Goal: Book appointment/travel/reservation: Book appointment/travel/reservation

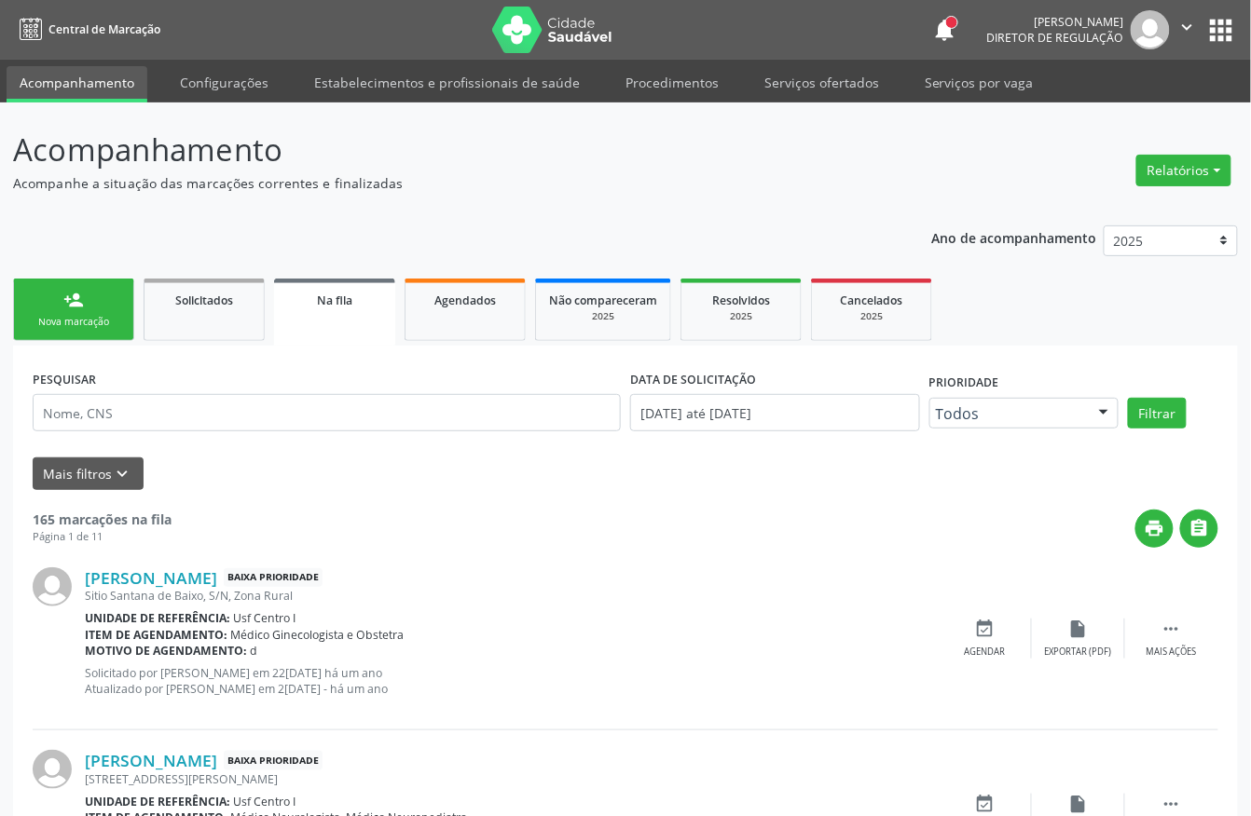
click at [117, 319] on div "Nova marcação" at bounding box center [73, 322] width 93 height 14
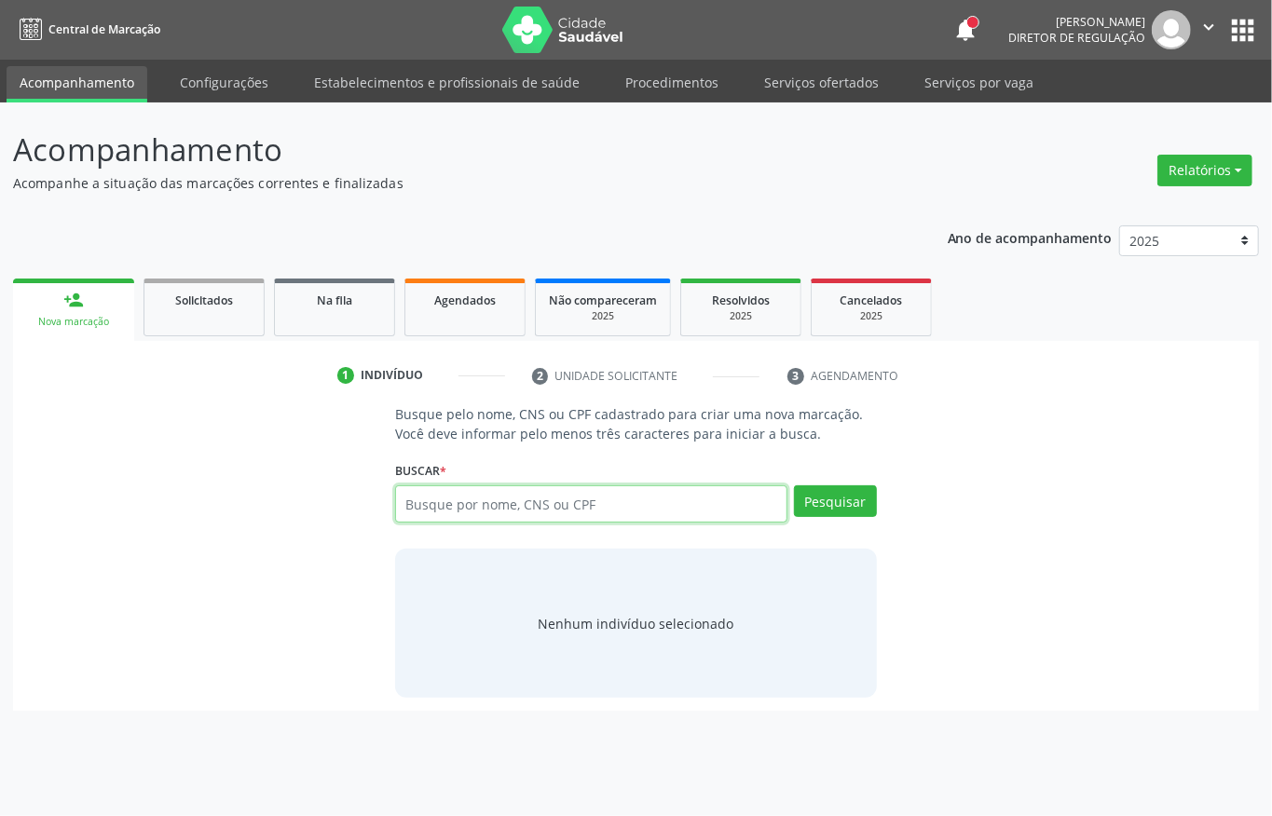
click at [440, 500] on input "text" at bounding box center [591, 504] width 392 height 37
type input "708006879677525"
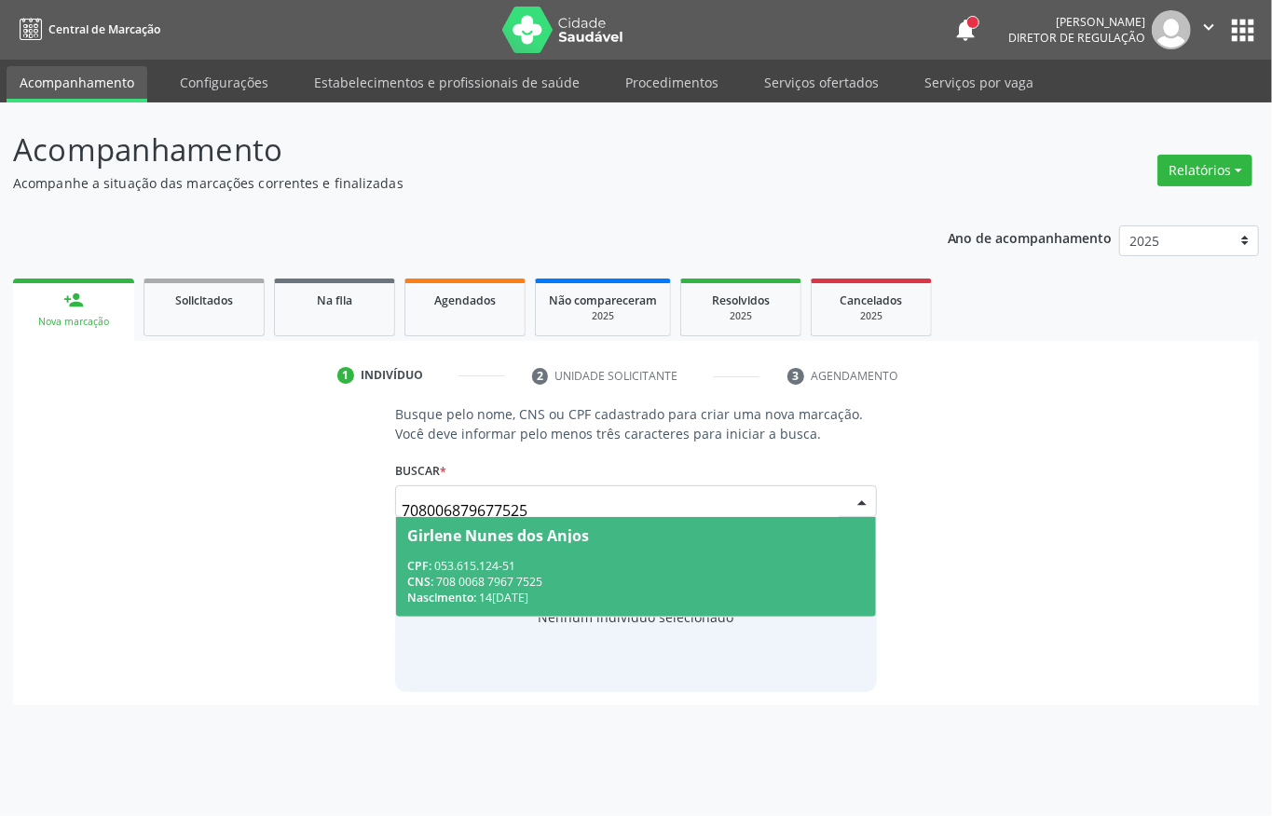
click at [467, 538] on div "Girlene Nunes dos Anjos" at bounding box center [498, 535] width 182 height 15
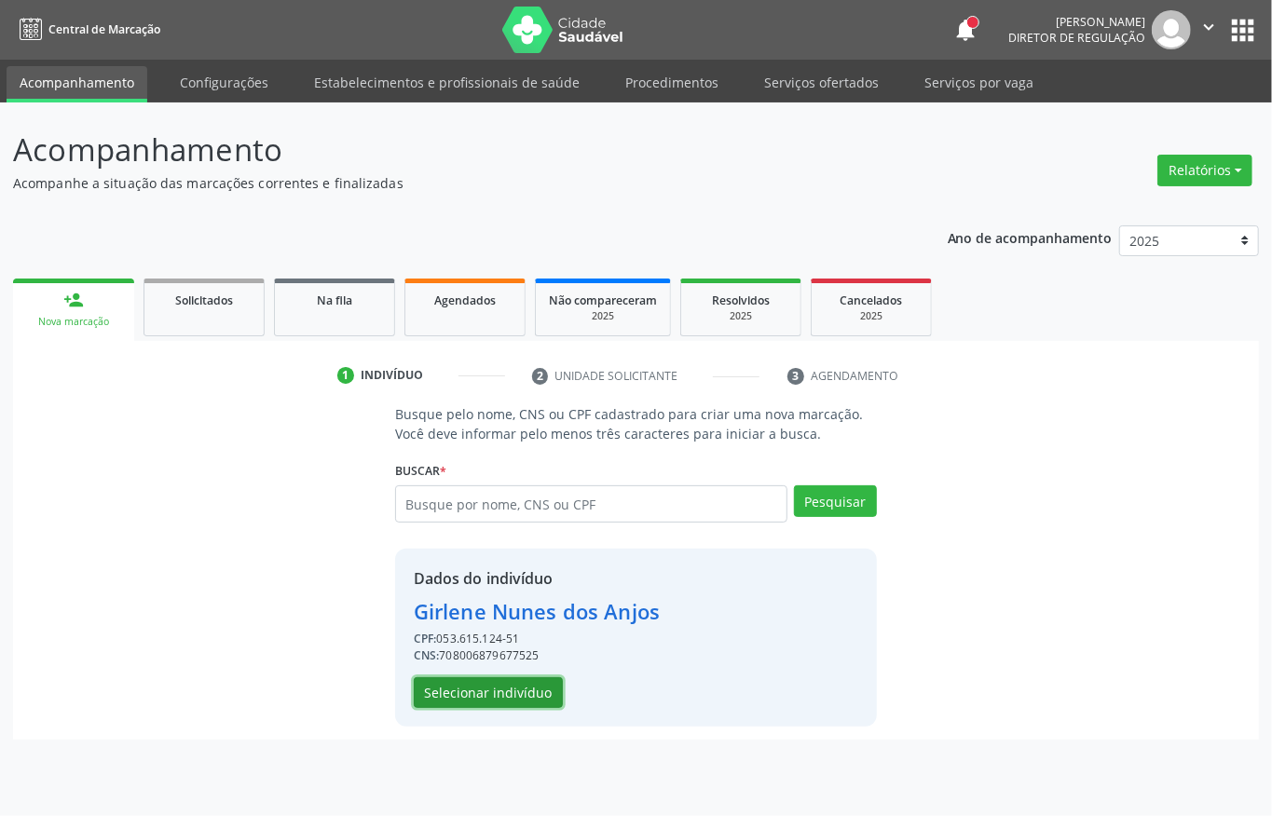
click at [481, 695] on button "Selecionar indivíduo" at bounding box center [488, 694] width 149 height 32
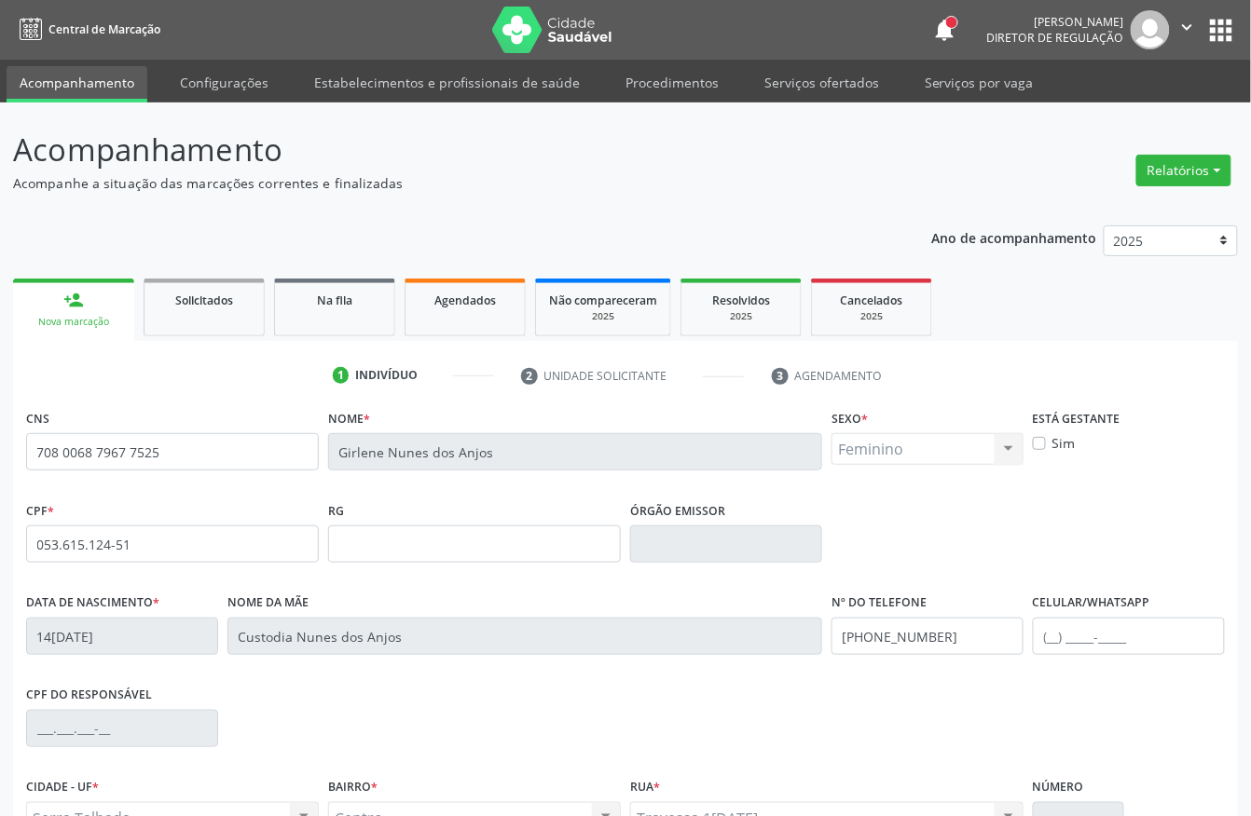
scroll to position [195, 0]
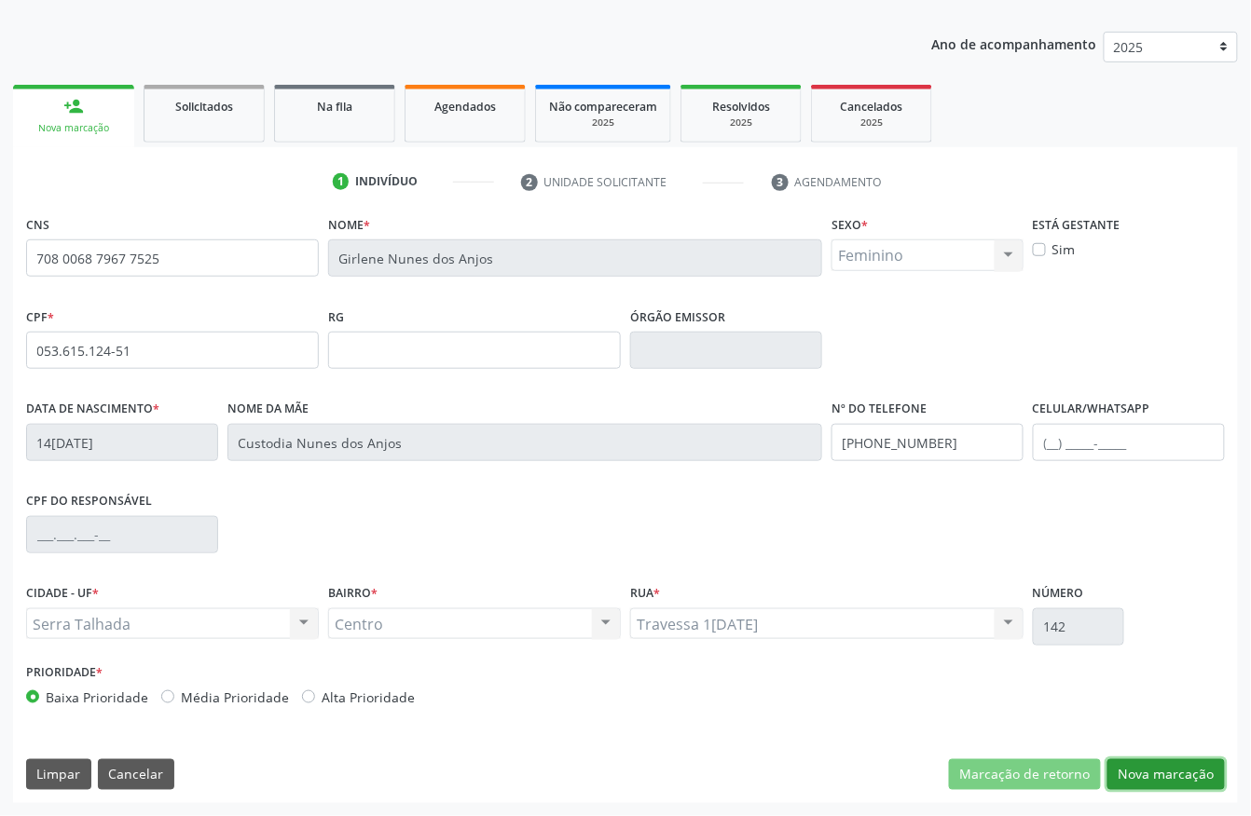
click at [1146, 787] on button "Nova marcação" at bounding box center [1165, 776] width 117 height 32
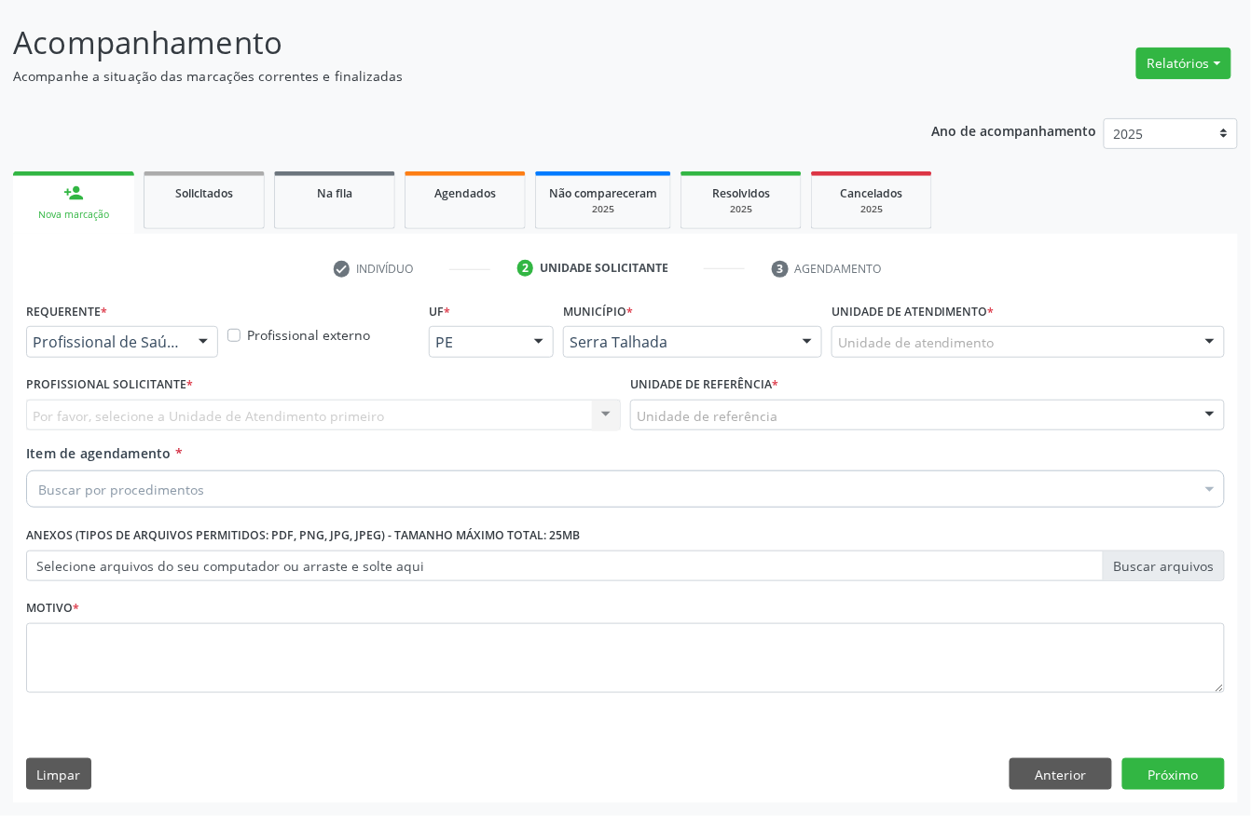
scroll to position [109, 0]
click at [142, 329] on div "Profissional de Saúde" at bounding box center [122, 342] width 192 height 32
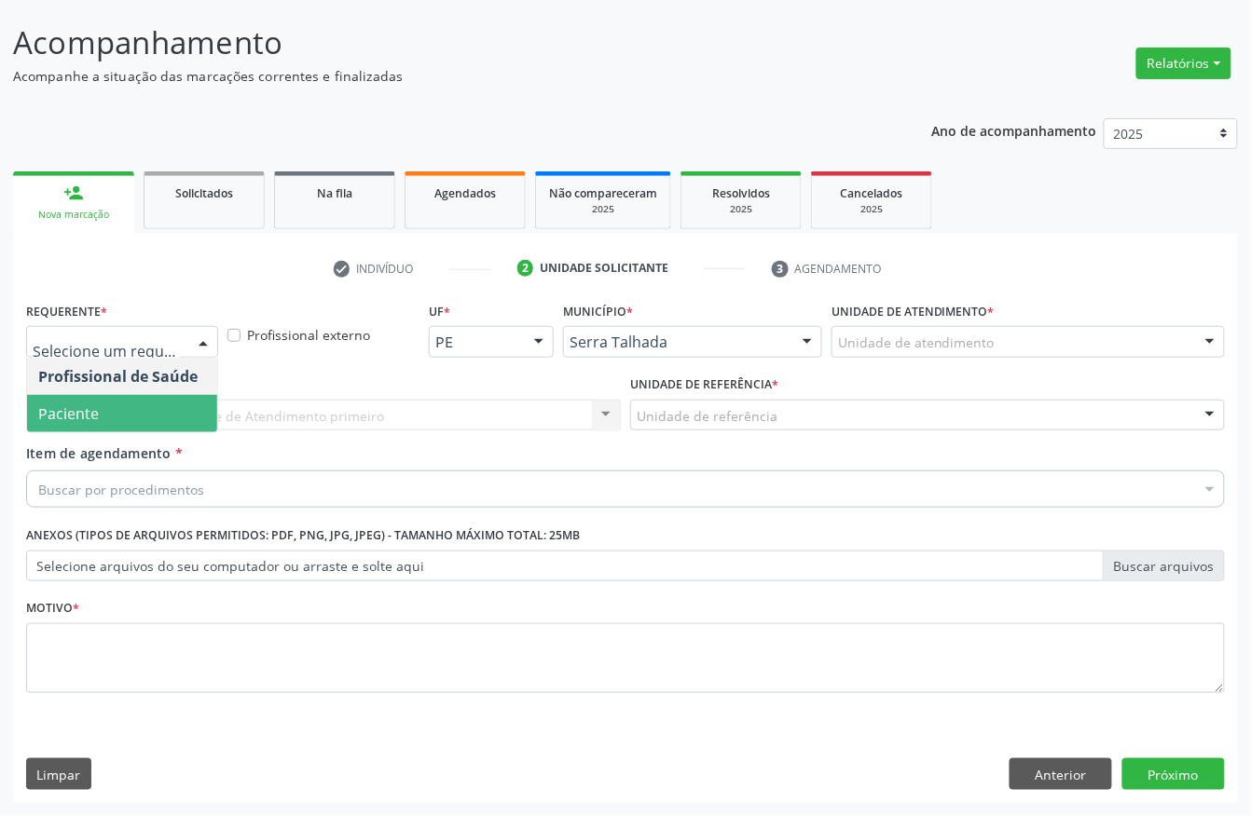
click at [101, 397] on span "Paciente" at bounding box center [122, 413] width 190 height 37
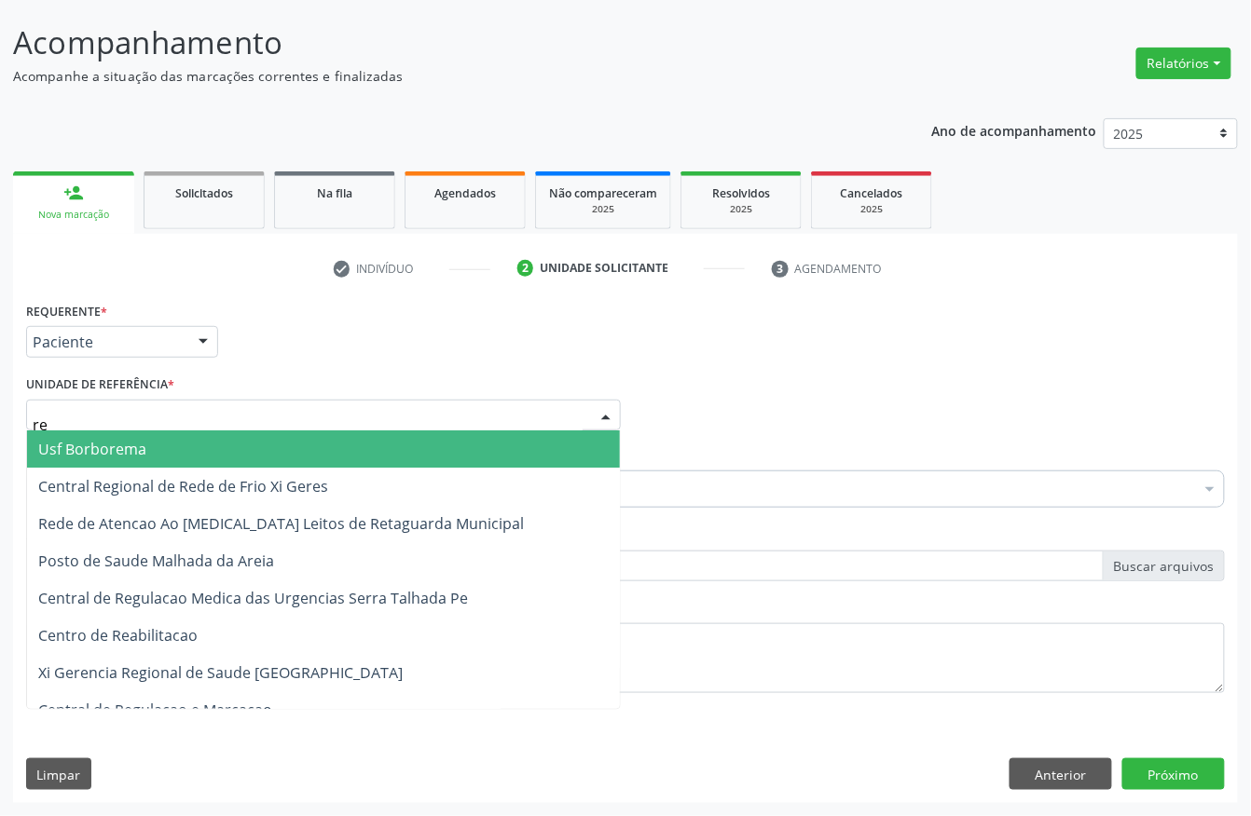
type input "rea"
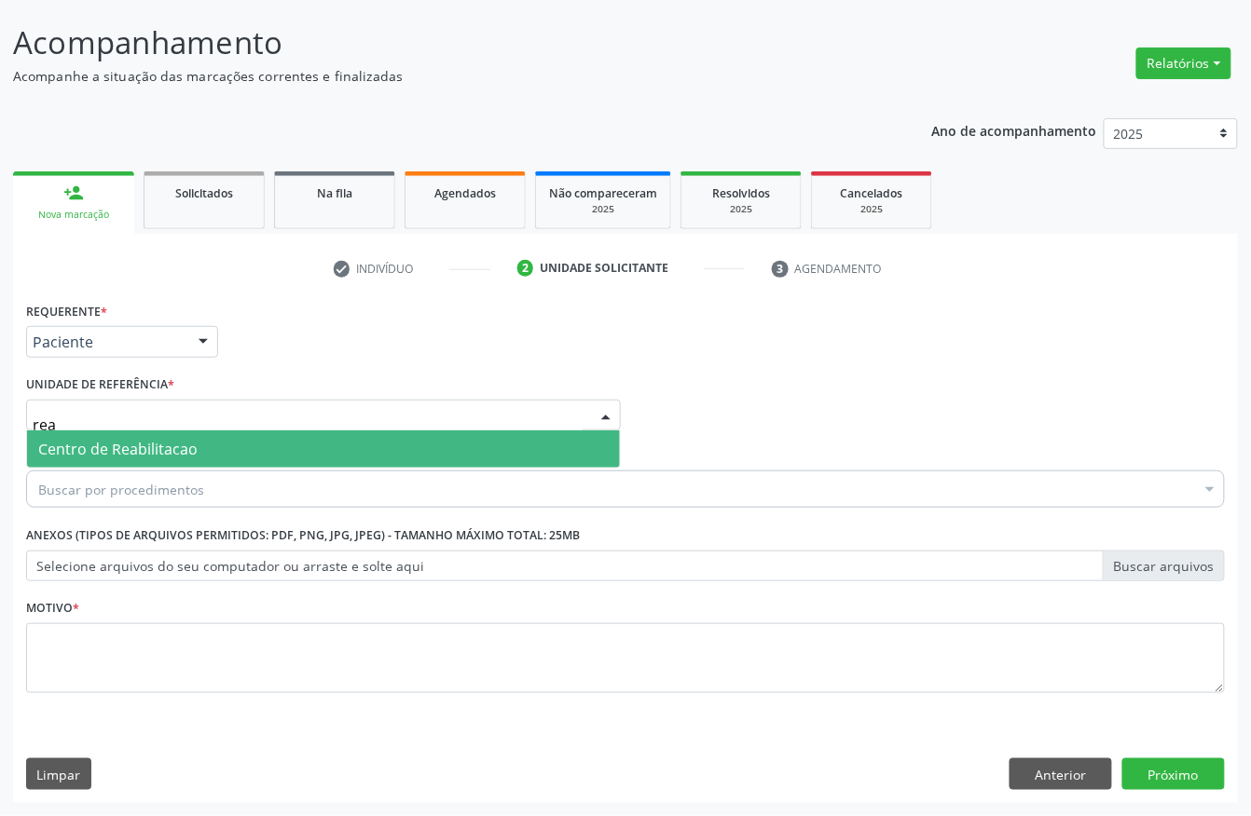
click at [103, 447] on span "Centro de Reabilitacao" at bounding box center [117, 449] width 159 height 21
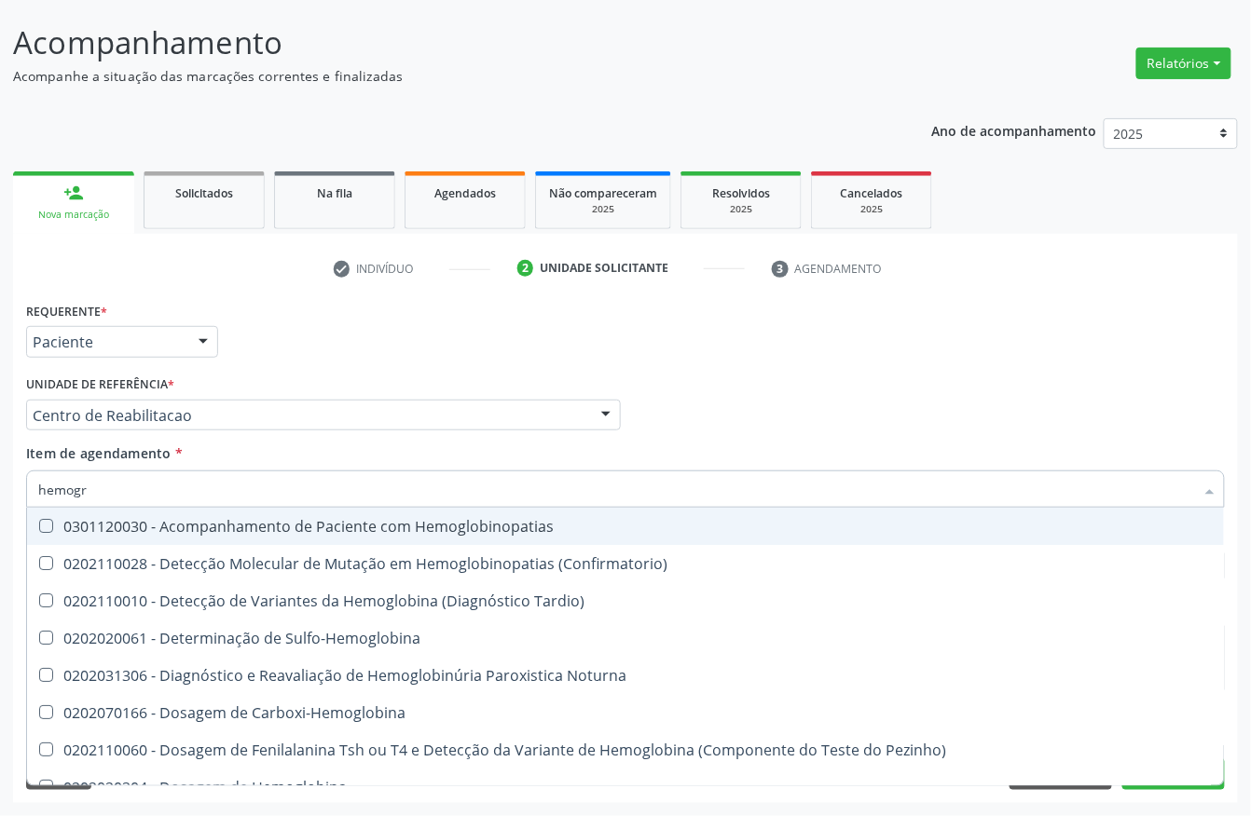
type input "hemogra"
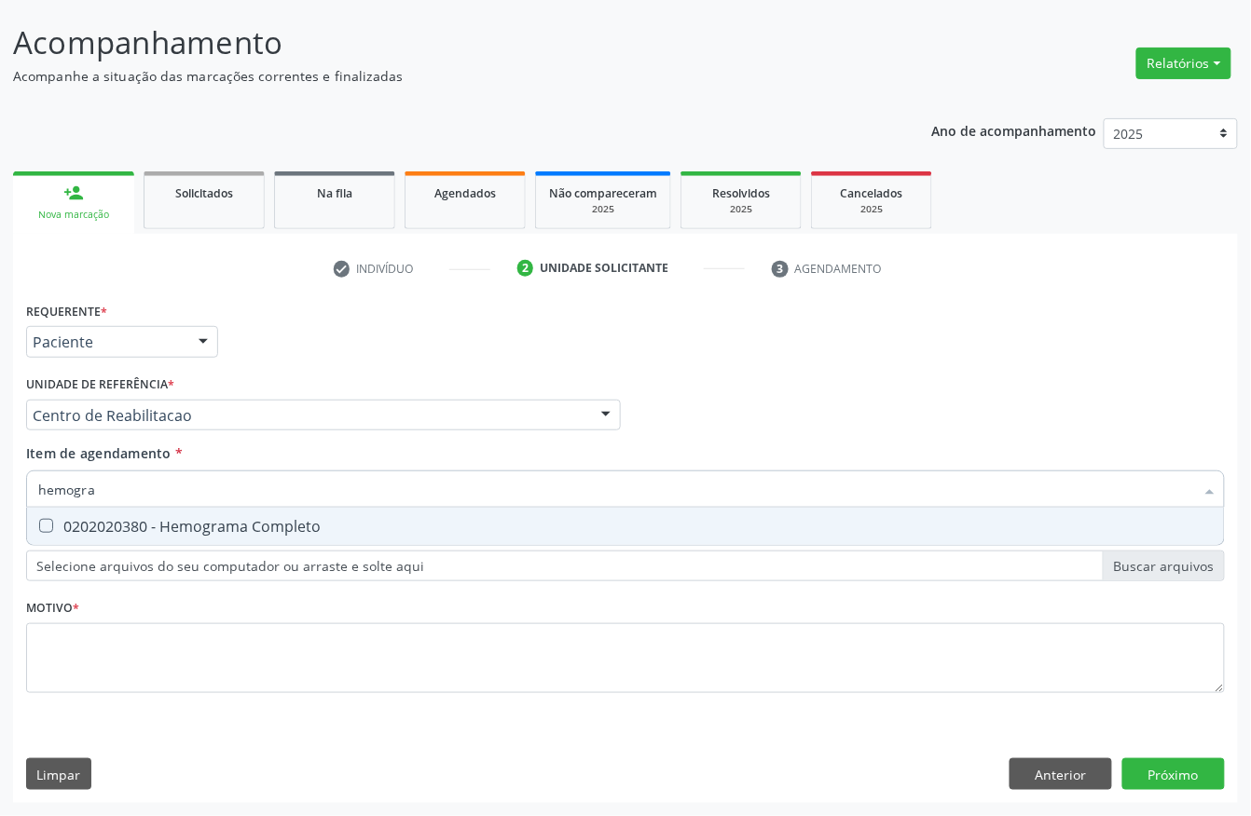
click at [168, 526] on div "0202020380 - Hemograma Completo" at bounding box center [625, 526] width 1174 height 15
checkbox Completo "true"
click at [173, 490] on input "hemogra" at bounding box center [616, 489] width 1156 height 37
checkbox Completo "false"
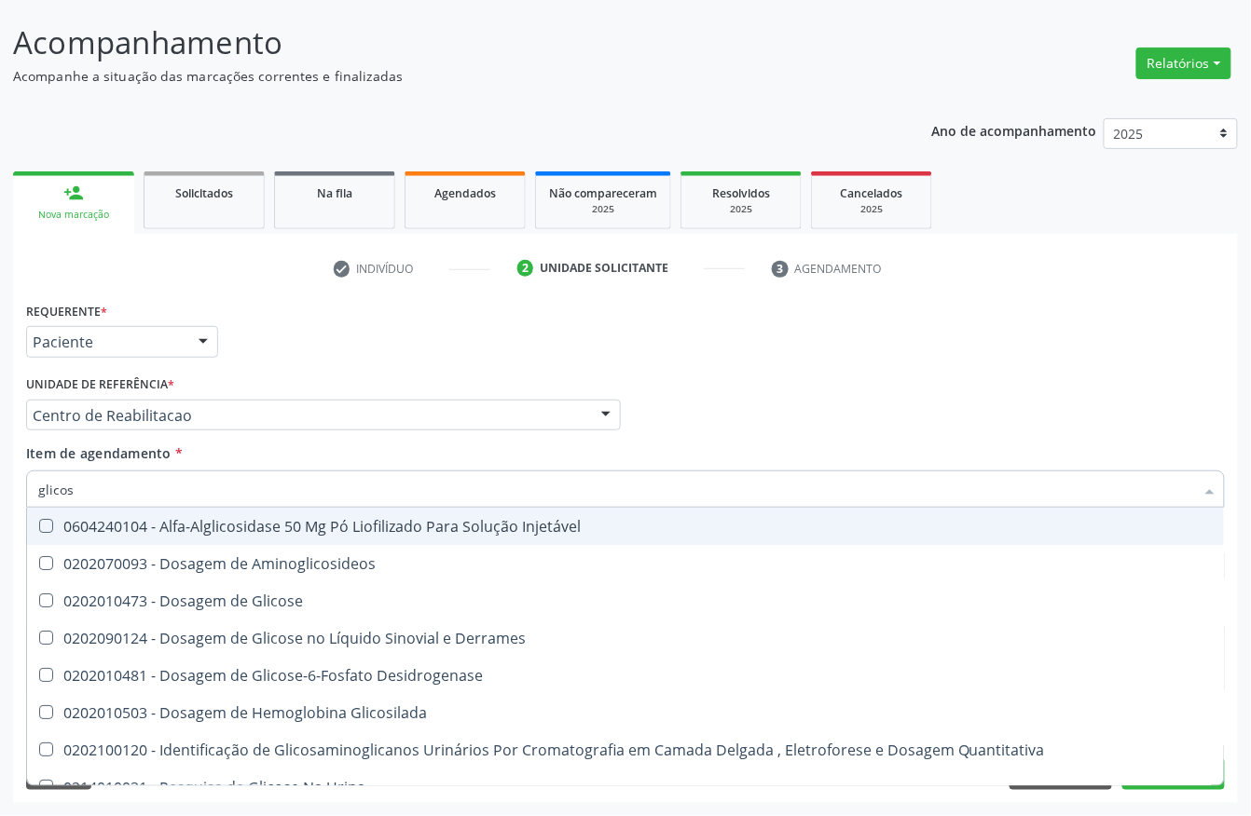
type input "glicose"
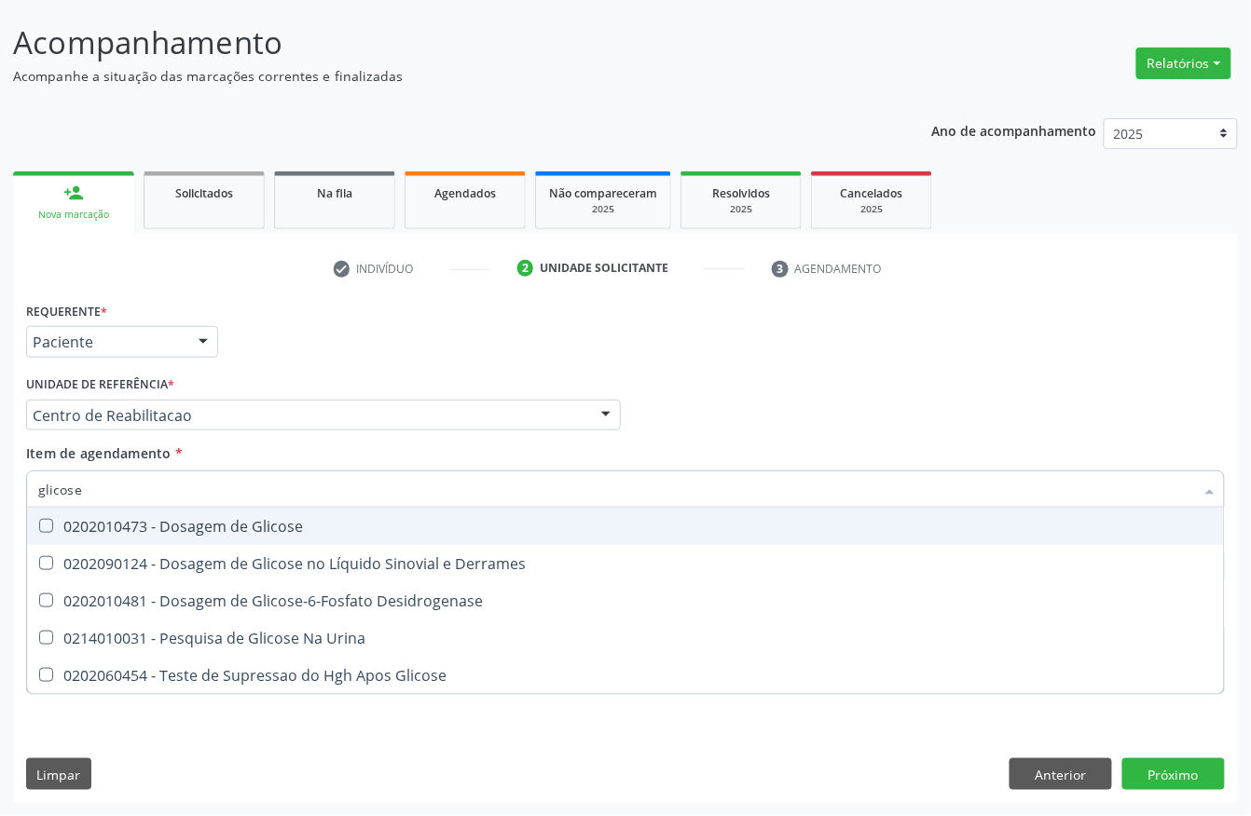
click at [132, 520] on div "0202010473 - Dosagem de Glicose" at bounding box center [625, 526] width 1174 height 15
checkbox Glicose "true"
click at [127, 488] on input "glicose" at bounding box center [616, 489] width 1156 height 37
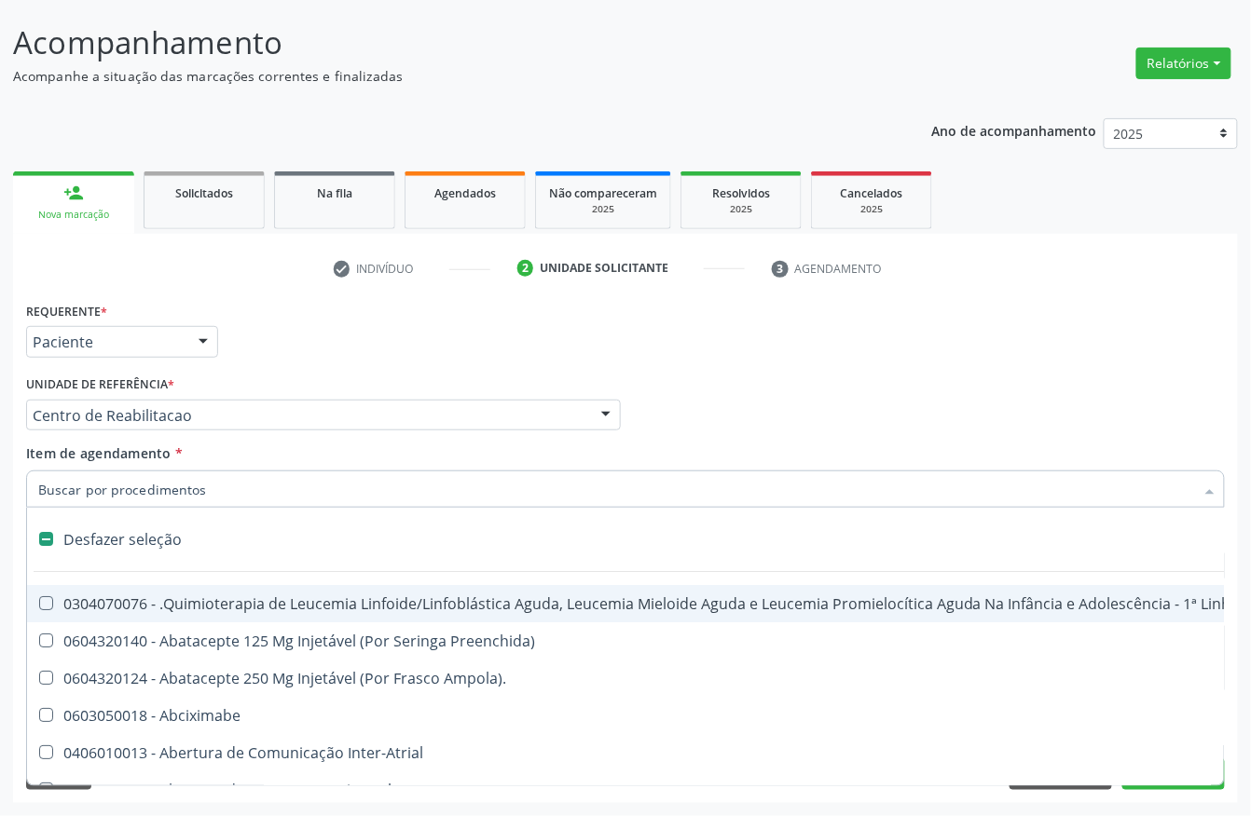
checkbox Manutenção "false"
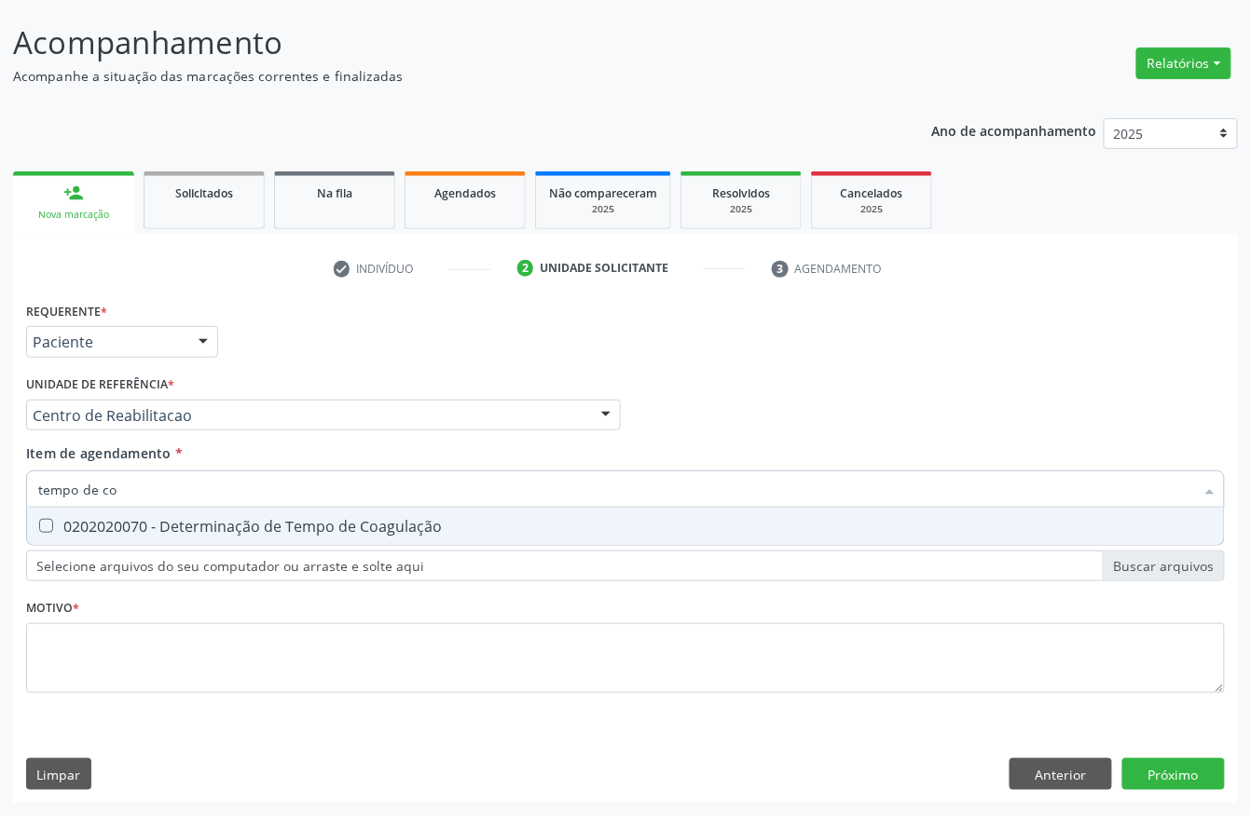
type input "tempo de coa"
click at [69, 538] on span "0202020070 - Determinação de Tempo de Coagulação" at bounding box center [625, 526] width 1197 height 37
checkbox Coagulação "true"
click at [129, 497] on input "tempo de coa" at bounding box center [616, 489] width 1156 height 37
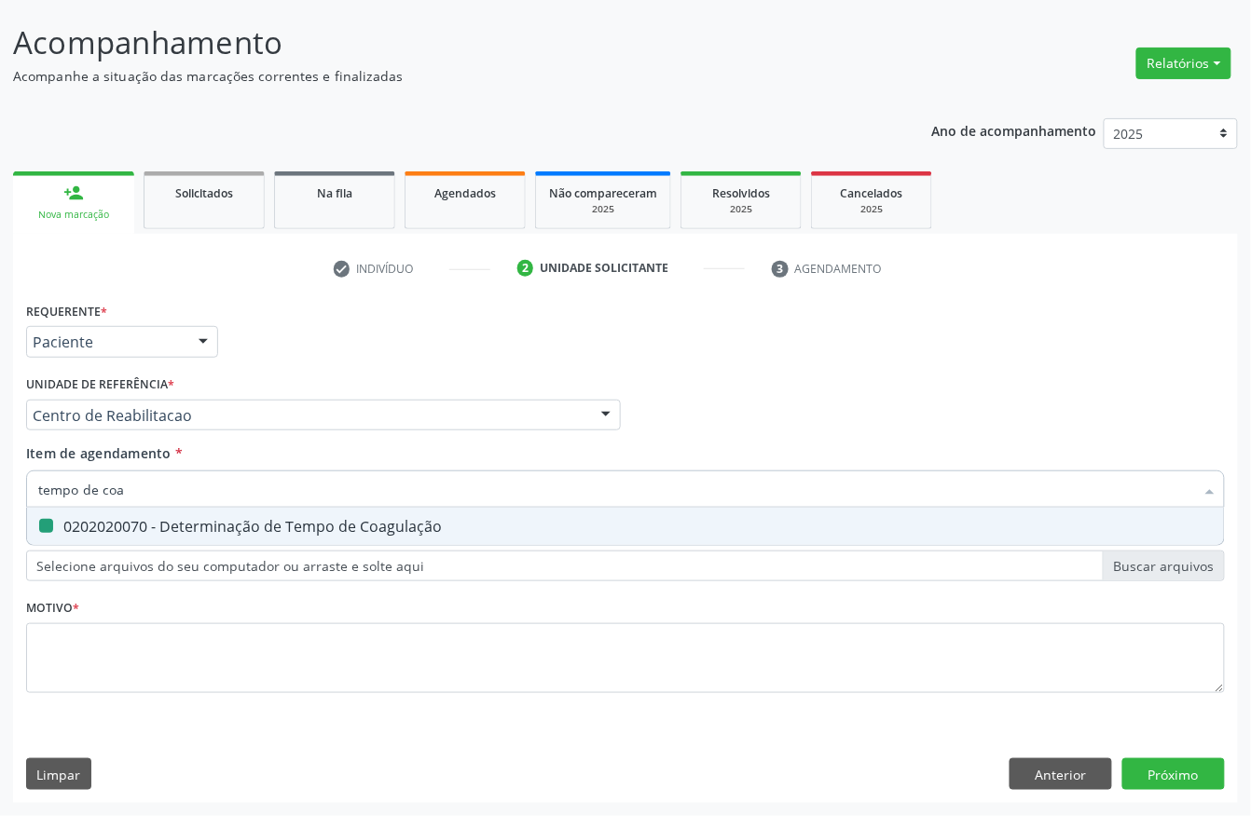
type input "tempo de s"
checkbox Coagulação "false"
type input "tempo de sang"
click at [177, 519] on div "0202020096 - Determinação de Tempo de Sangramento -Duke" at bounding box center [625, 526] width 1174 height 15
checkbox -Duke "true"
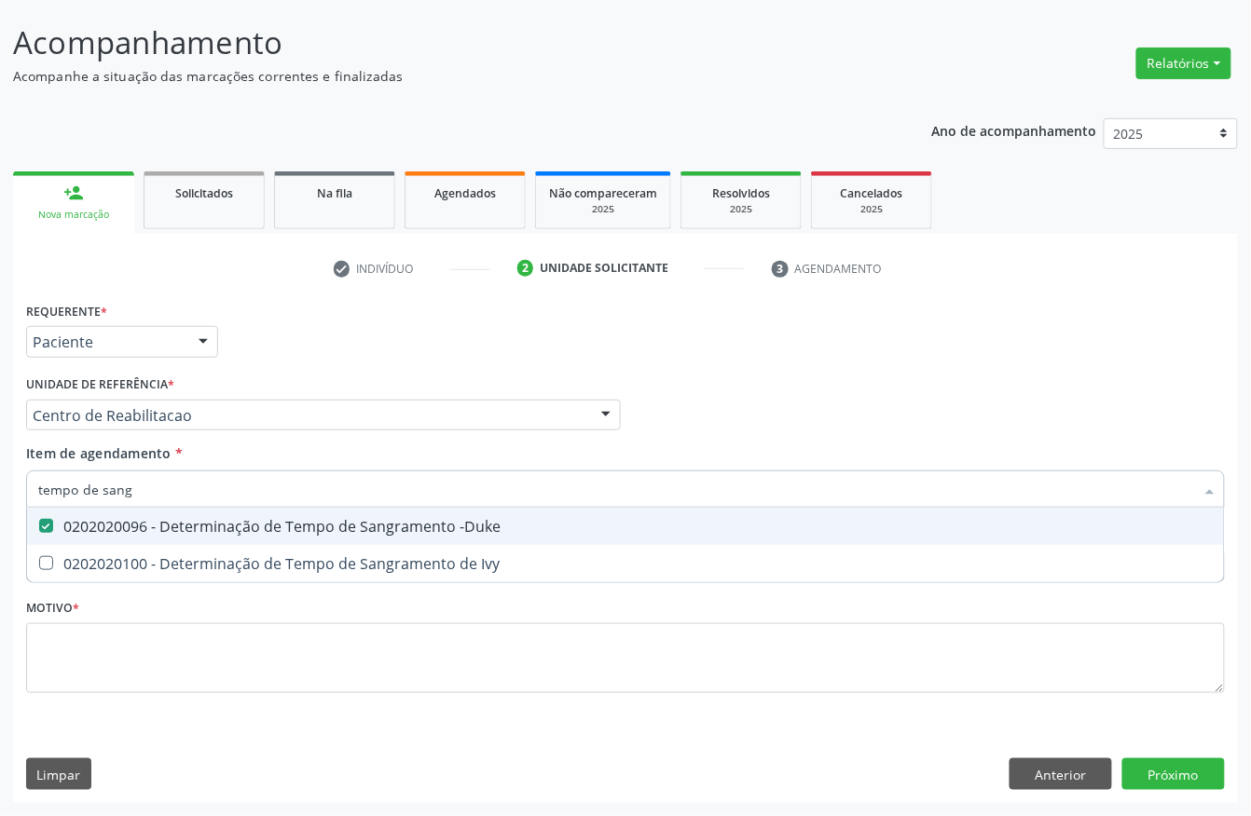
click at [158, 485] on input "tempo de sang" at bounding box center [616, 489] width 1156 height 37
type input "t"
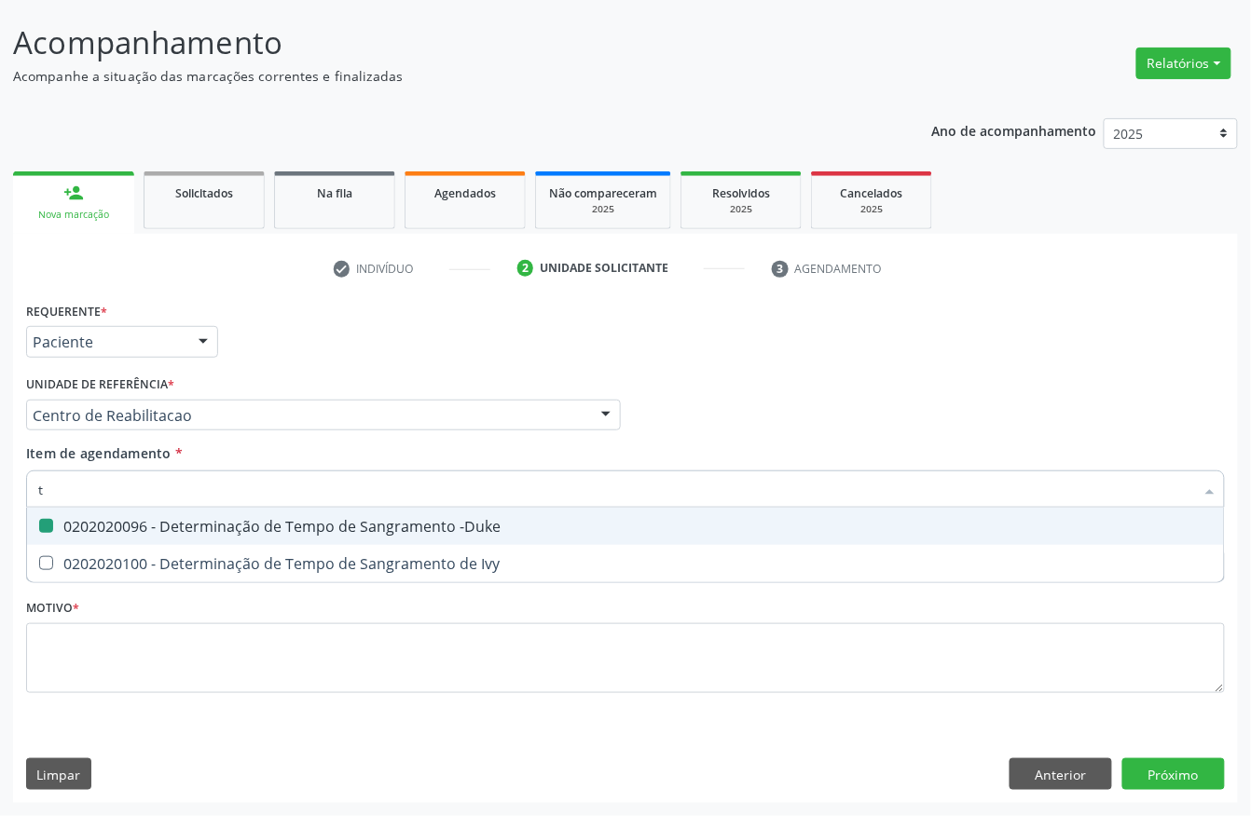
checkbox -Duke "false"
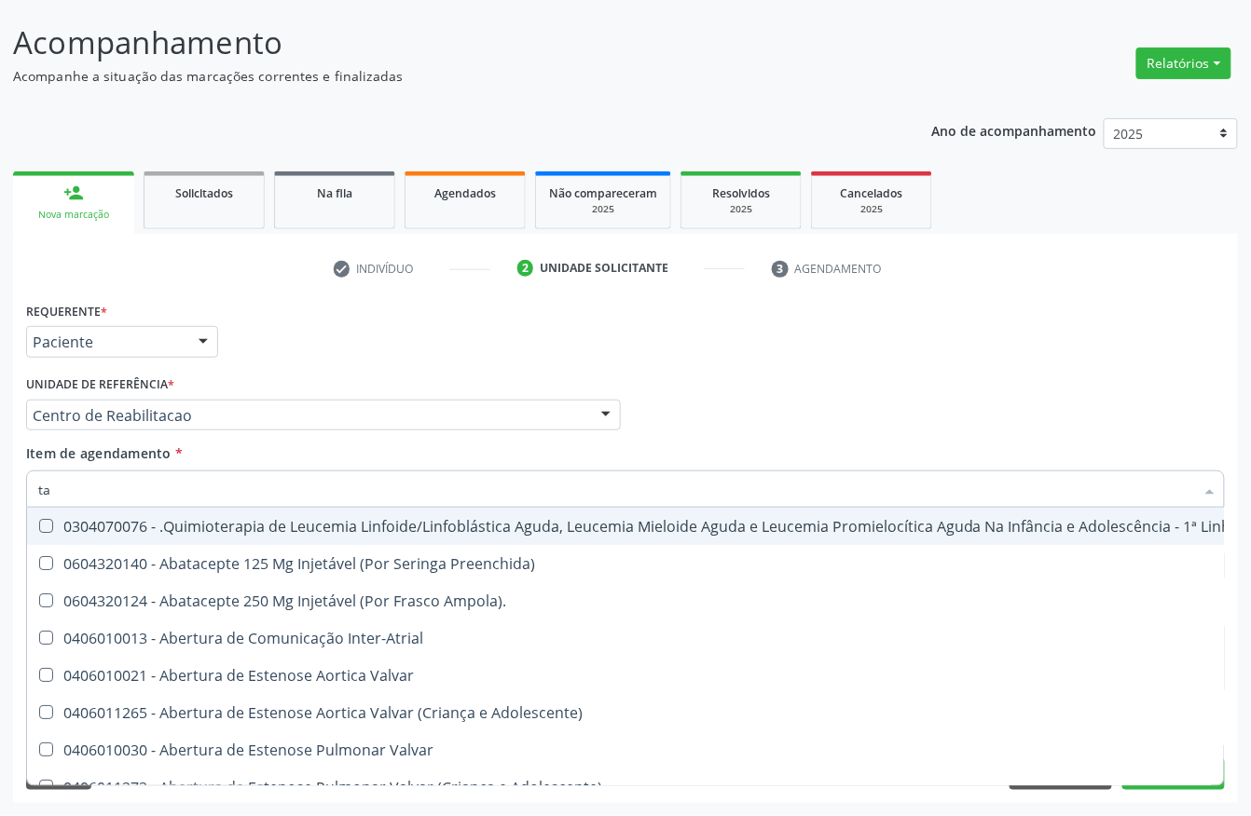
type input "tap"
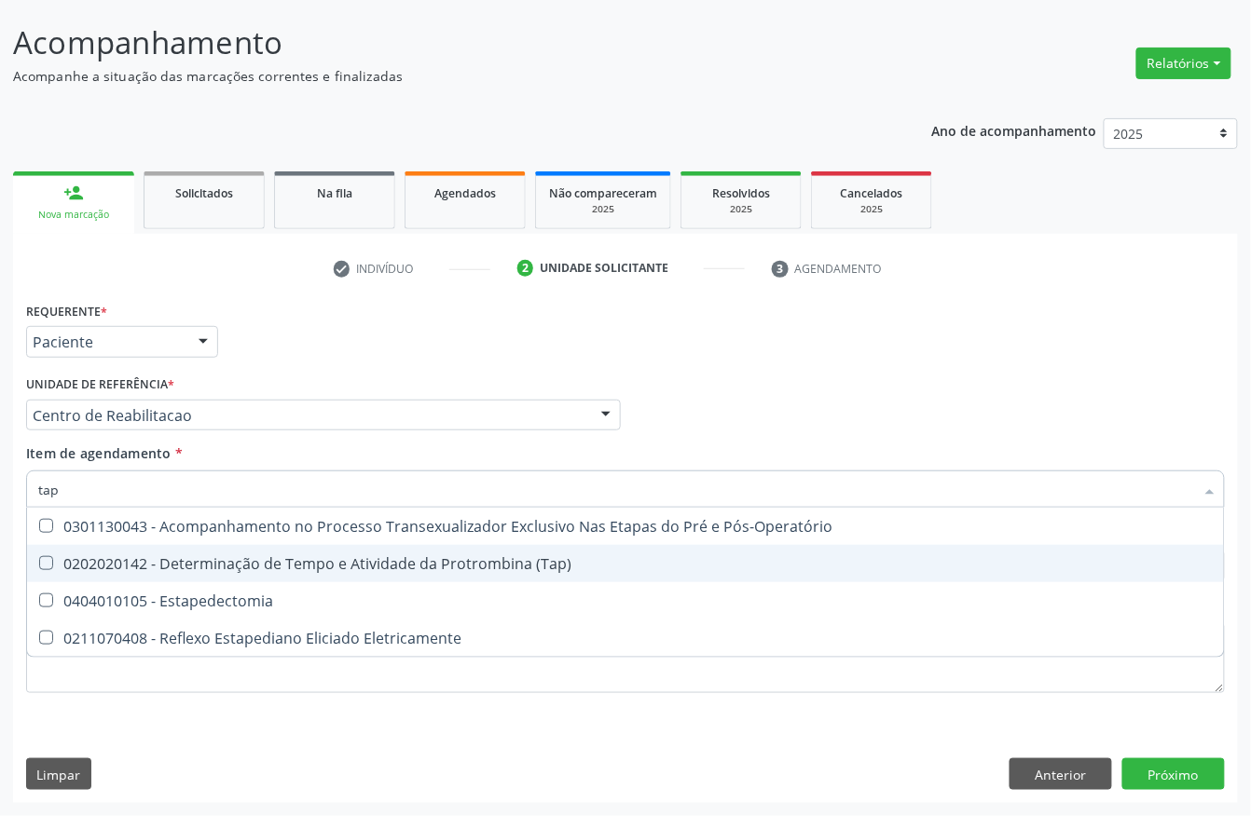
click at [247, 563] on div "0202020142 - Determinação de Tempo e Atividade da Protrombina (Tap)" at bounding box center [625, 563] width 1174 height 15
checkbox \(Tap\) "true"
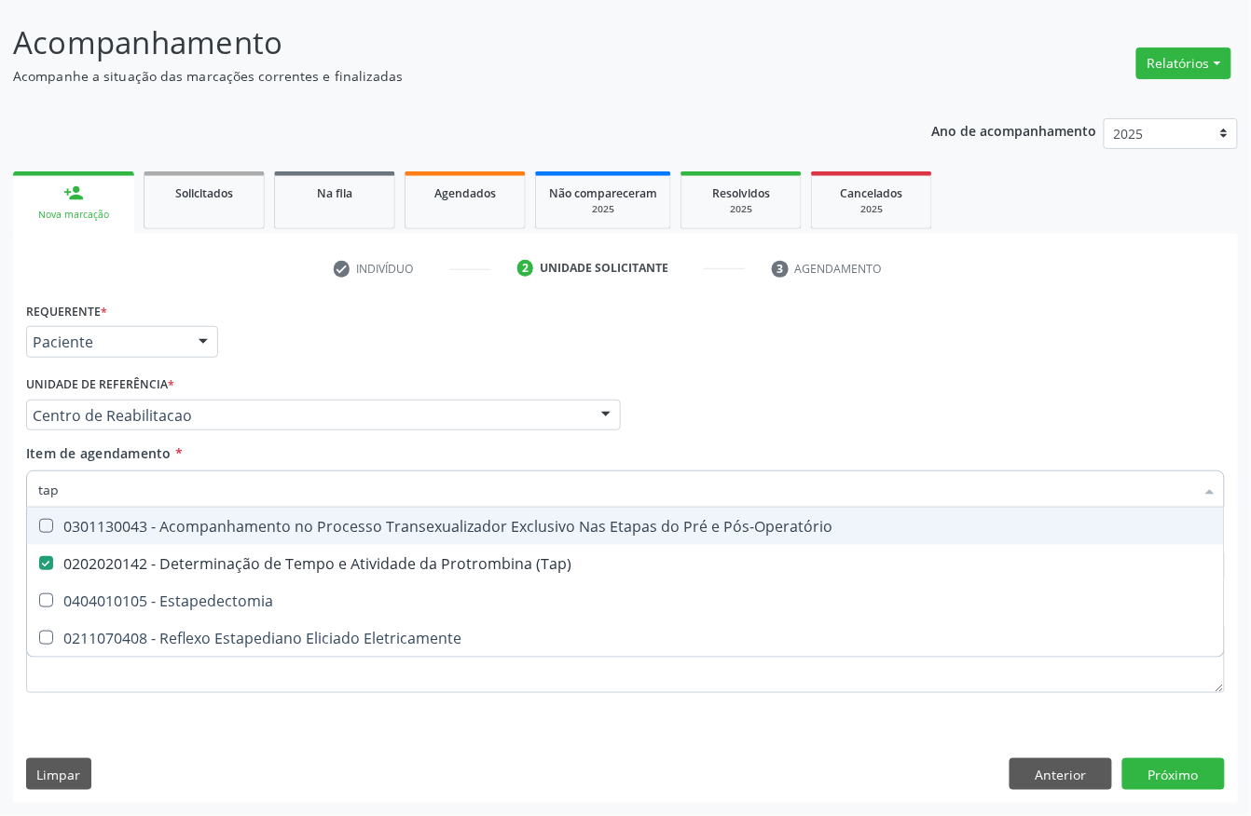
click at [134, 489] on input "tap" at bounding box center [616, 489] width 1156 height 37
checkbox \(Tap\) "false"
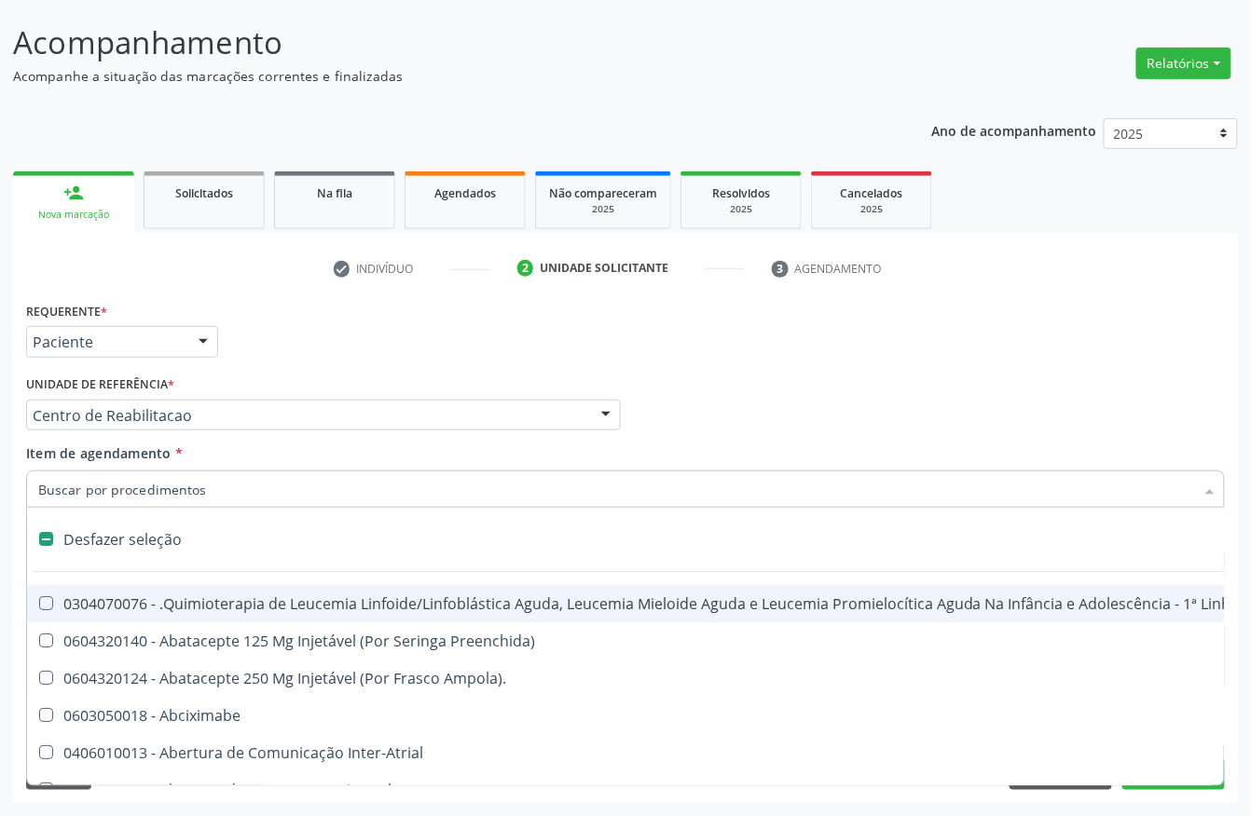
click at [310, 310] on div "Requerente * Paciente Profissional de Saúde Paciente Nenhum resultado encontrad…" at bounding box center [625, 333] width 1208 height 73
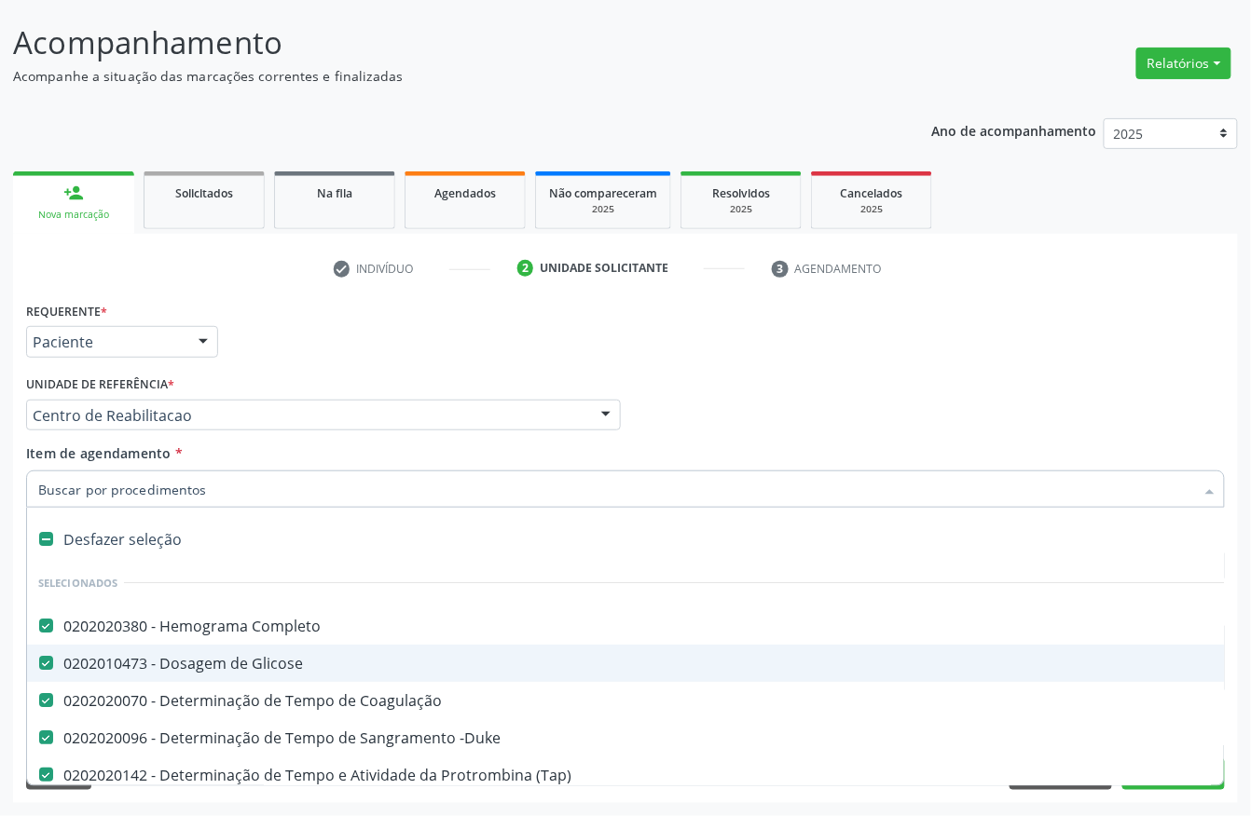
scroll to position [124, 0]
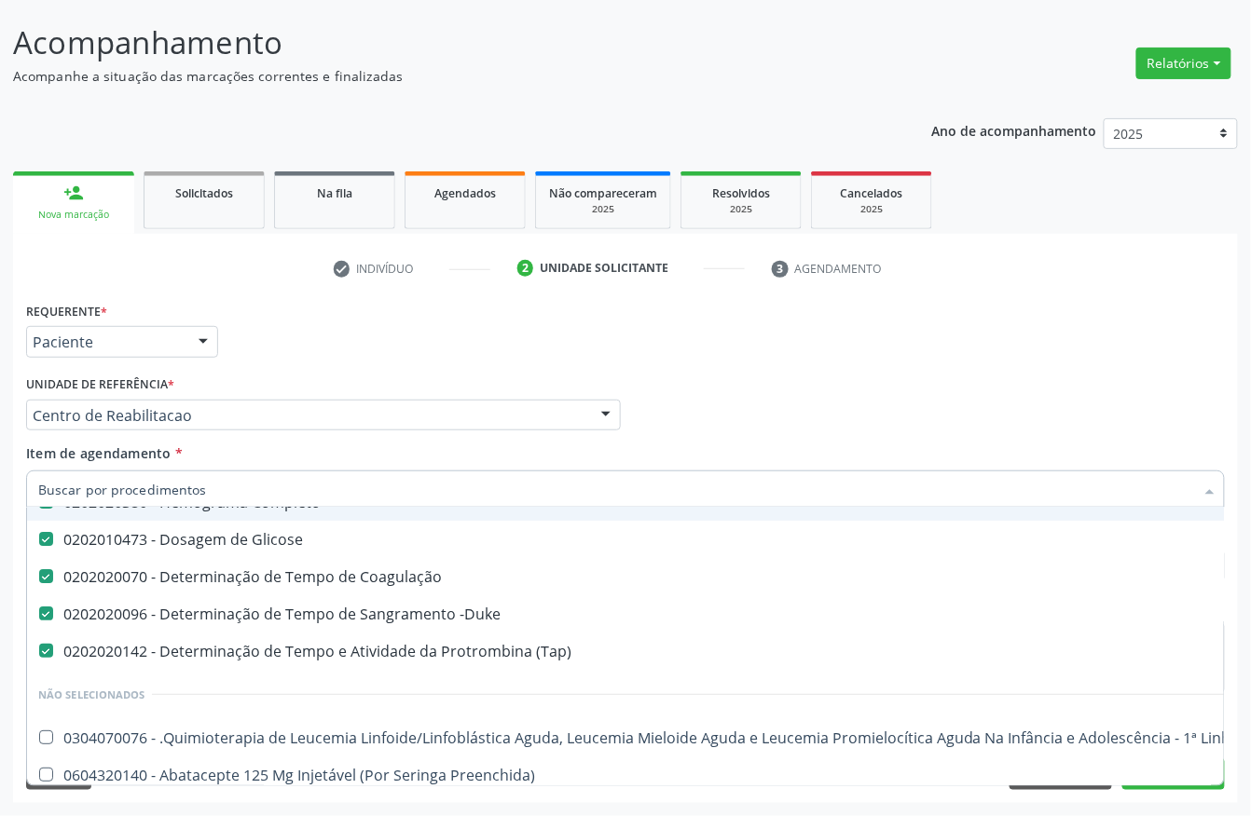
click at [289, 339] on div "Requerente * Paciente Profissional de Saúde Paciente Nenhum resultado encontrad…" at bounding box center [625, 333] width 1208 height 73
click at [198, 489] on input "Item de agendamento *" at bounding box center [616, 489] width 1156 height 37
type input "gl"
checkbox Coagulação "false"
checkbox -Duke "false"
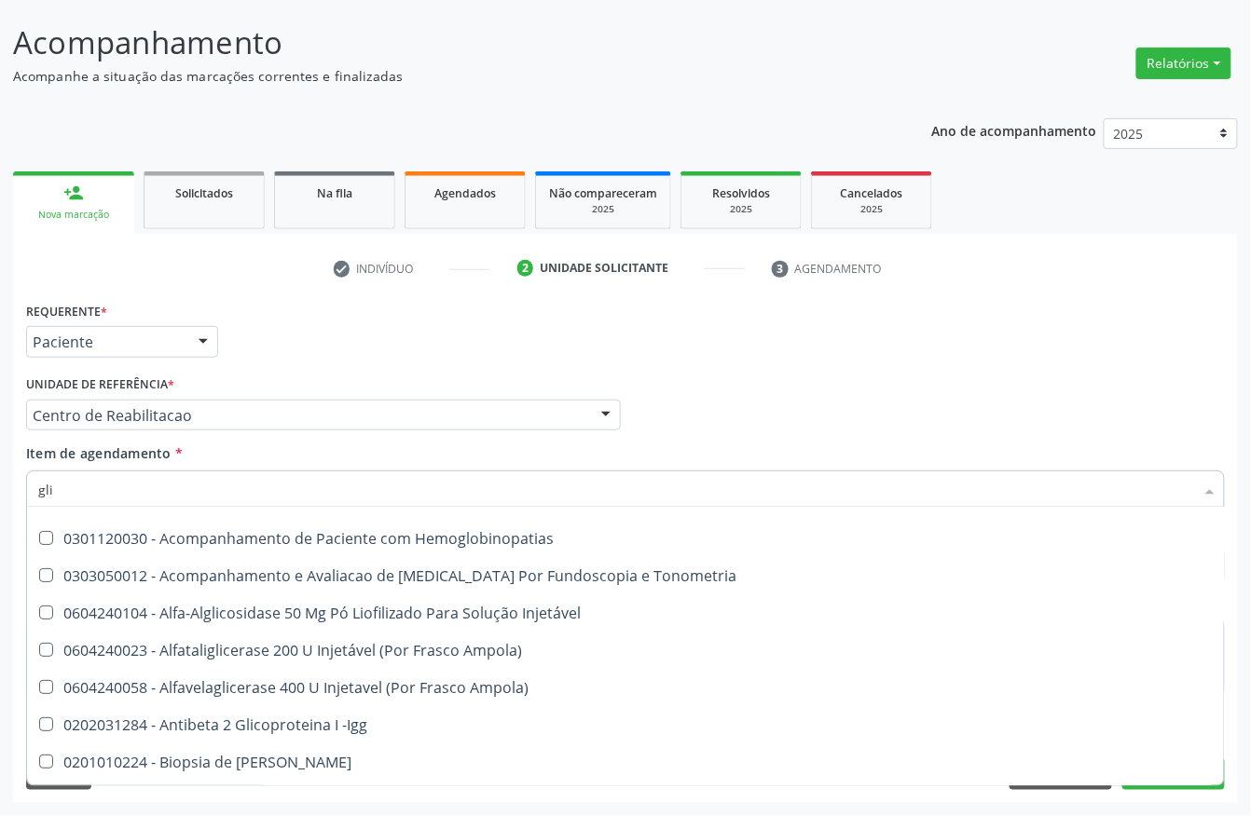
scroll to position [73, 0]
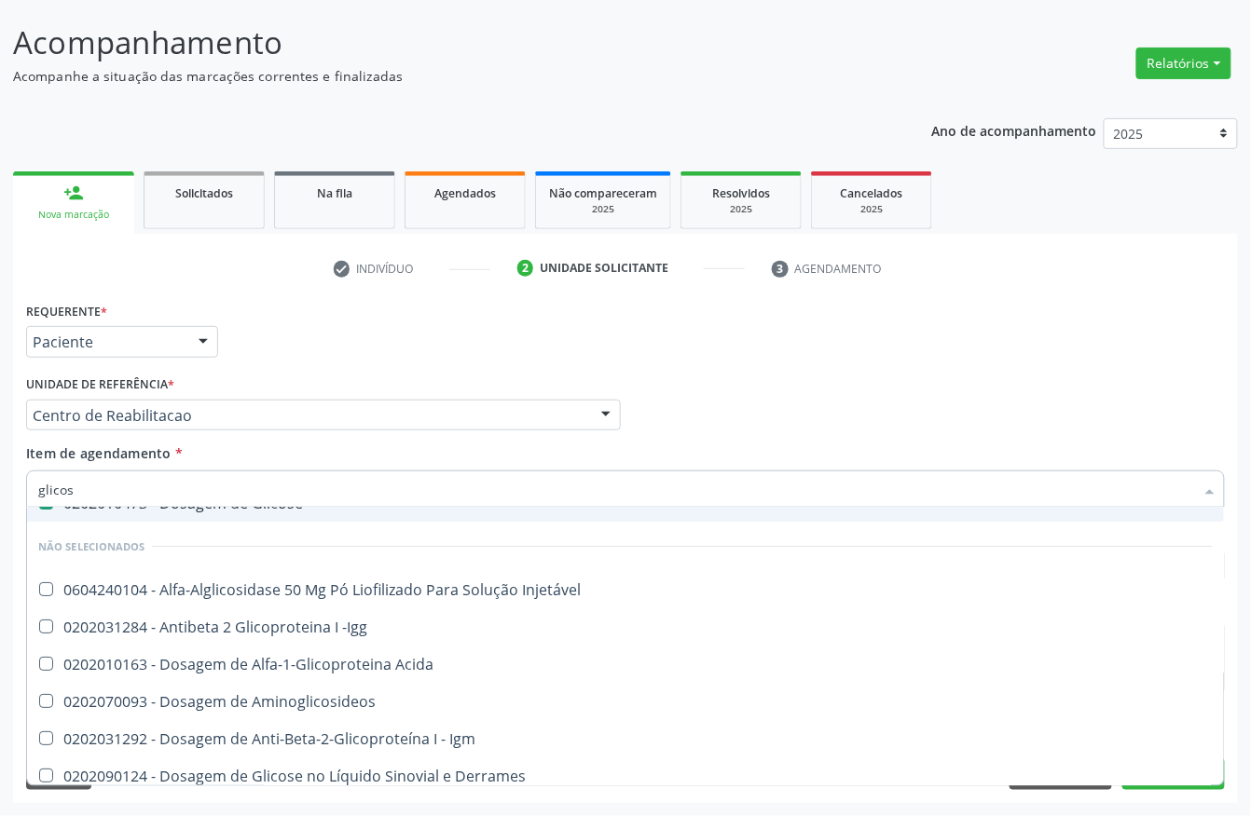
type input "glicosi"
checkbox Glicose "false"
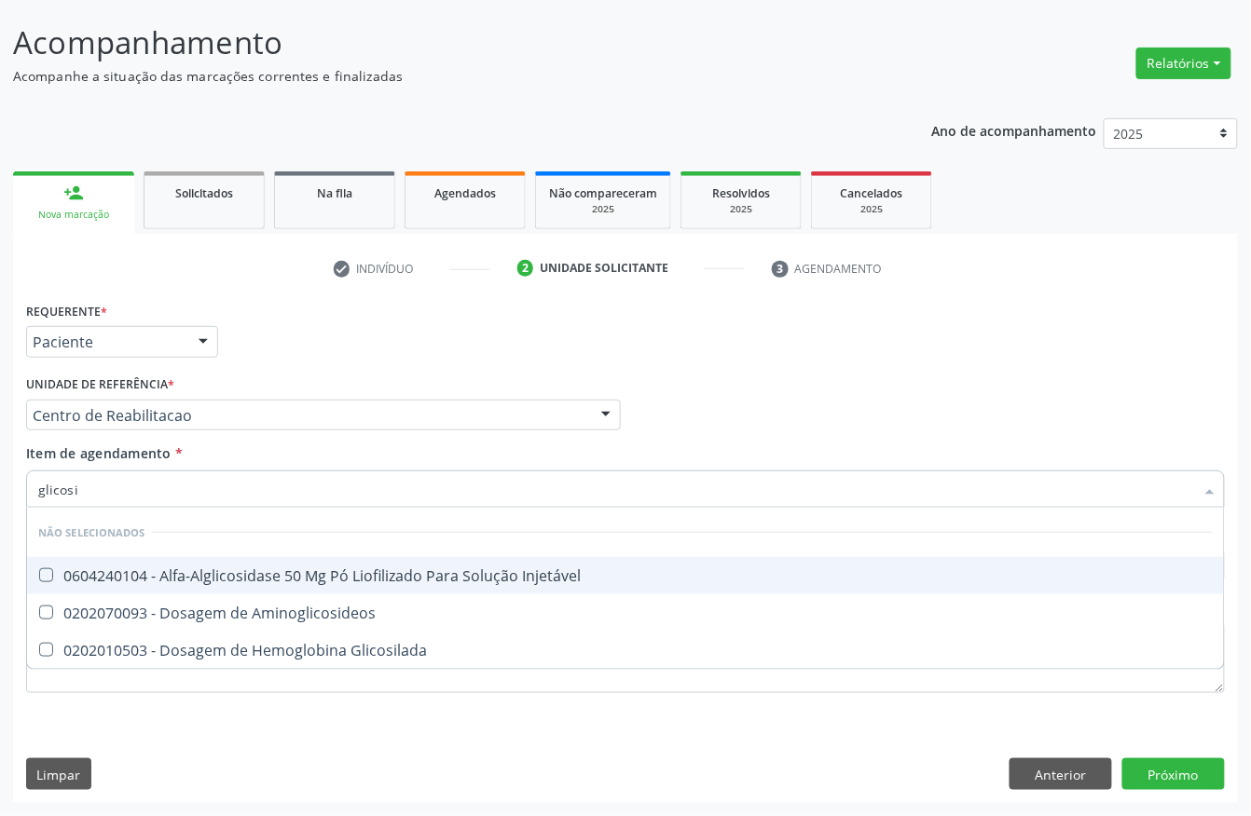
scroll to position [0, 0]
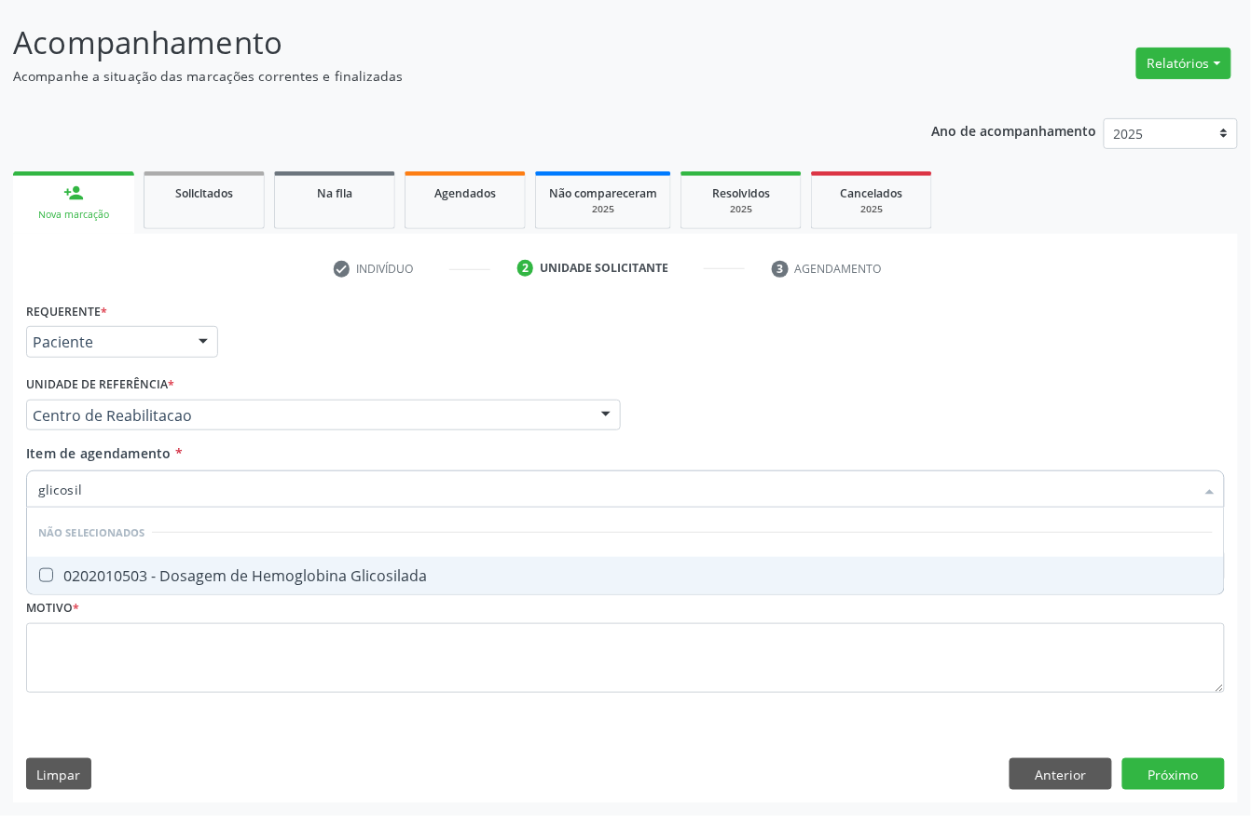
type input "glicosila"
click at [155, 579] on div "0202010503 - Dosagem de Hemoglobina Glicosilada" at bounding box center [625, 576] width 1174 height 15
checkbox Glicosilada "true"
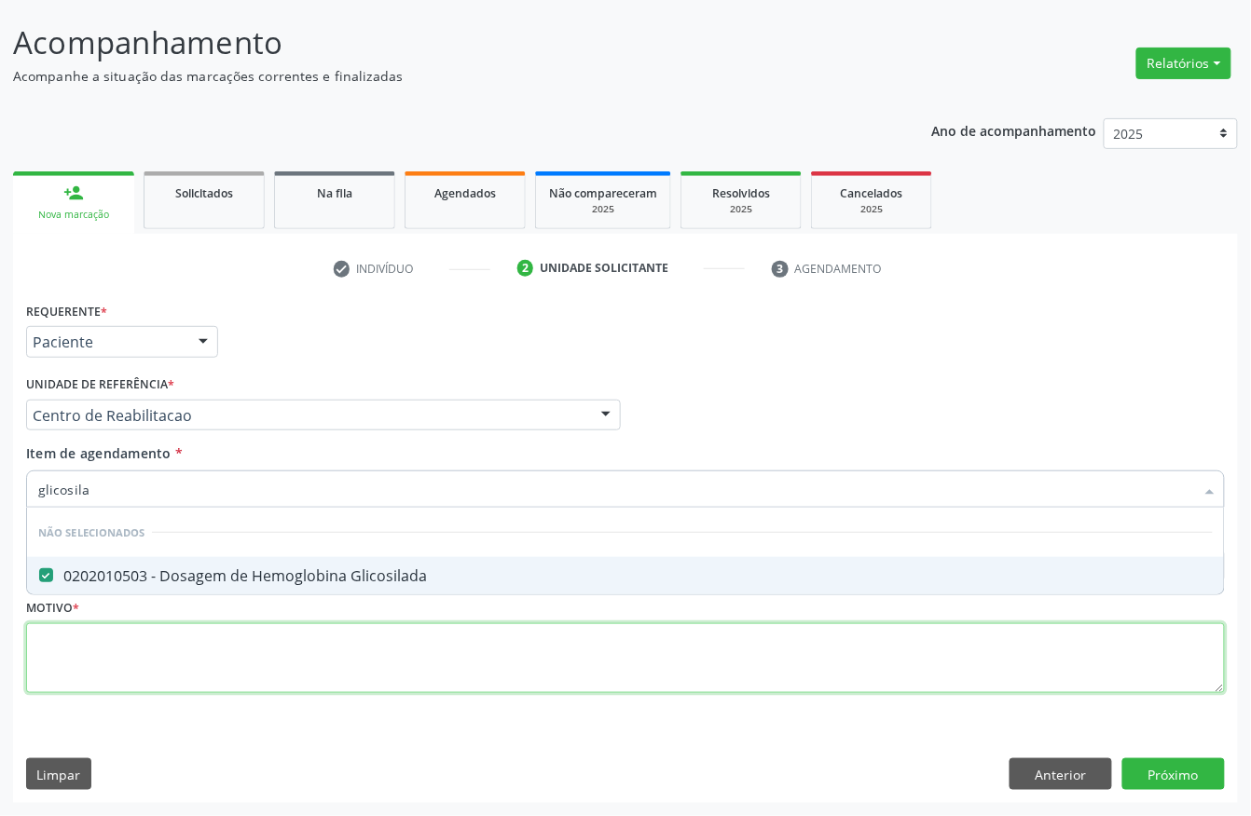
click at [155, 624] on div "Requerente * Paciente Profissional de Saúde Paciente Nenhum resultado encontrad…" at bounding box center [625, 508] width 1199 height 422
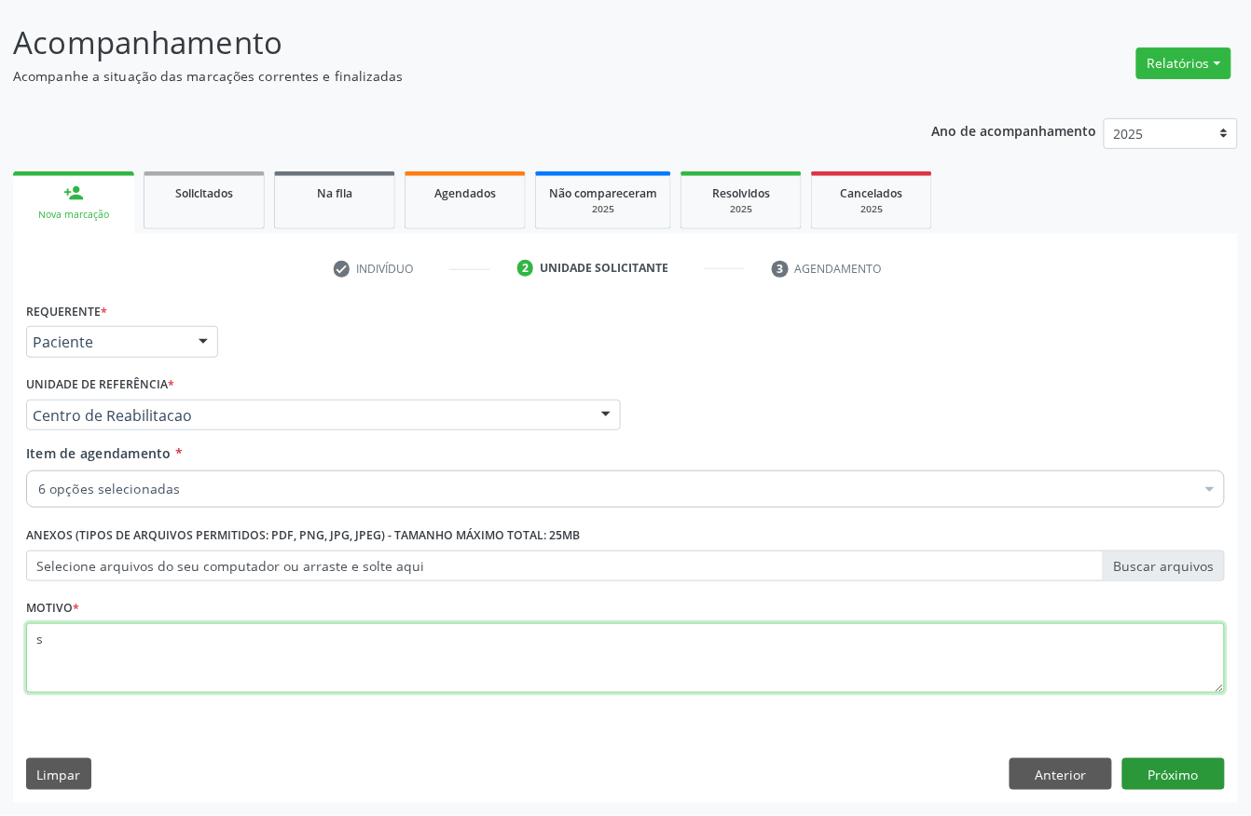
type textarea "s"
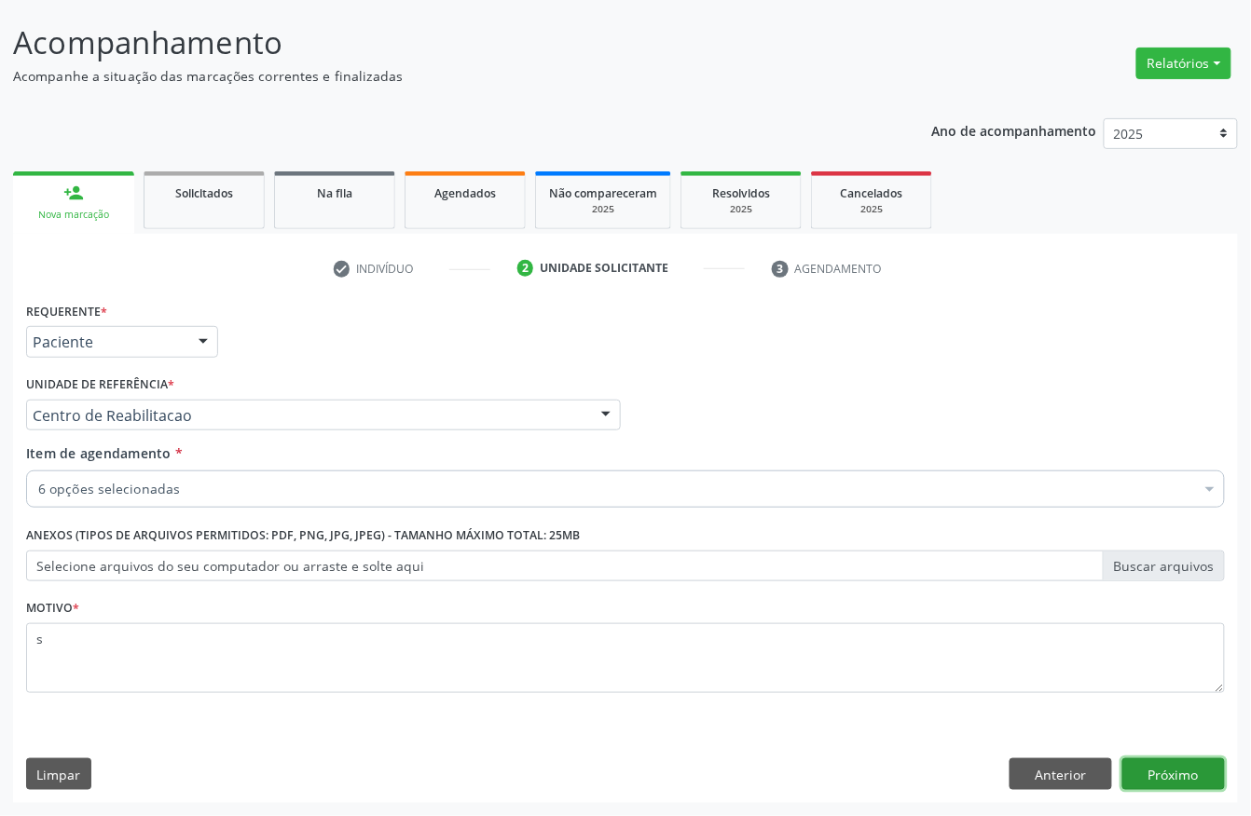
click at [1128, 762] on button "Próximo" at bounding box center [1173, 775] width 103 height 32
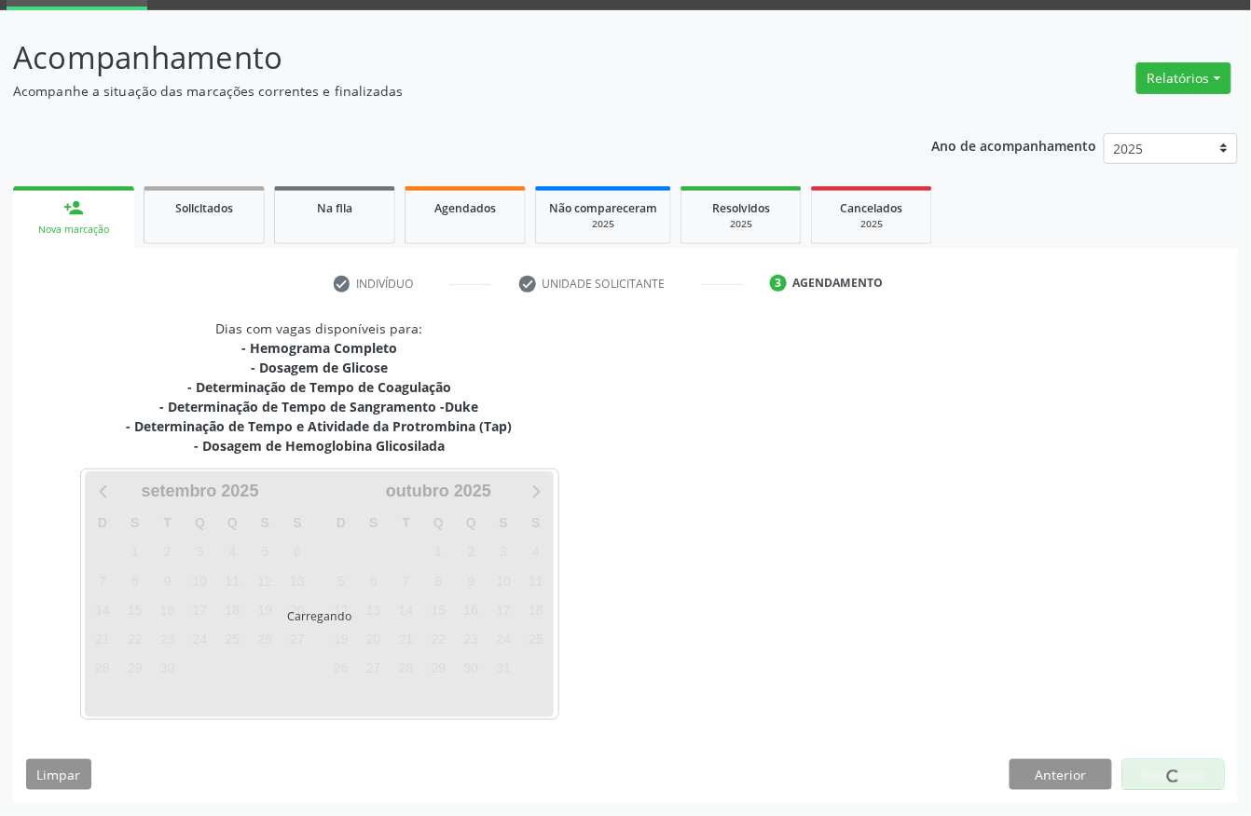
scroll to position [94, 0]
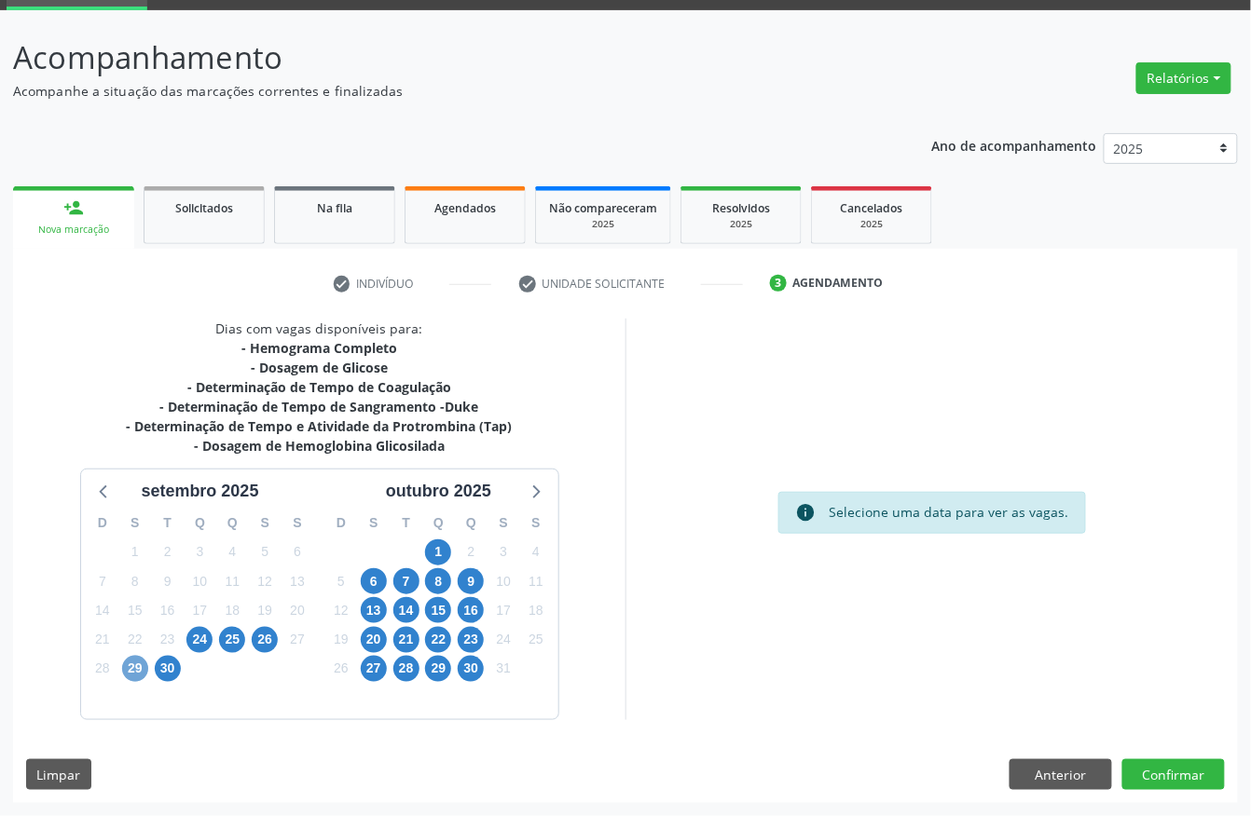
click at [134, 661] on span "29" at bounding box center [135, 669] width 26 height 26
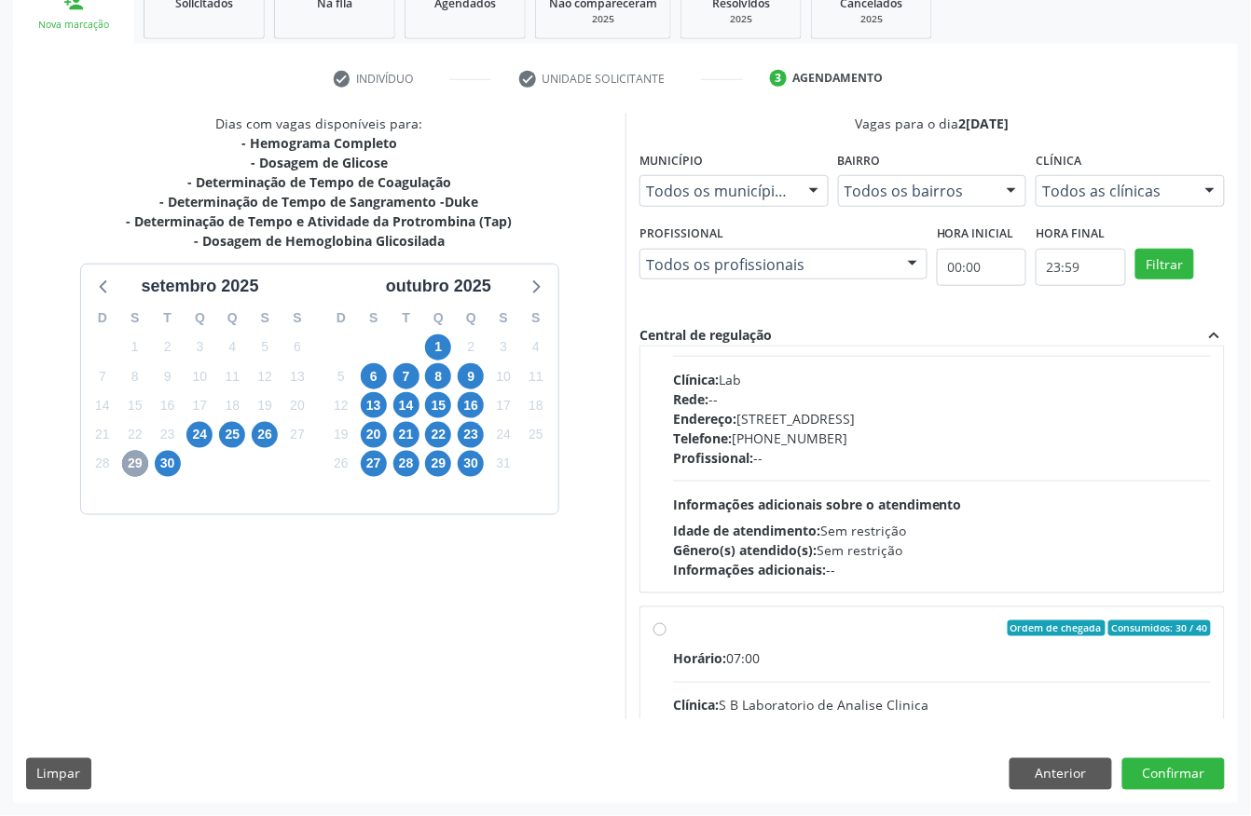
scroll to position [248, 0]
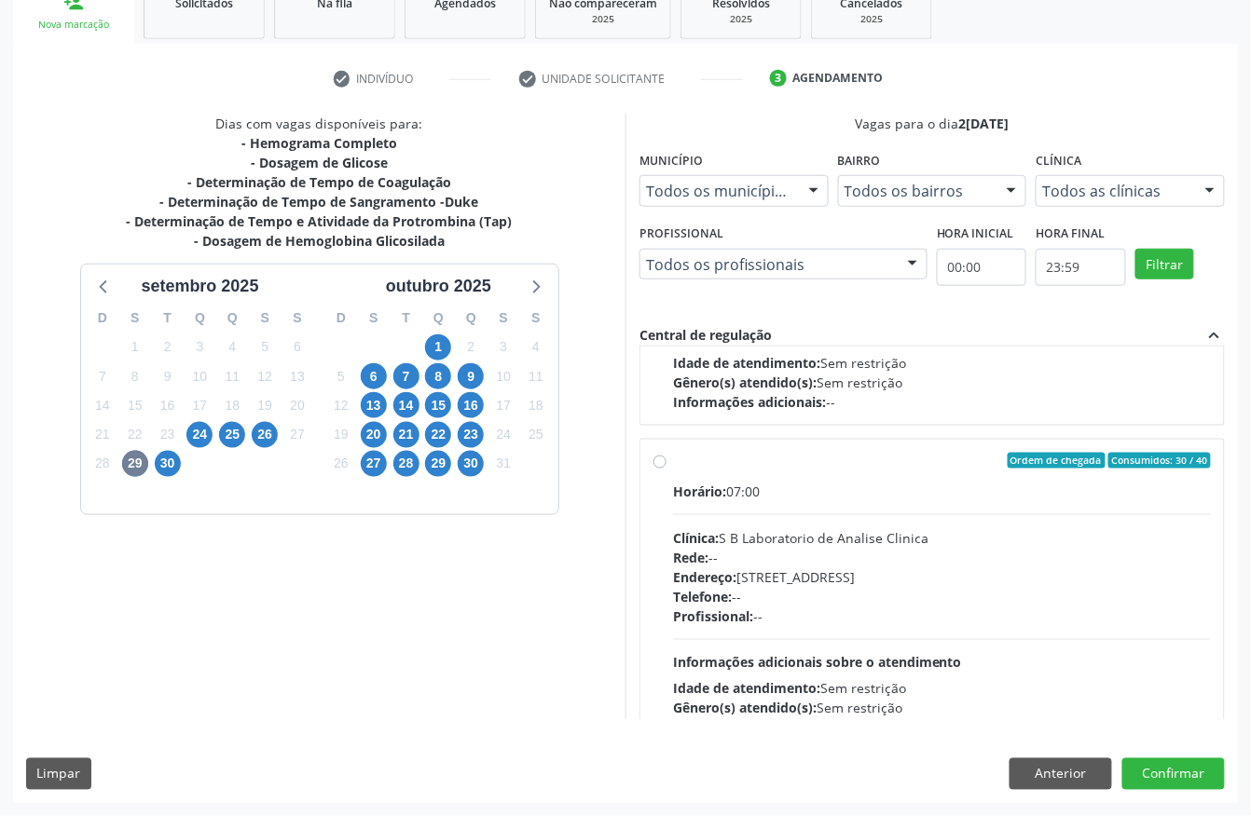
click at [822, 489] on div "Horário: 07:00" at bounding box center [942, 492] width 538 height 20
click at [666, 470] on input "Ordem de chegada Consumidos: 30 / 40 Horário: 07:00 Clínica: S B Laboratorio de…" at bounding box center [659, 461] width 13 height 17
radio input "true"
click at [1168, 773] on button "Confirmar" at bounding box center [1173, 775] width 103 height 32
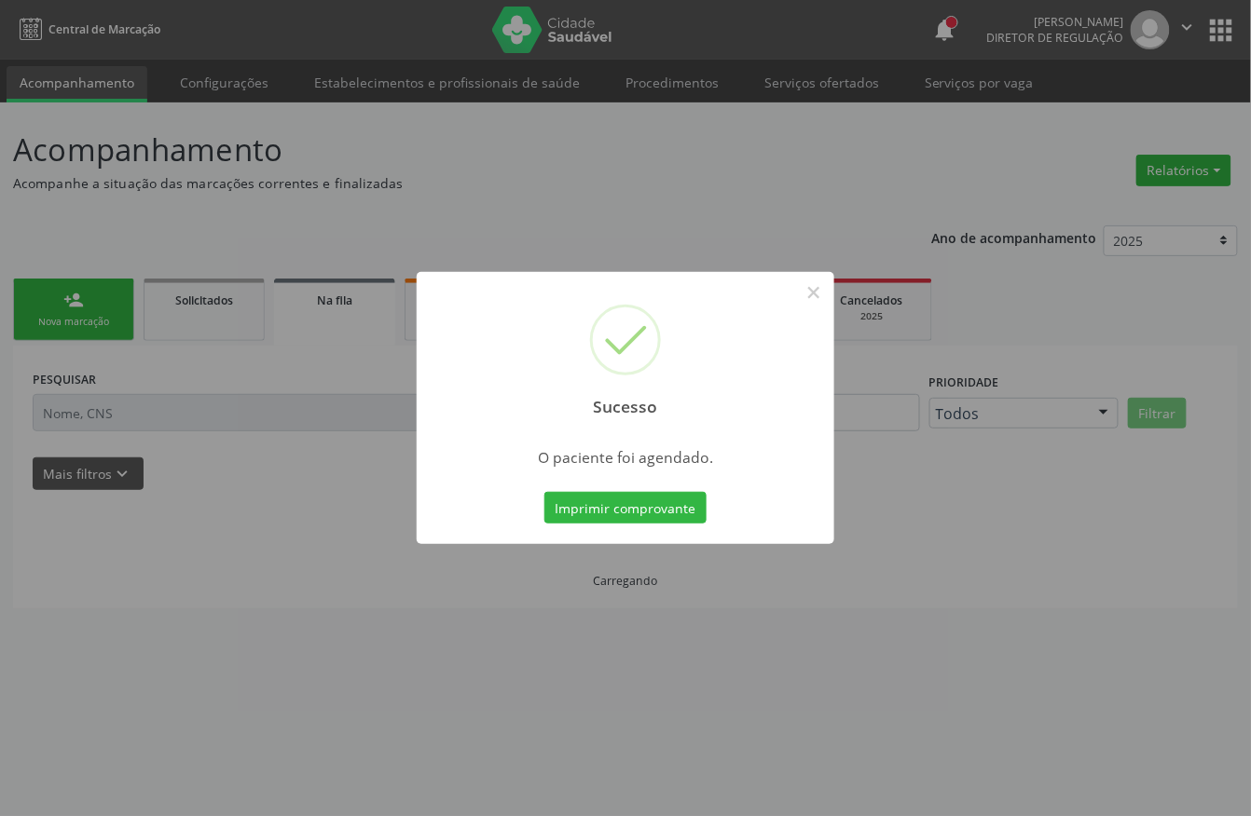
scroll to position [0, 0]
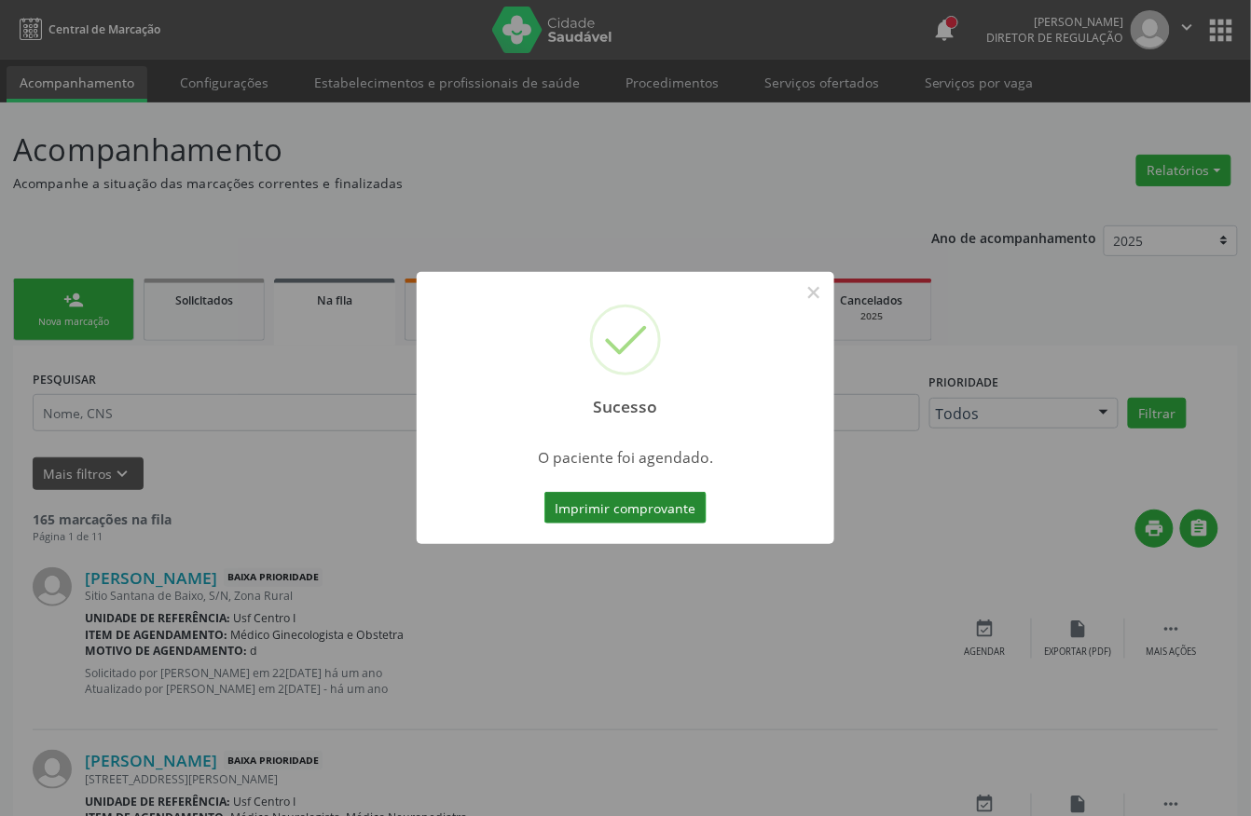
click at [612, 496] on button "Imprimir comprovante" at bounding box center [625, 508] width 162 height 32
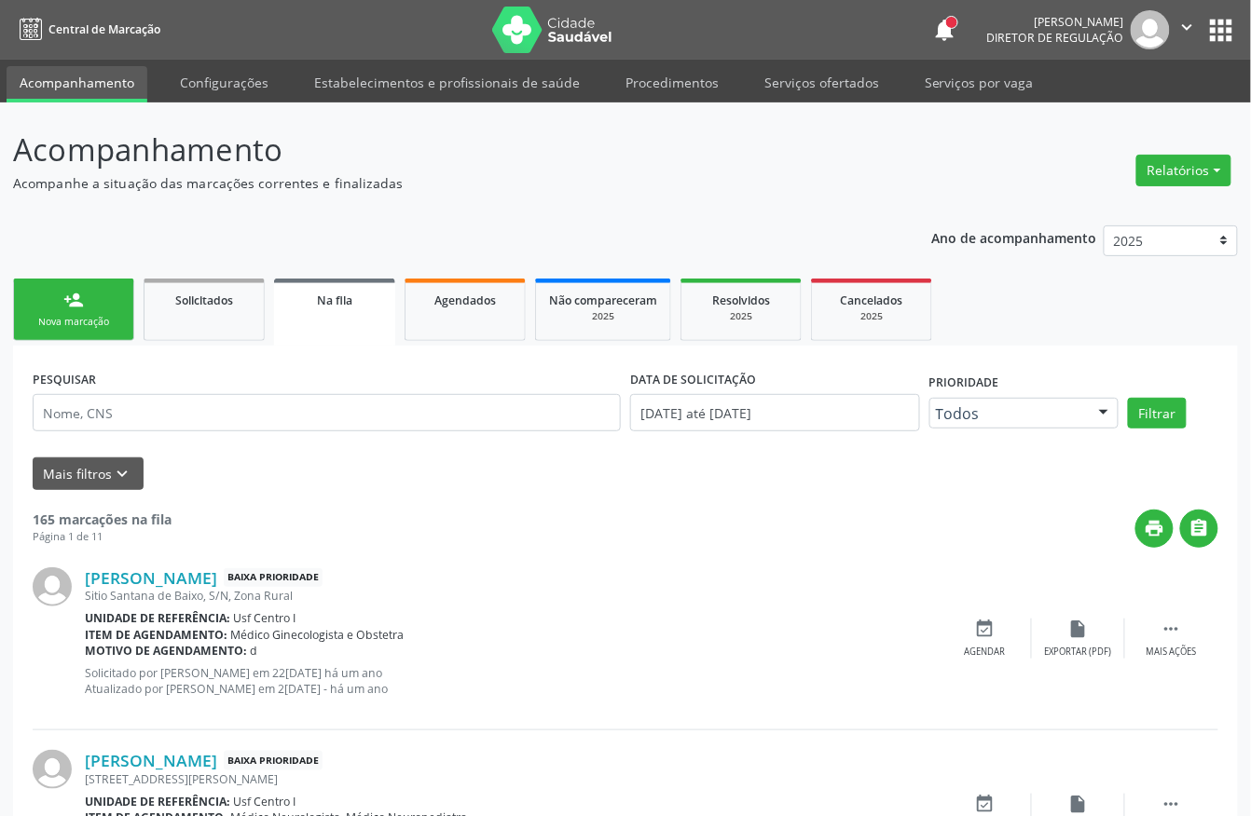
click at [45, 325] on div "Nova marcação" at bounding box center [73, 322] width 93 height 14
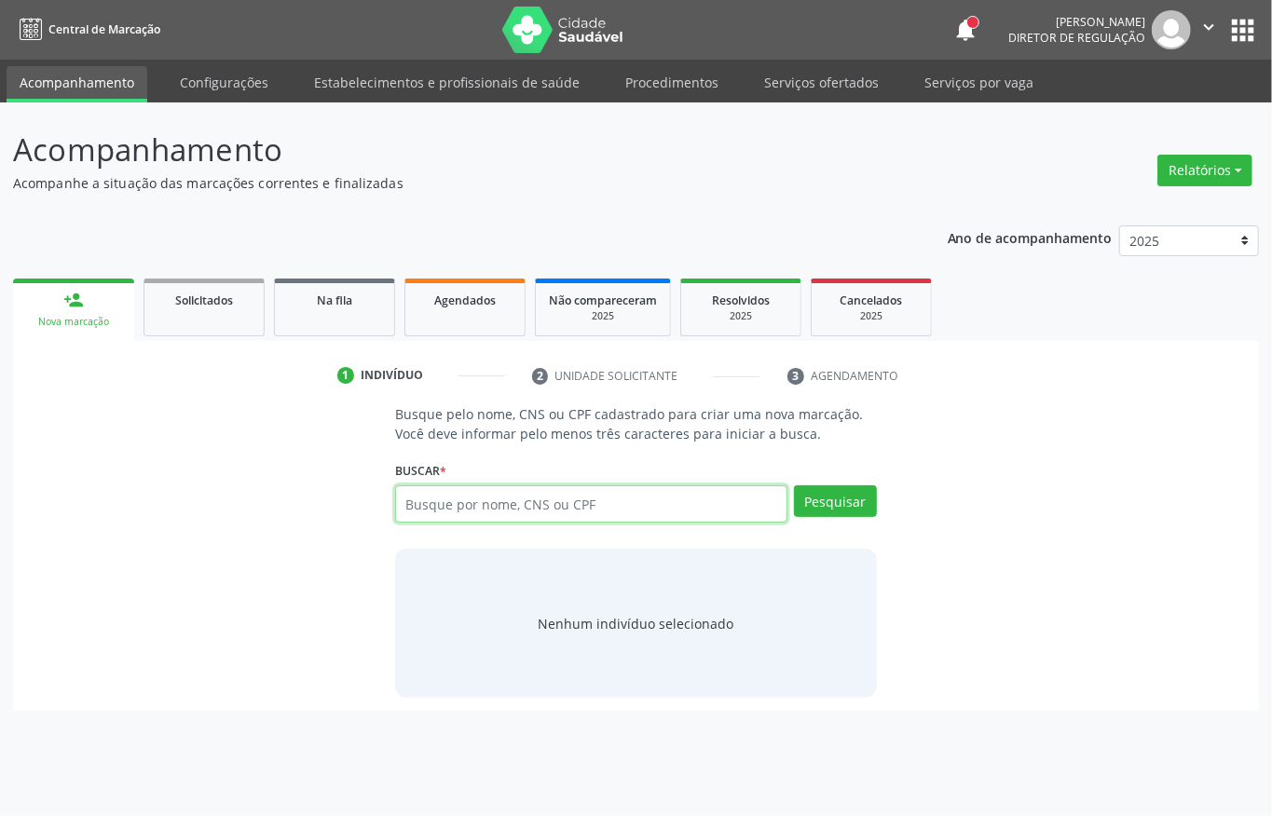
click at [464, 501] on input "text" at bounding box center [591, 504] width 392 height 37
type input "203188566750000"
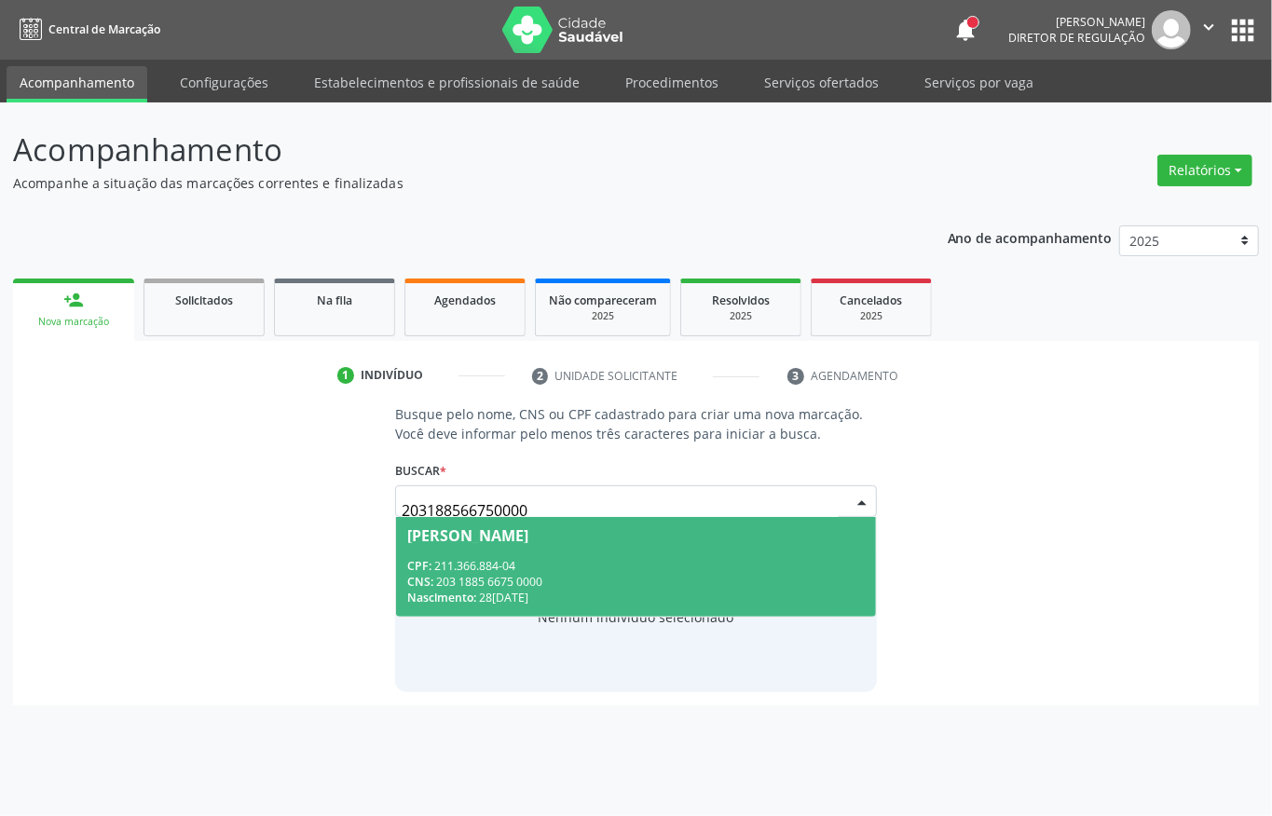
click at [440, 537] on div "Judivam Limeira da Silva" at bounding box center [467, 535] width 121 height 15
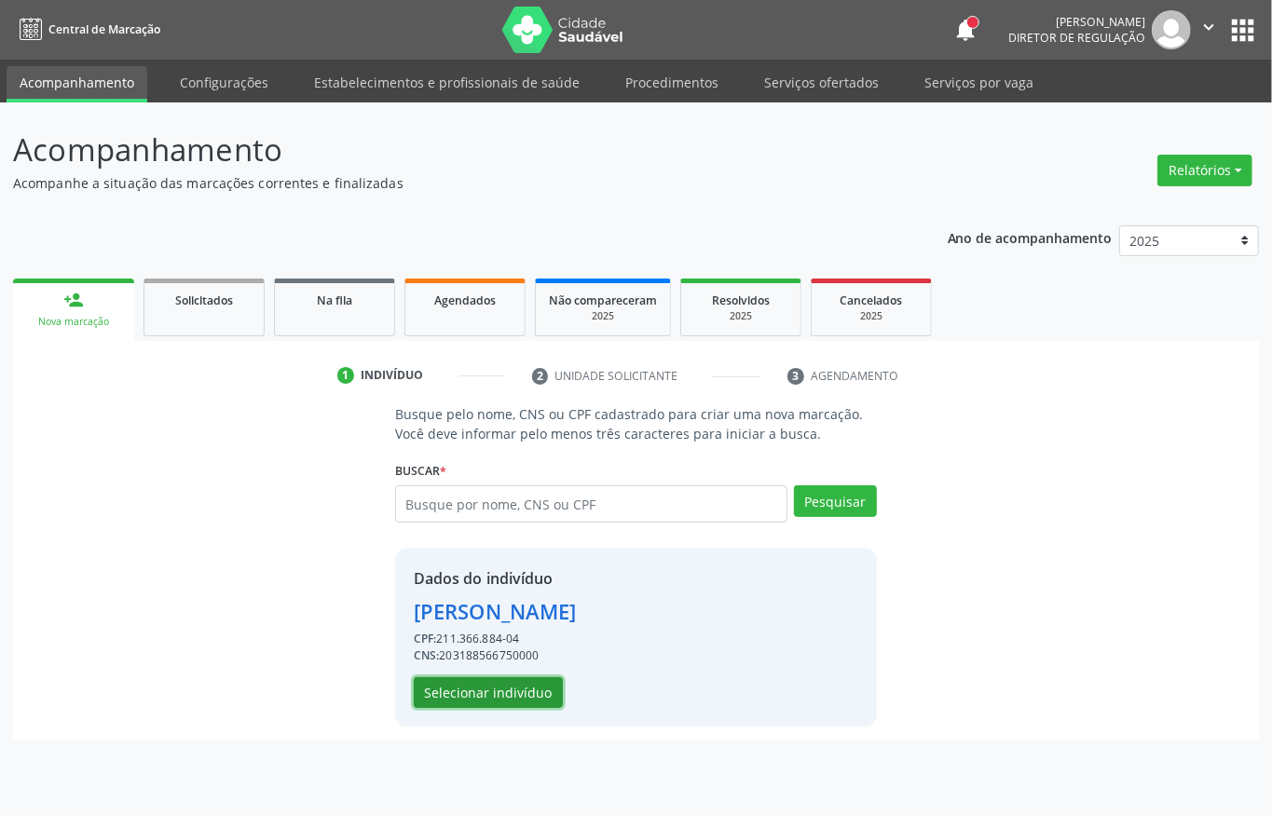
click at [432, 684] on button "Selecionar indivíduo" at bounding box center [488, 694] width 149 height 32
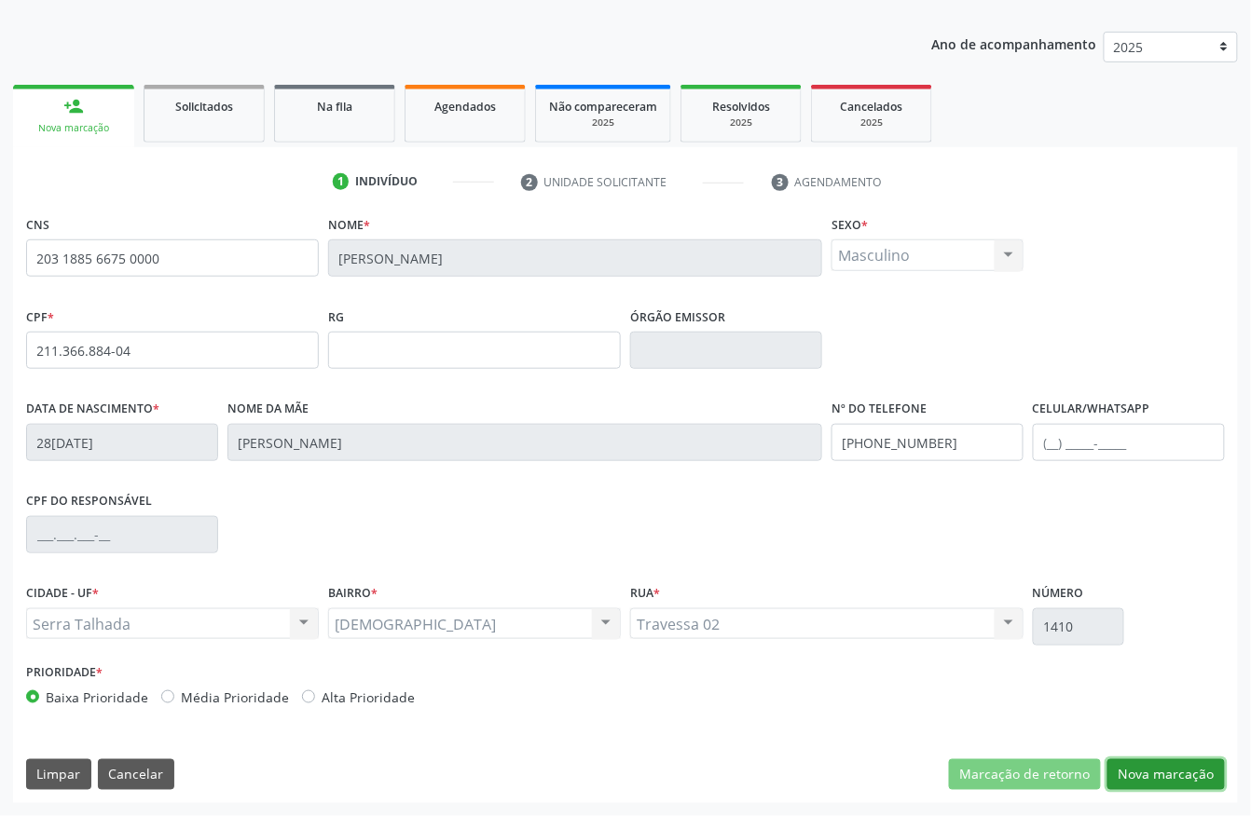
click at [1142, 770] on button "Nova marcação" at bounding box center [1165, 776] width 117 height 32
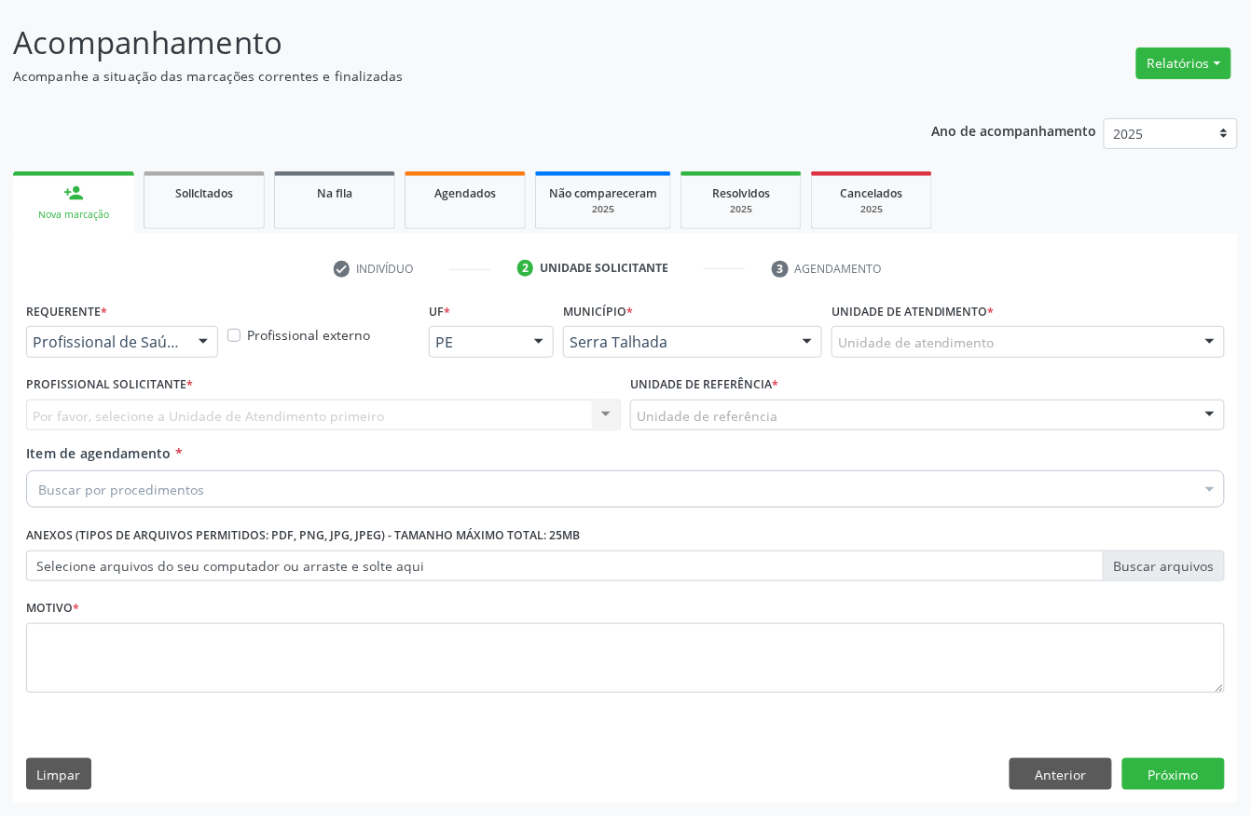
click at [104, 356] on div "Requerente * Profissional de Saúde Profissional de Saúde Paciente Nenhum result…" at bounding box center [121, 333] width 201 height 73
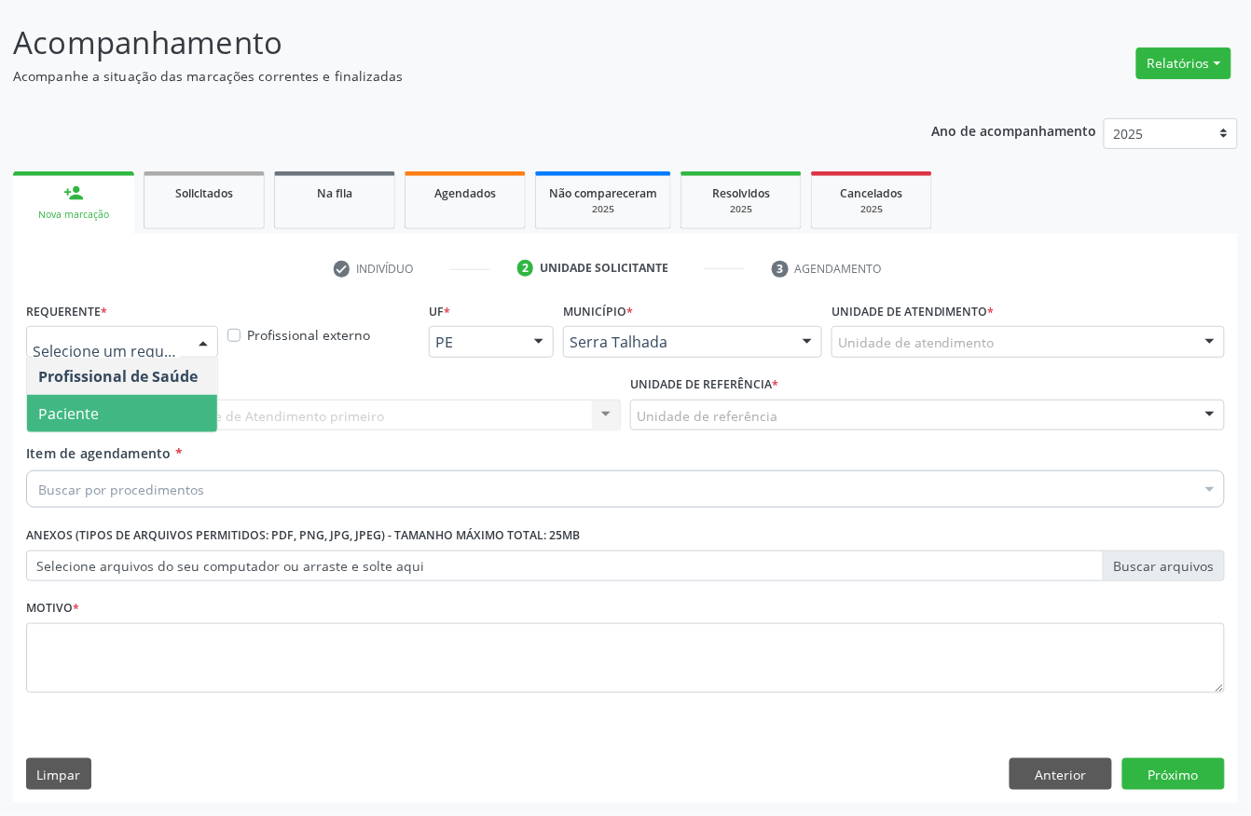
click at [97, 399] on span "Paciente" at bounding box center [122, 413] width 190 height 37
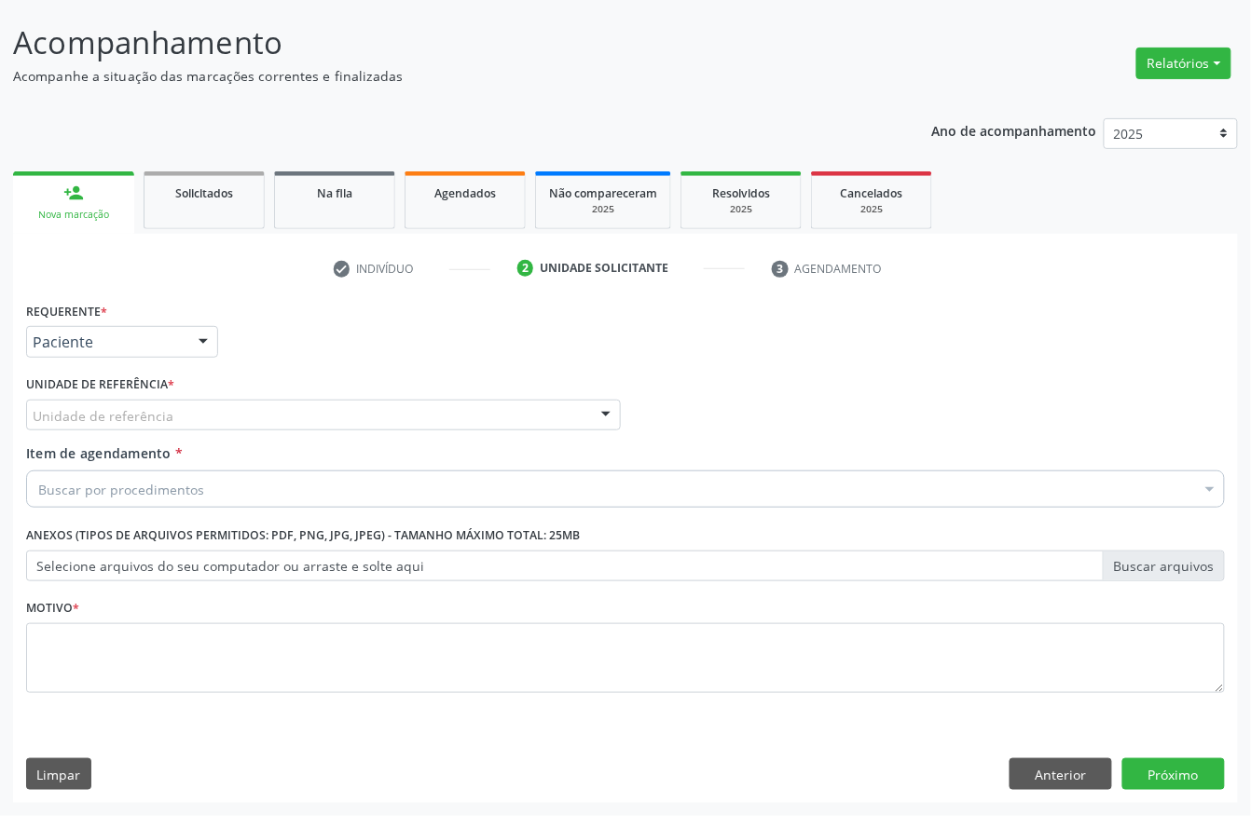
click at [94, 395] on label "Unidade de referência *" at bounding box center [100, 385] width 148 height 29
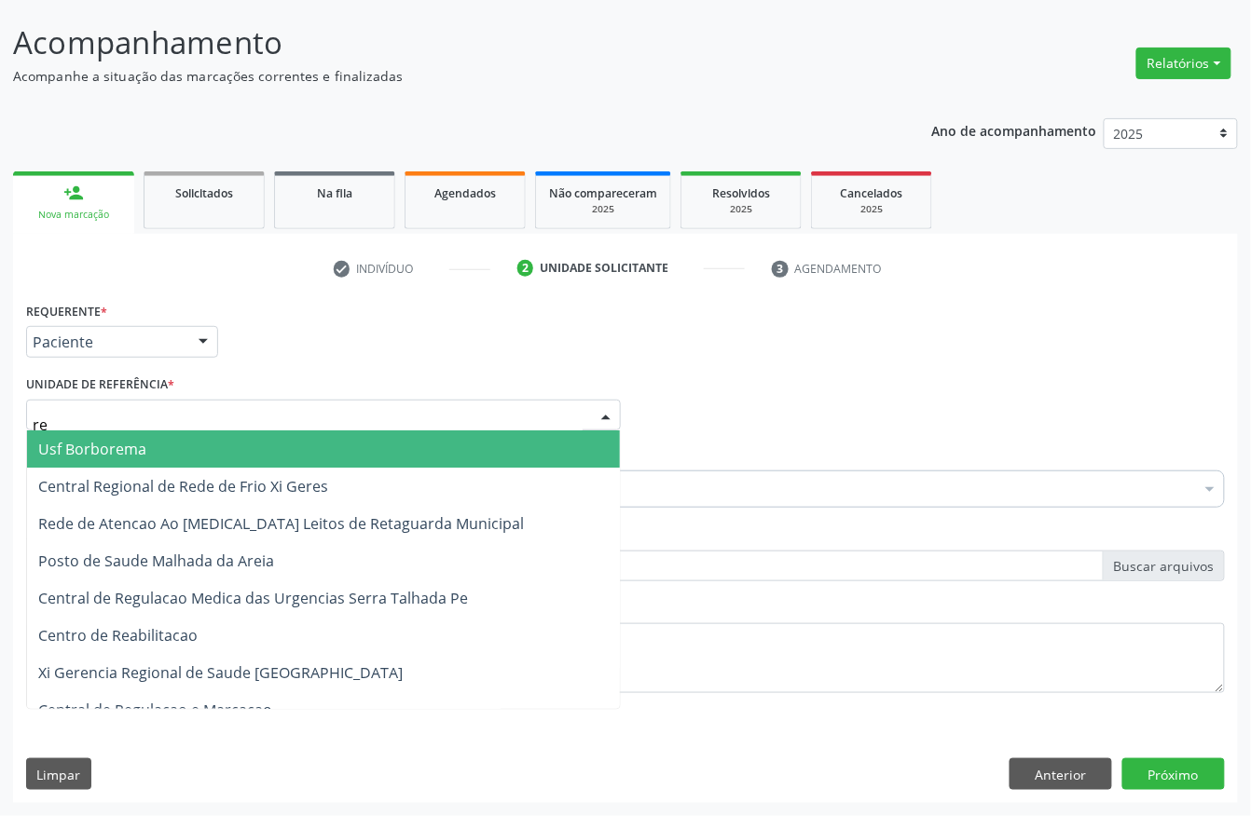
type input "rea"
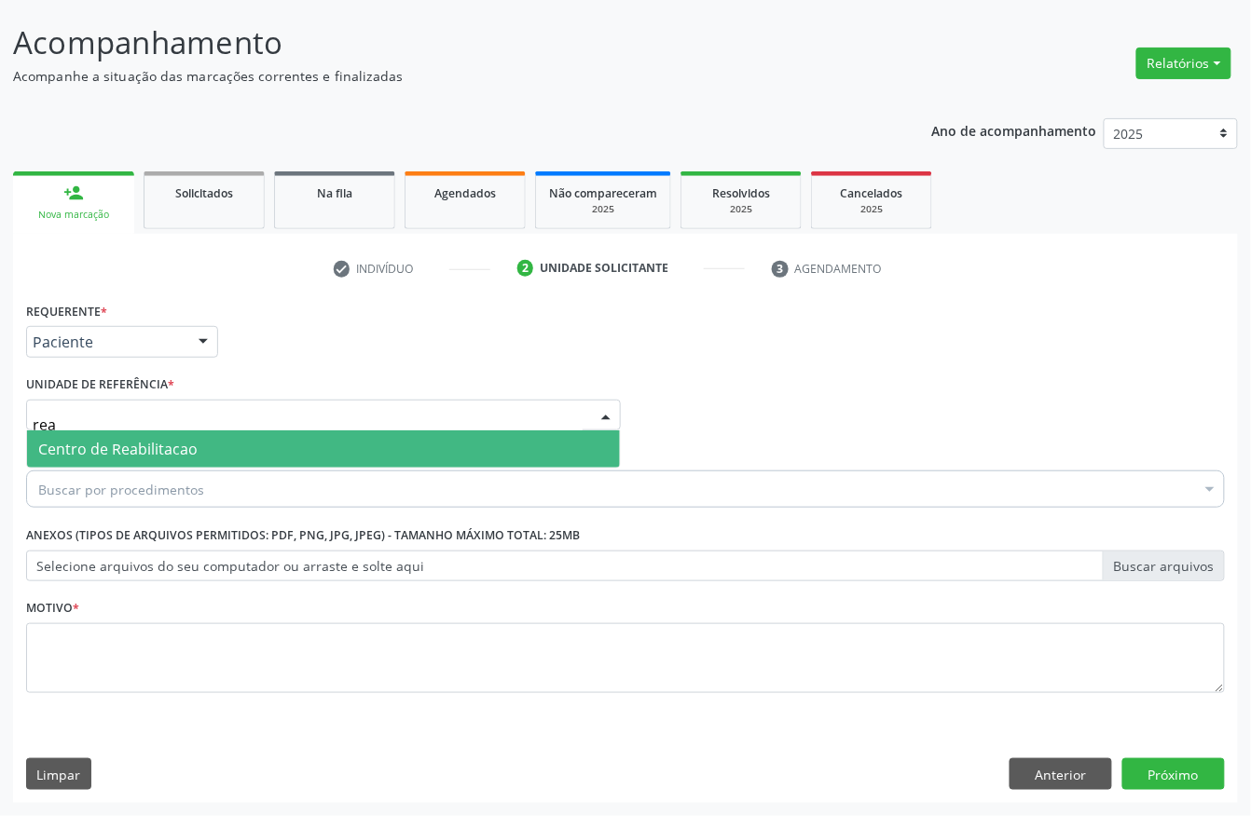
click at [93, 441] on span "Centro de Reabilitacao" at bounding box center [117, 449] width 159 height 21
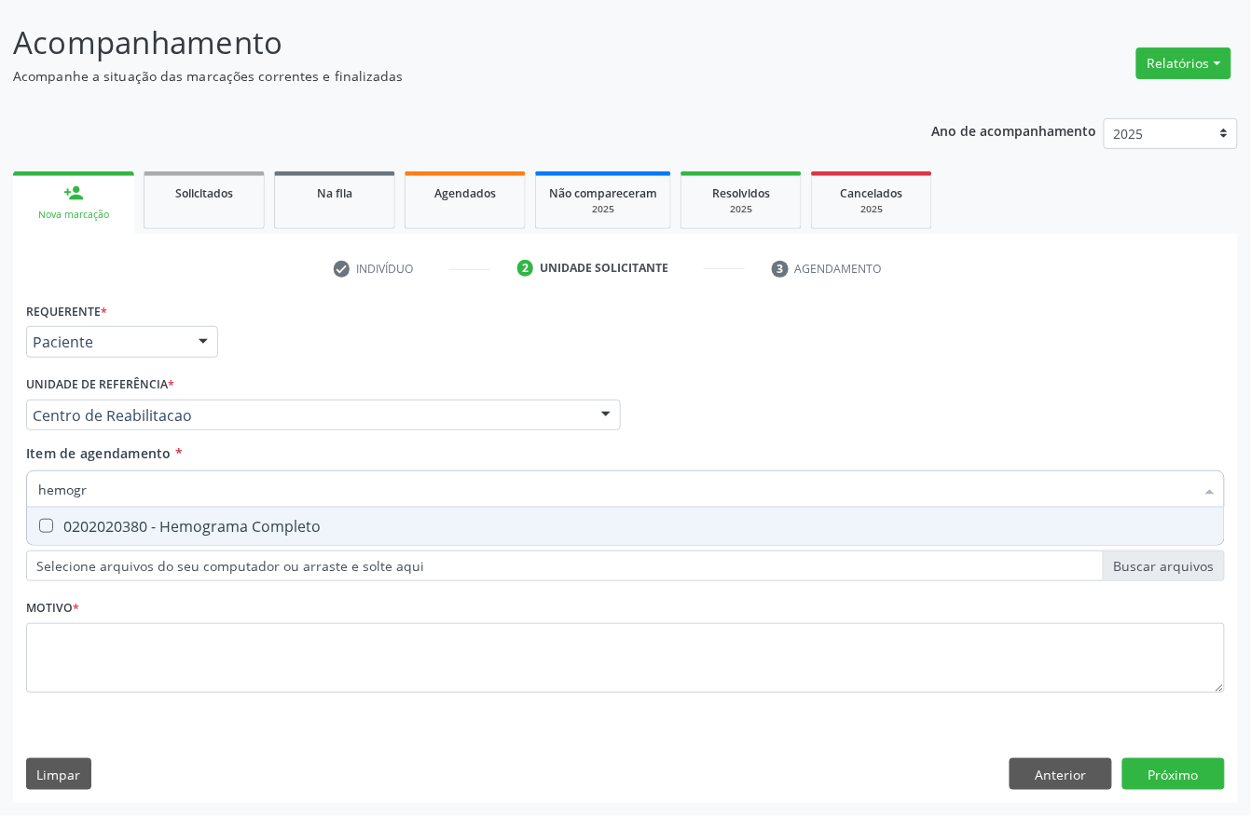
type input "hemogra"
click at [104, 522] on div "0202020380 - Hemograma Completo" at bounding box center [625, 526] width 1174 height 15
checkbox Completo "true"
click at [108, 479] on input "hemogra" at bounding box center [616, 489] width 1156 height 37
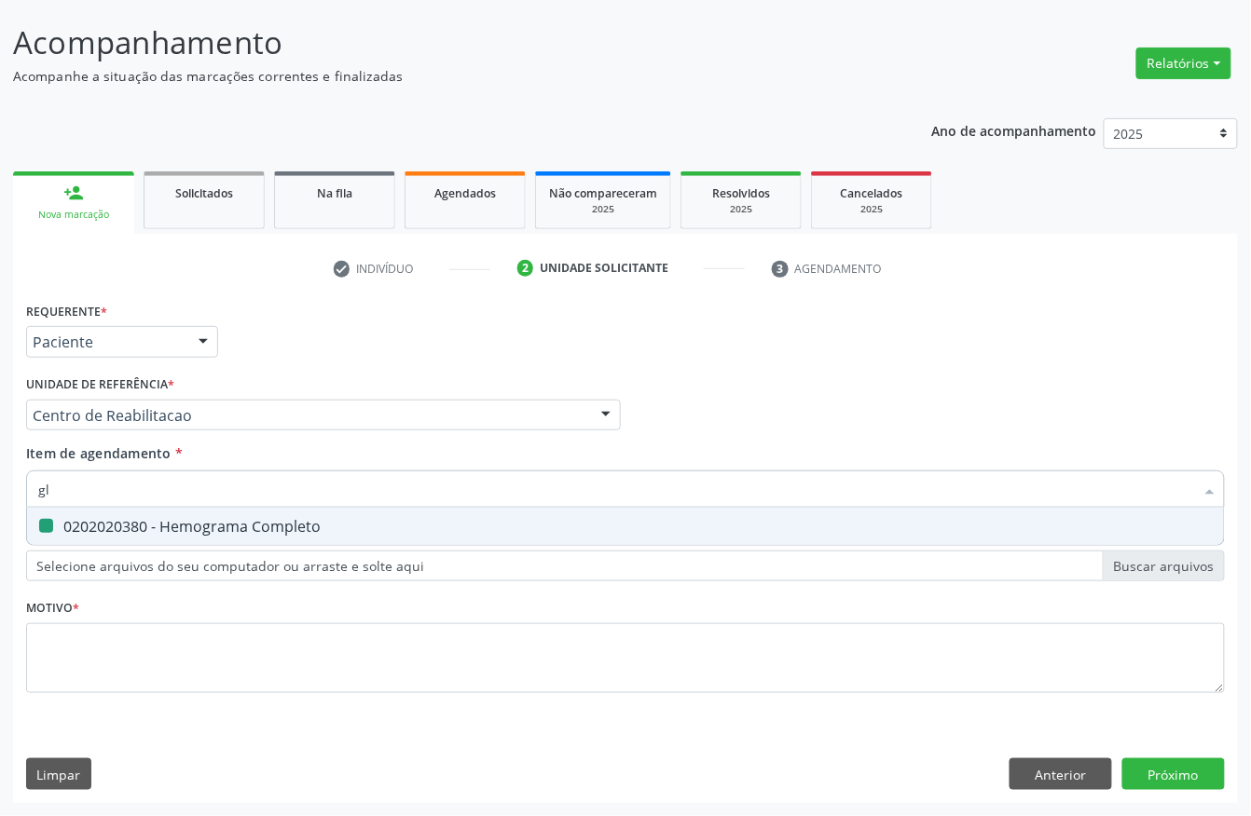
type input "gli"
checkbox Completo "false"
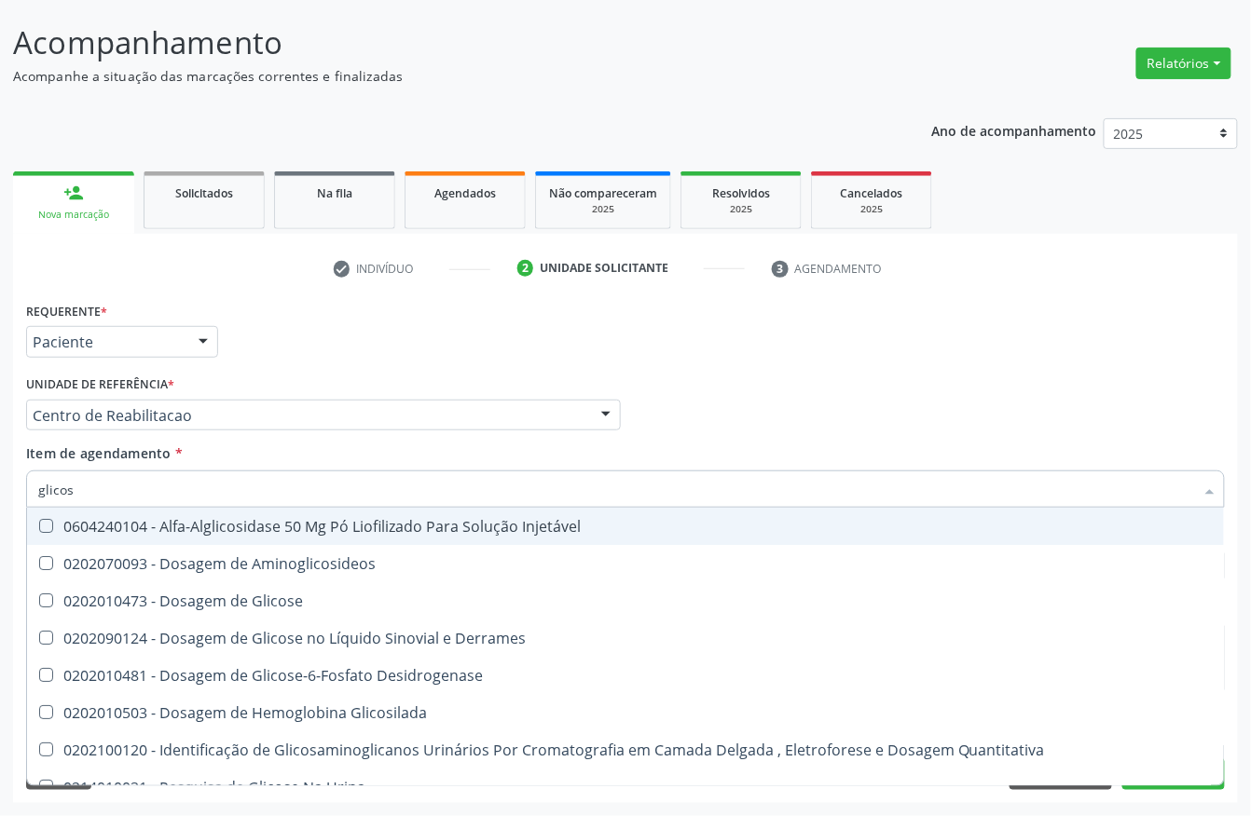
type input "glicose"
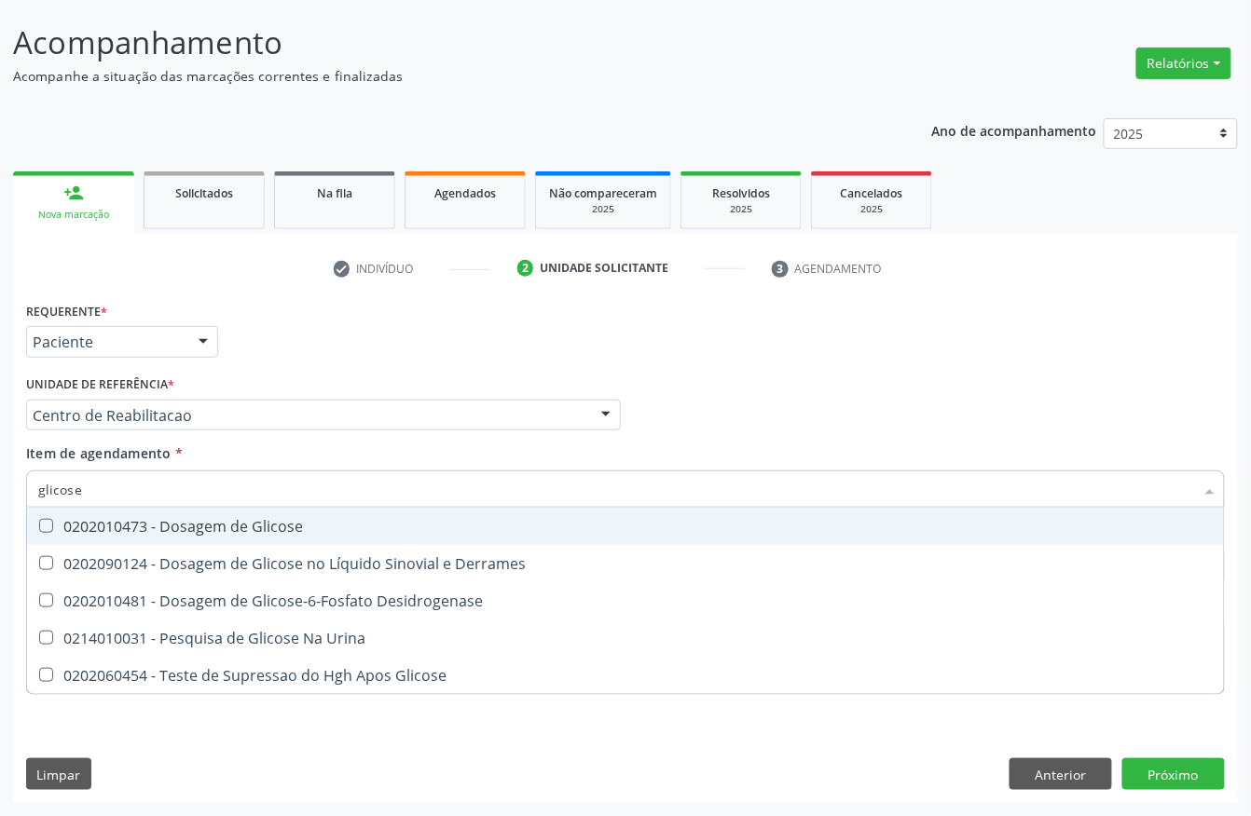
click at [153, 523] on div "0202010473 - Dosagem de Glicose" at bounding box center [625, 526] width 1174 height 15
checkbox Glicose "true"
click at [145, 492] on input "glicose" at bounding box center [616, 489] width 1156 height 37
checkbox Glicose "false"
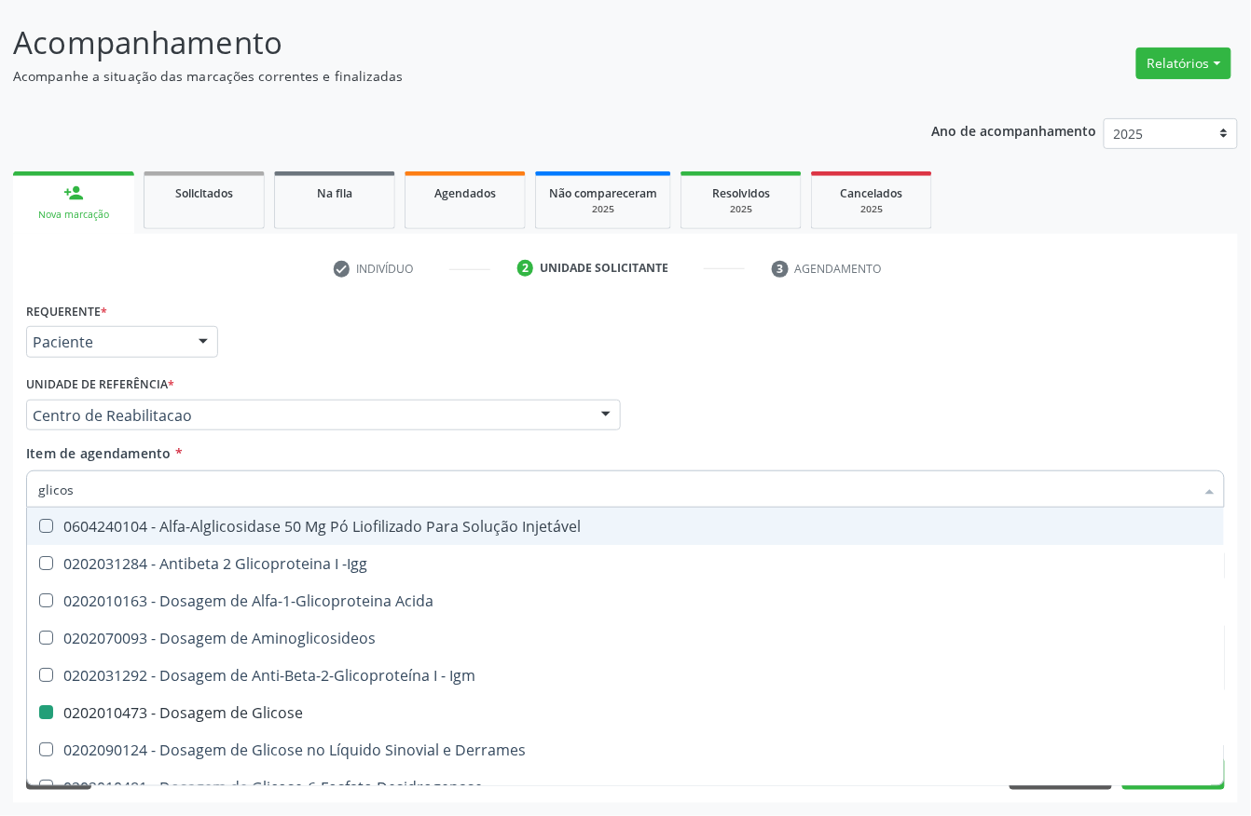
type input "glicosi"
checkbox Acida "false"
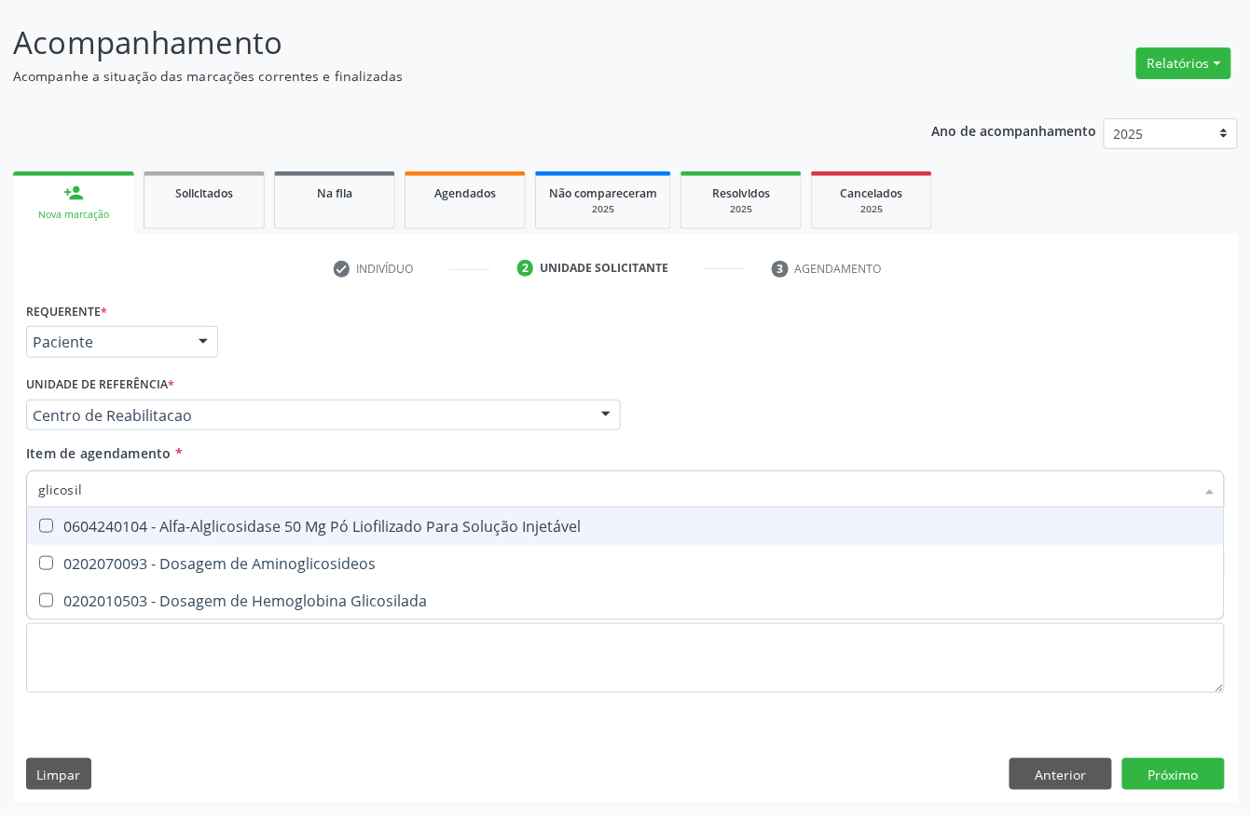
type input "glicosila"
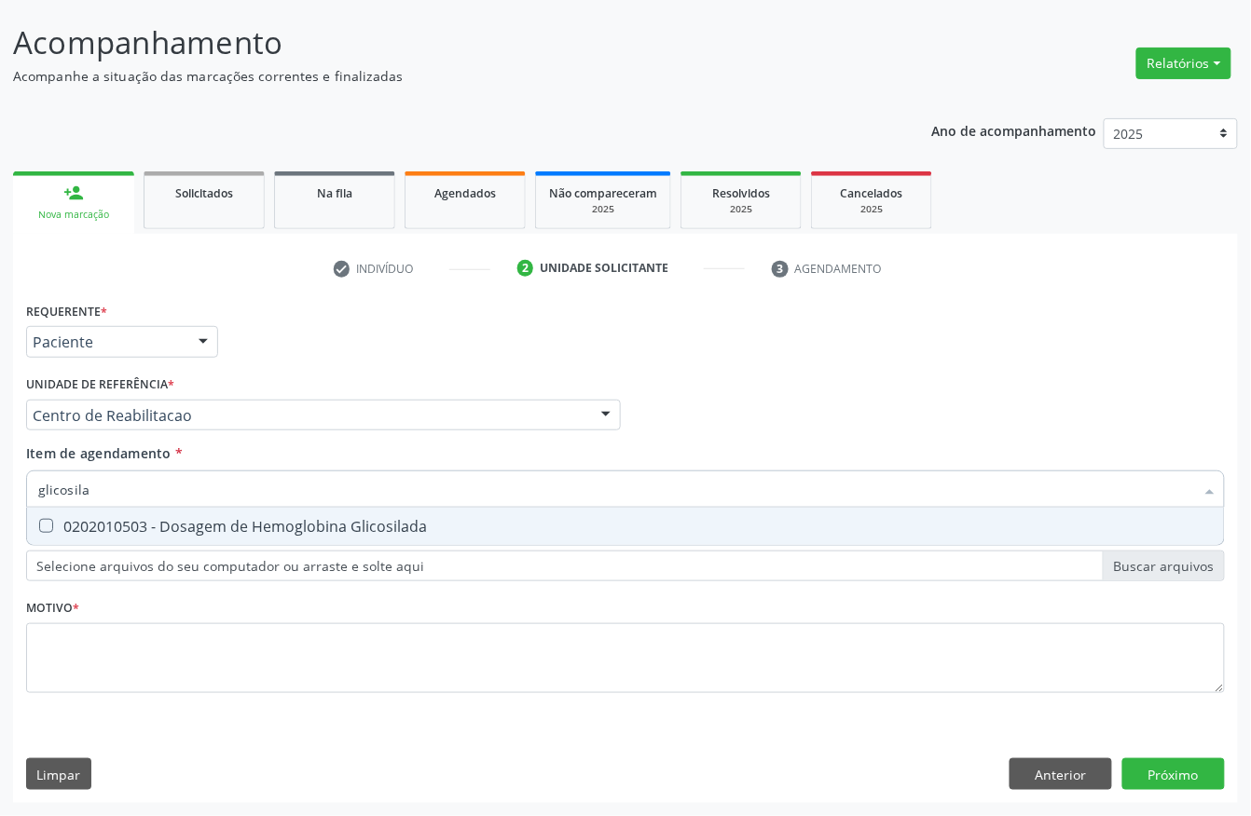
click at [134, 524] on div "0202010503 - Dosagem de Hemoglobina Glicosilada" at bounding box center [625, 526] width 1174 height 15
checkbox Glicosilada "true"
click at [138, 490] on input "glicosila" at bounding box center [616, 489] width 1156 height 37
type input "temp"
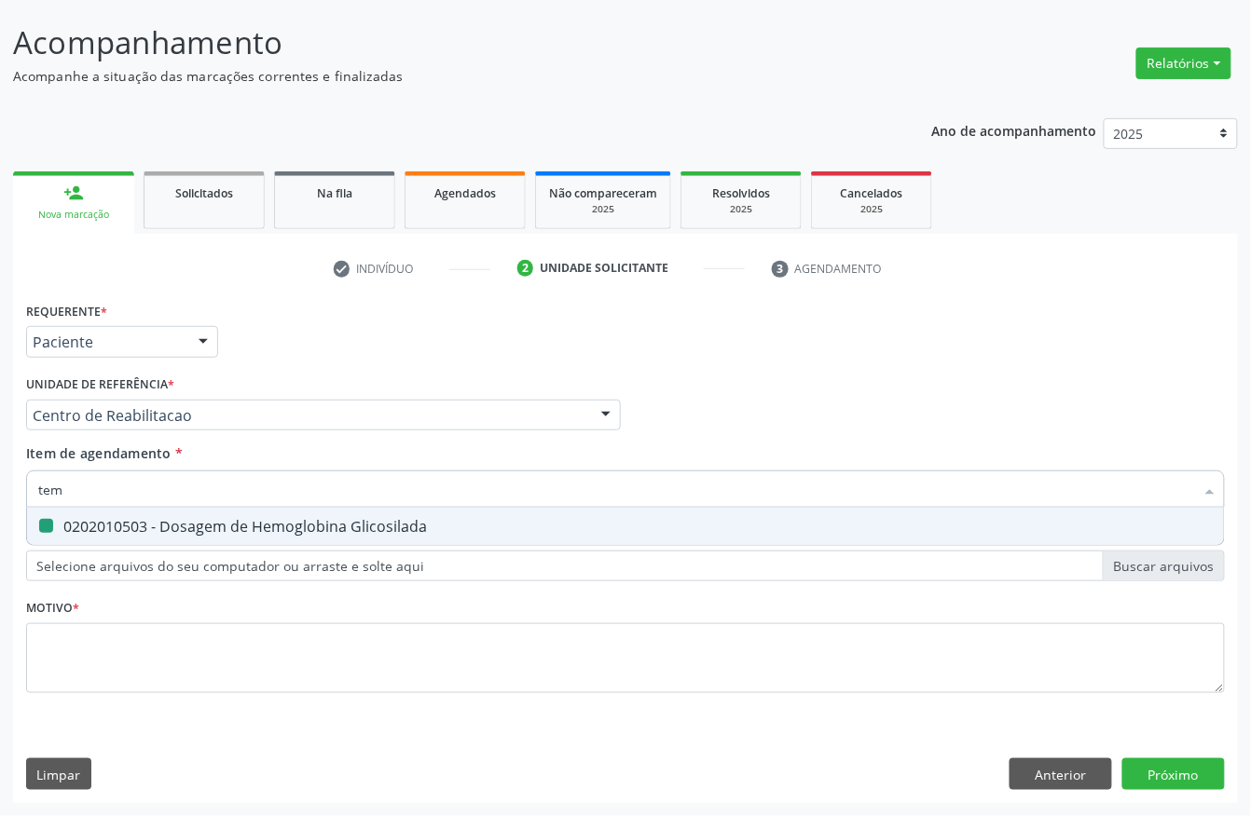
checkbox Glicosilada "false"
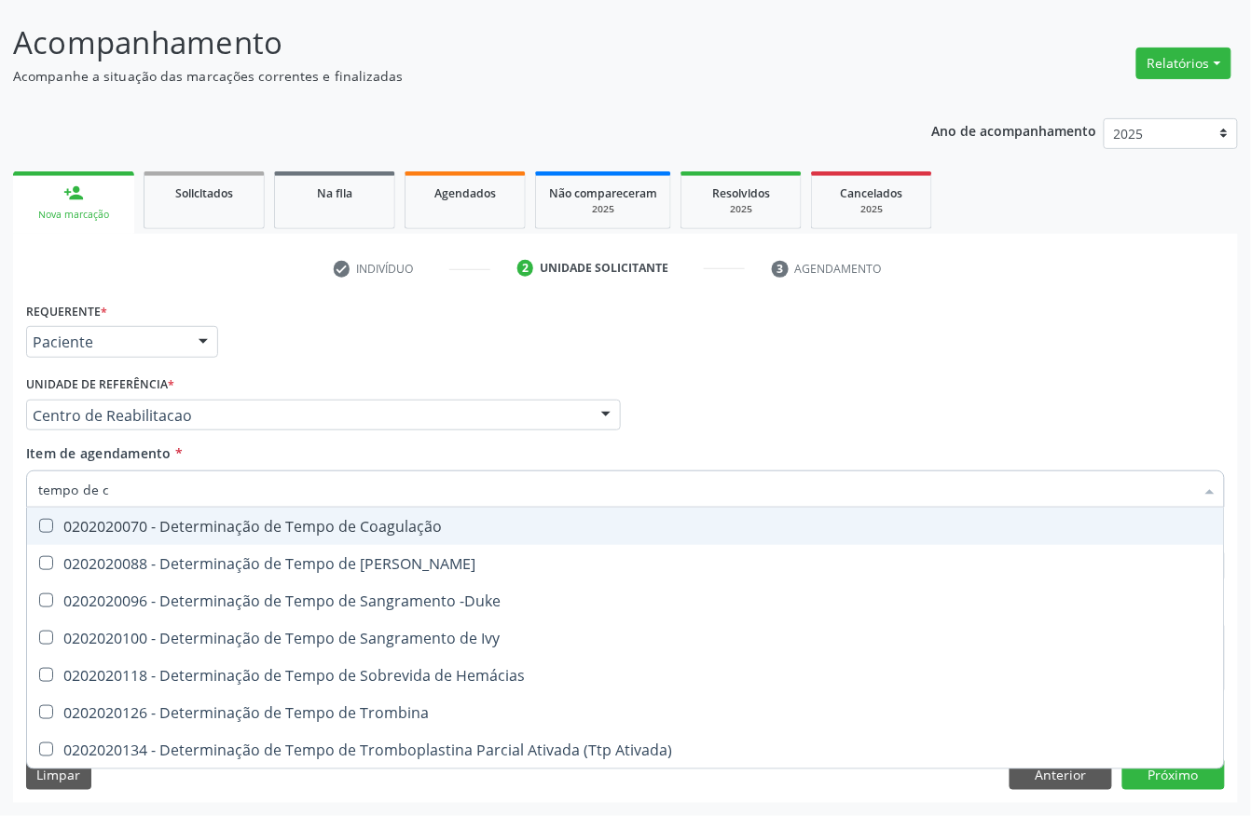
type input "tempo de co"
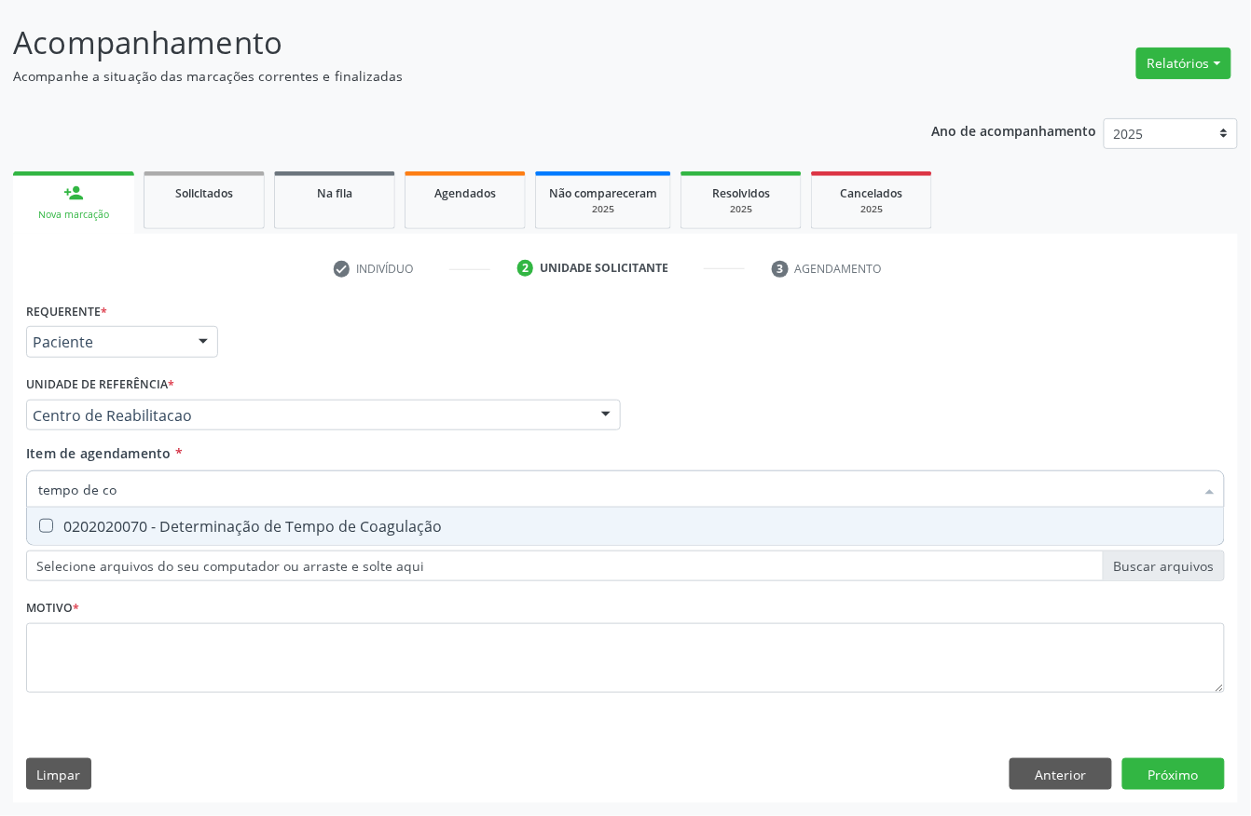
click at [128, 523] on div "0202020070 - Determinação de Tempo de Coagulação" at bounding box center [625, 526] width 1174 height 15
checkbox Coagulação "true"
click at [132, 496] on input "tempo de co" at bounding box center [616, 489] width 1156 height 37
type input "tempo de s"
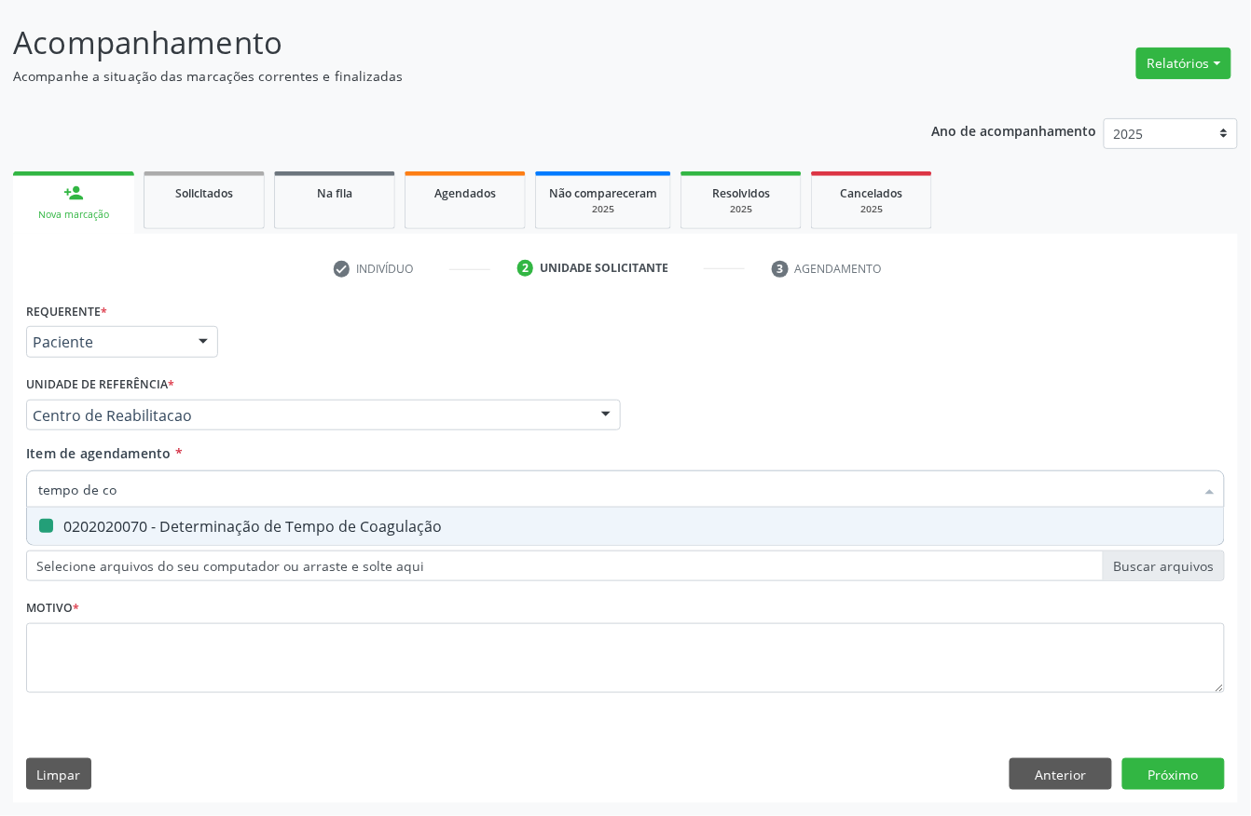
checkbox Coagulação "false"
type input "tempo de sang"
click at [144, 524] on div "0202020096 - Determinação de Tempo de Sangramento -Duke" at bounding box center [625, 526] width 1174 height 15
checkbox -Duke "true"
click at [145, 492] on input "tempo de sang" at bounding box center [616, 489] width 1156 height 37
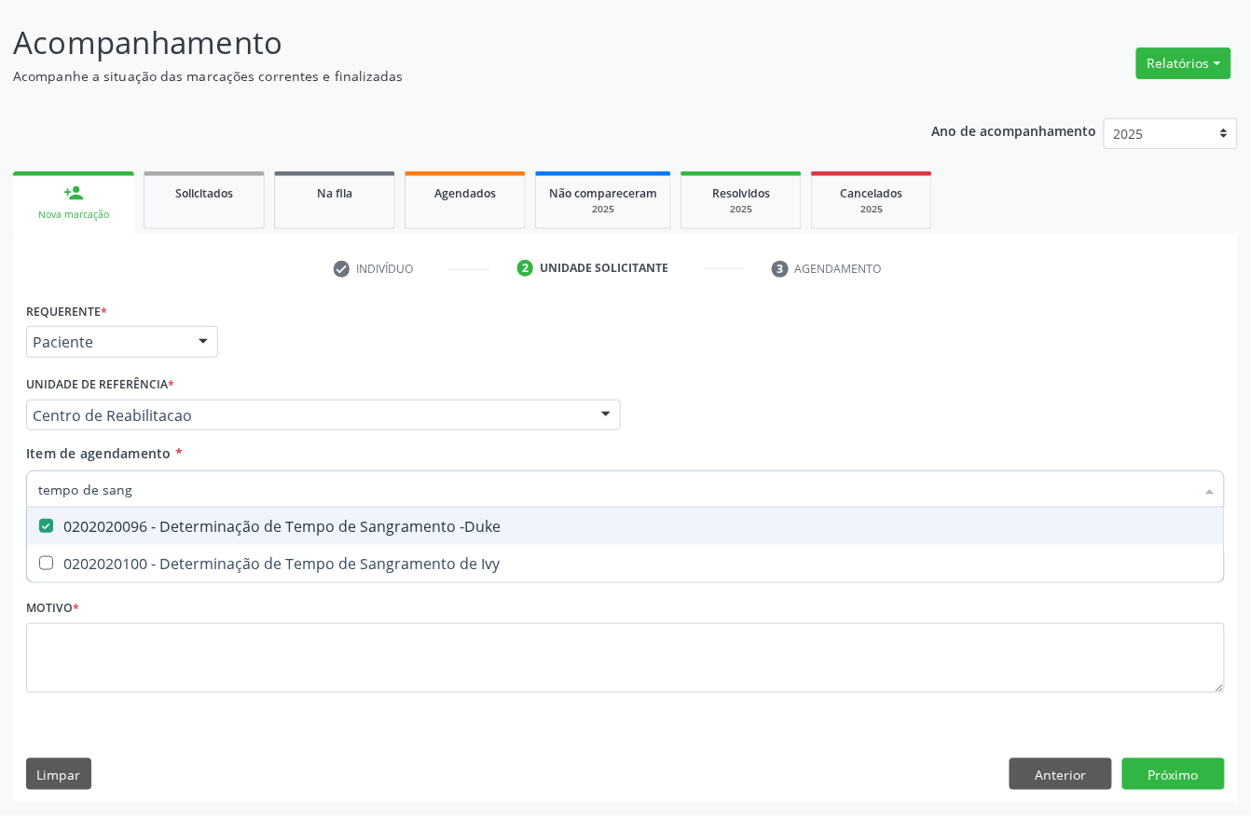
click at [145, 492] on input "tempo de sang" at bounding box center [616, 489] width 1156 height 37
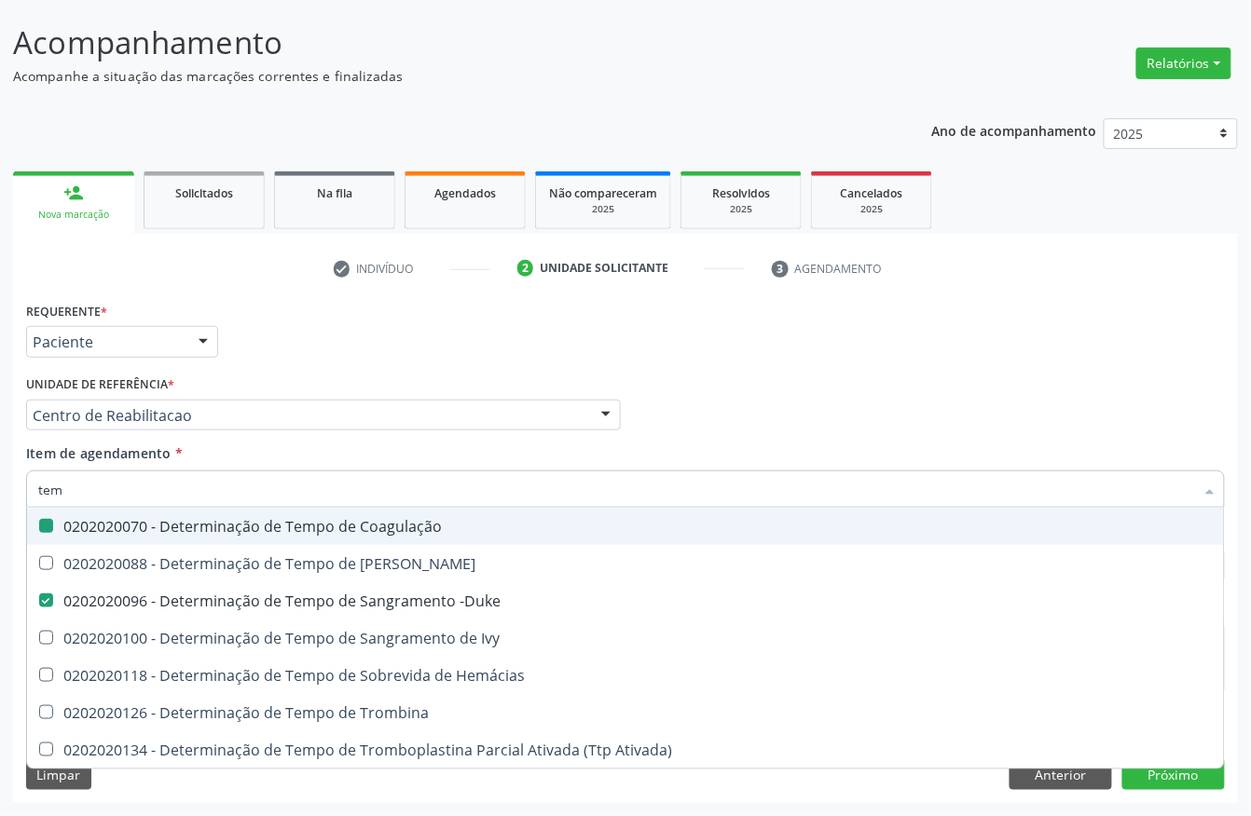
type input "te"
checkbox Coagulação "false"
checkbox -Duke "false"
type input "t"
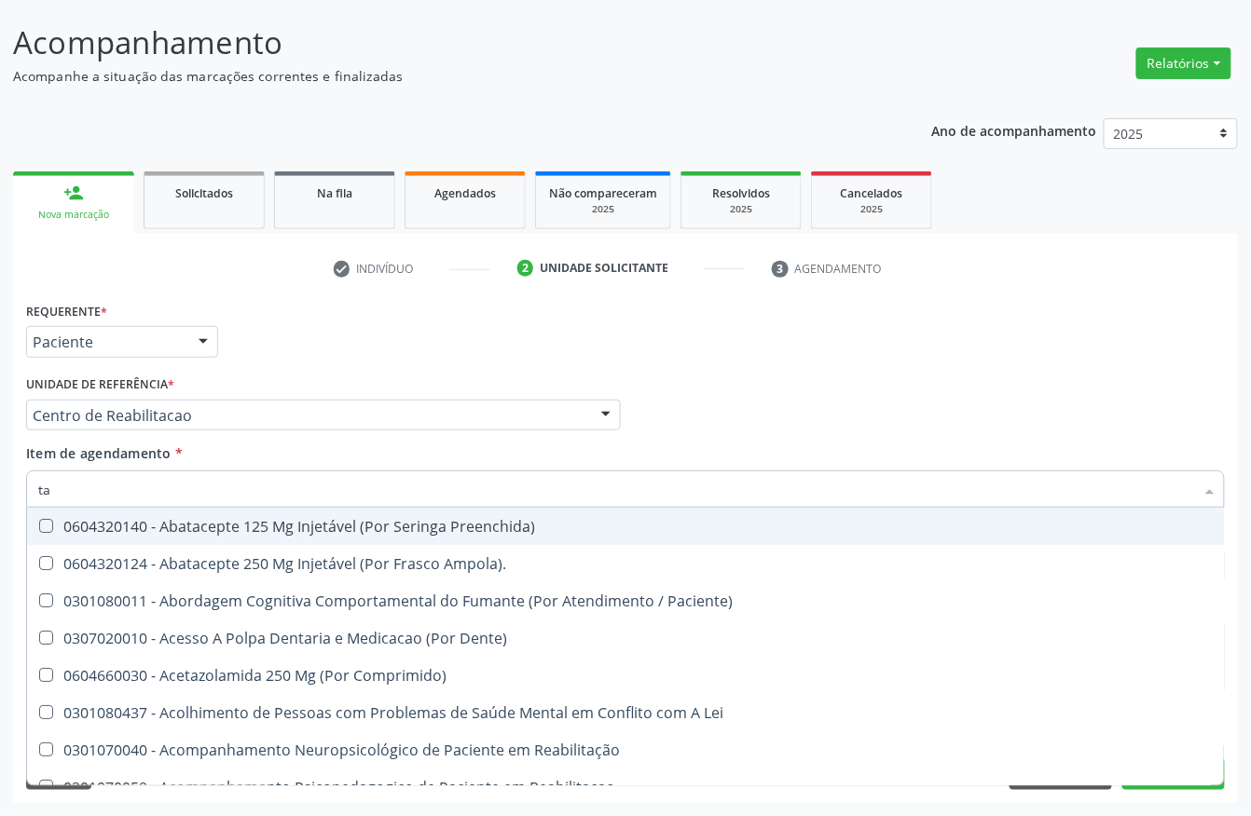
type input "tap"
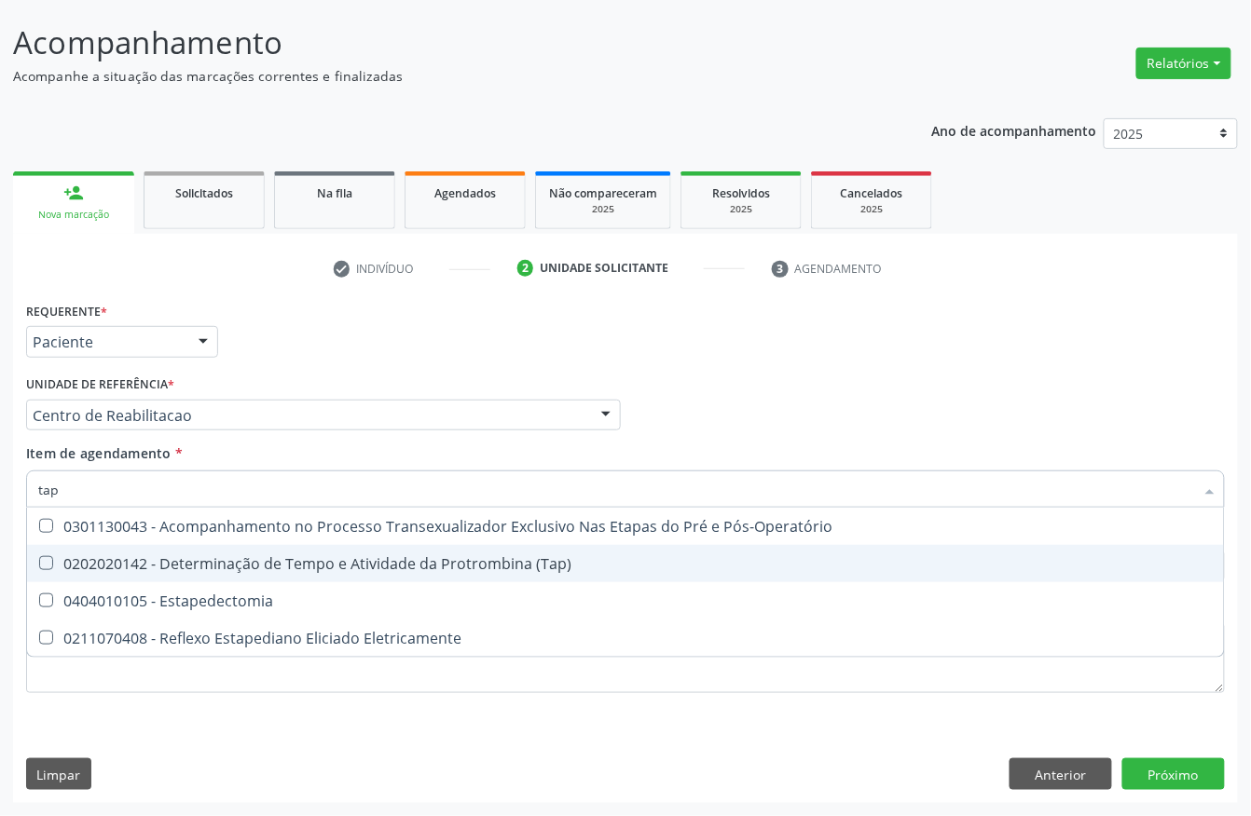
click at [296, 556] on div "0202020142 - Determinação de Tempo e Atividade da Protrombina (Tap)" at bounding box center [625, 563] width 1174 height 15
checkbox \(Tap\) "true"
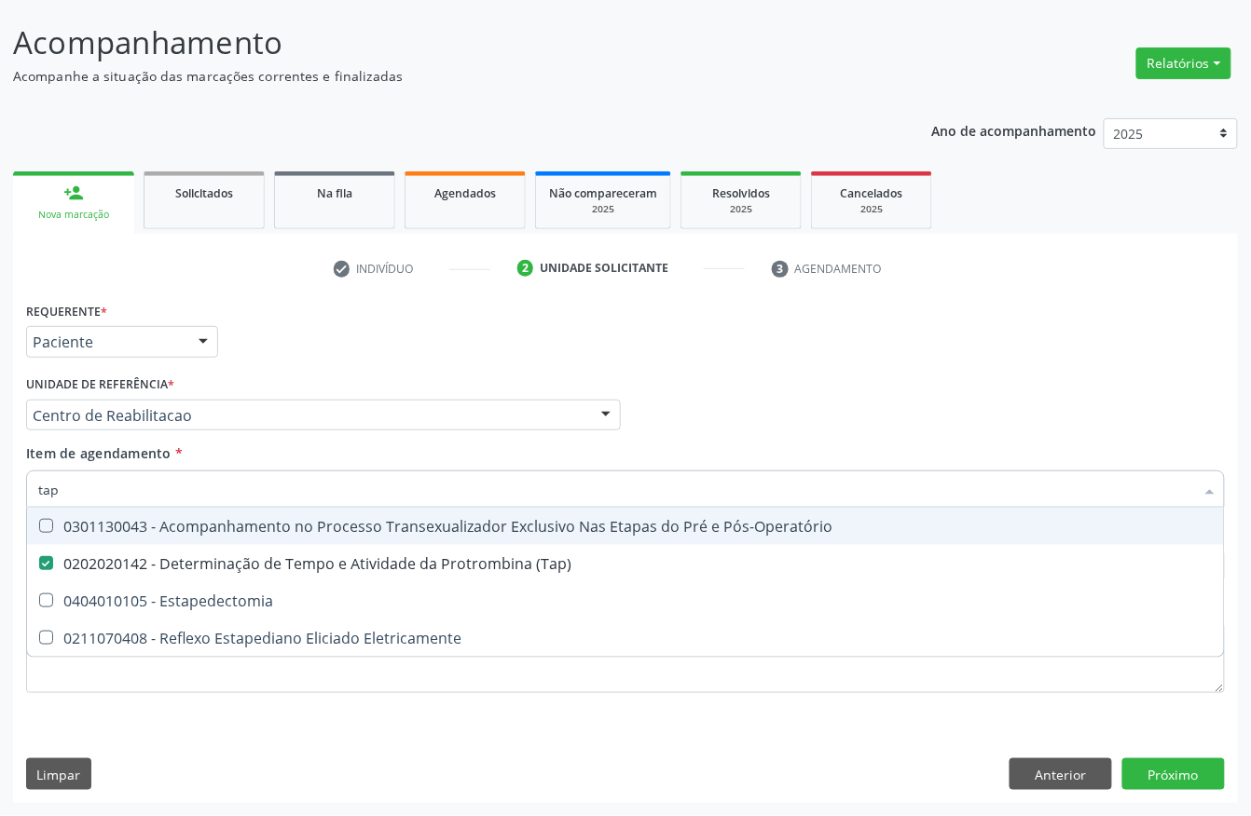
click at [291, 445] on div "Item de agendamento * tap Desfazer seleção 0301130043 - Acompanhamento no Proce…" at bounding box center [625, 473] width 1199 height 59
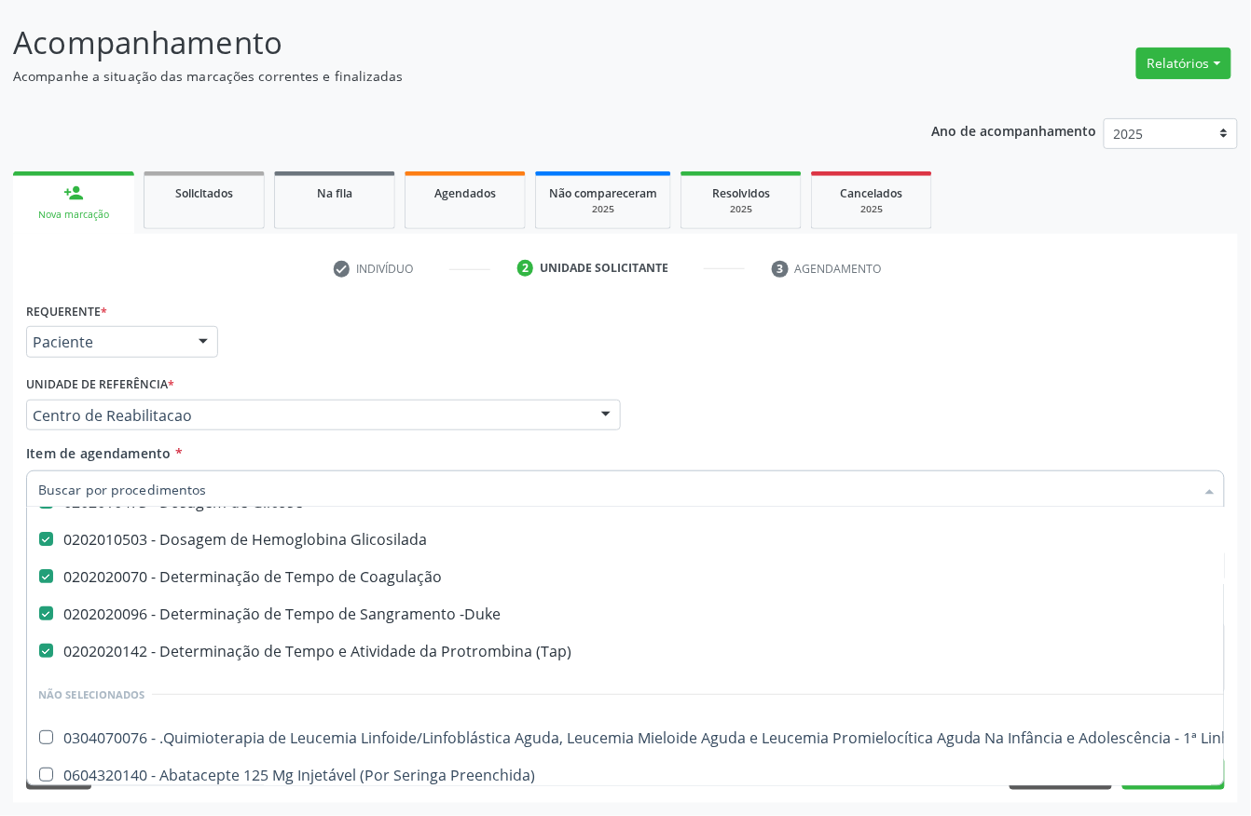
scroll to position [124, 0]
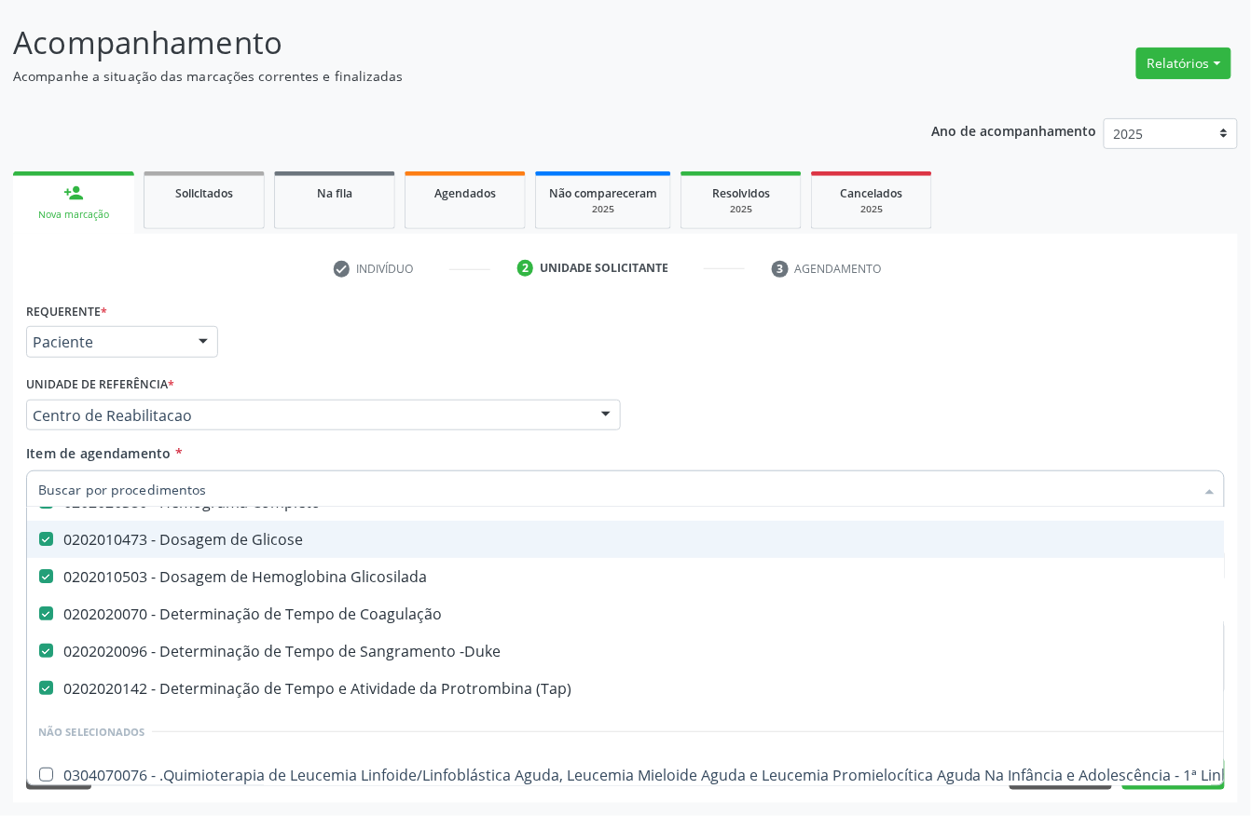
click at [309, 393] on div "Unidade de referência * Centro de Reabilitacao Usf do Mutirao Usf Cohab Usf Cai…" at bounding box center [323, 401] width 595 height 60
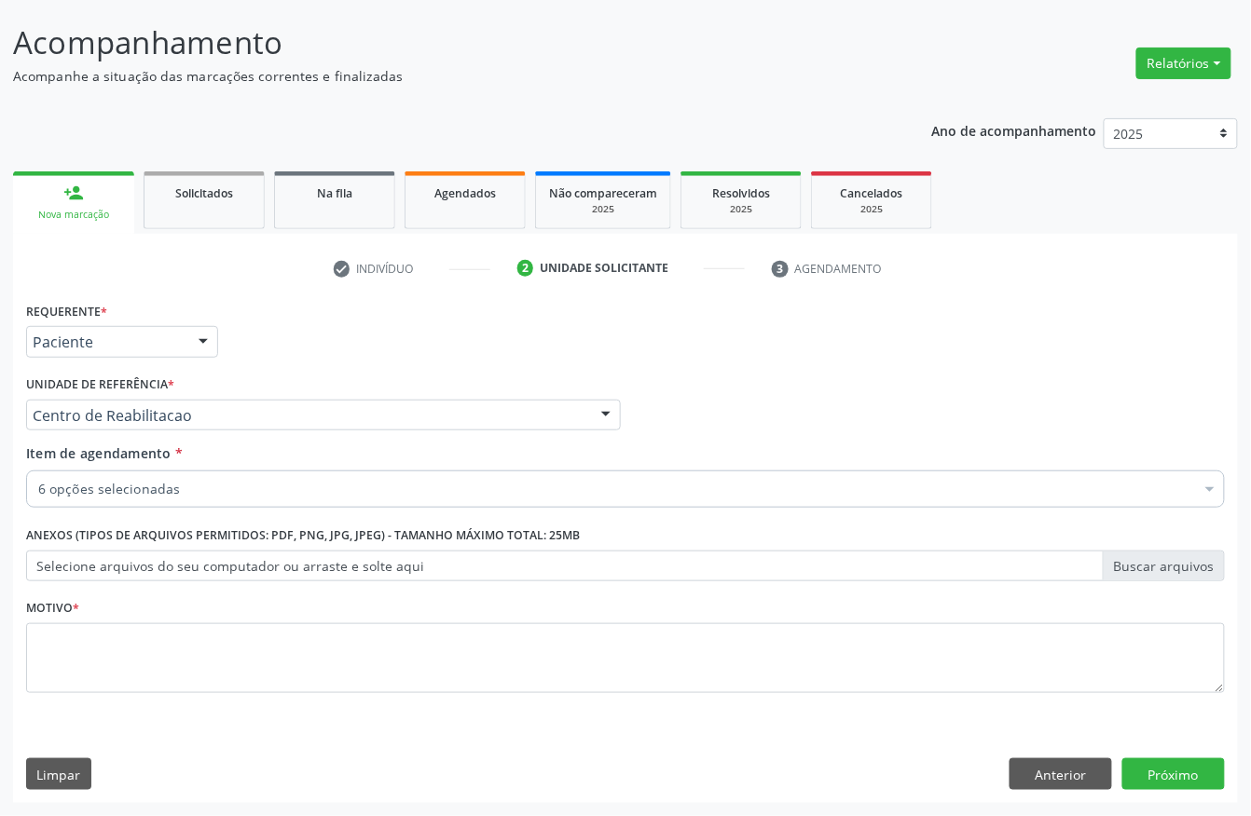
scroll to position [0, 0]
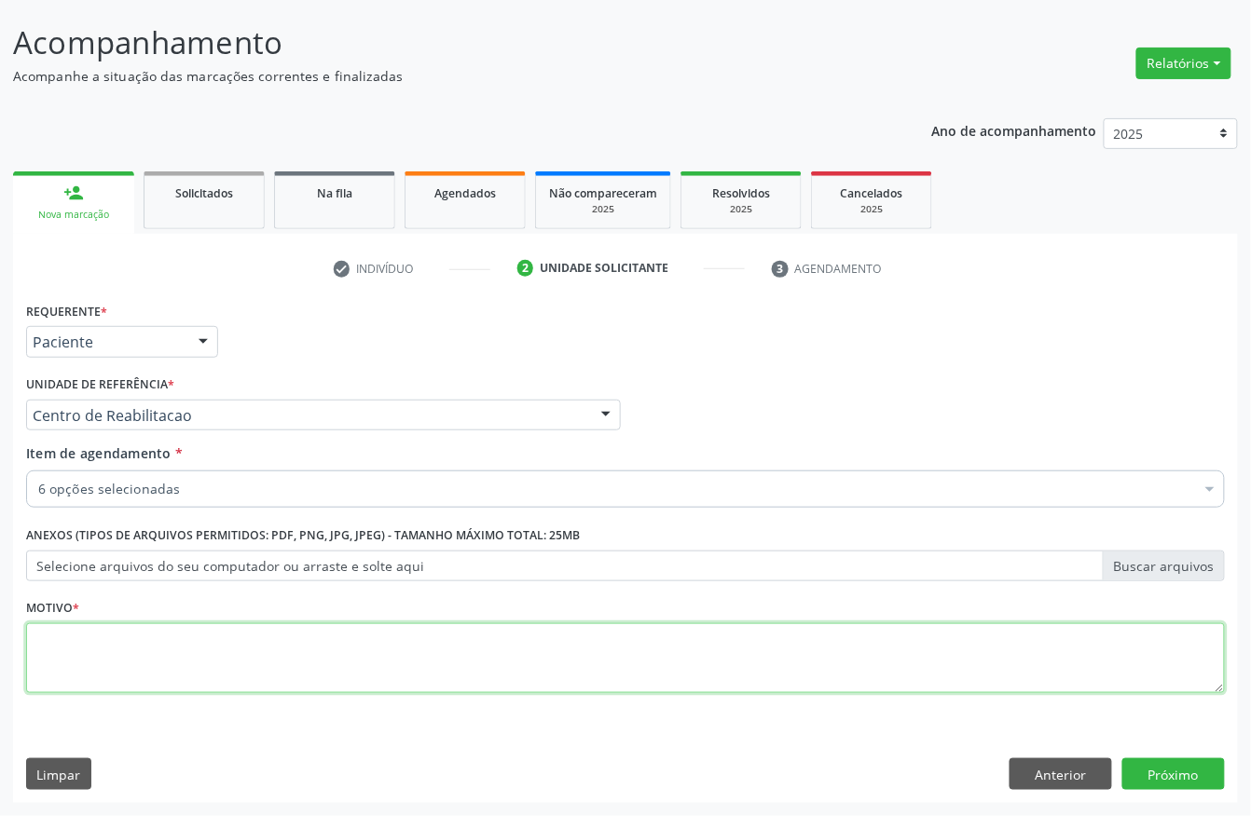
click at [97, 649] on textarea at bounding box center [625, 659] width 1199 height 71
type textarea "d"
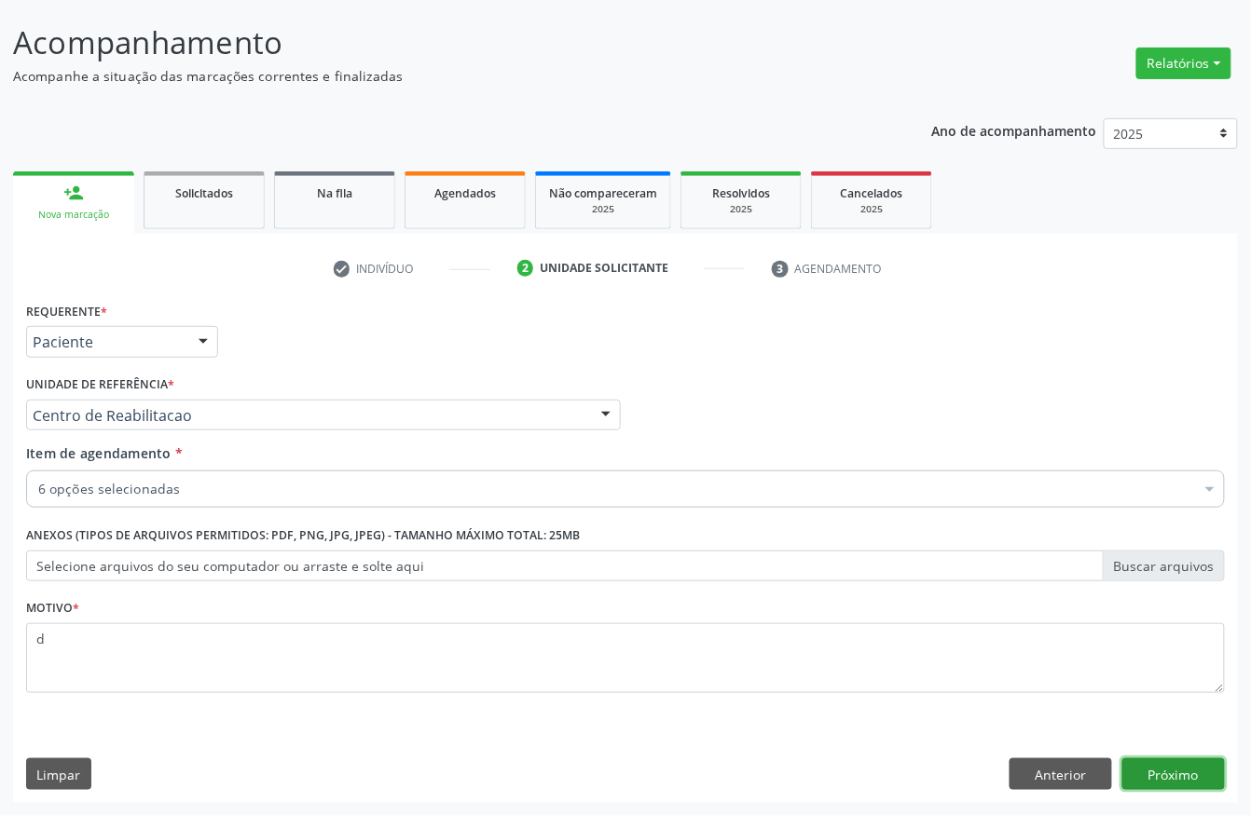
click at [1190, 774] on button "Próximo" at bounding box center [1173, 775] width 103 height 32
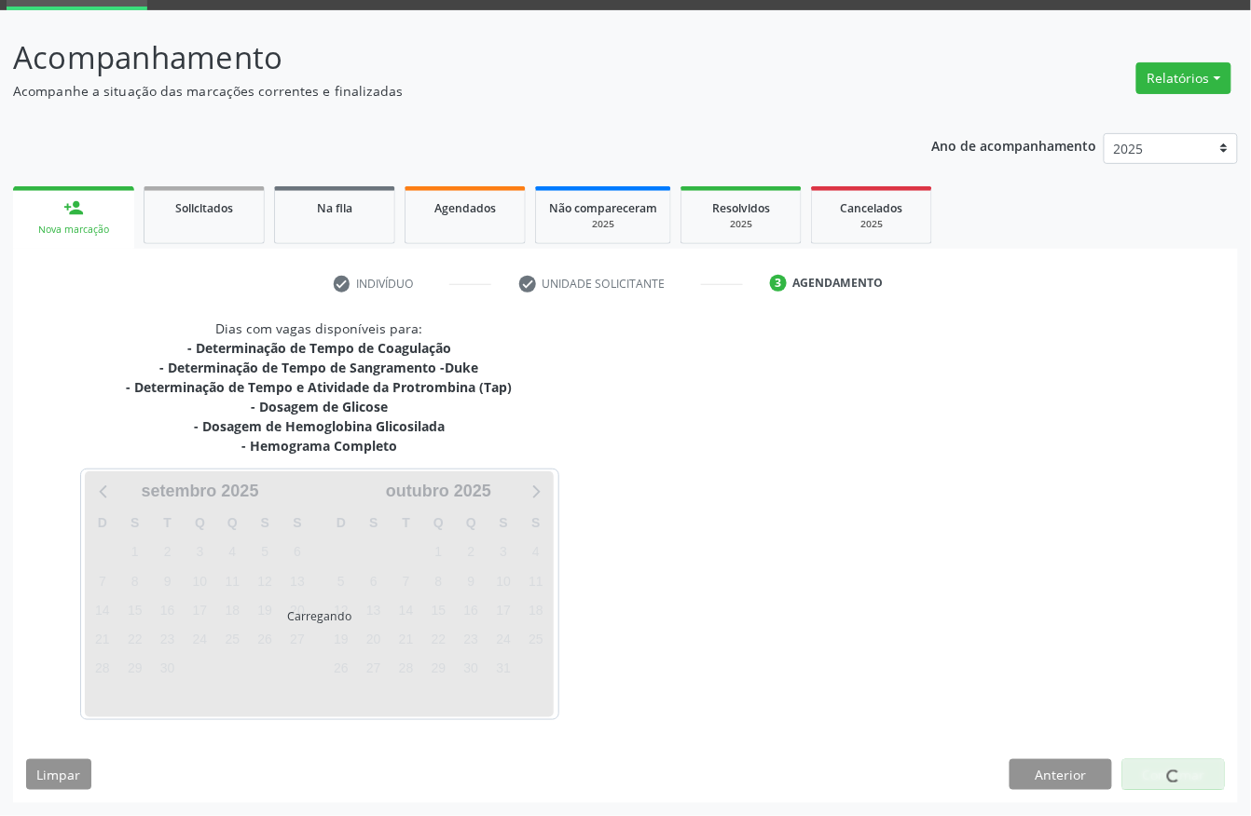
scroll to position [94, 0]
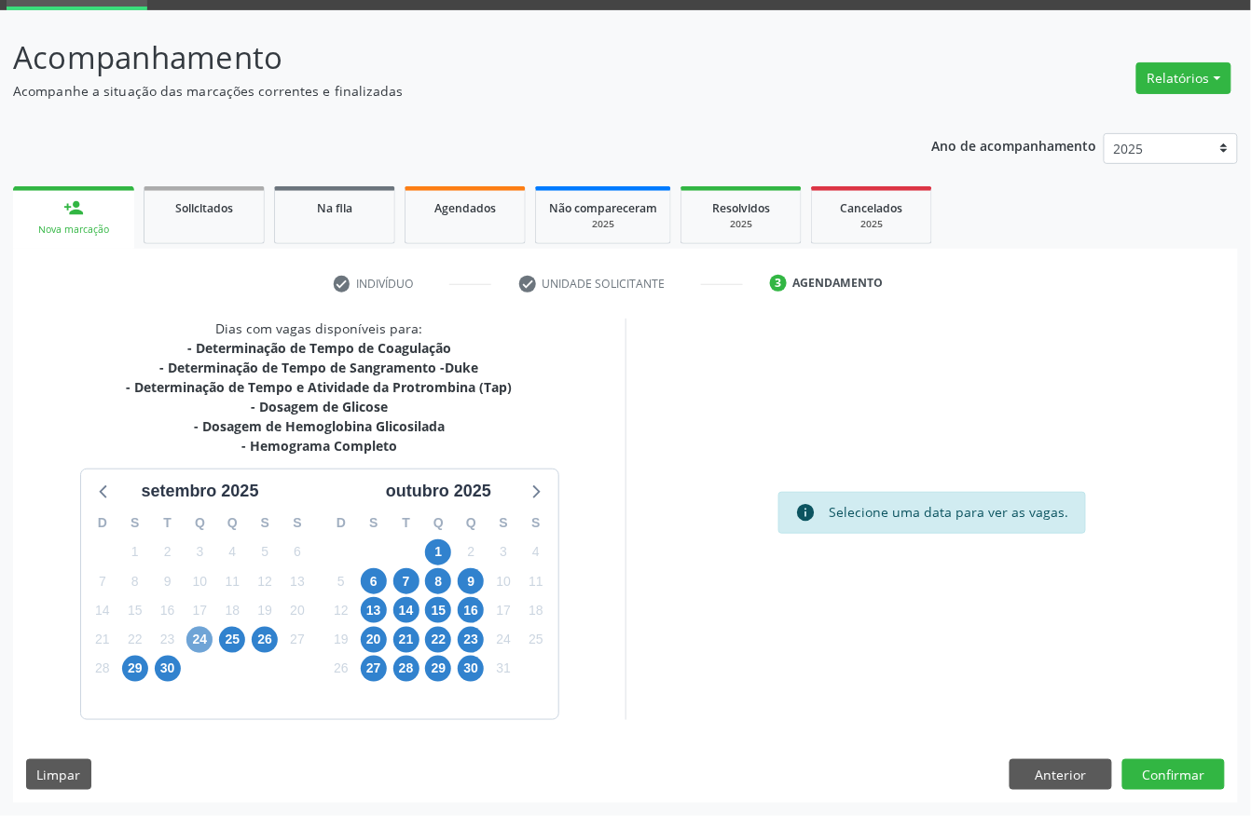
click at [198, 635] on span "24" at bounding box center [199, 640] width 26 height 26
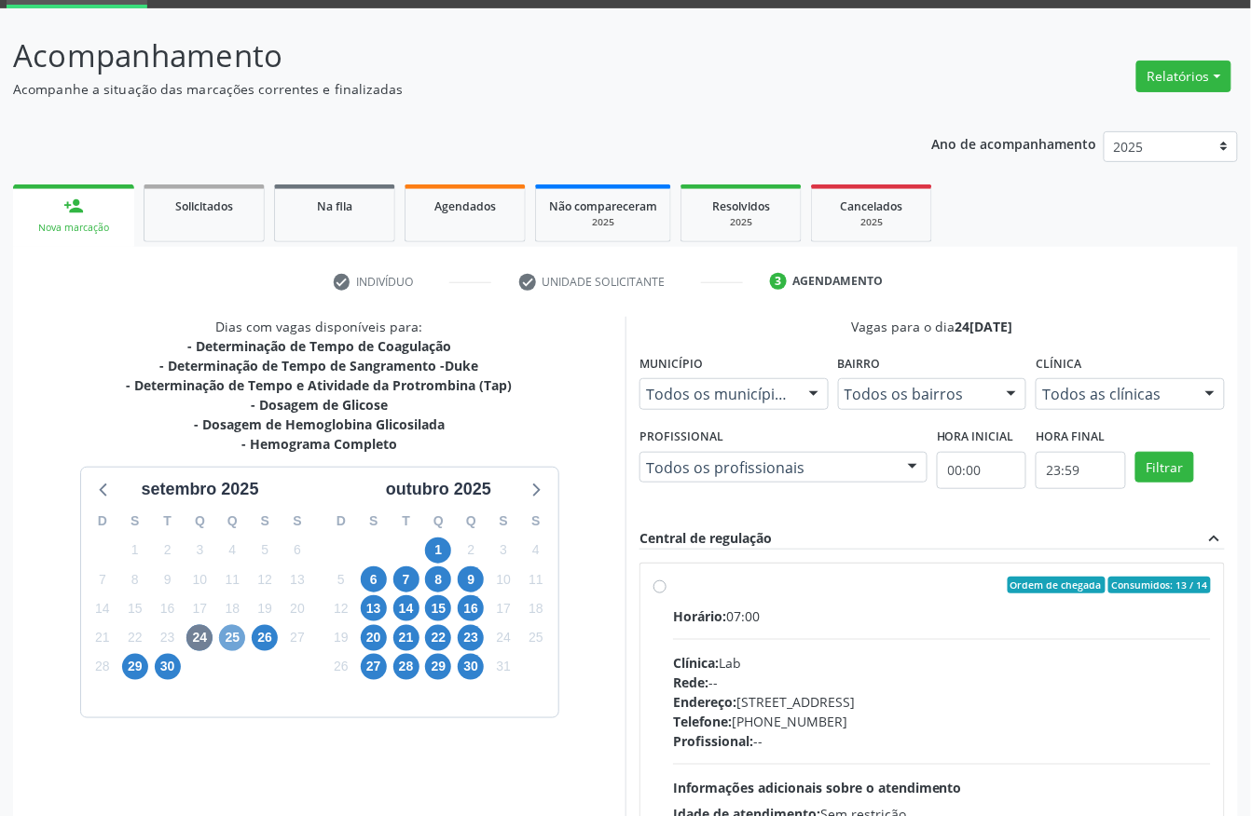
click at [239, 639] on span "25" at bounding box center [232, 638] width 26 height 26
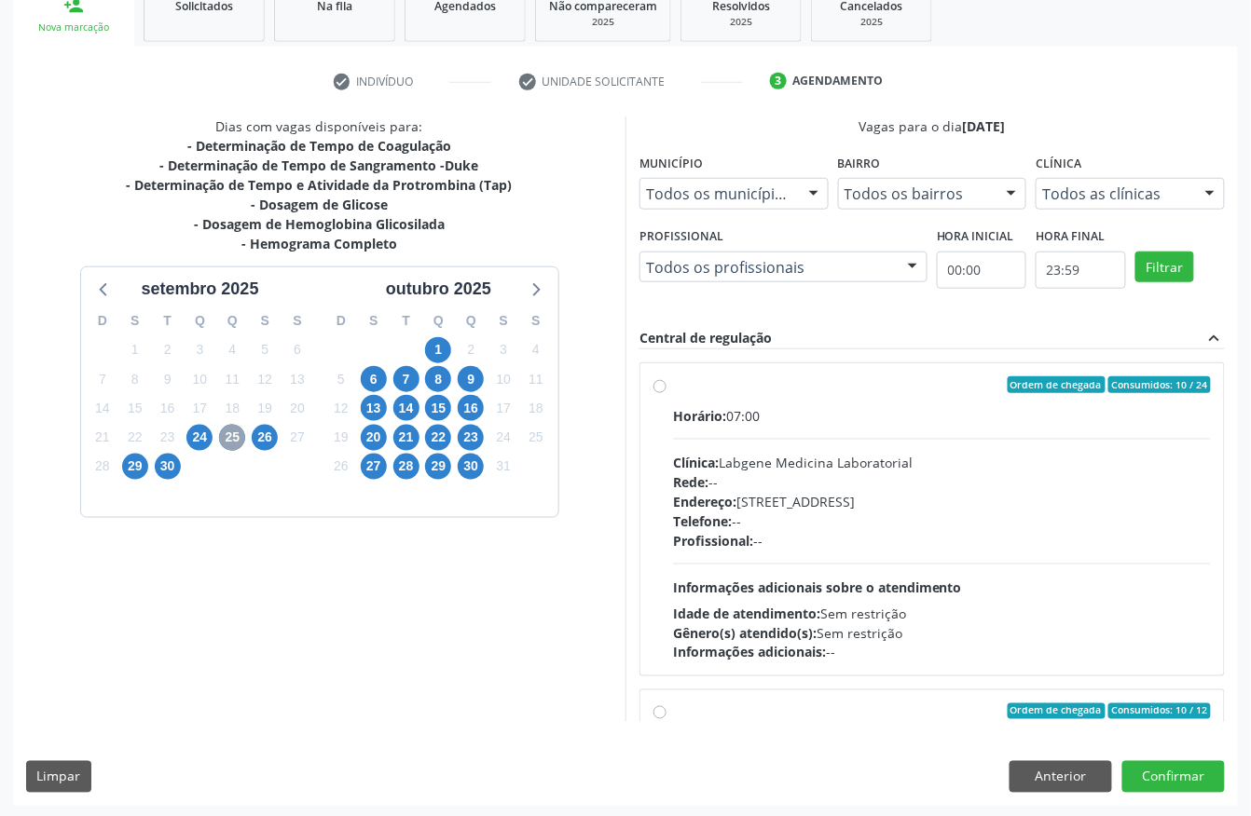
scroll to position [298, 0]
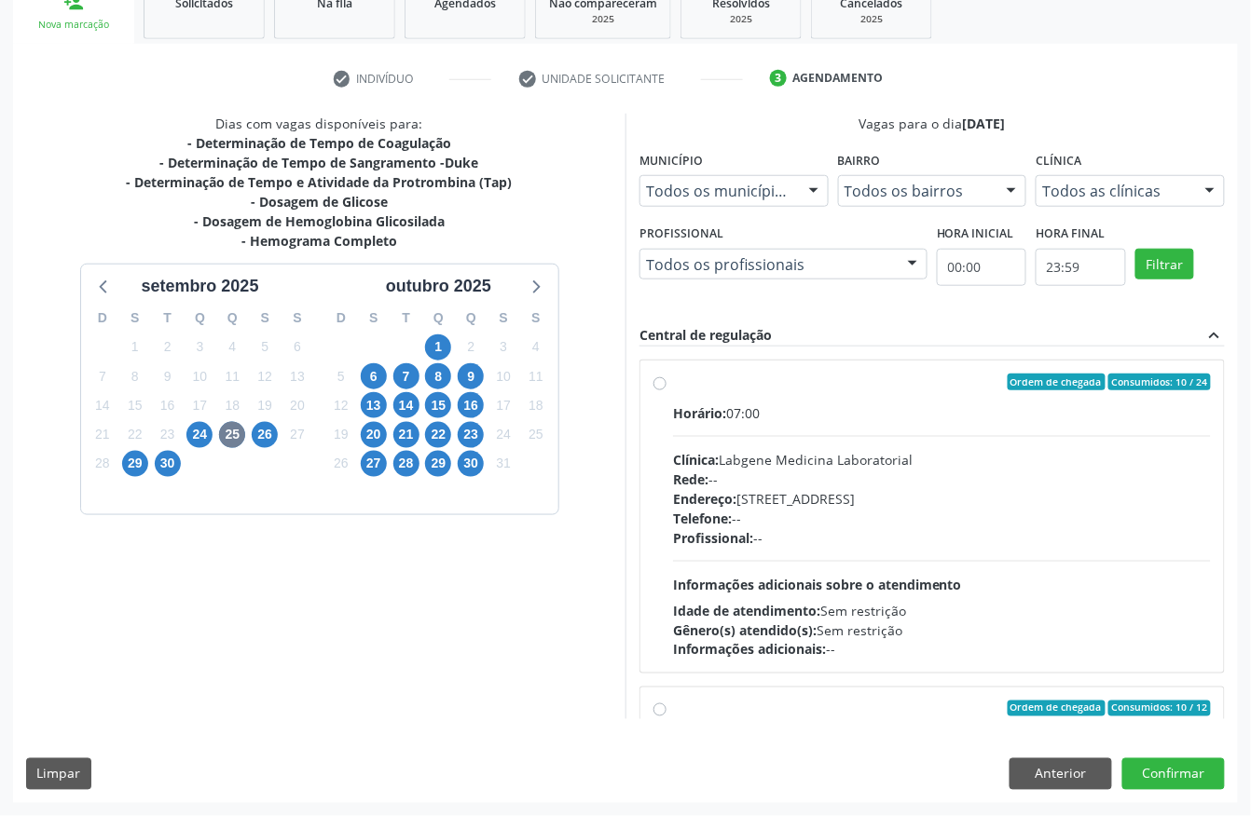
click at [822, 468] on div "Clínica: Labgene Medicina Laboratorial" at bounding box center [942, 460] width 538 height 20
click at [666, 391] on input "Ordem de chegada Consumidos: 10 / 24 Horário: 07:00 Clínica: Labgene Medicina L…" at bounding box center [659, 382] width 13 height 17
radio input "true"
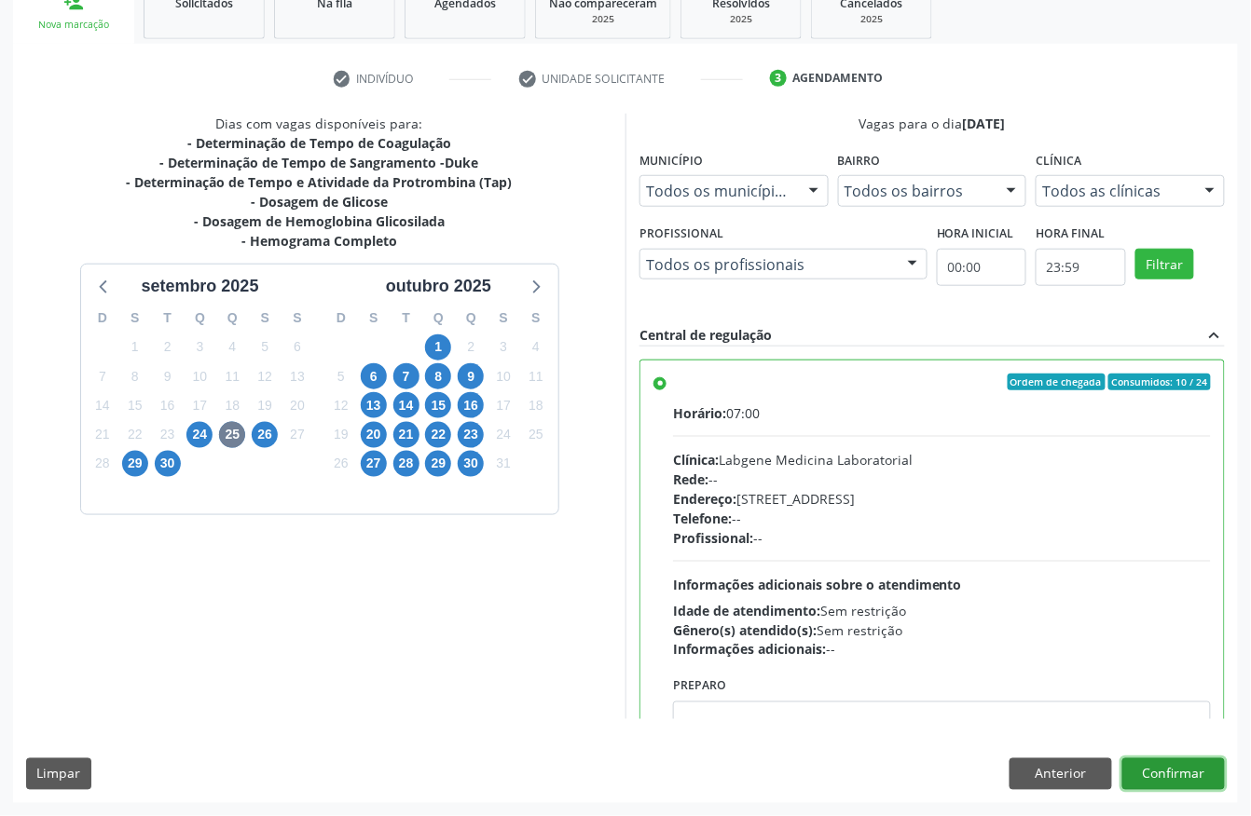
click at [1175, 762] on button "Confirmar" at bounding box center [1173, 775] width 103 height 32
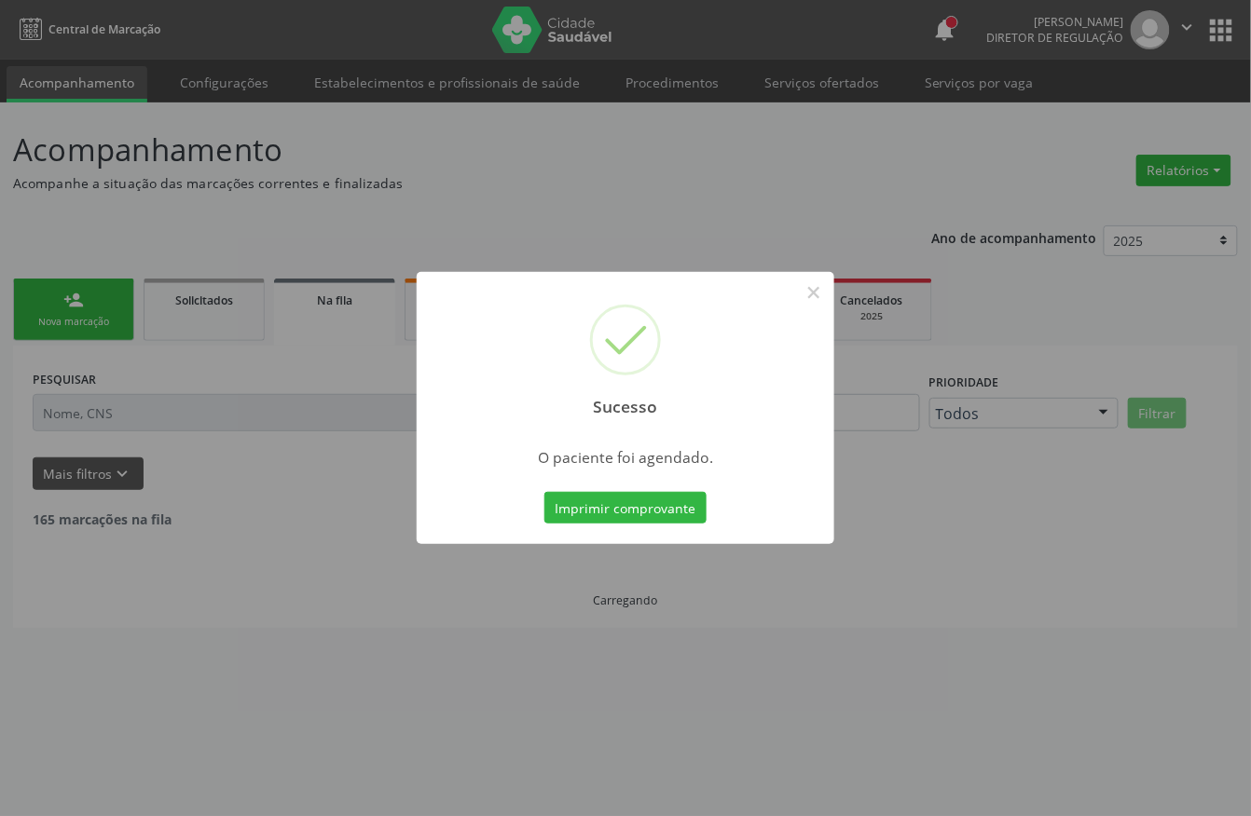
scroll to position [0, 0]
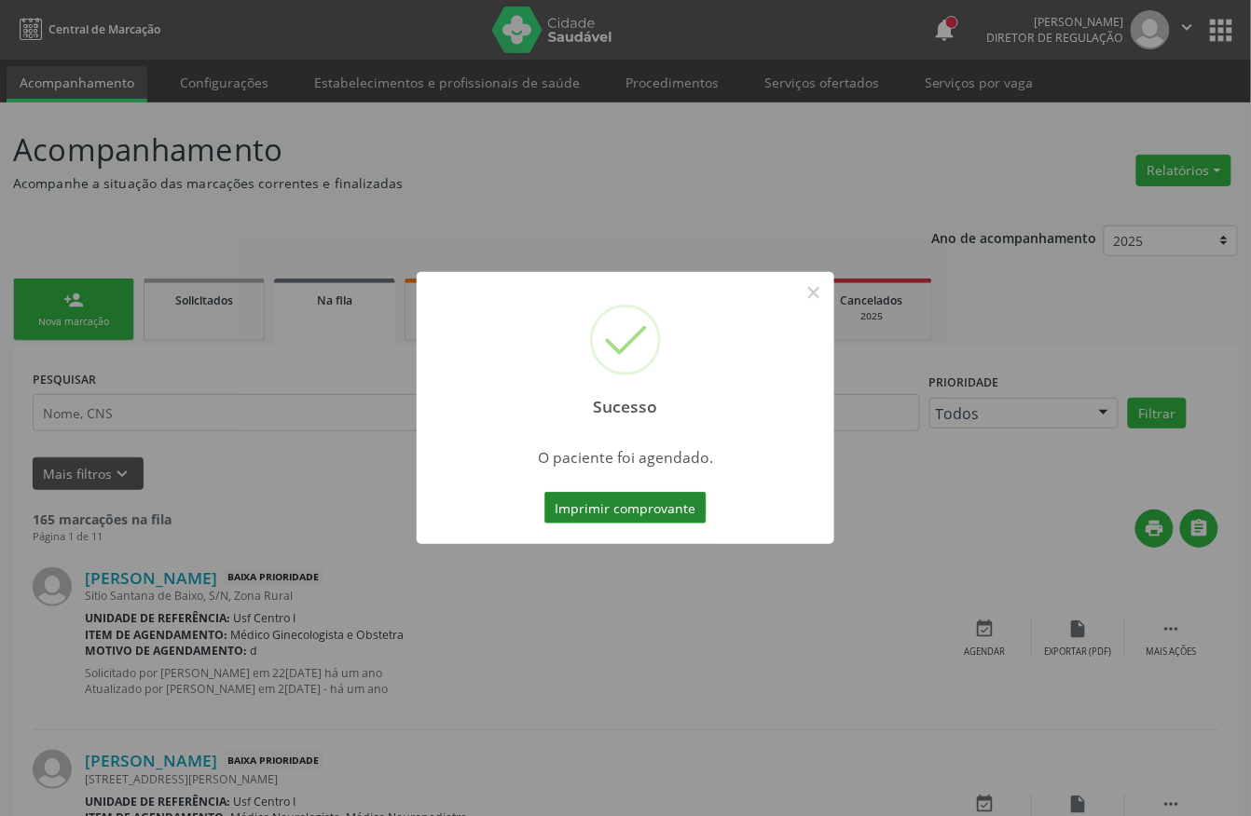
click at [623, 509] on button "Imprimir comprovante" at bounding box center [625, 508] width 162 height 32
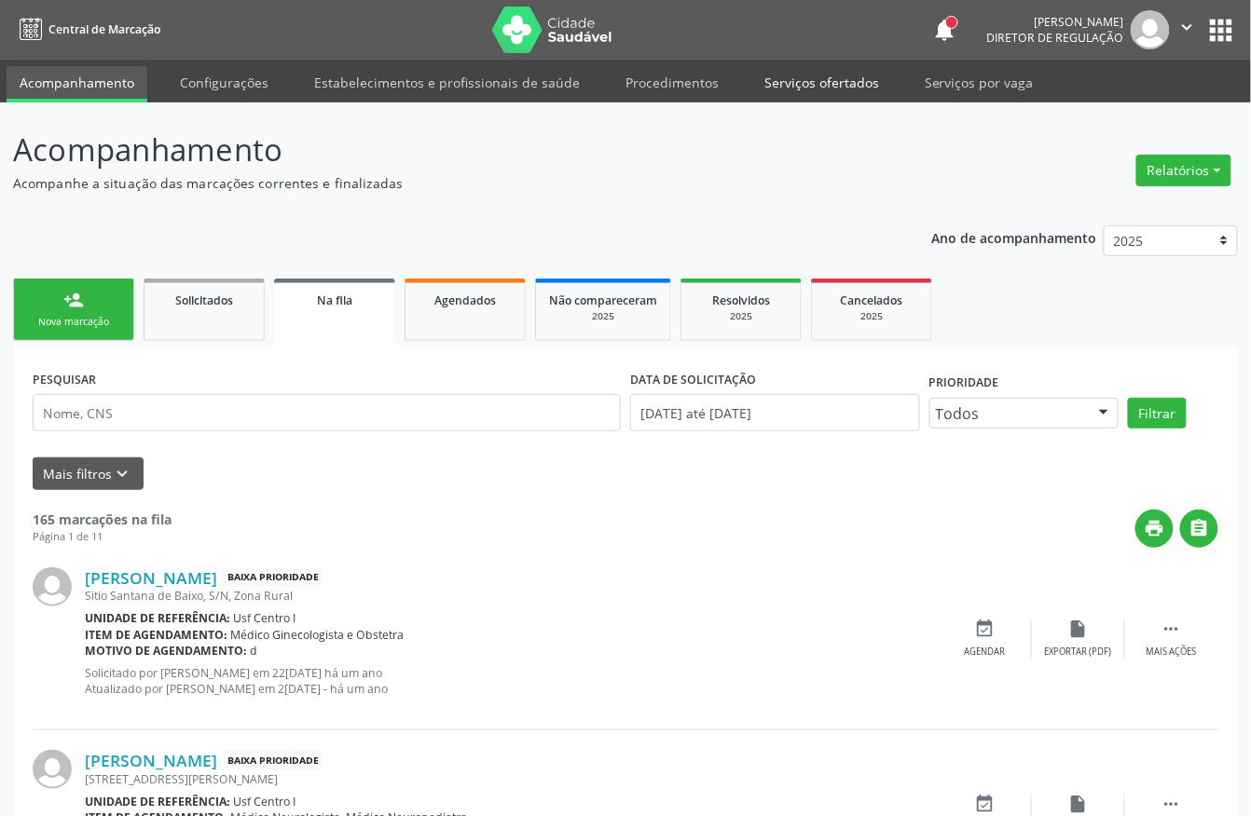
click at [810, 68] on link "Serviços ofertados" at bounding box center [821, 82] width 141 height 33
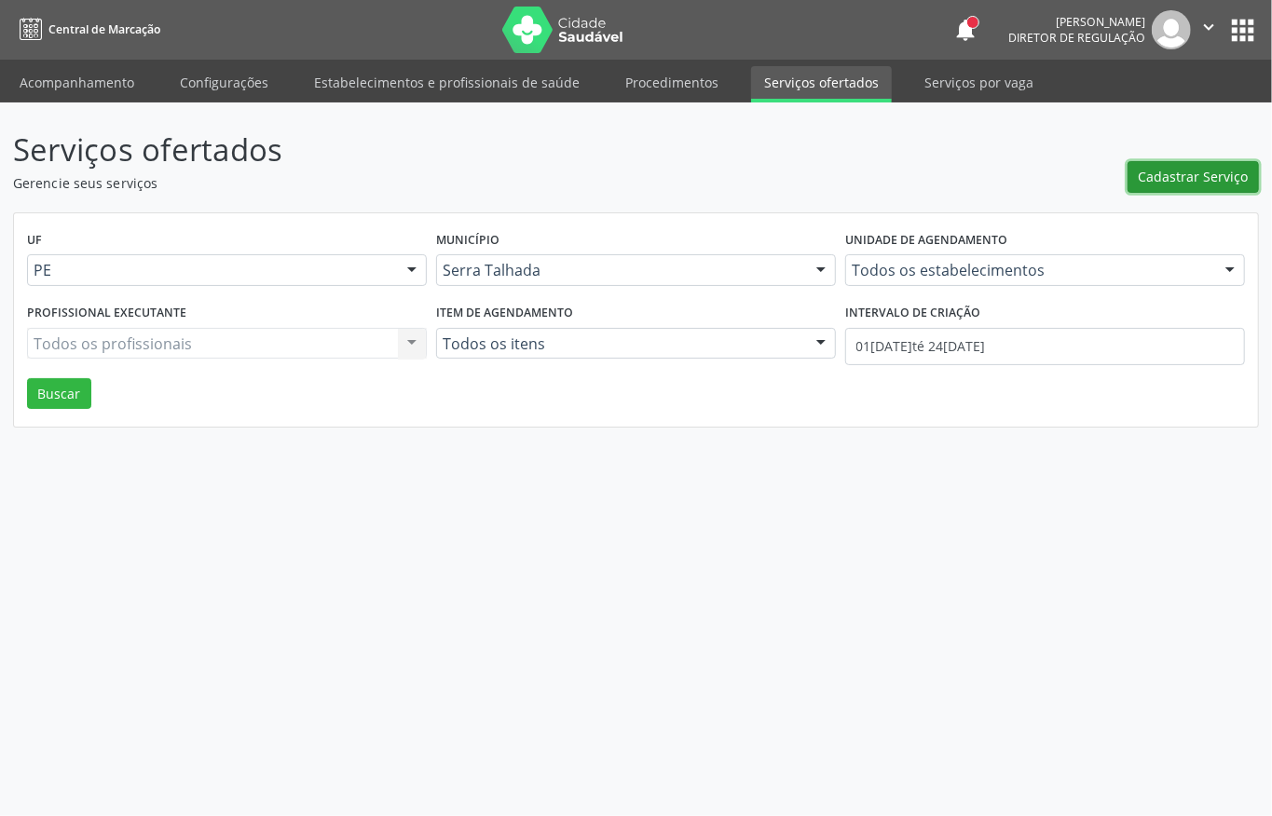
click at [1230, 180] on span "Cadastrar Serviço" at bounding box center [1194, 177] width 110 height 20
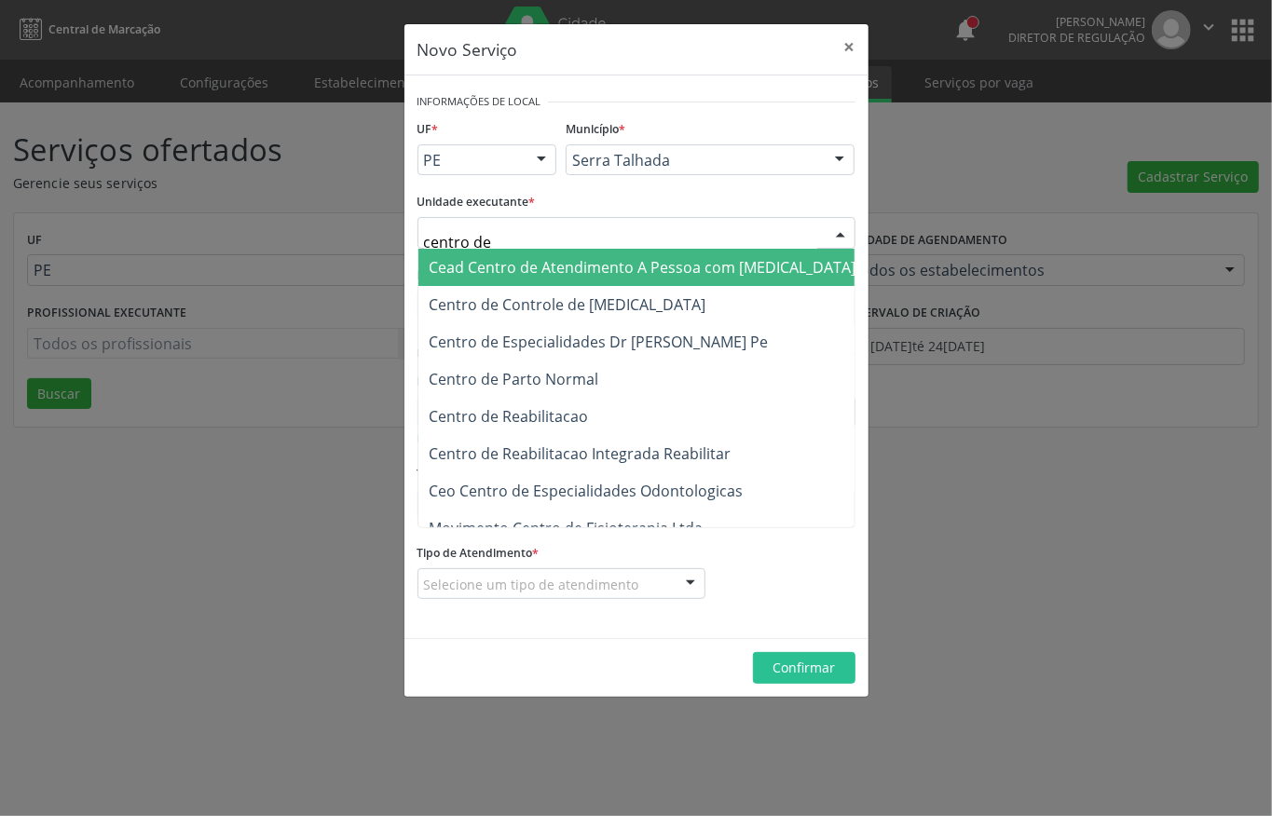
type input "centro de r"
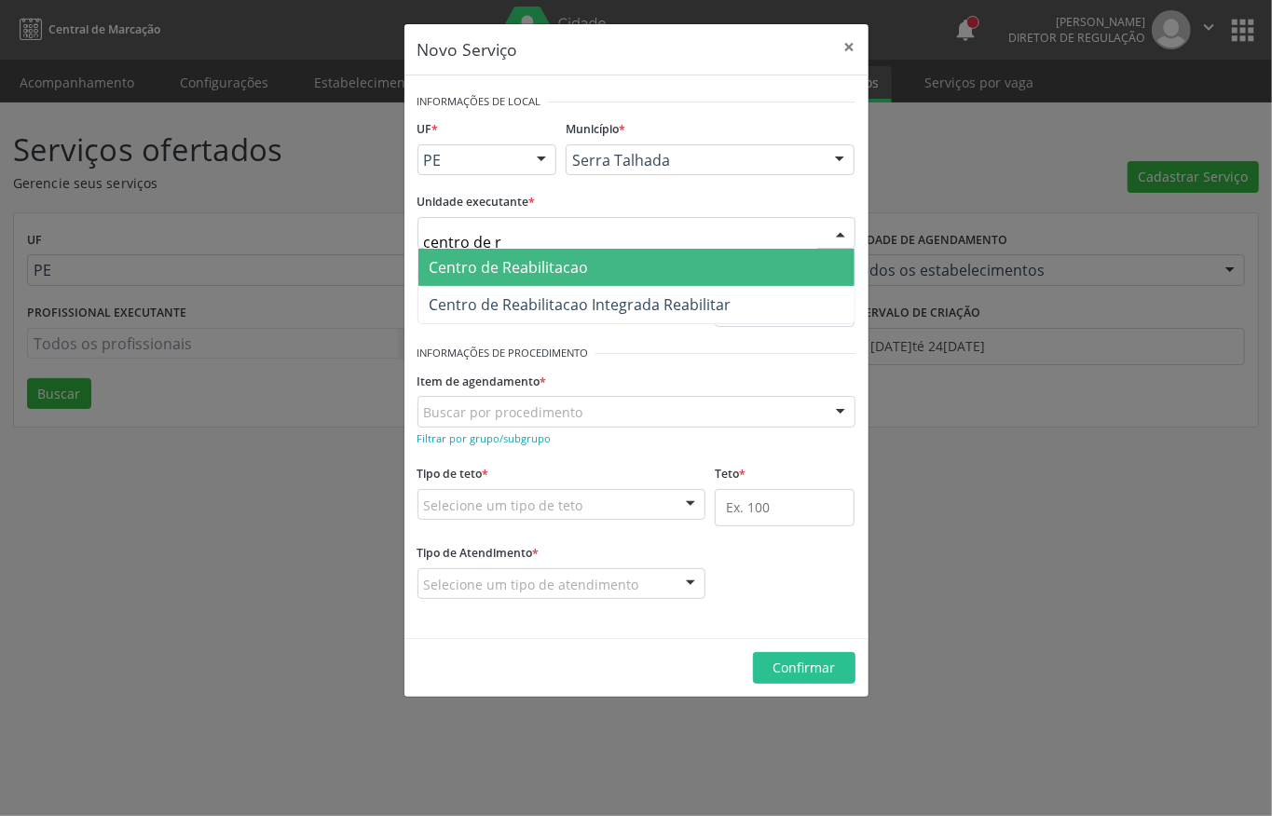
click at [526, 261] on span "Centro de Reabilitacao" at bounding box center [509, 267] width 159 height 21
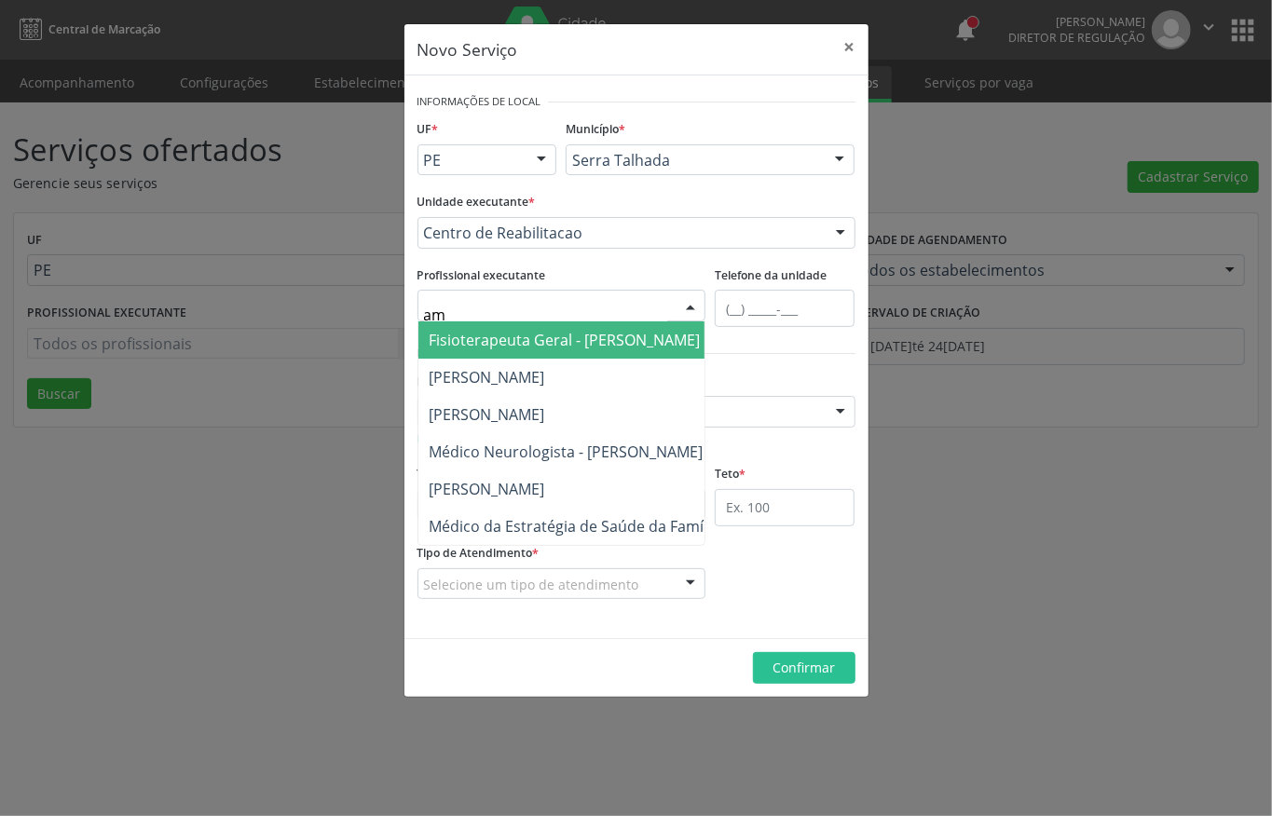
type input "ama"
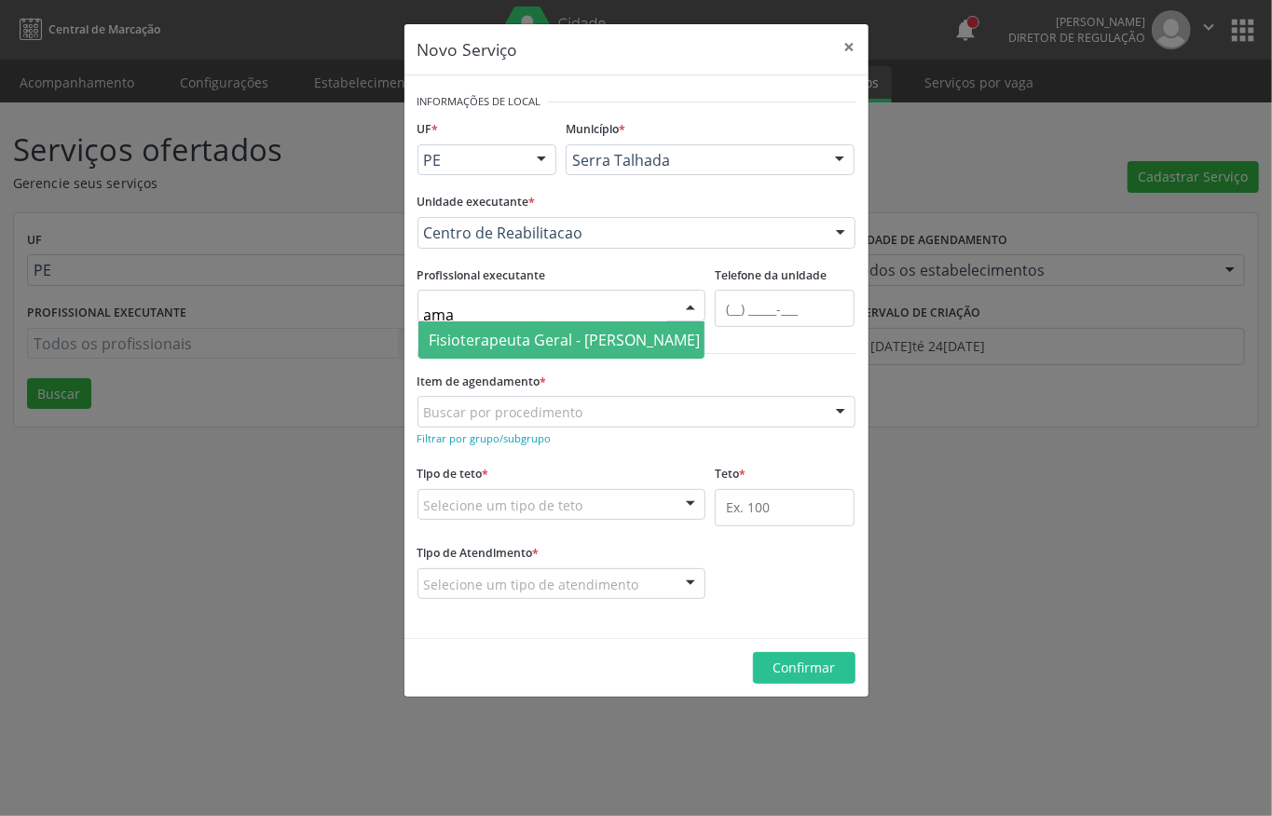
click at [541, 334] on span "Fisioterapeuta Geral - Amanda Nadielly Pereira de Oliveira Santos" at bounding box center [565, 340] width 271 height 21
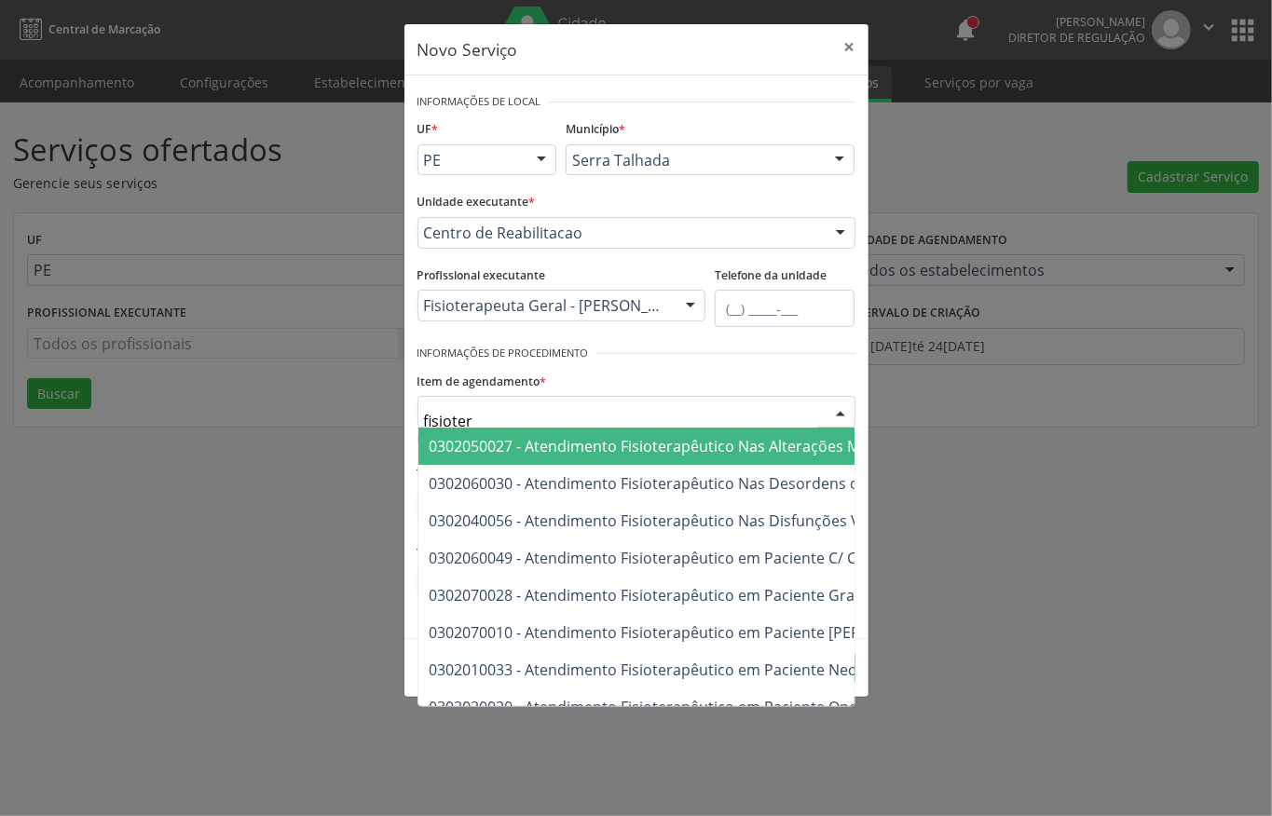
type input "fisiotera"
click at [580, 449] on span "0302050027 - Atendimento Fisioterapêutico Nas Alterações Motoras" at bounding box center [669, 446] width 478 height 21
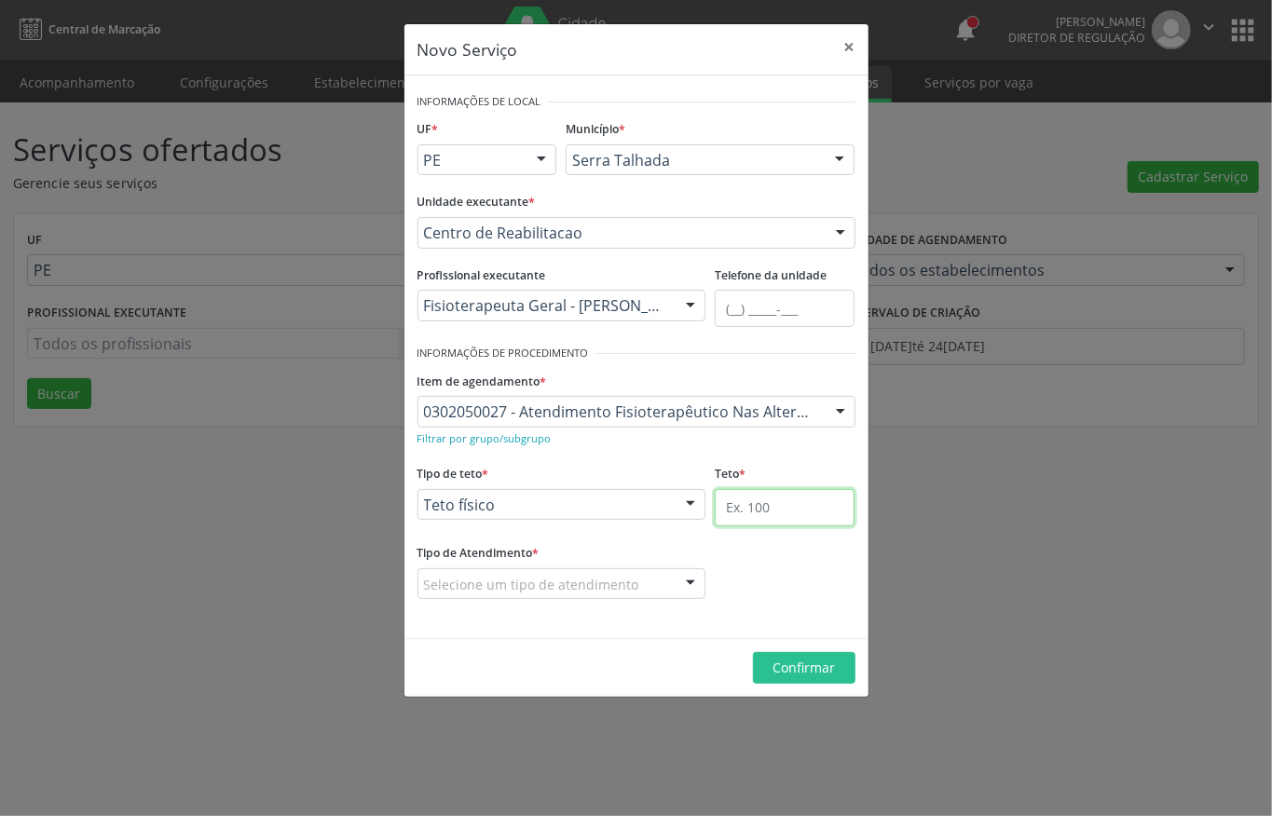
click at [744, 498] on input "text" at bounding box center [785, 507] width 140 height 37
type input "1"
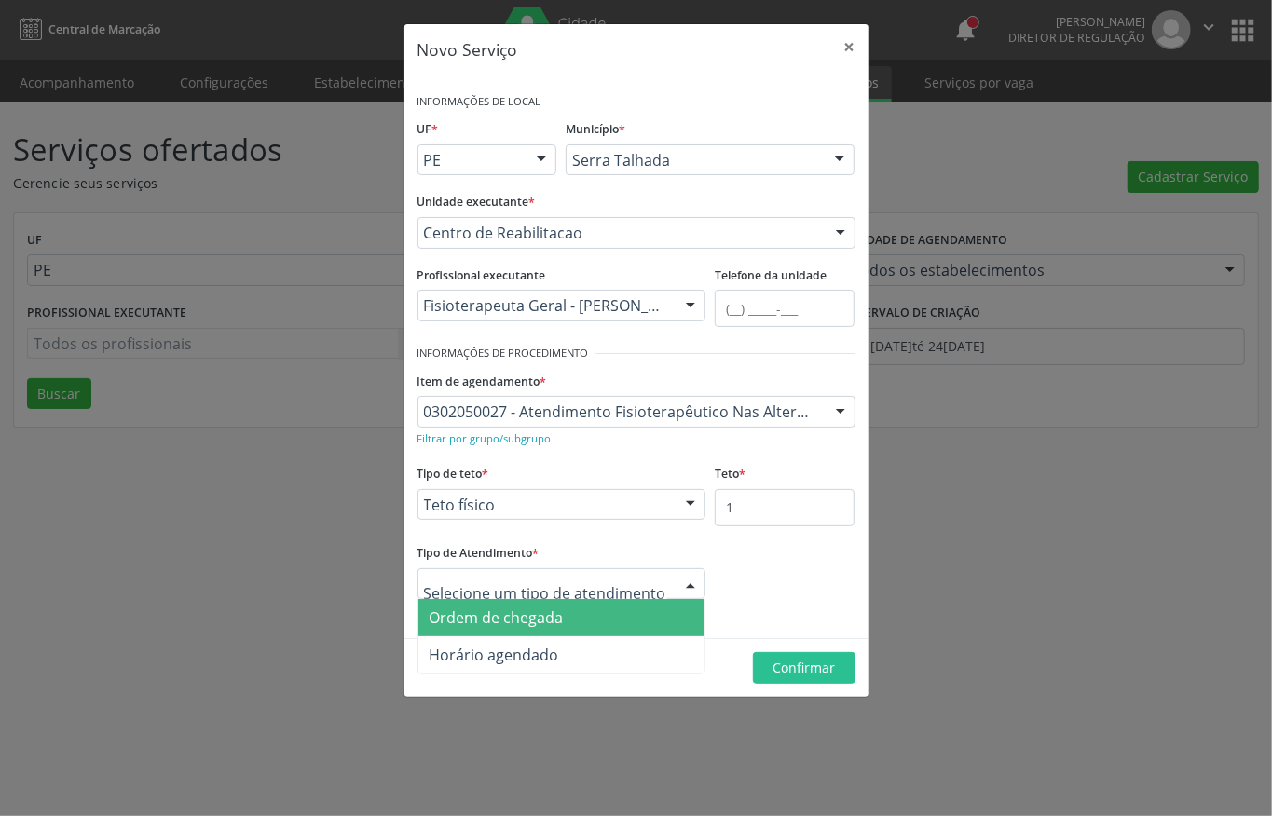
click at [496, 624] on span "Ordem de chegada" at bounding box center [497, 618] width 134 height 21
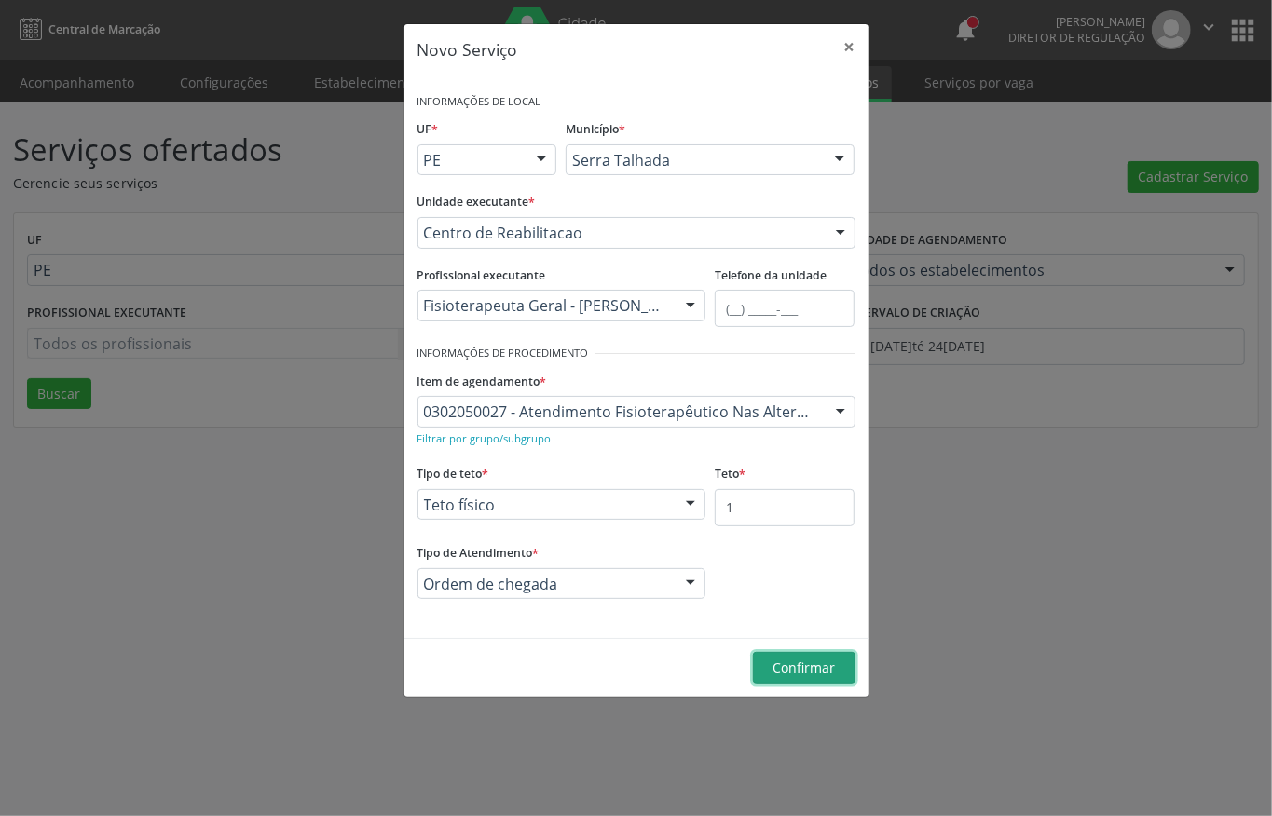
click at [784, 665] on span "Confirmar" at bounding box center [804, 668] width 62 height 18
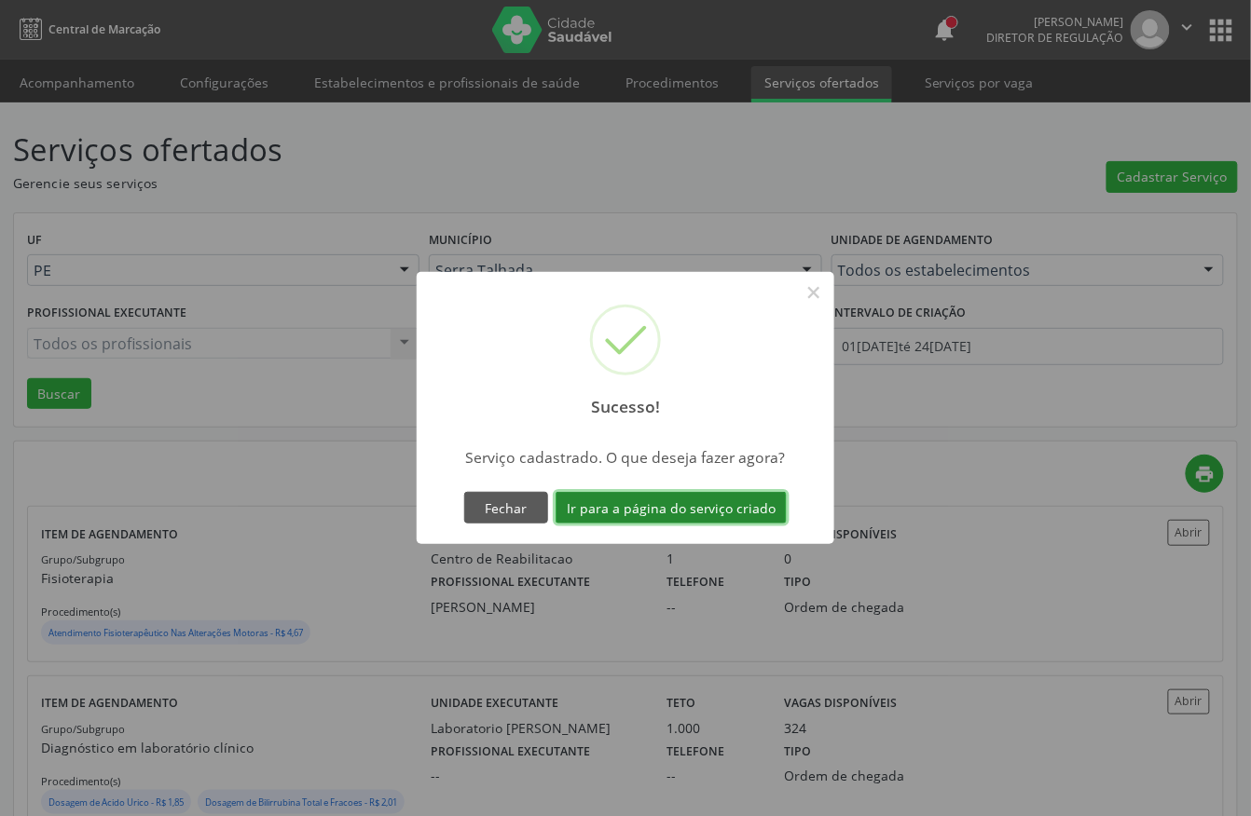
click at [710, 505] on button "Ir para a página do serviço criado" at bounding box center [670, 508] width 231 height 32
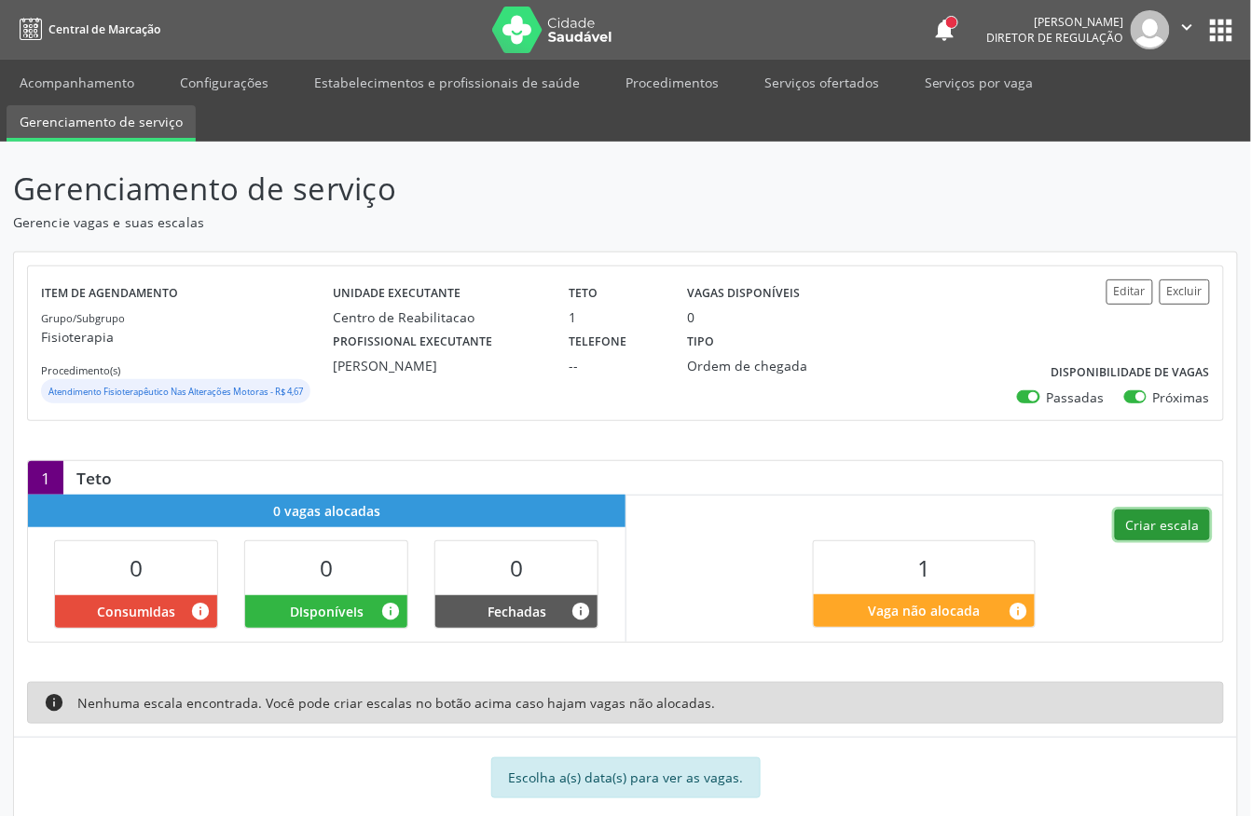
click at [1137, 518] on button "Criar escala" at bounding box center [1162, 526] width 95 height 32
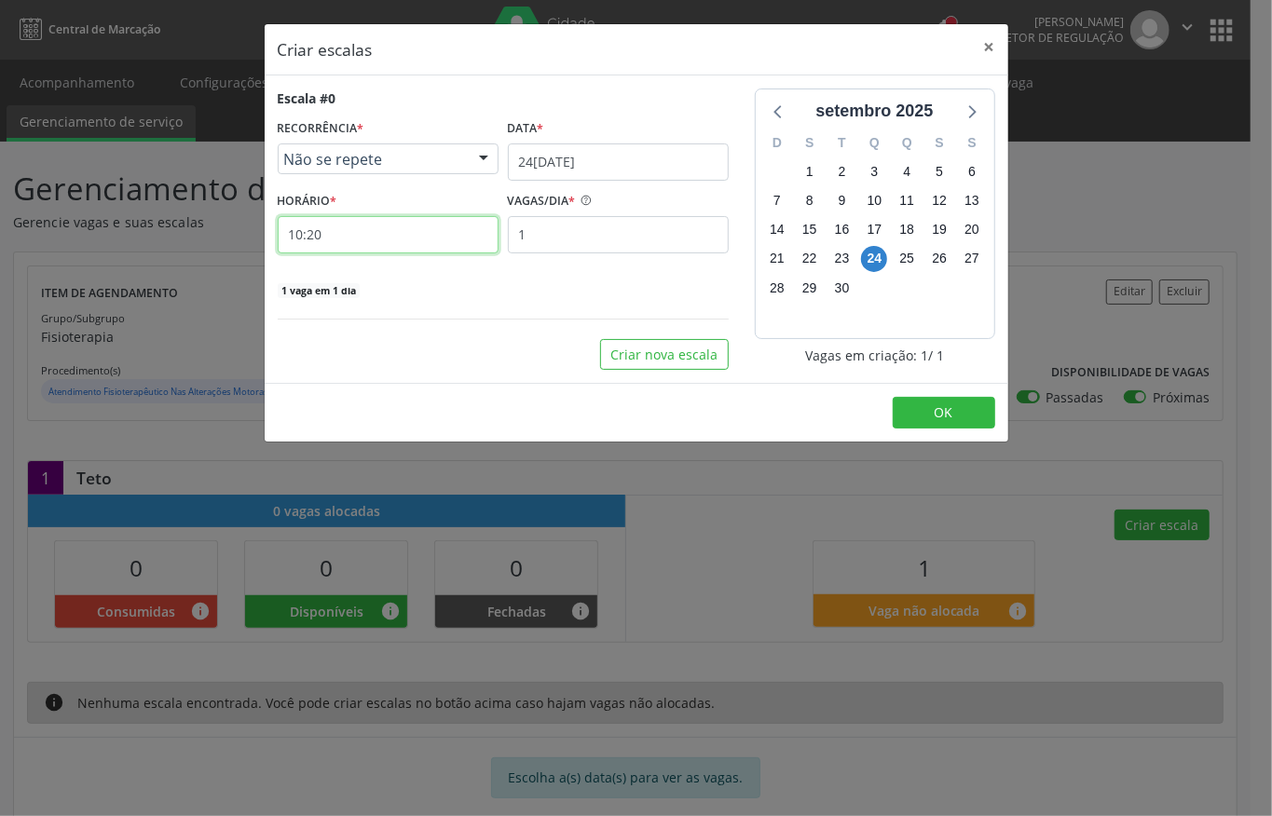
click at [377, 240] on input "10:20" at bounding box center [388, 234] width 221 height 37
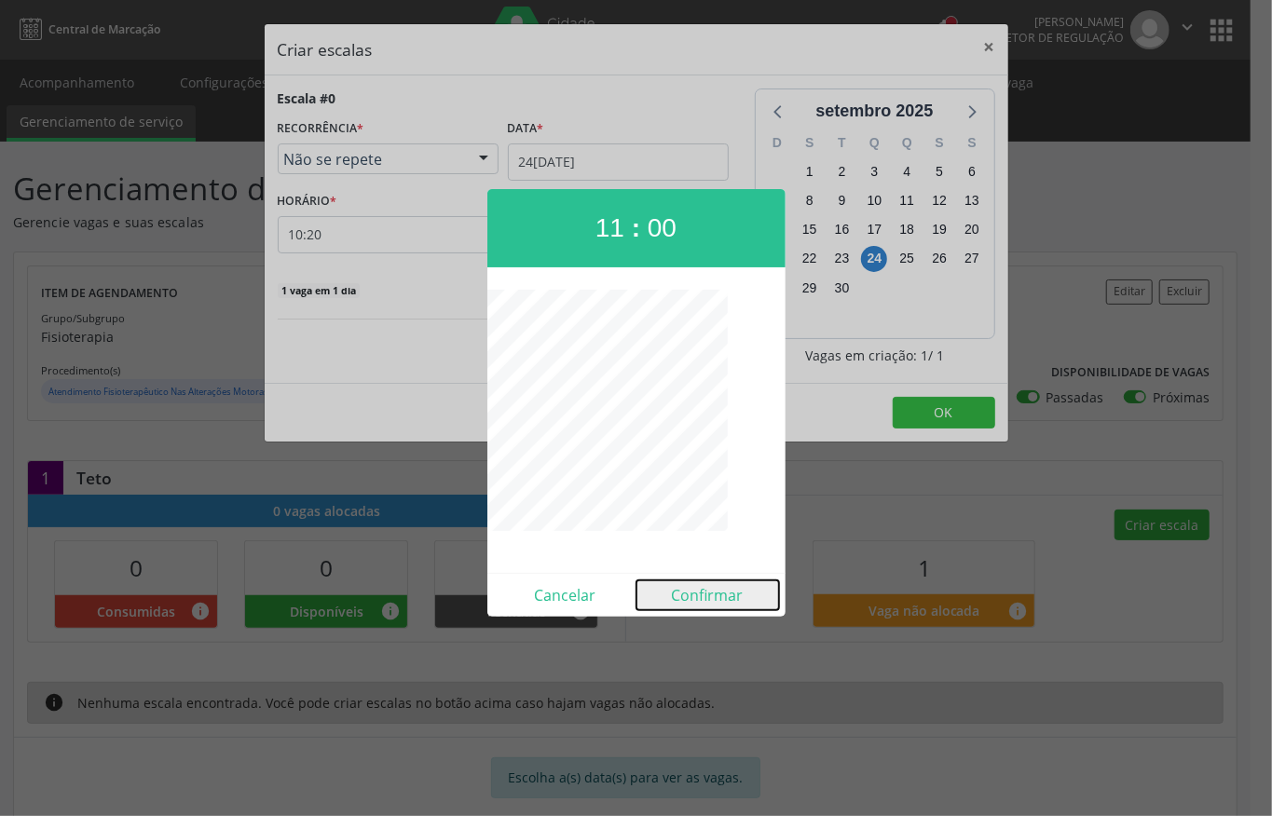
click at [717, 591] on button "Confirmar" at bounding box center [708, 596] width 143 height 30
type input "11:00"
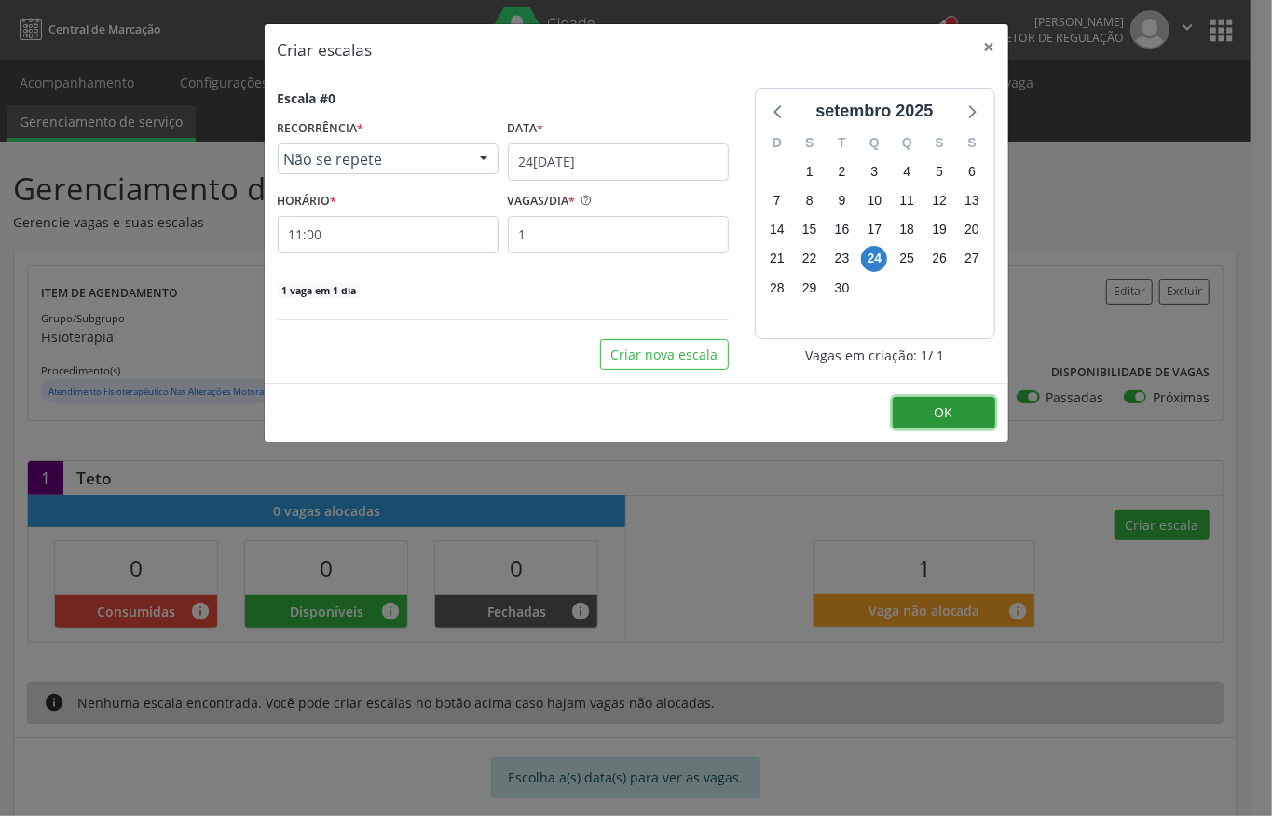
click at [945, 411] on span "OK" at bounding box center [944, 413] width 19 height 18
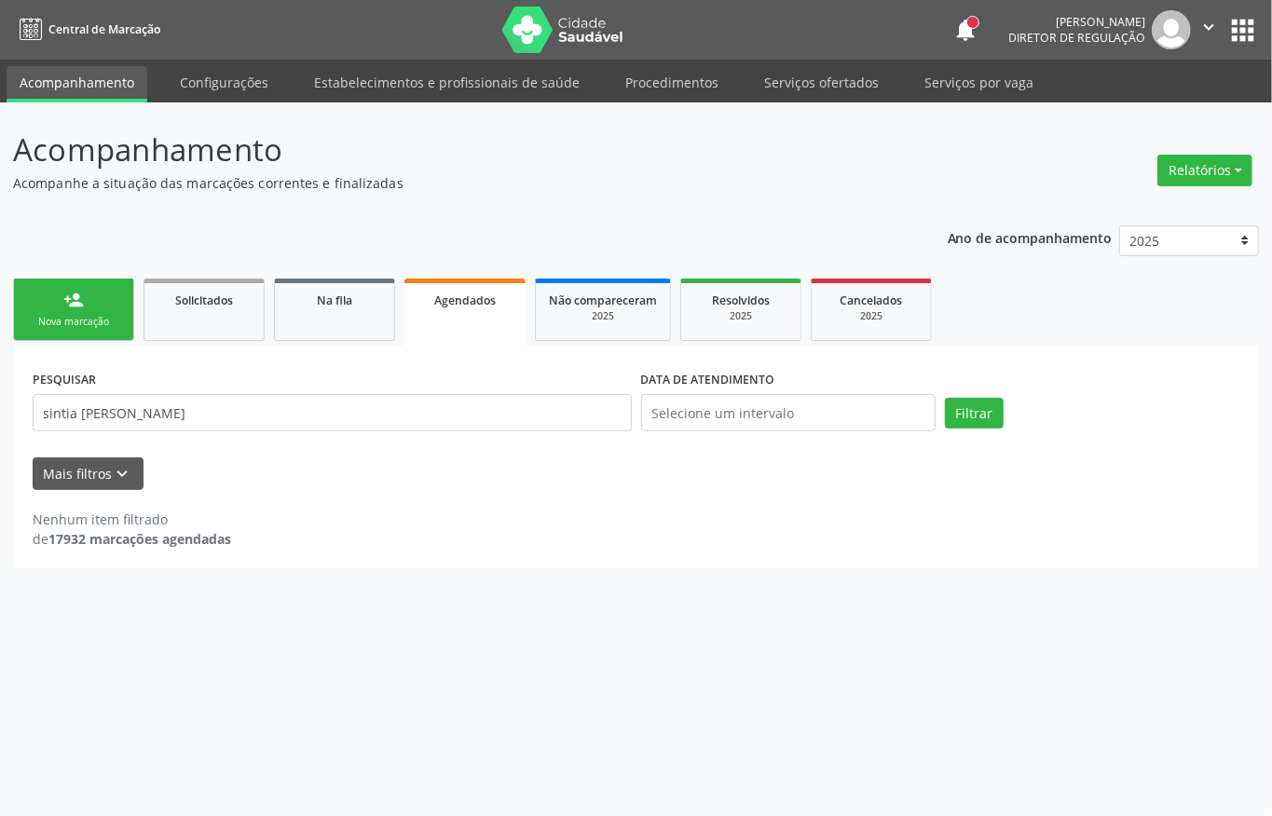
click at [101, 321] on div "Nova marcação" at bounding box center [73, 322] width 93 height 14
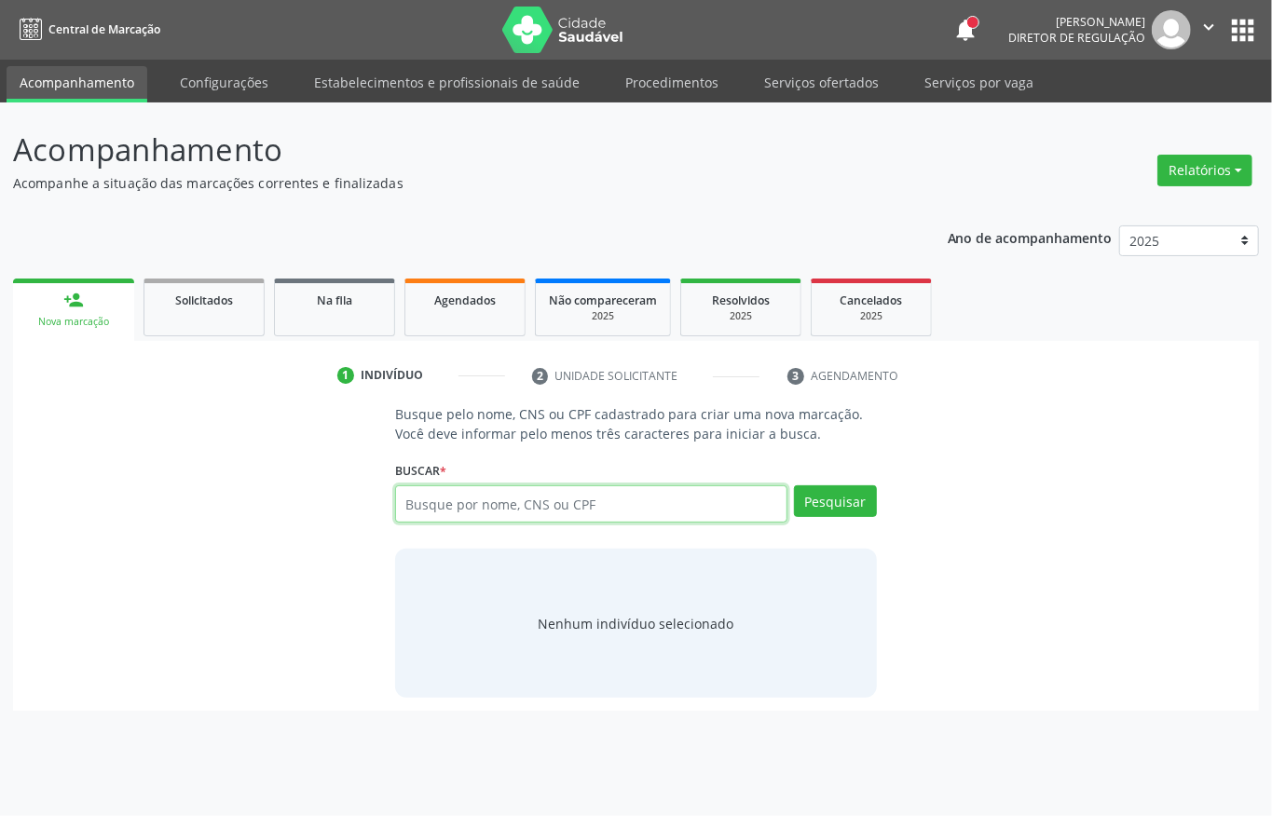
click at [475, 518] on input "text" at bounding box center [591, 504] width 392 height 37
type input "alessandro silva me"
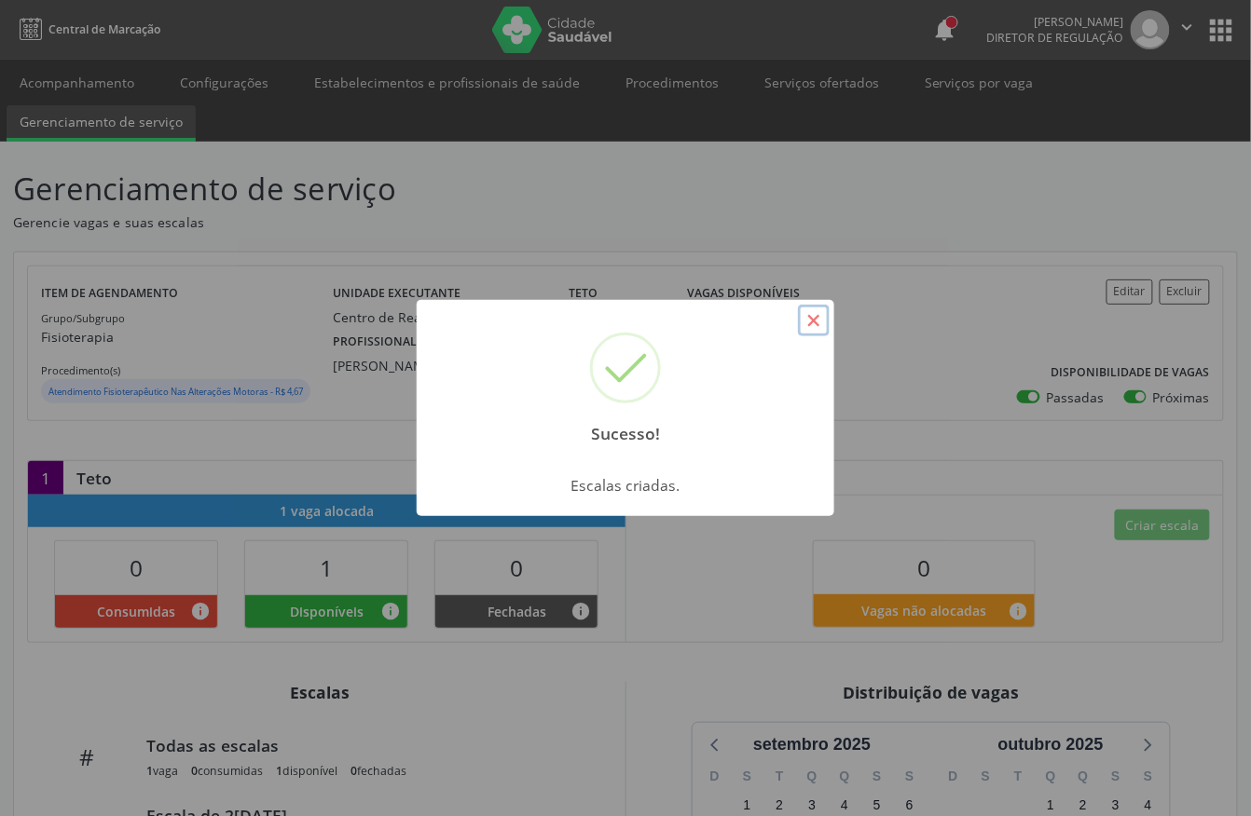
click at [818, 324] on button "×" at bounding box center [814, 321] width 32 height 32
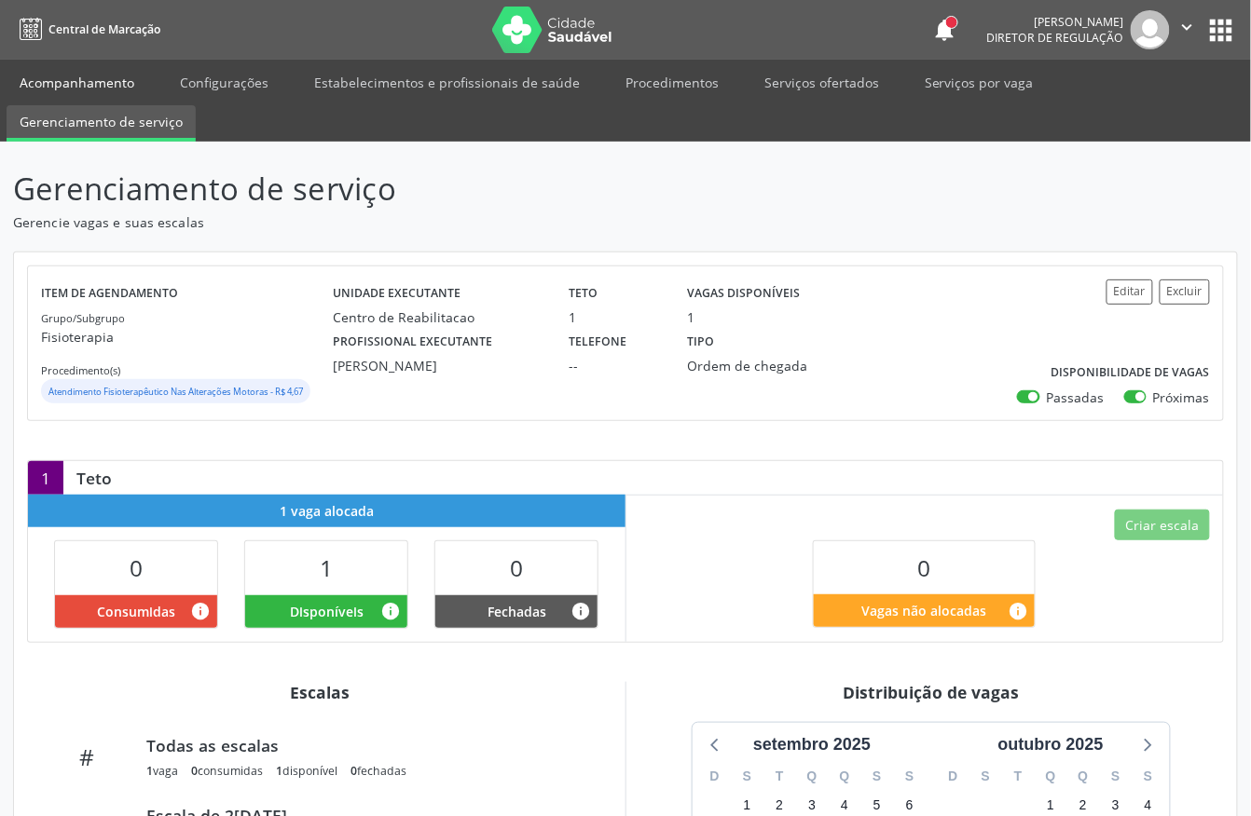
click at [42, 79] on link "Acompanhamento" at bounding box center [77, 82] width 141 height 33
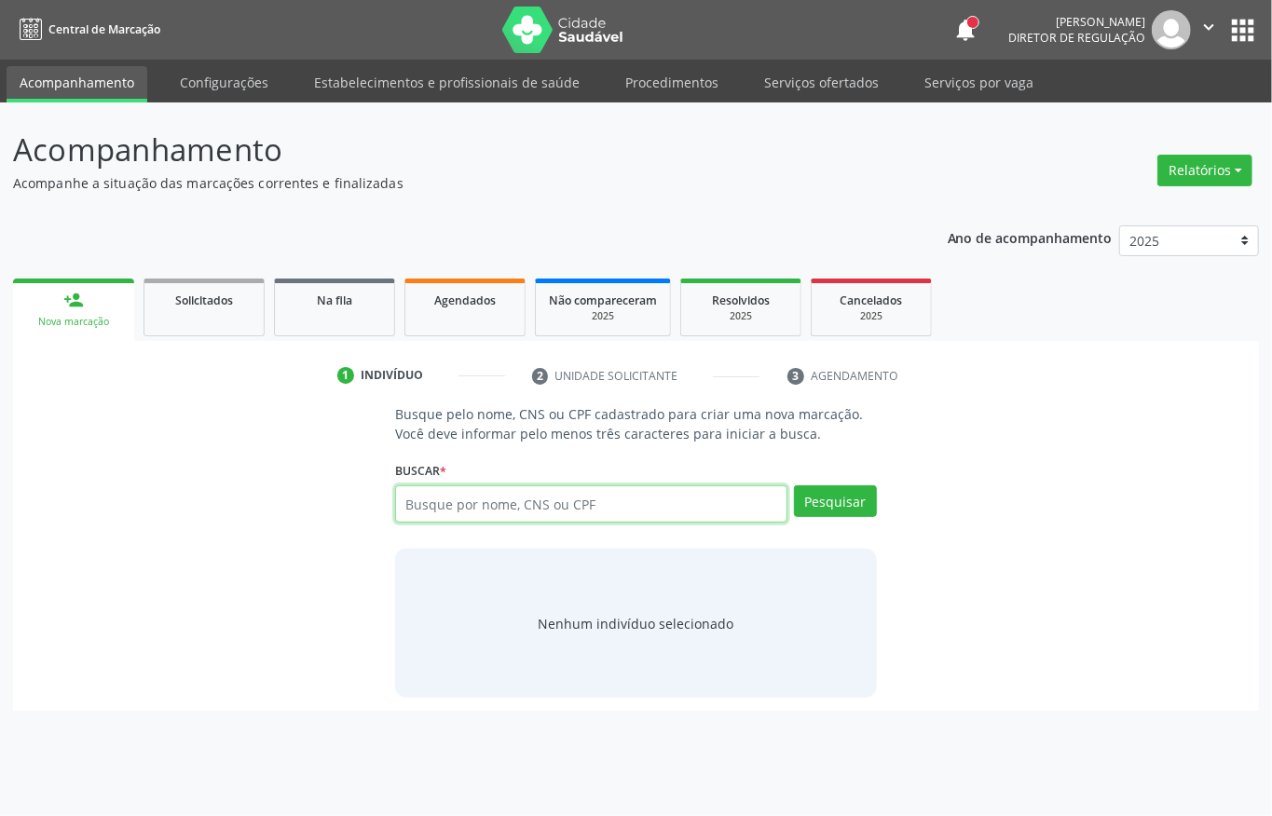
click at [460, 494] on input "text" at bounding box center [591, 504] width 392 height 37
type input "898005884792117"
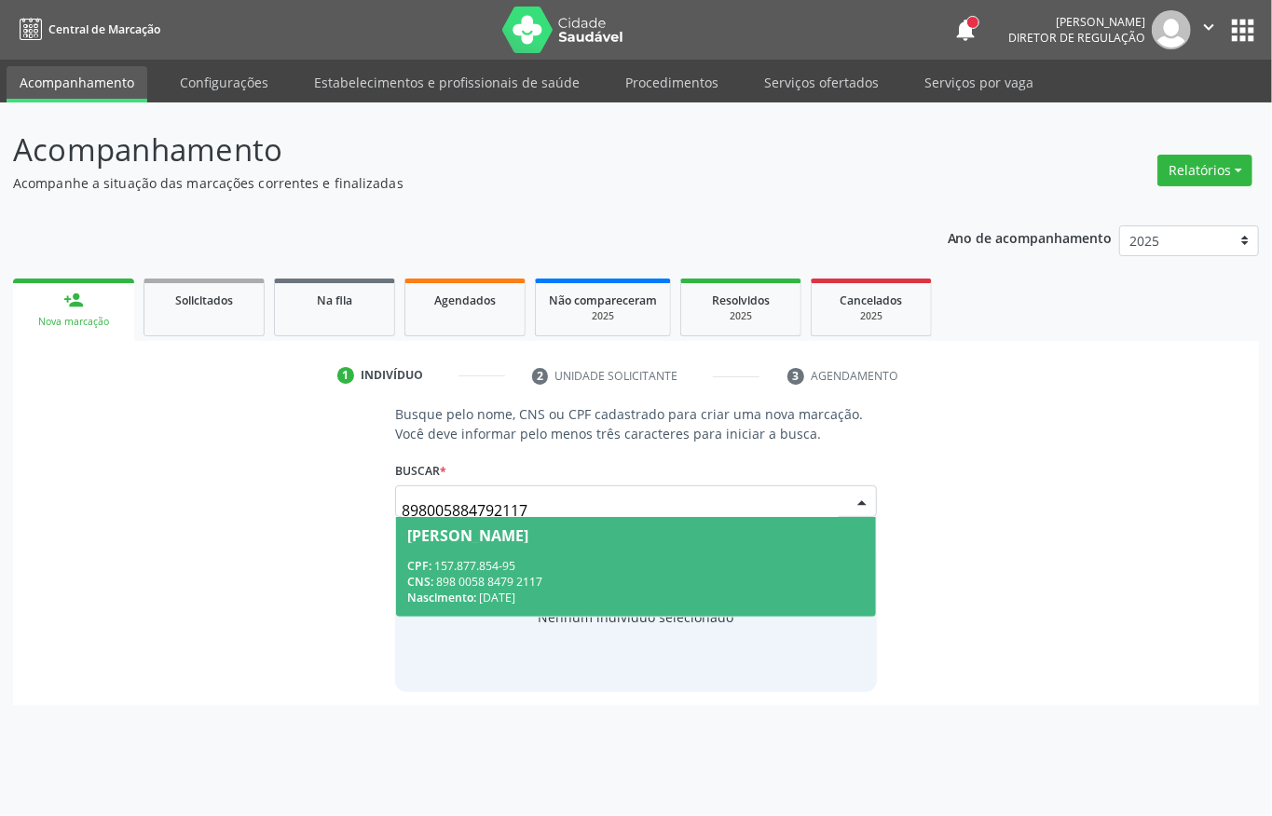
click at [490, 583] on div "CNS: 898 0058 8479 2117" at bounding box center [636, 582] width 458 height 16
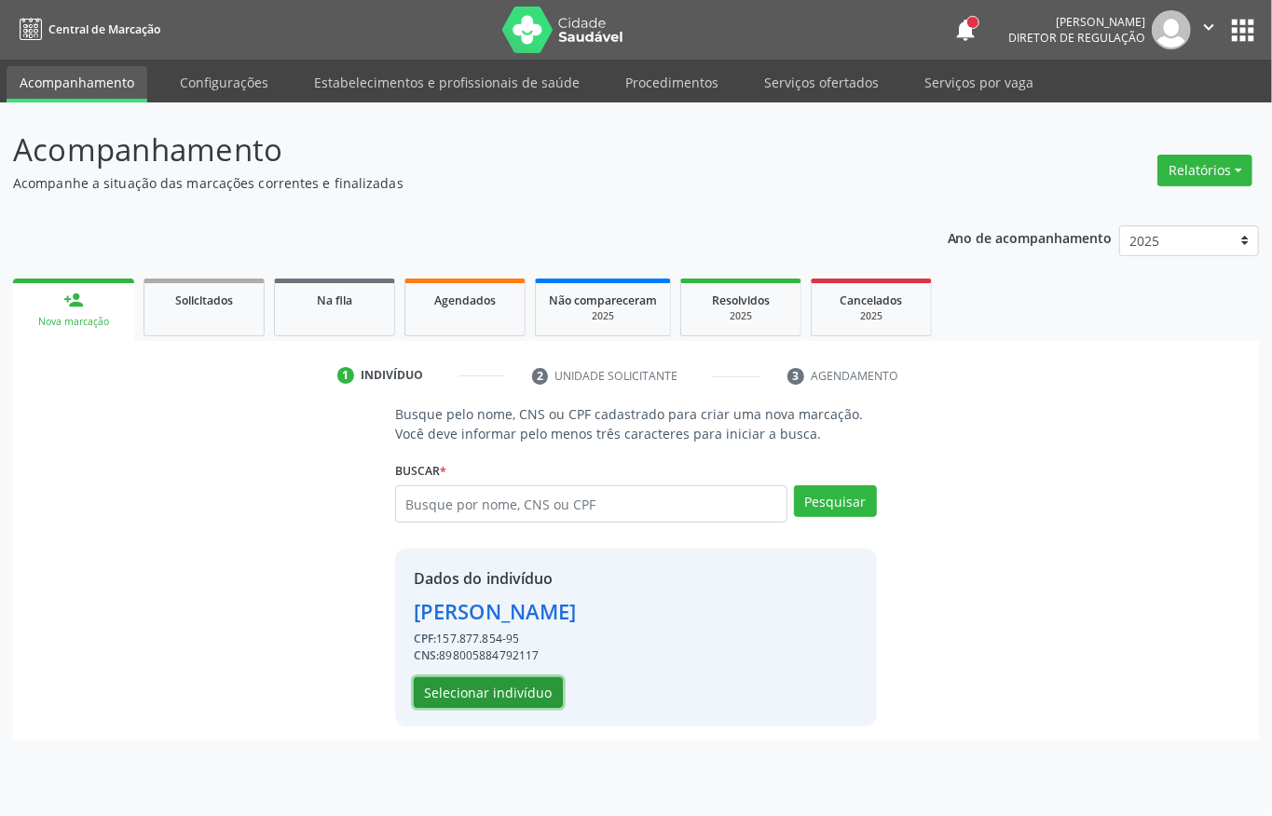
click at [488, 690] on button "Selecionar indivíduo" at bounding box center [488, 694] width 149 height 32
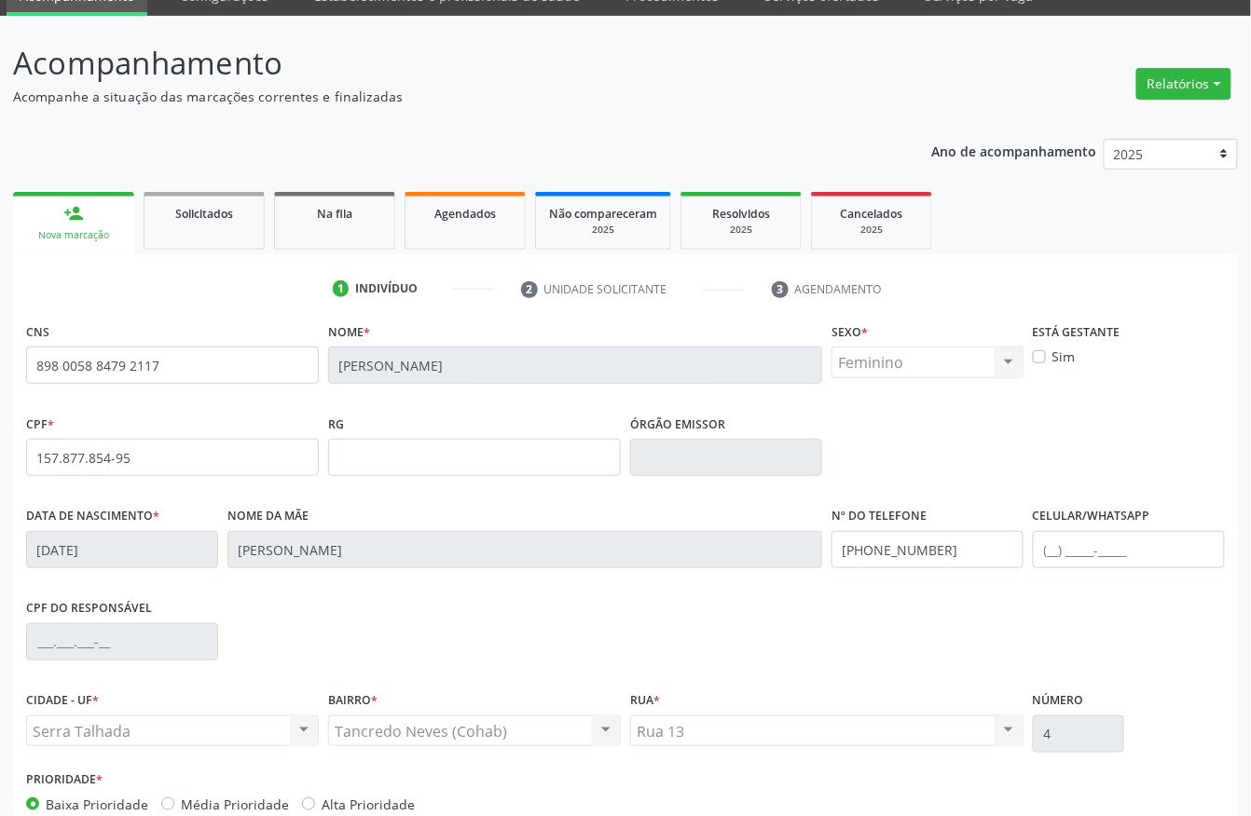
scroll to position [195, 0]
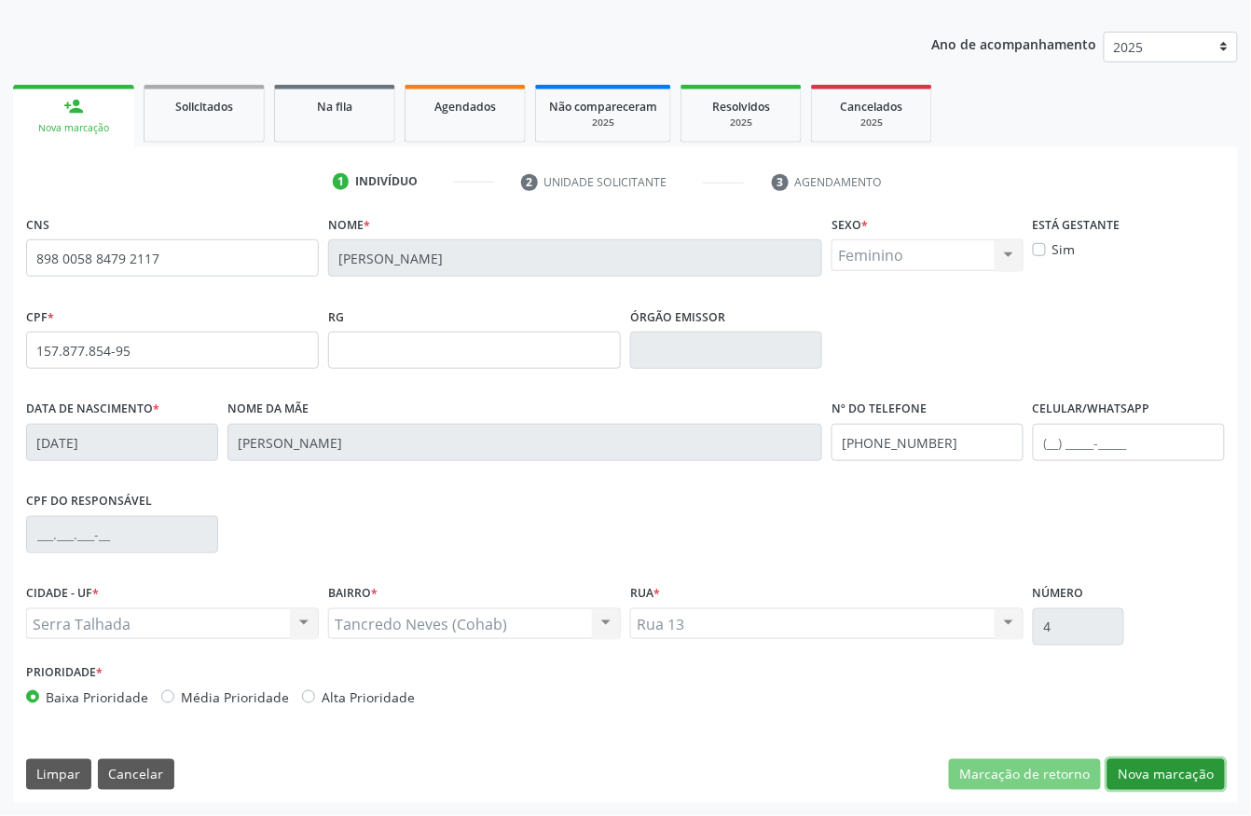
click at [1182, 777] on button "Nova marcação" at bounding box center [1165, 776] width 117 height 32
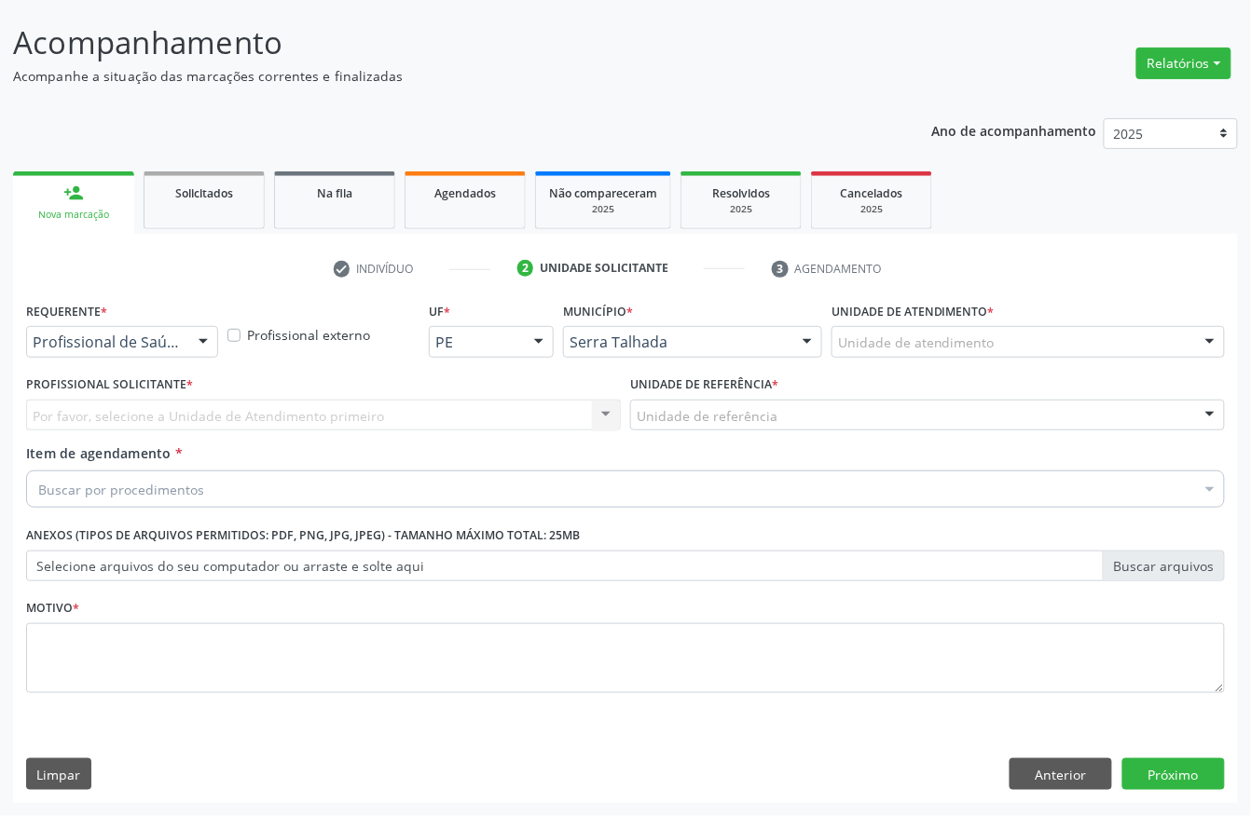
scroll to position [109, 0]
click at [147, 358] on div "Requerente * Profissional de Saúde Profissional de Saúde Paciente Nenhum result…" at bounding box center [121, 333] width 201 height 73
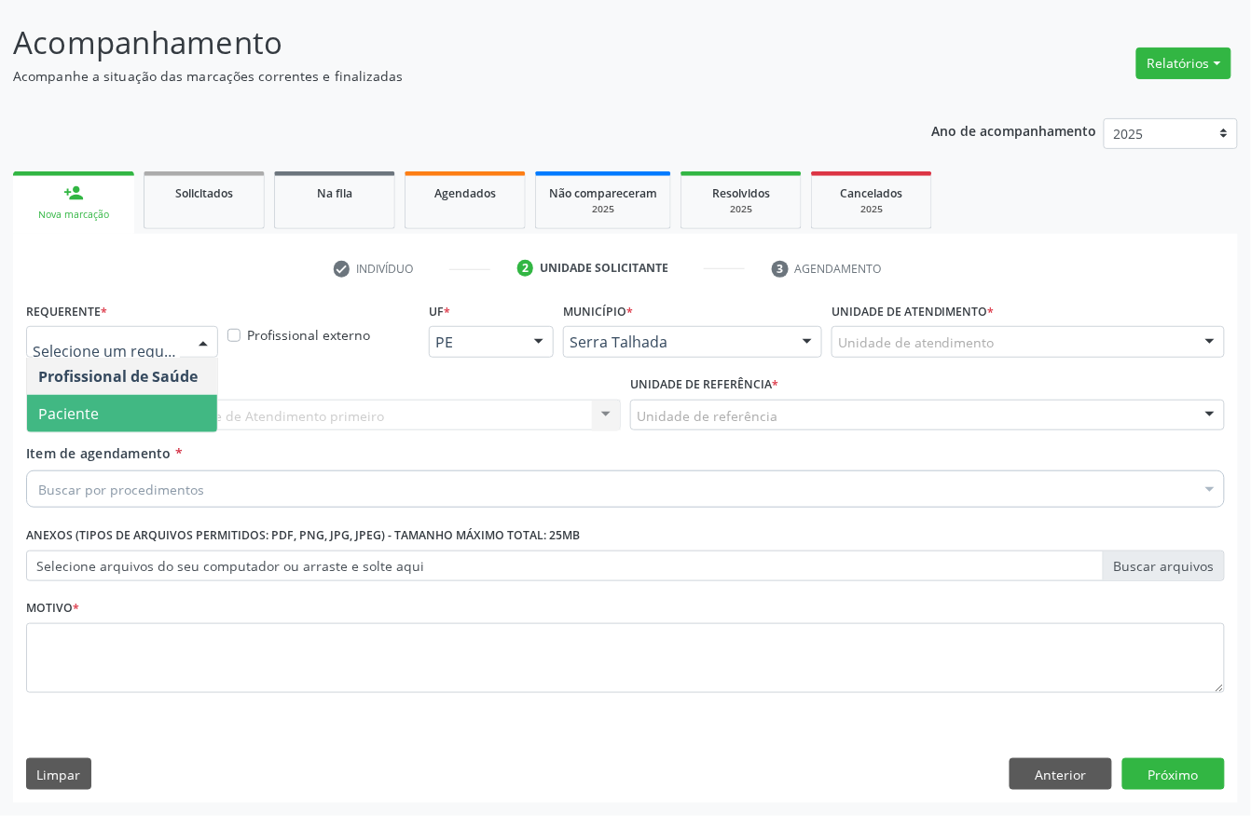
click at [93, 406] on span "Paciente" at bounding box center [68, 414] width 61 height 21
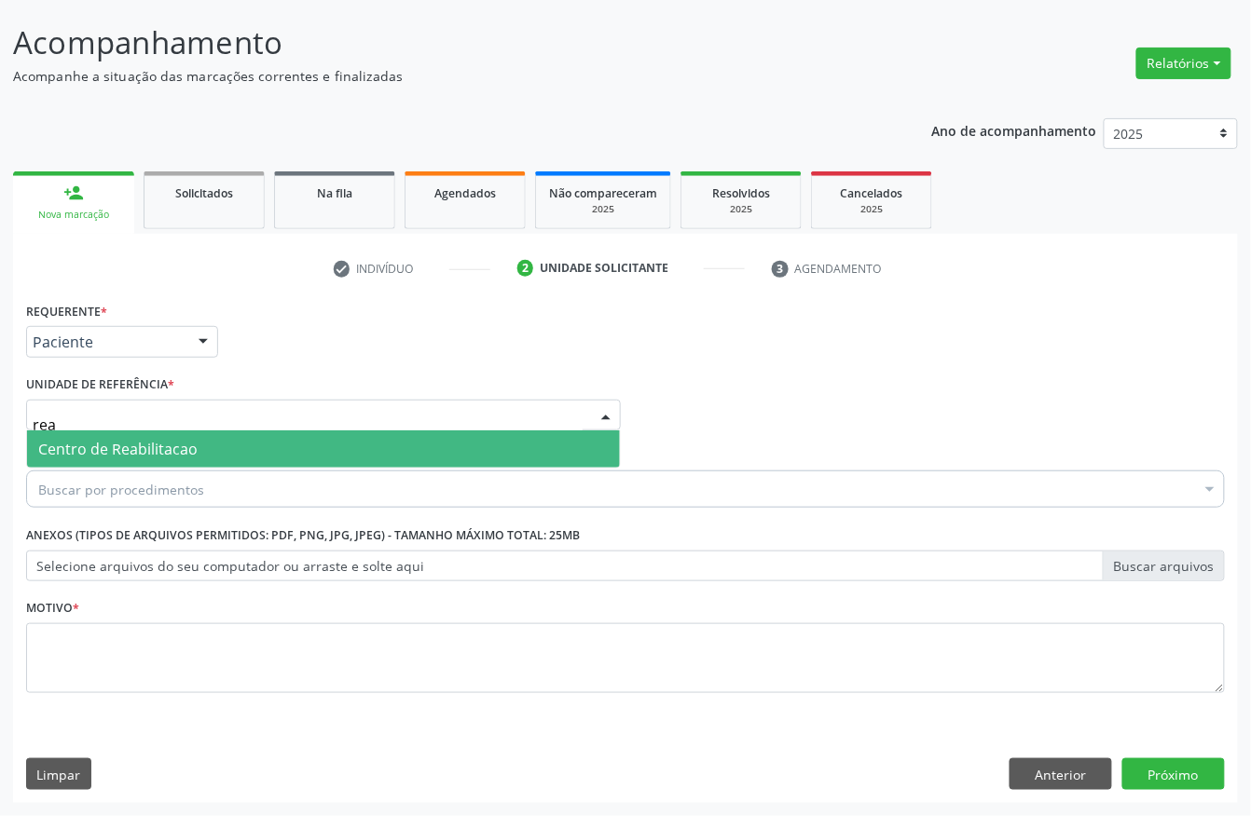
type input "reab"
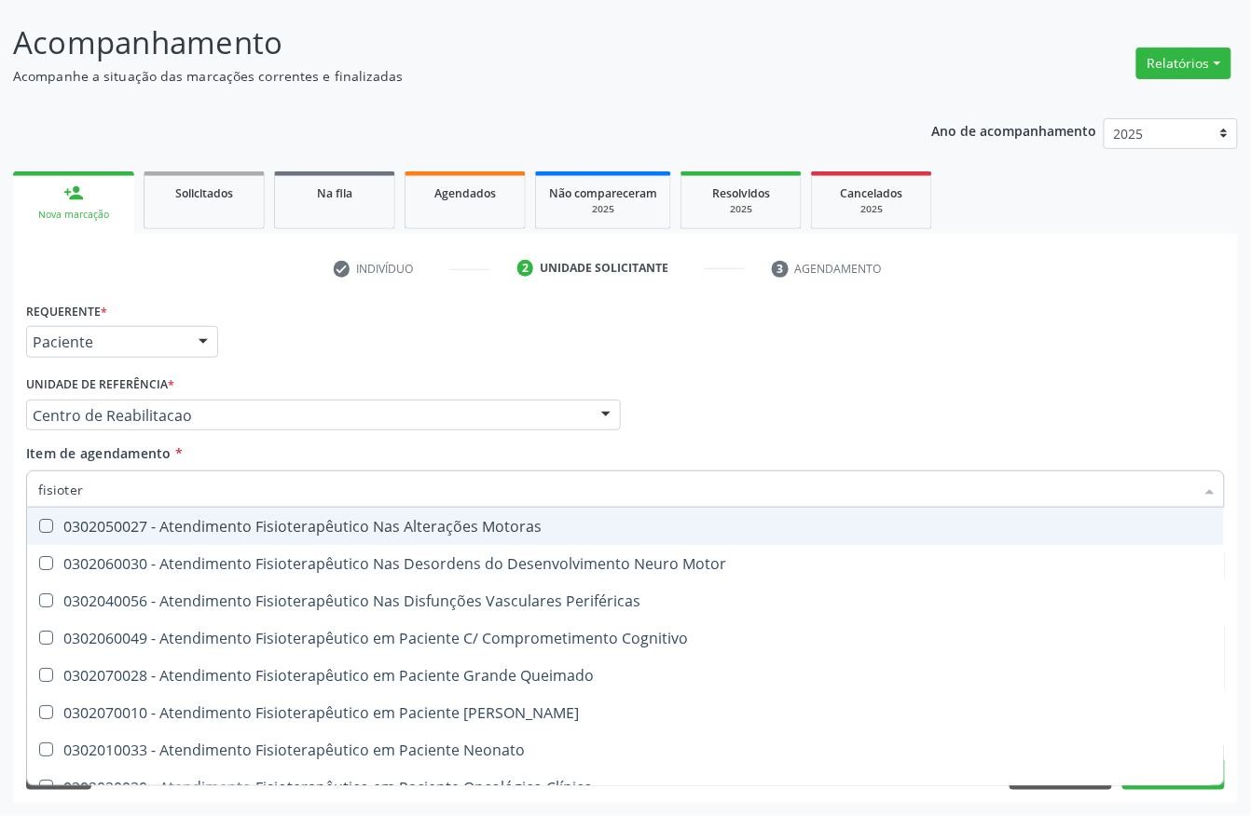
type input "fisiotera"
click at [138, 527] on div "0302050027 - Atendimento Fisioterapêutico Nas Alterações Motoras" at bounding box center [625, 526] width 1174 height 15
checkbox Motoras "true"
click at [280, 378] on div "Unidade de referência * Centro de Reabilitacao Usf do Mutirao Usf Cohab Usf Cai…" at bounding box center [323, 401] width 595 height 60
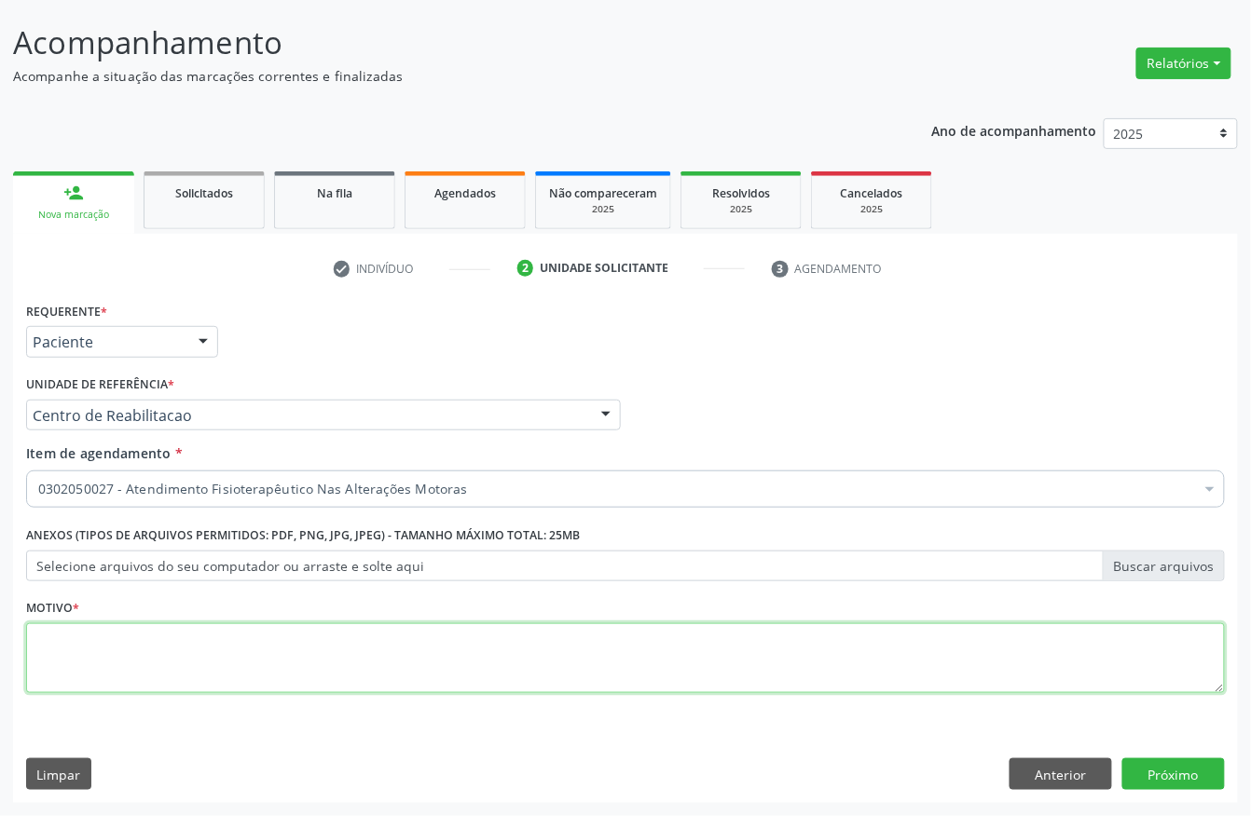
click at [101, 669] on textarea at bounding box center [625, 659] width 1199 height 71
type textarea "a"
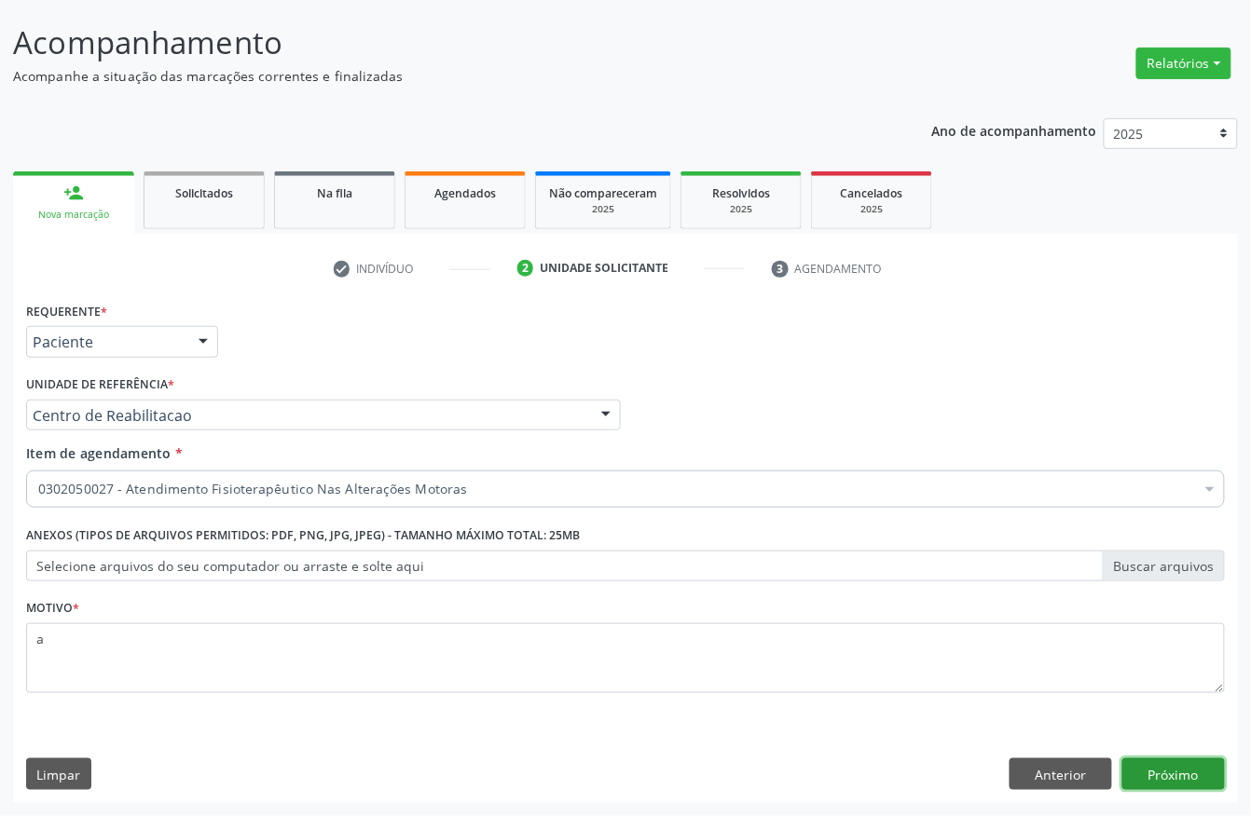
click at [1158, 762] on button "Próximo" at bounding box center [1173, 775] width 103 height 32
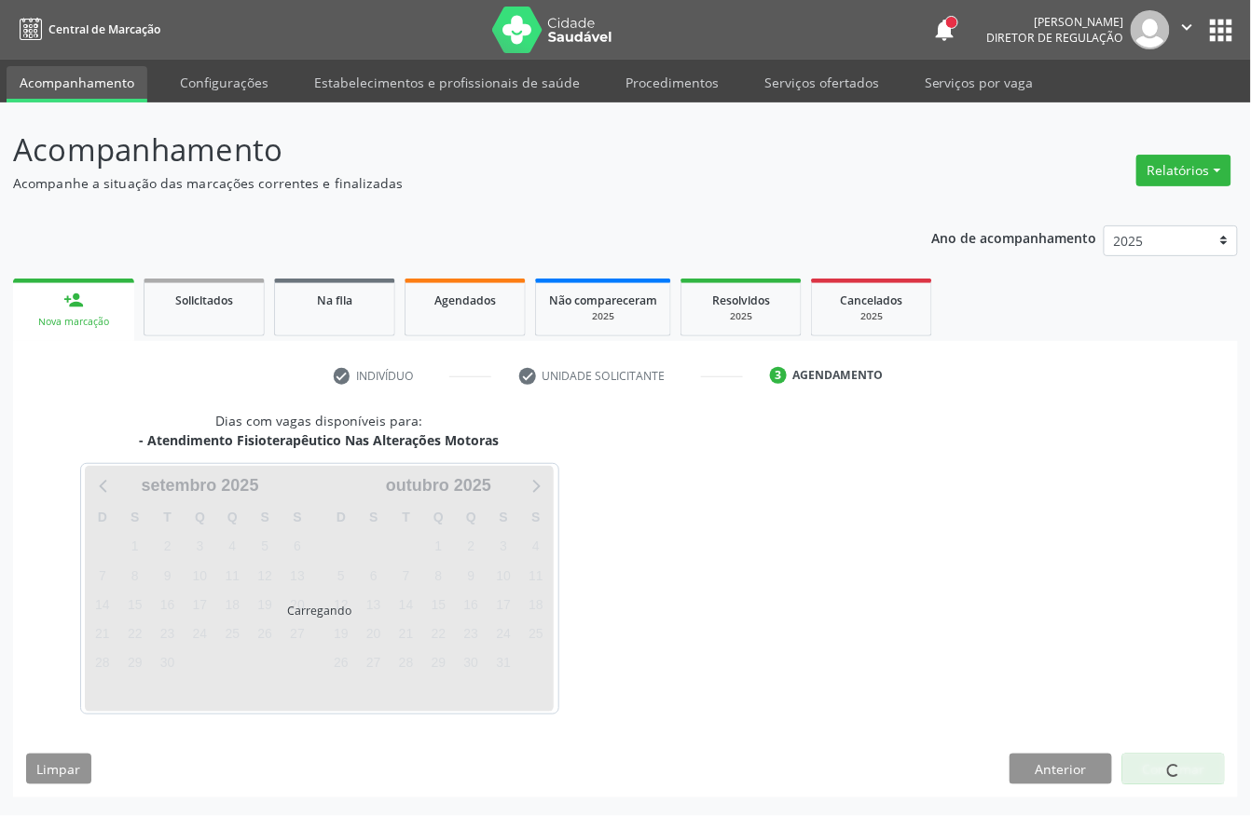
scroll to position [0, 0]
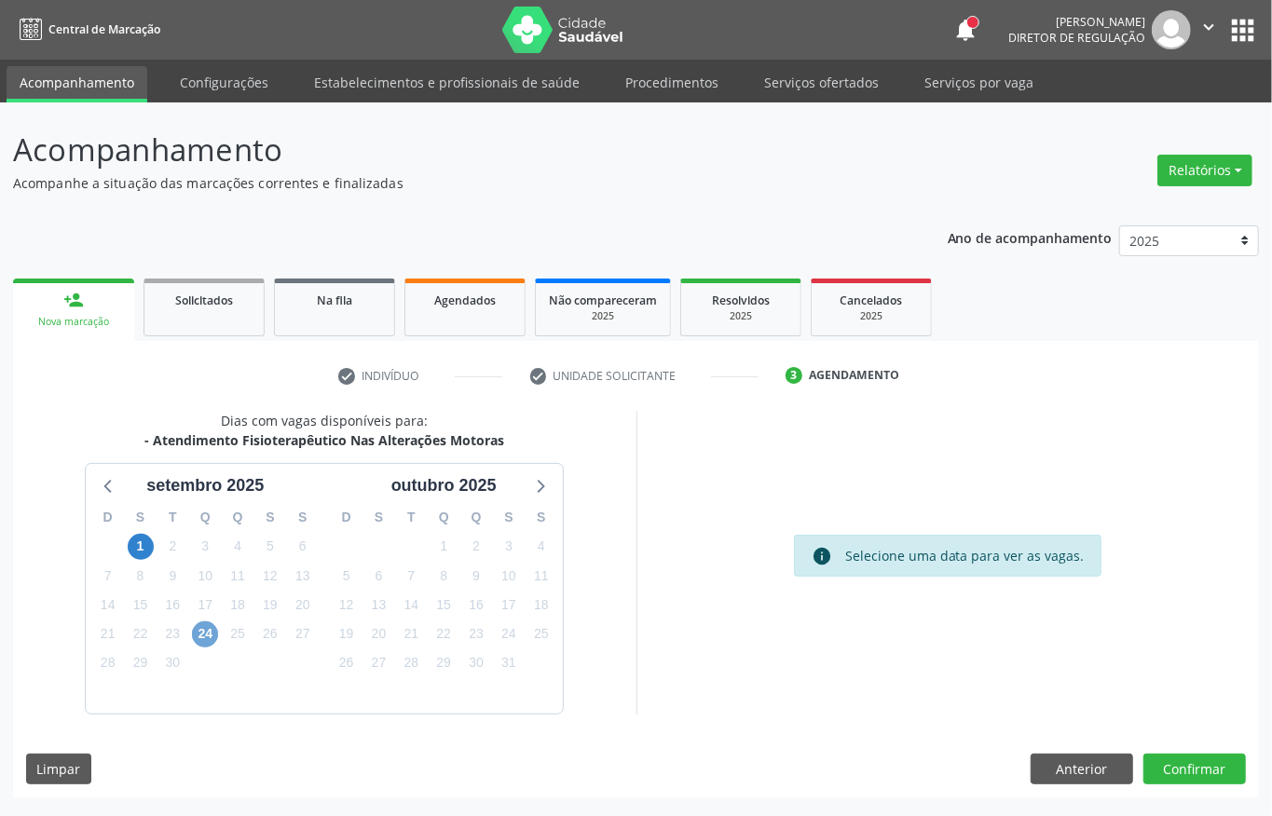
click at [205, 630] on span "24" at bounding box center [205, 635] width 26 height 26
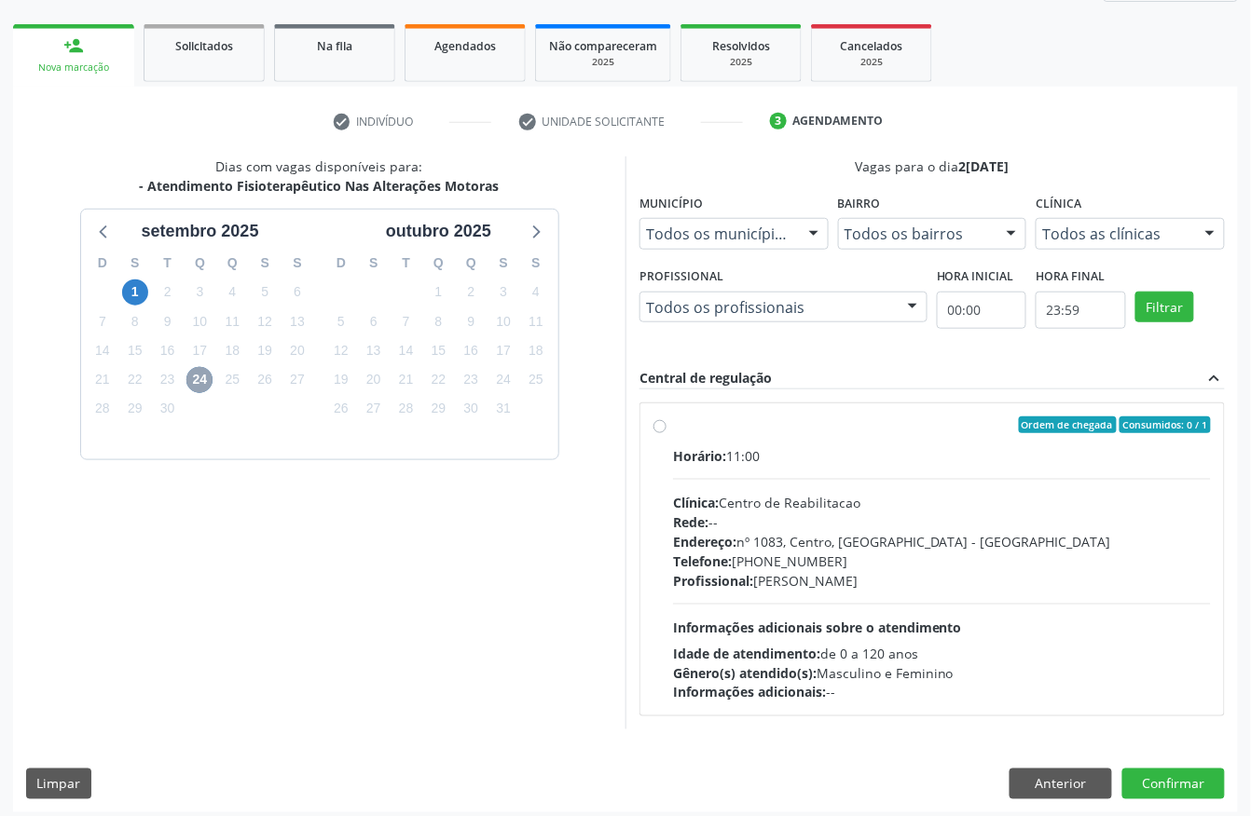
scroll to position [267, 0]
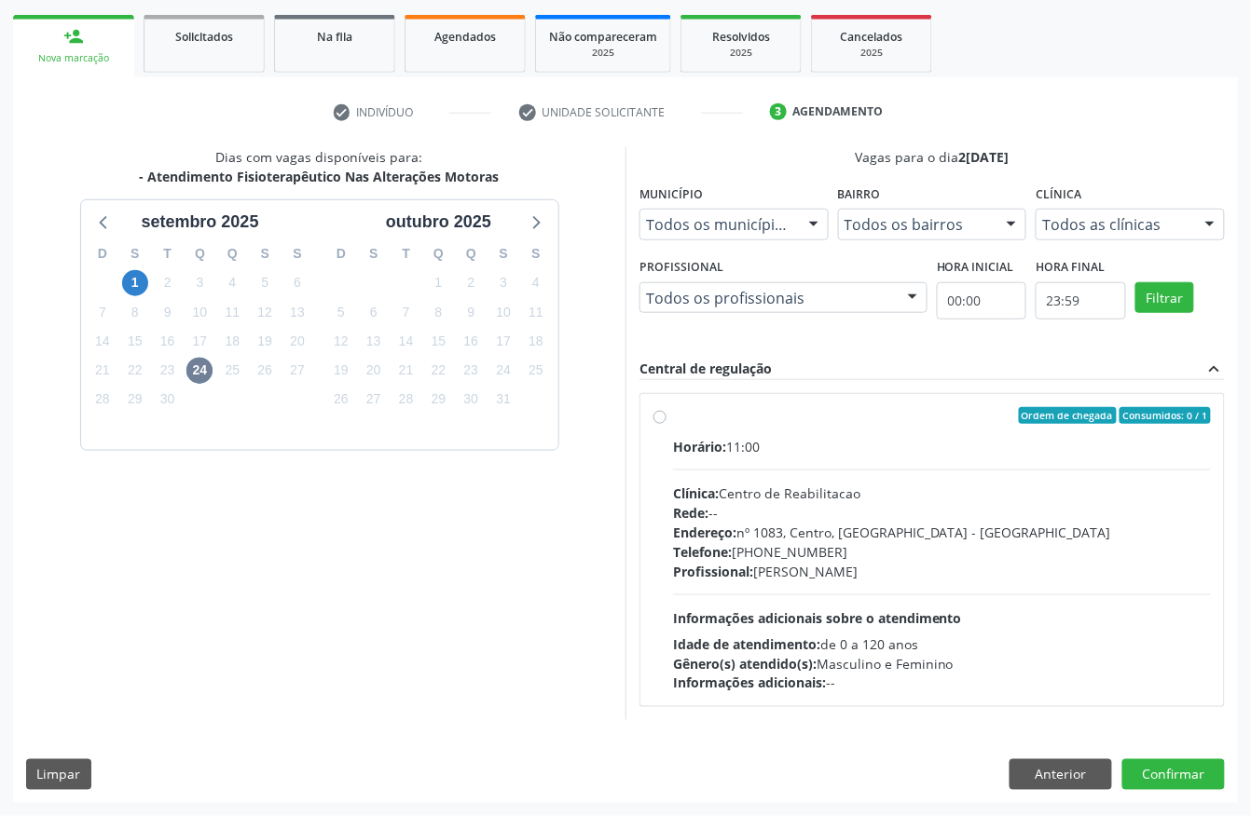
click at [809, 403] on div "Ordem de chegada Consumidos: 0 / 1 Horário: 11:00 Clínica: Centro de Reabilitac…" at bounding box center [931, 550] width 583 height 312
radio input "true"
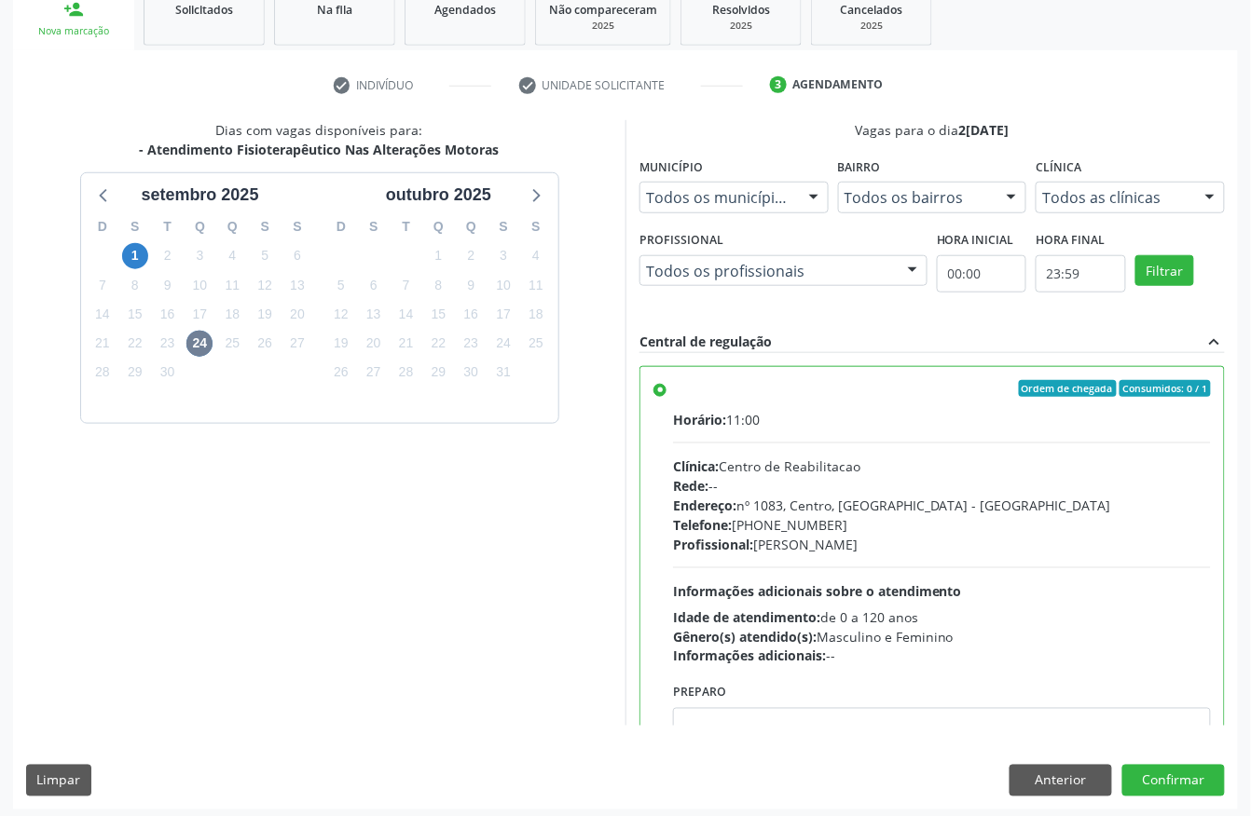
scroll to position [298, 0]
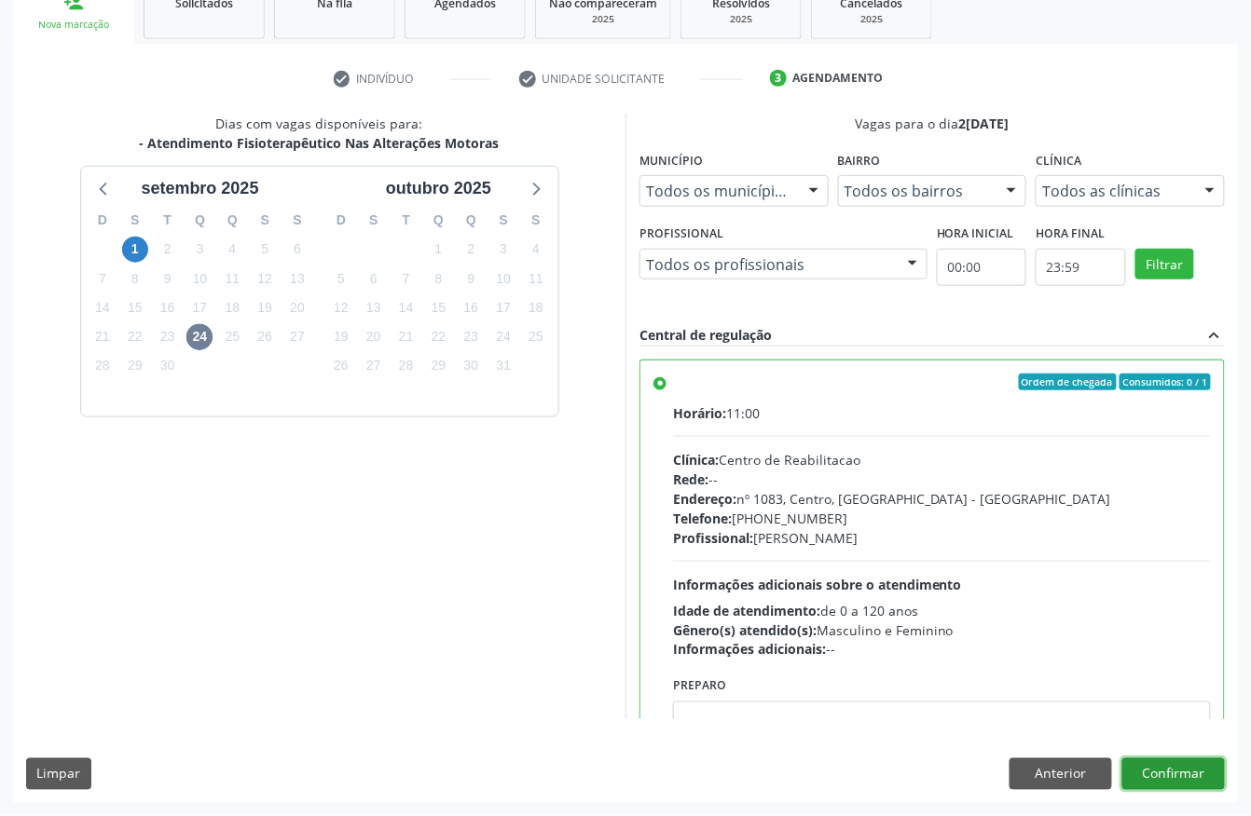
click at [1183, 780] on button "Confirmar" at bounding box center [1173, 775] width 103 height 32
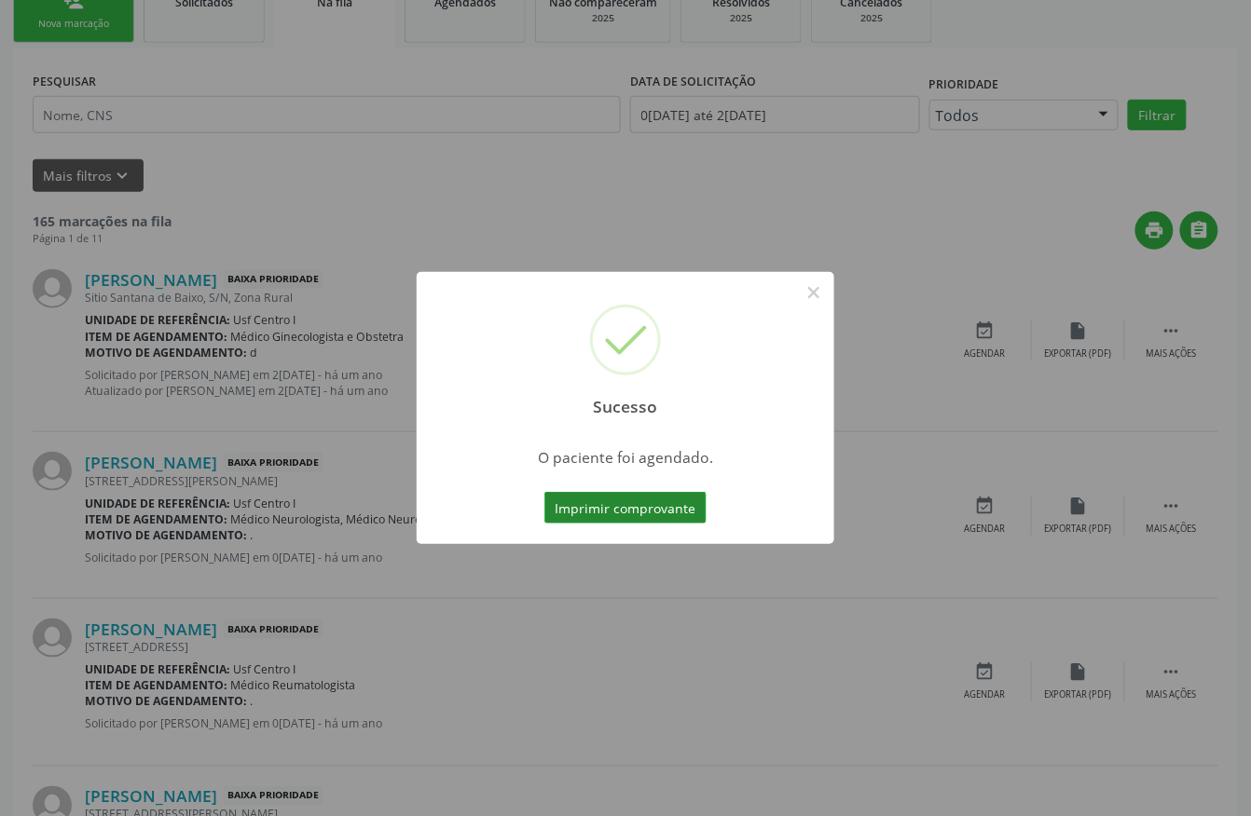
scroll to position [0, 0]
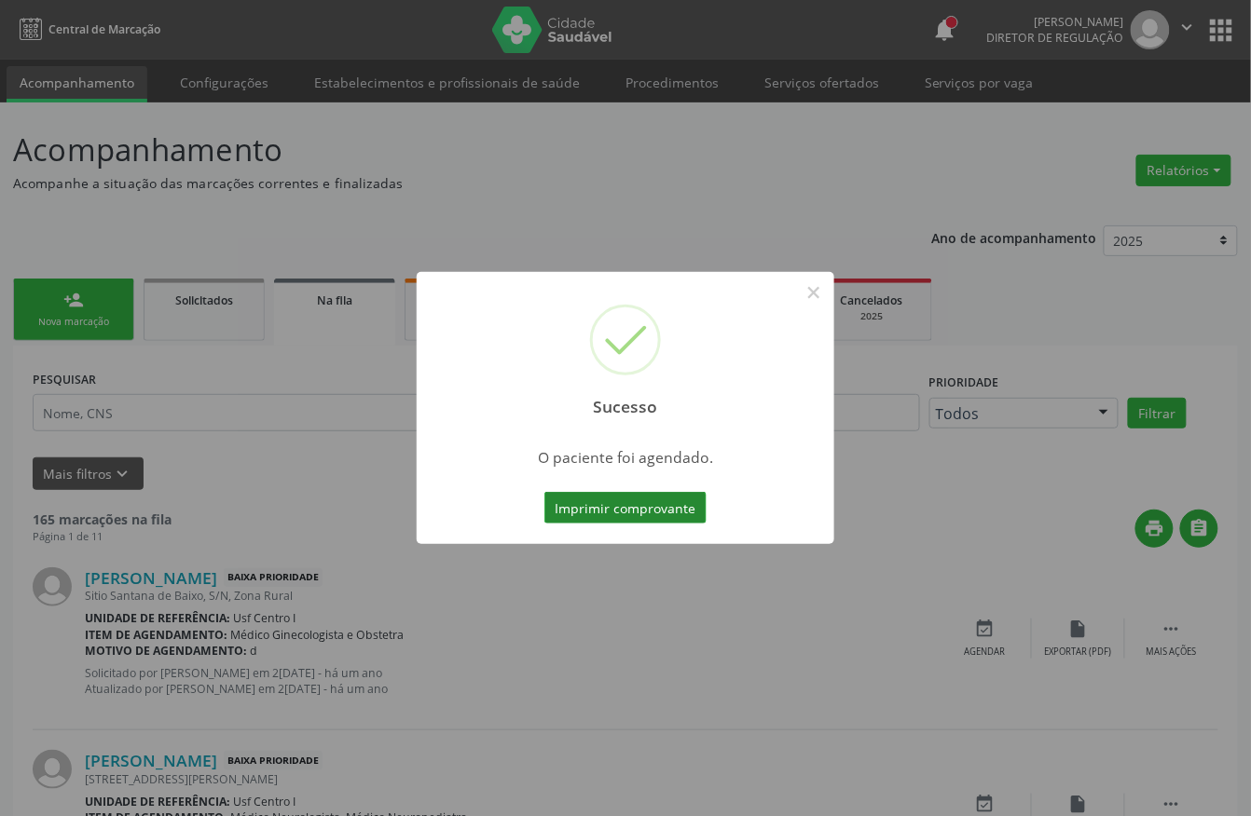
click at [632, 515] on button "Imprimir comprovante" at bounding box center [625, 508] width 162 height 32
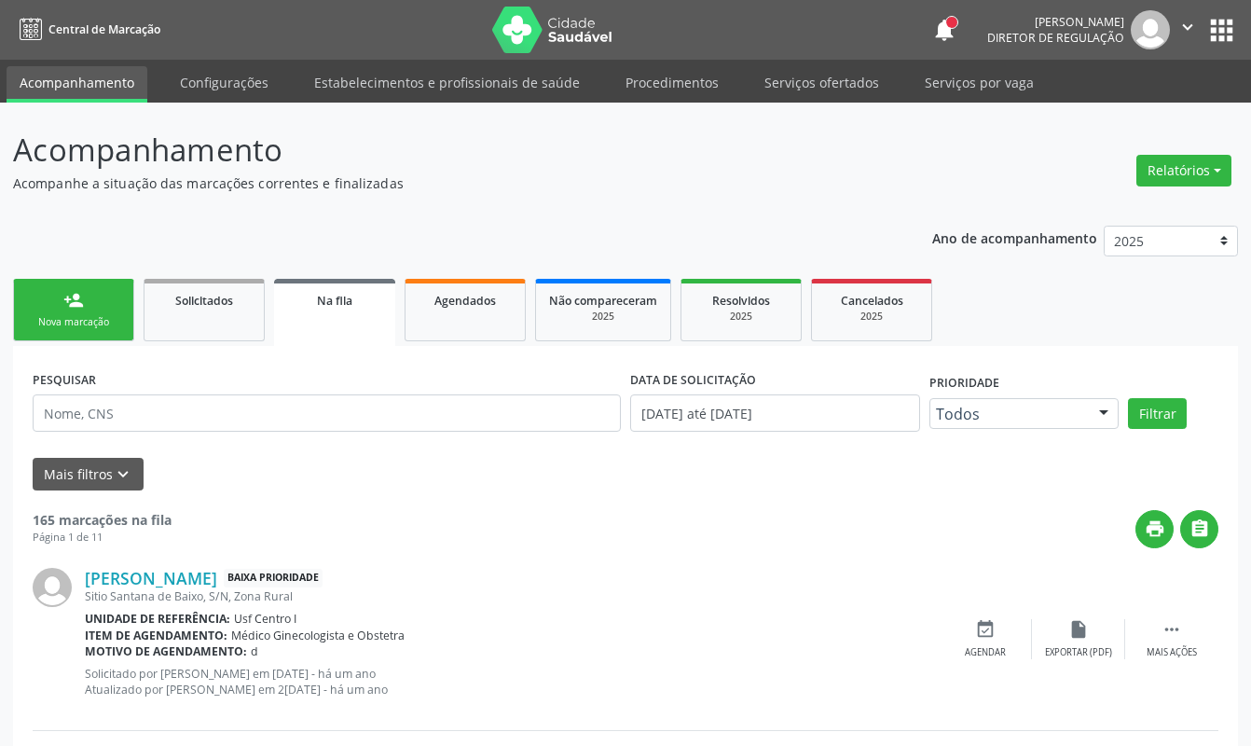
click at [826, 87] on link "Serviços ofertados" at bounding box center [821, 82] width 141 height 33
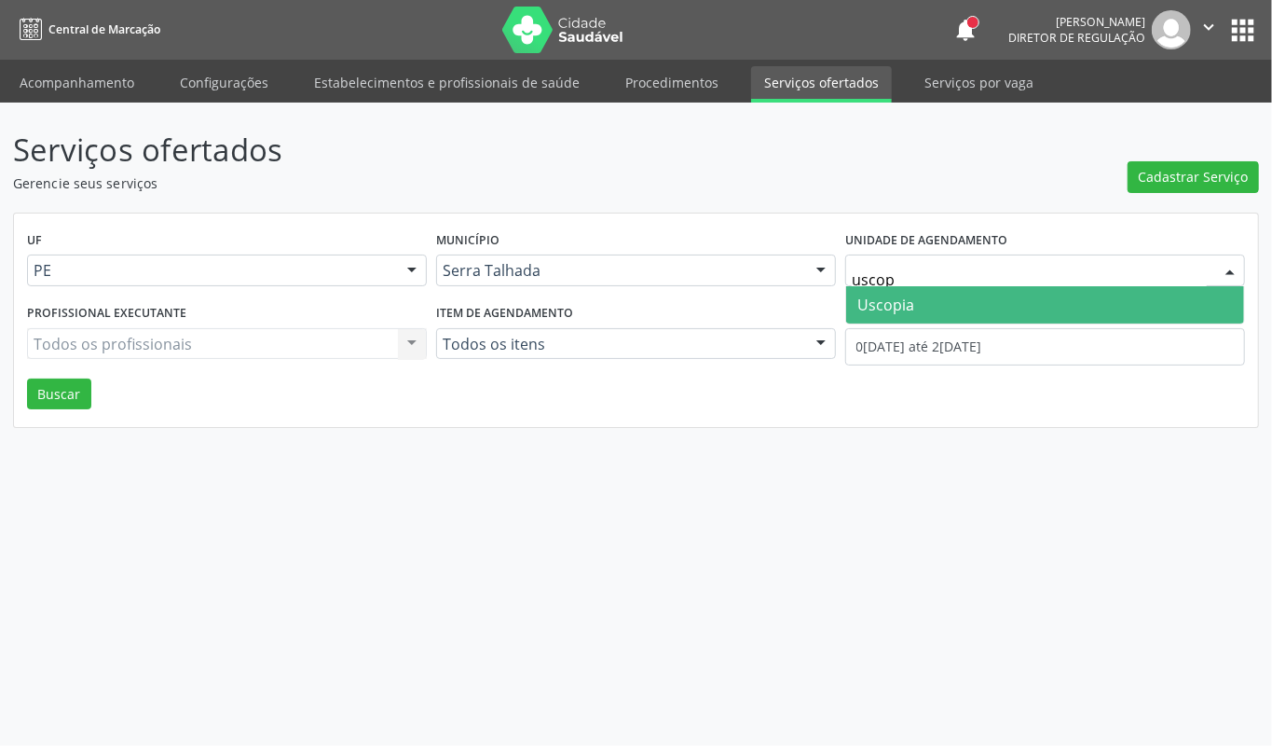
type input "uscopi"
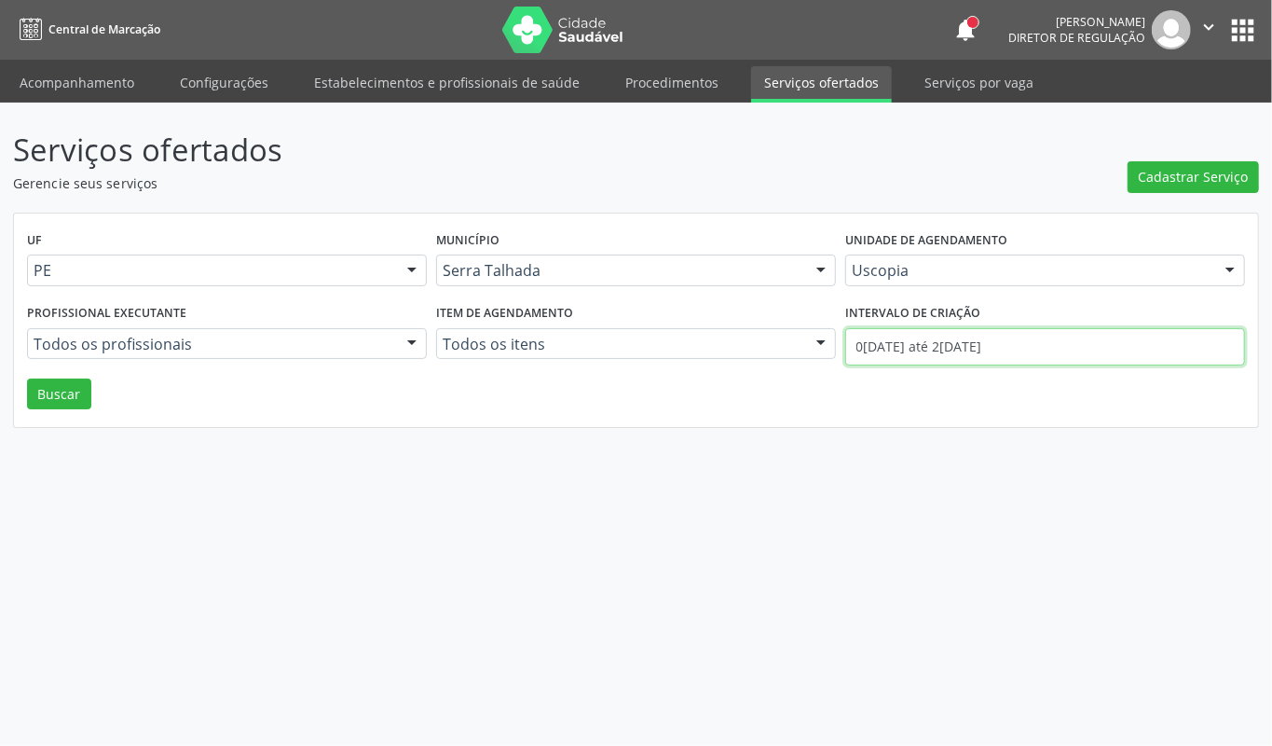
click at [904, 355] on input "01[DATE]té 24[DATE]" at bounding box center [1045, 346] width 400 height 37
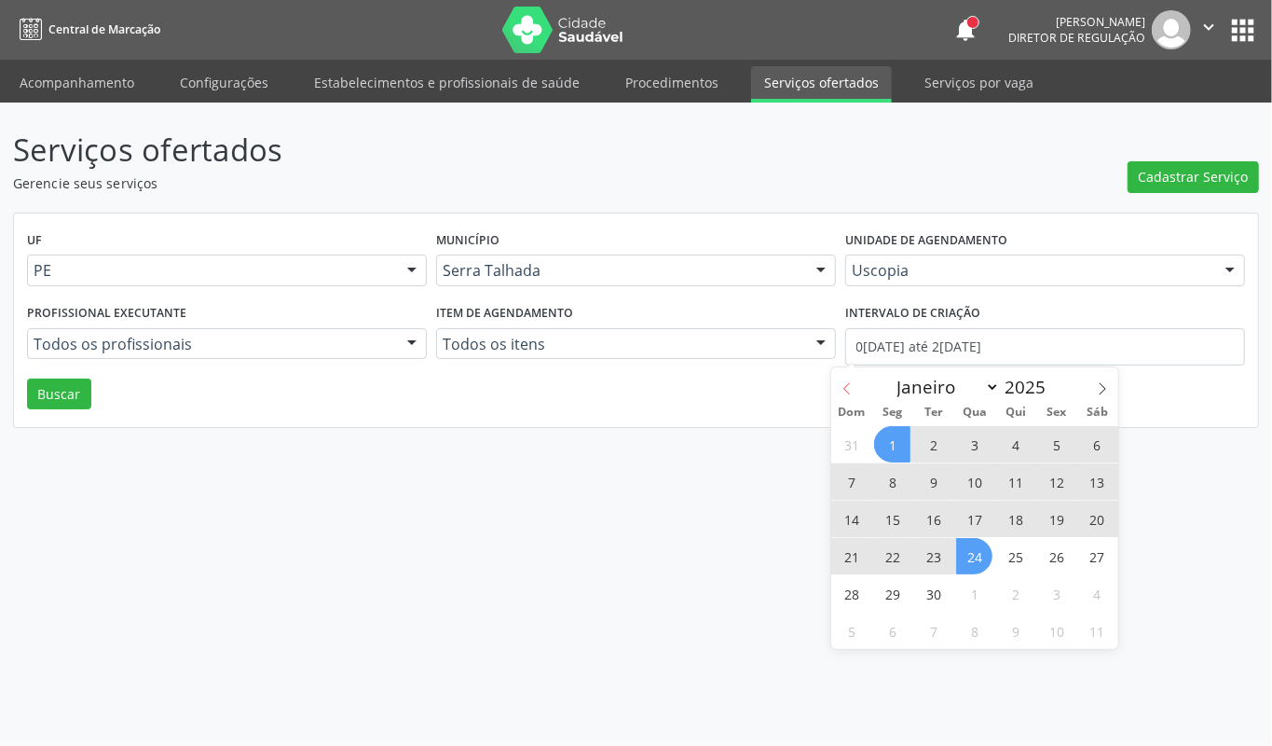
click at [839, 382] on span at bounding box center [847, 383] width 32 height 32
select select "7"
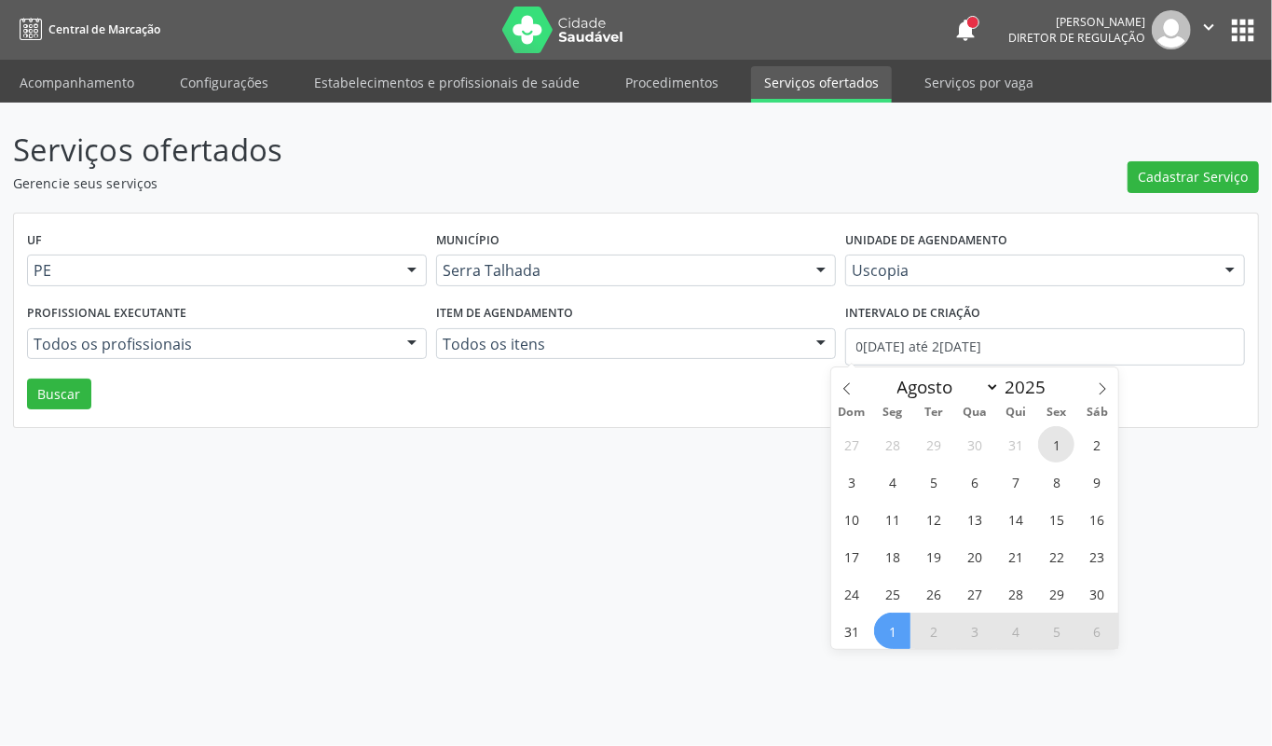
click at [1053, 444] on span "1" at bounding box center [1056, 444] width 36 height 36
type input "01/08/2025"
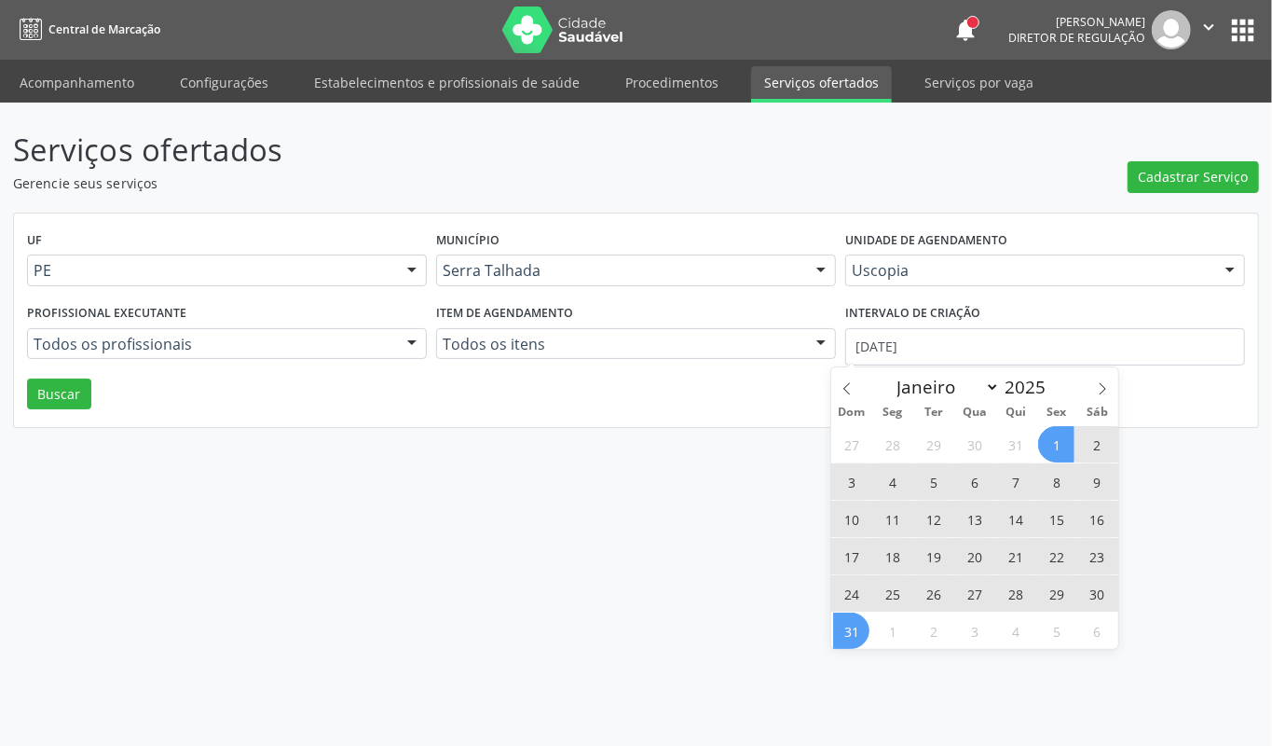
click at [854, 628] on span "31" at bounding box center [851, 630] width 36 height 36
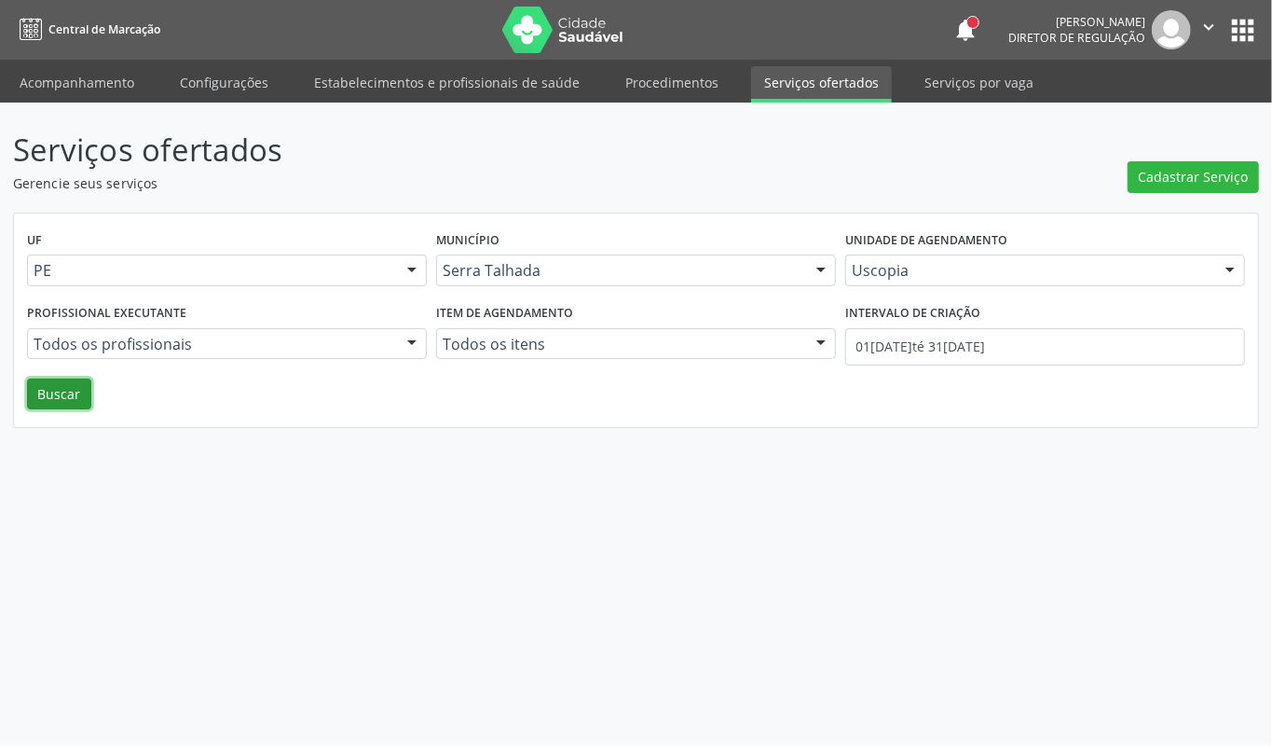
click at [83, 392] on button "Buscar" at bounding box center [59, 394] width 64 height 32
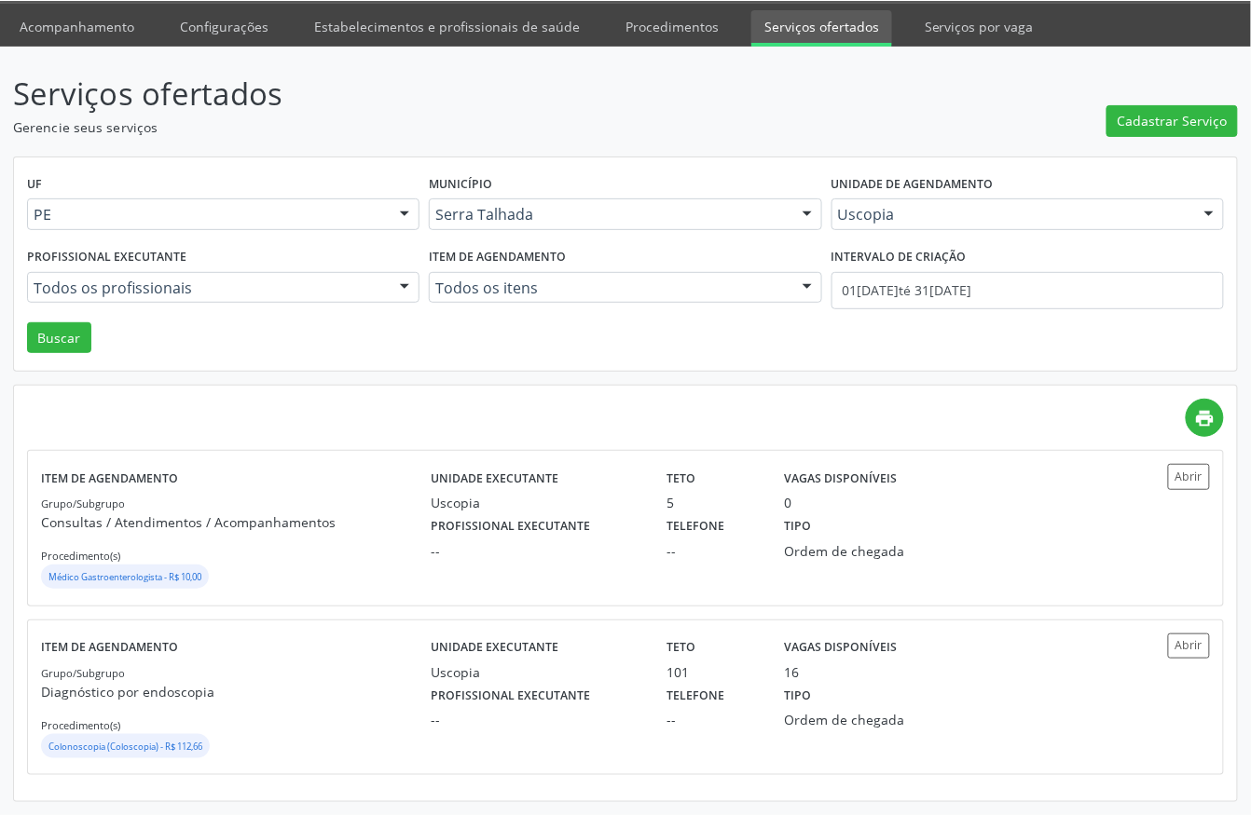
scroll to position [58, 0]
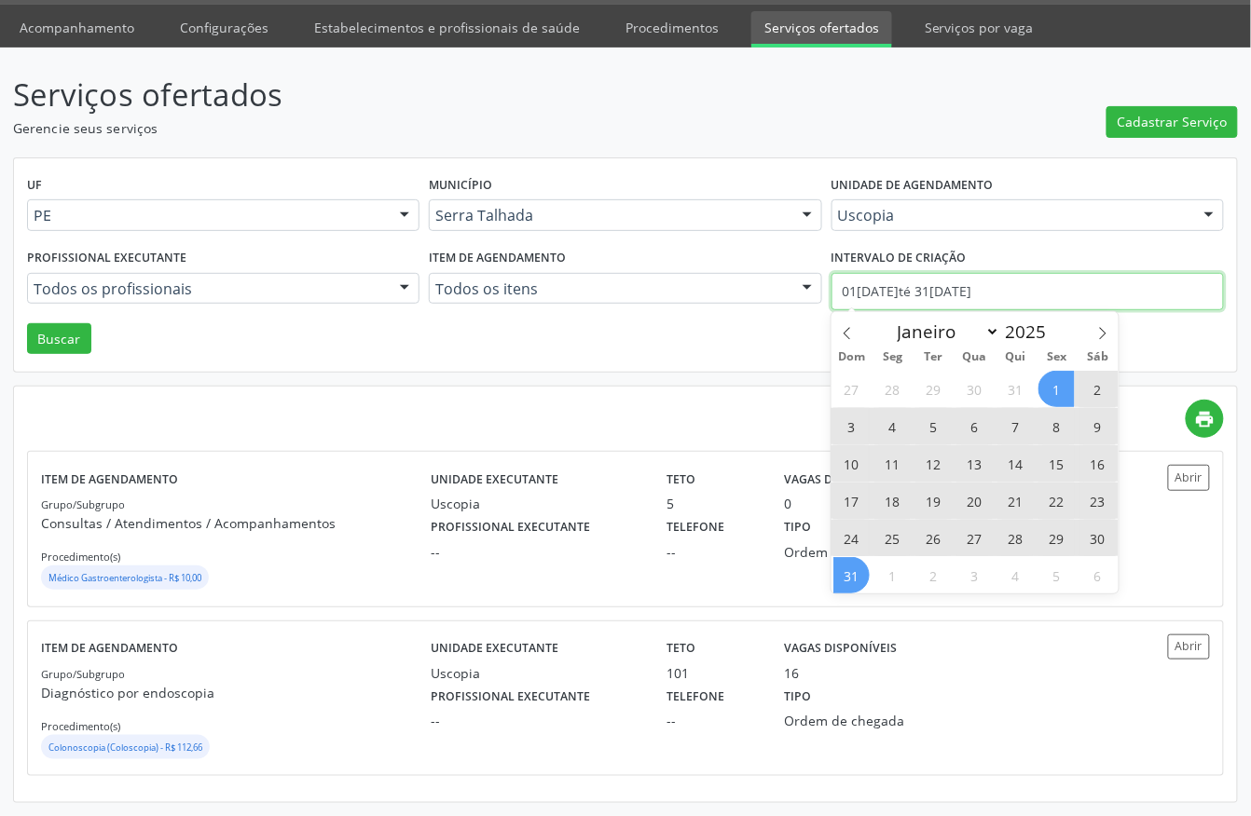
click at [911, 299] on input "01/08/2025 até 31/08/2025" at bounding box center [1027, 291] width 392 height 37
click at [841, 327] on icon at bounding box center [847, 333] width 13 height 13
select select "6"
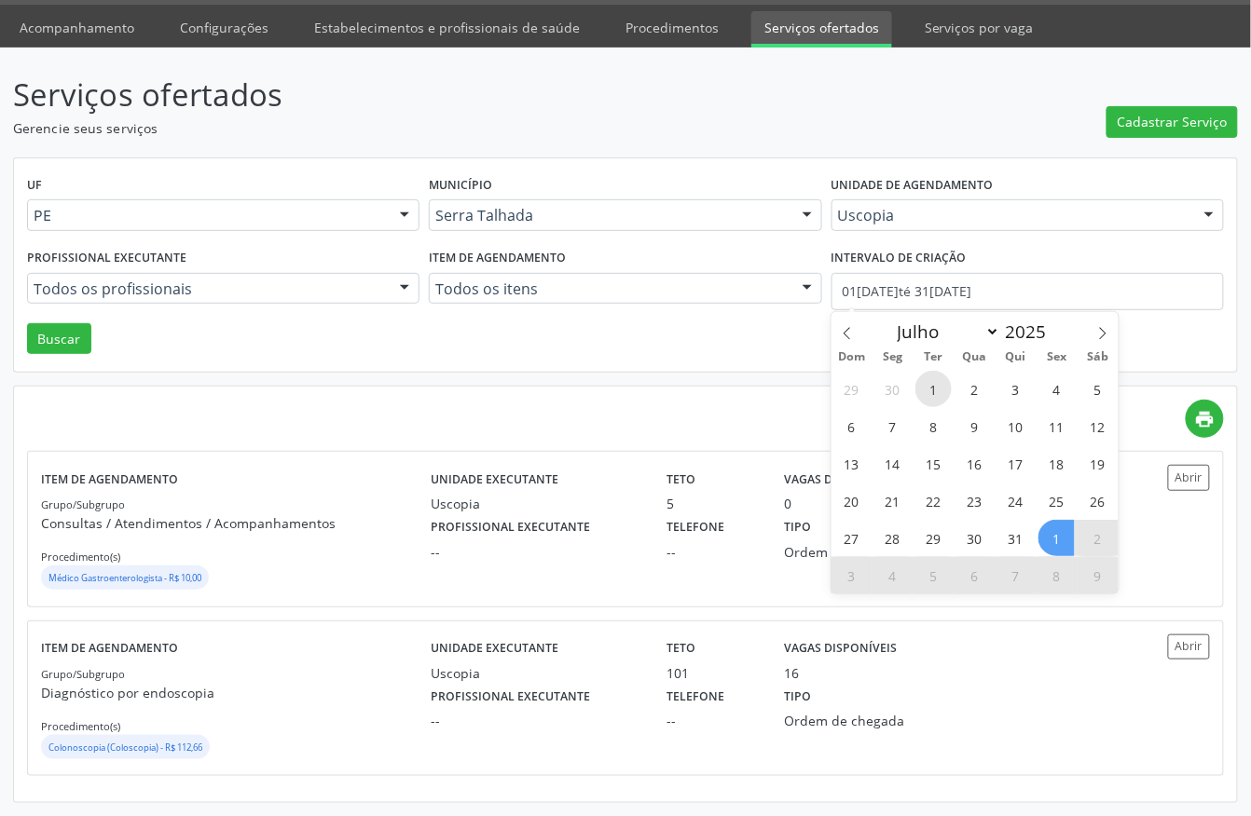
click at [937, 377] on span "1" at bounding box center [933, 389] width 36 height 36
type input "01/07/2025"
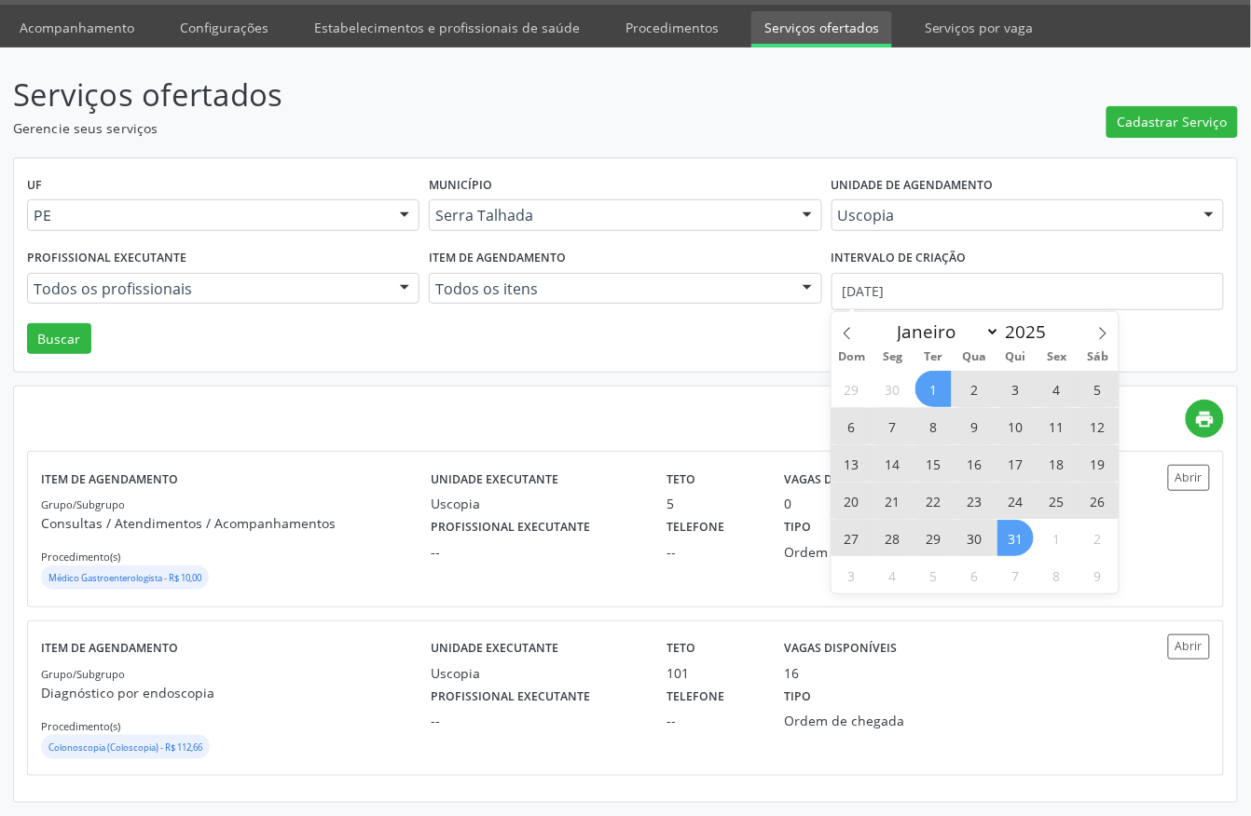
click at [1018, 533] on span "31" at bounding box center [1015, 538] width 36 height 36
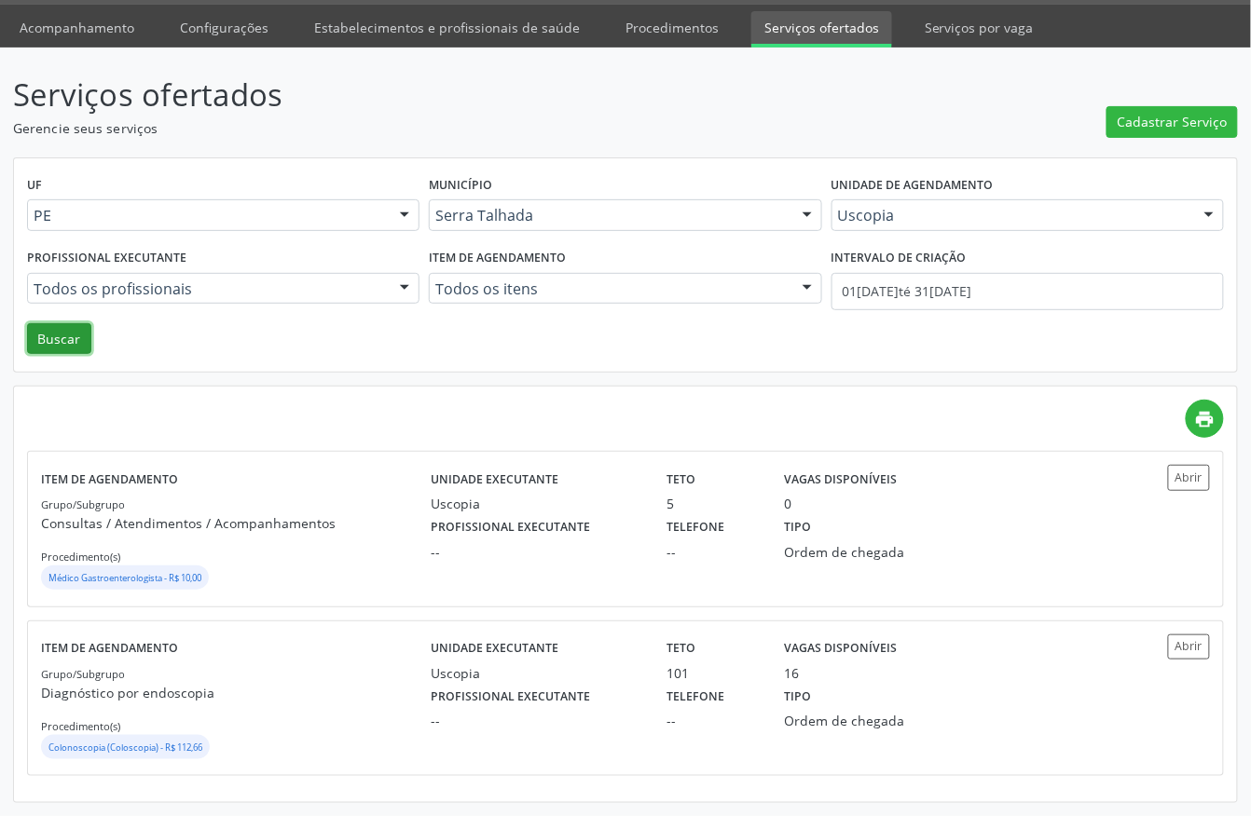
click at [64, 348] on button "Buscar" at bounding box center [59, 339] width 64 height 32
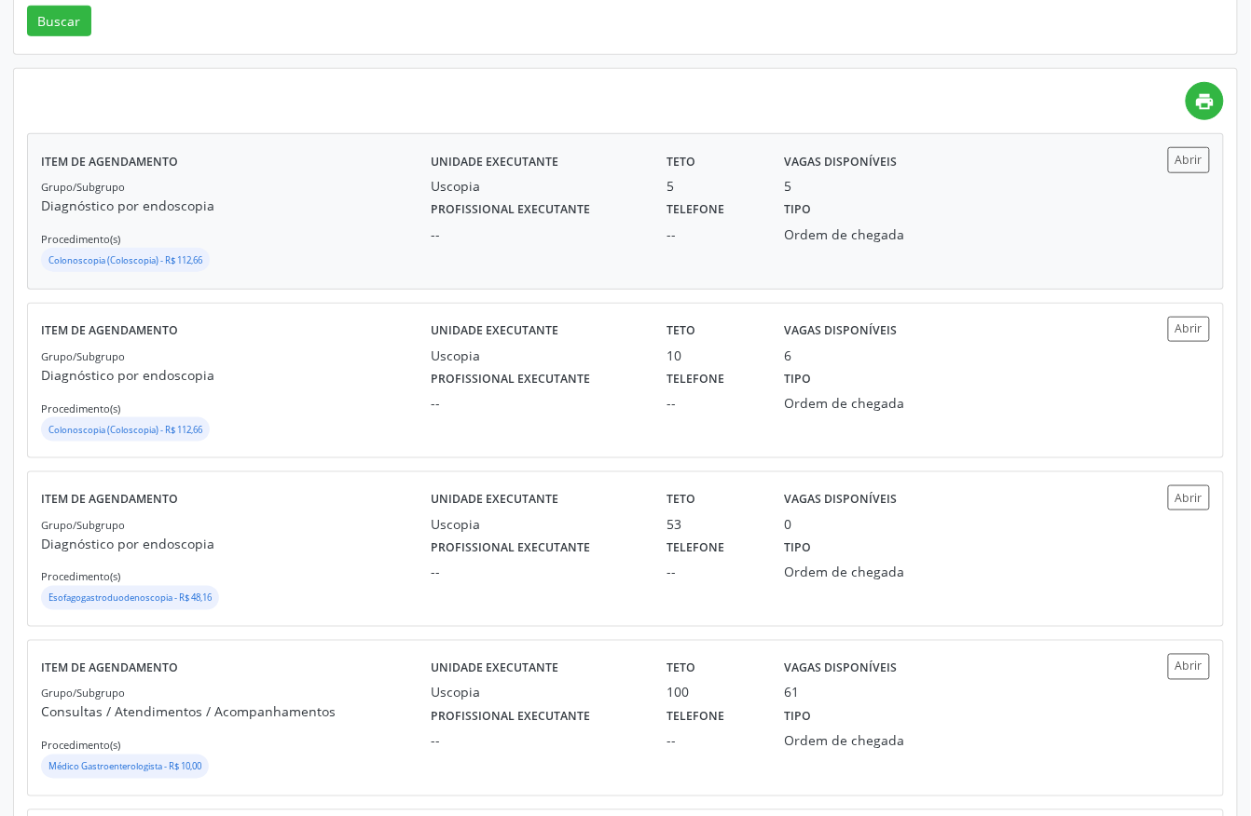
scroll to position [497, 0]
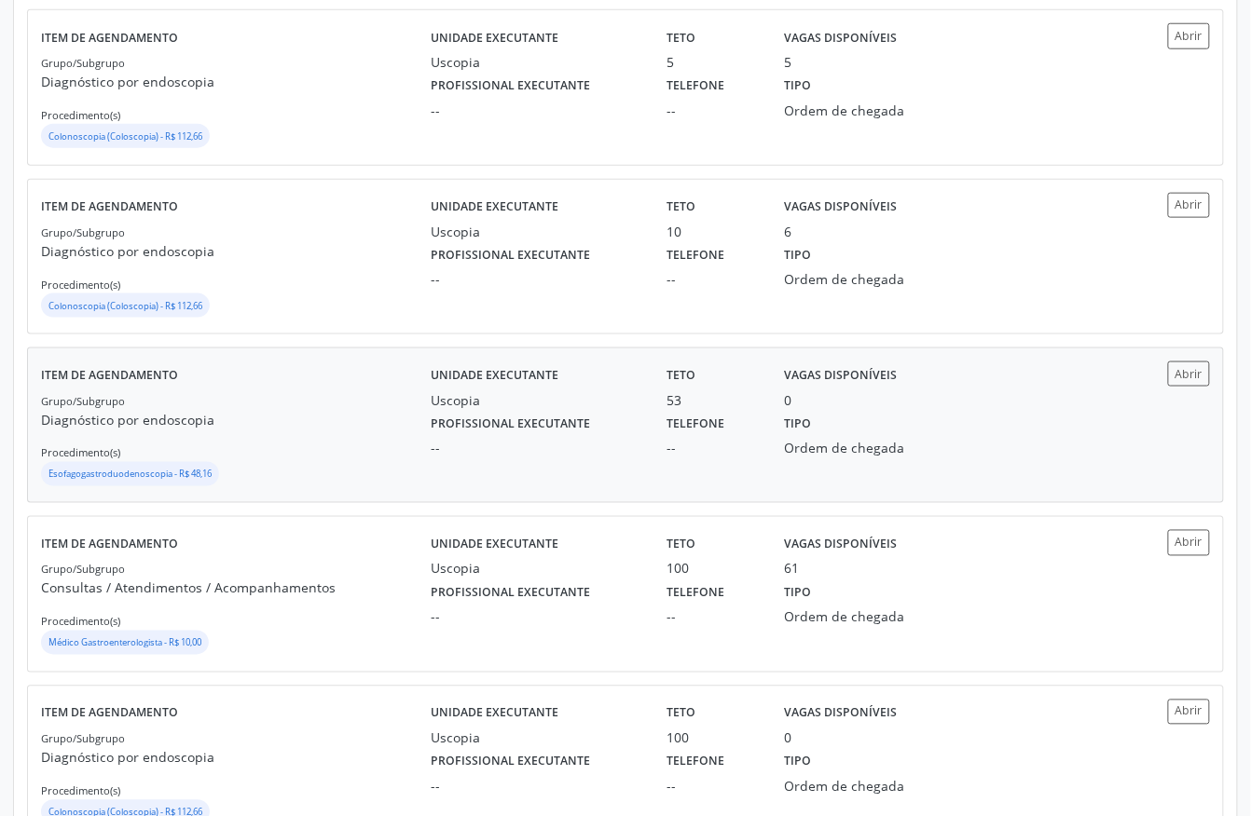
click at [336, 455] on div "Grupo/Subgrupo Diagnóstico por endoscopia Procedimento(s) Esofagogastroduodenos…" at bounding box center [236, 441] width 390 height 100
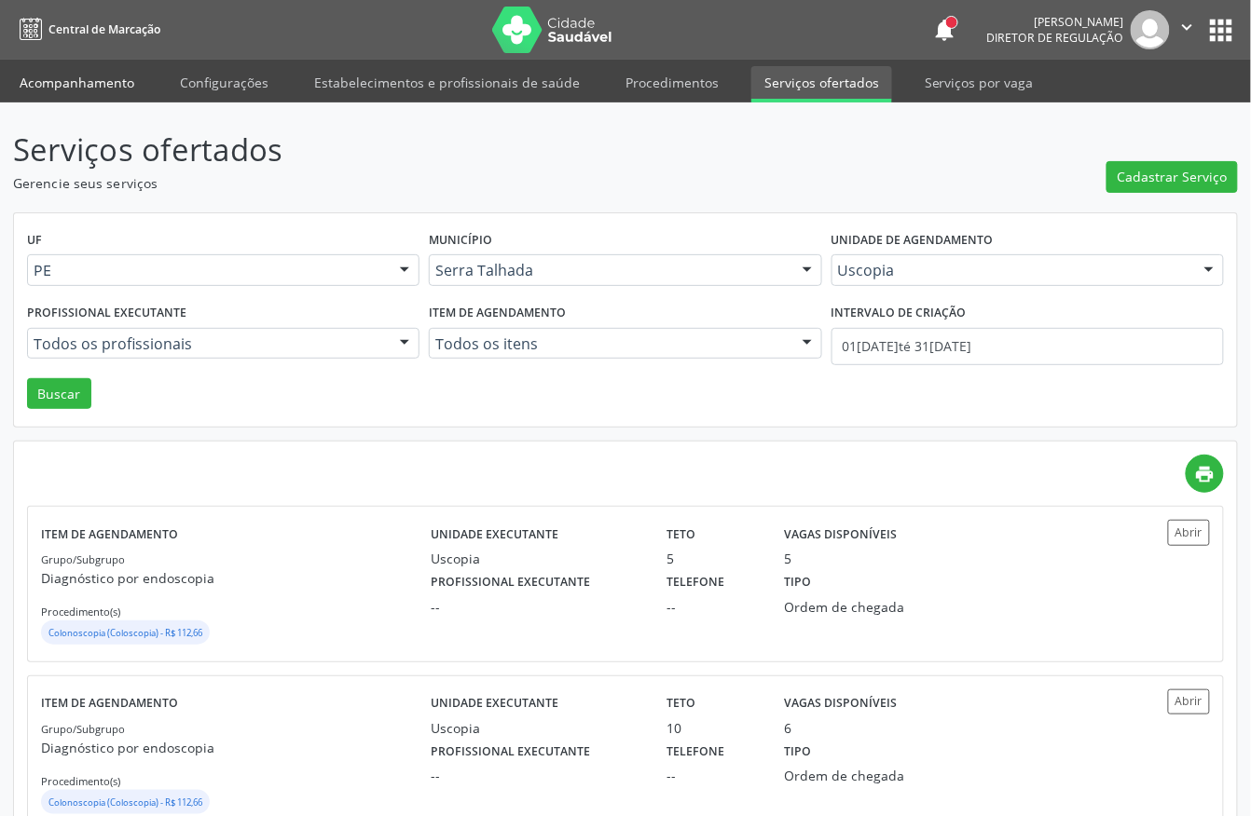
click at [75, 76] on link "Acompanhamento" at bounding box center [77, 82] width 141 height 33
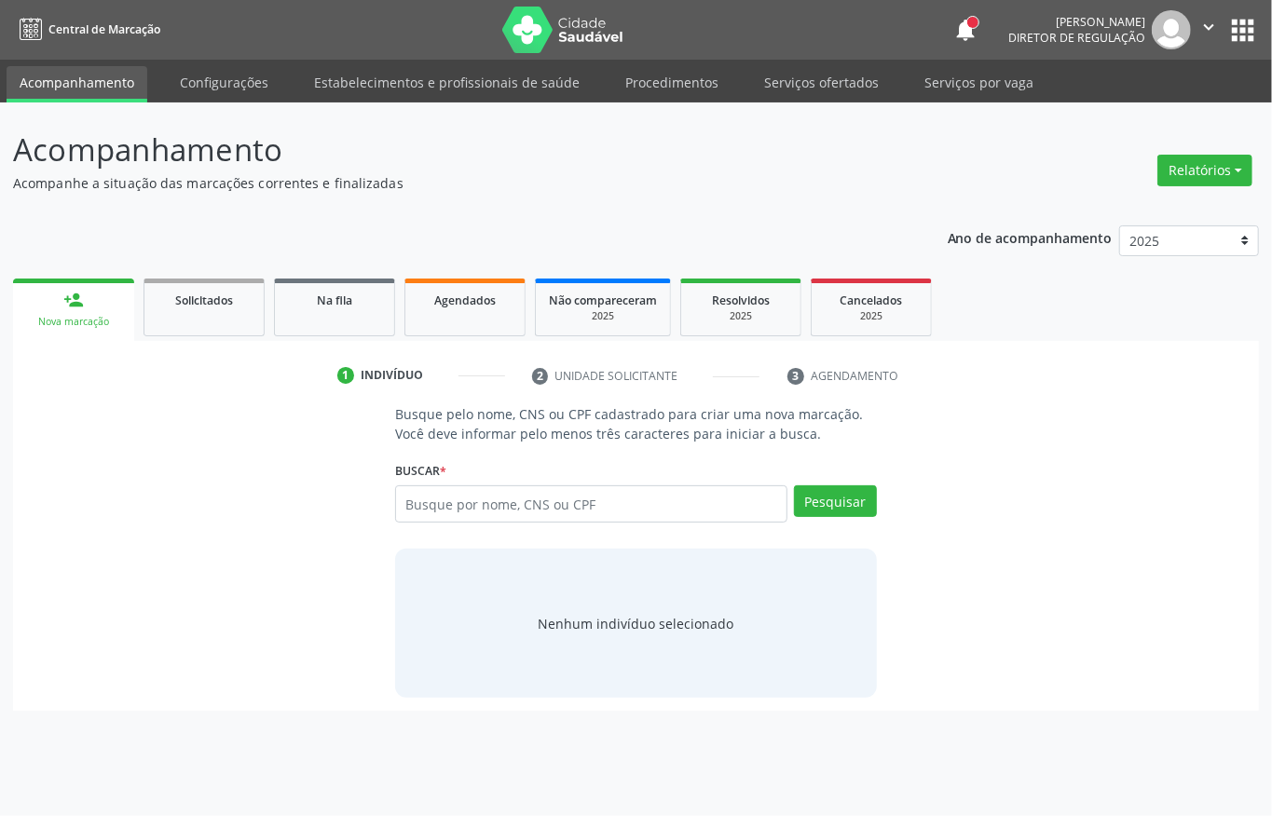
click at [486, 445] on div "Busque pelo nome, CNS ou CPF cadastrado para criar uma nova marcação. Você deve…" at bounding box center [636, 552] width 508 height 294
click at [477, 500] on input "text" at bounding box center [591, 504] width 392 height 37
click at [459, 508] on input "eliz angela" at bounding box center [591, 504] width 392 height 37
click at [516, 518] on input "eliz angela" at bounding box center [591, 504] width 392 height 37
type input "eliz angela sat"
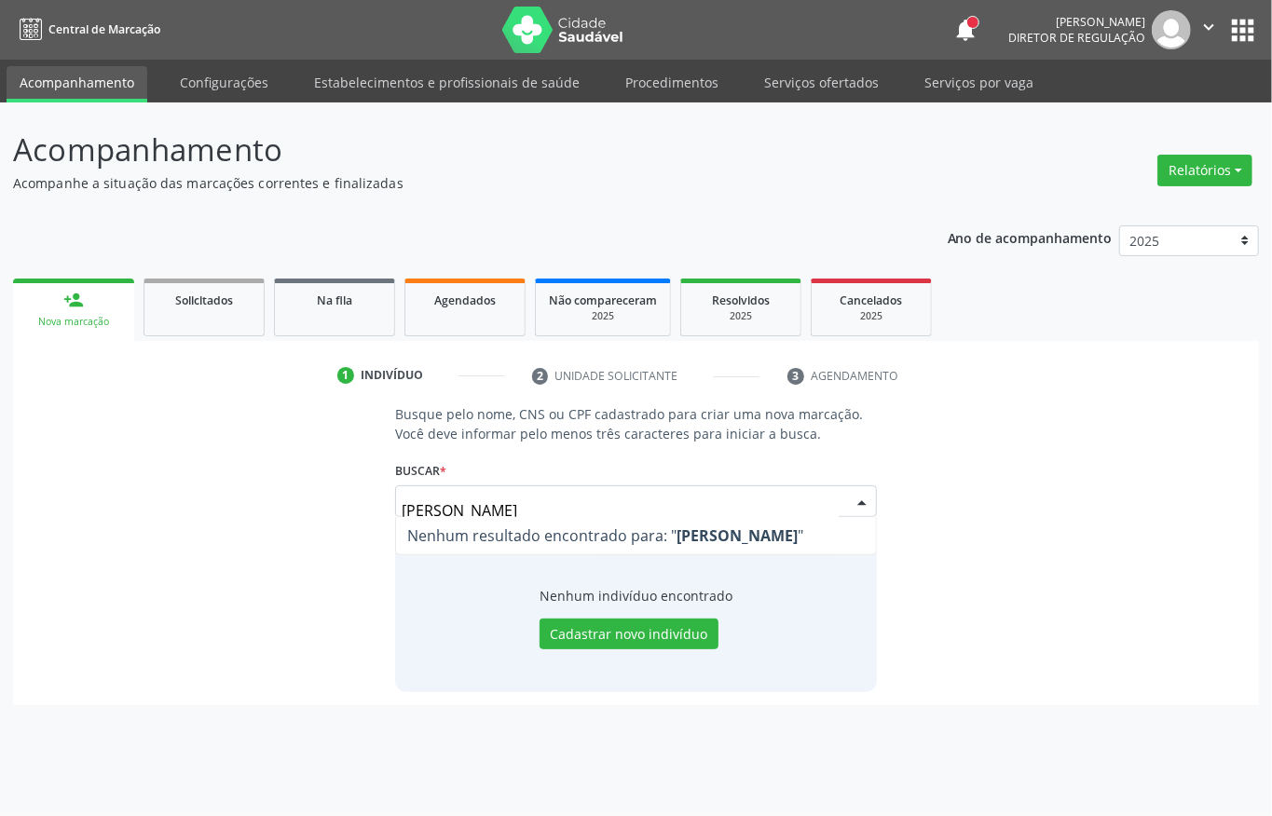
click at [429, 512] on input "eliz angela sat" at bounding box center [620, 510] width 437 height 37
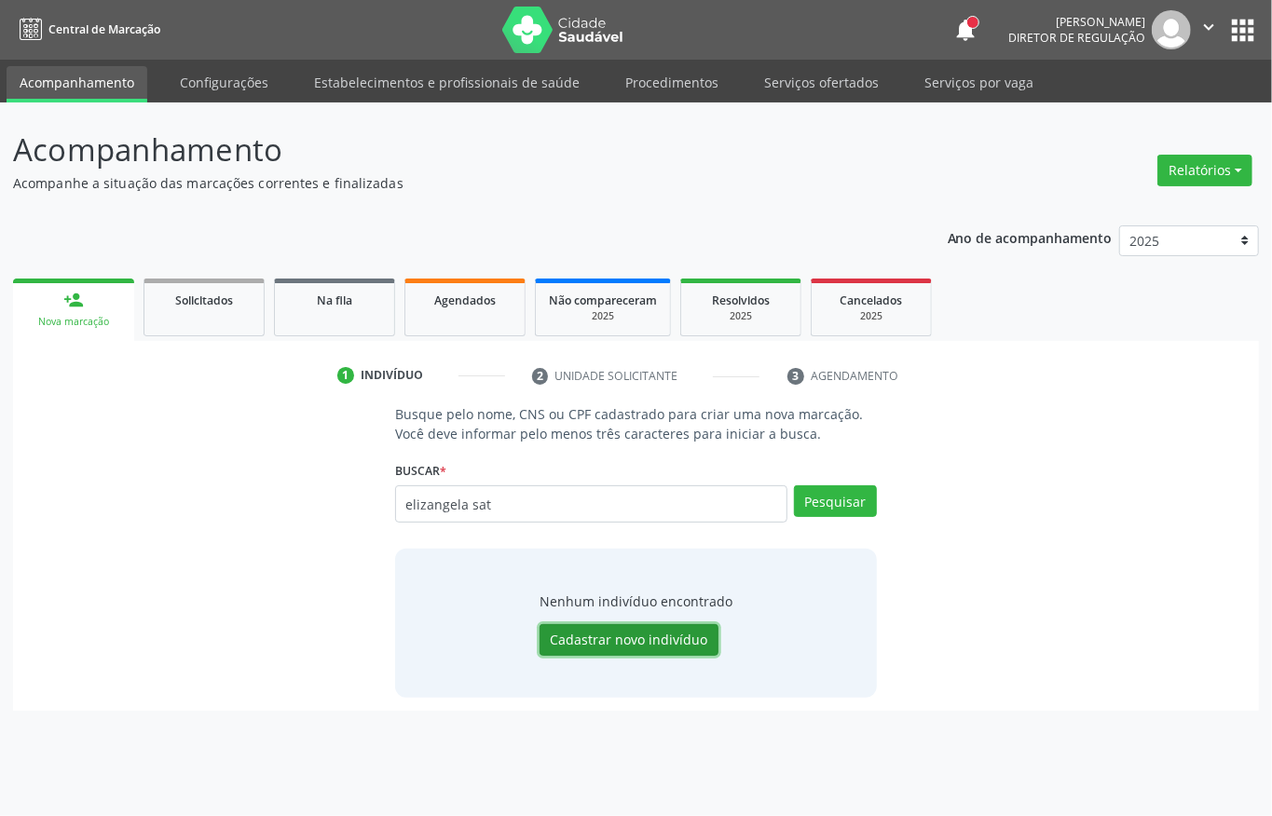
click at [580, 628] on button "Cadastrar novo indivíduo" at bounding box center [629, 640] width 179 height 32
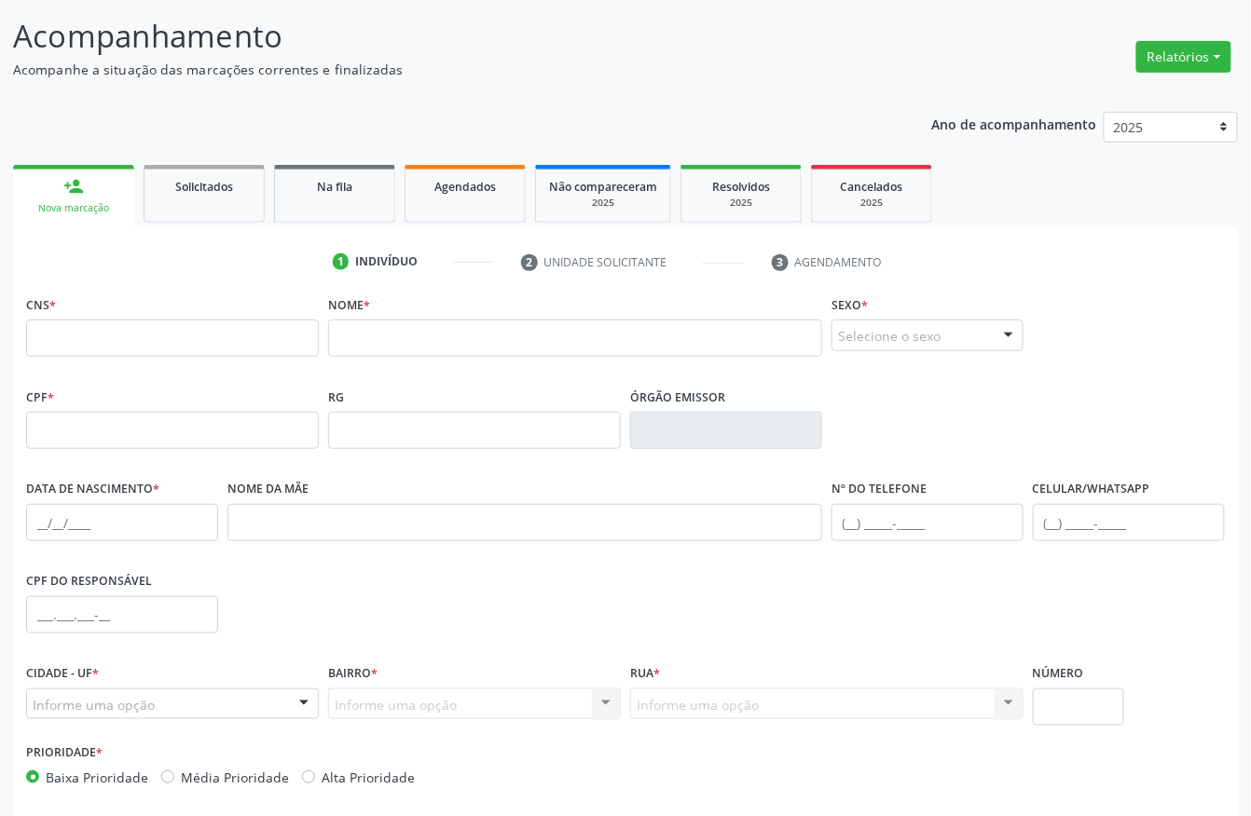
scroll to position [195, 0]
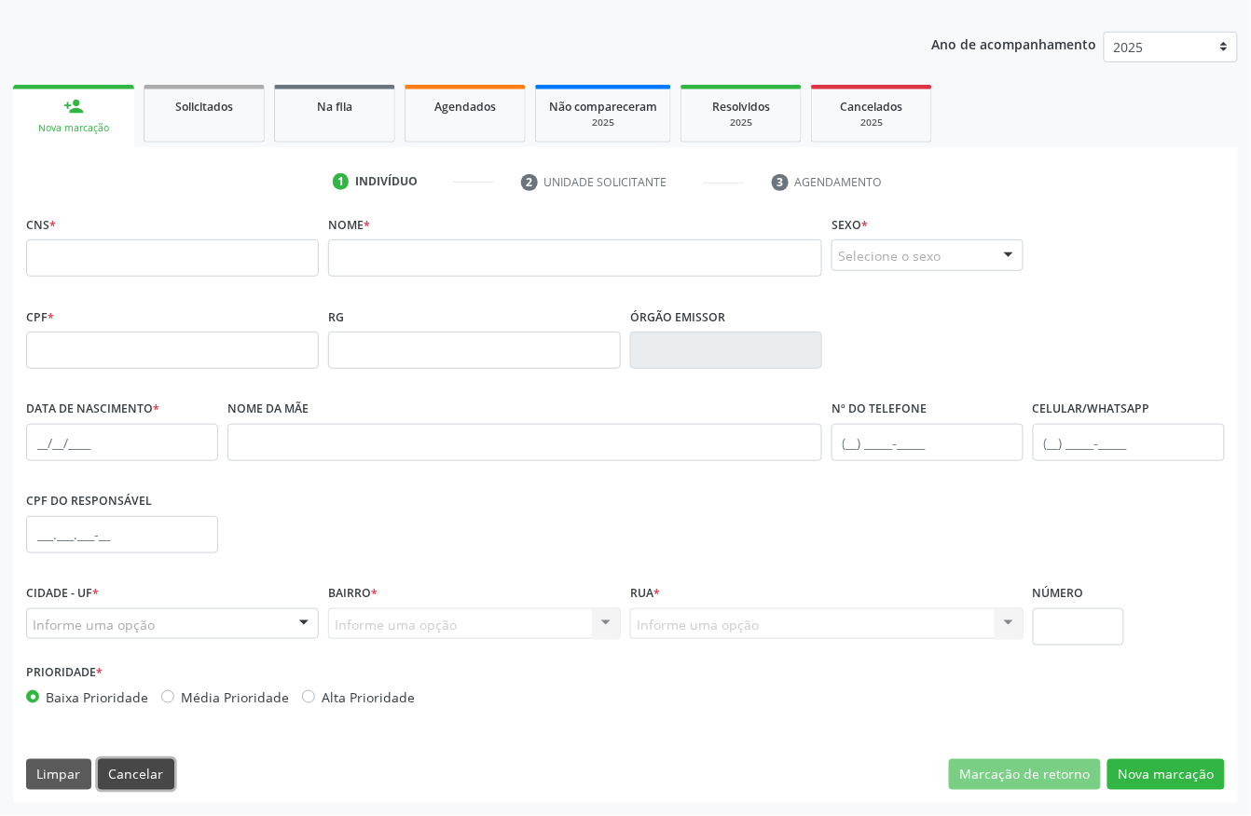
click at [146, 745] on button "Cancelar" at bounding box center [136, 776] width 76 height 32
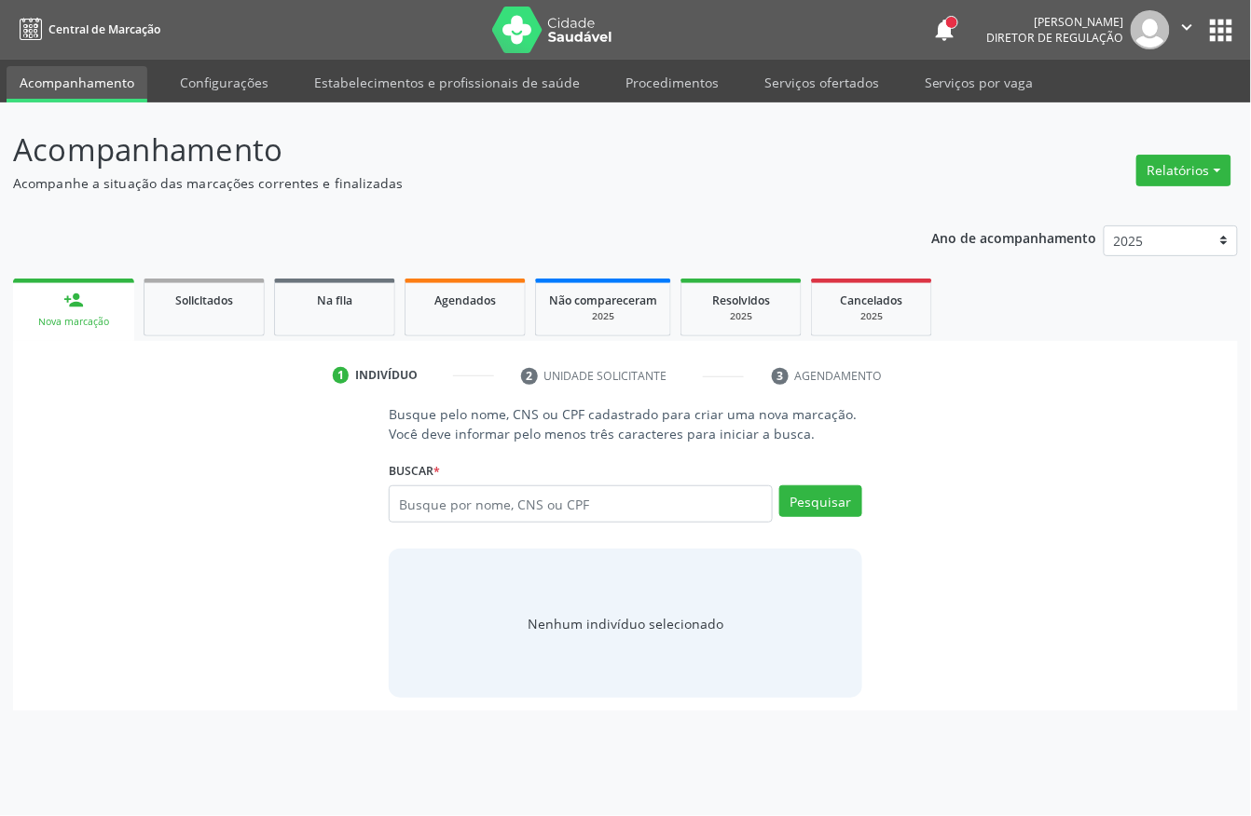
scroll to position [0, 0]
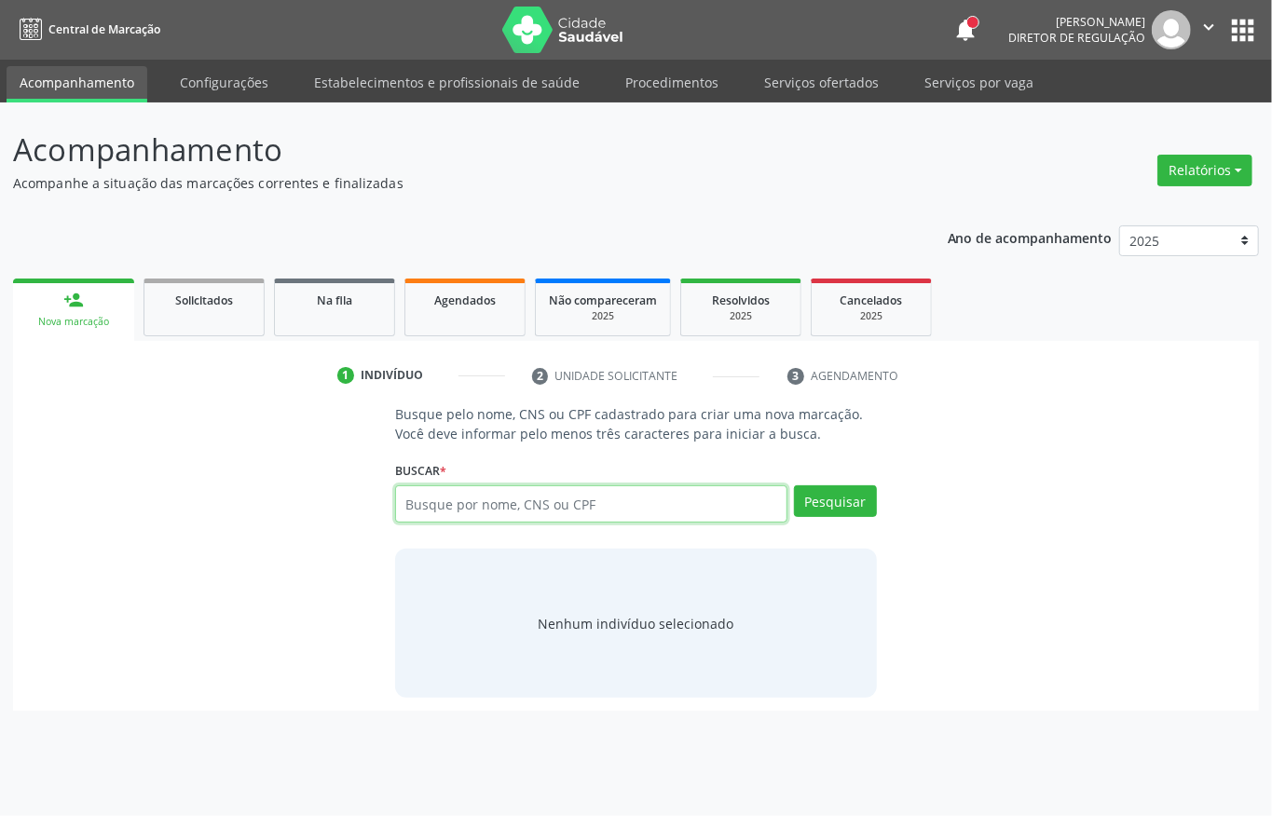
click at [552, 507] on input "text" at bounding box center [591, 504] width 392 height 37
type input "elizangela sa"
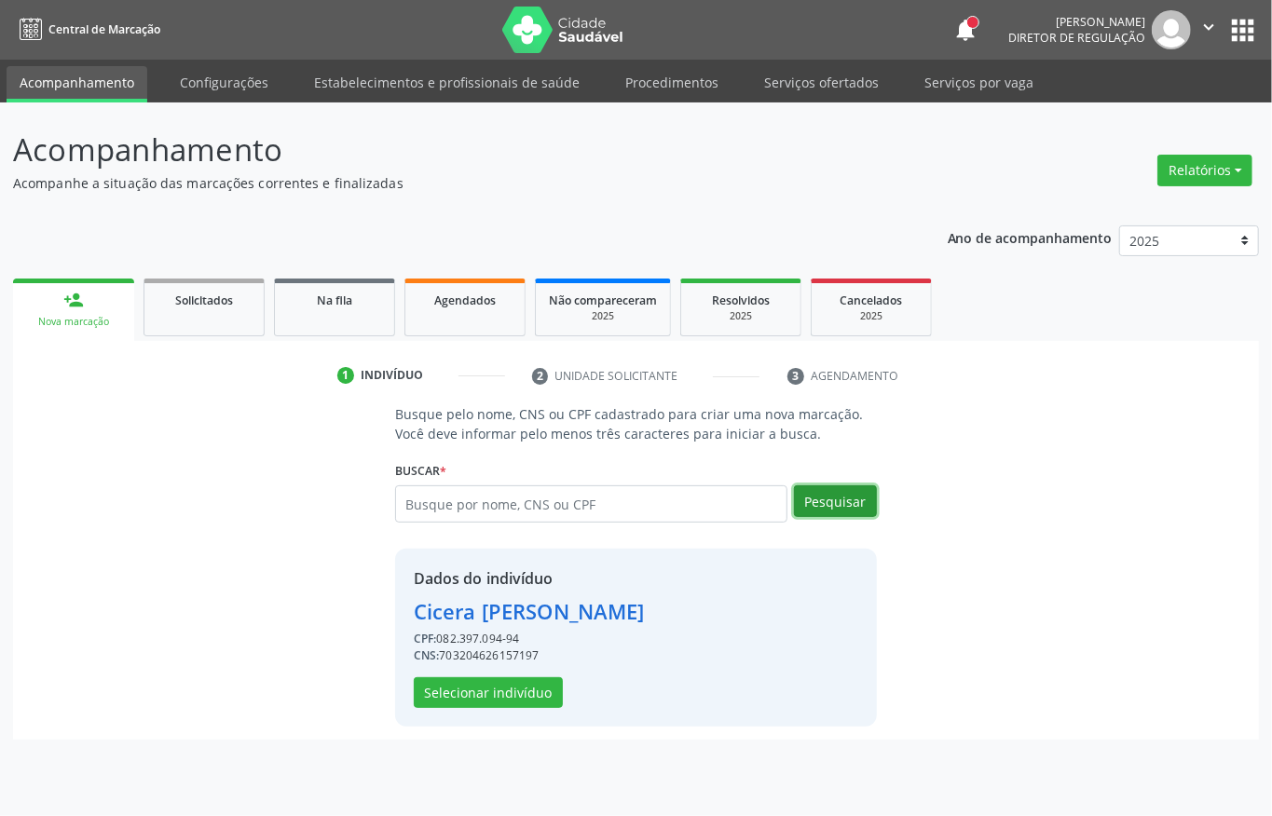
click at [851, 498] on button "Pesquisar" at bounding box center [835, 502] width 83 height 32
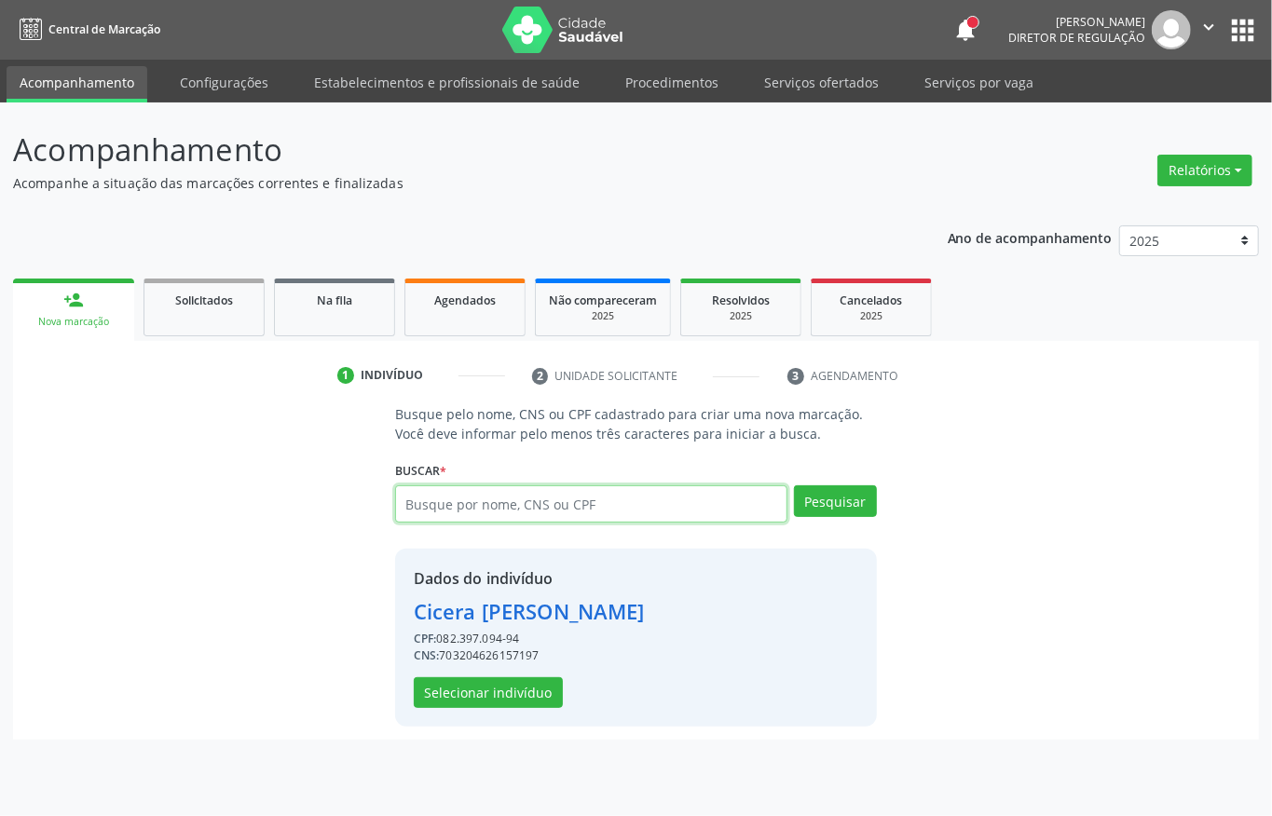
click at [624, 511] on input "text" at bounding box center [591, 504] width 392 height 37
type input "elizangela sa"
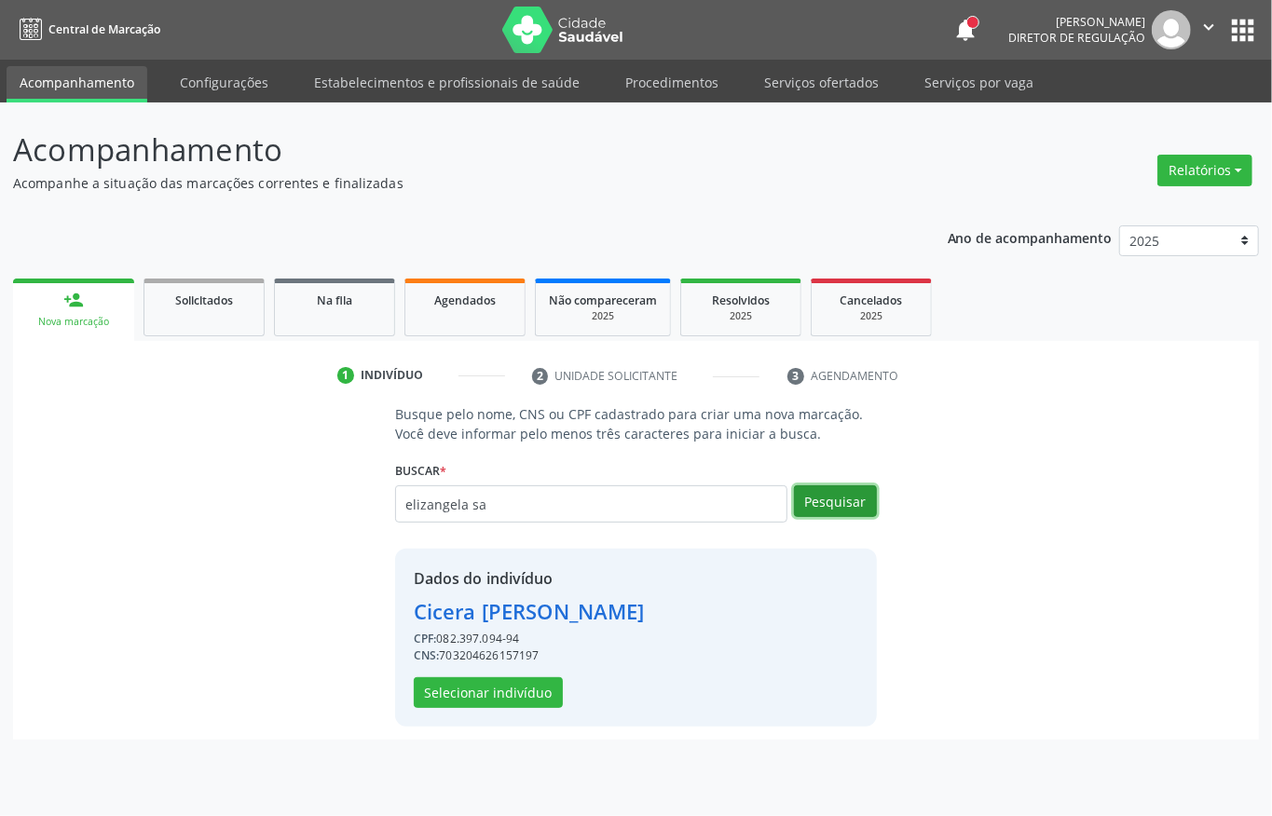
click at [829, 496] on button "Pesquisar" at bounding box center [835, 502] width 83 height 32
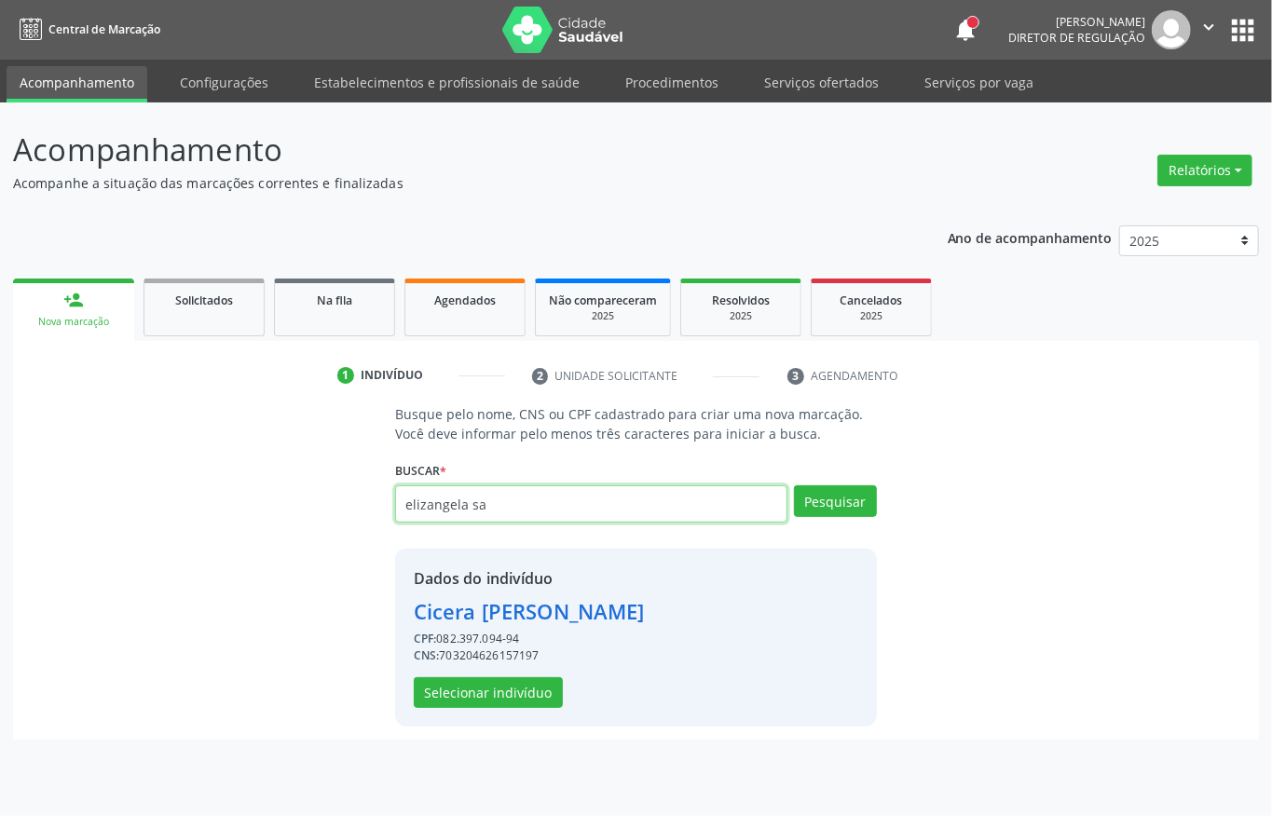
click at [508, 507] on input "elizangela sa" at bounding box center [591, 504] width 392 height 37
type input "704208271770883"
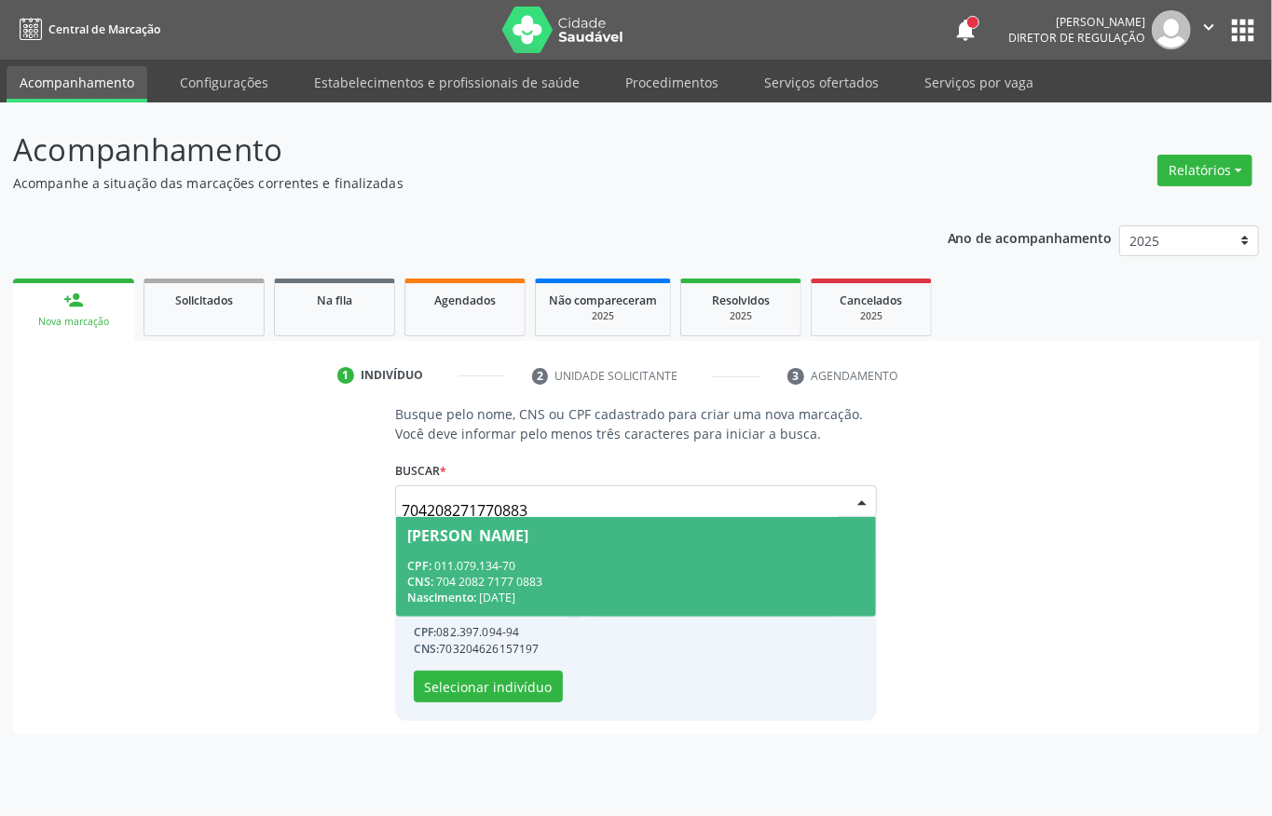
click at [555, 583] on div "CNS: 704 2082 7177 0883" at bounding box center [636, 582] width 458 height 16
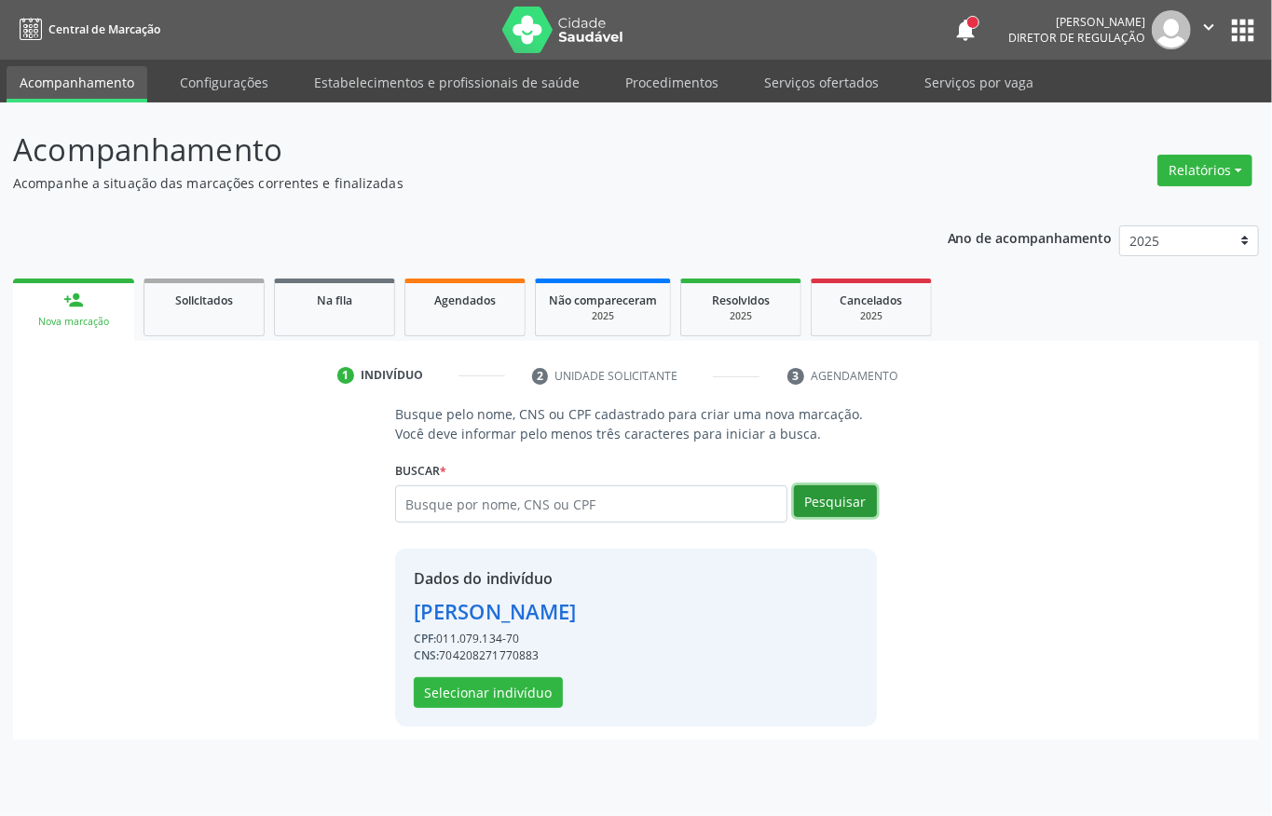
click at [840, 514] on button "Pesquisar" at bounding box center [835, 502] width 83 height 32
click at [814, 503] on button "Pesquisar" at bounding box center [835, 502] width 83 height 32
click at [806, 508] on button "Pesquisar" at bounding box center [835, 502] width 83 height 32
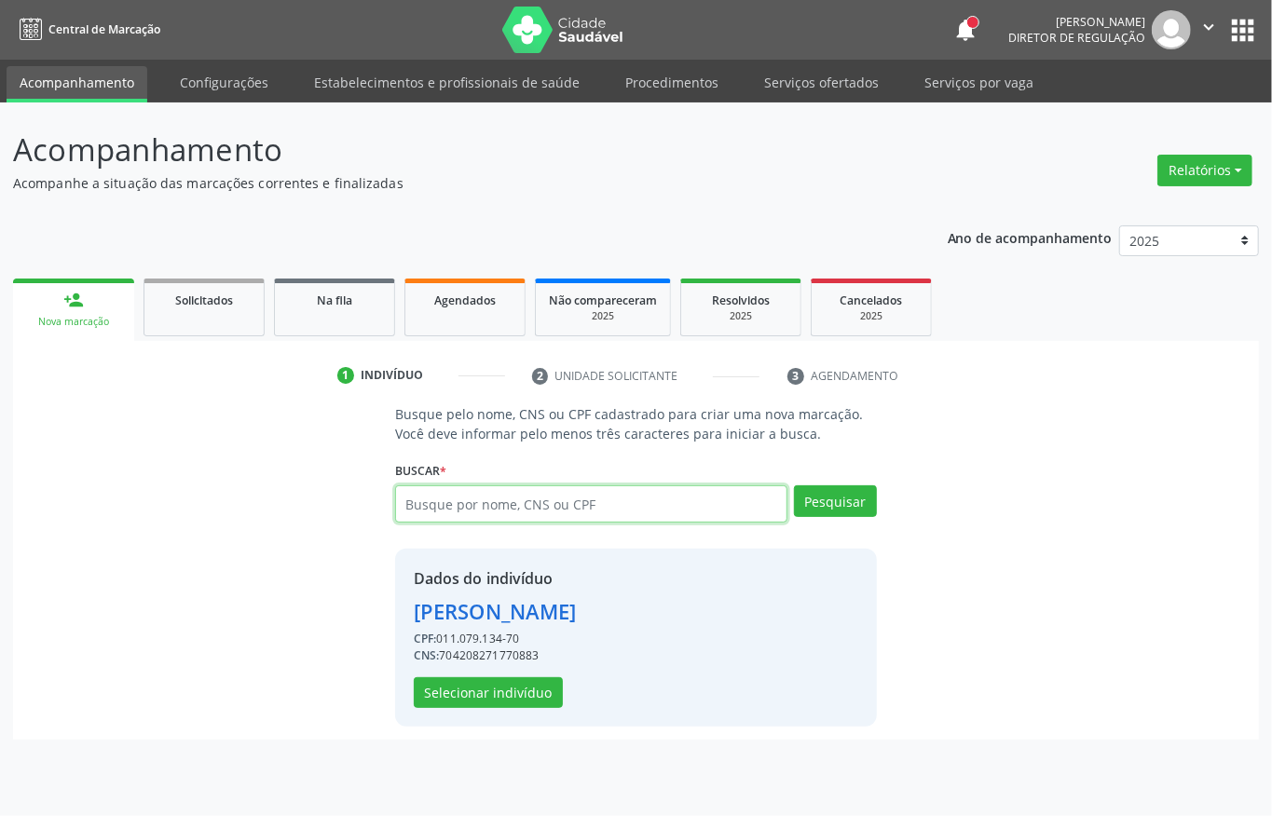
click at [494, 504] on input "text" at bounding box center [591, 504] width 392 height 37
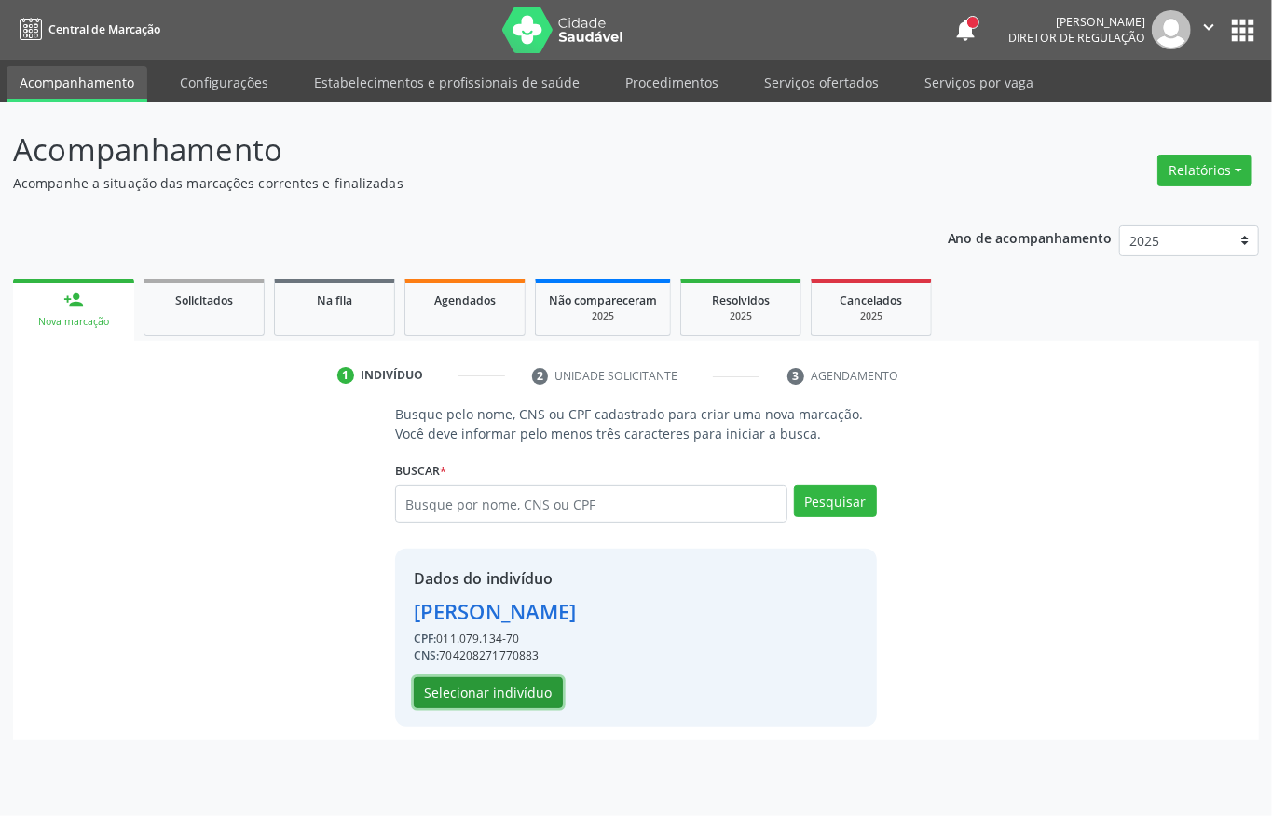
click at [472, 682] on button "Selecionar indivíduo" at bounding box center [488, 694] width 149 height 32
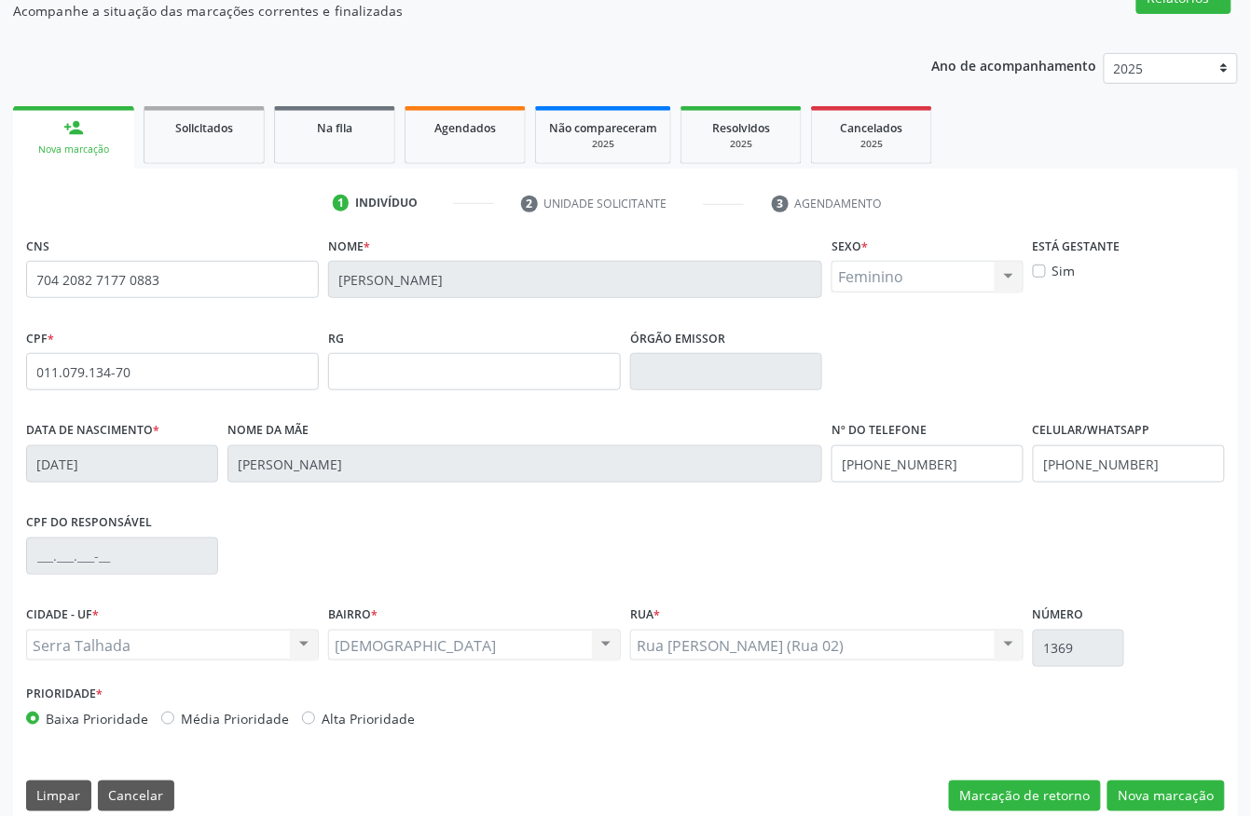
scroll to position [195, 0]
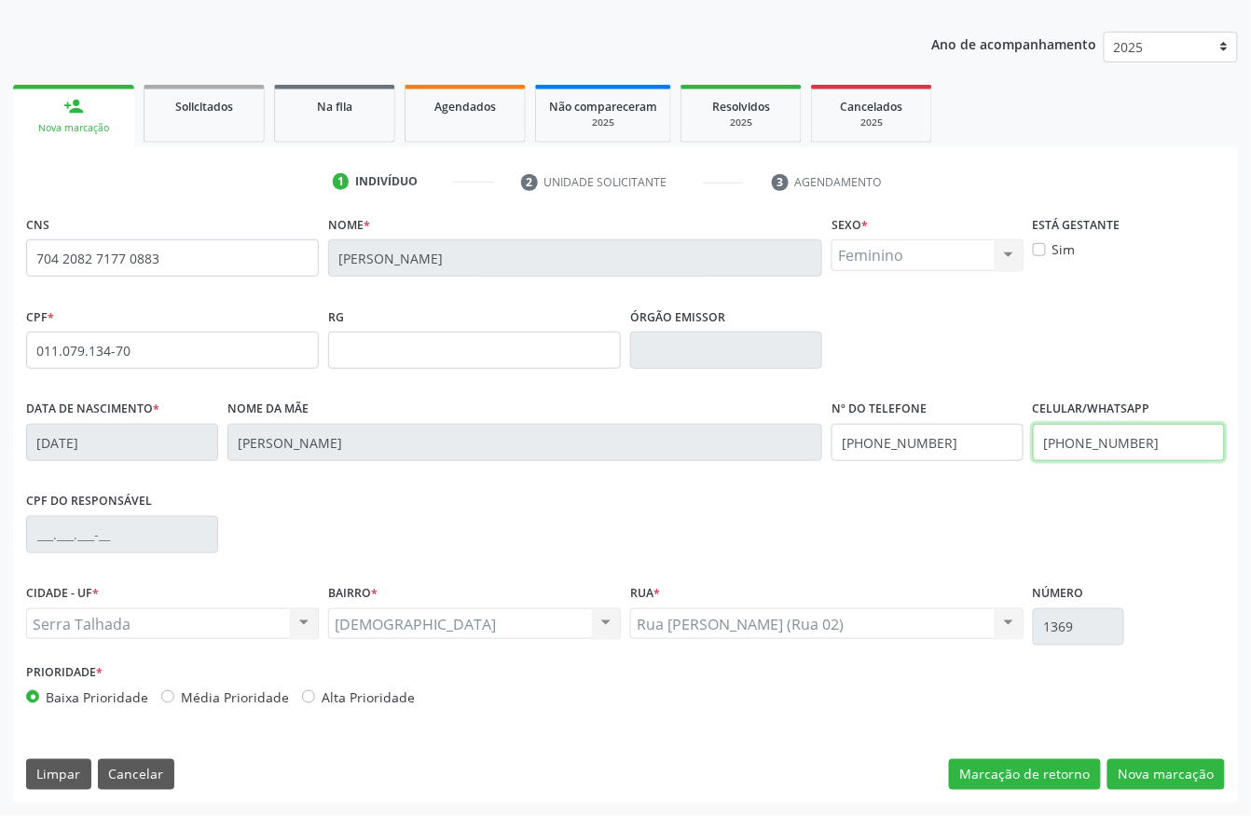
click at [1098, 447] on input "(87) 99930-9698" at bounding box center [1129, 442] width 192 height 37
click at [892, 452] on input "(87) 99930-9698" at bounding box center [927, 442] width 192 height 37
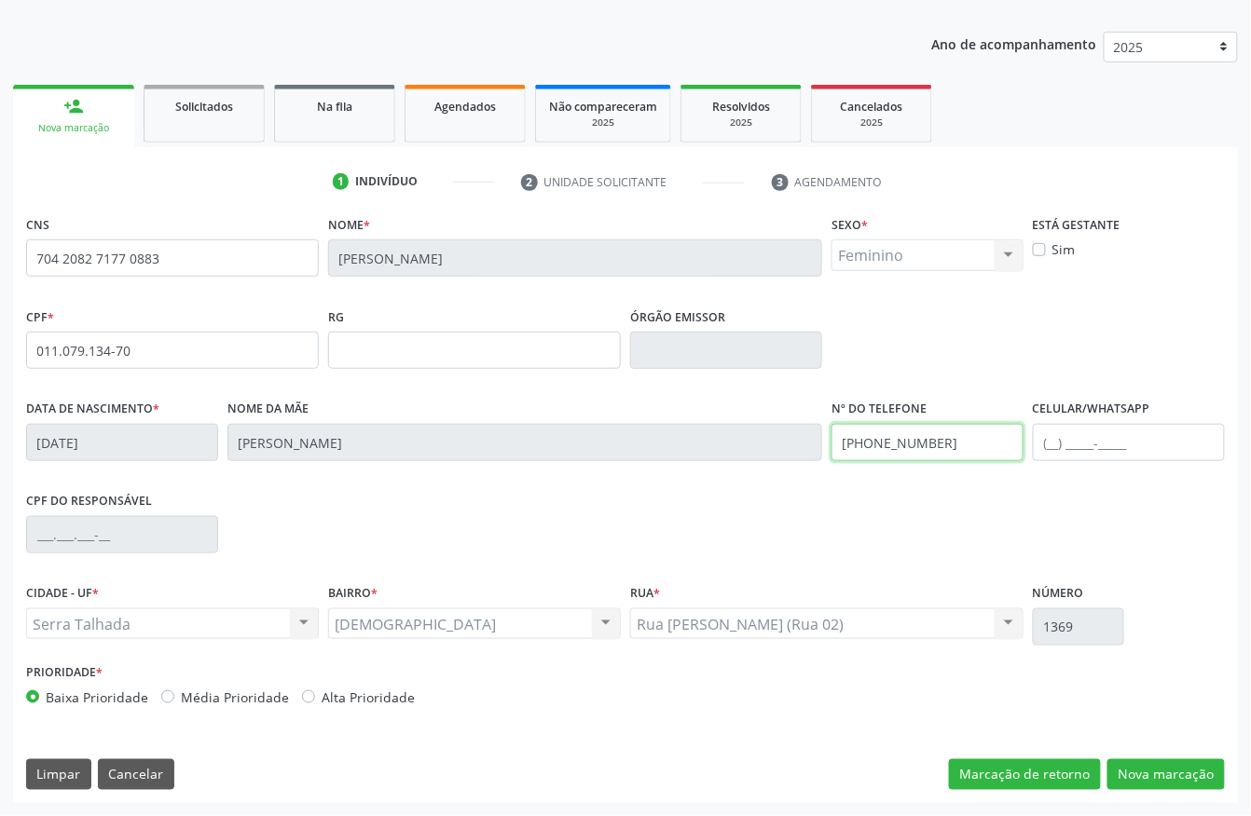
click at [892, 452] on input "(87) 99930-9698" at bounding box center [927, 442] width 192 height 37
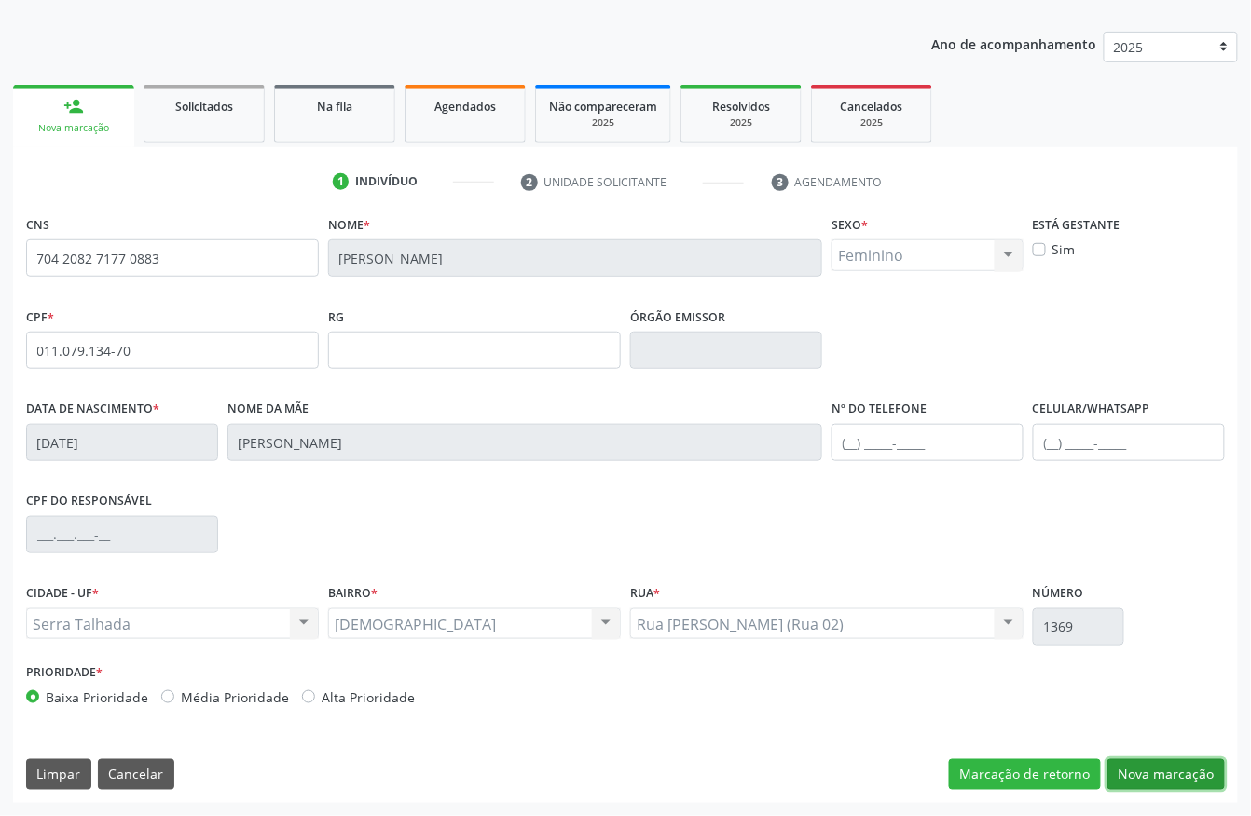
click at [1159, 745] on button "Nova marcação" at bounding box center [1165, 776] width 117 height 32
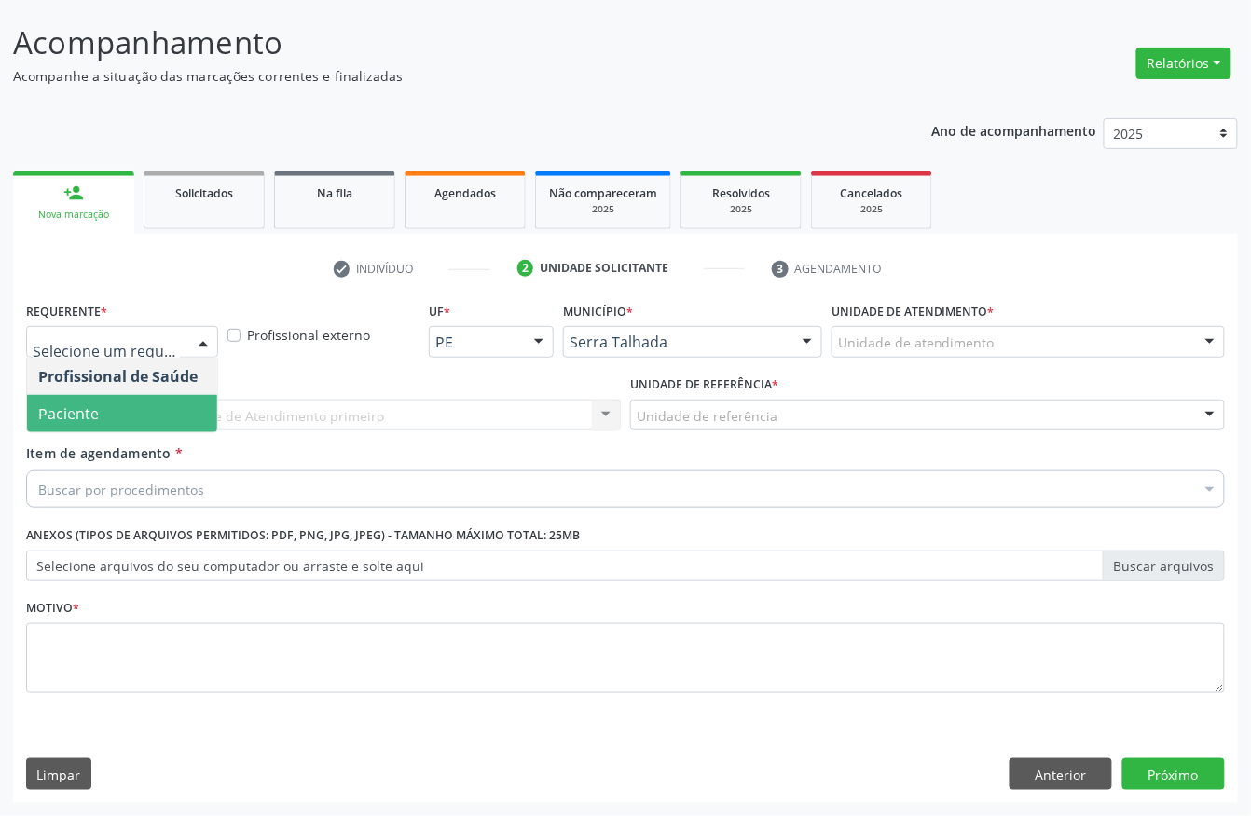
click at [124, 422] on span "Paciente" at bounding box center [122, 413] width 190 height 37
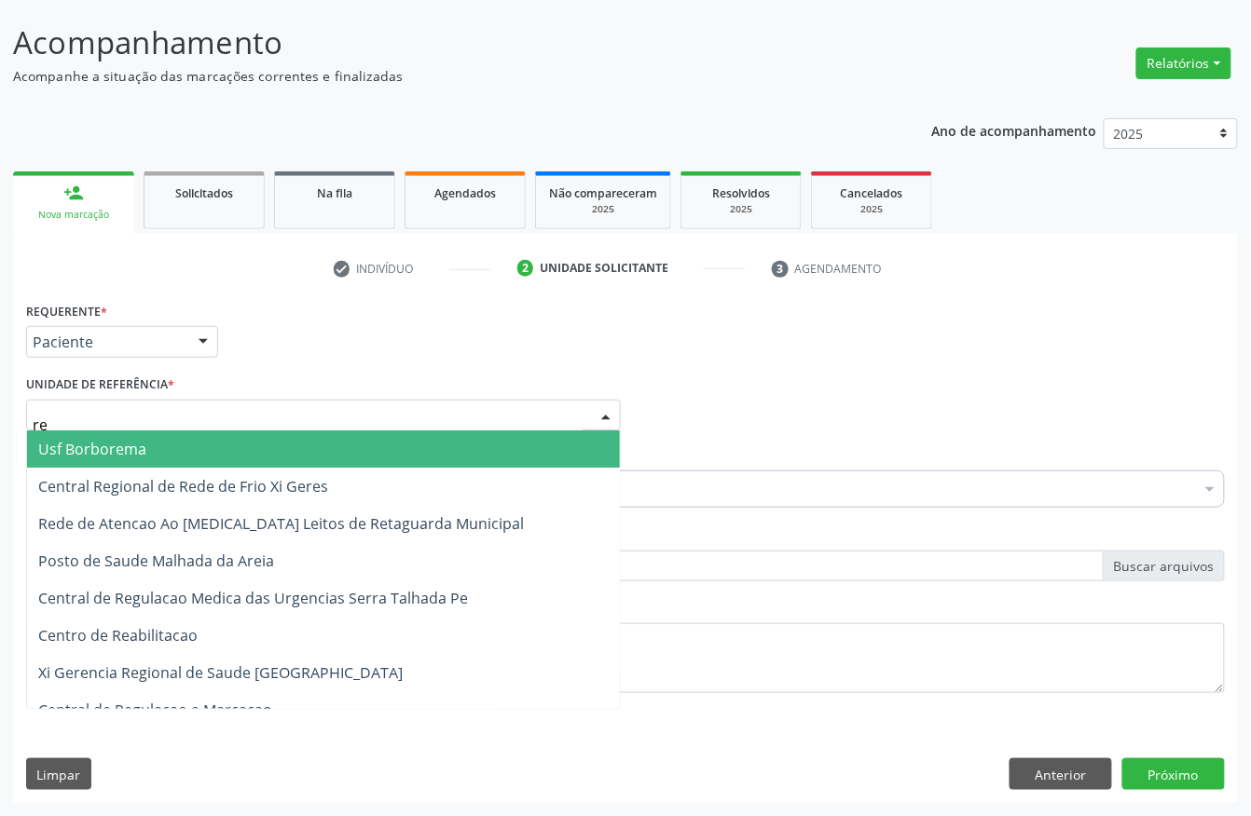
type input "rea"
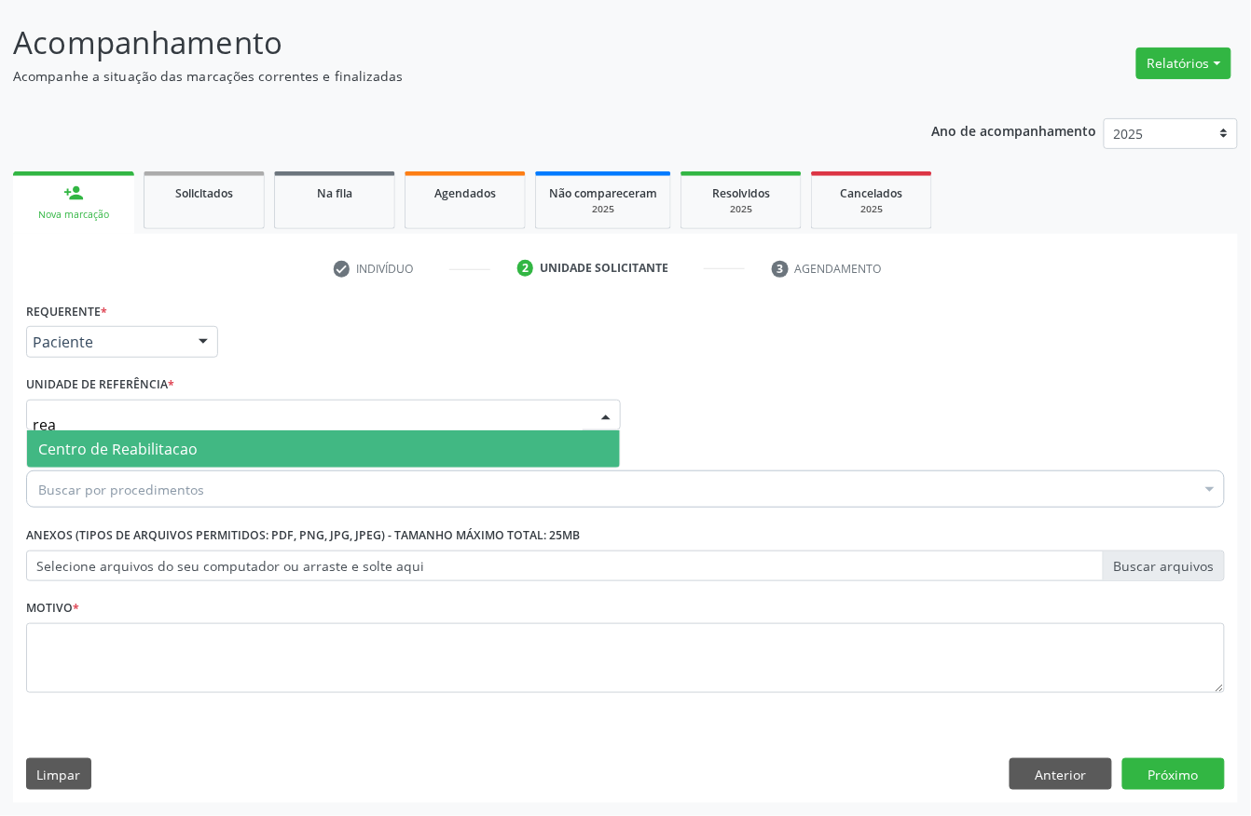
click at [124, 440] on span "Centro de Reabilitacao" at bounding box center [117, 449] width 159 height 21
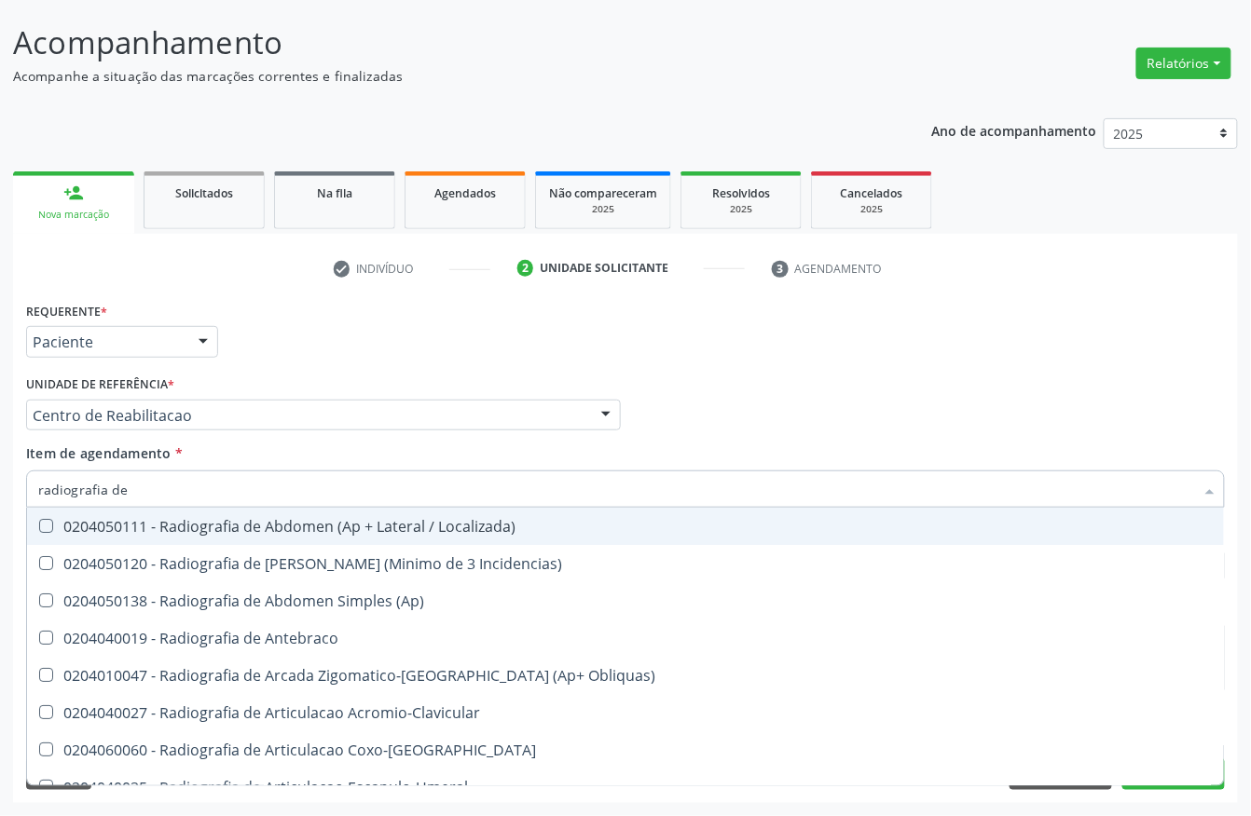
type input "radiografia de e"
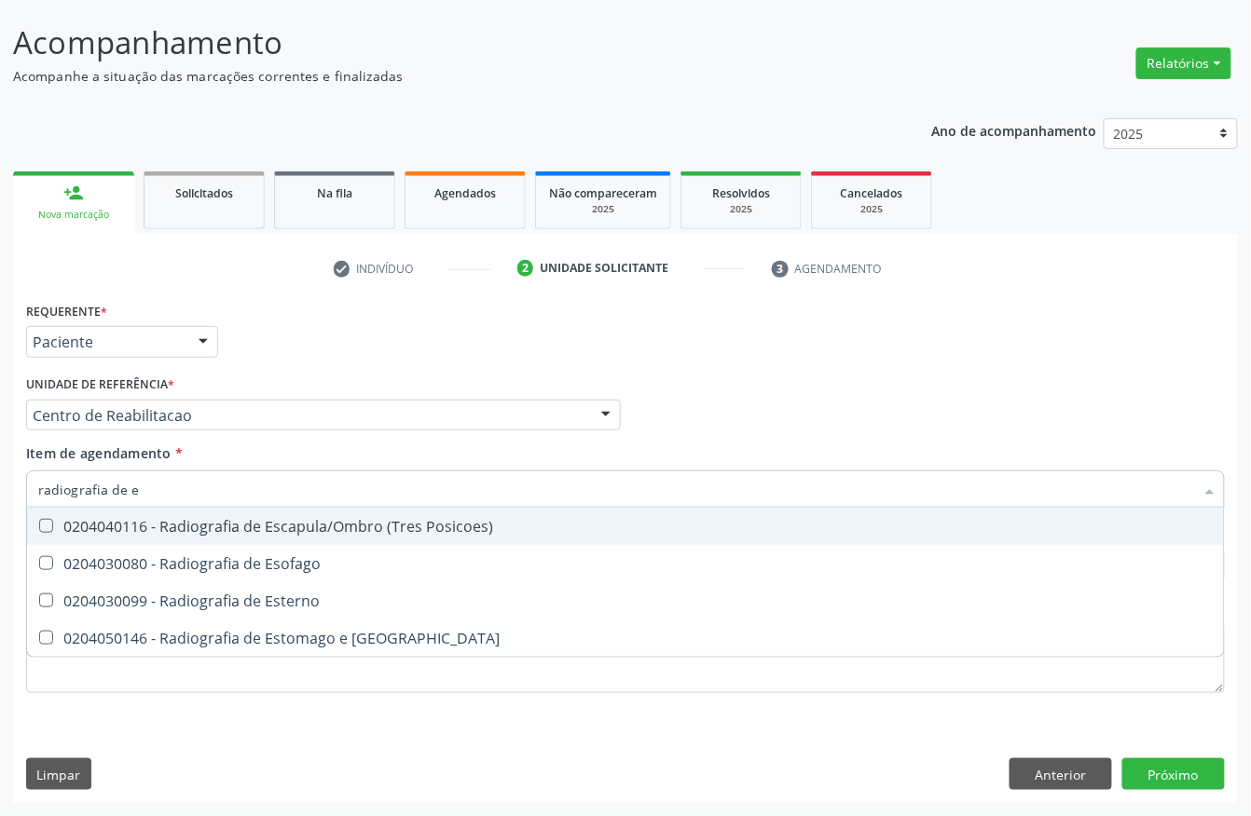
click at [229, 529] on div "0204040116 - Radiografia de Escapula/Ombro (Tres Posicoes)" at bounding box center [625, 526] width 1174 height 15
checkbox Posicoes\) "true"
click at [392, 360] on div "Requerente * Paciente Profissional de Saúde Paciente Nenhum resultado encontrad…" at bounding box center [625, 333] width 1208 height 73
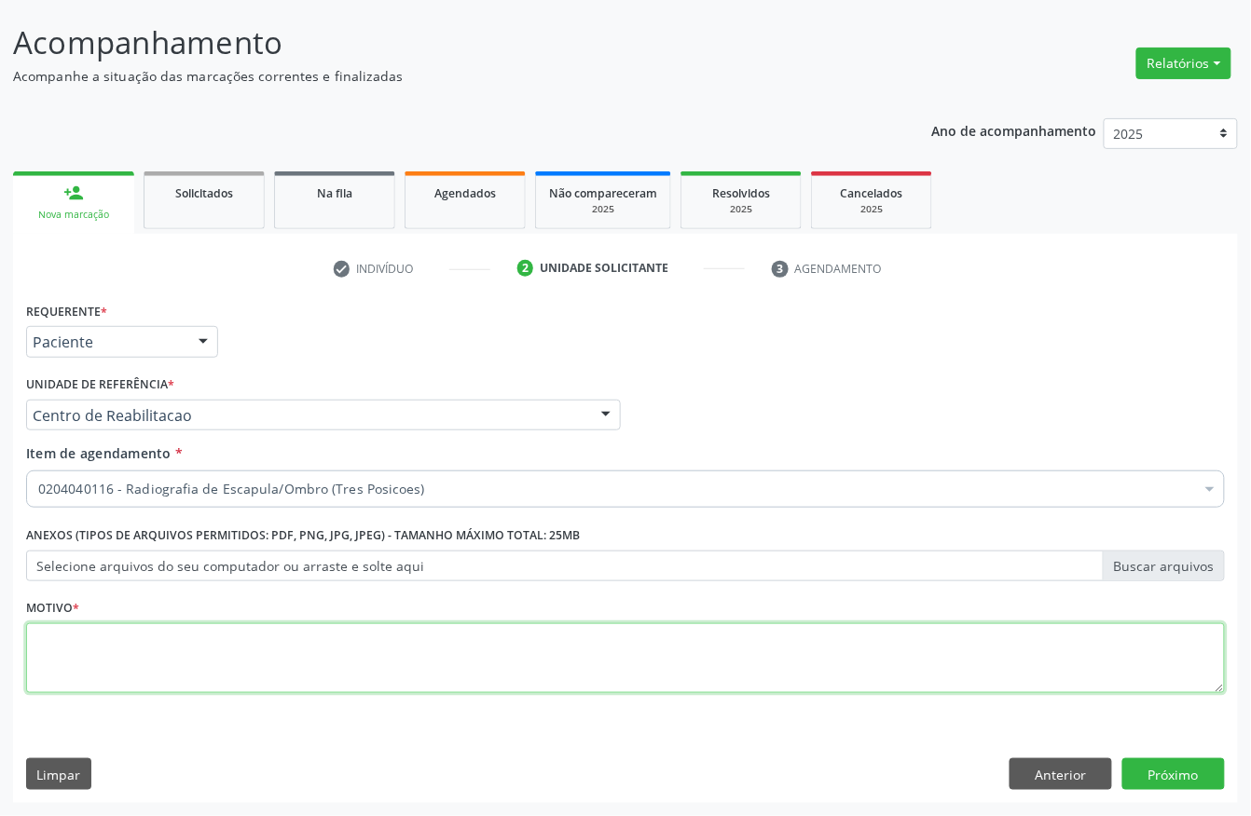
click at [130, 664] on textarea at bounding box center [625, 659] width 1199 height 71
type textarea "s"
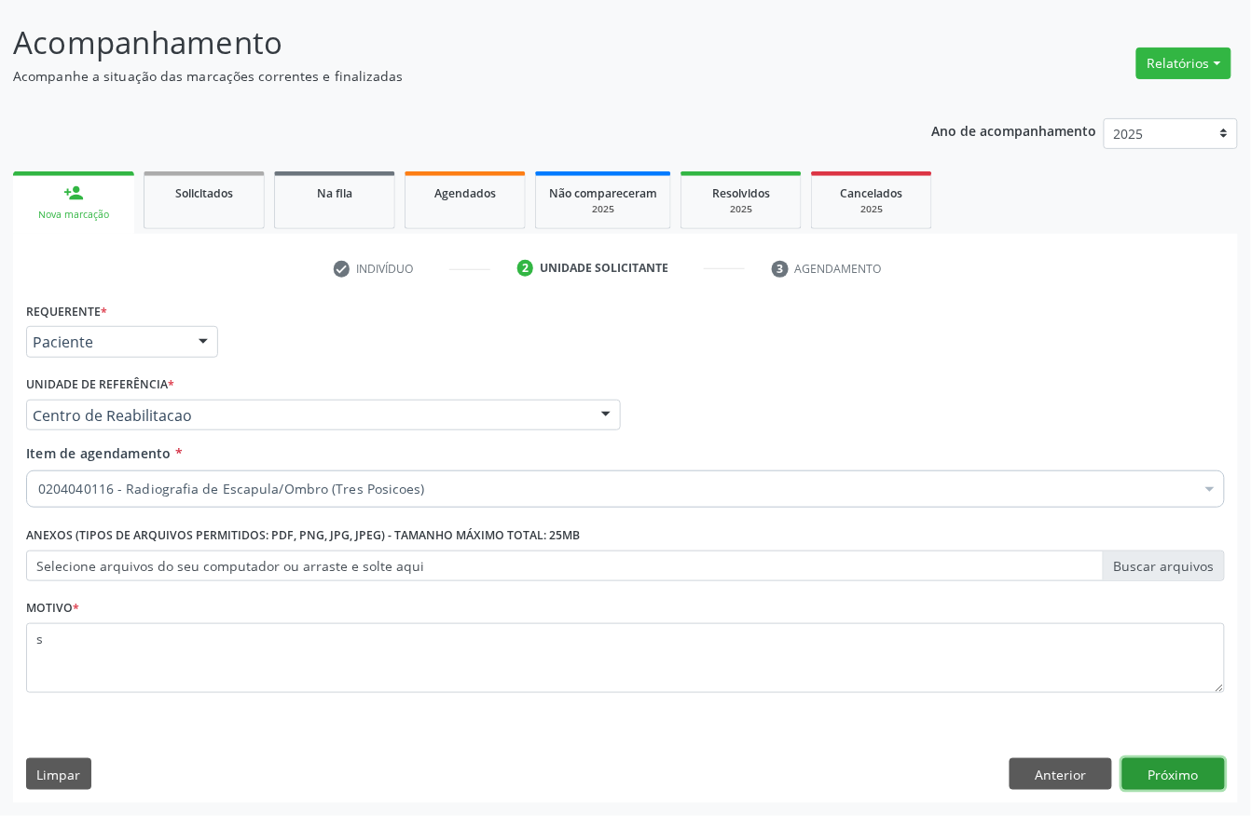
click at [1178, 745] on button "Próximo" at bounding box center [1173, 775] width 103 height 32
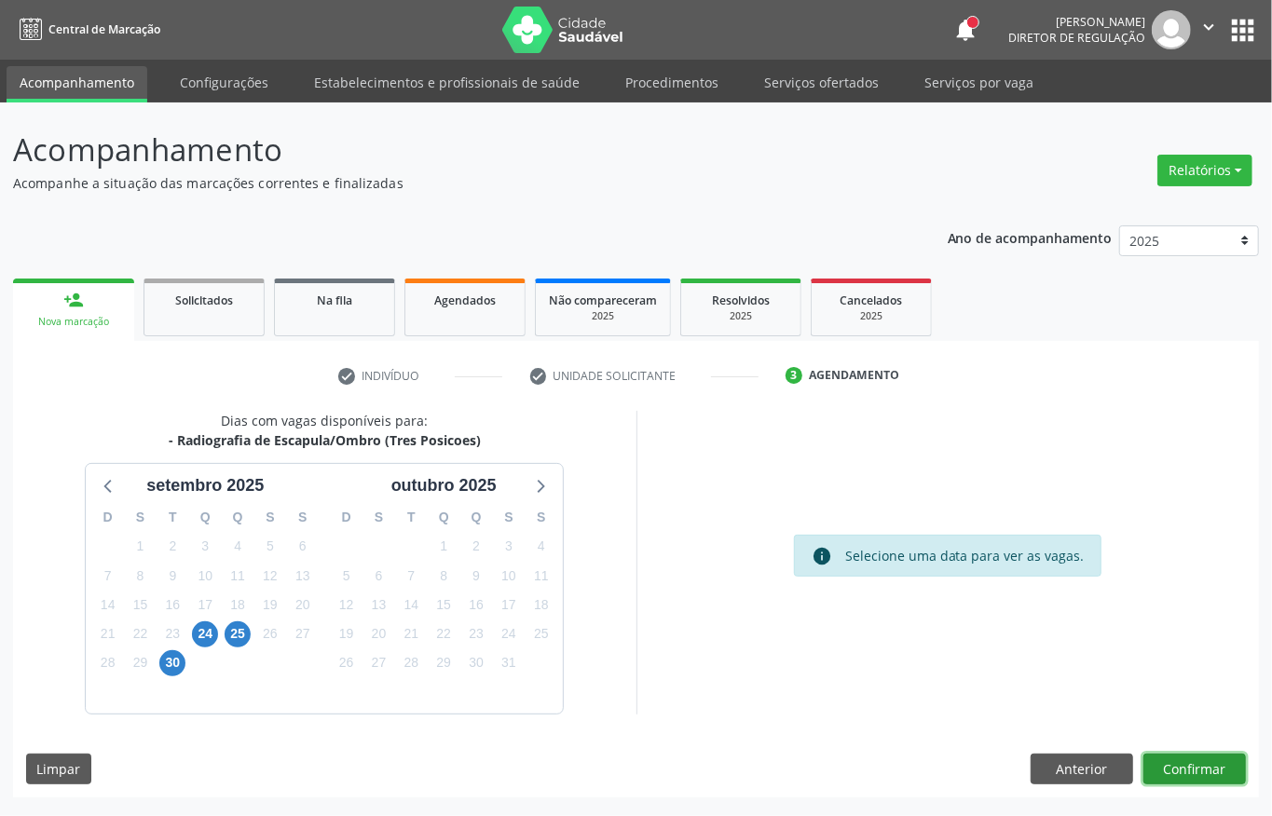
click at [1208, 745] on button "Confirmar" at bounding box center [1195, 770] width 103 height 32
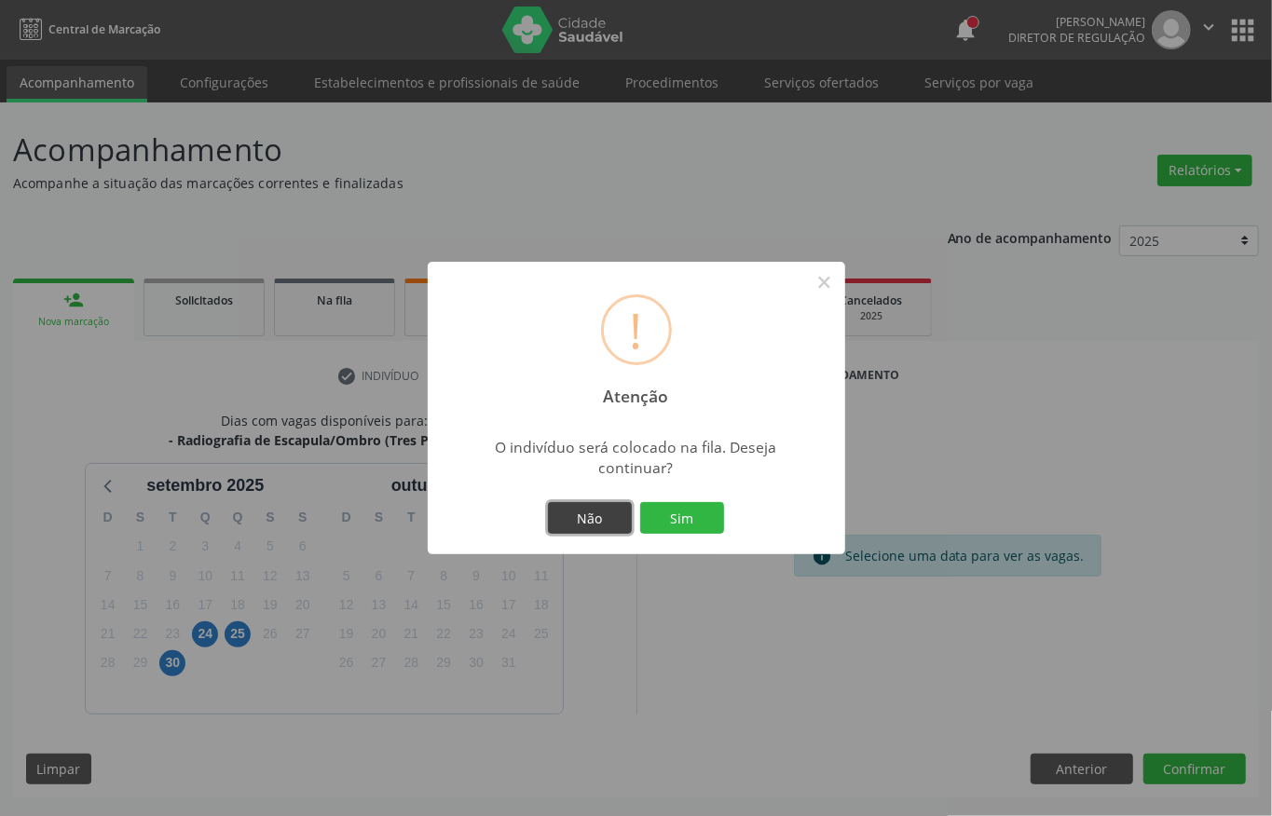
click at [583, 509] on button "Não" at bounding box center [590, 518] width 84 height 32
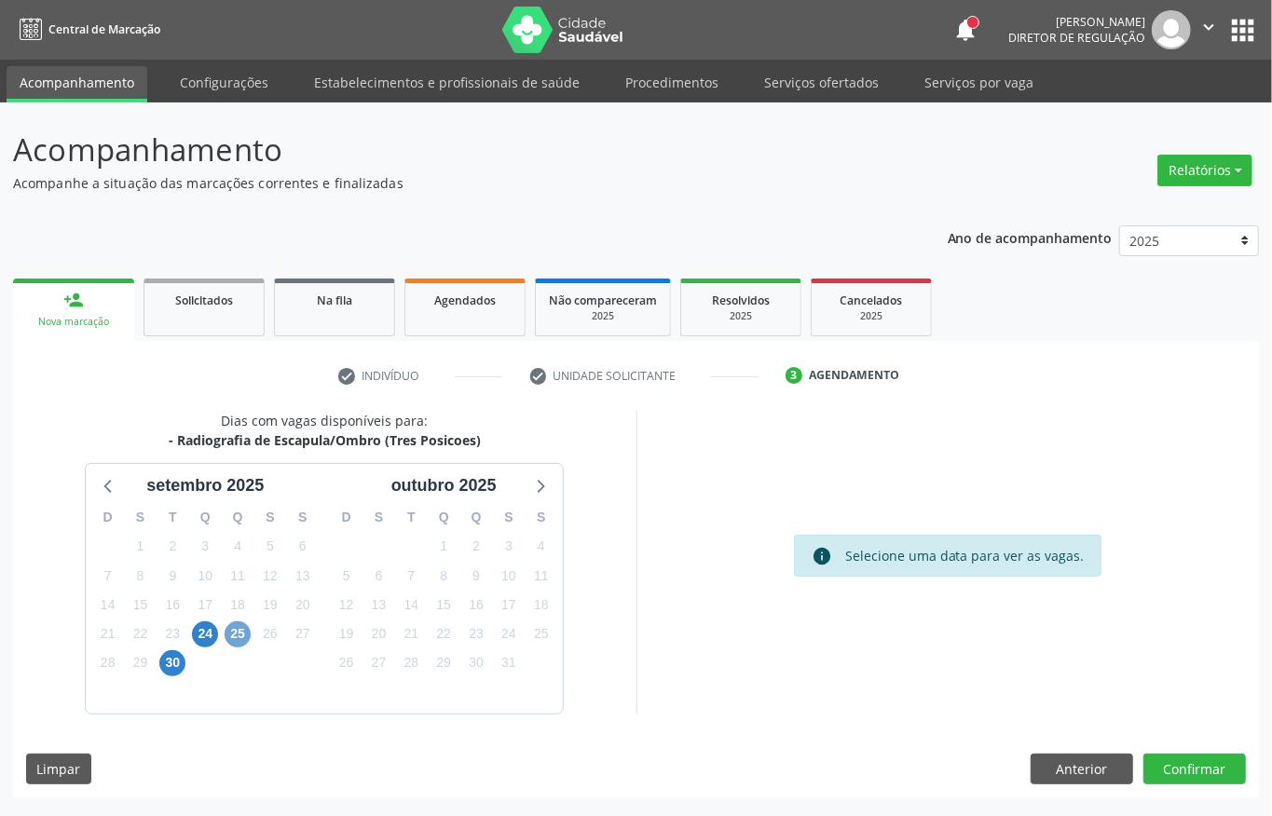
click at [244, 638] on span "25" at bounding box center [238, 635] width 26 height 26
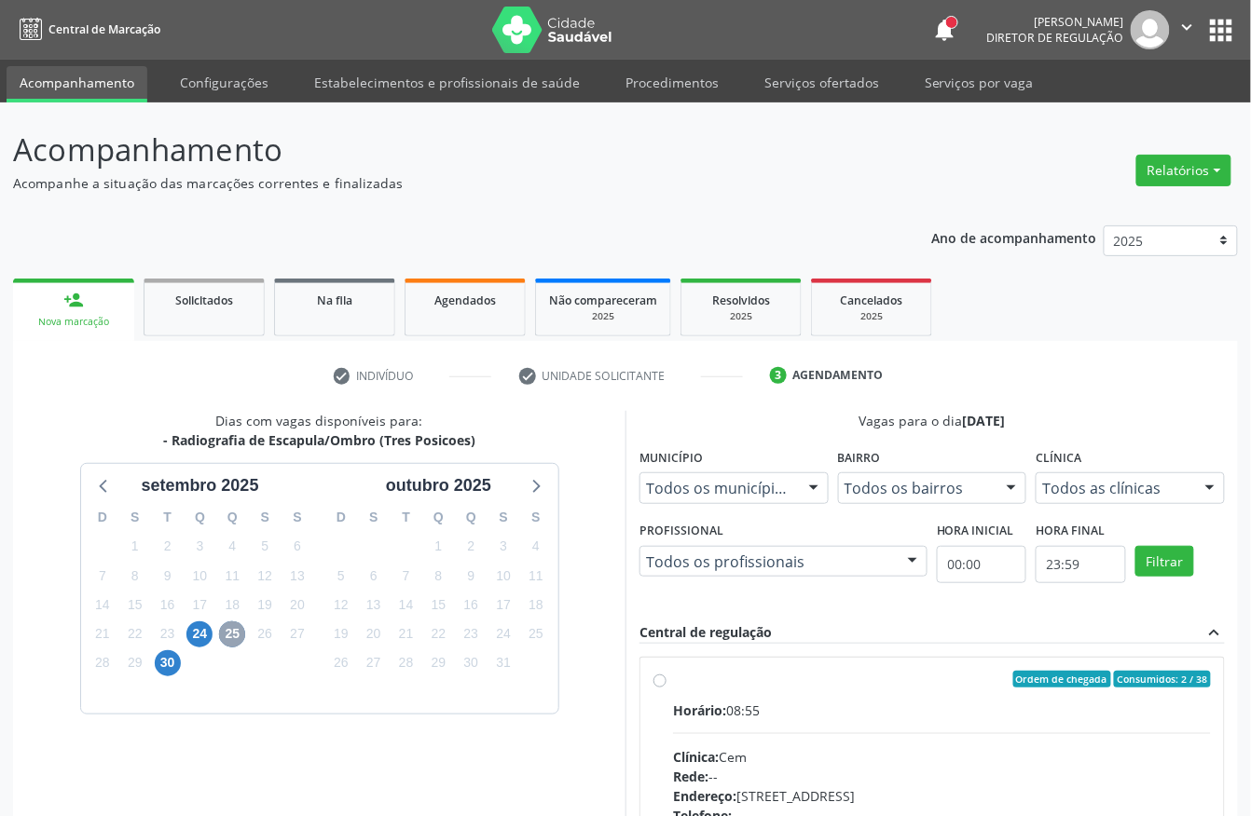
scroll to position [248, 0]
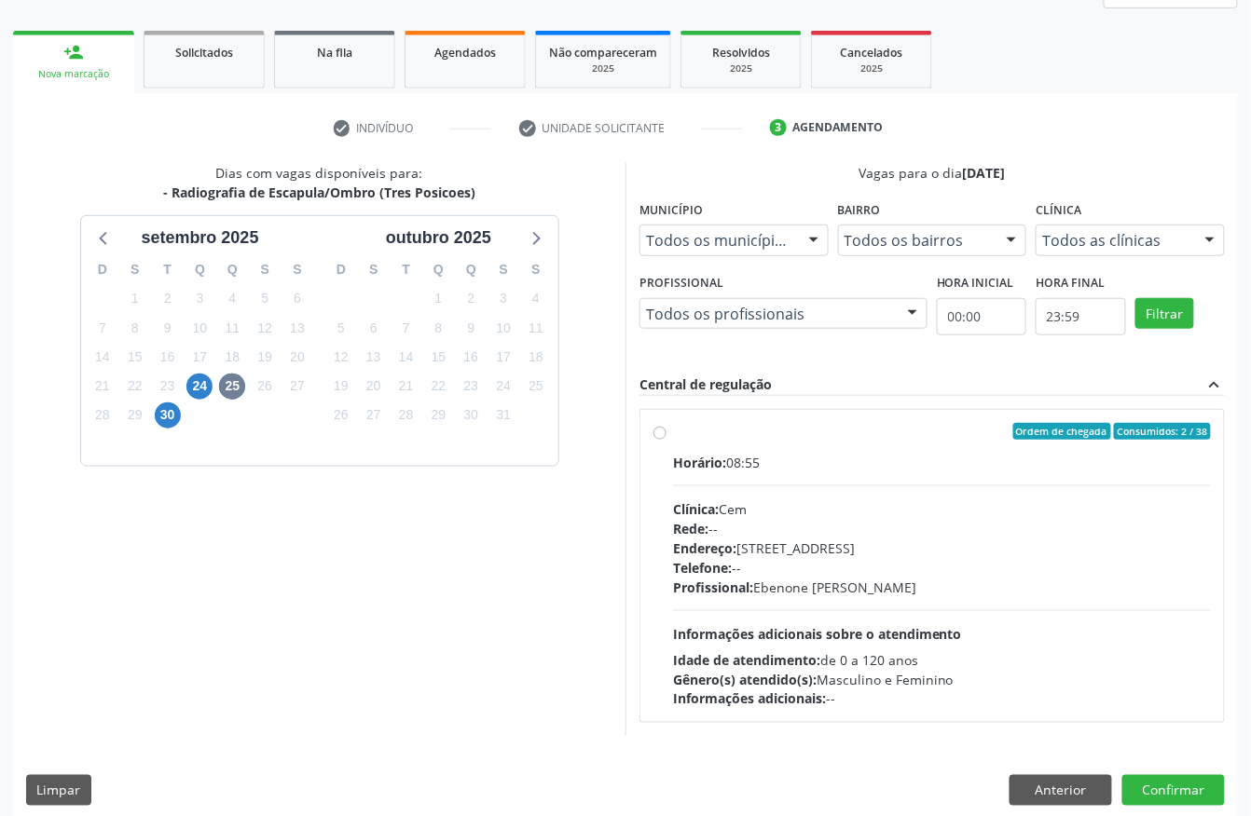
click at [791, 559] on div "Telefone: --" at bounding box center [942, 568] width 538 height 20
click at [666, 440] on input "Ordem de chegada Consumidos: 2 / 38 Horário: 08:55 Clínica: Cem Rede: -- Endere…" at bounding box center [659, 431] width 13 height 17
radio input "true"
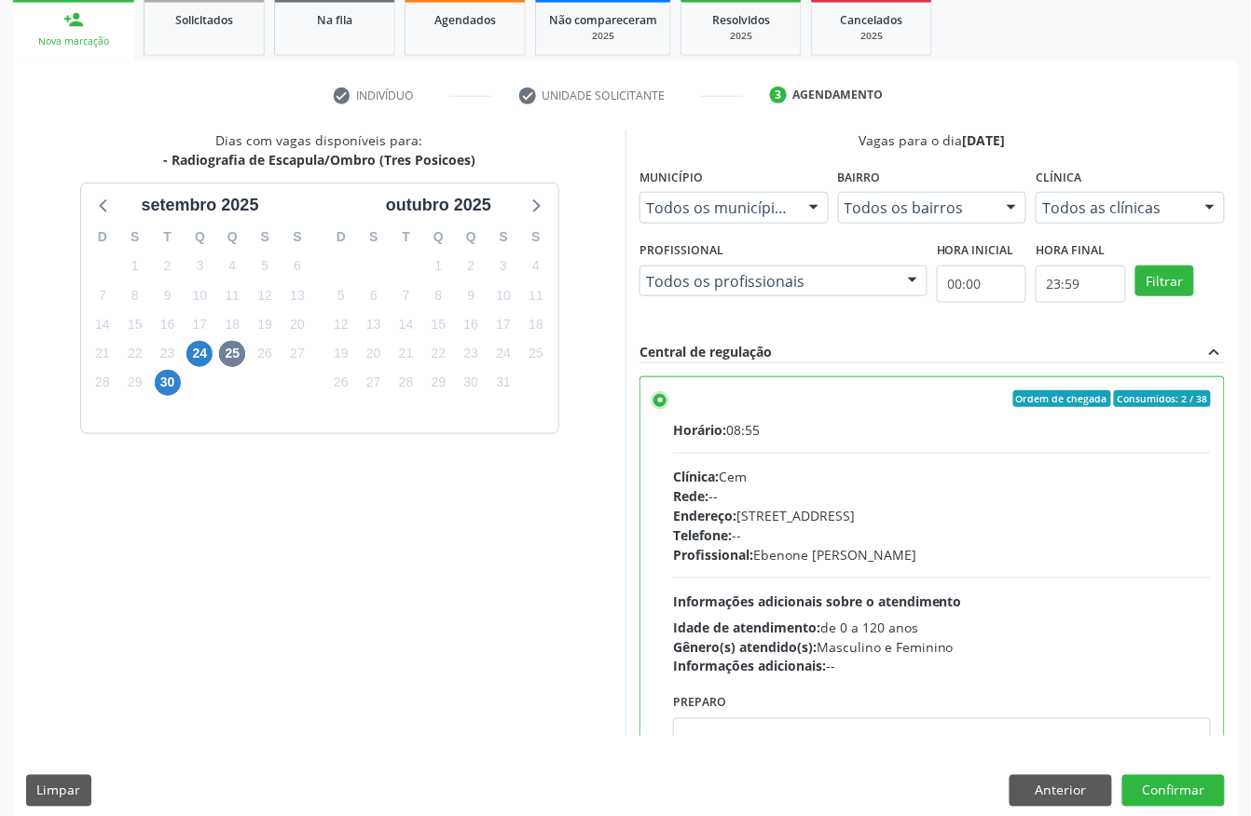
scroll to position [298, 0]
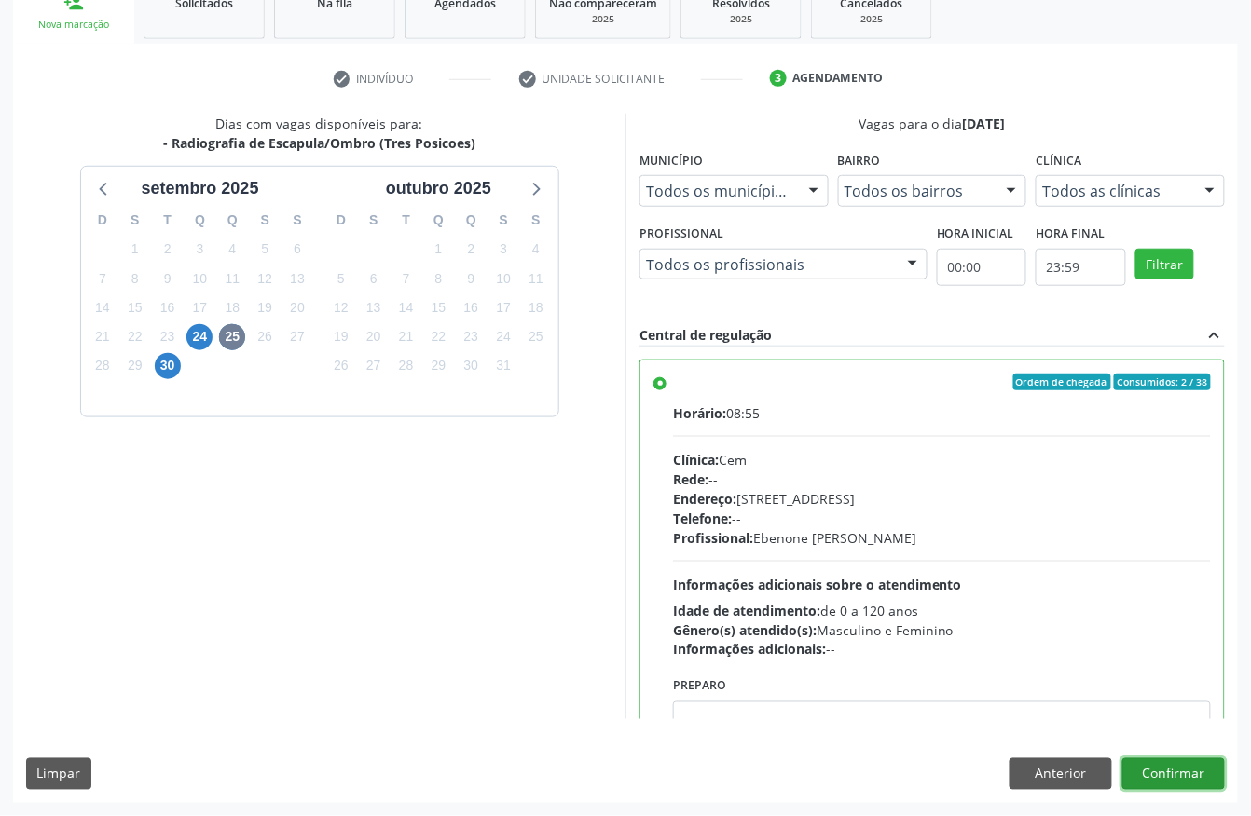
click at [1173, 745] on button "Confirmar" at bounding box center [1173, 775] width 103 height 32
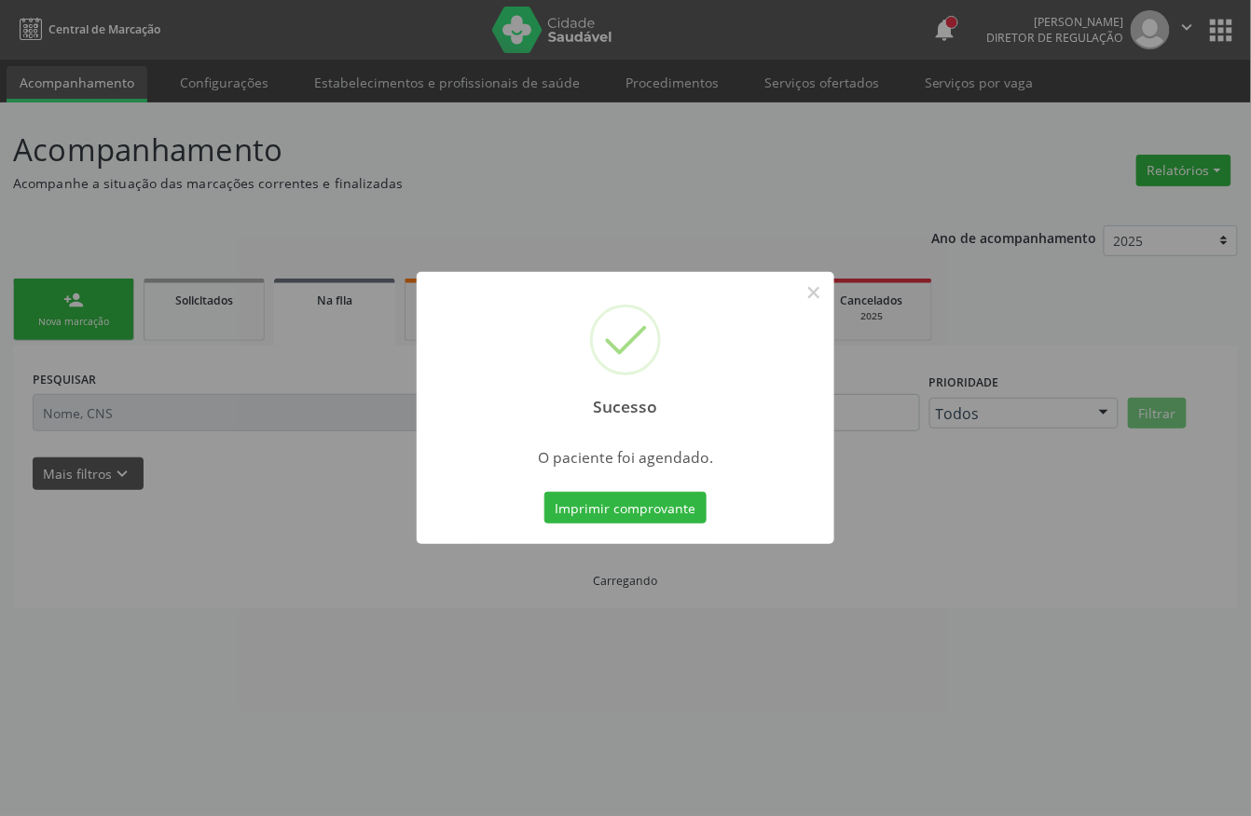
scroll to position [0, 0]
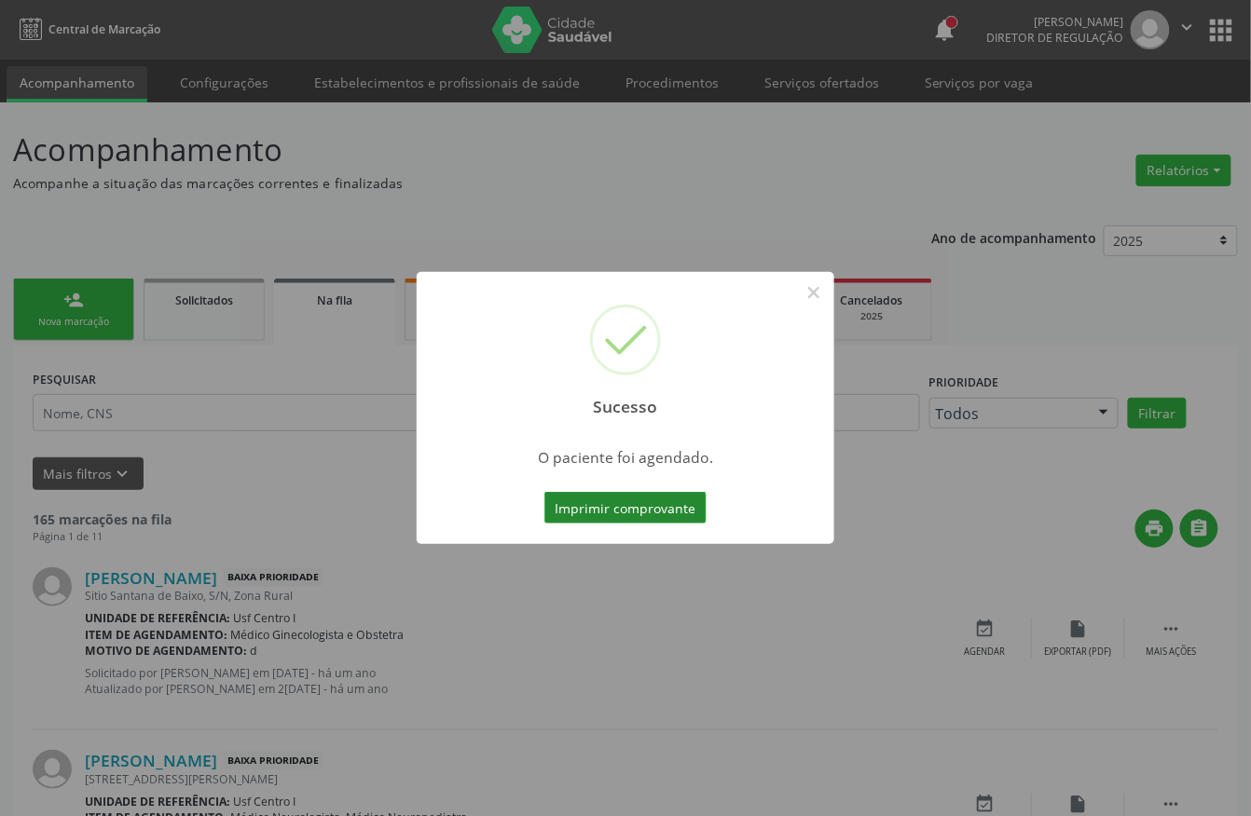
click at [632, 500] on button "Imprimir comprovante" at bounding box center [625, 508] width 162 height 32
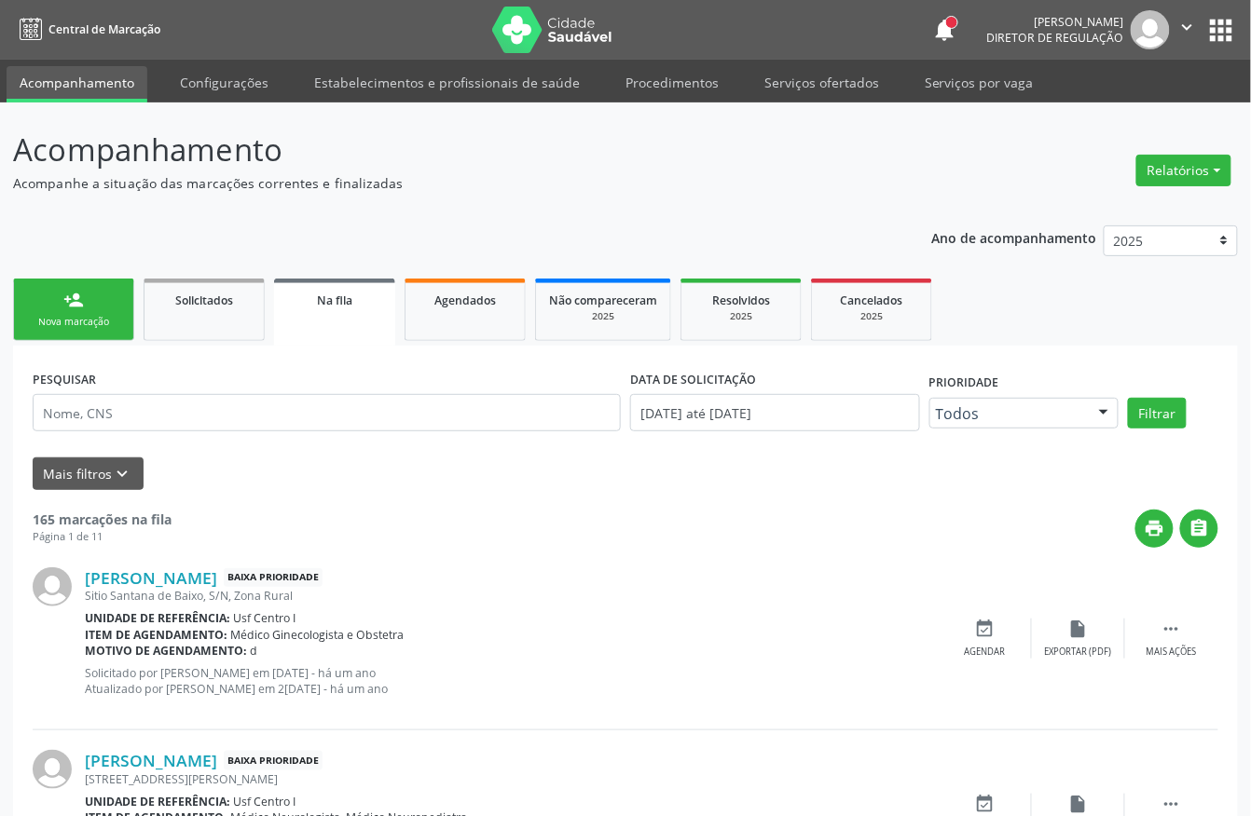
click at [98, 311] on link "person_add Nova marcação" at bounding box center [73, 310] width 121 height 62
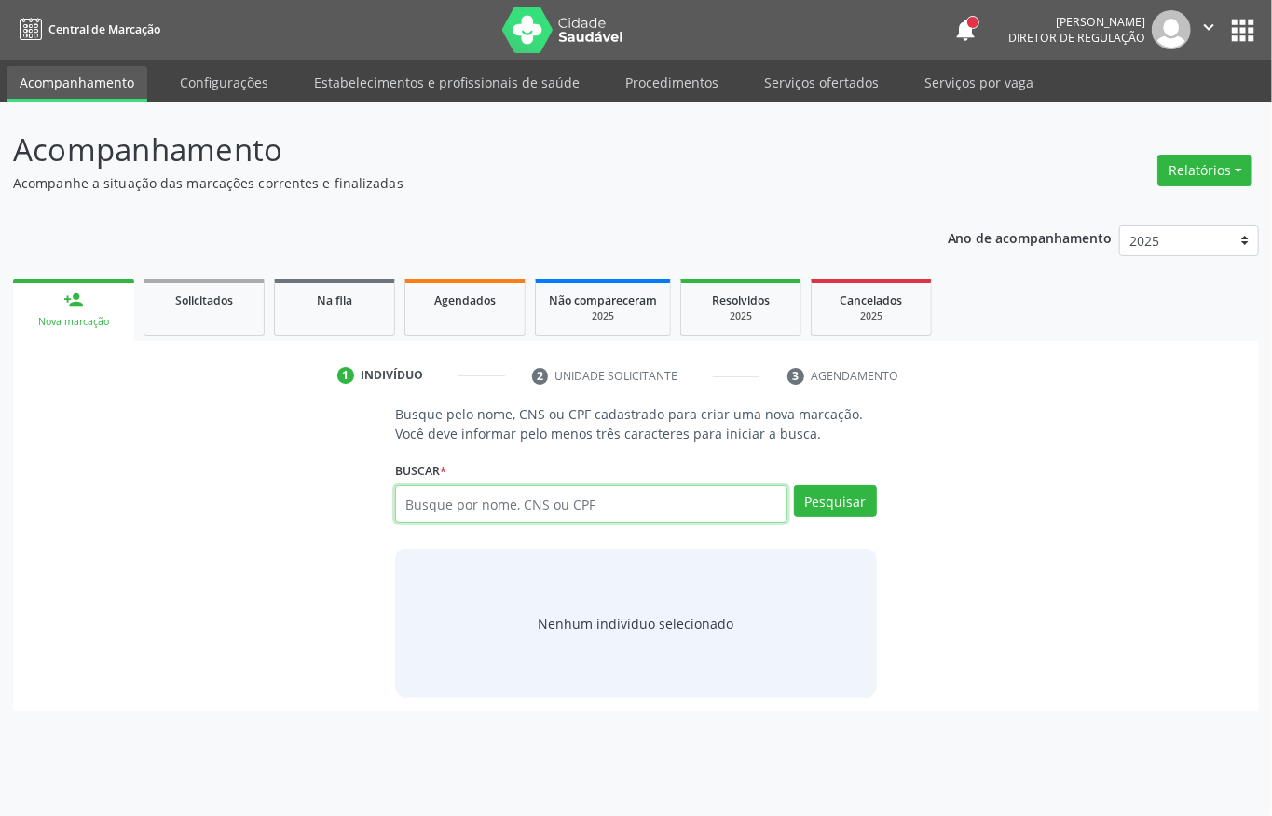
click at [485, 505] on input "text" at bounding box center [591, 504] width 392 height 37
type input "898002999441292"
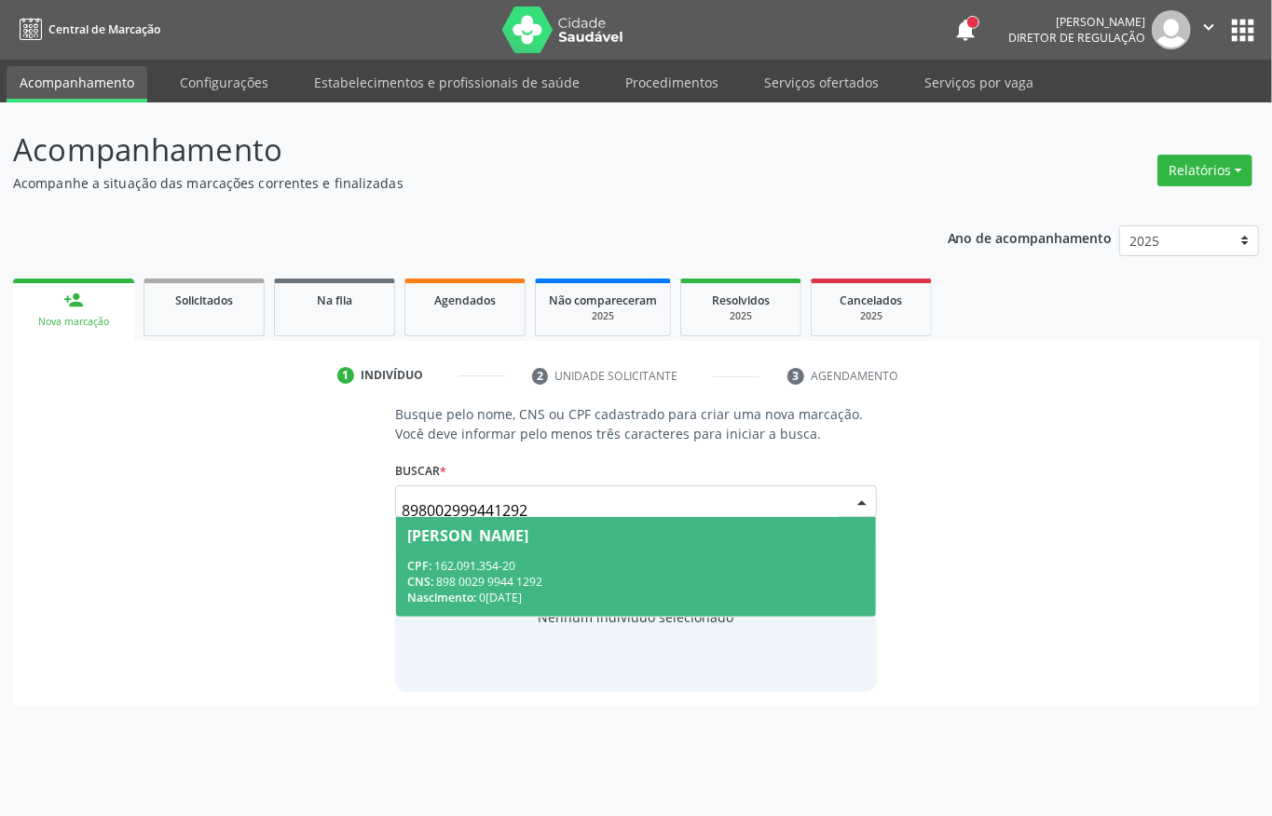
click at [610, 580] on div "CNS: 898 0029 9944 1292" at bounding box center [636, 582] width 458 height 16
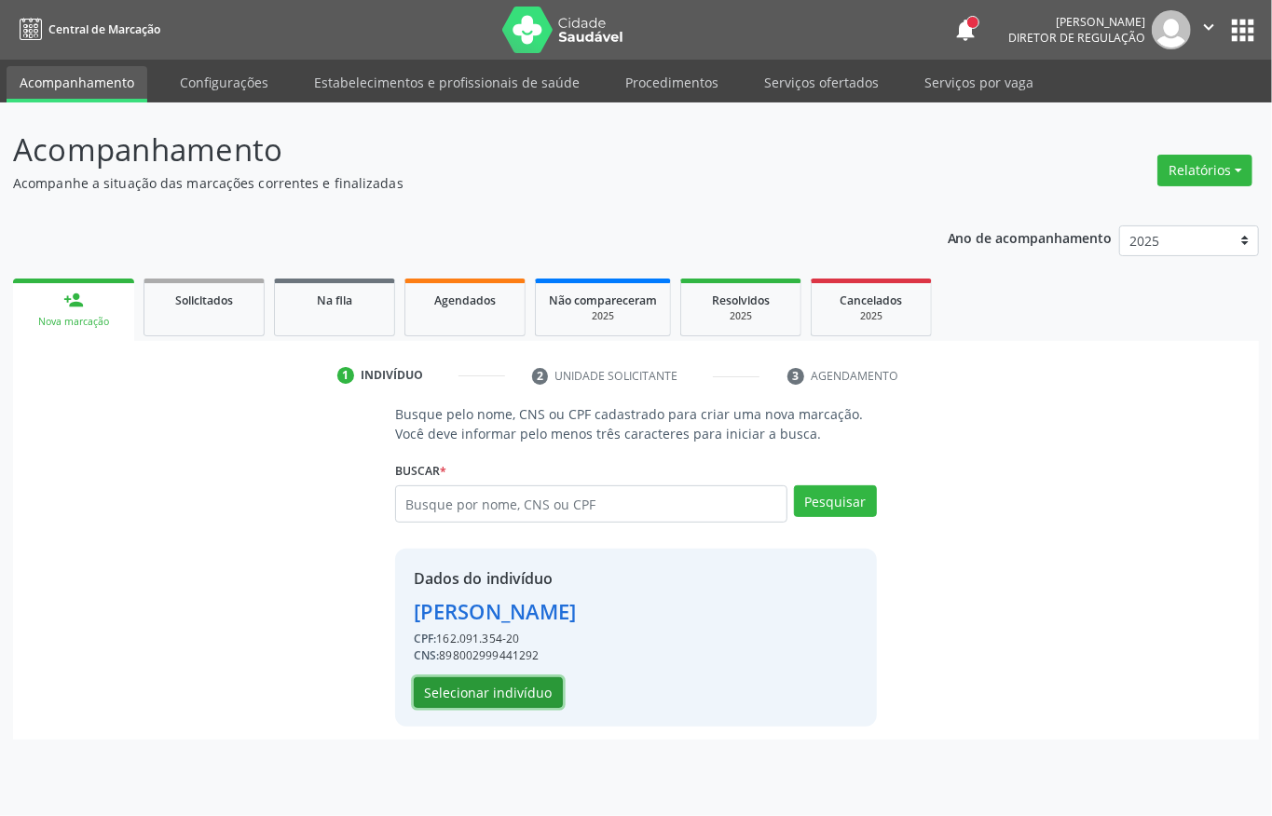
click at [501, 690] on button "Selecionar indivíduo" at bounding box center [488, 694] width 149 height 32
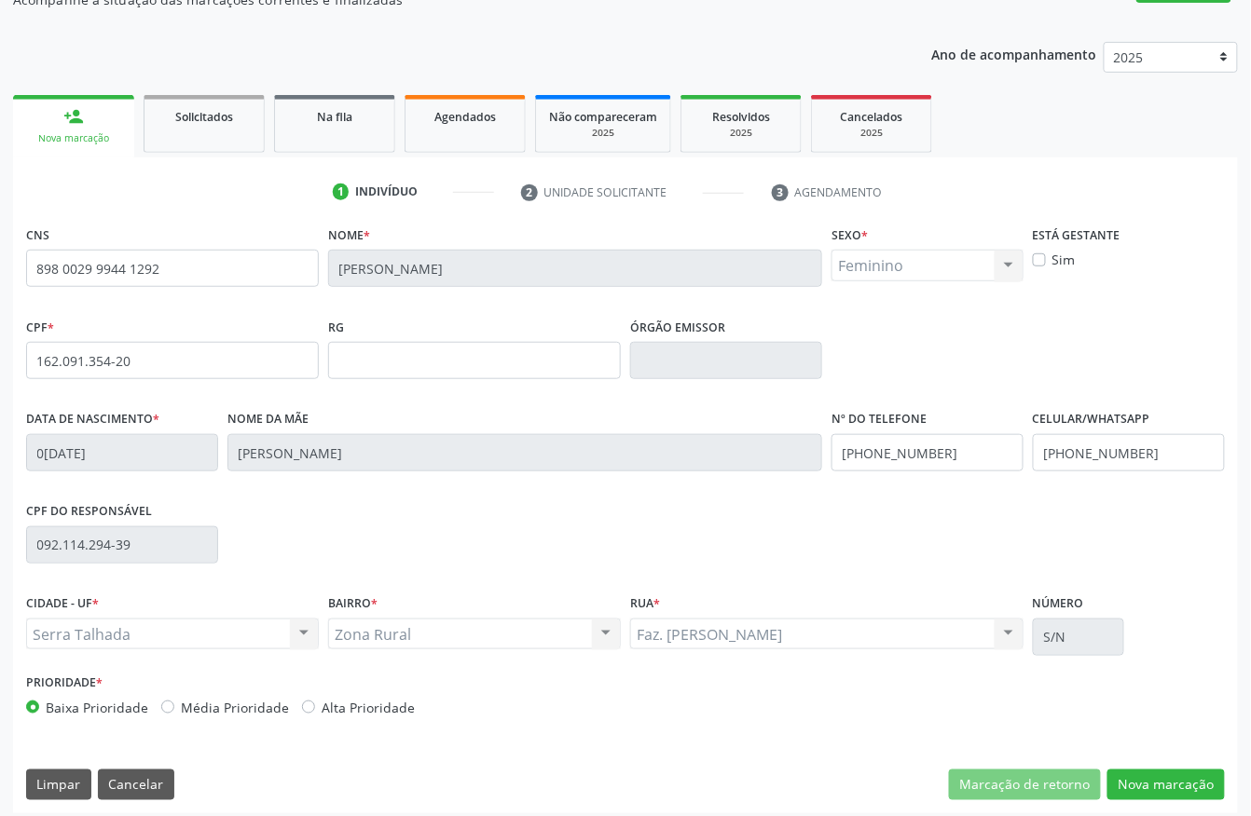
scroll to position [195, 0]
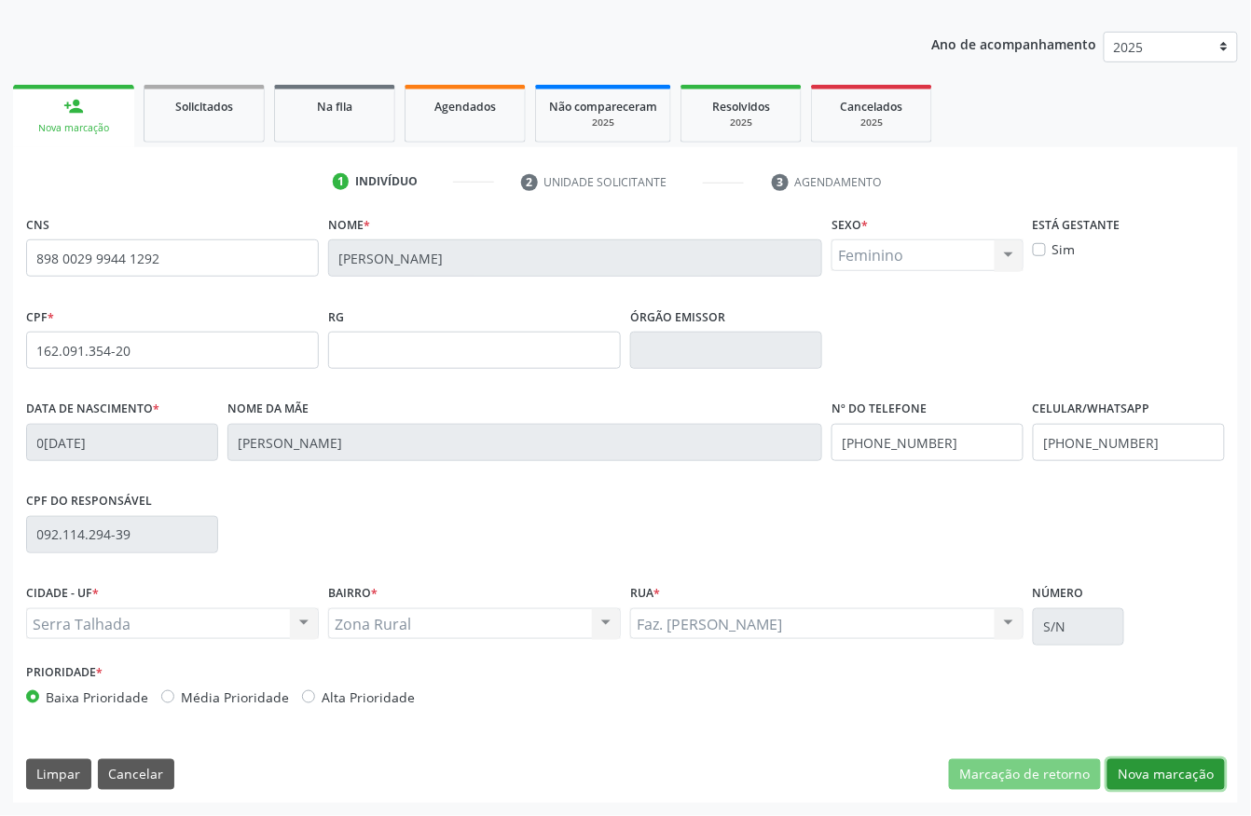
drag, startPoint x: 1154, startPoint y: 776, endPoint x: 977, endPoint y: 658, distance: 213.0
click at [1154, 745] on button "Nova marcação" at bounding box center [1165, 776] width 117 height 32
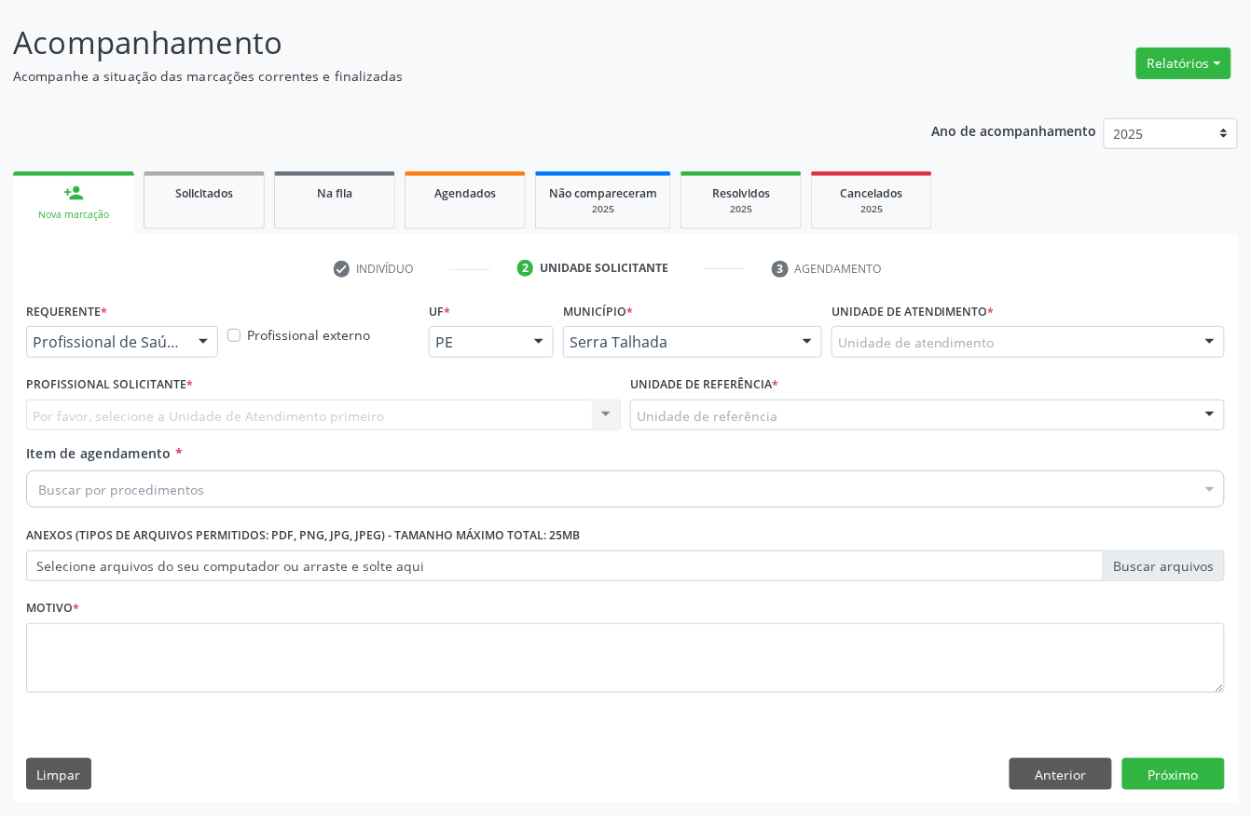
scroll to position [109, 0]
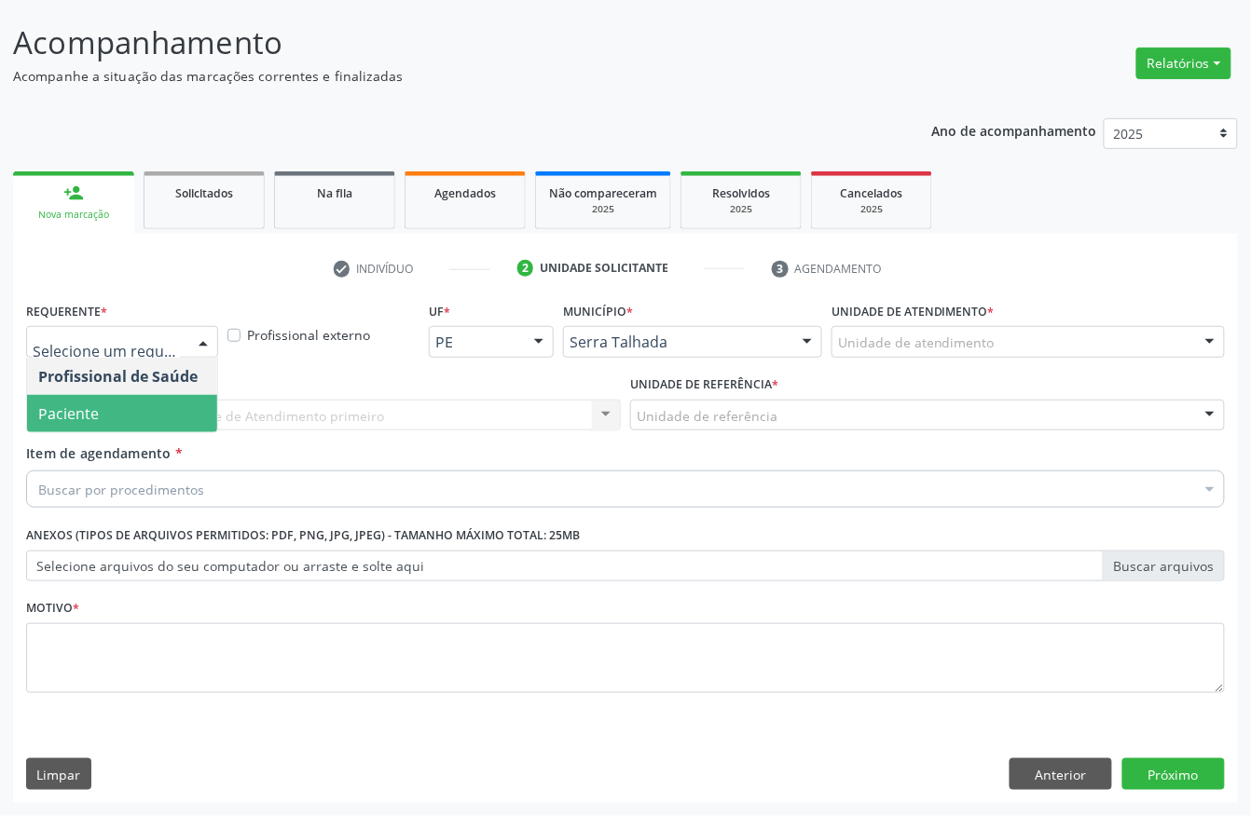
click at [87, 411] on span "Paciente" at bounding box center [68, 414] width 61 height 21
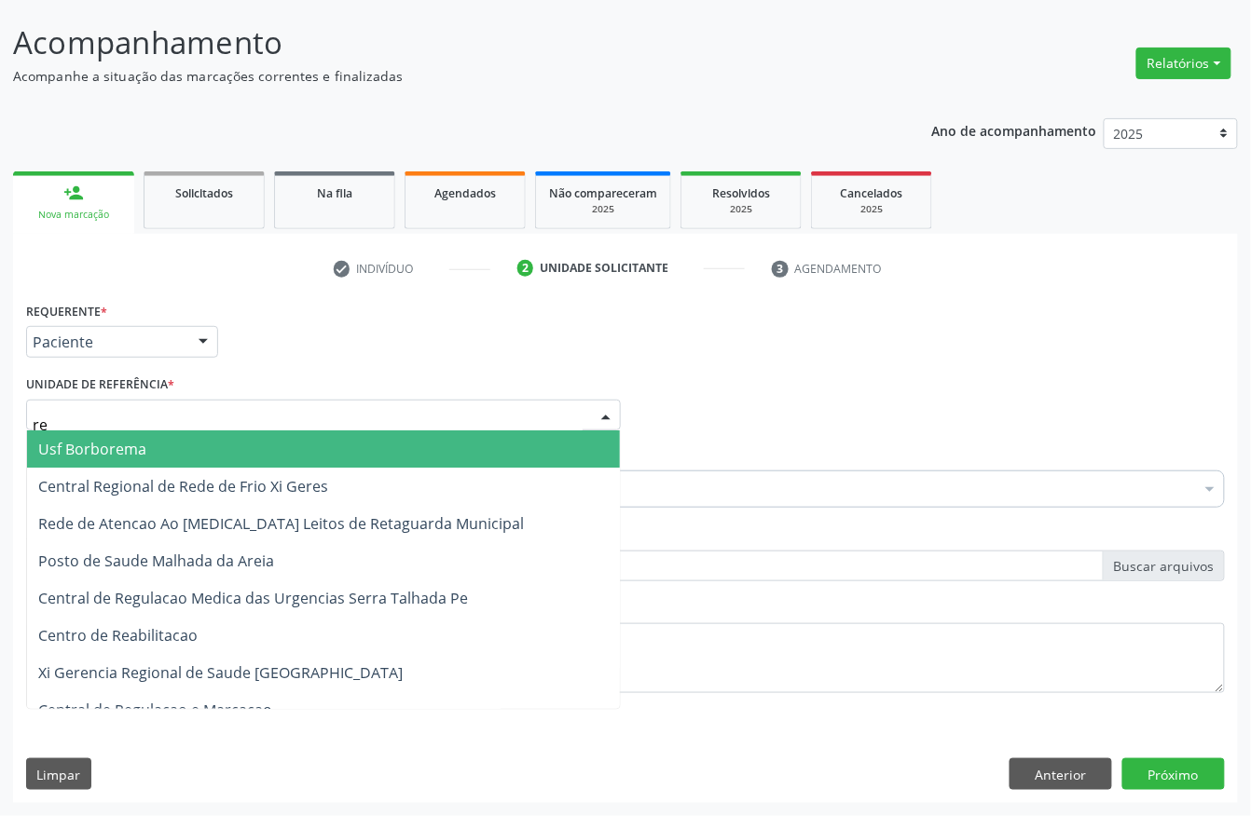
type input "rea"
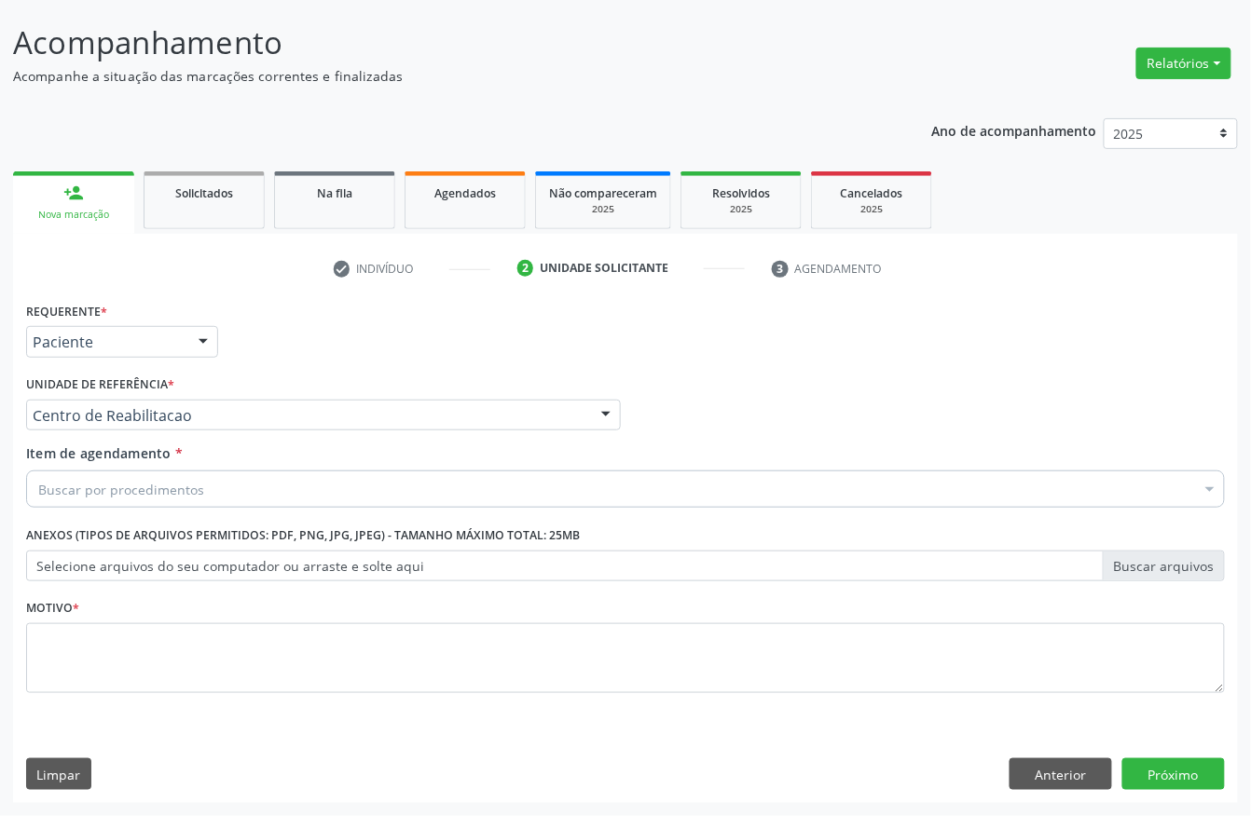
drag, startPoint x: 99, startPoint y: 497, endPoint x: 103, endPoint y: 482, distance: 15.4
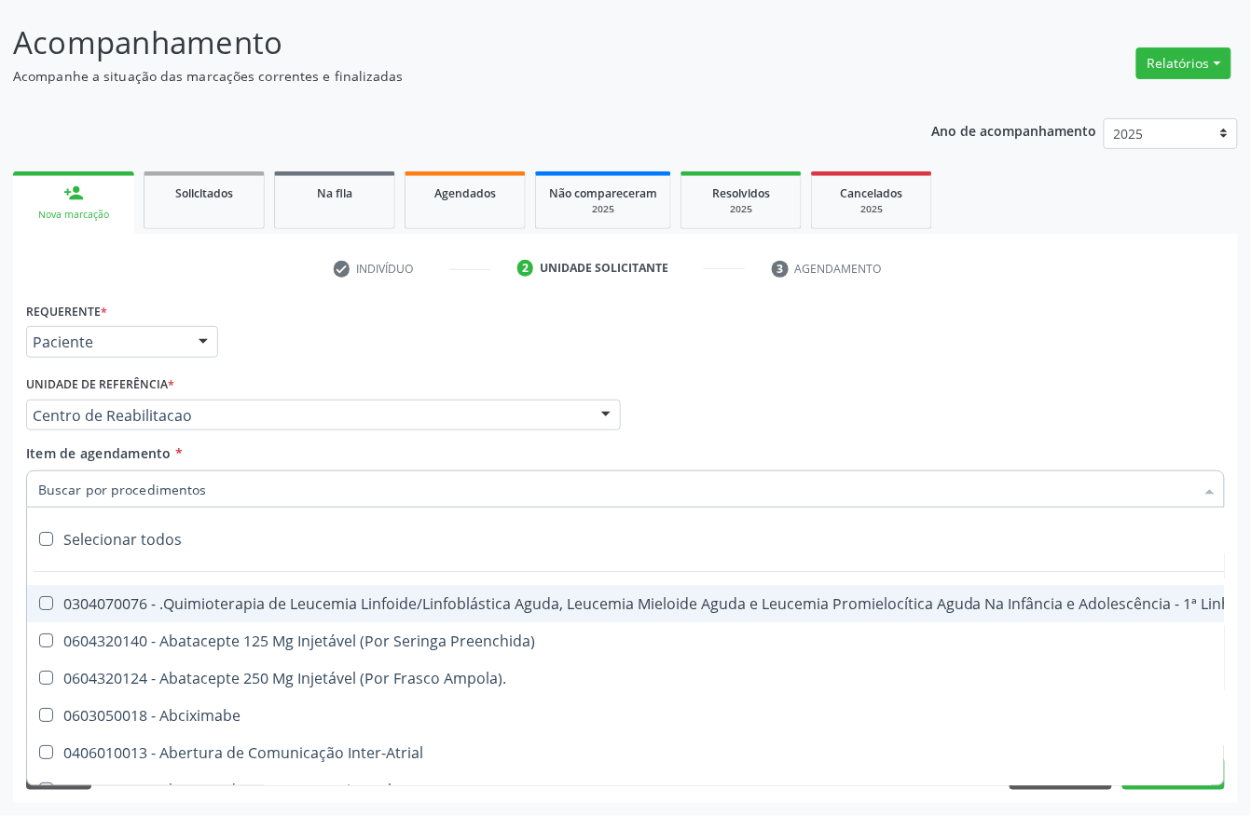
click at [103, 481] on input "Item de agendamento *" at bounding box center [616, 489] width 1156 height 37
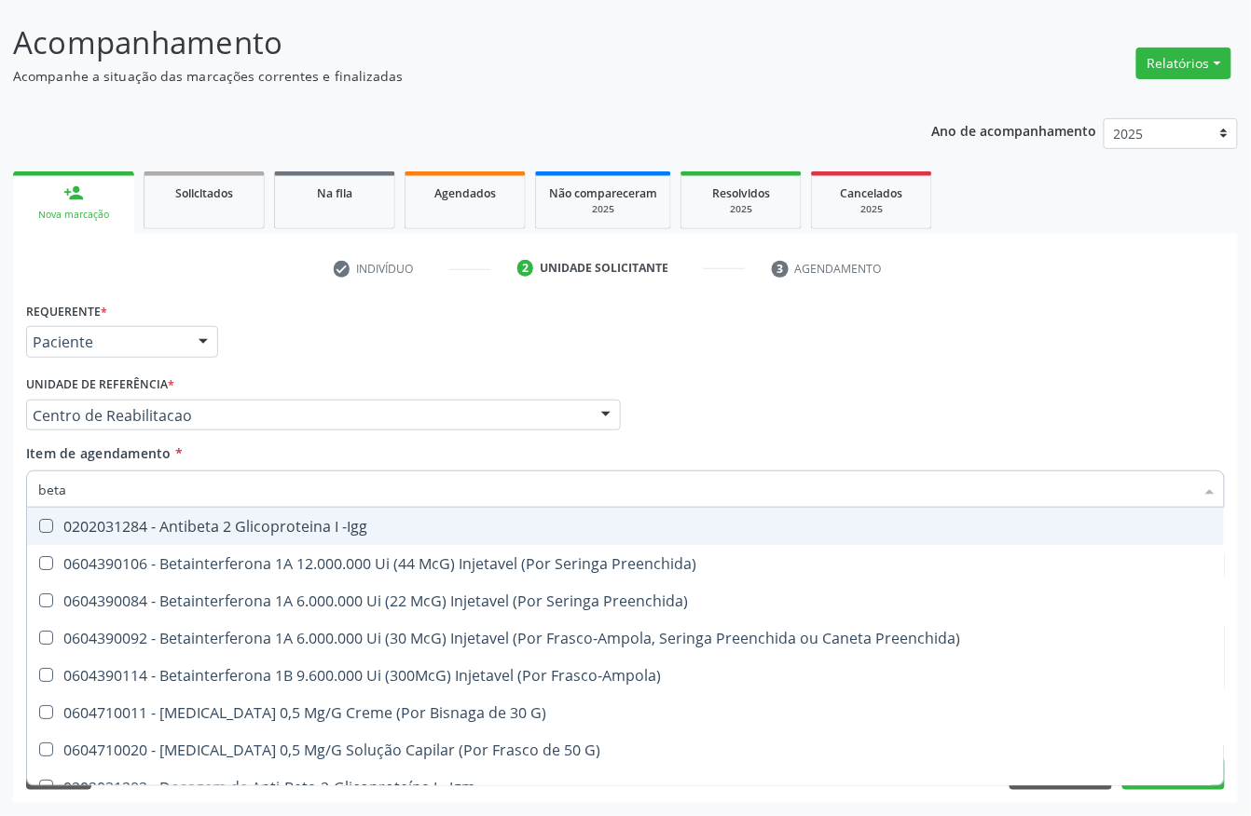
type input "beta h"
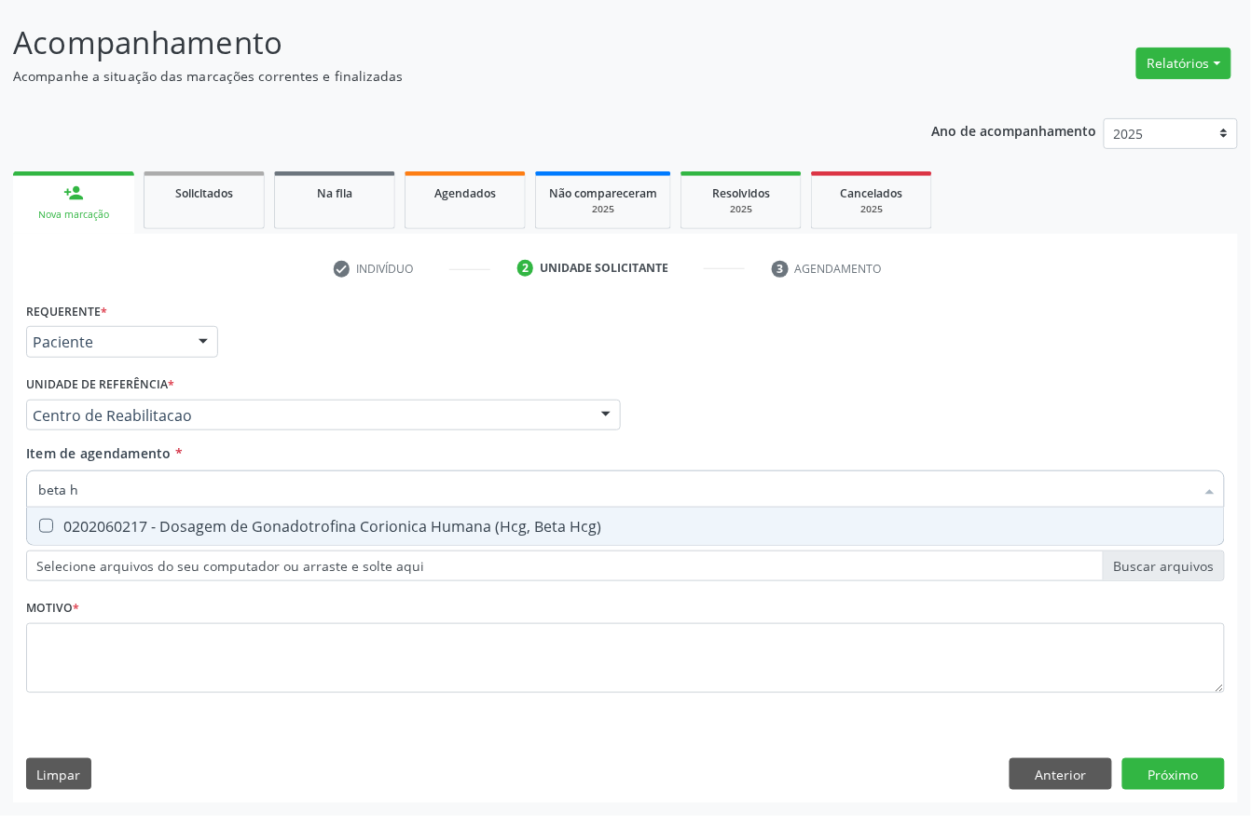
click at [120, 526] on div "0202060217 - Dosagem de Gonadotrofina Corionica Humana (Hcg, Beta Hcg)" at bounding box center [625, 526] width 1174 height 15
checkbox Hcg\) "true"
click at [128, 498] on input "beta h" at bounding box center [616, 489] width 1156 height 37
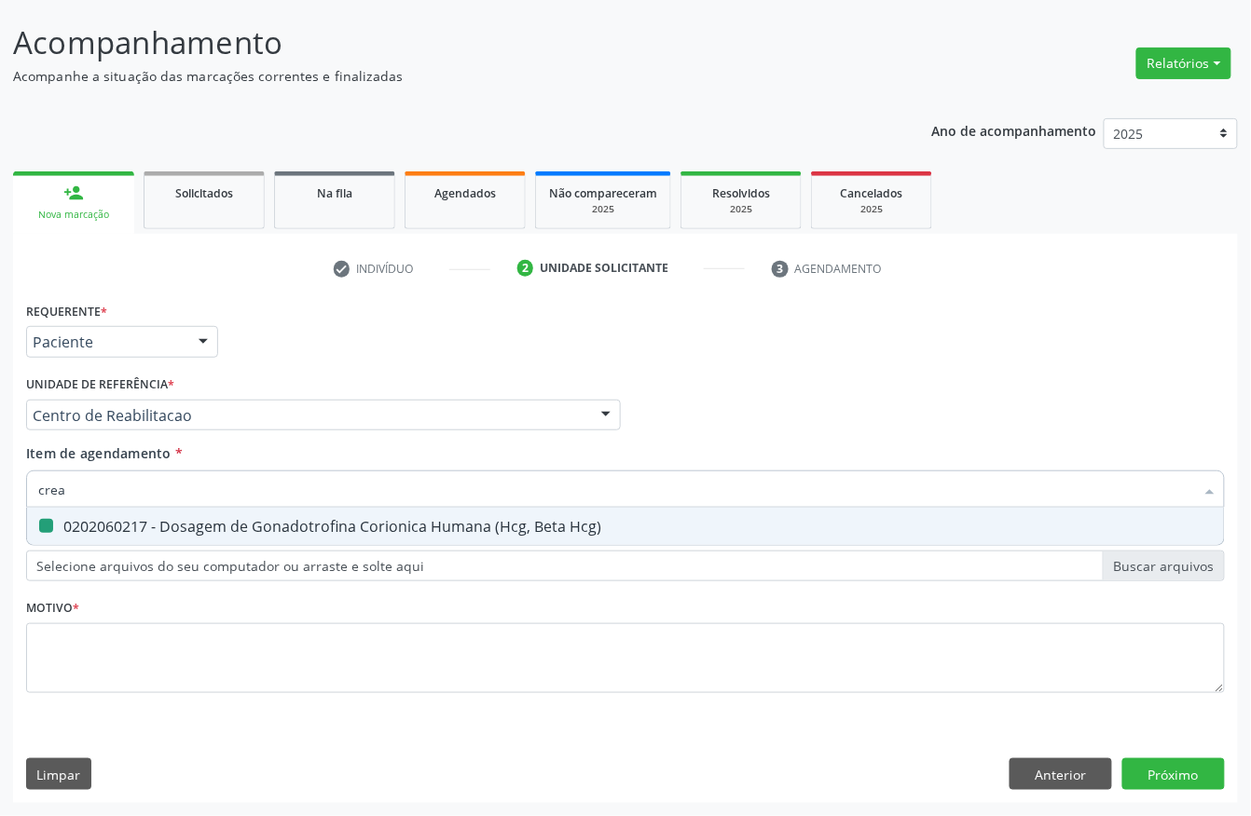
type input "creat"
checkbox Hcg\) "false"
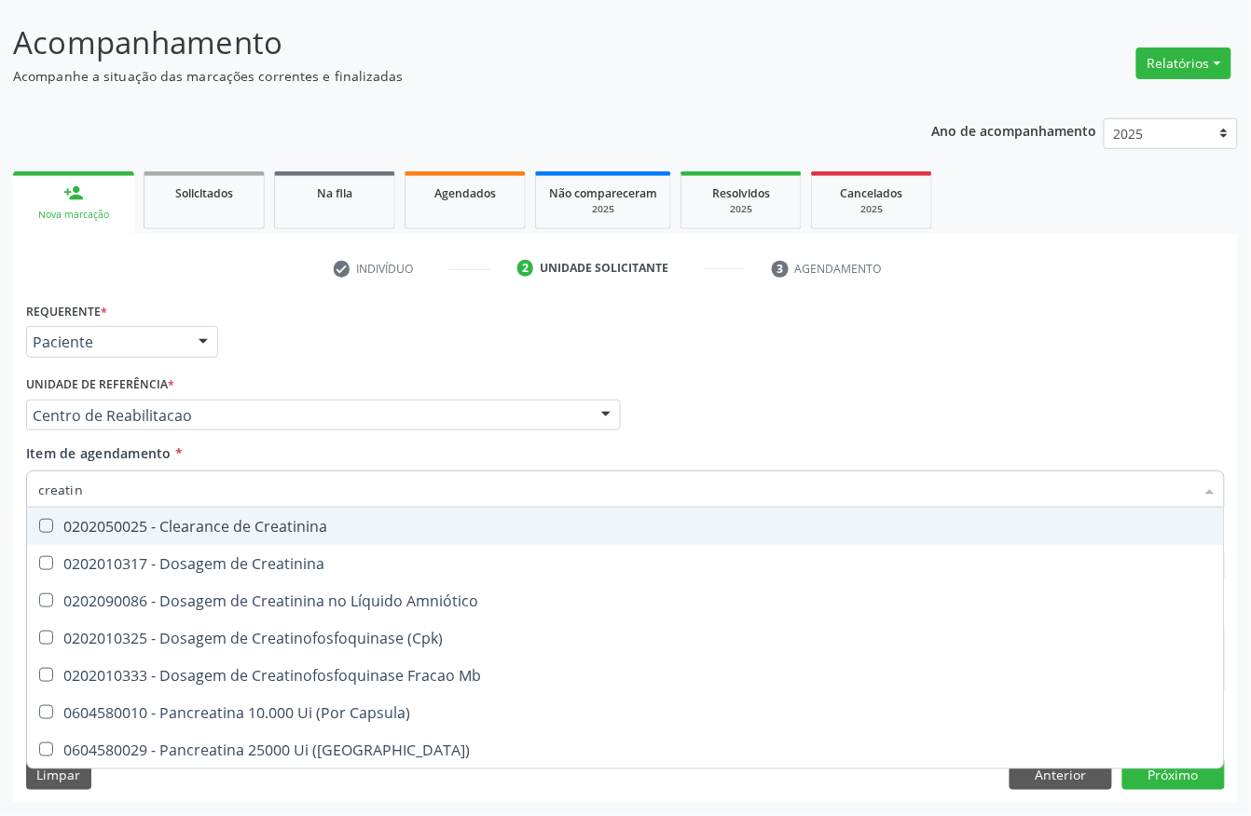
type input "creatini"
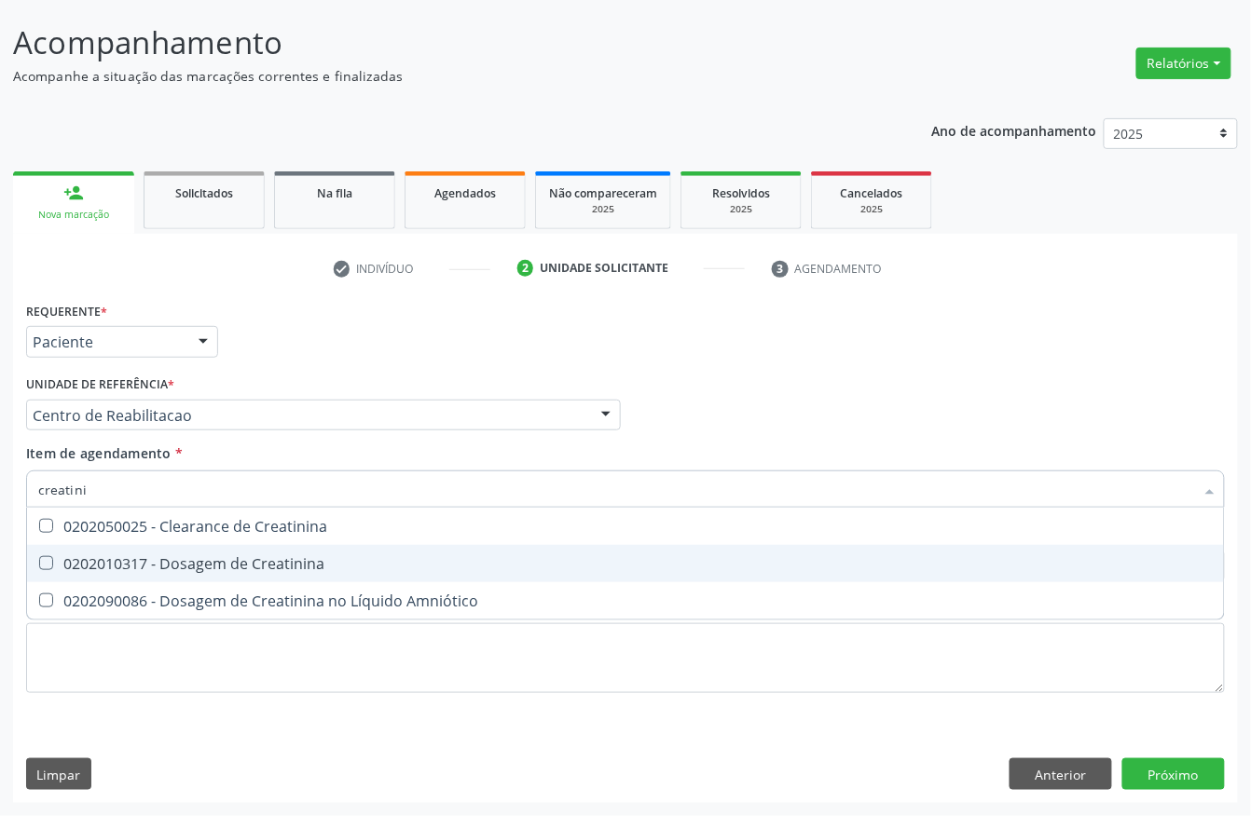
click at [157, 556] on div "0202010317 - Dosagem de Creatinina" at bounding box center [625, 563] width 1174 height 15
checkbox Creatinina "true"
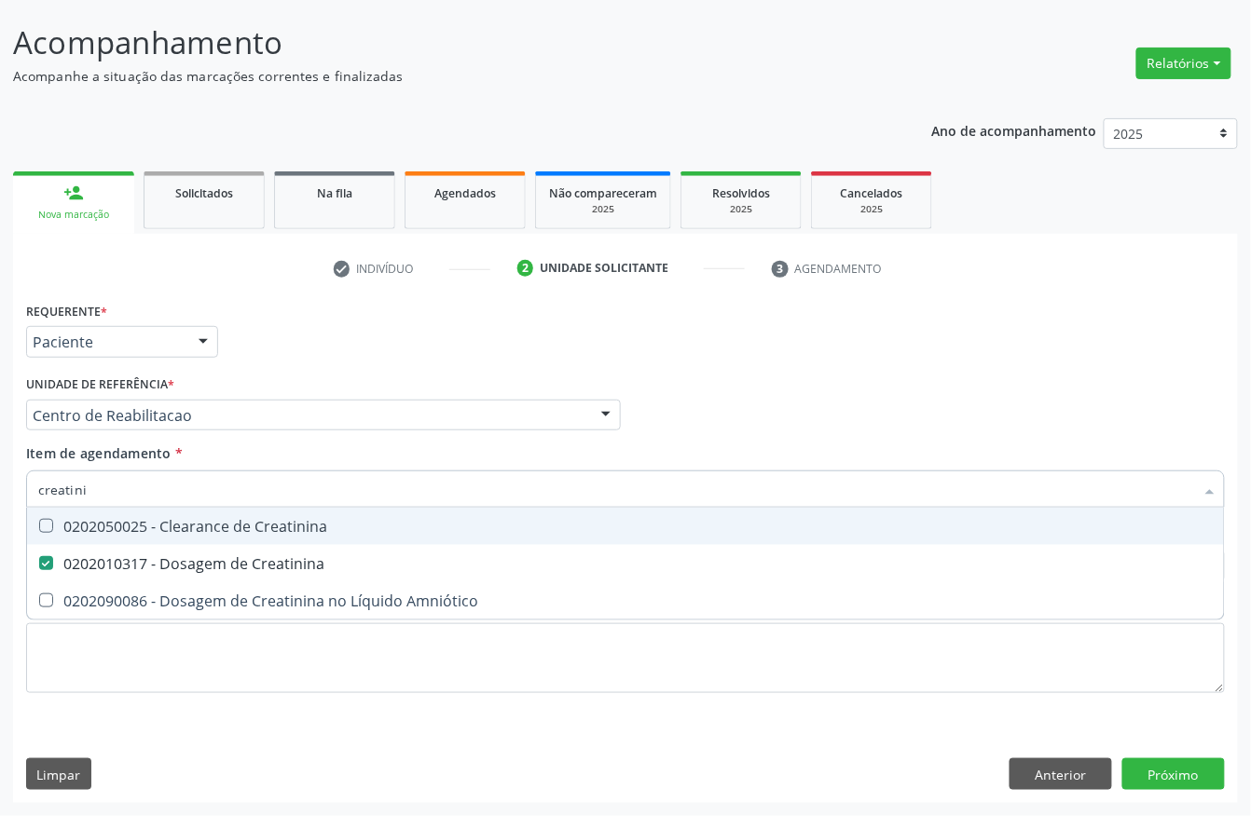
click at [151, 490] on input "creatini" at bounding box center [616, 489] width 1156 height 37
type input "cole"
checkbox Creatinina "false"
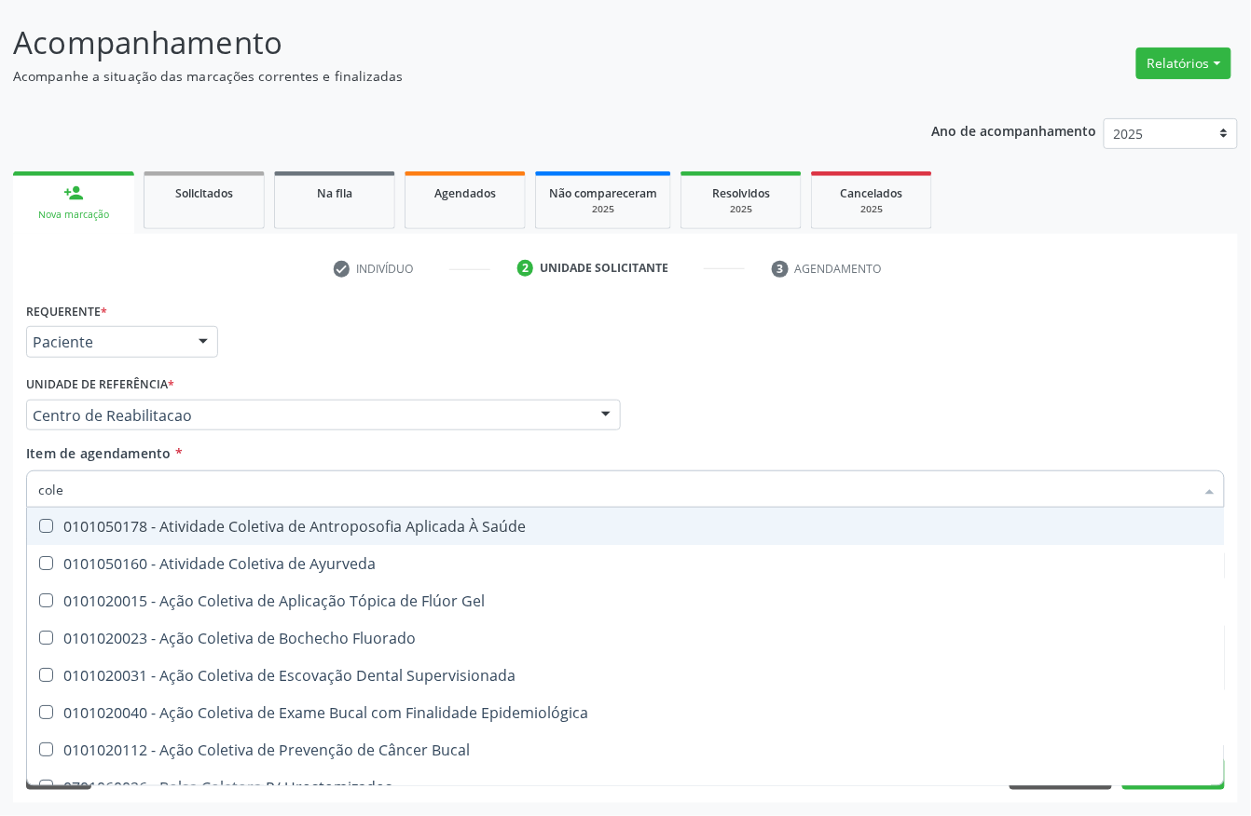
type input "coles"
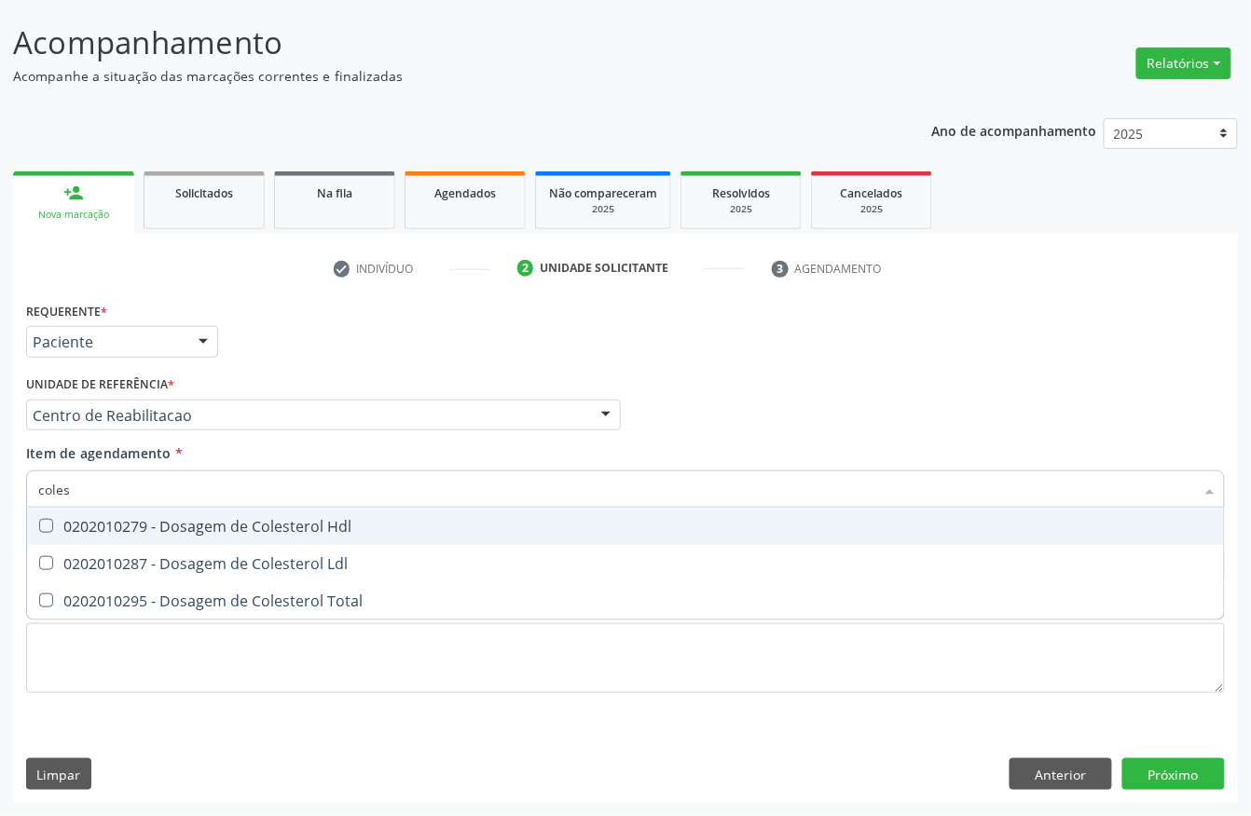
click at [166, 526] on div "0202010279 - Dosagem de Colesterol Hdl" at bounding box center [625, 526] width 1174 height 15
checkbox Hdl "true"
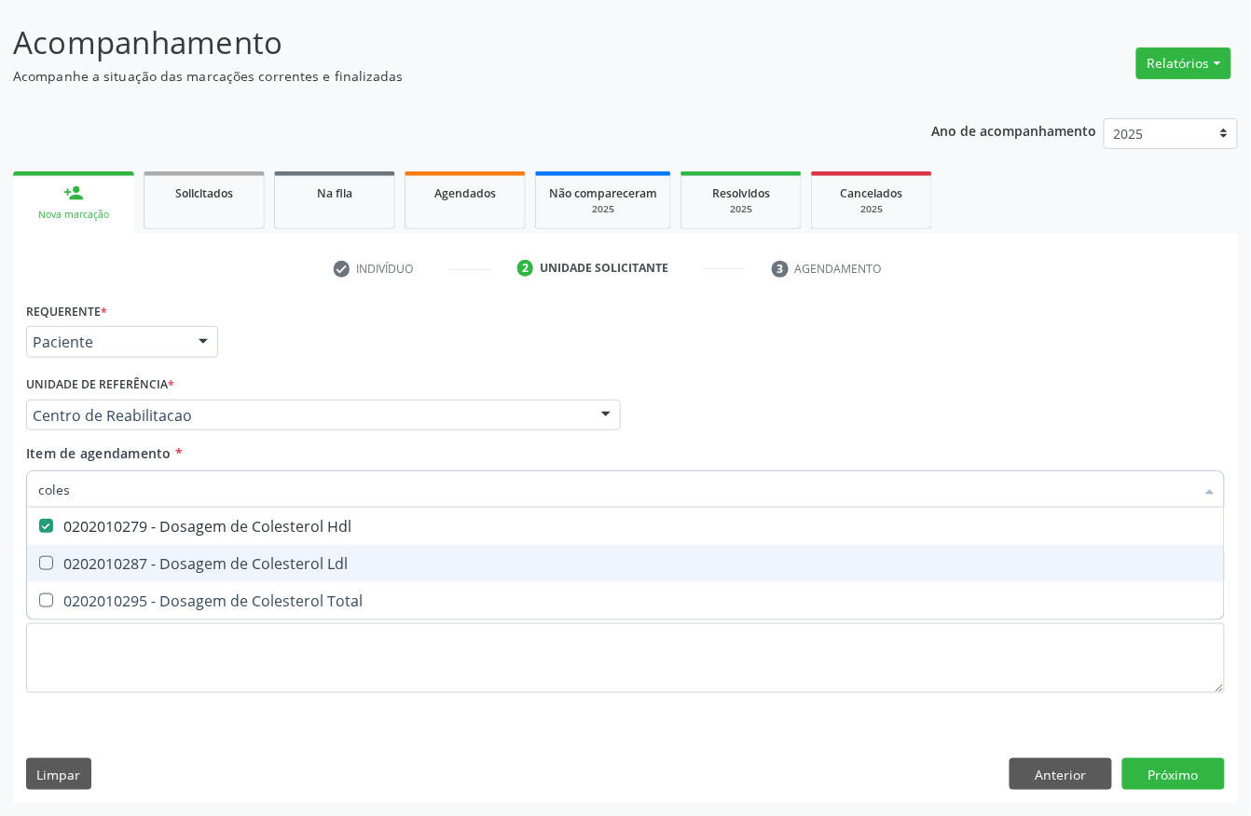
click at [157, 549] on span "0202010287 - Dosagem de Colesterol Ldl" at bounding box center [625, 563] width 1197 height 37
checkbox Ldl "true"
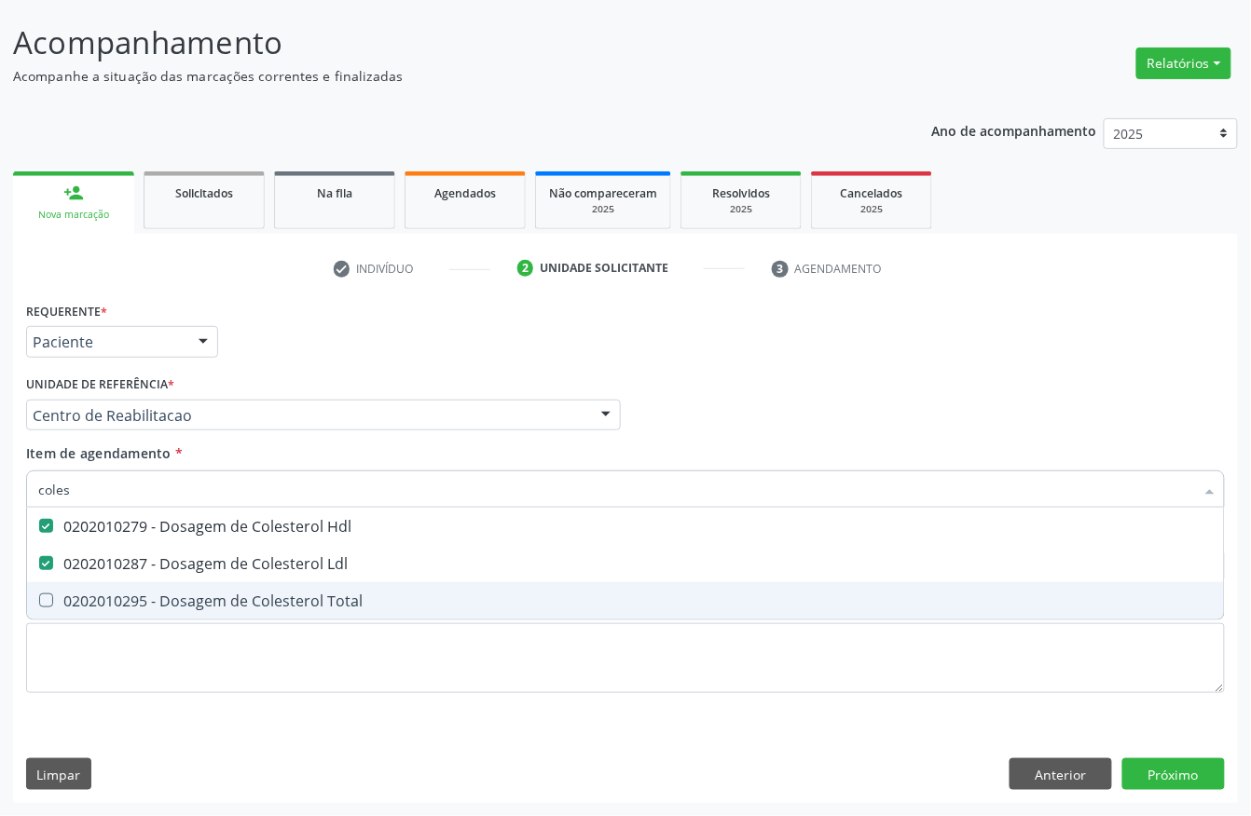
click at [144, 583] on span "0202010295 - Dosagem de Colesterol Total" at bounding box center [625, 601] width 1197 height 37
checkbox Total "true"
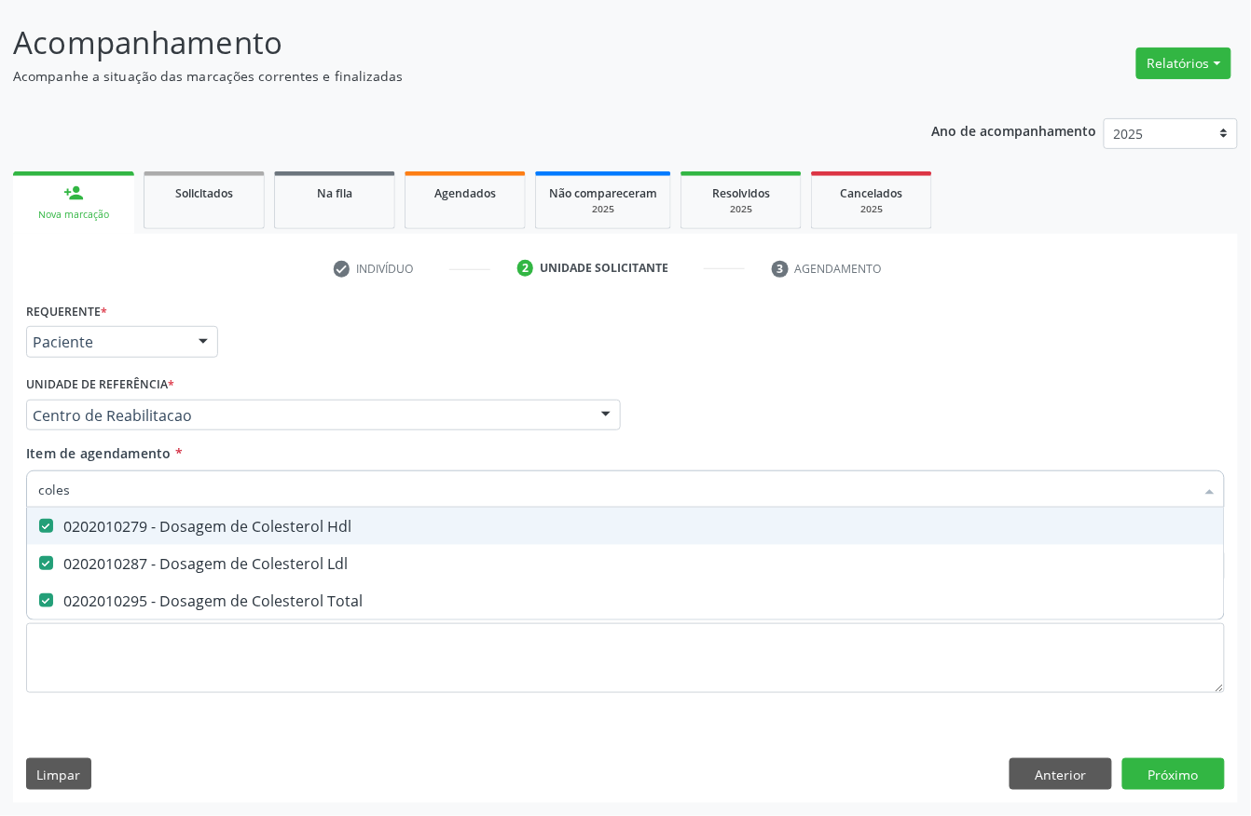
click at [144, 496] on input "coles" at bounding box center [616, 489] width 1156 height 37
checkbox Hdl "false"
checkbox Ldl "false"
checkbox Total "false"
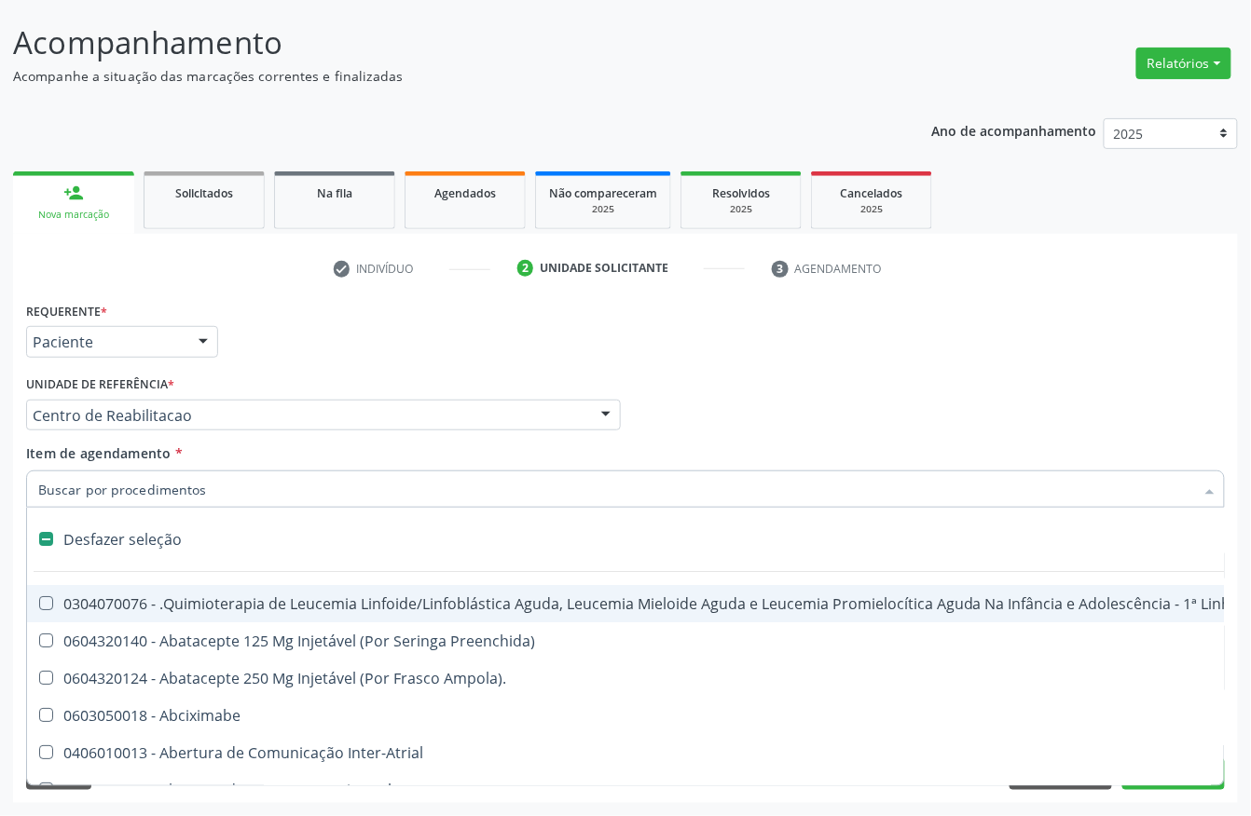
type input "r"
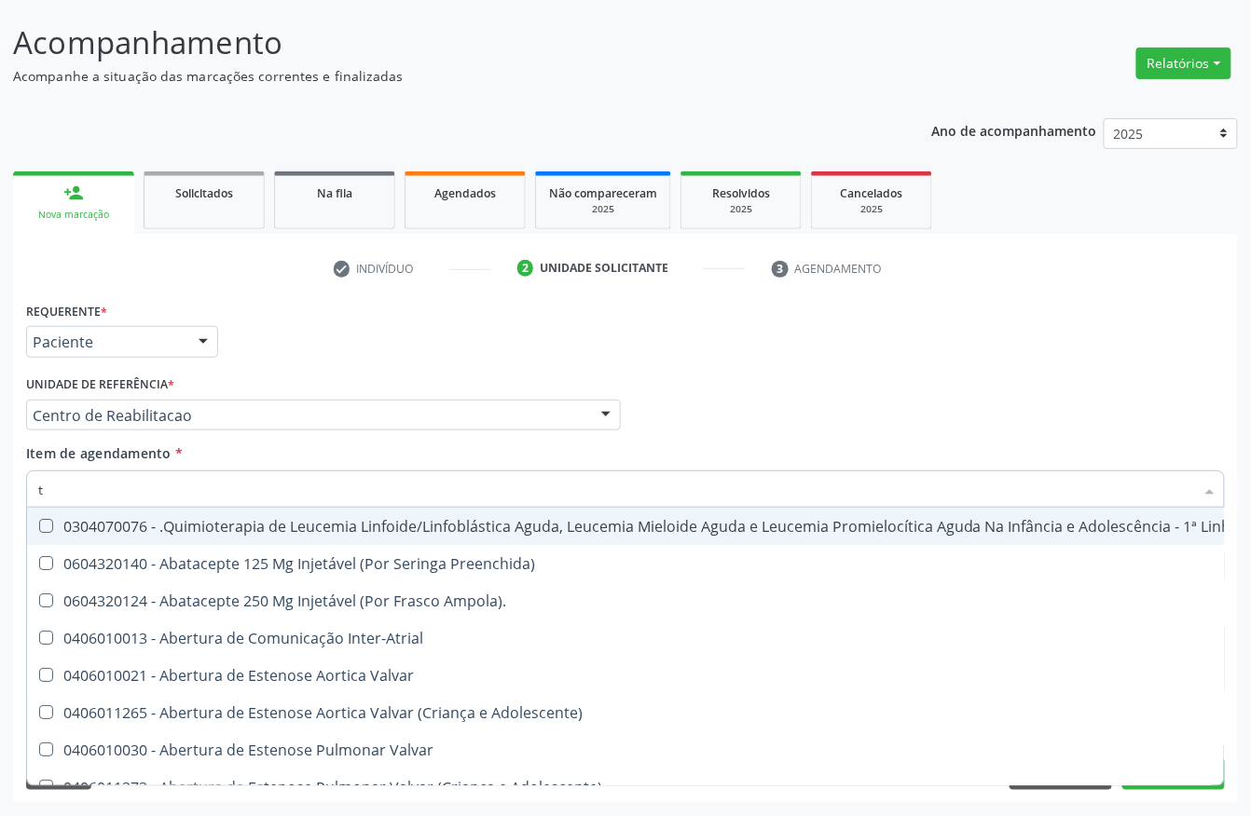
type input "tr"
checkbox I\) "true"
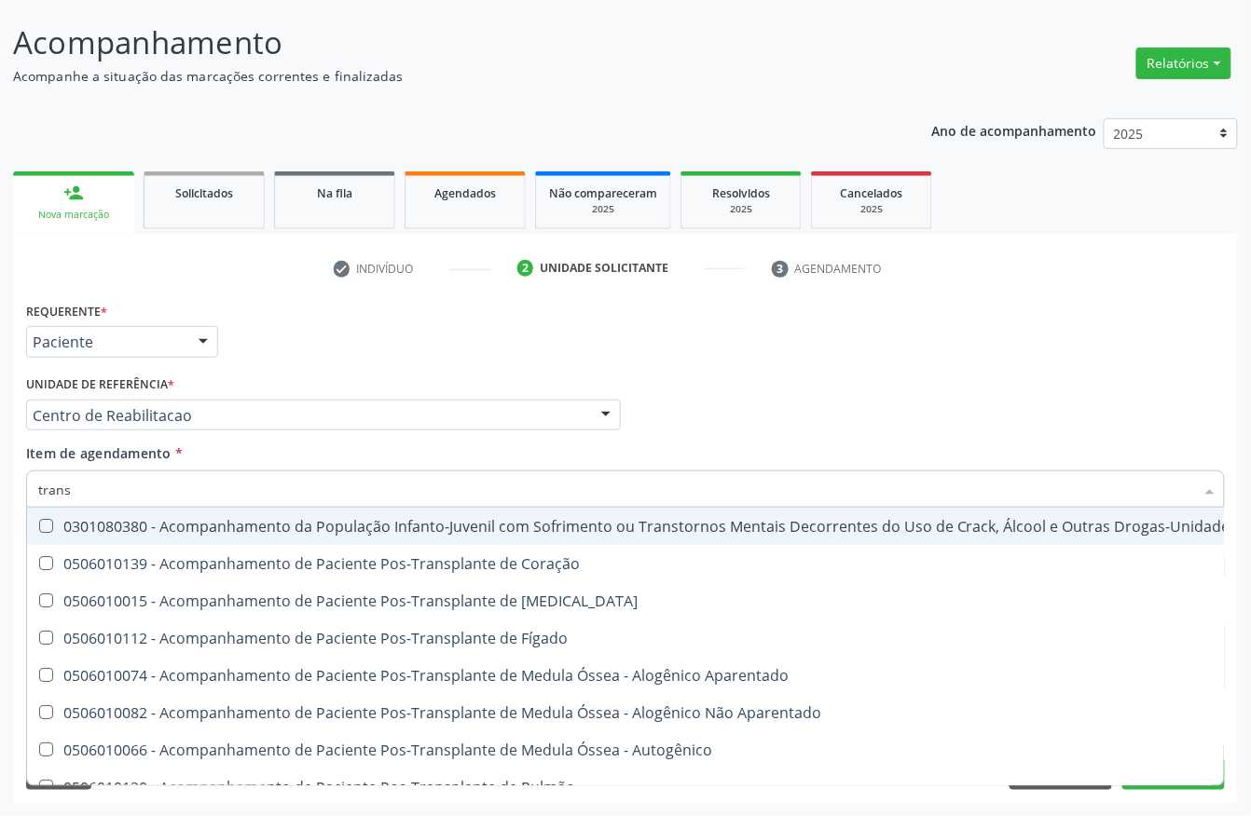
type input "transa"
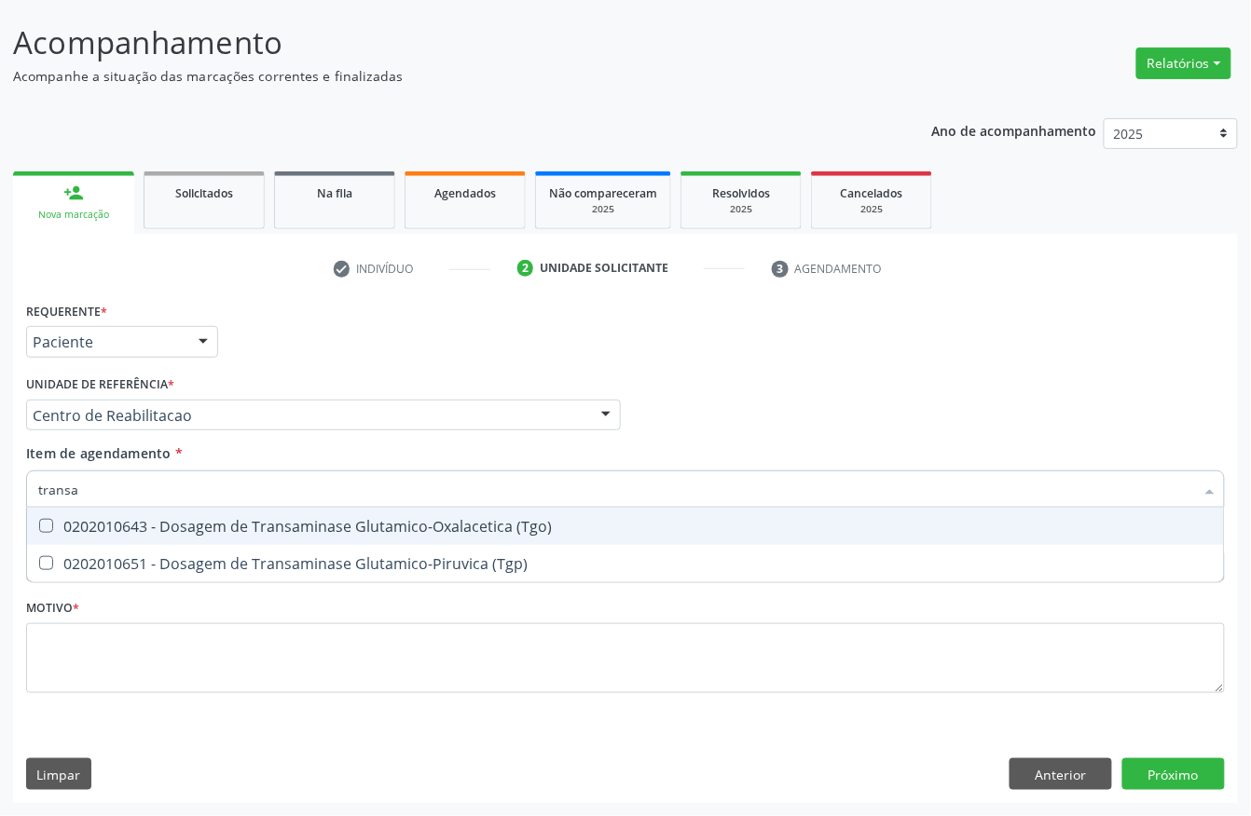
click at [134, 531] on div "0202010643 - Dosagem de Transaminase Glutamico-Oxalacetica (Tgo)" at bounding box center [625, 526] width 1174 height 15
checkbox \(Tgo\) "true"
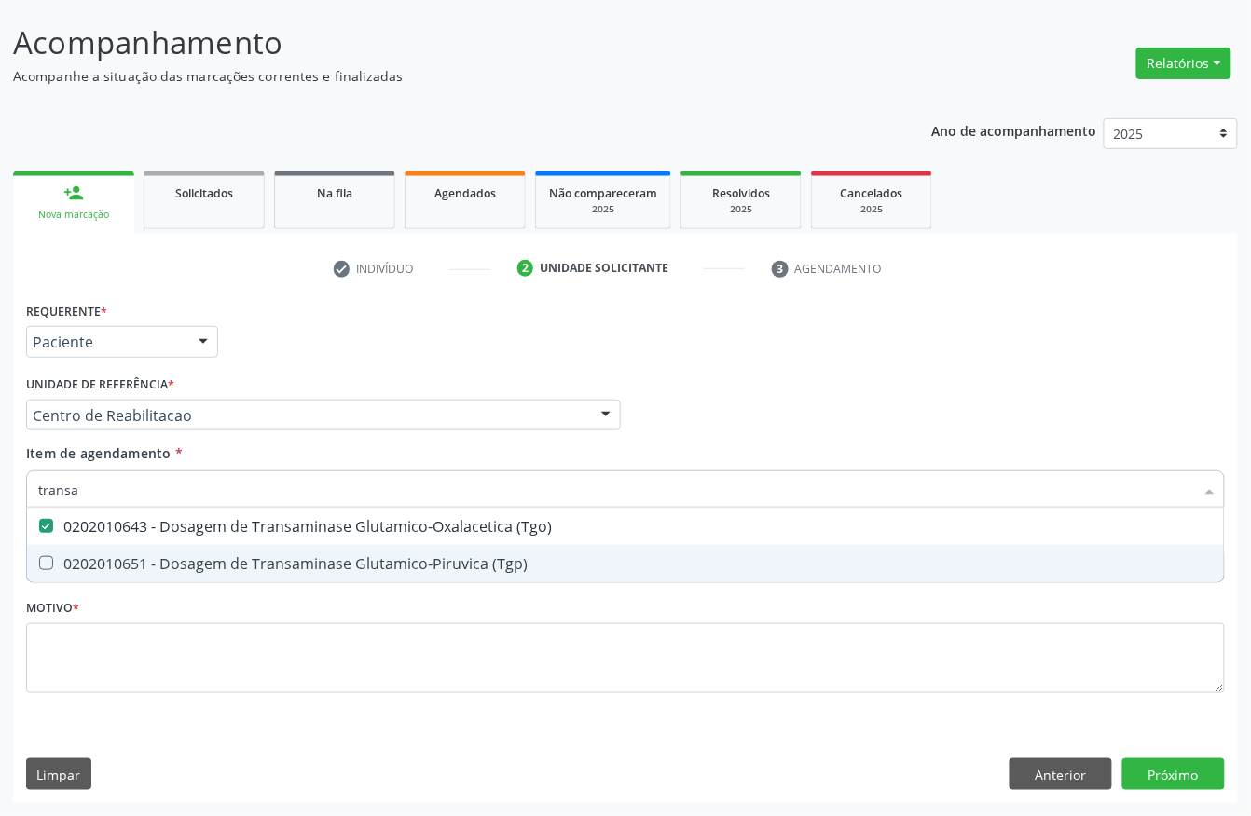
click at [135, 557] on div "0202010651 - Dosagem de Transaminase Glutamico-Piruvica (Tgp)" at bounding box center [625, 563] width 1174 height 15
checkbox \(Tgp\) "true"
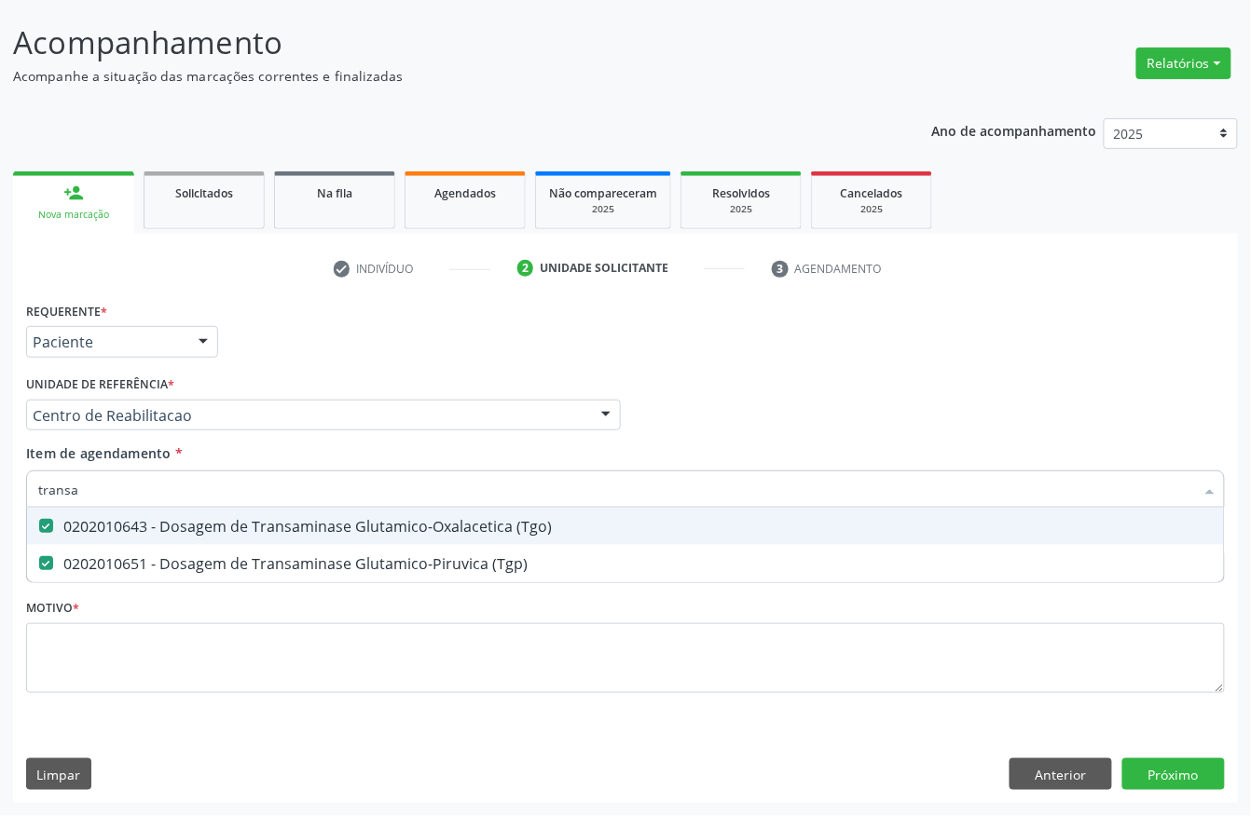
click at [143, 482] on input "transa" at bounding box center [616, 489] width 1156 height 37
type input "tri"
checkbox \(Tgo\) "false"
checkbox \(Tgp\) "false"
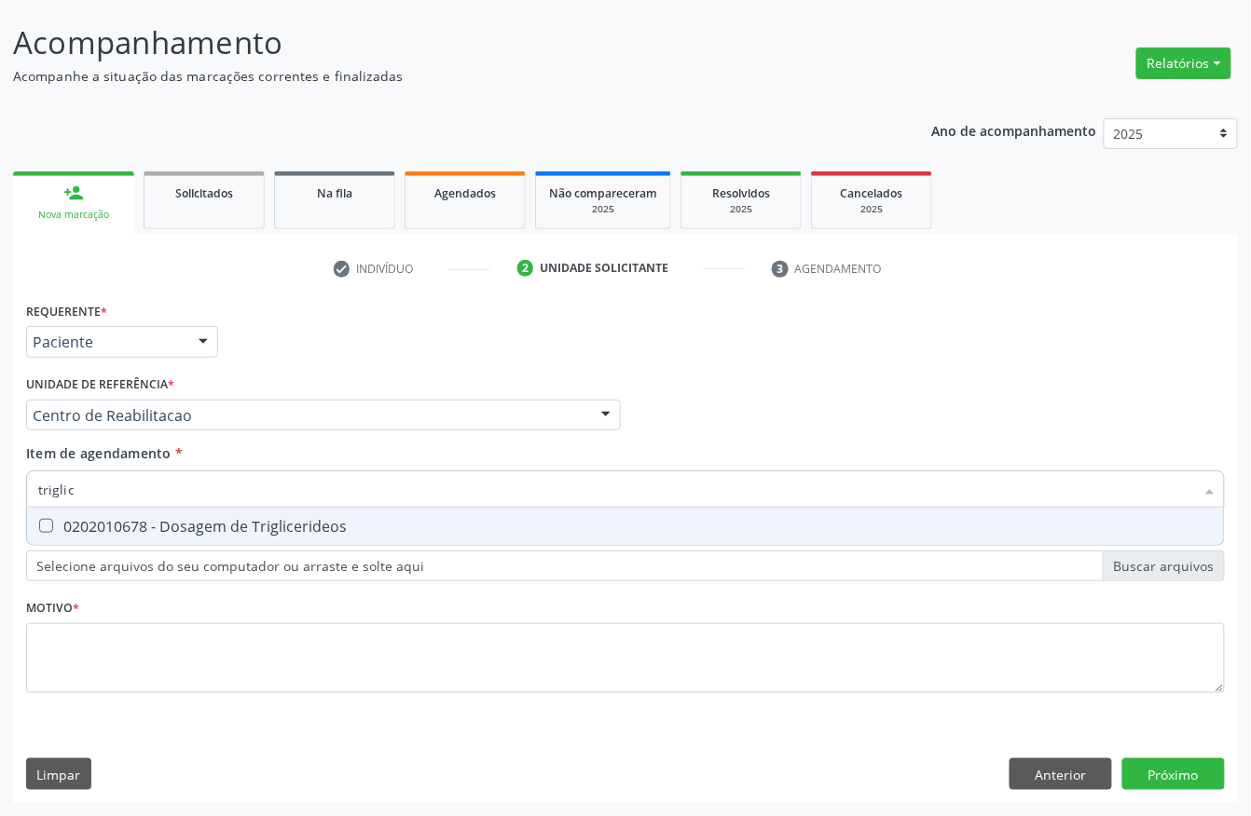
type input "triglice"
click at [127, 528] on div "0202010678 - Dosagem de Triglicerideos" at bounding box center [625, 526] width 1174 height 15
checkbox Triglicerideos "true"
click at [134, 500] on input "triglice" at bounding box center [616, 489] width 1156 height 37
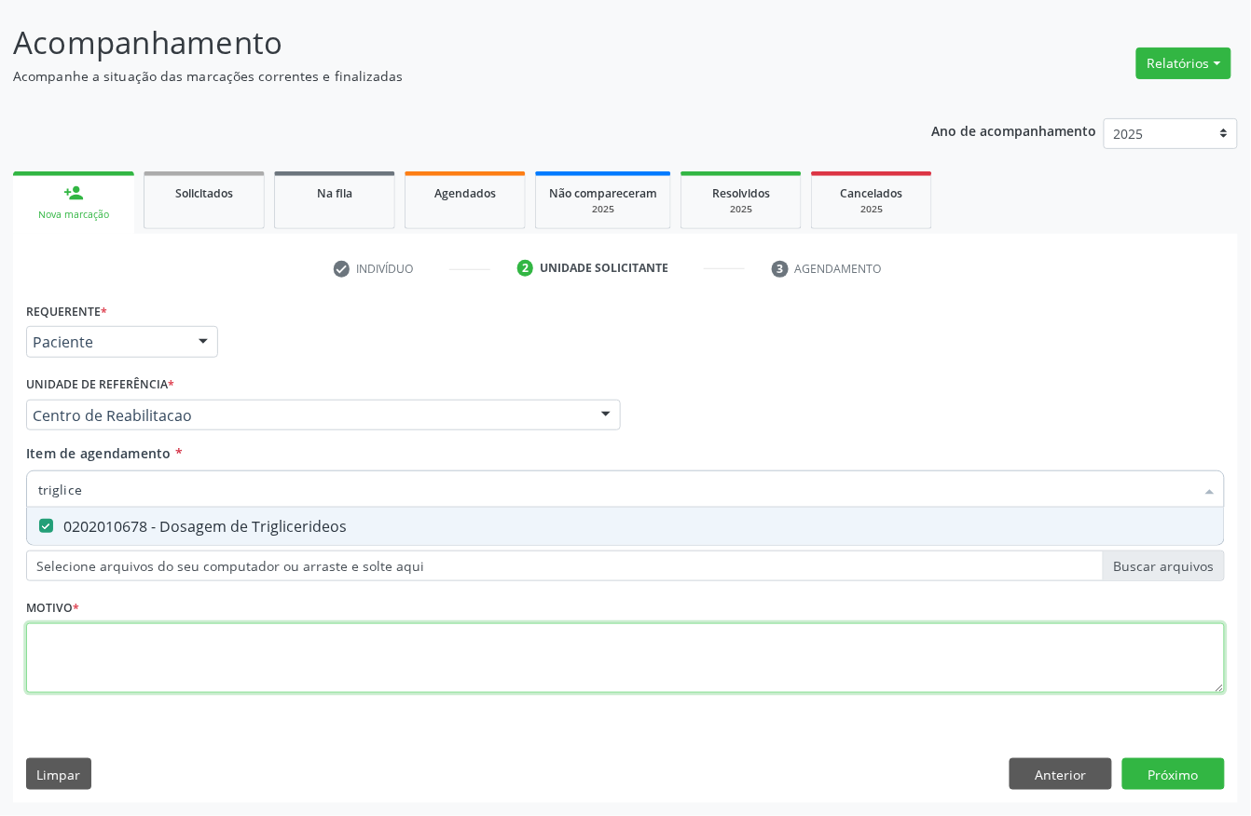
click at [129, 631] on div "Requerente * Paciente Profissional de Saúde Paciente Nenhum resultado encontrad…" at bounding box center [625, 508] width 1199 height 422
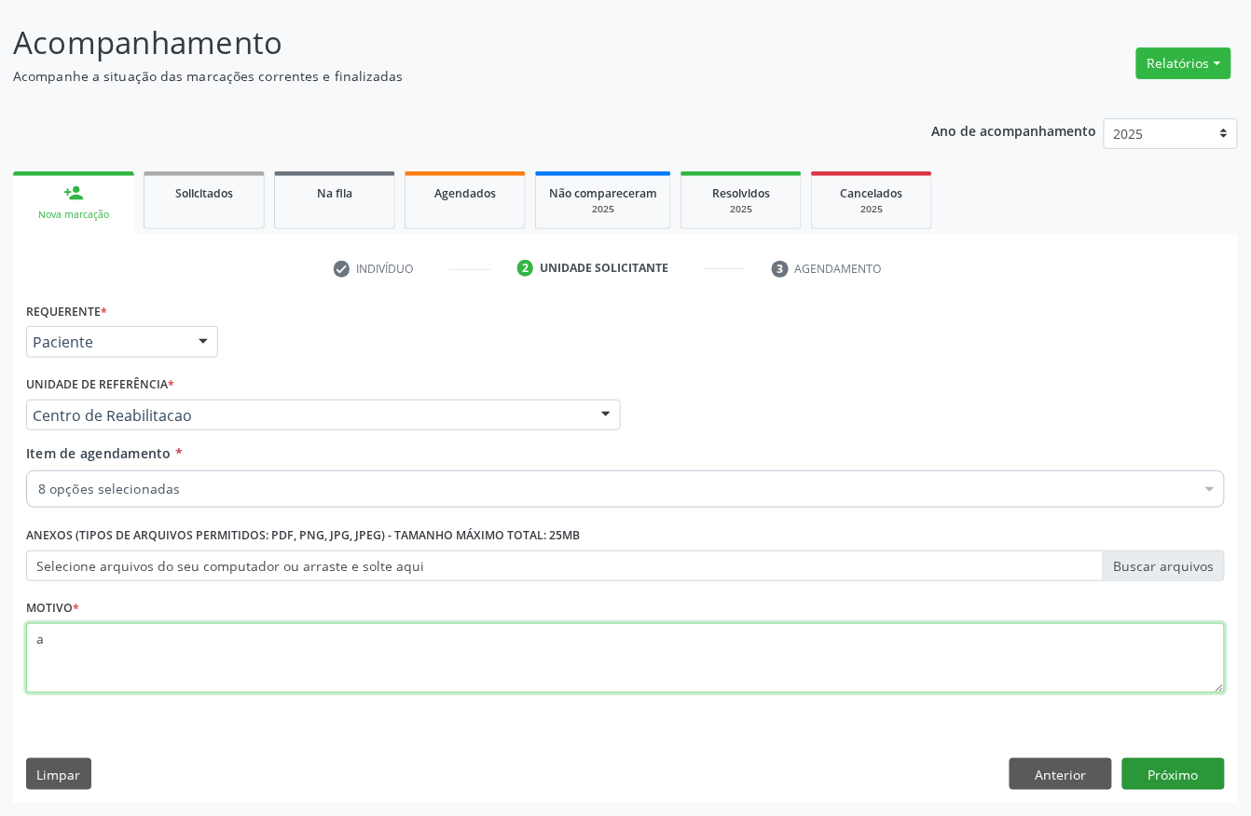
type textarea "a"
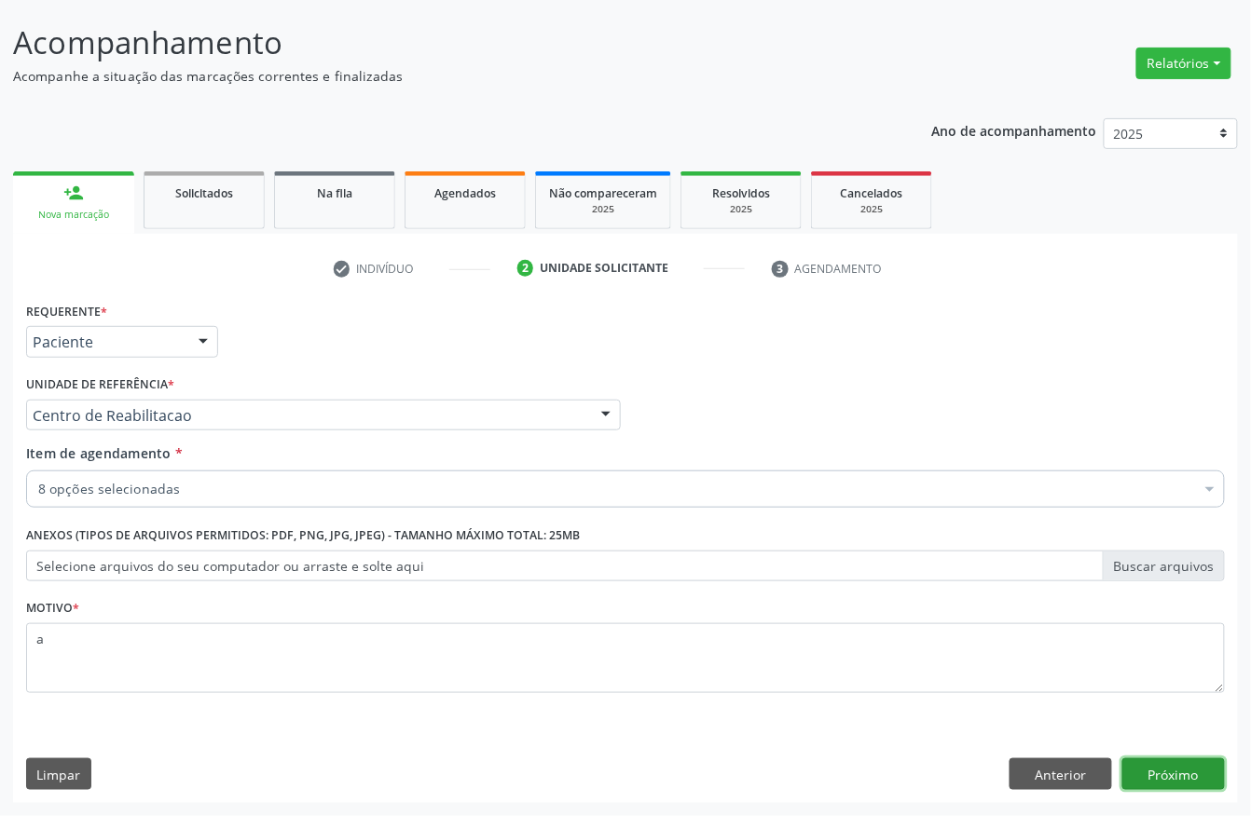
click at [1176, 745] on button "Próximo" at bounding box center [1173, 775] width 103 height 32
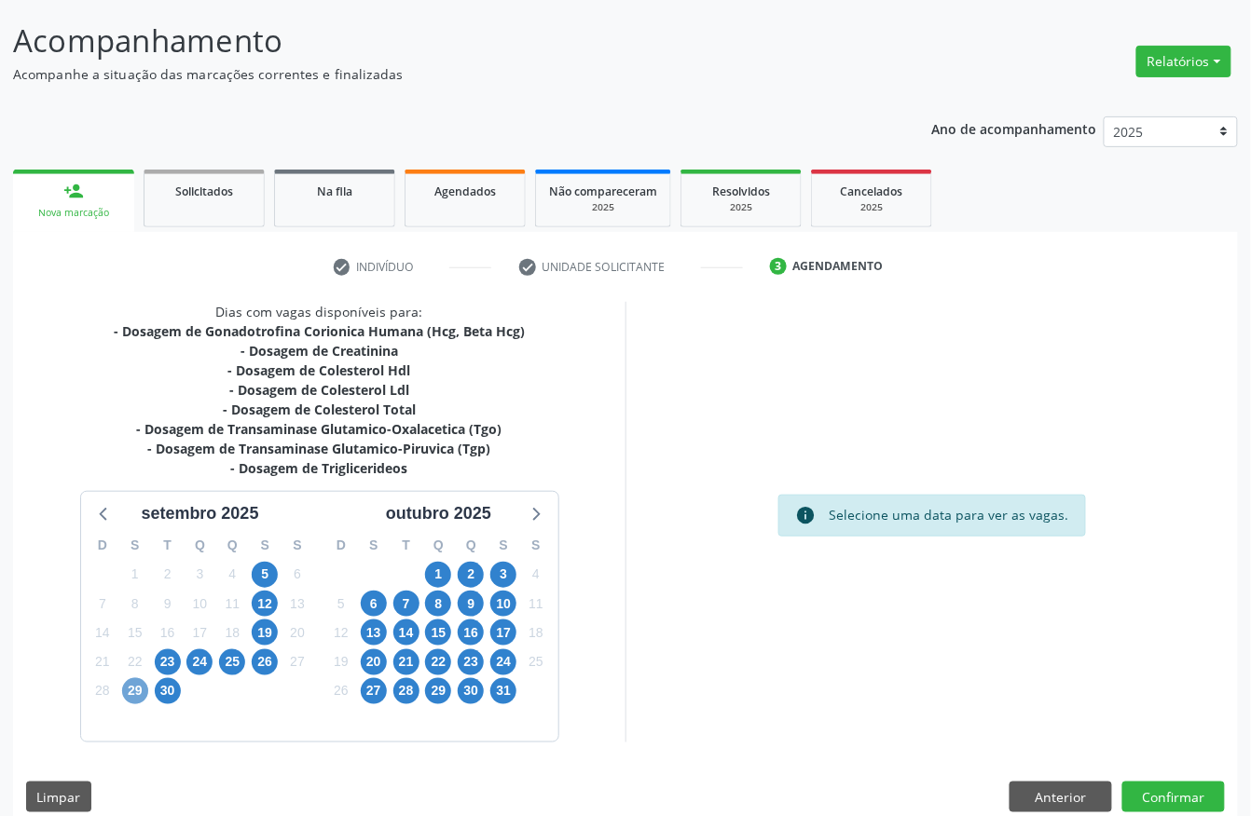
click at [123, 693] on span "29" at bounding box center [135, 692] width 26 height 26
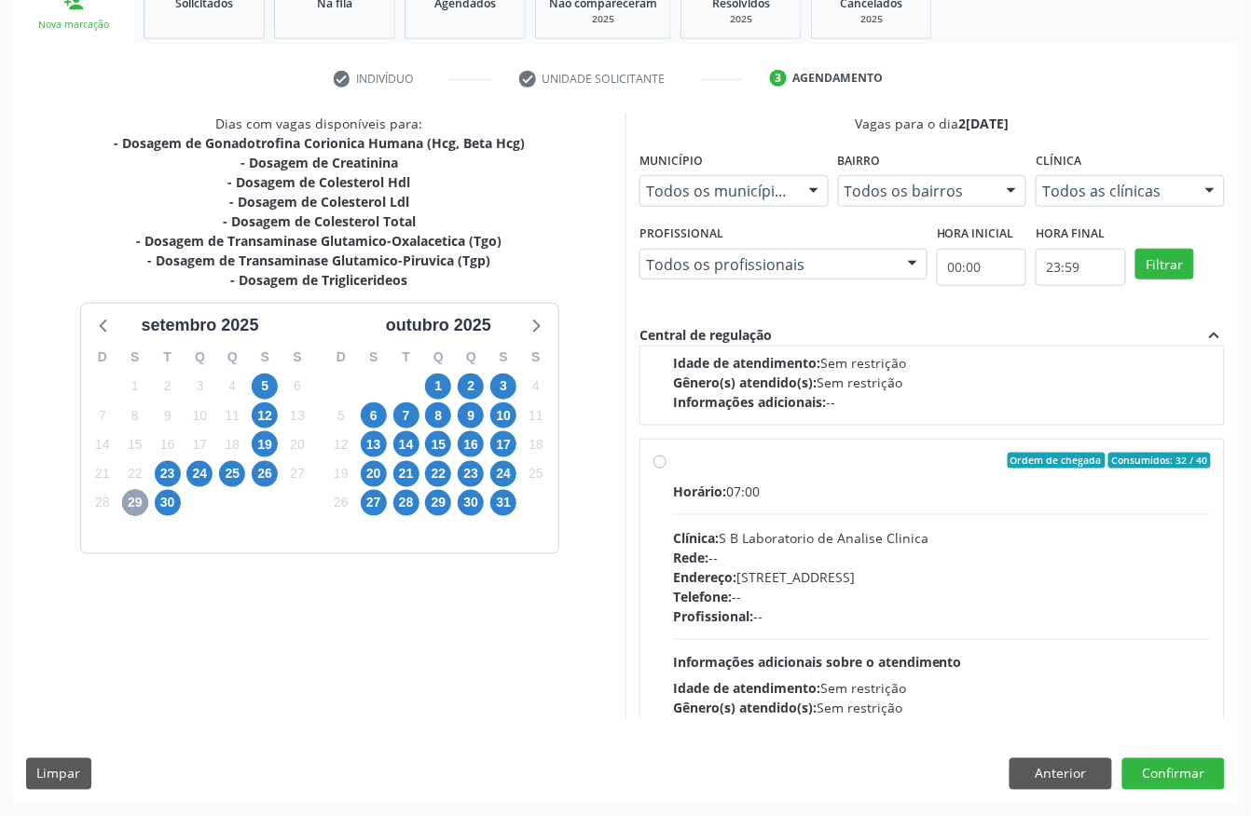
scroll to position [295, 0]
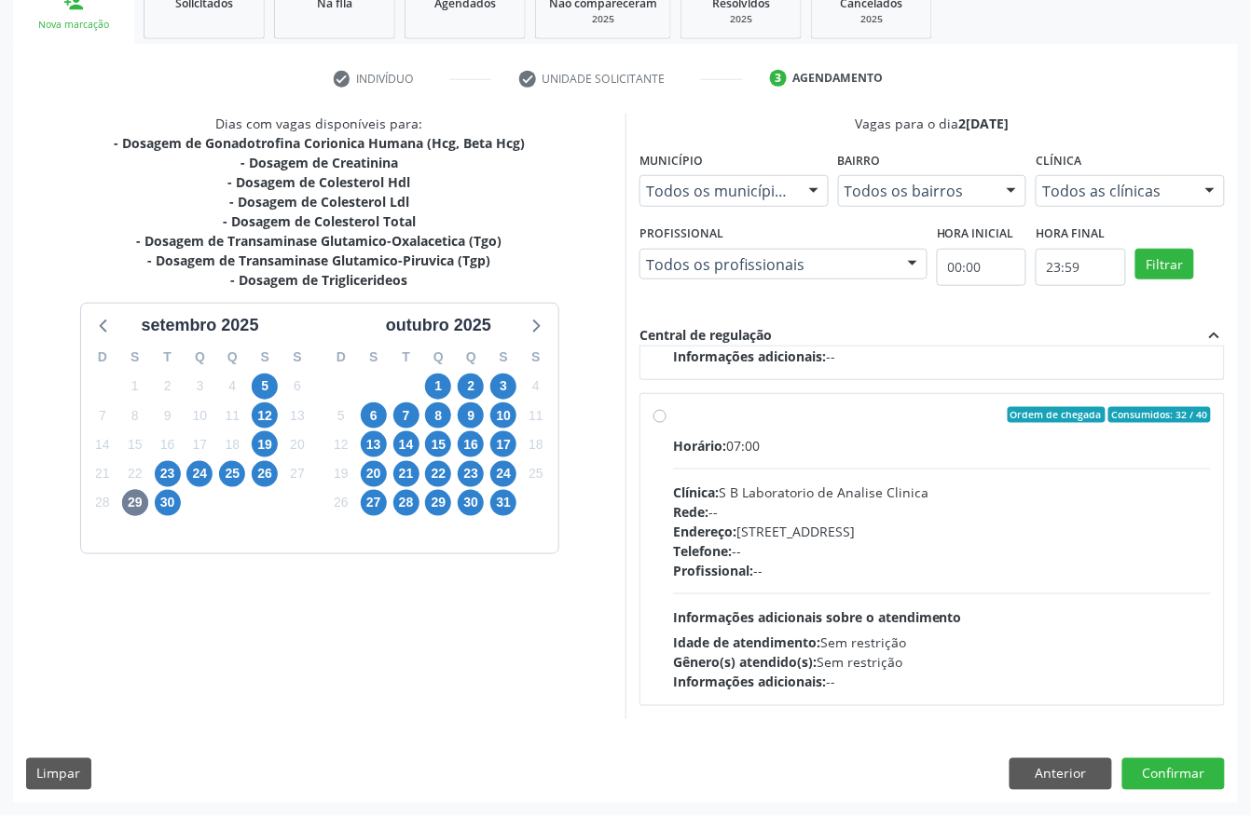
click at [785, 513] on div "Rede: --" at bounding box center [942, 512] width 538 height 20
click at [666, 424] on input "Ordem de chegada Consumidos: 32 / 40 Horário: 07:00 Clínica: S B Laboratorio de…" at bounding box center [659, 415] width 13 height 17
radio input "true"
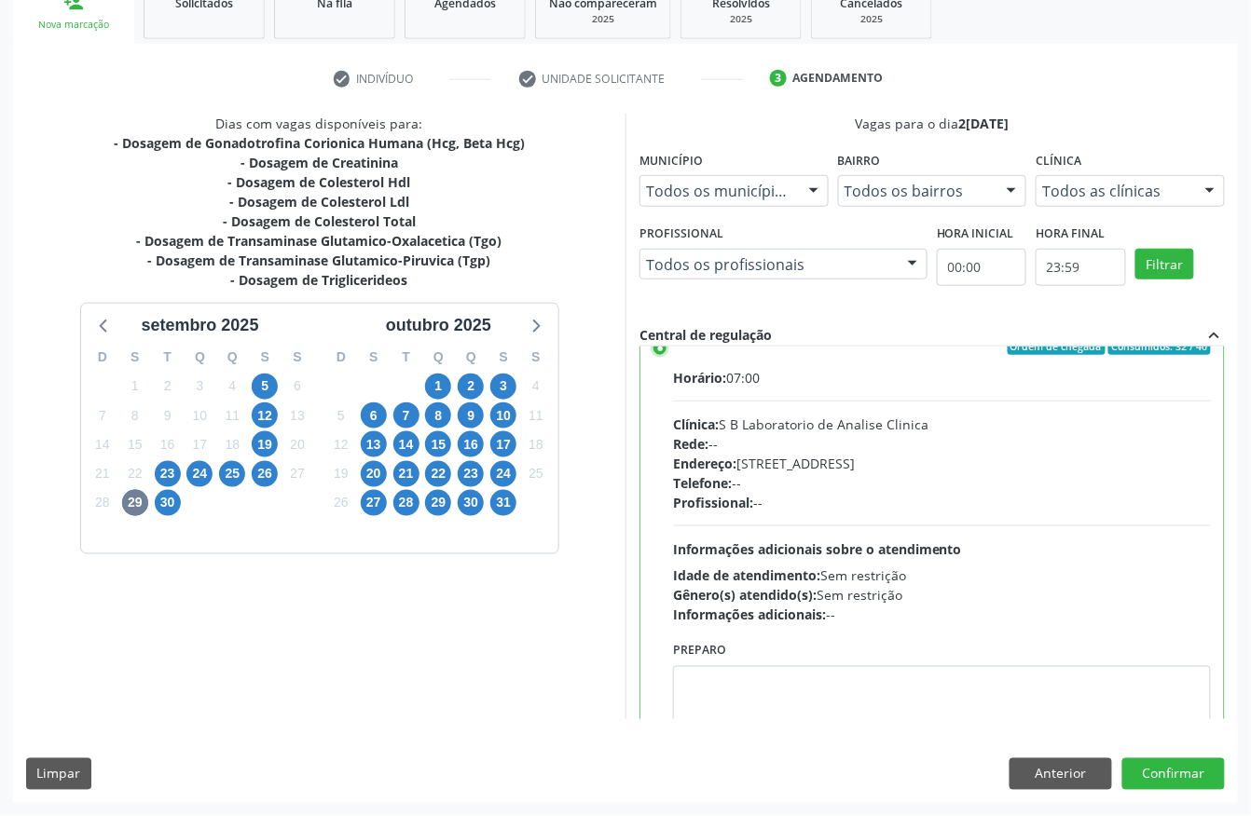
scroll to position [422, 0]
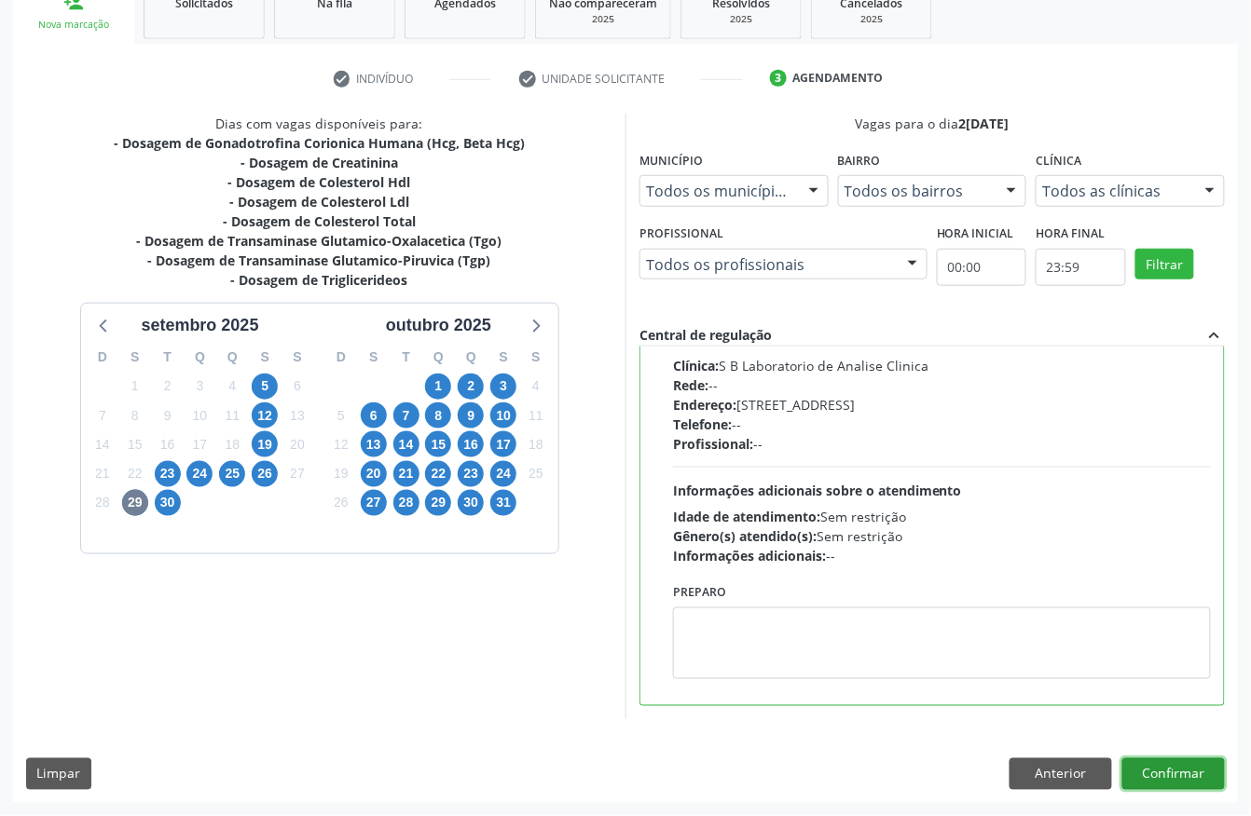
click at [1156, 745] on button "Confirmar" at bounding box center [1173, 775] width 103 height 32
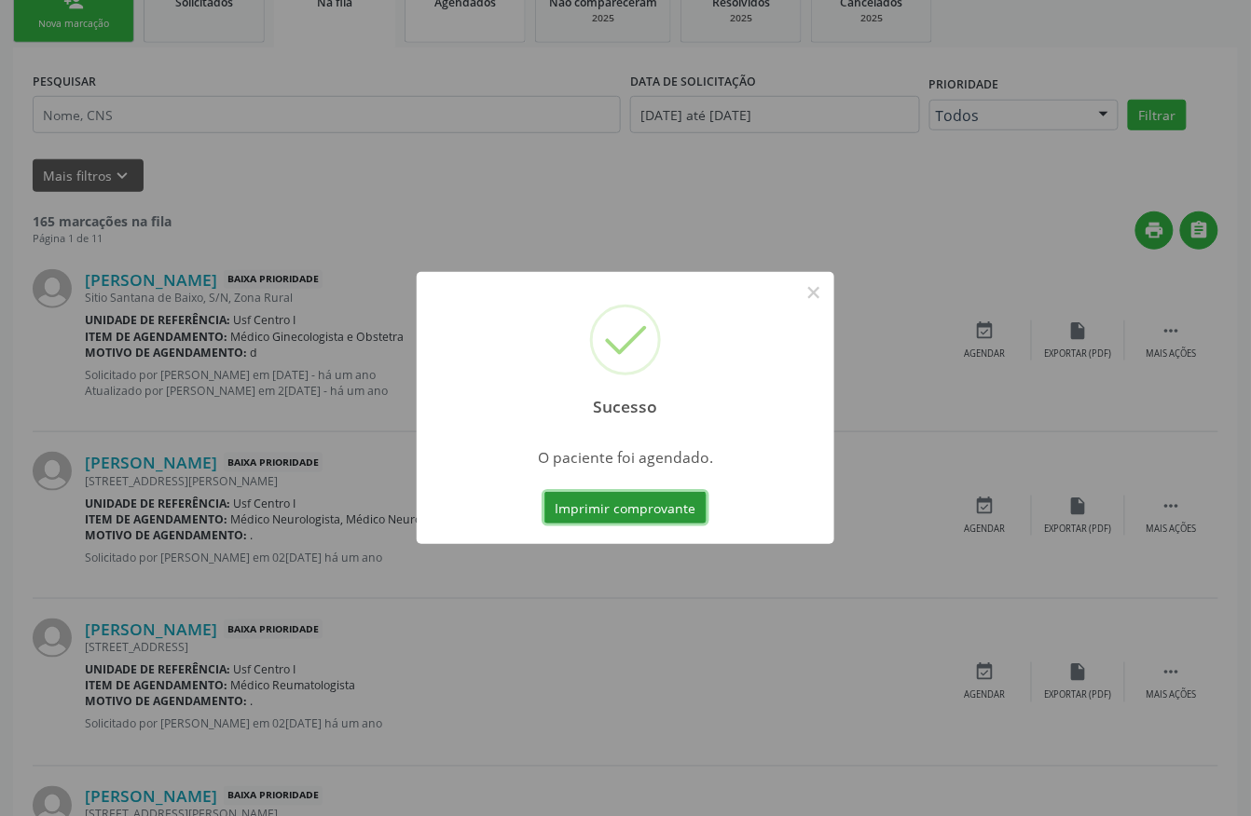
scroll to position [0, 0]
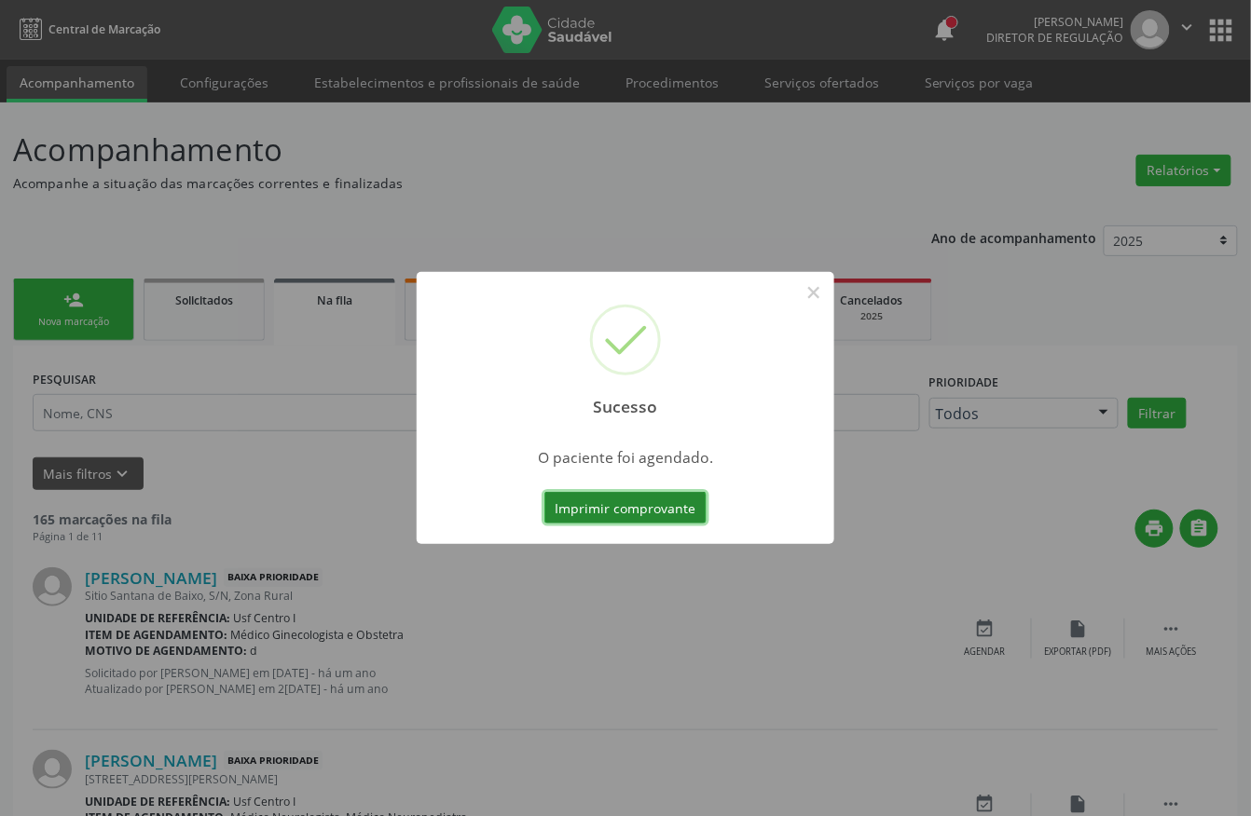
click at [608, 511] on button "Imprimir comprovante" at bounding box center [625, 508] width 162 height 32
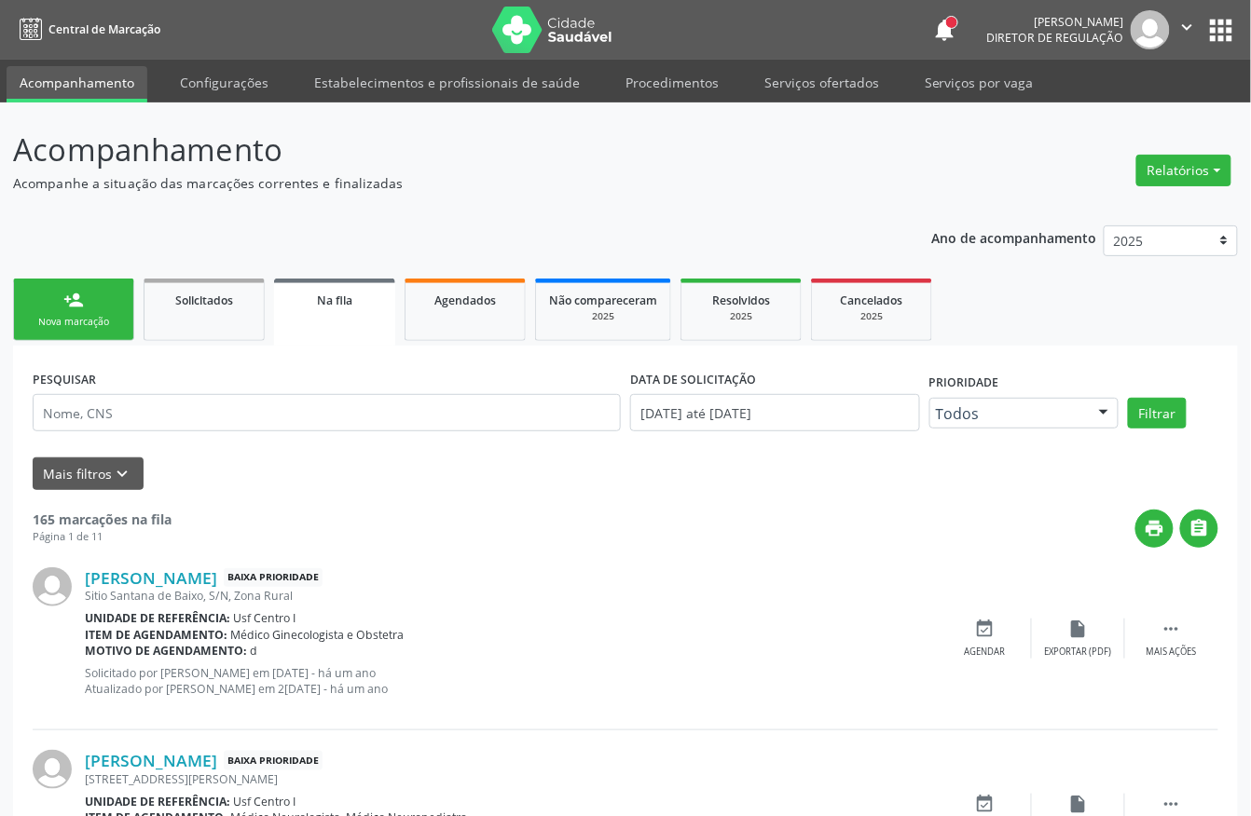
drag, startPoint x: 61, startPoint y: 289, endPoint x: 113, endPoint y: 295, distance: 52.6
click at [61, 289] on link "person_add Nova marcação" at bounding box center [73, 310] width 121 height 62
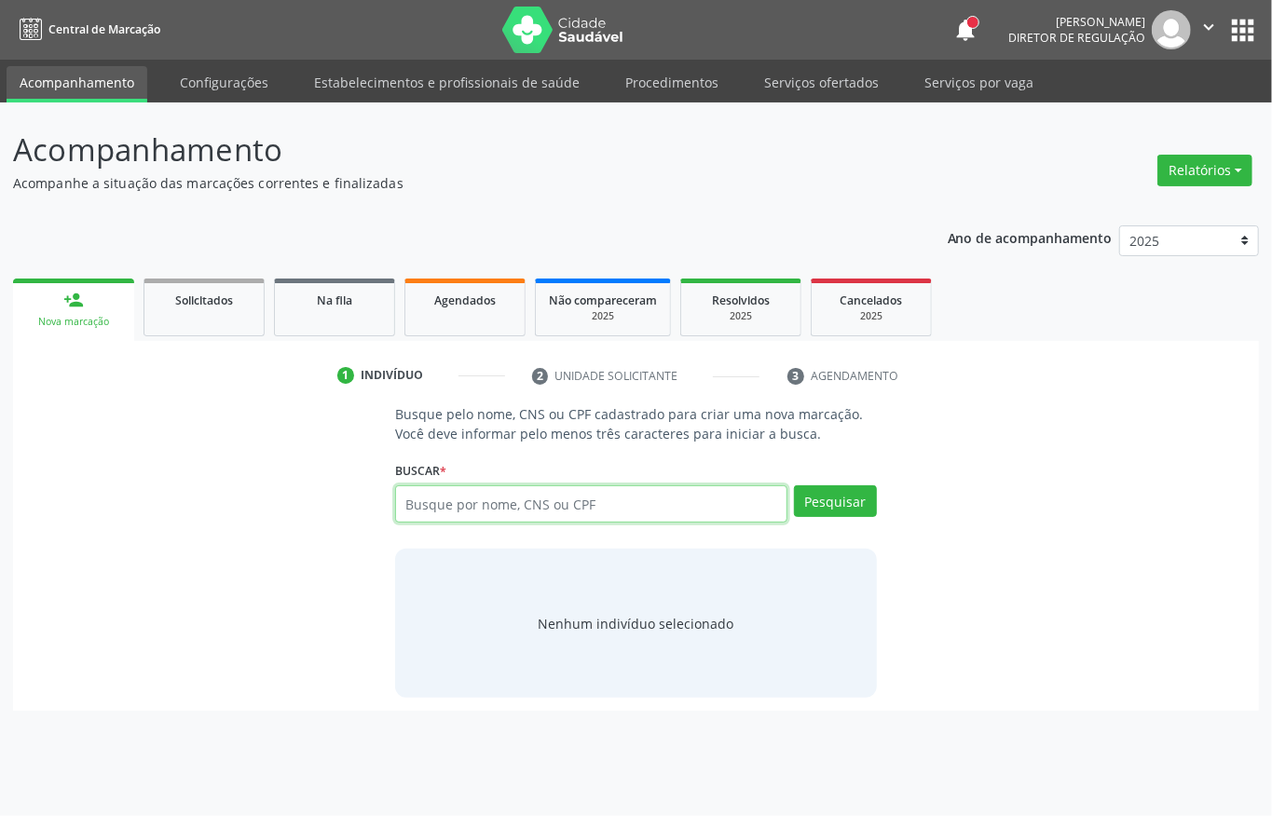
click at [494, 508] on input "text" at bounding box center [591, 504] width 392 height 37
type input "125587674550009"
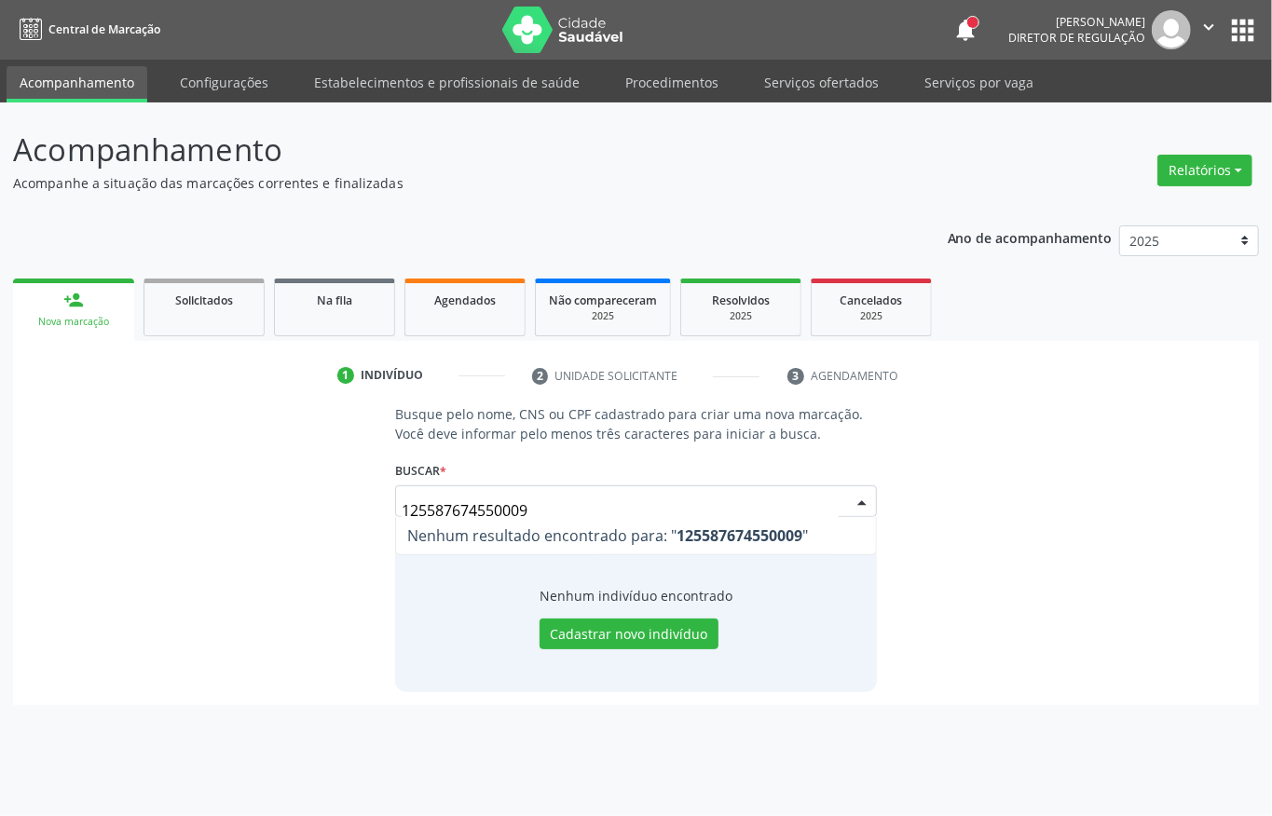
click at [500, 508] on input "125587674550009" at bounding box center [620, 510] width 437 height 37
drag, startPoint x: 500, startPoint y: 508, endPoint x: 488, endPoint y: 490, distance: 20.9
click at [500, 508] on input "125587674550009" at bounding box center [620, 510] width 437 height 37
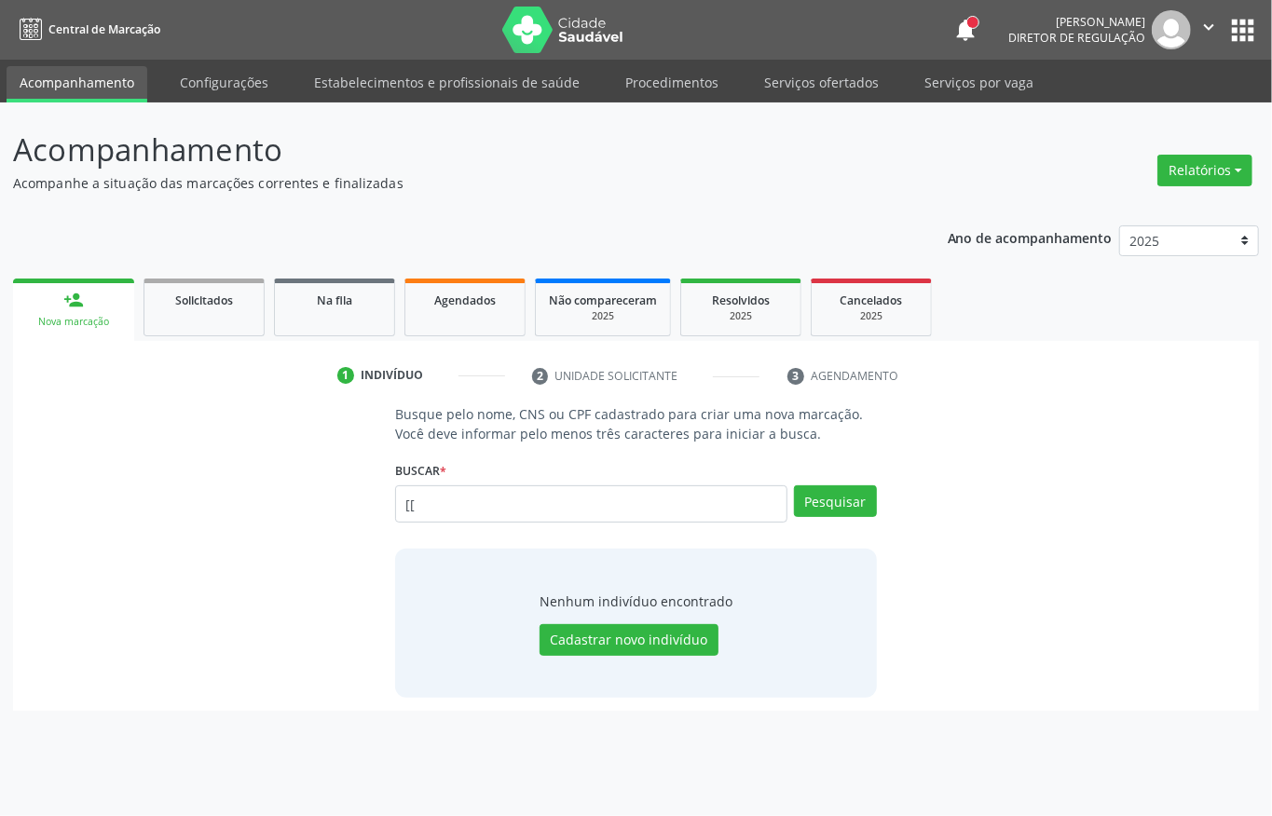
type input "["
type input "125587674550009"
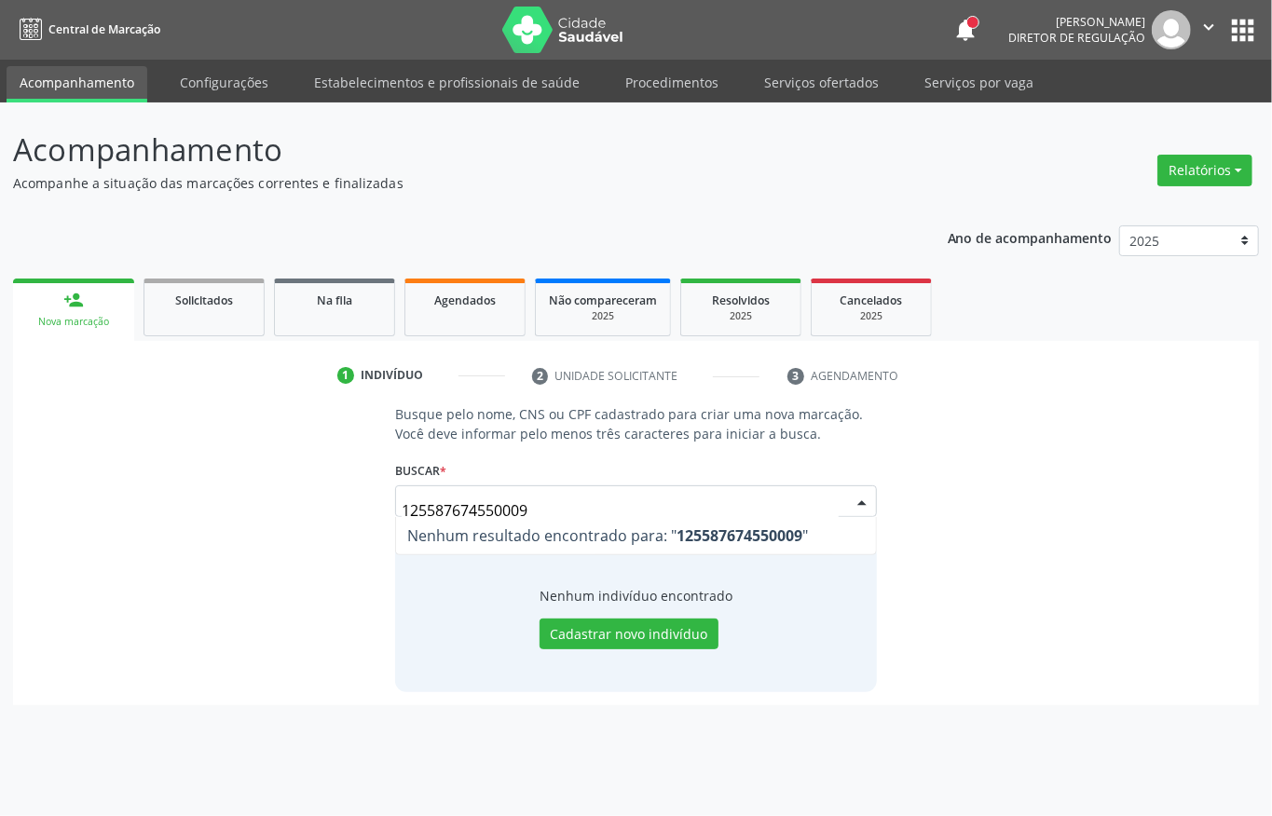
click at [494, 504] on input "125587674550009" at bounding box center [620, 510] width 437 height 37
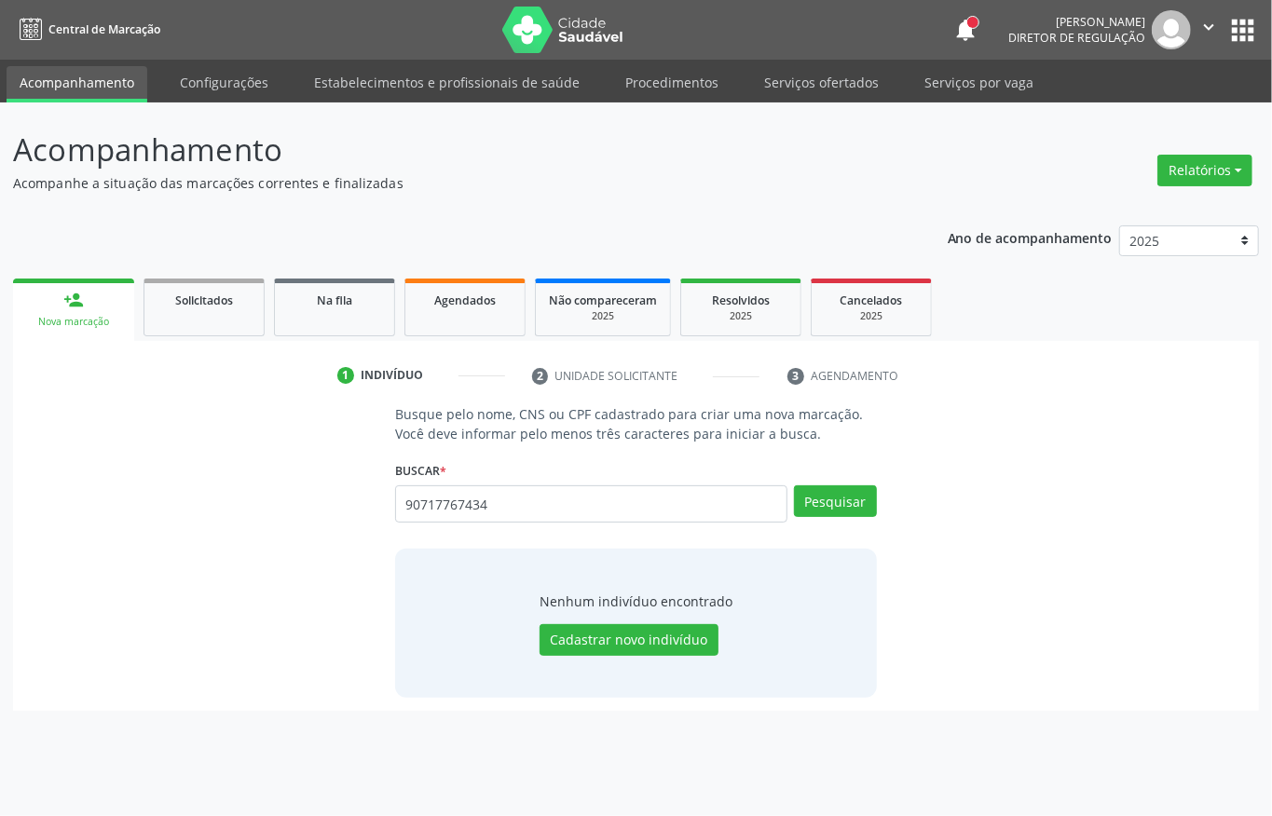
type input "90717767434"
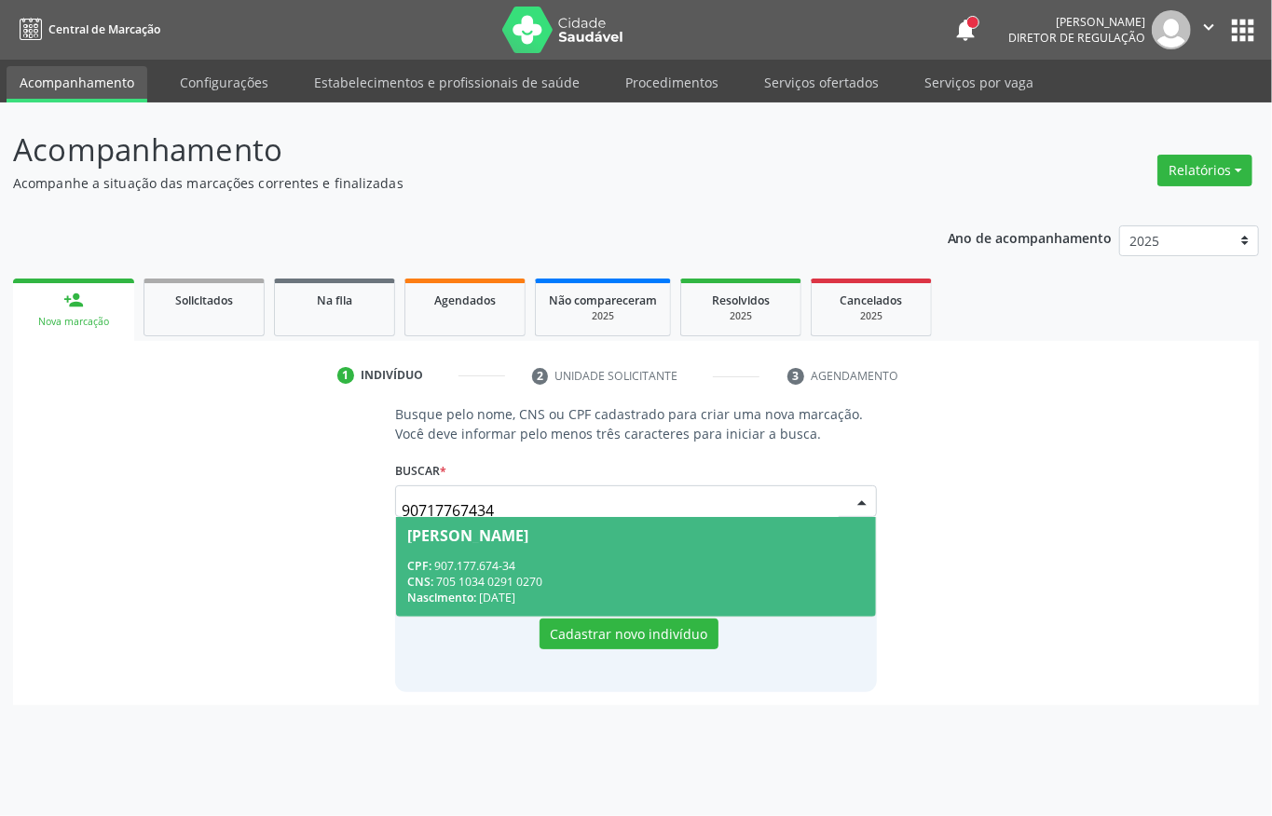
click at [611, 576] on div "CNS: 705 1034 0291 0270" at bounding box center [636, 582] width 458 height 16
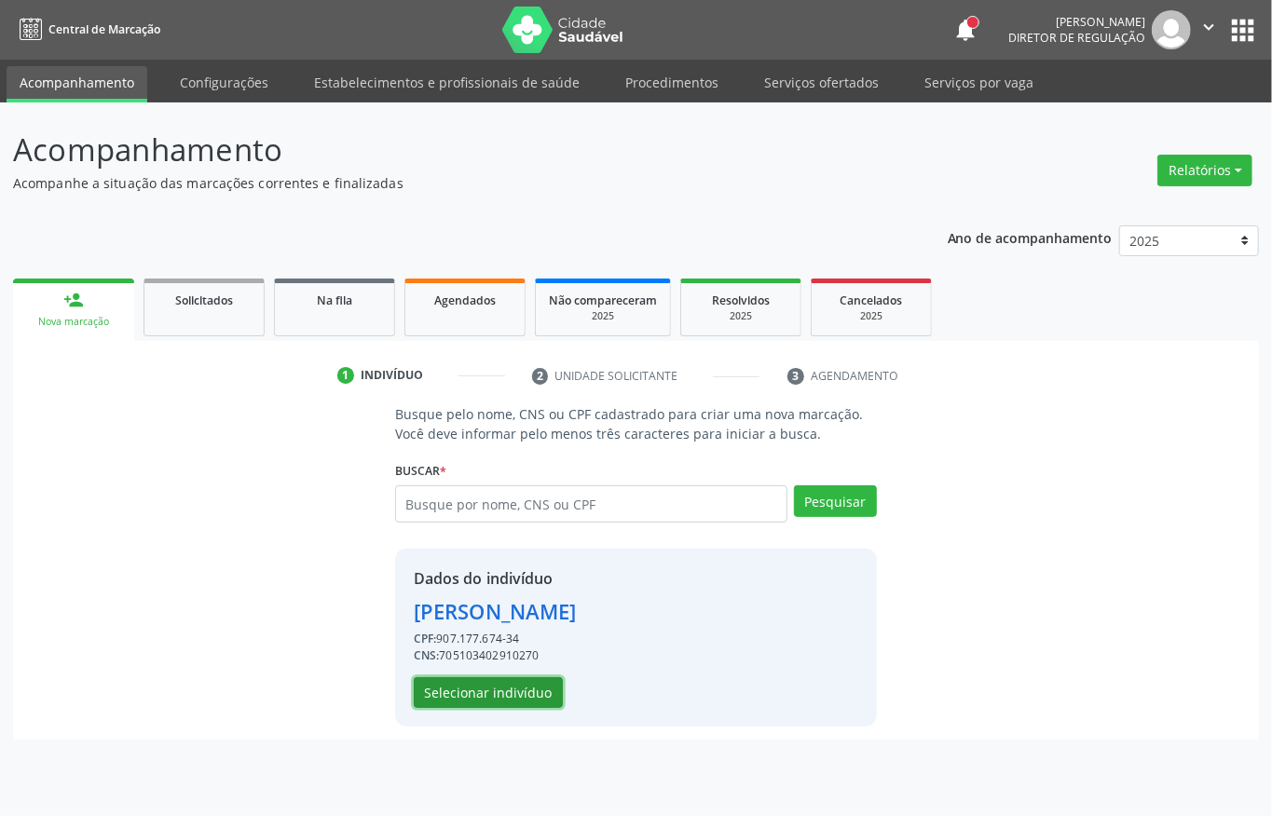
click at [520, 697] on button "Selecionar indivíduo" at bounding box center [488, 694] width 149 height 32
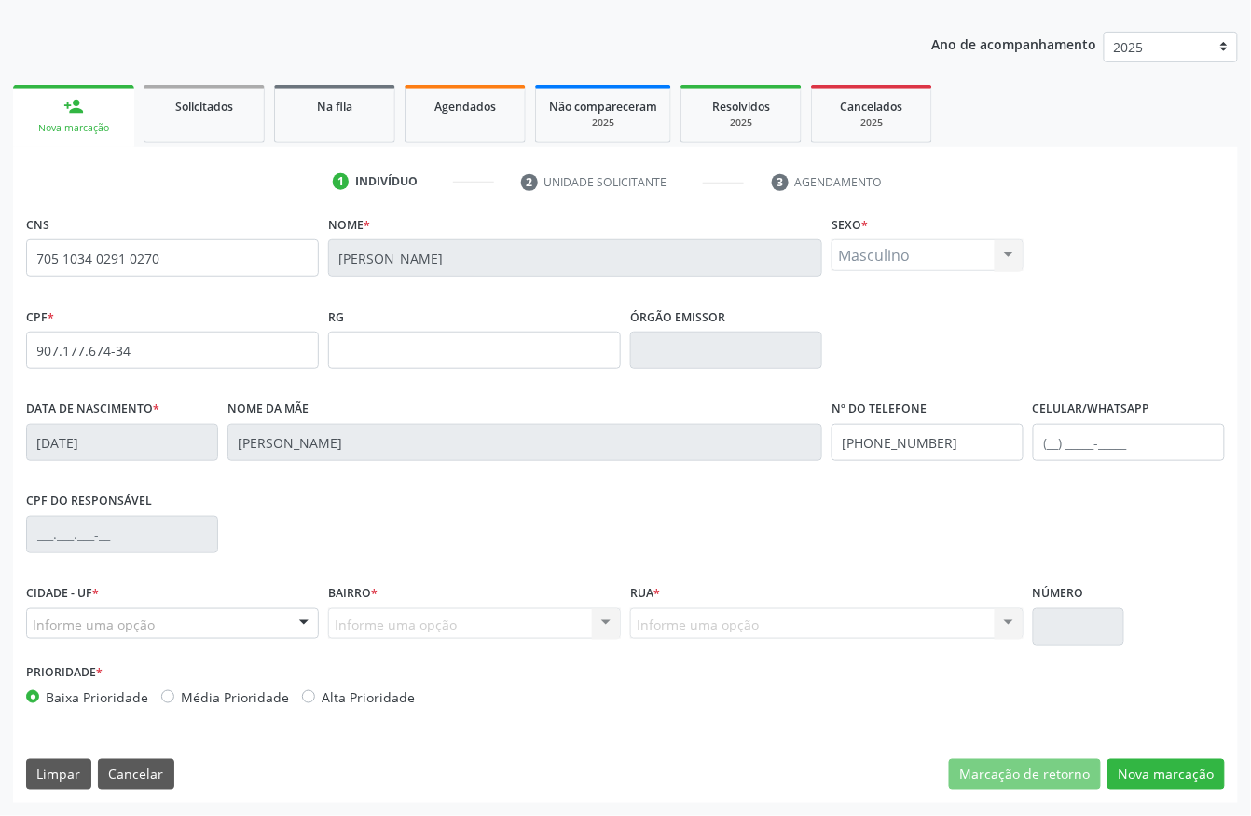
scroll to position [195, 0]
click at [1131, 745] on button "Nova marcação" at bounding box center [1165, 776] width 117 height 32
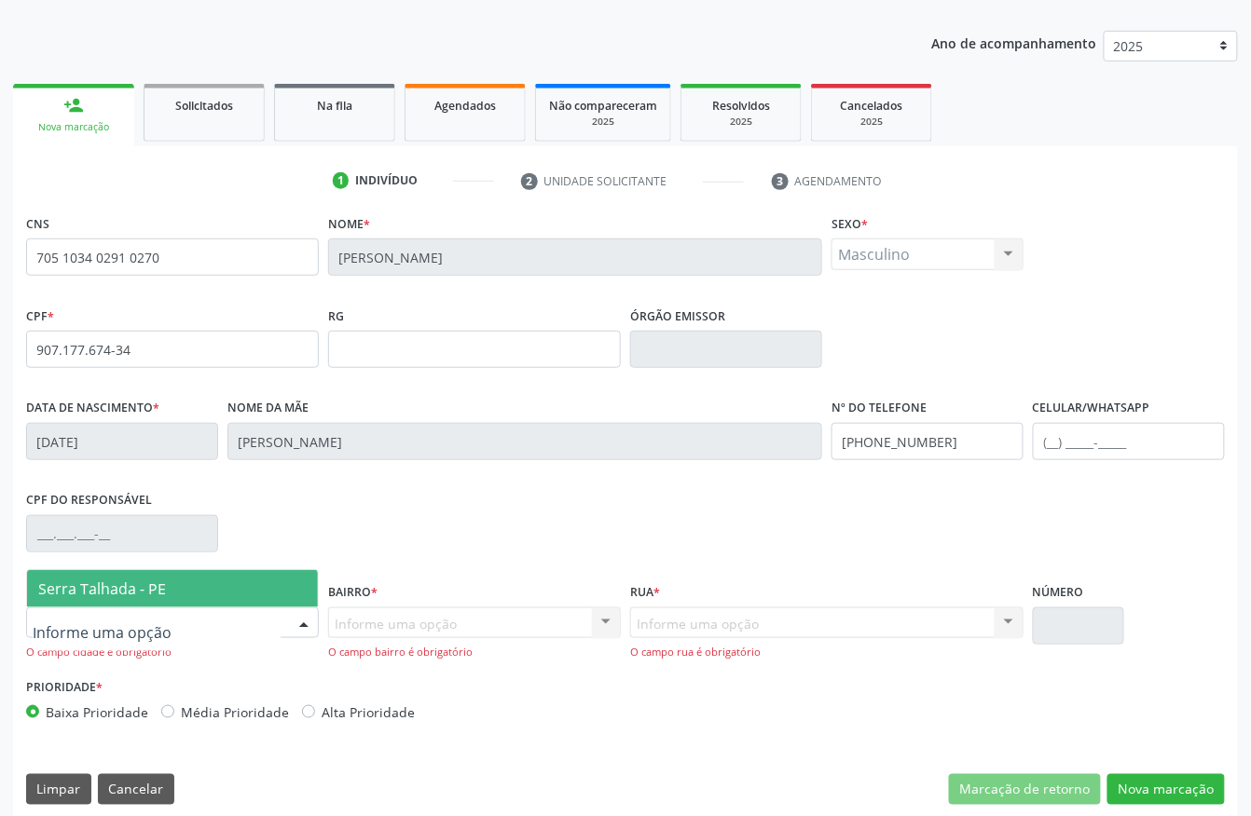
click at [119, 610] on div at bounding box center [172, 624] width 293 height 32
click at [130, 574] on span "Serra Talhada - PE" at bounding box center [172, 588] width 291 height 37
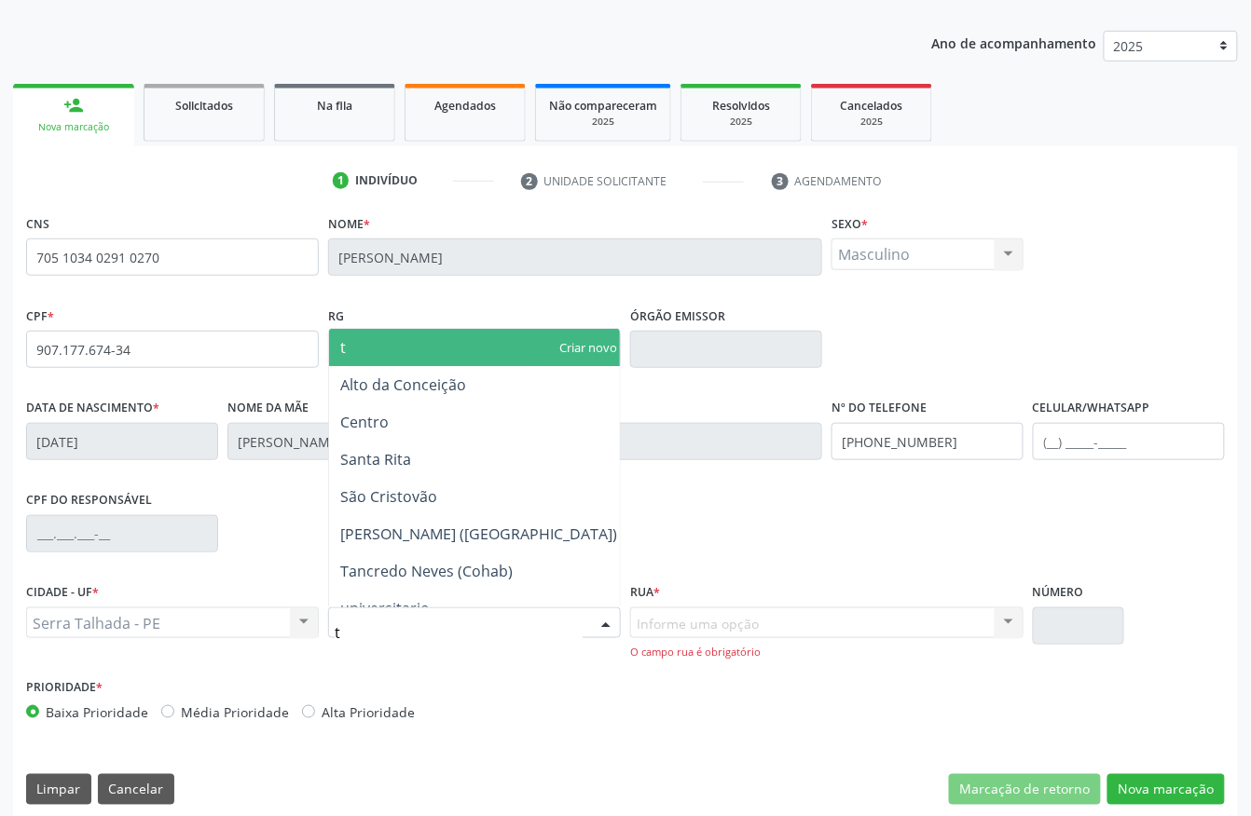
type input "ta"
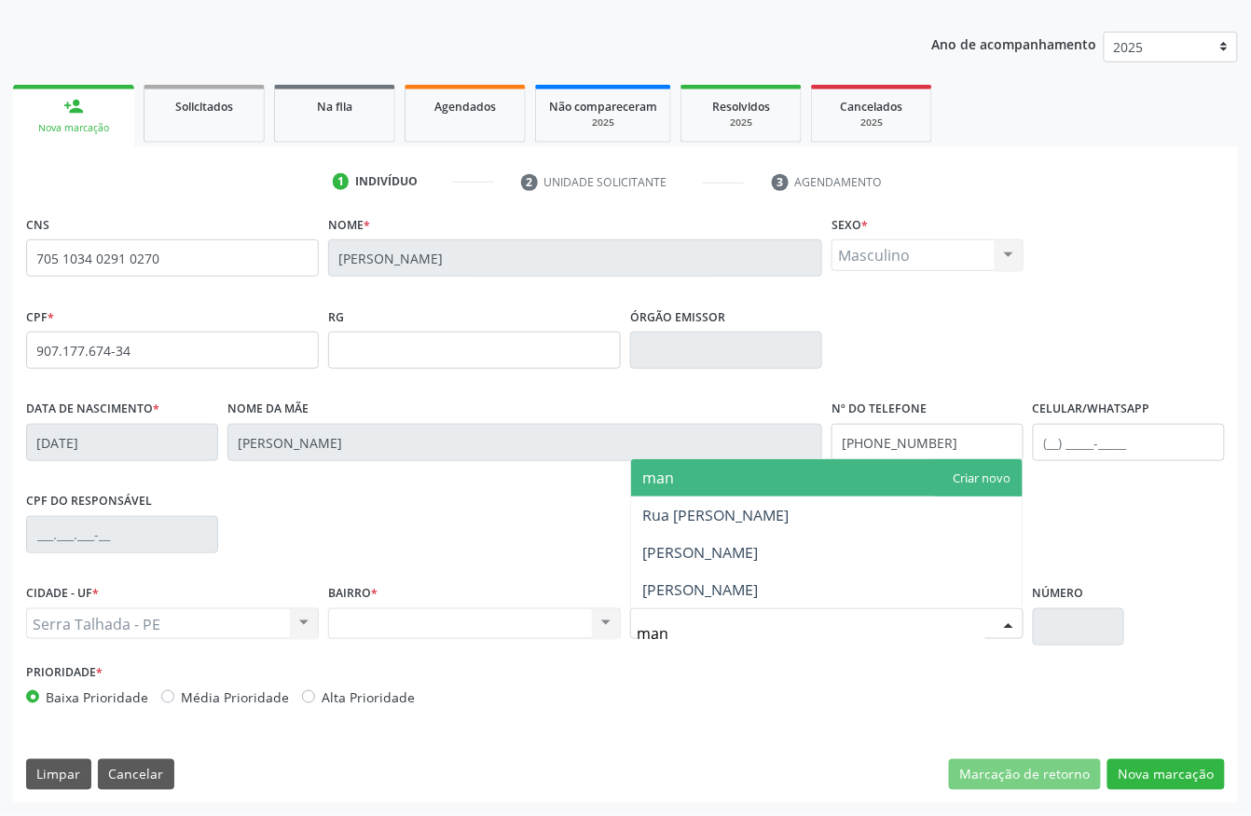
type input "mano"
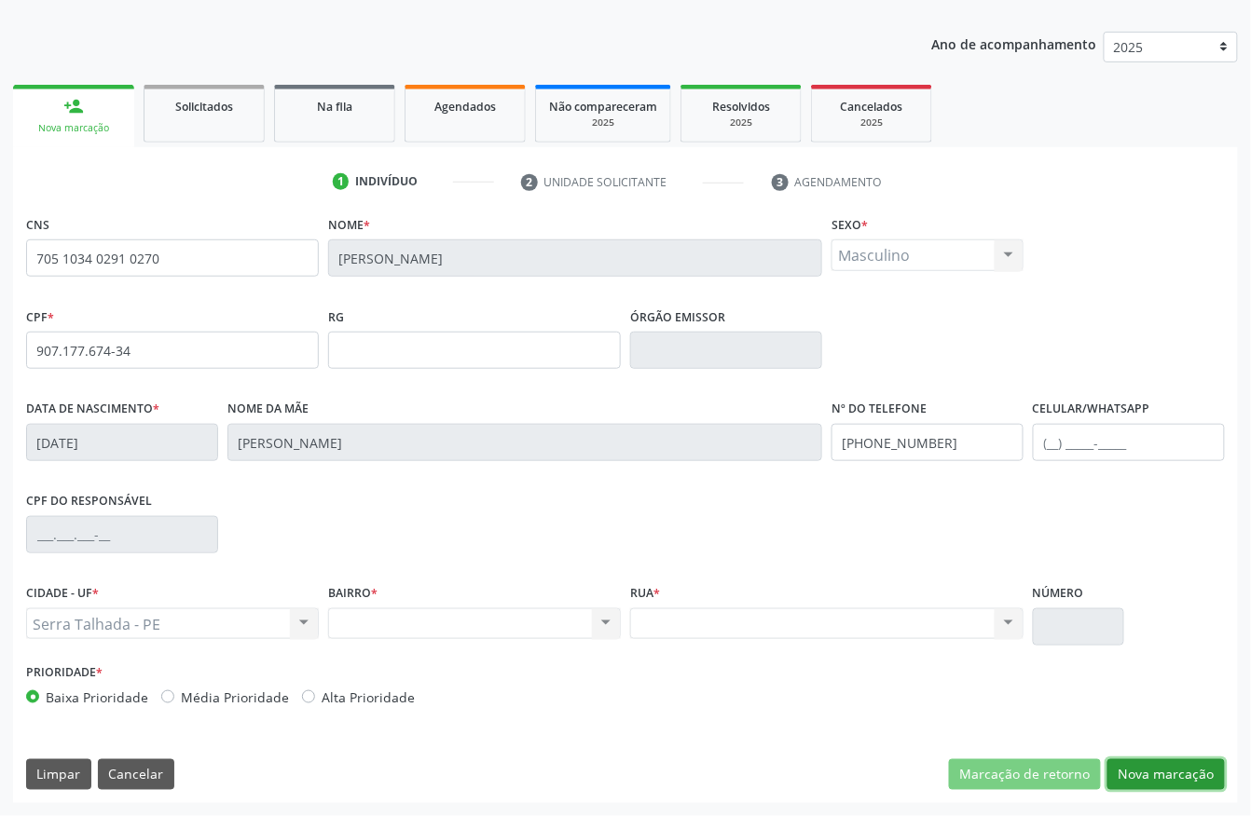
click at [1131, 745] on button "Nova marcação" at bounding box center [1165, 776] width 117 height 32
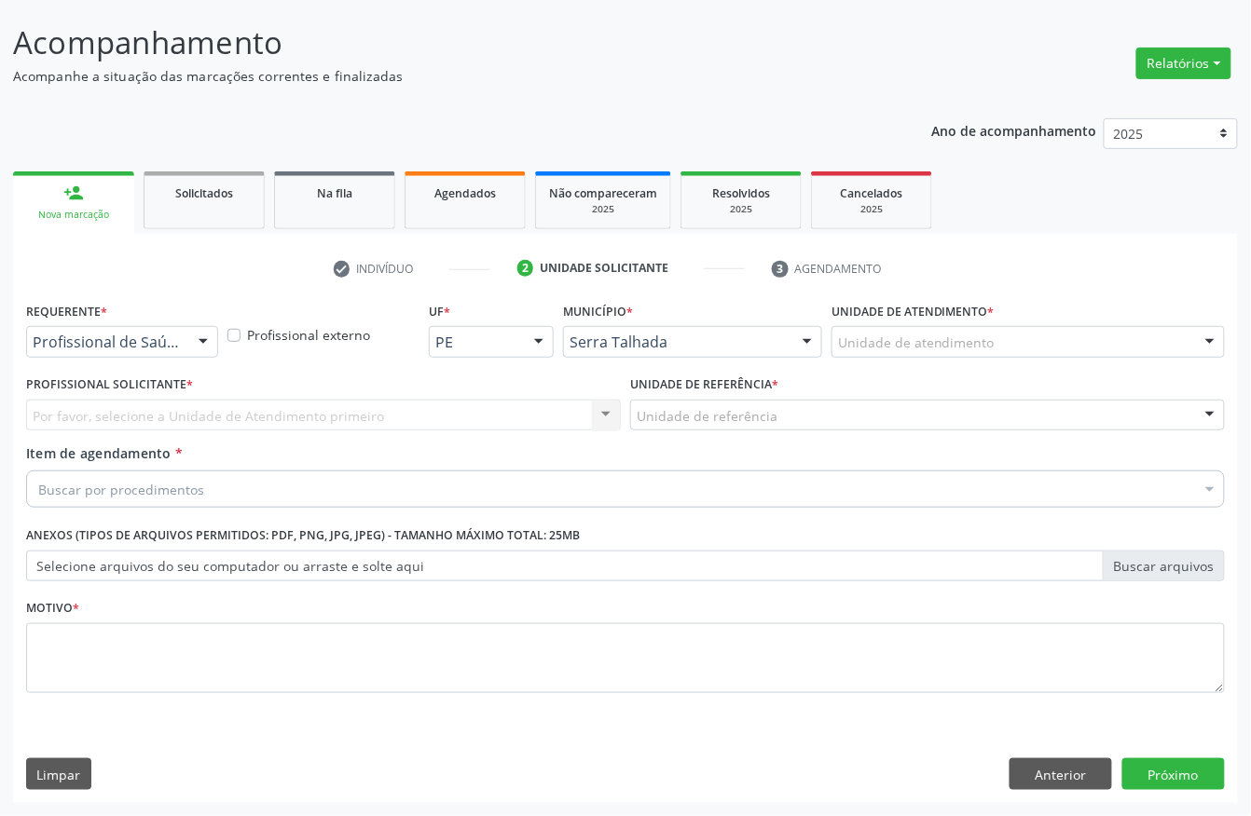
scroll to position [109, 0]
click at [99, 326] on div "Profissional de Saúde" at bounding box center [122, 342] width 192 height 32
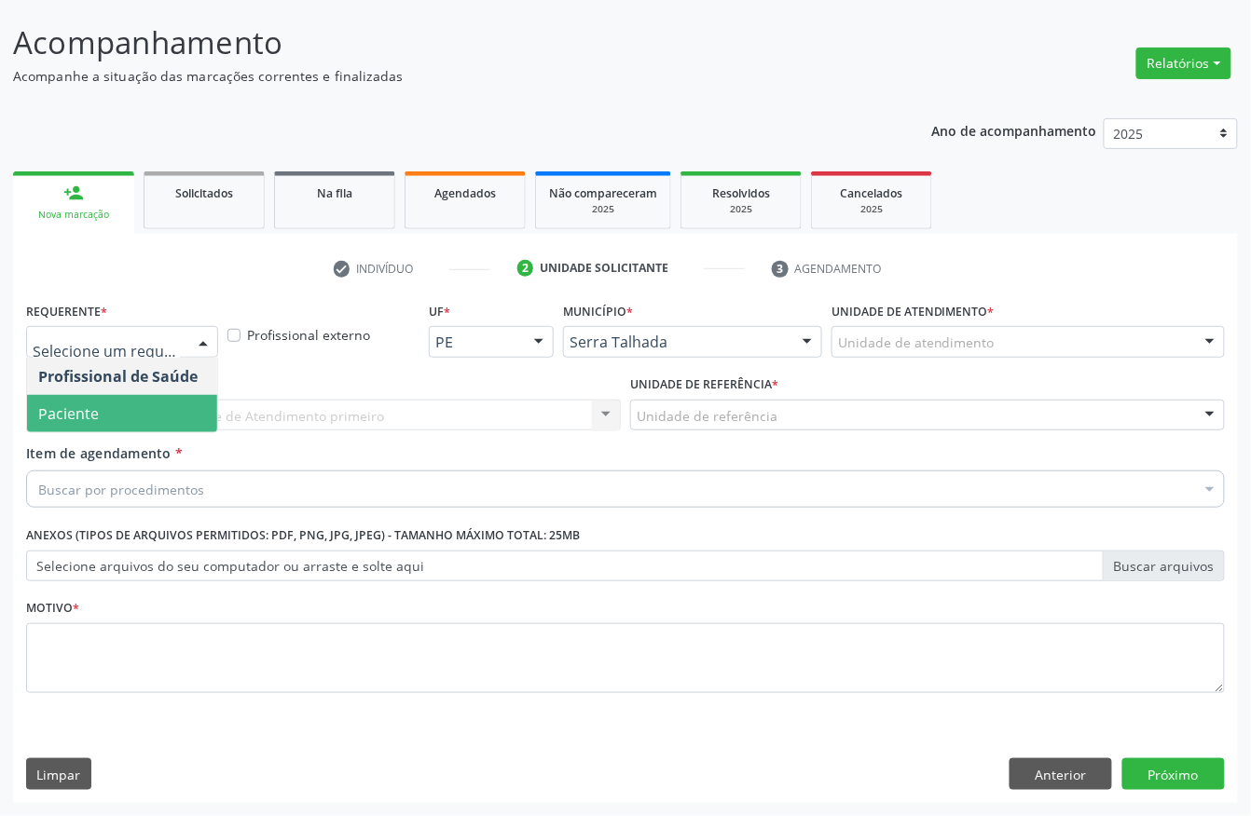
click at [73, 399] on span "Paciente" at bounding box center [122, 413] width 190 height 37
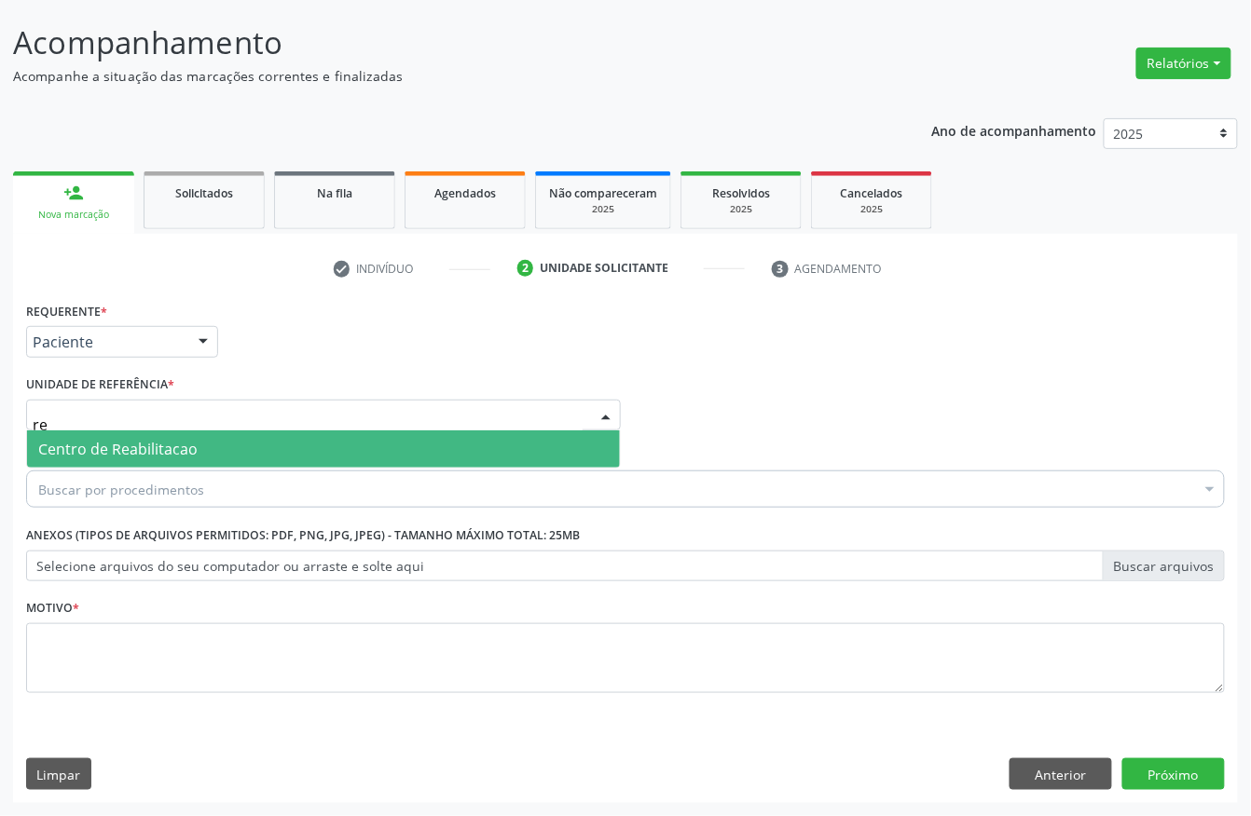
type input "rea"
click at [82, 453] on span "Centro de Reabilitacao" at bounding box center [117, 449] width 159 height 21
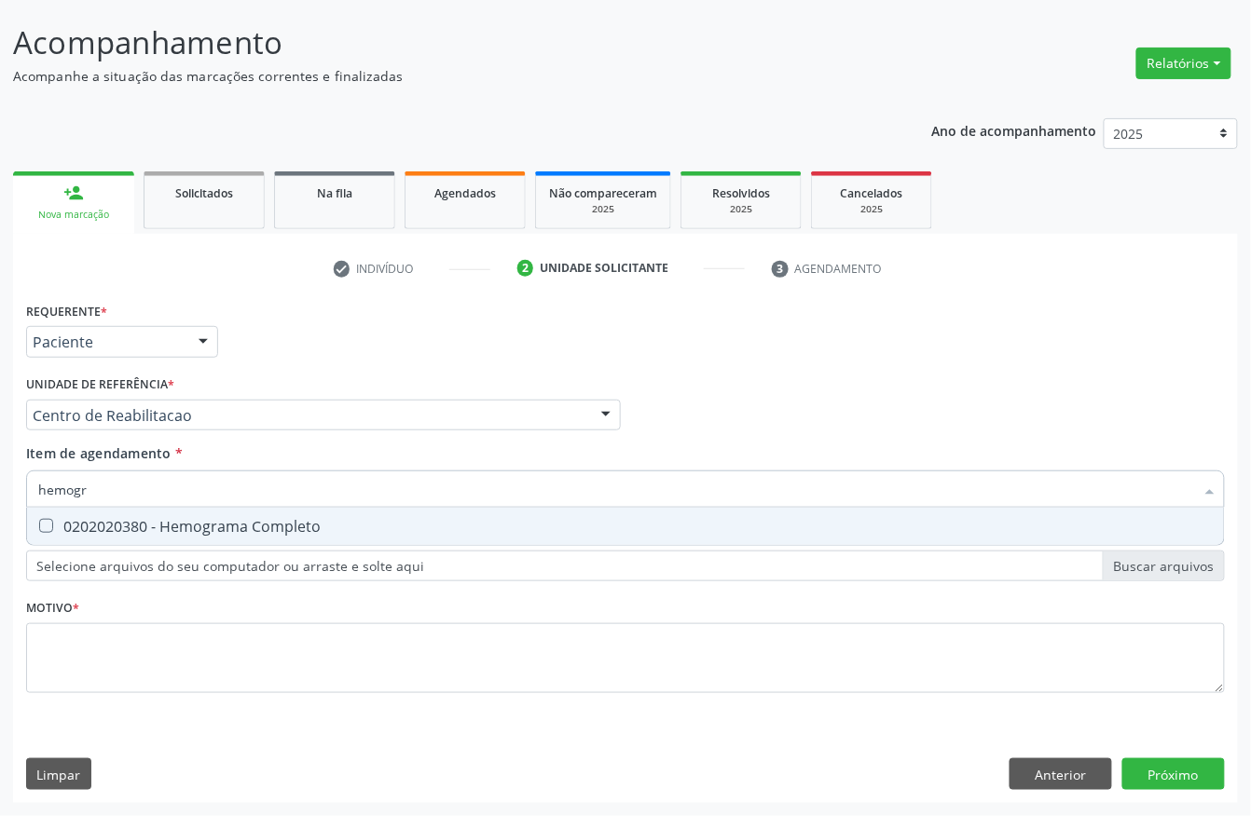
type input "hemogra"
click at [322, 544] on div "Selecionar todos 0202020380 - Hemograma Completo Nenhum resultado encontrado pa…" at bounding box center [625, 527] width 1199 height 38
click at [324, 531] on div "0202020380 - Hemograma Completo" at bounding box center [625, 526] width 1174 height 15
checkbox Completo "true"
click at [180, 473] on input "hemogra" at bounding box center [616, 489] width 1156 height 37
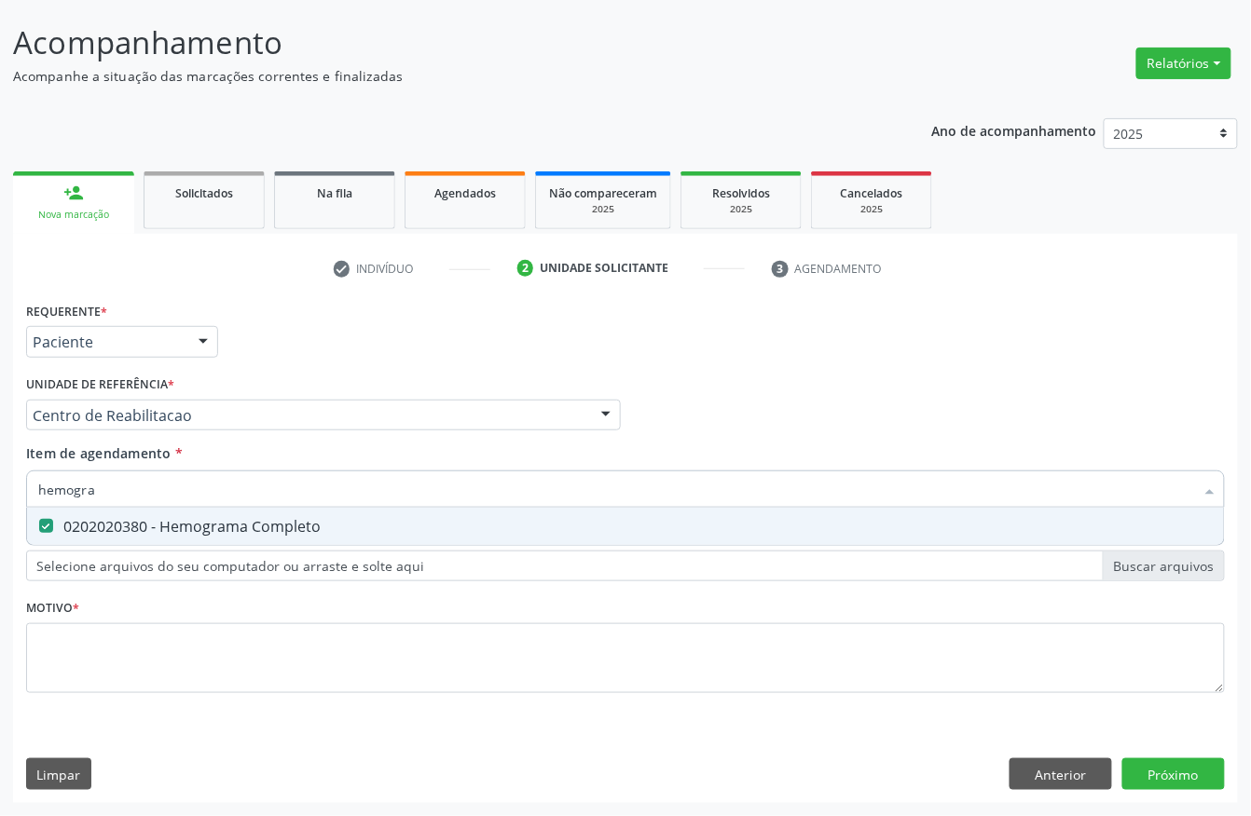
click at [180, 473] on input "hemogra" at bounding box center [616, 489] width 1156 height 37
type input "gli"
checkbox Completo "false"
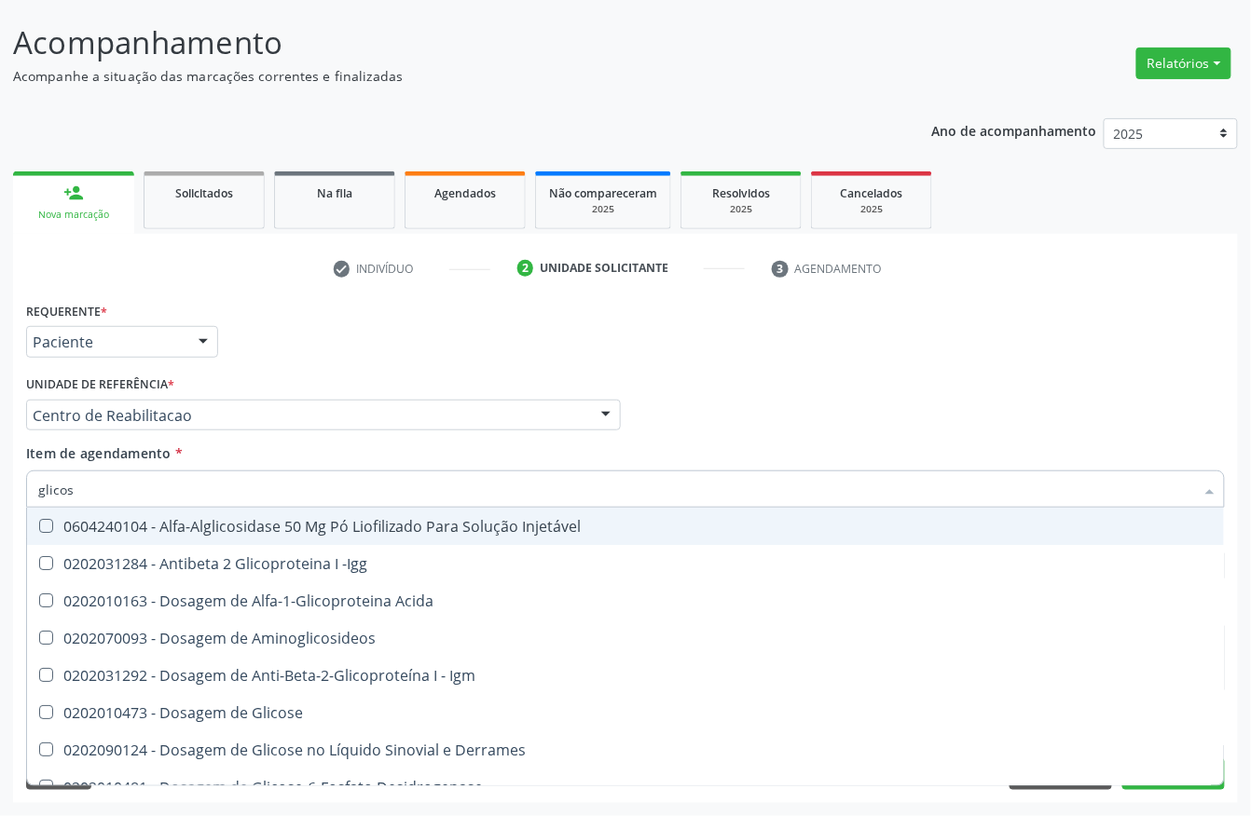
type input "glicose"
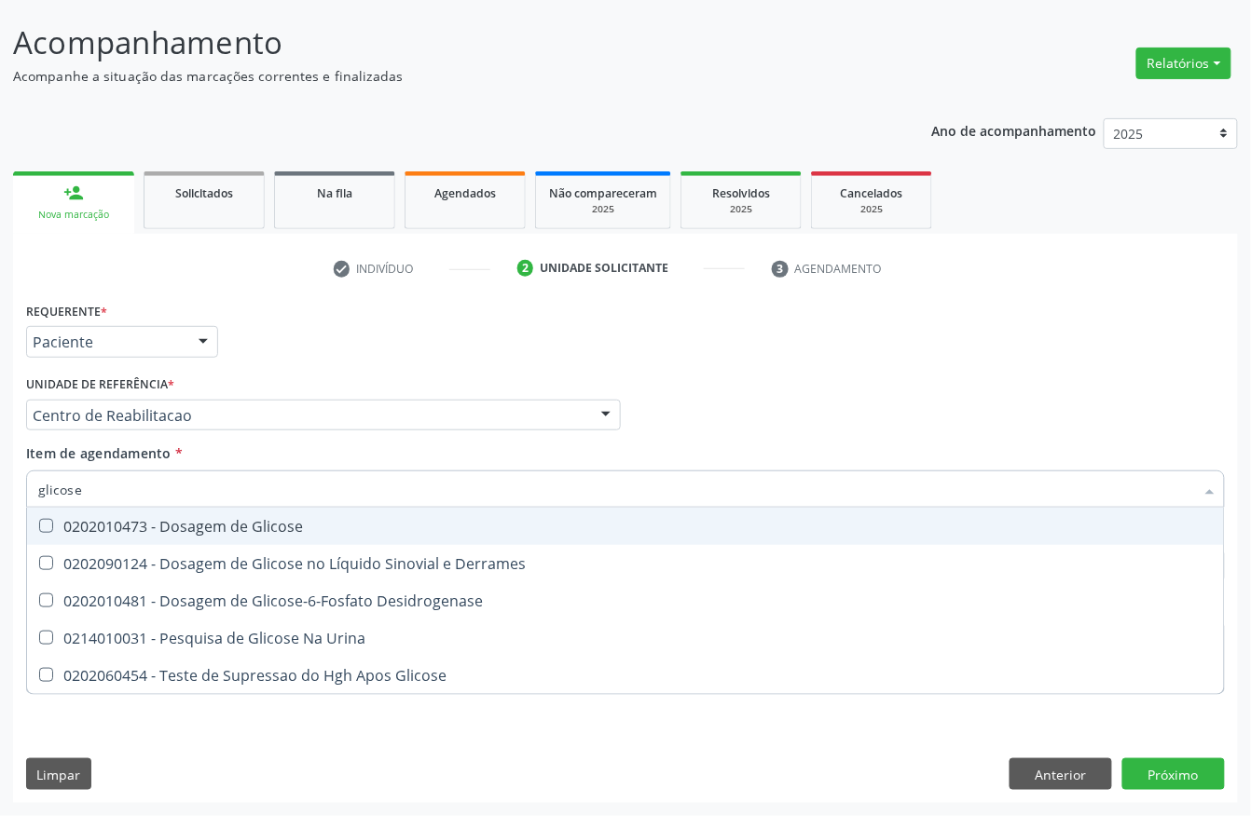
click at [114, 519] on div "0202010473 - Dosagem de Glicose" at bounding box center [625, 526] width 1174 height 15
checkbox Glicose "true"
click at [114, 489] on input "glicose" at bounding box center [616, 489] width 1156 height 37
type input "gli"
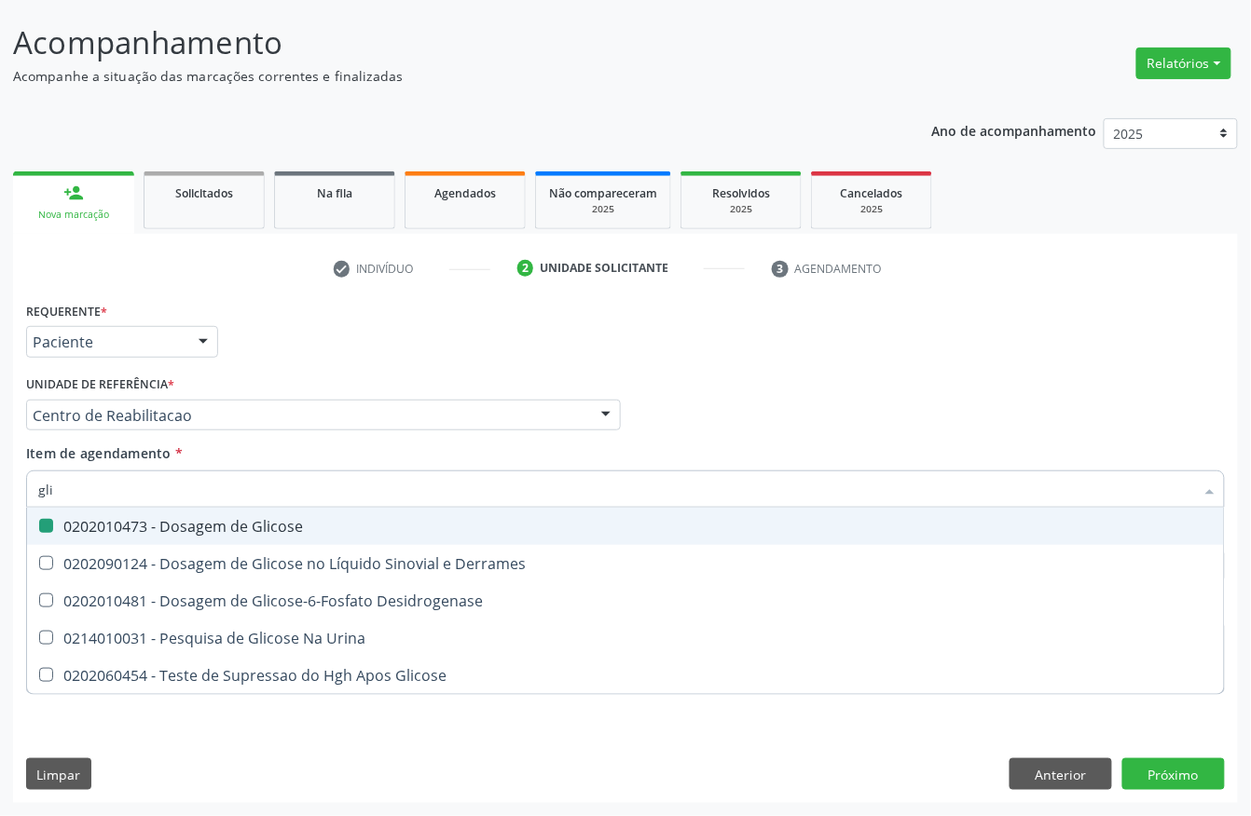
checkbox Glicose "false"
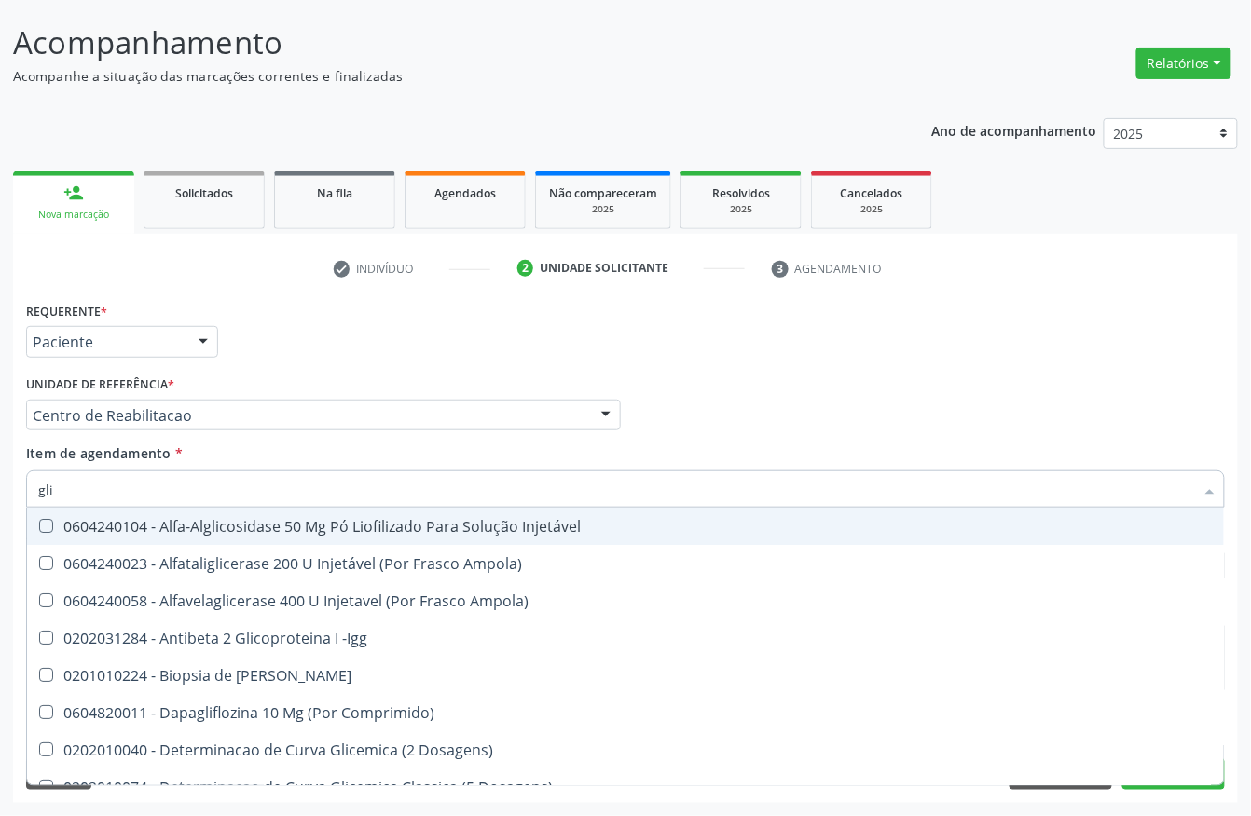
type input "glic"
checkbox Aminoglicosideos "true"
checkbox Glicose "false"
type input "glico"
checkbox Comprimido\) "true"
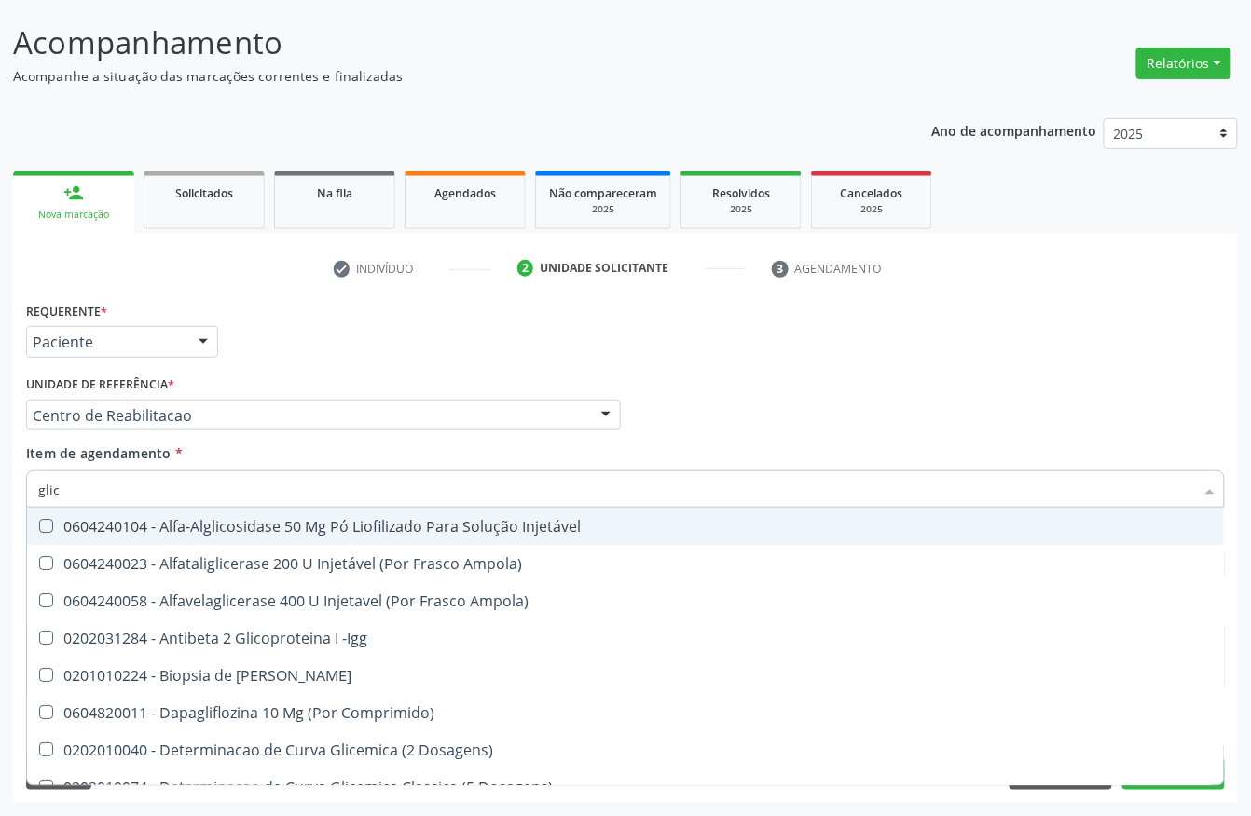
checkbox Aminoglicosideos "false"
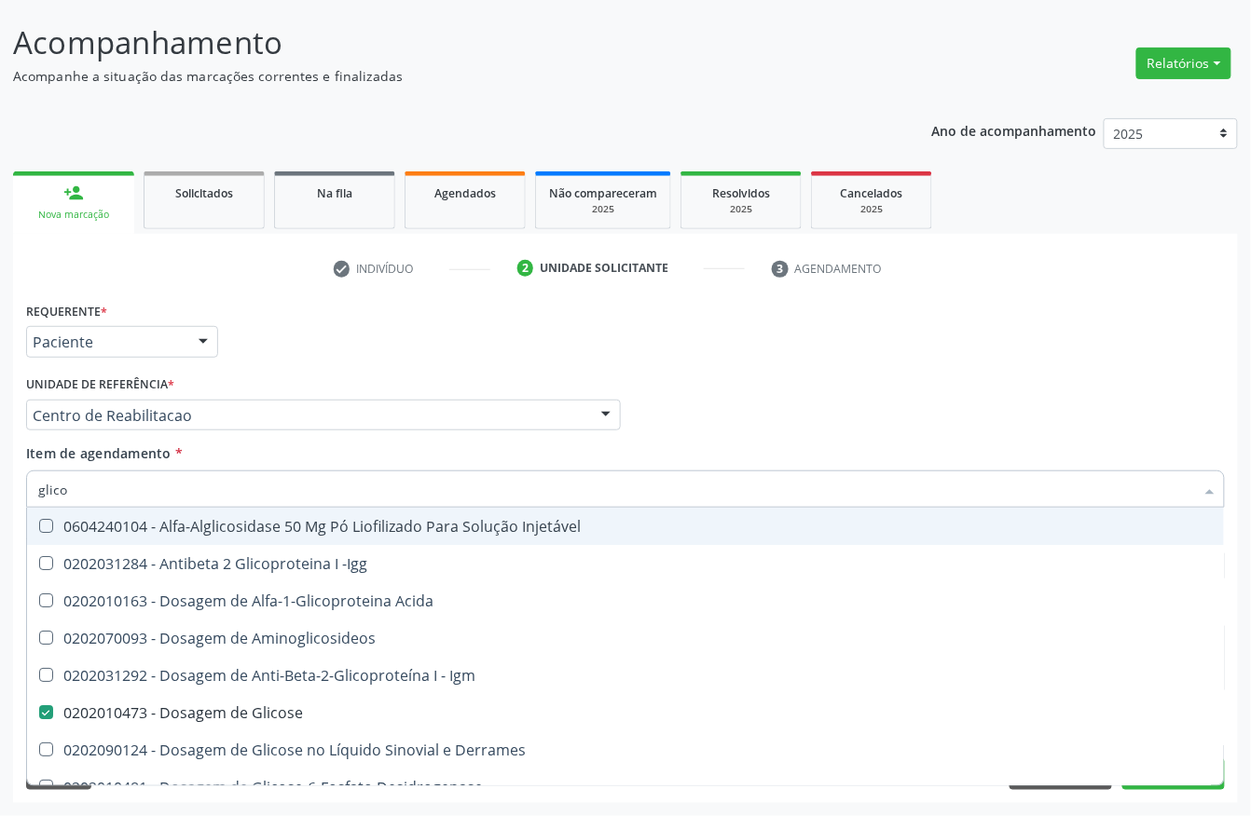
type input "glicos"
checkbox Acida "true"
checkbox Glicose "false"
type input "glicosi"
checkbox Acida "false"
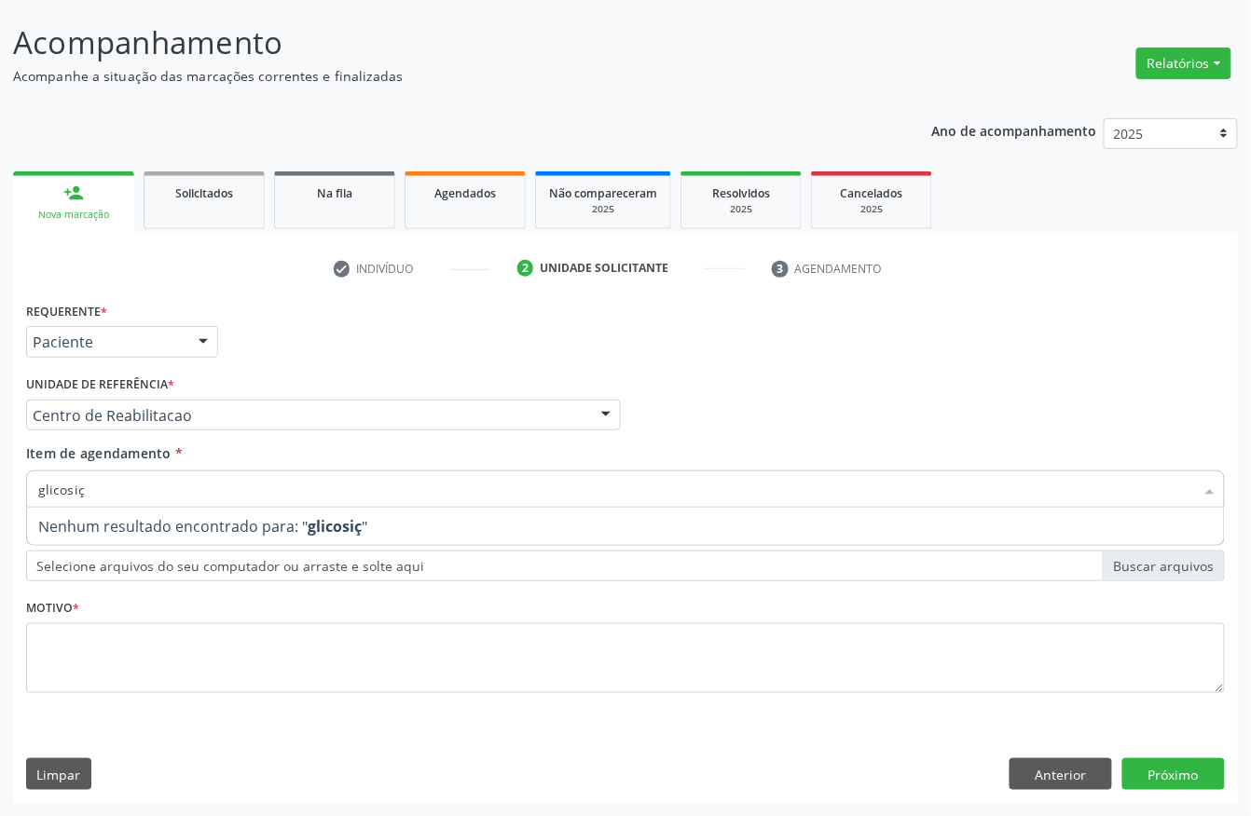
type input "glicosi"
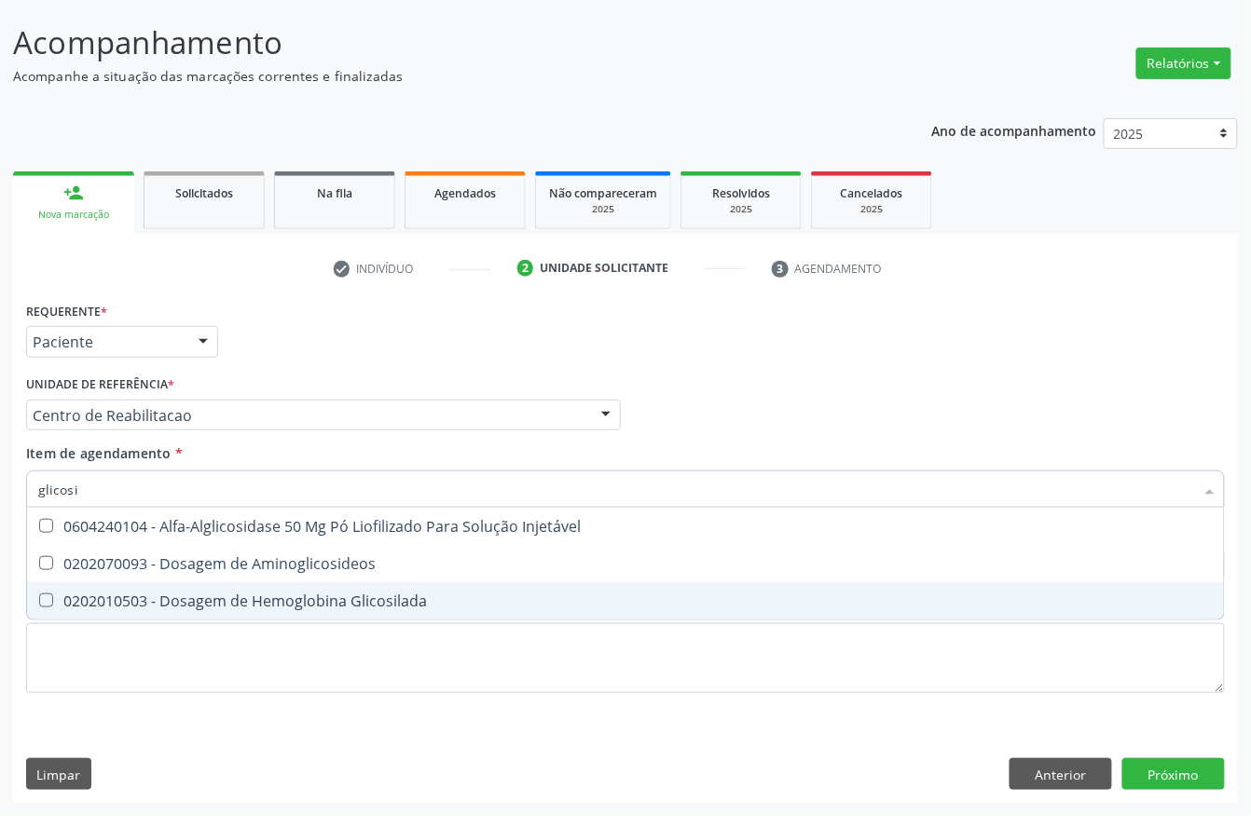
click at [206, 586] on span "0202010503 - Dosagem de Hemoglobina Glicosilada" at bounding box center [625, 601] width 1197 height 37
checkbox Glicosilada "true"
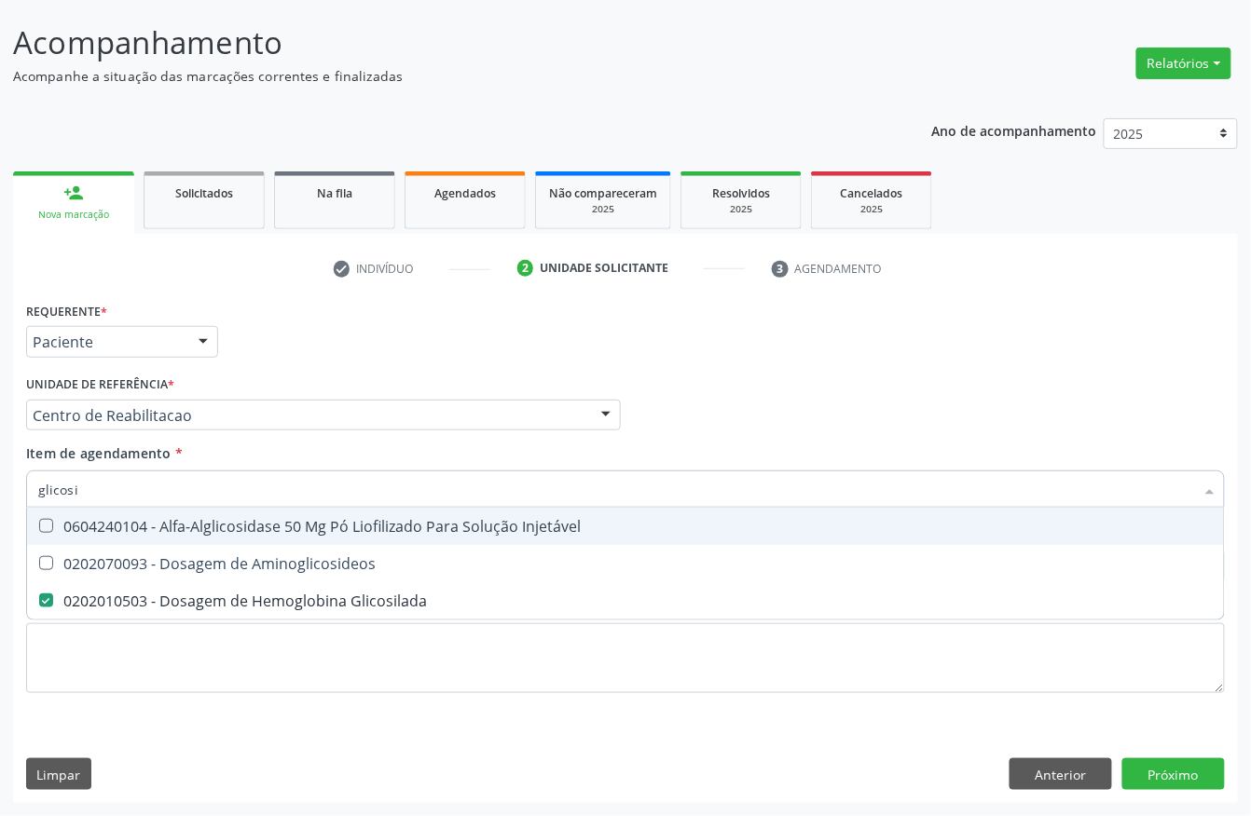
click at [138, 494] on input "glicosi" at bounding box center [616, 489] width 1156 height 37
type input "temp"
checkbox Glicosilada "false"
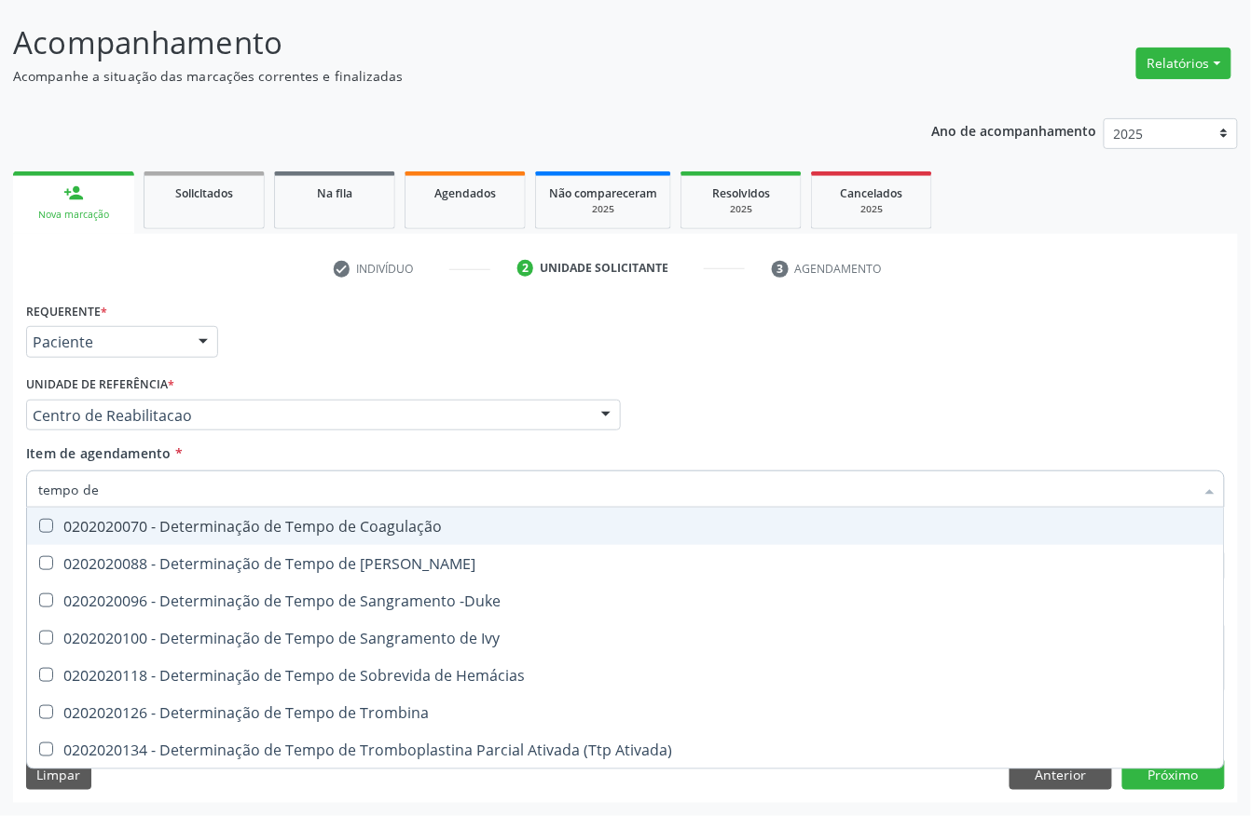
type input "tempo de s"
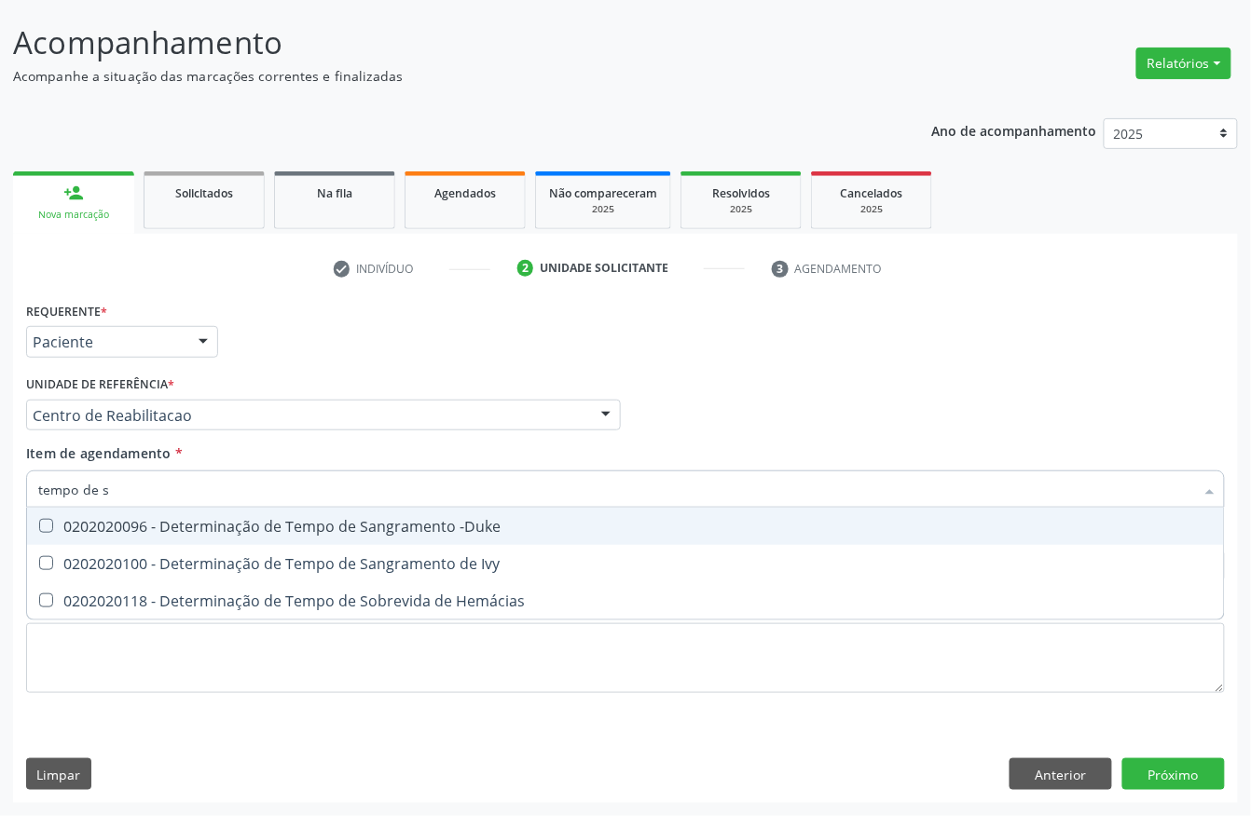
click at [129, 526] on div "0202020096 - Determinação de Tempo de Sangramento -Duke" at bounding box center [625, 526] width 1174 height 15
checkbox -Duke "true"
click at [131, 492] on input "tempo de s" at bounding box center [616, 489] width 1156 height 37
type input "tempo de c"
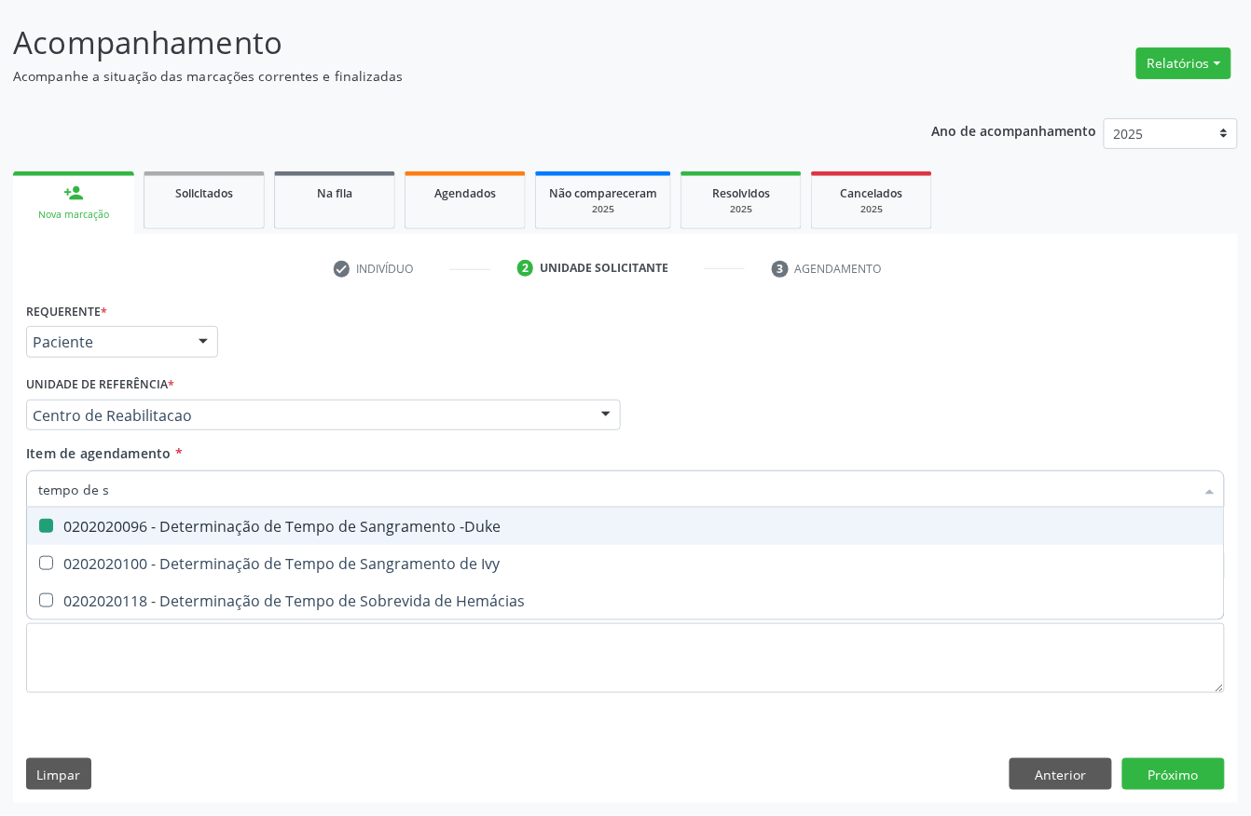
checkbox -Duke "false"
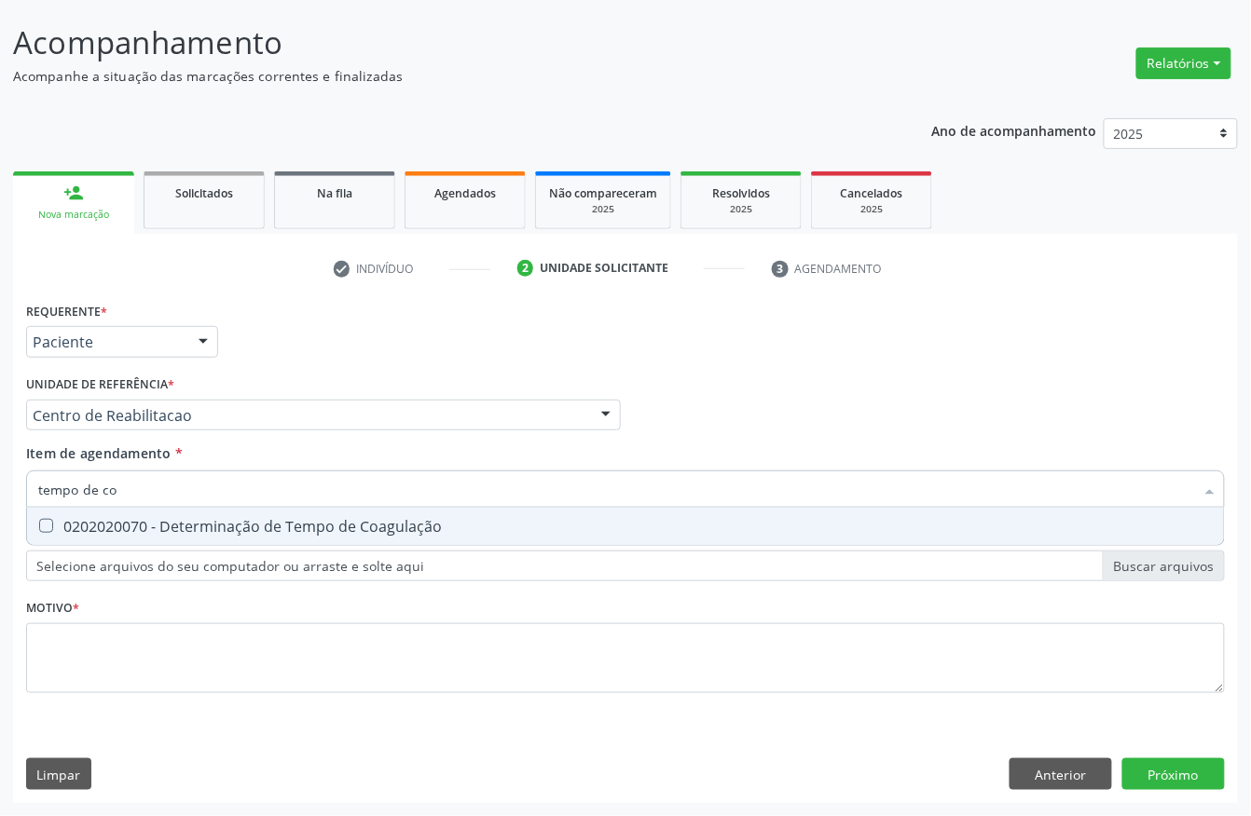
type input "tempo de coa"
click at [123, 522] on div "0202020070 - Determinação de Tempo de Coagulação" at bounding box center [625, 526] width 1174 height 15
checkbox Coagulação "true"
click at [139, 492] on input "tempo de coa" at bounding box center [616, 489] width 1156 height 37
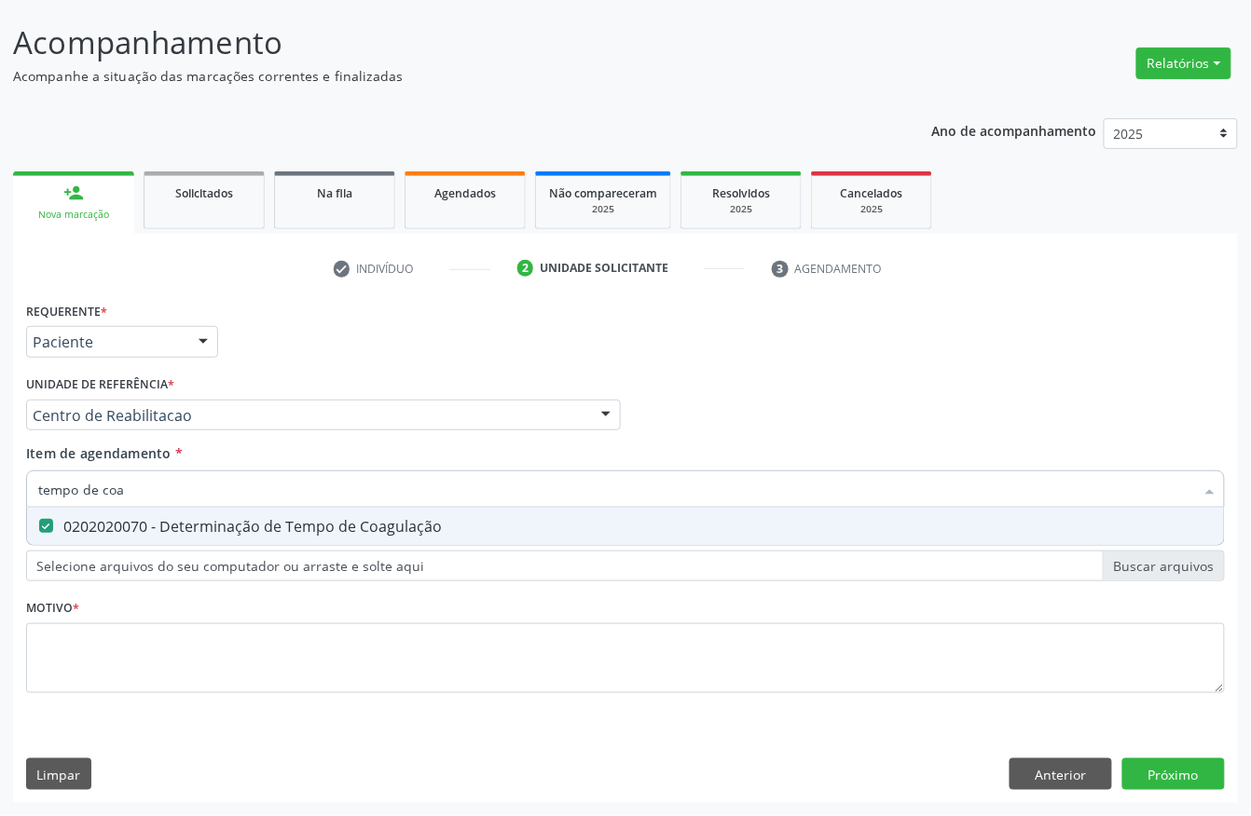
click at [139, 492] on input "tempo de coa" at bounding box center [616, 489] width 1156 height 37
type input "tap"
checkbox Coagulação "false"
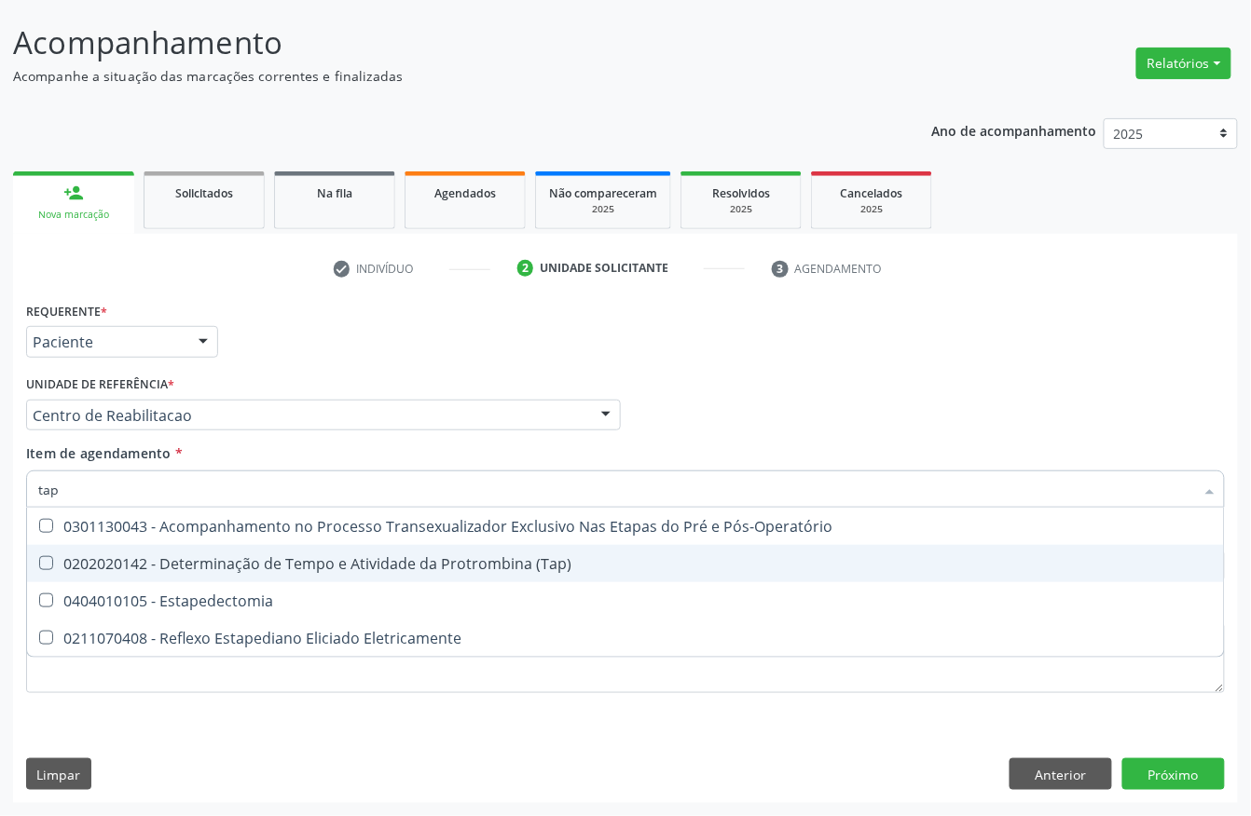
click at [390, 569] on div "0202020142 - Determinação de Tempo e Atividade da Protrombina (Tap)" at bounding box center [625, 563] width 1174 height 15
checkbox \(Tap\) "true"
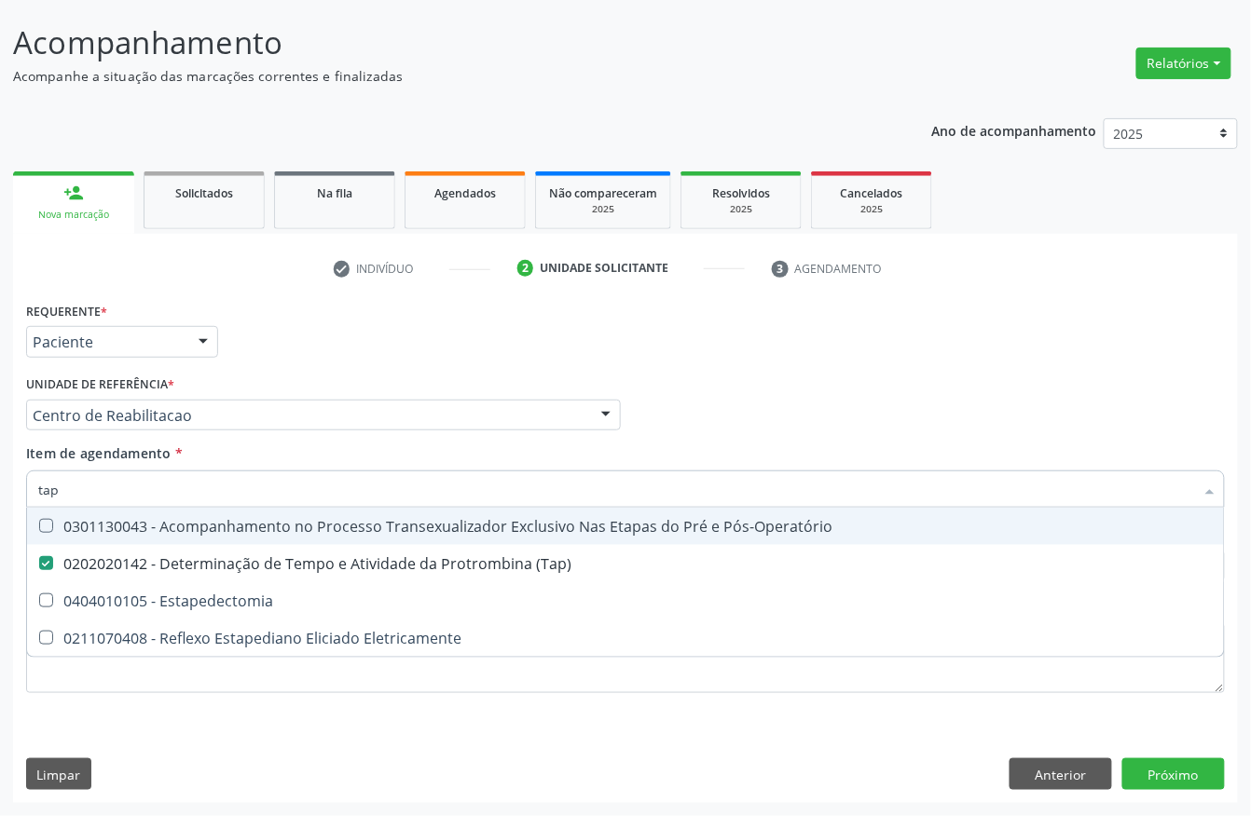
drag, startPoint x: 356, startPoint y: 367, endPoint x: 120, endPoint y: 675, distance: 387.6
click at [356, 367] on div "Requerente * Paciente Profissional de Saúde Paciente Nenhum resultado encontrad…" at bounding box center [625, 333] width 1208 height 73
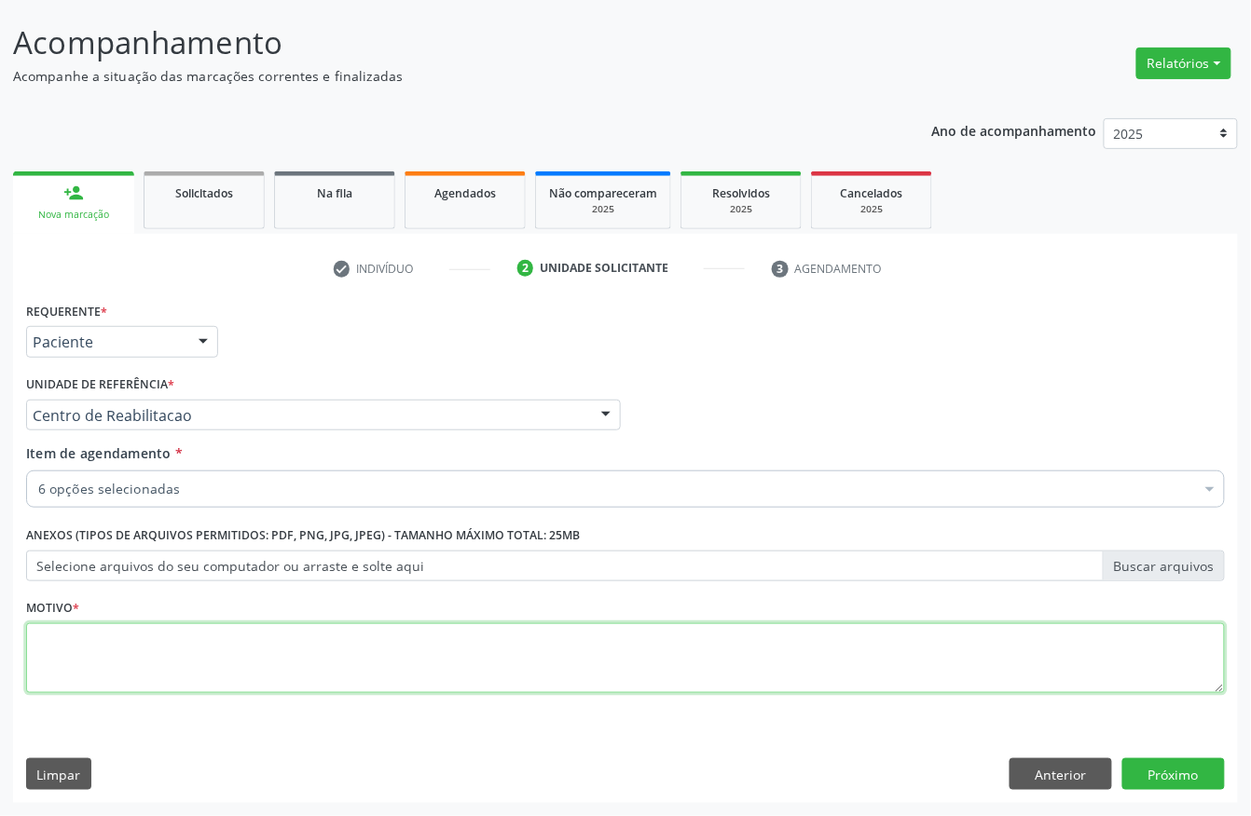
click at [109, 665] on textarea at bounding box center [625, 659] width 1199 height 71
type textarea "a"
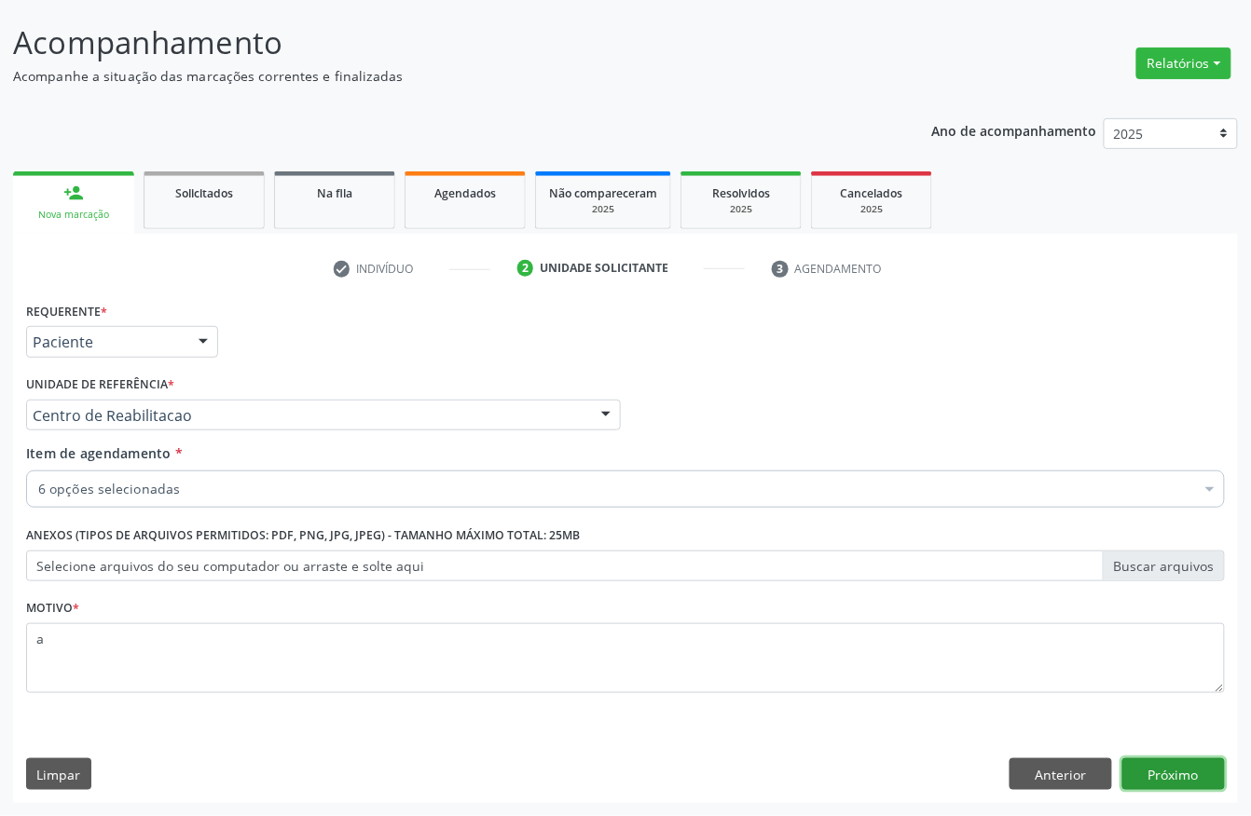
click at [1180, 745] on button "Próximo" at bounding box center [1173, 775] width 103 height 32
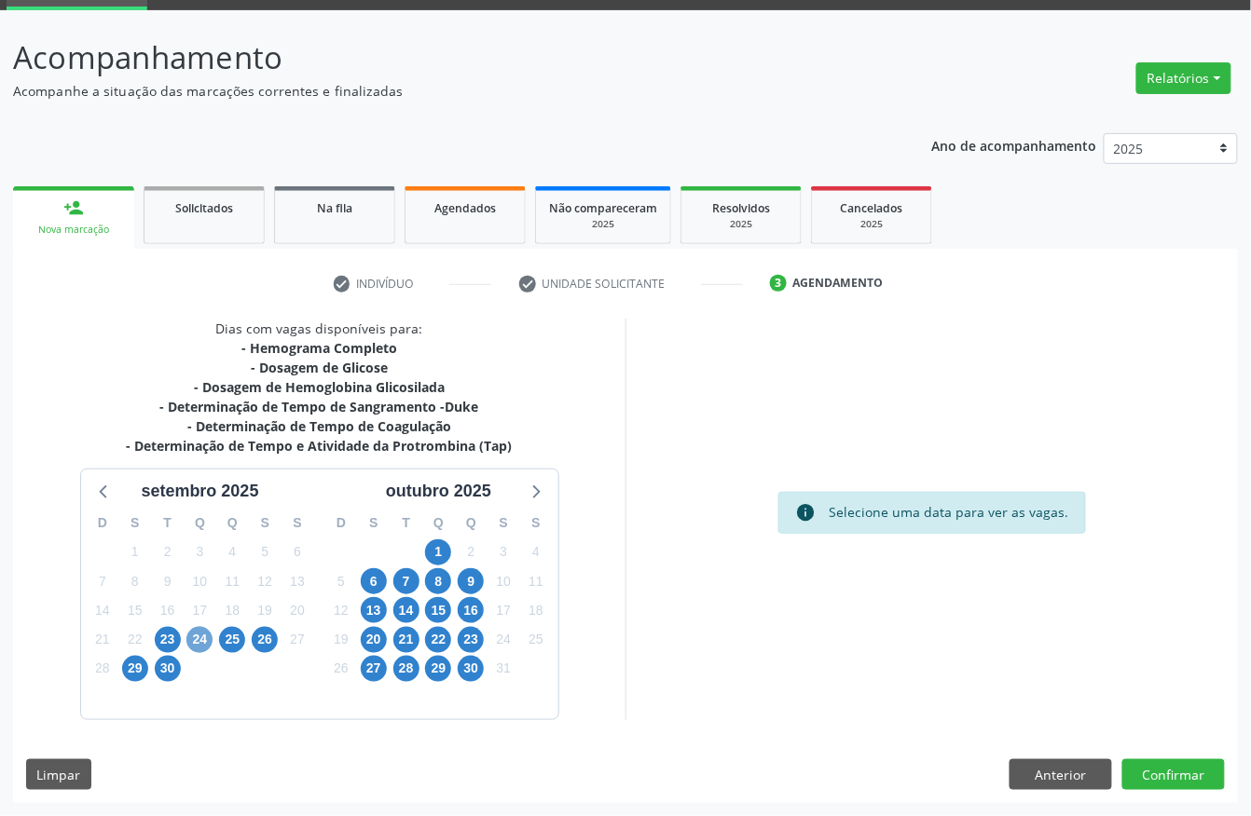
click at [196, 642] on span "24" at bounding box center [199, 640] width 26 height 26
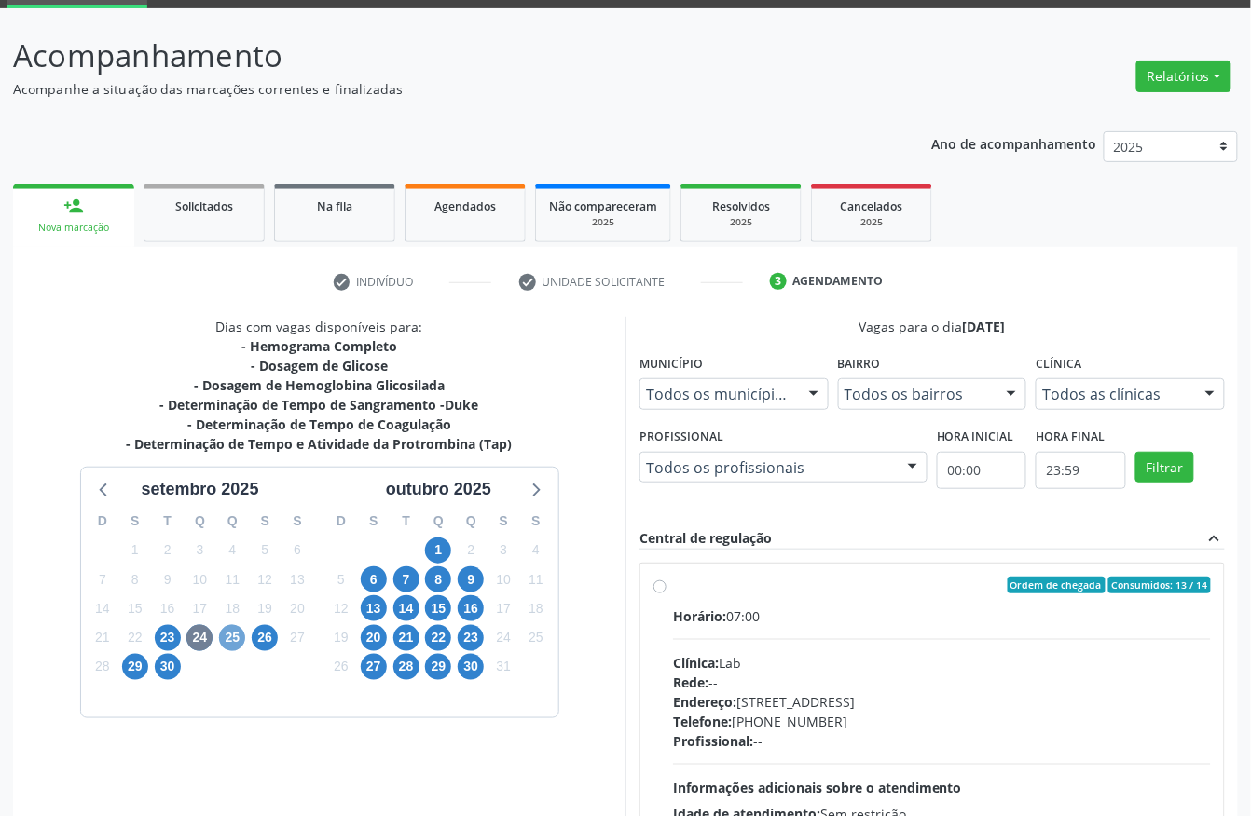
click at [227, 639] on span "25" at bounding box center [232, 638] width 26 height 26
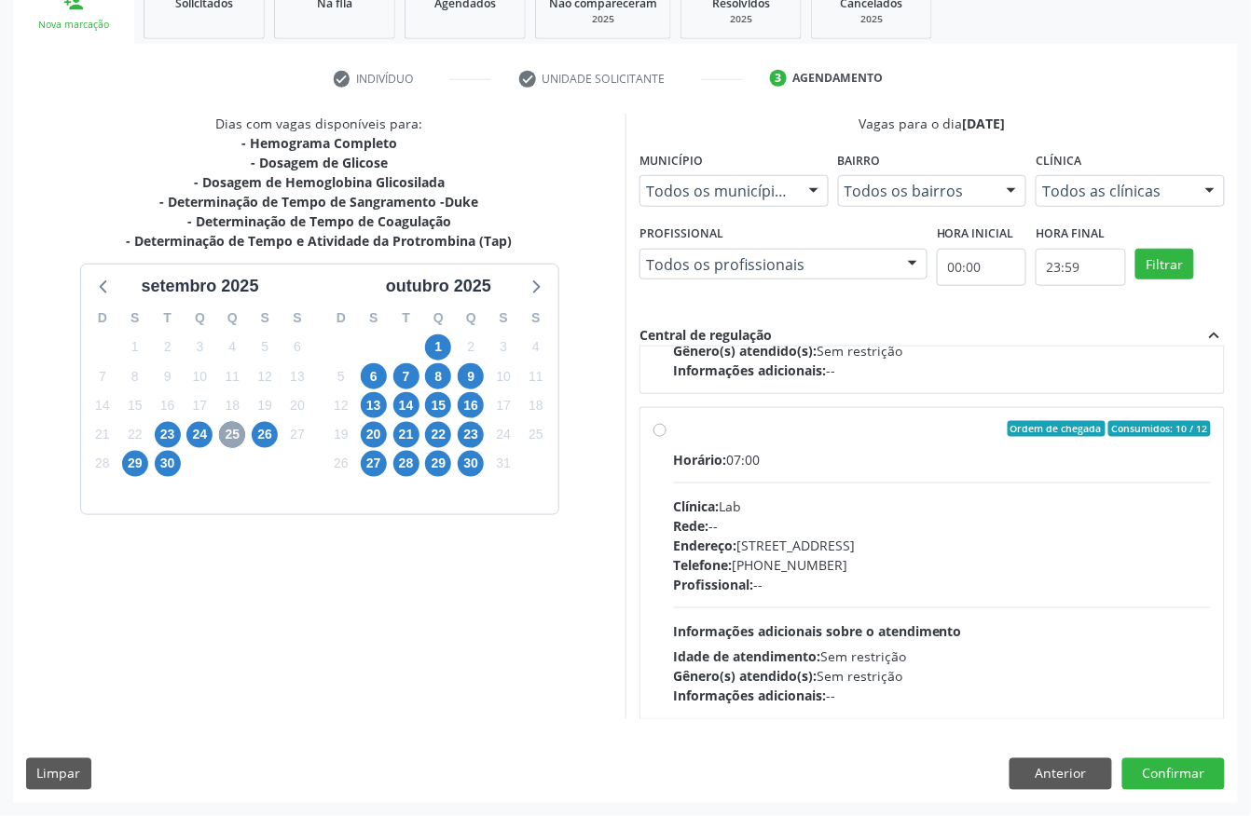
scroll to position [295, 0]
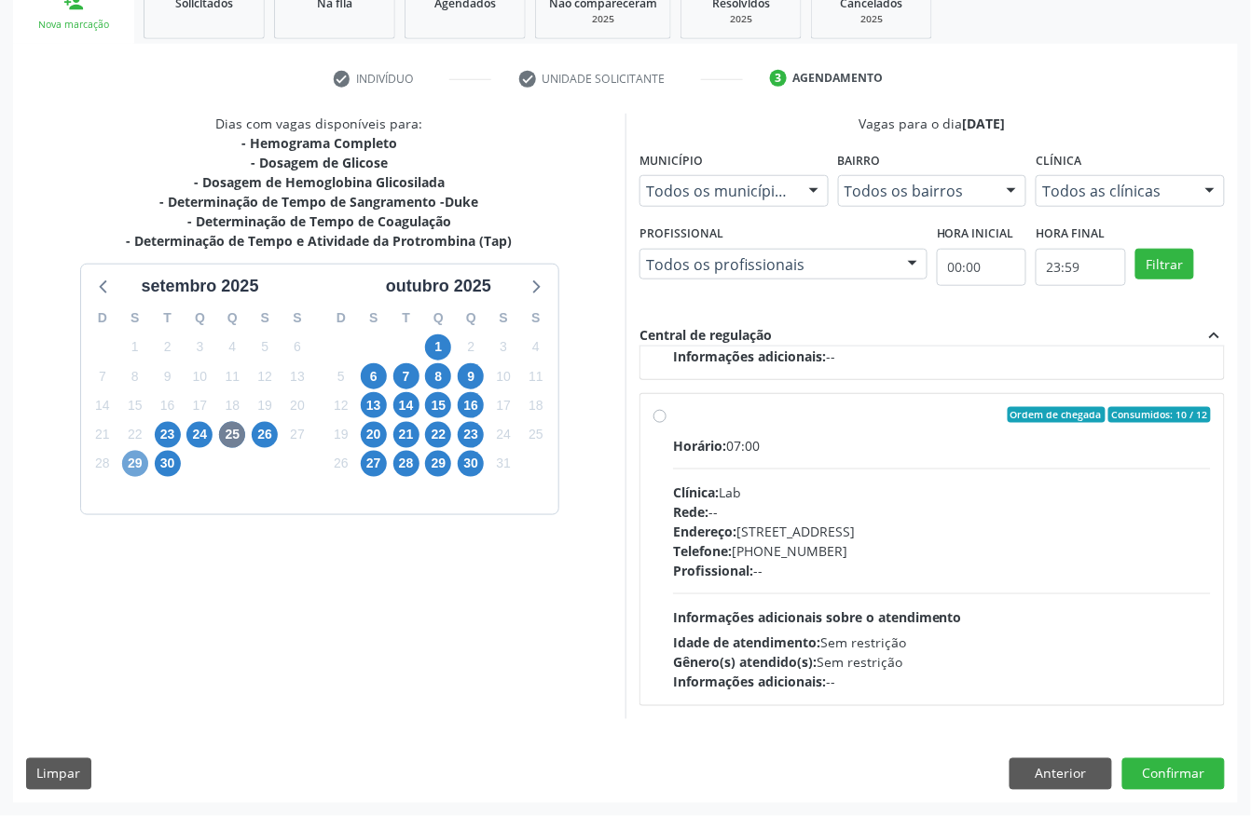
click at [128, 472] on span "29" at bounding box center [135, 464] width 26 height 26
click at [828, 645] on div "Idade de atendimento: Sem restrição" at bounding box center [942, 644] width 538 height 20
click at [666, 424] on input "Ordem de chegada Consumidos: 33 / 40 Horário: 07:00 Clínica: S B Laboratorio de…" at bounding box center [659, 415] width 13 height 17
radio input "true"
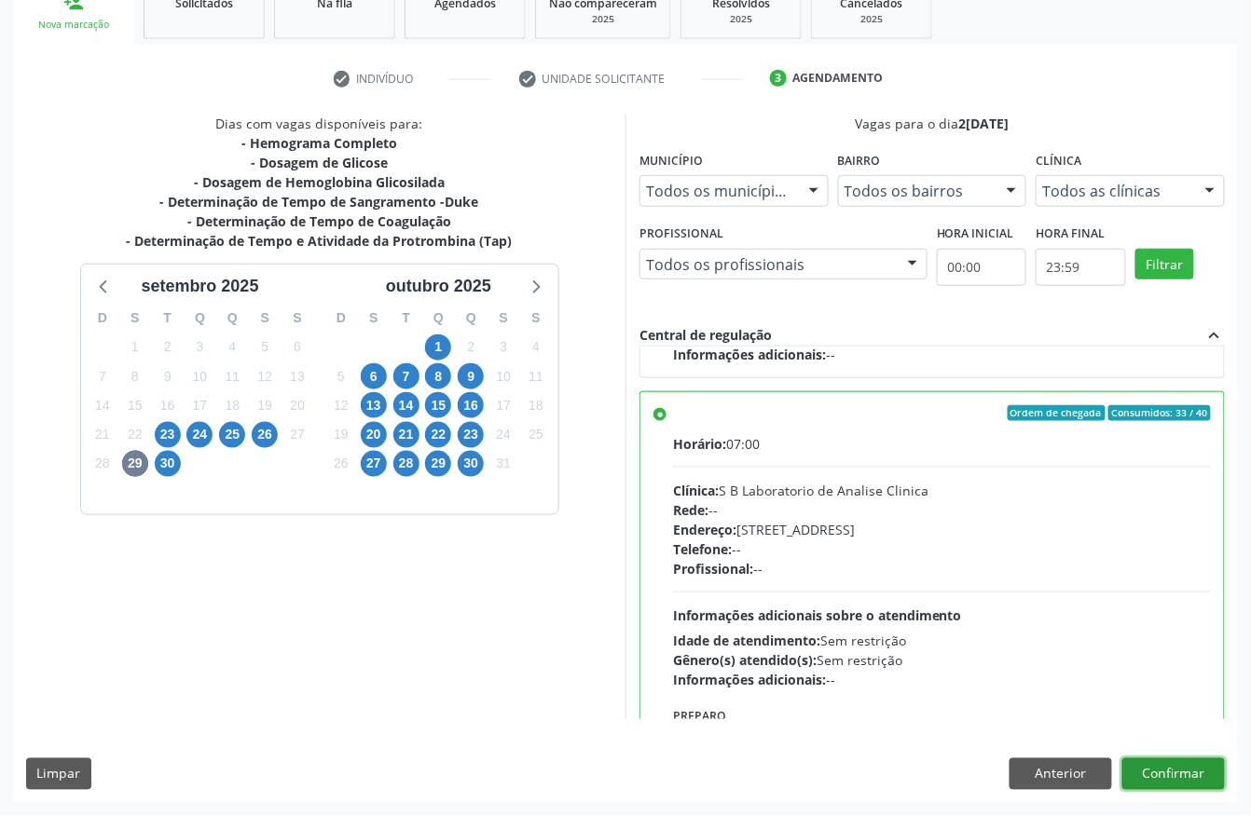
click at [1197, 745] on button "Confirmar" at bounding box center [1173, 775] width 103 height 32
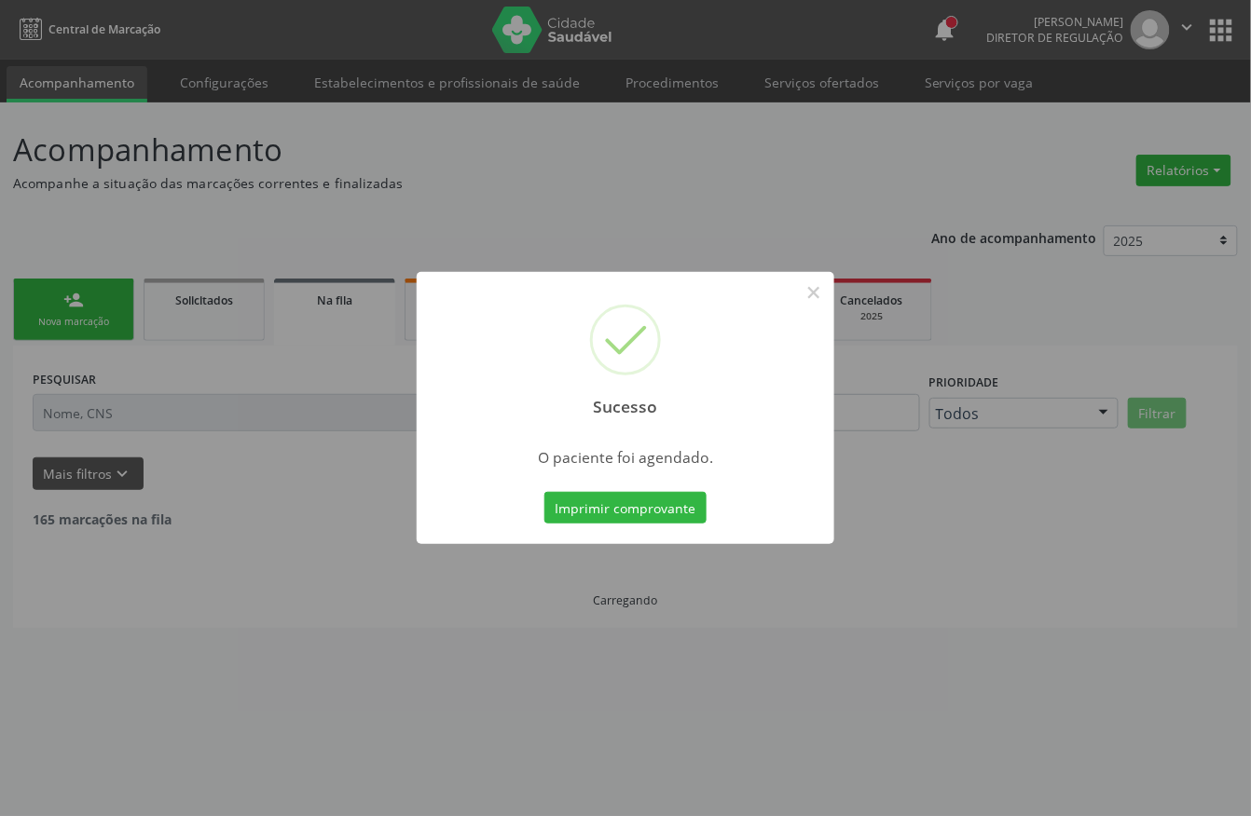
scroll to position [0, 0]
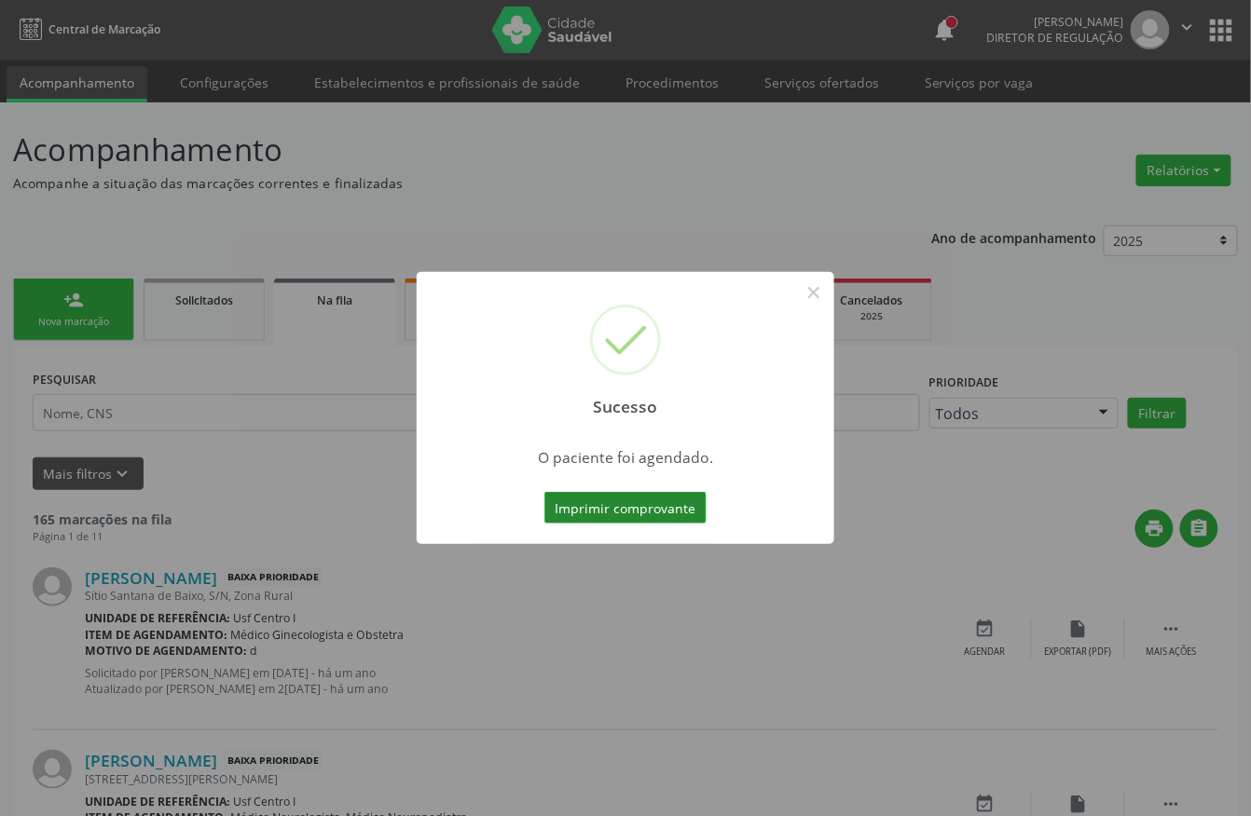
click at [646, 509] on button "Imprimir comprovante" at bounding box center [625, 508] width 162 height 32
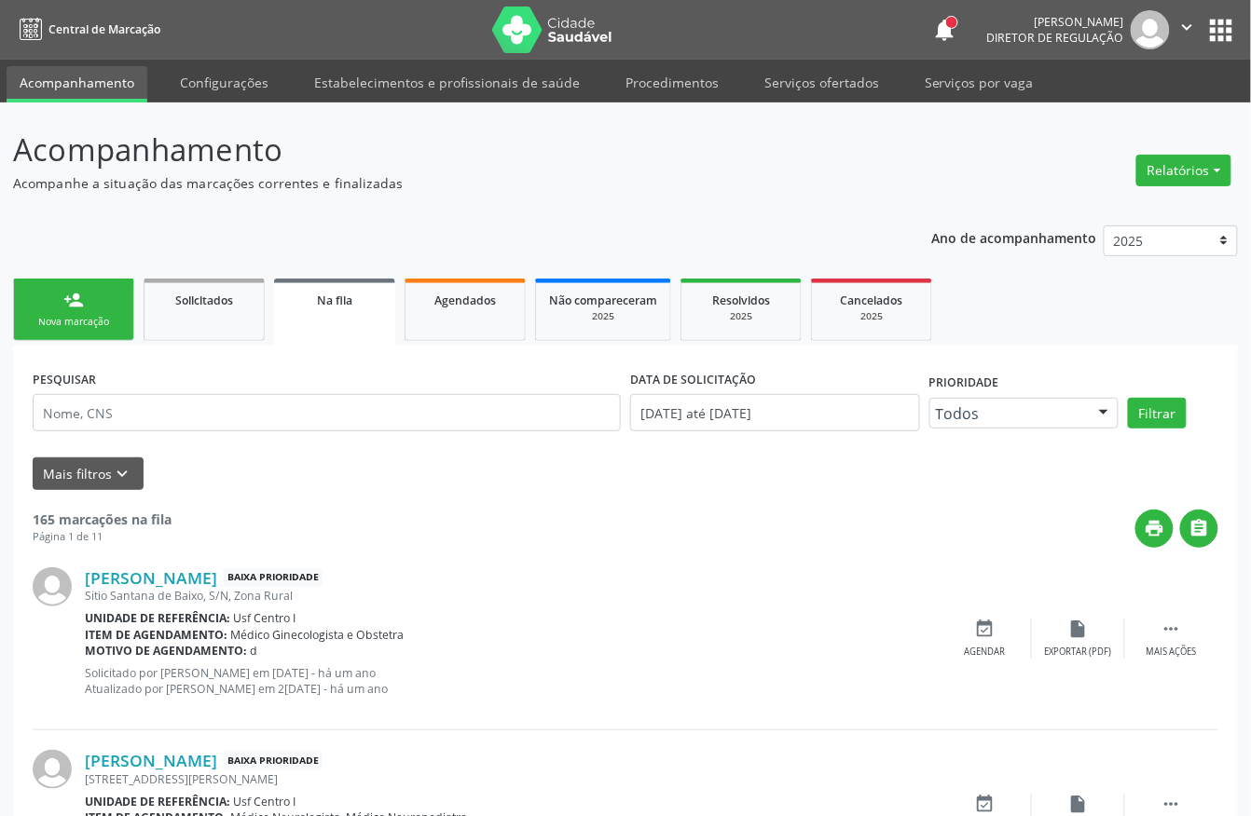
drag, startPoint x: 48, startPoint y: 318, endPoint x: 131, endPoint y: 292, distance: 87.0
click at [48, 318] on div "Nova marcação" at bounding box center [73, 322] width 93 height 14
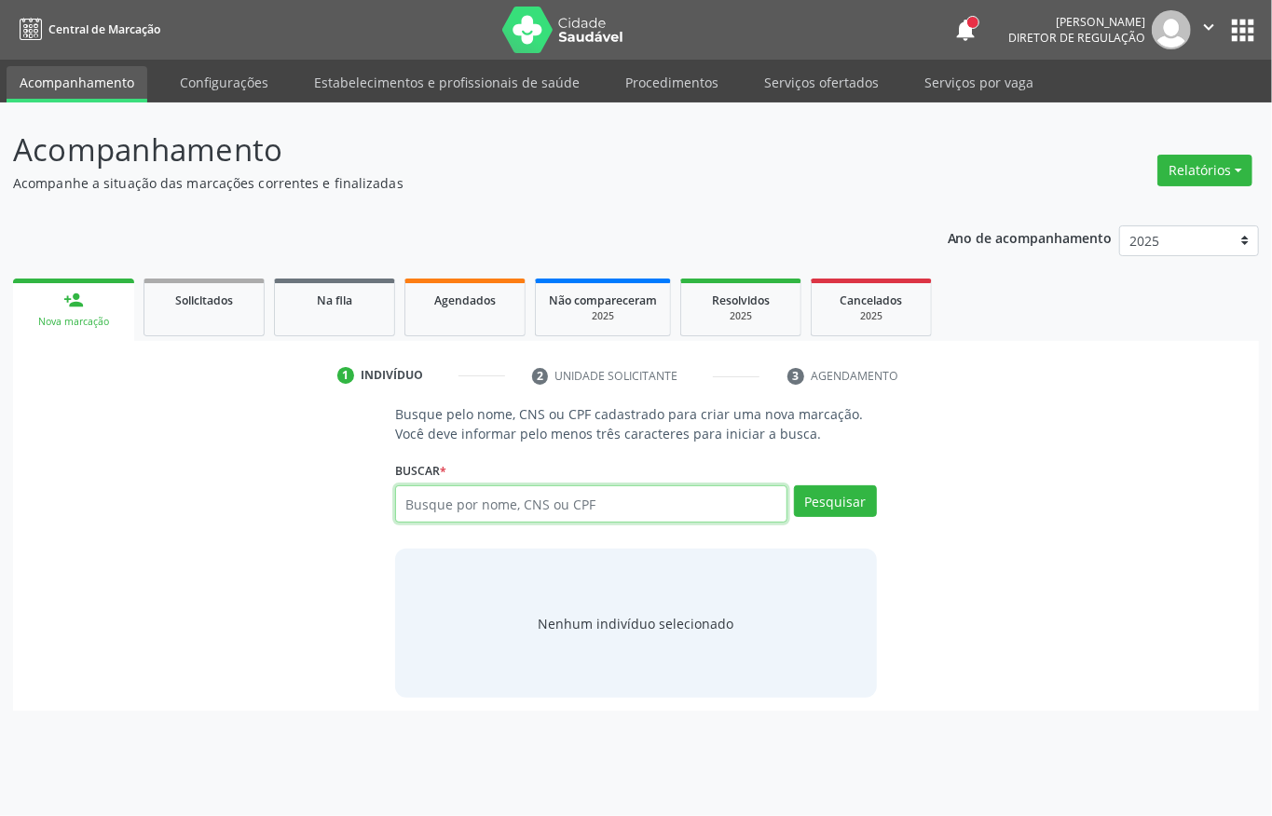
click at [538, 505] on input "text" at bounding box center [591, 504] width 392 height 37
type input "702807102857660"
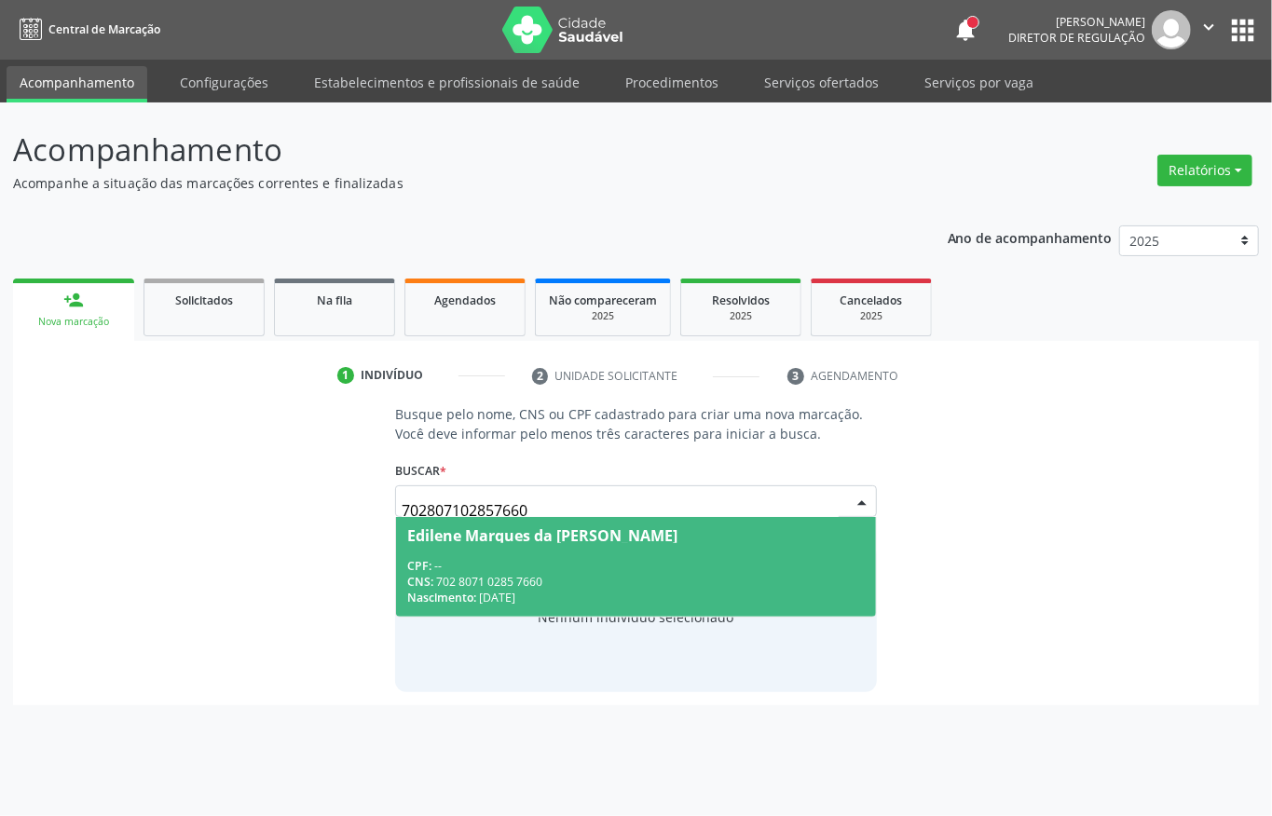
click at [570, 555] on span "Edilene Marques da Costa CPF: -- CNS: 702 8071 0285 7660 Nascimento: 23/11/1978" at bounding box center [636, 567] width 480 height 100
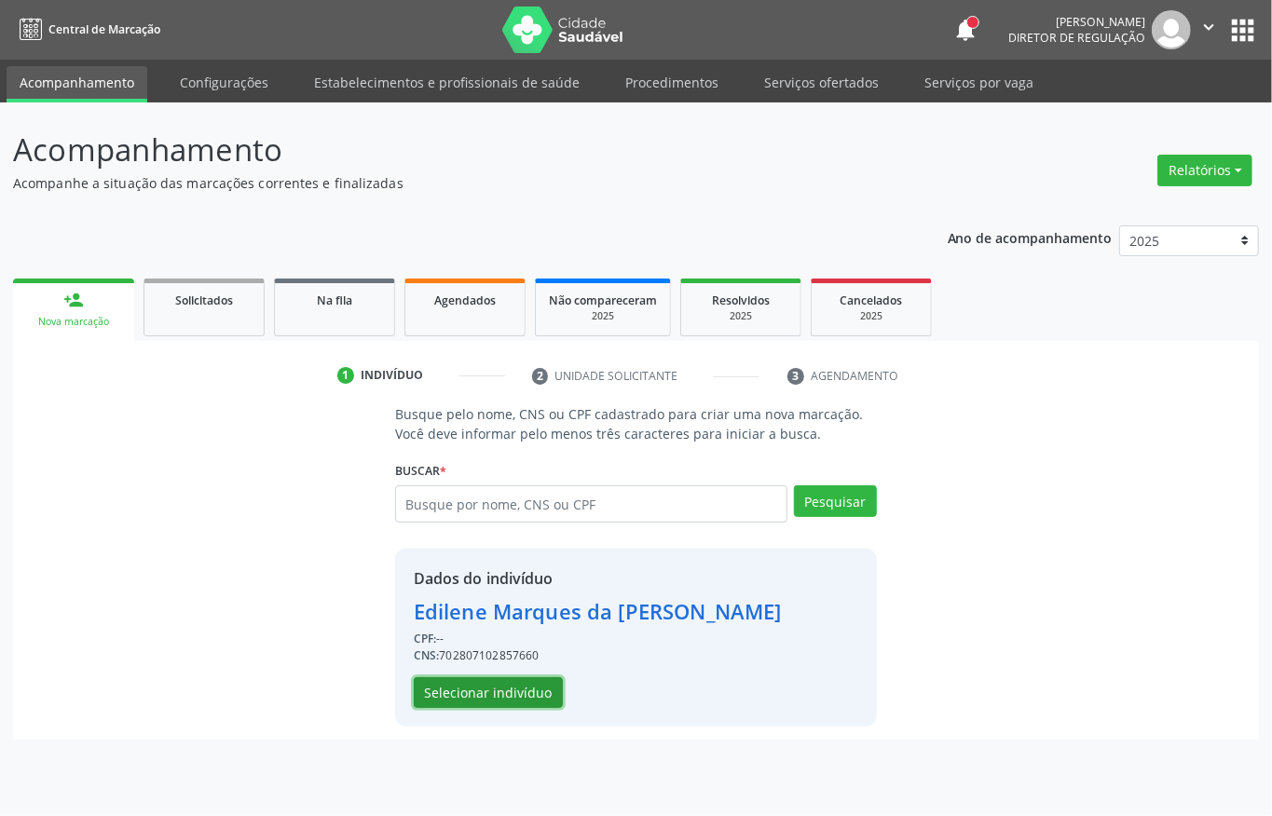
click at [515, 693] on button "Selecionar indivíduo" at bounding box center [488, 694] width 149 height 32
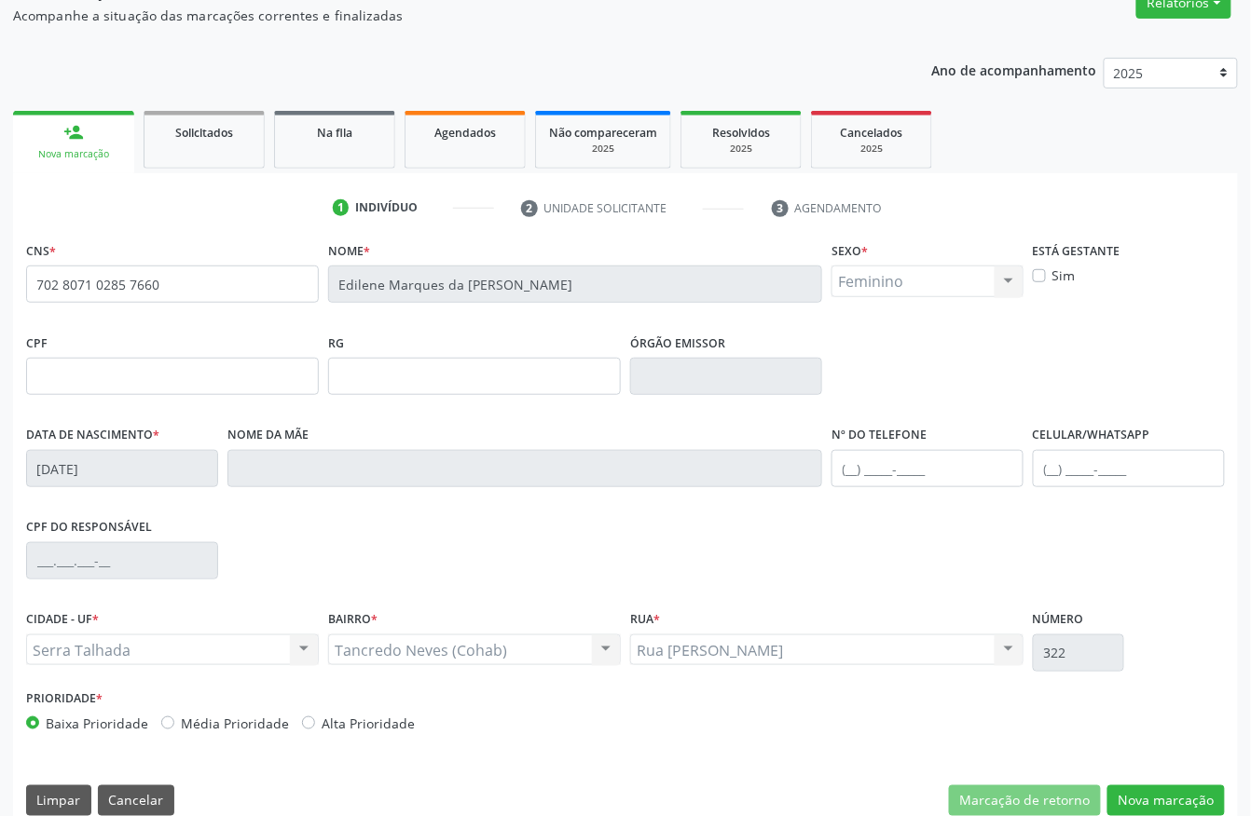
scroll to position [195, 0]
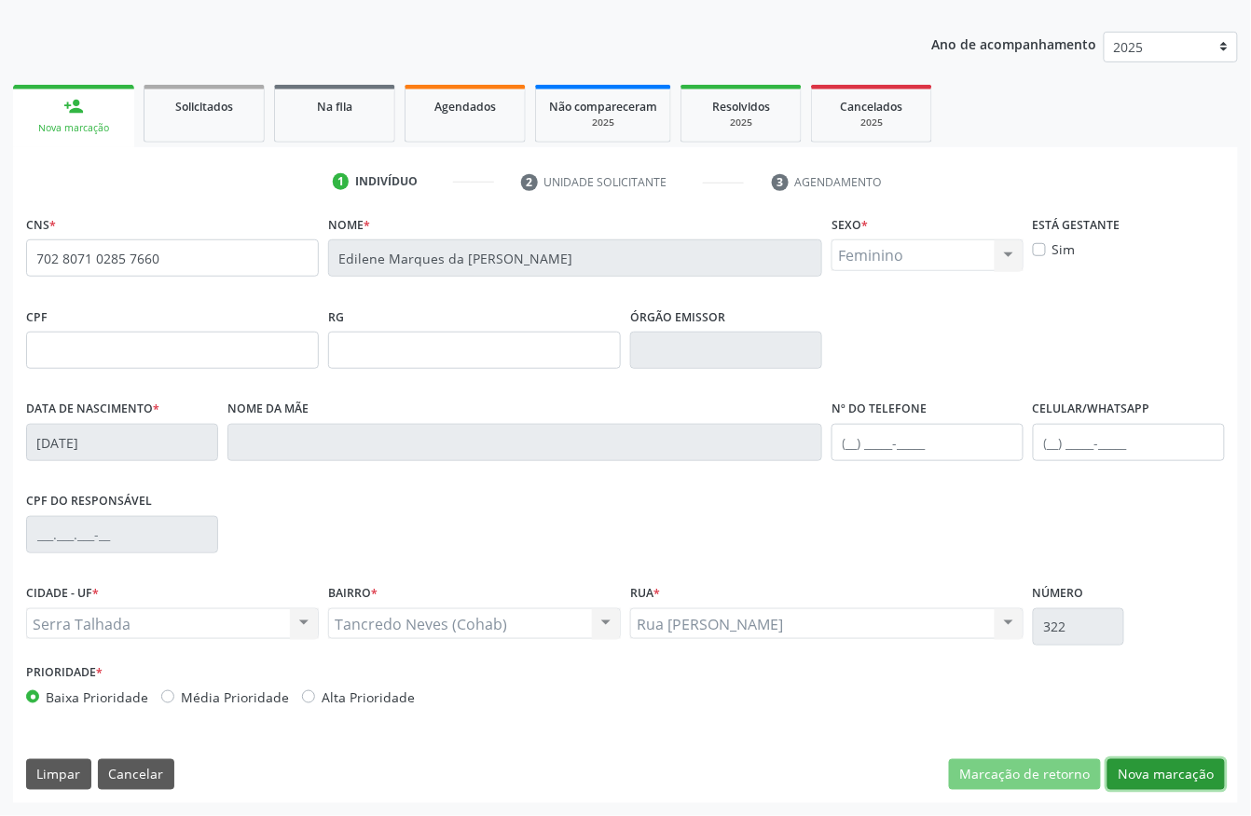
click at [1145, 745] on button "Nova marcação" at bounding box center [1165, 776] width 117 height 32
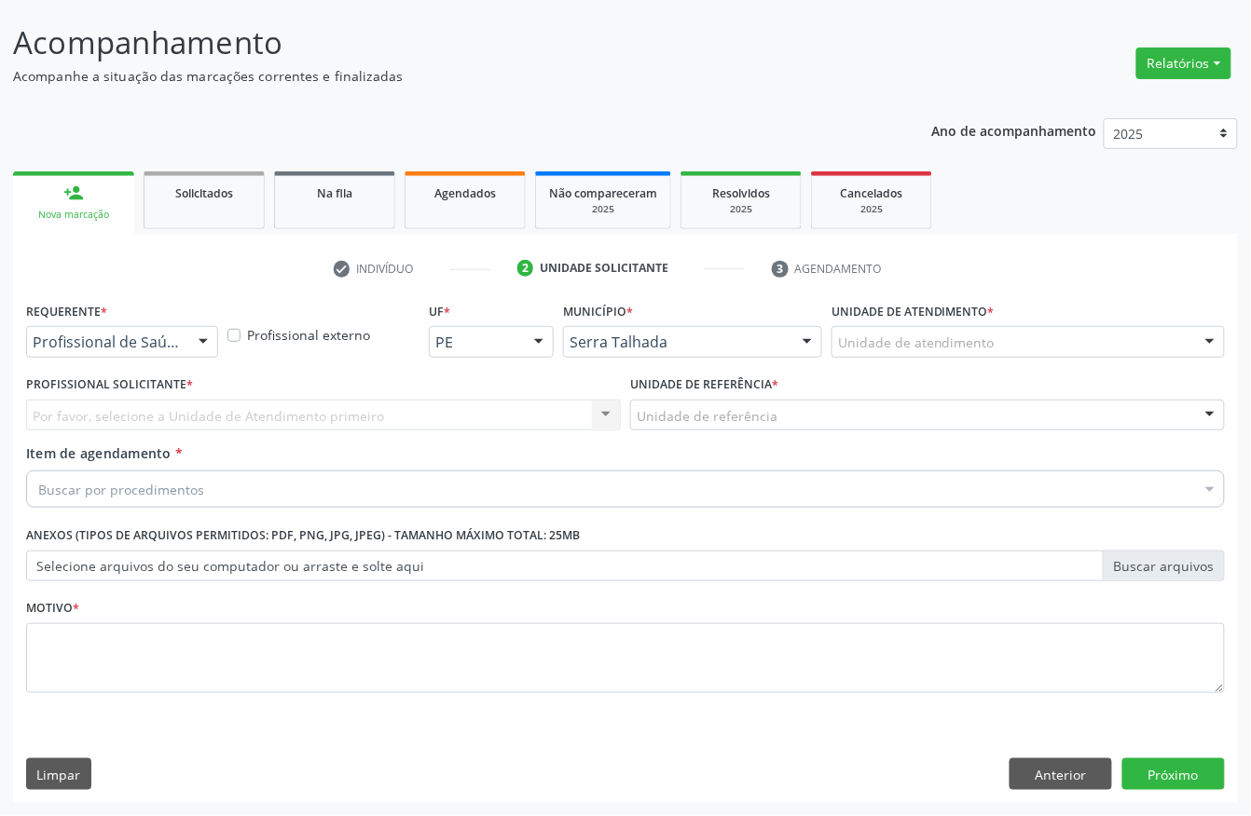
scroll to position [109, 0]
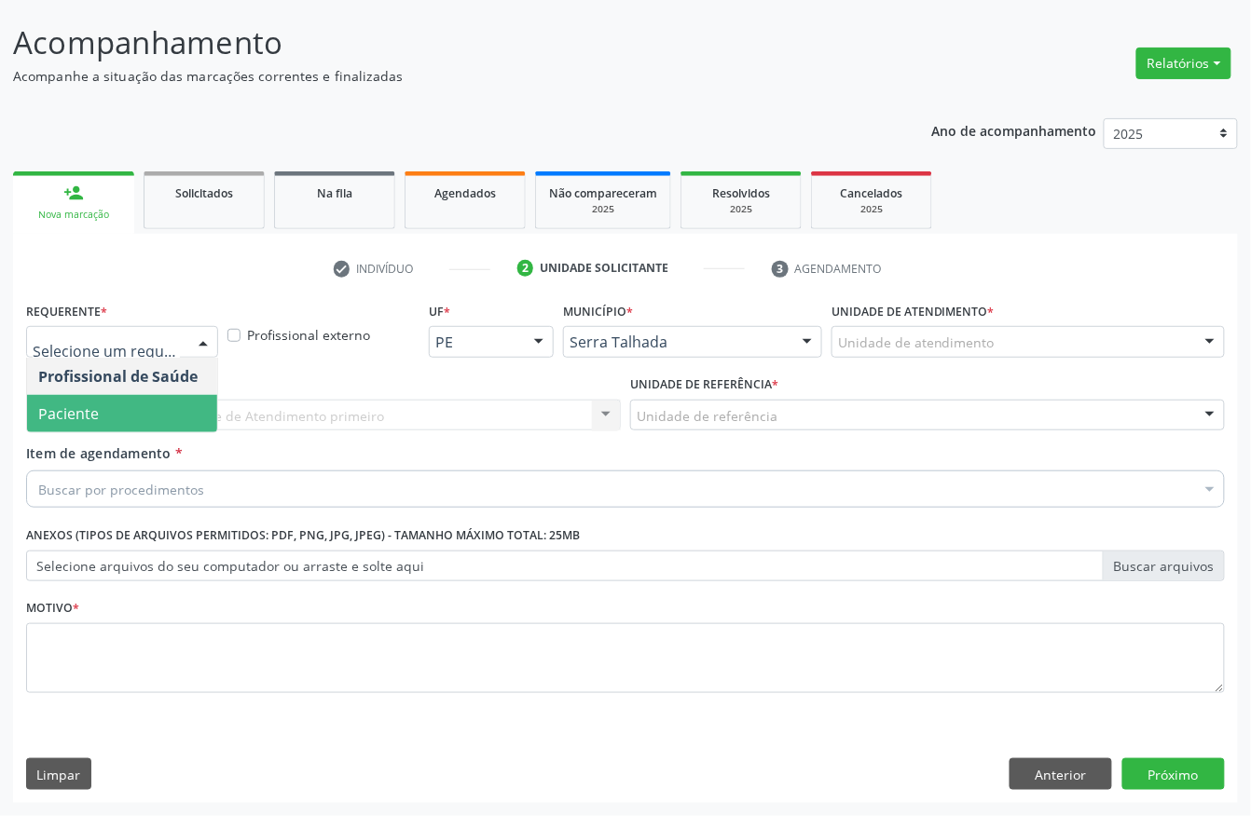
click at [97, 407] on span "Paciente" at bounding box center [68, 414] width 61 height 21
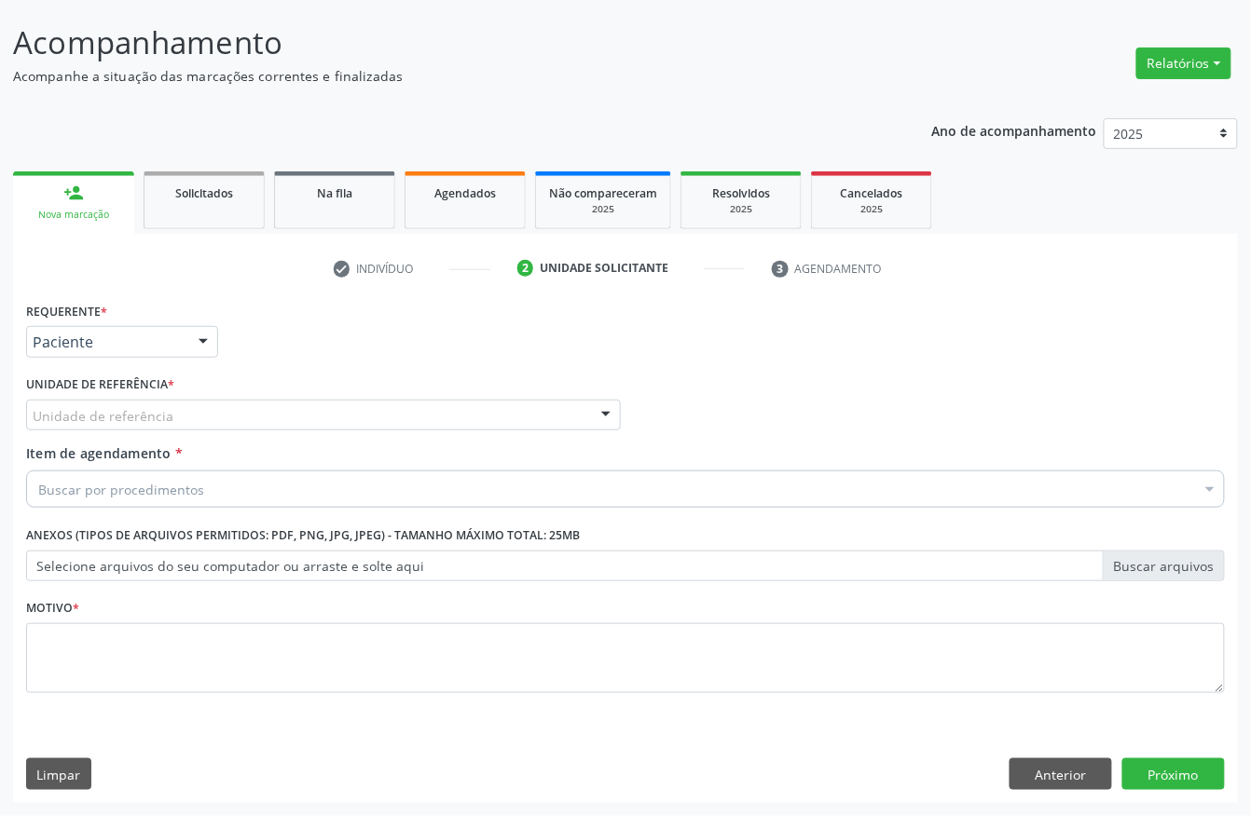
drag, startPoint x: 119, startPoint y: 423, endPoint x: 120, endPoint y: 406, distance: 16.8
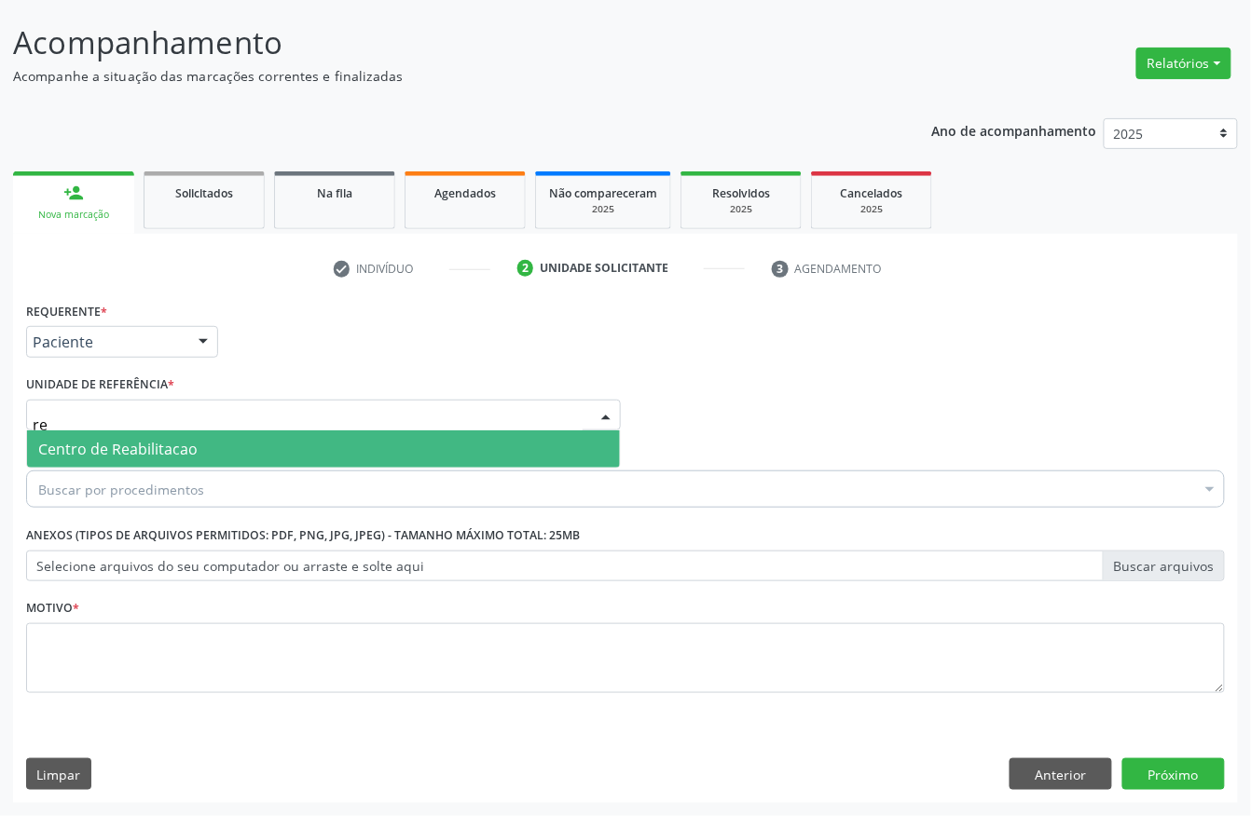
type input "rea"
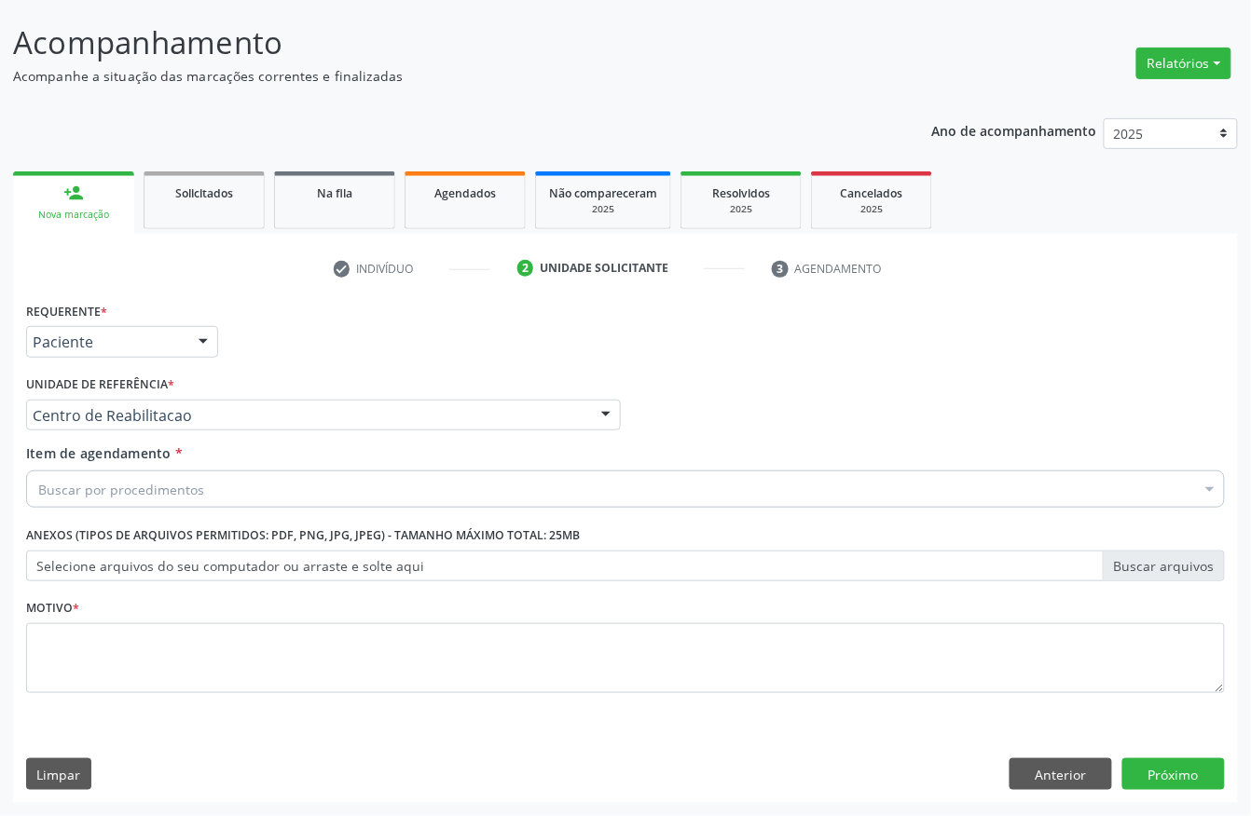
drag, startPoint x: 124, startPoint y: 496, endPoint x: 128, endPoint y: 481, distance: 15.4
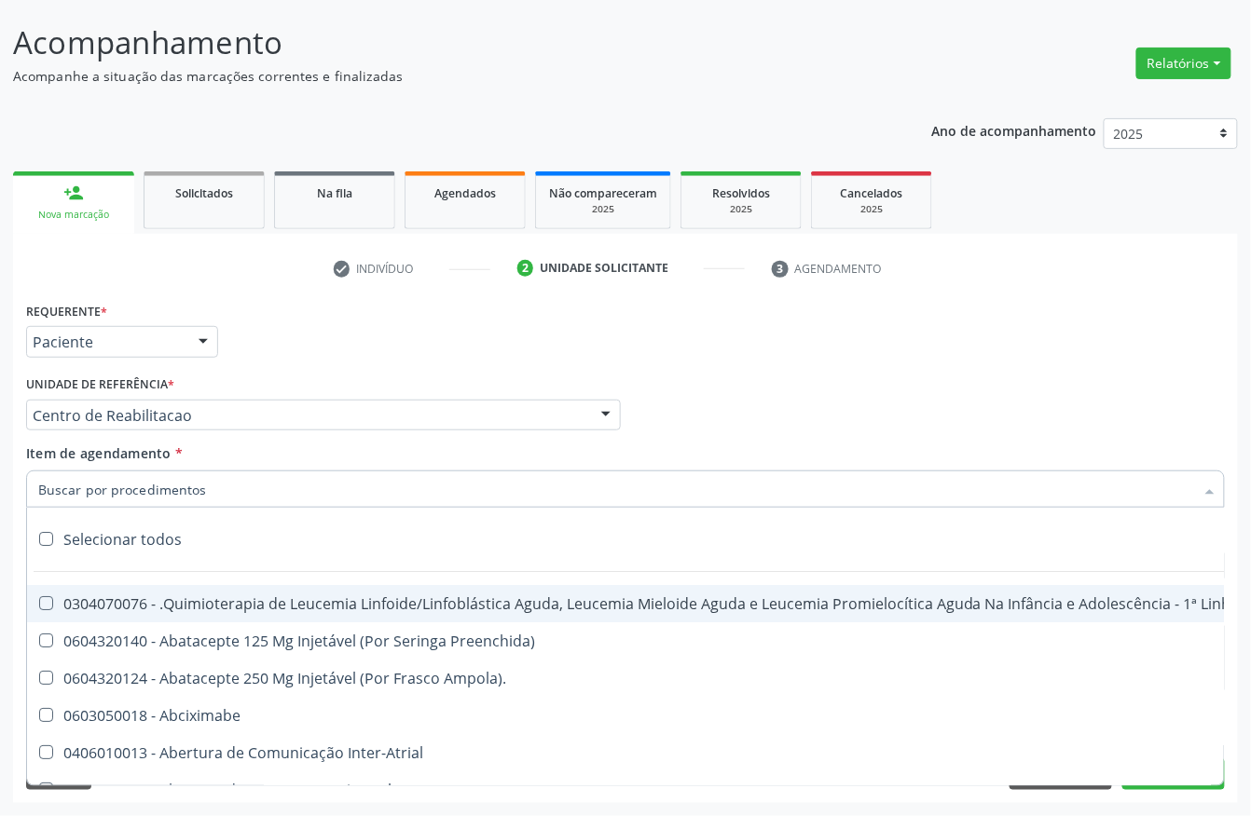
click at [128, 479] on input "Item de agendamento *" at bounding box center [616, 489] width 1156 height 37
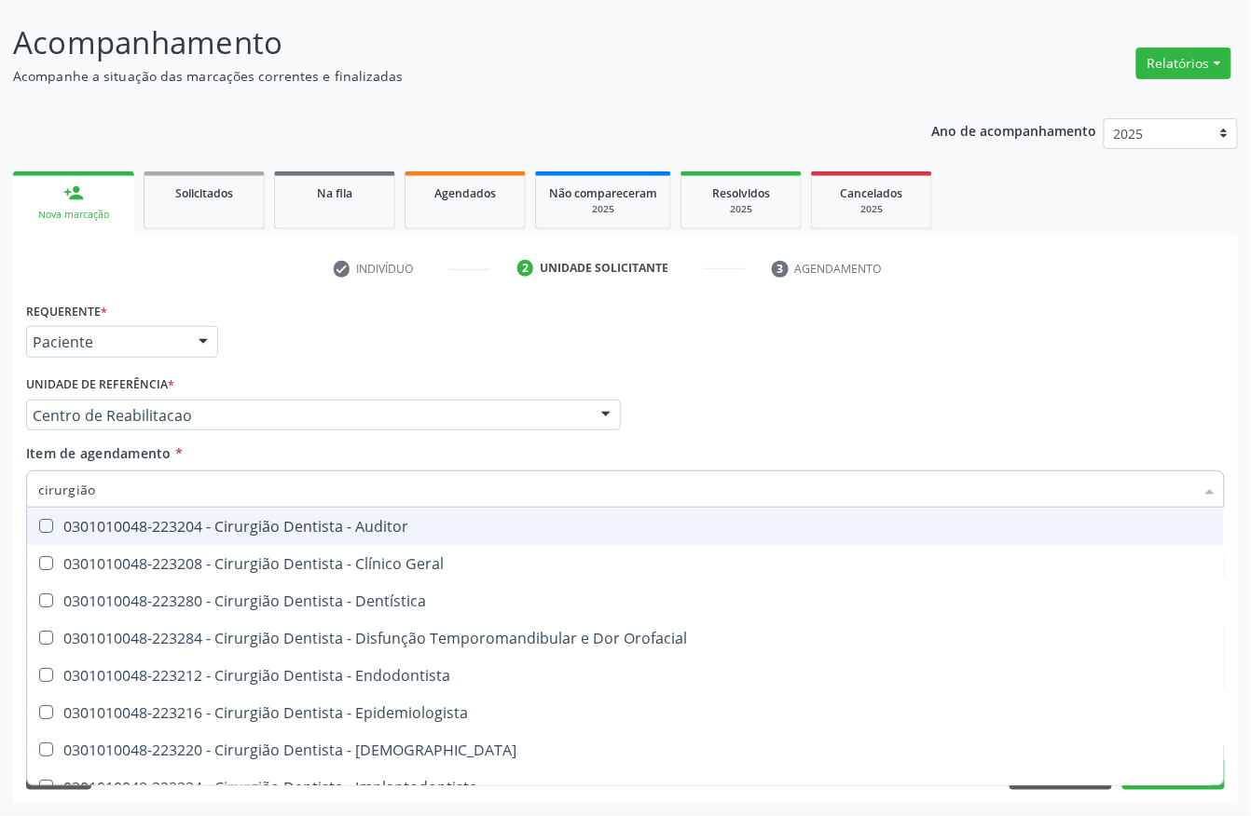
click at [195, 479] on input "cirurgião" at bounding box center [616, 489] width 1156 height 37
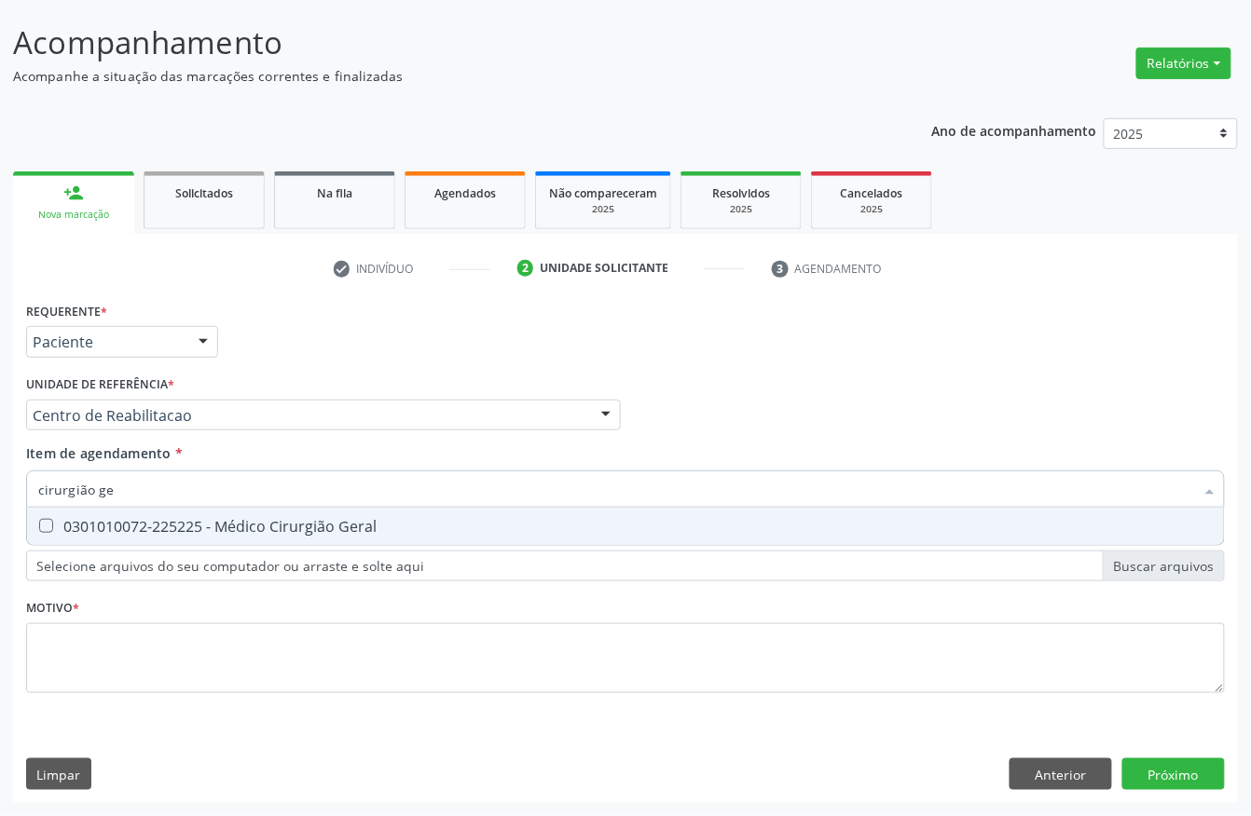
type input "cirurgião ger"
click at [288, 539] on span "0301010072-225225 - Médico Cirurgião Geral" at bounding box center [625, 526] width 1197 height 37
checkbox Geral "true"
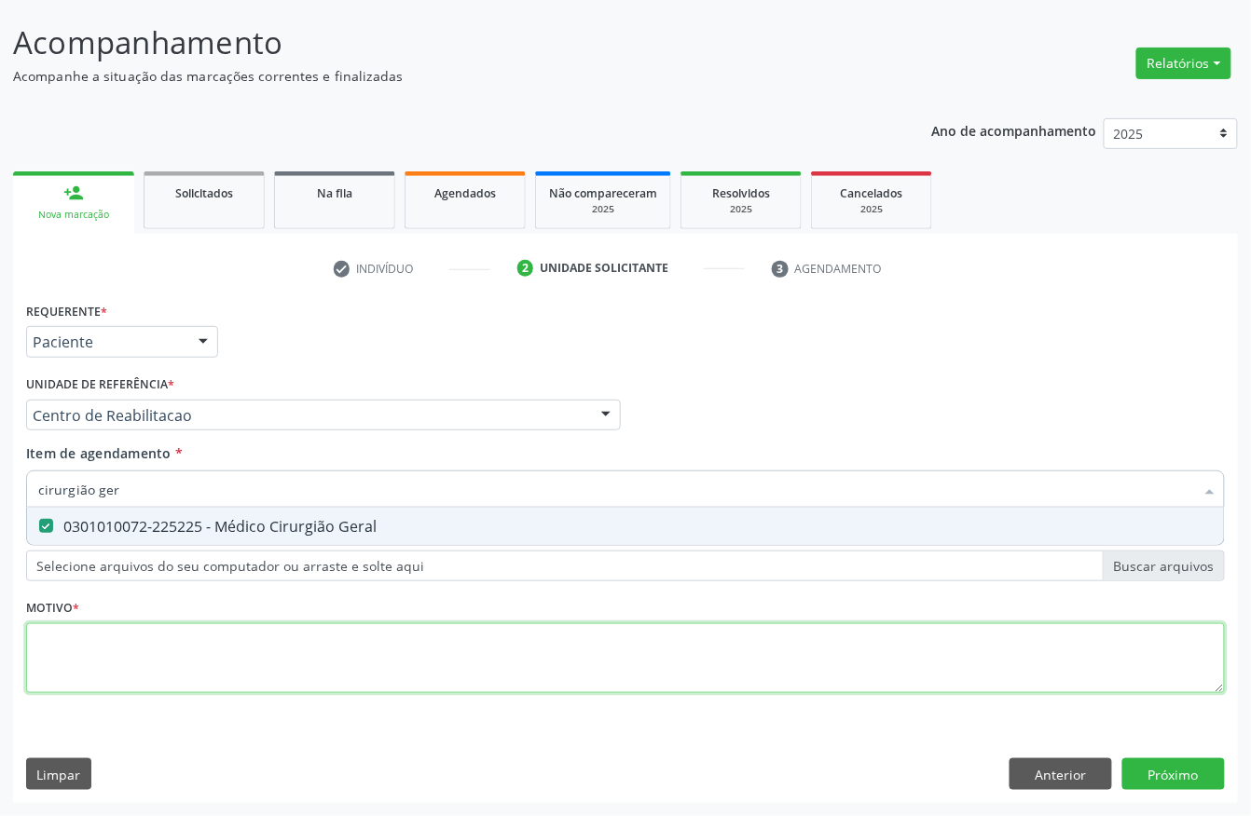
click at [239, 654] on div "Requerente * Paciente Profissional de Saúde Paciente Nenhum resultado encontrad…" at bounding box center [625, 508] width 1199 height 422
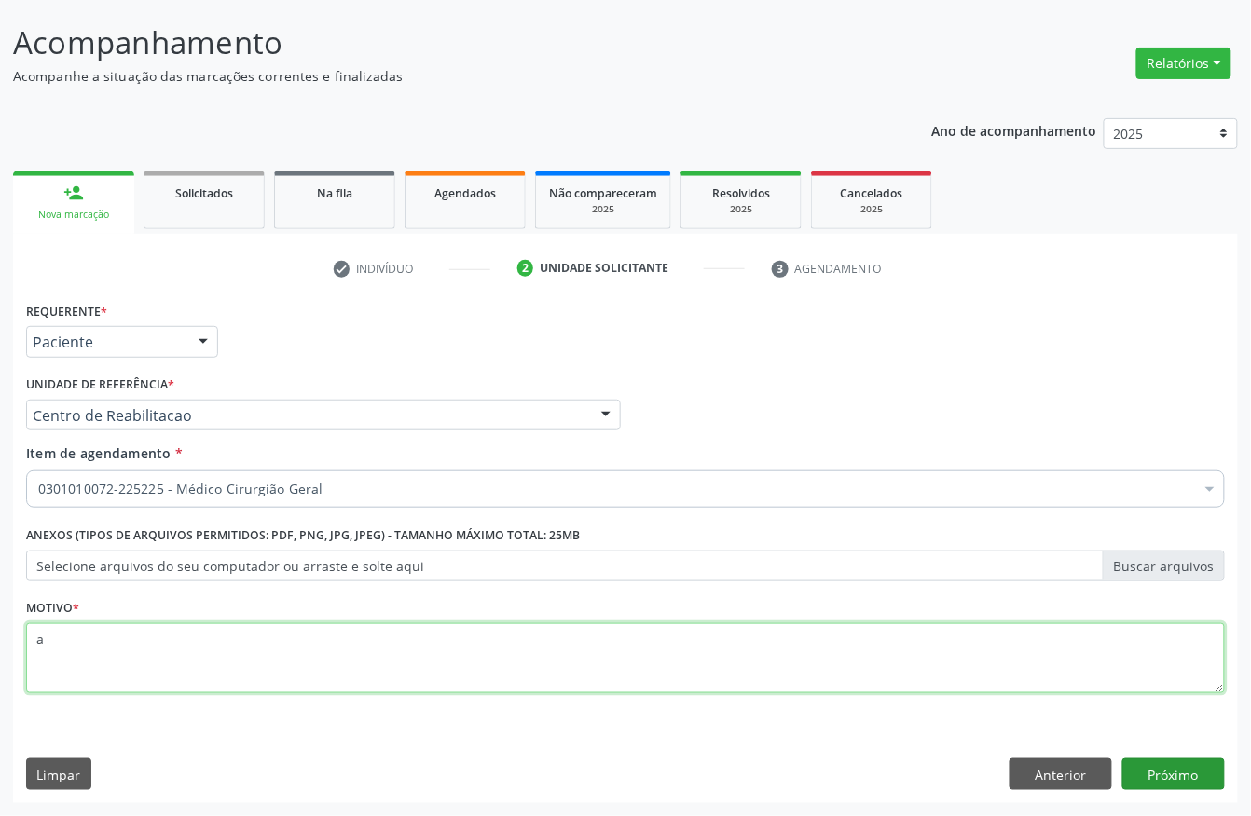
type textarea "a"
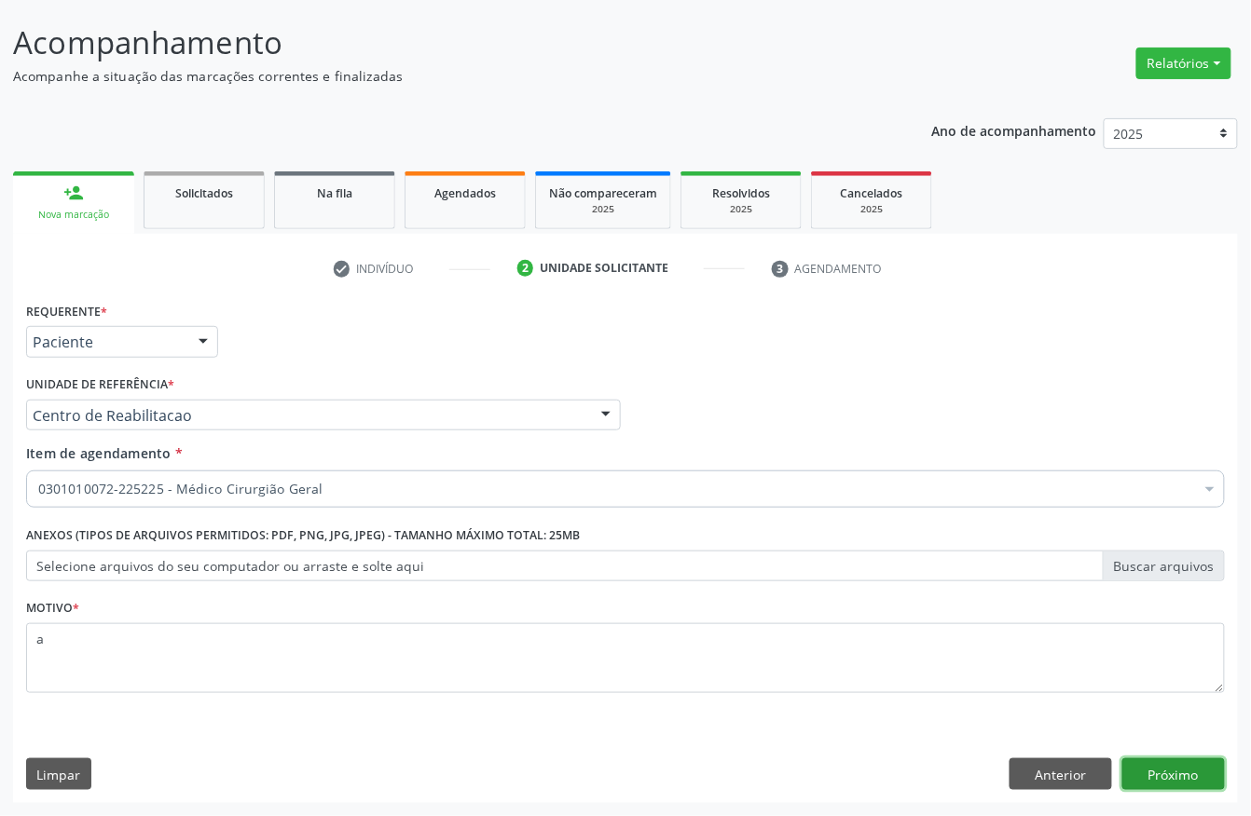
click at [1172, 745] on button "Próximo" at bounding box center [1173, 775] width 103 height 32
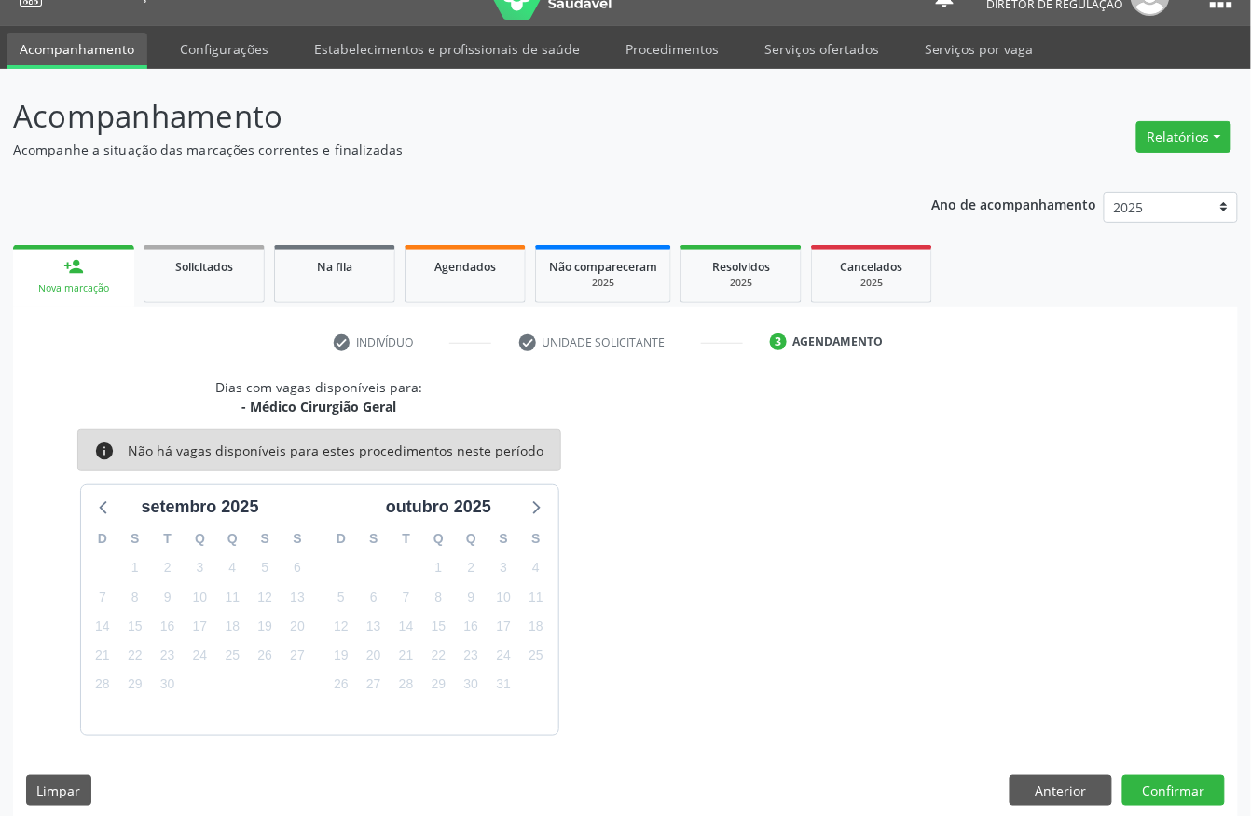
scroll to position [52, 0]
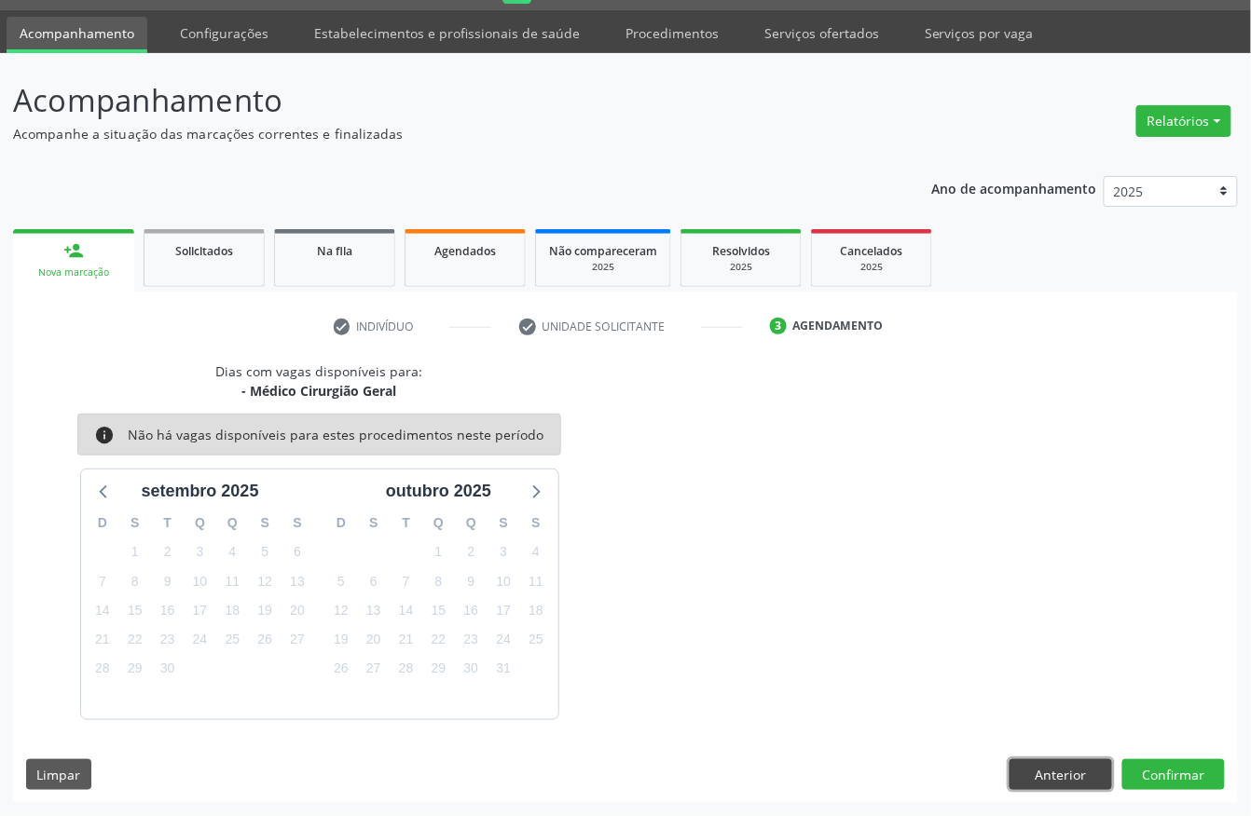
click at [1056, 745] on button "Anterior" at bounding box center [1060, 776] width 103 height 32
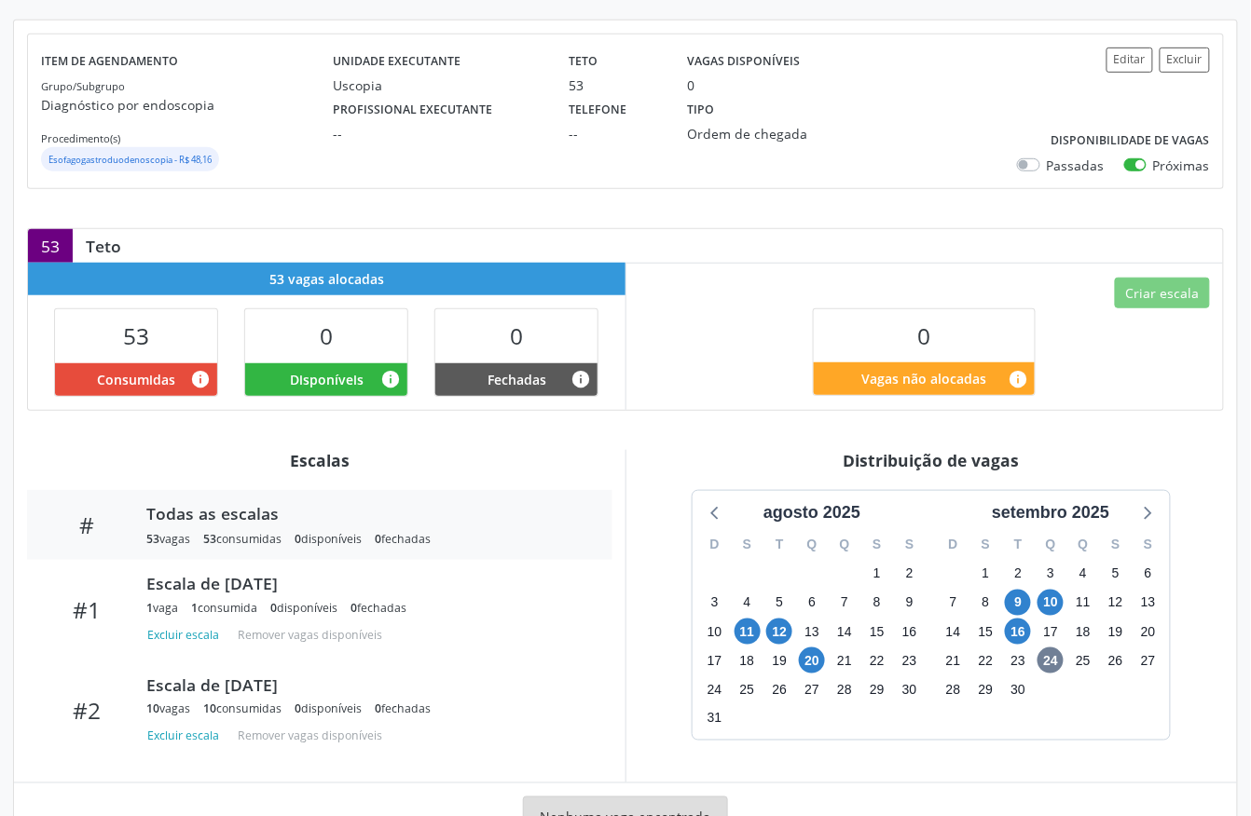
scroll to position [187, 0]
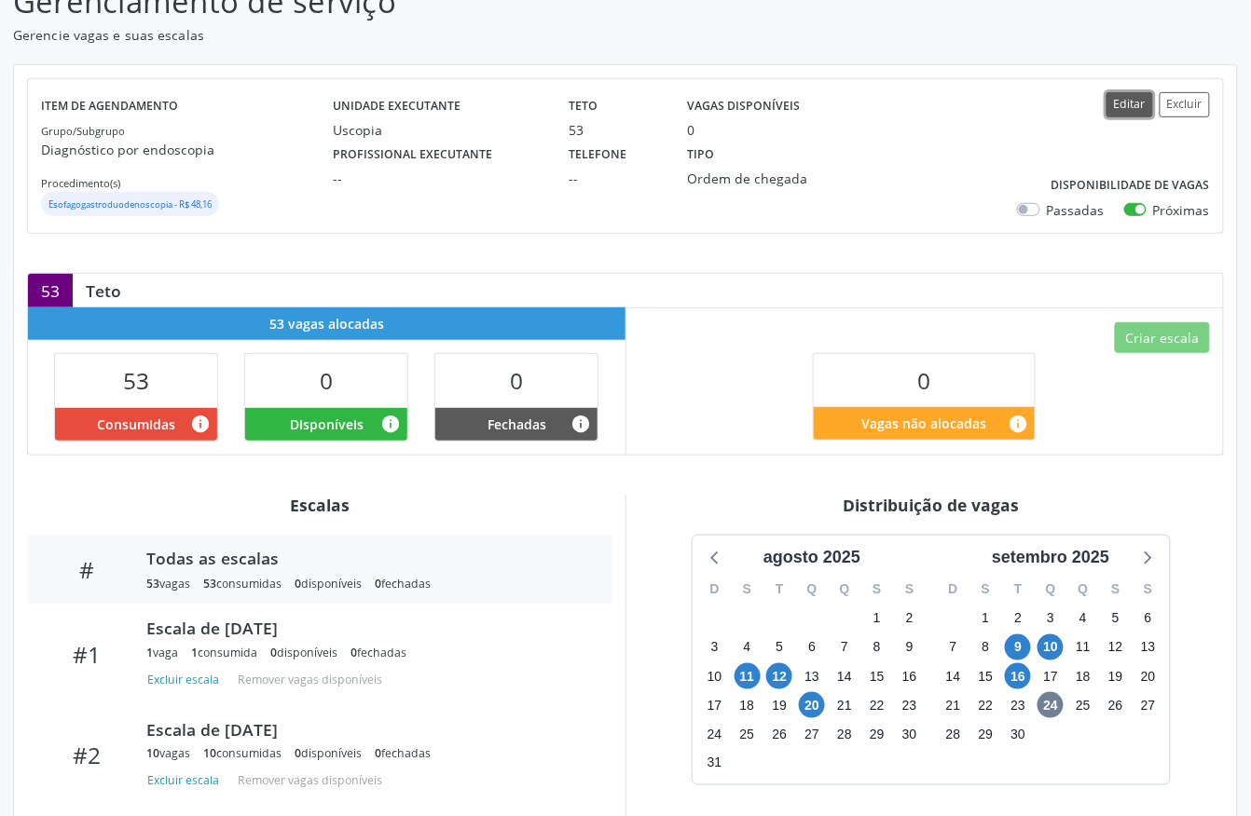
click at [1123, 110] on button "Editar" at bounding box center [1129, 104] width 47 height 25
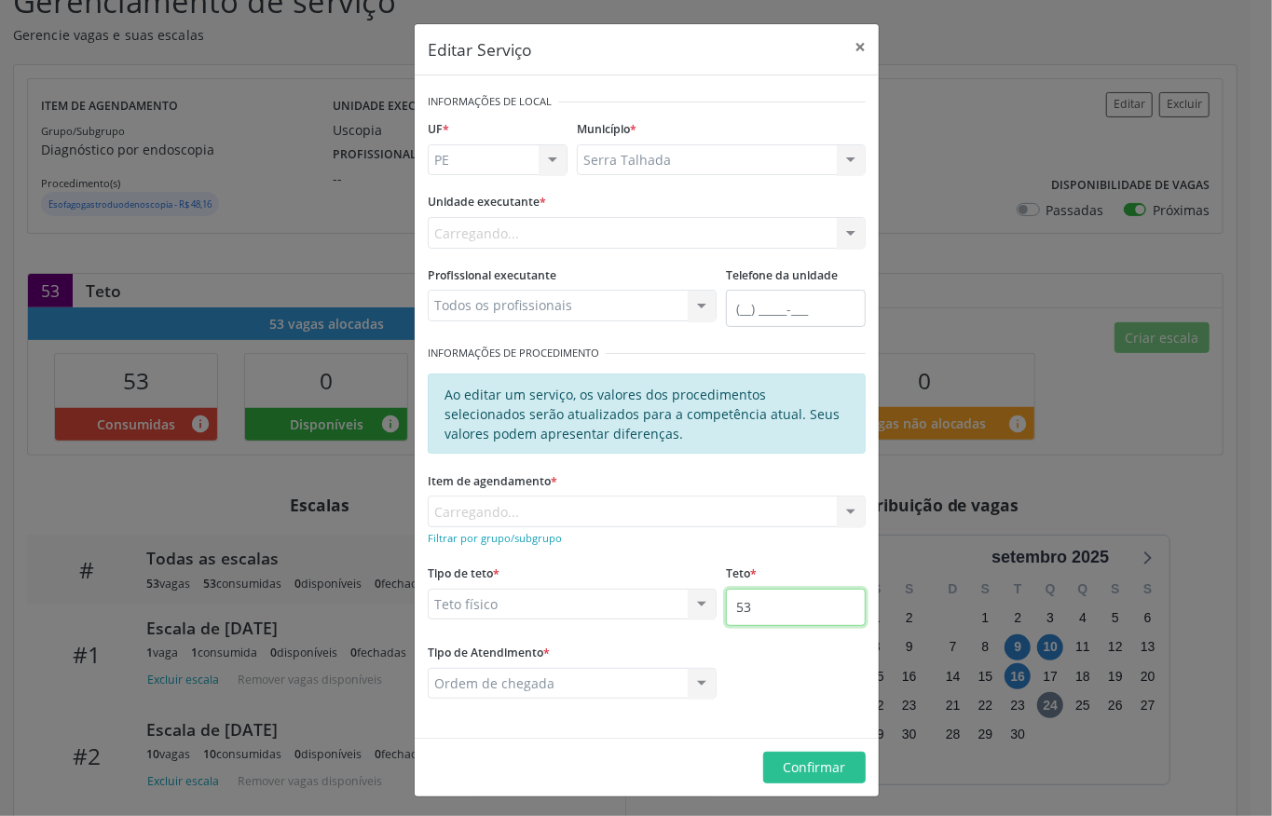
click at [755, 608] on input "53" at bounding box center [796, 607] width 140 height 37
type input "56"
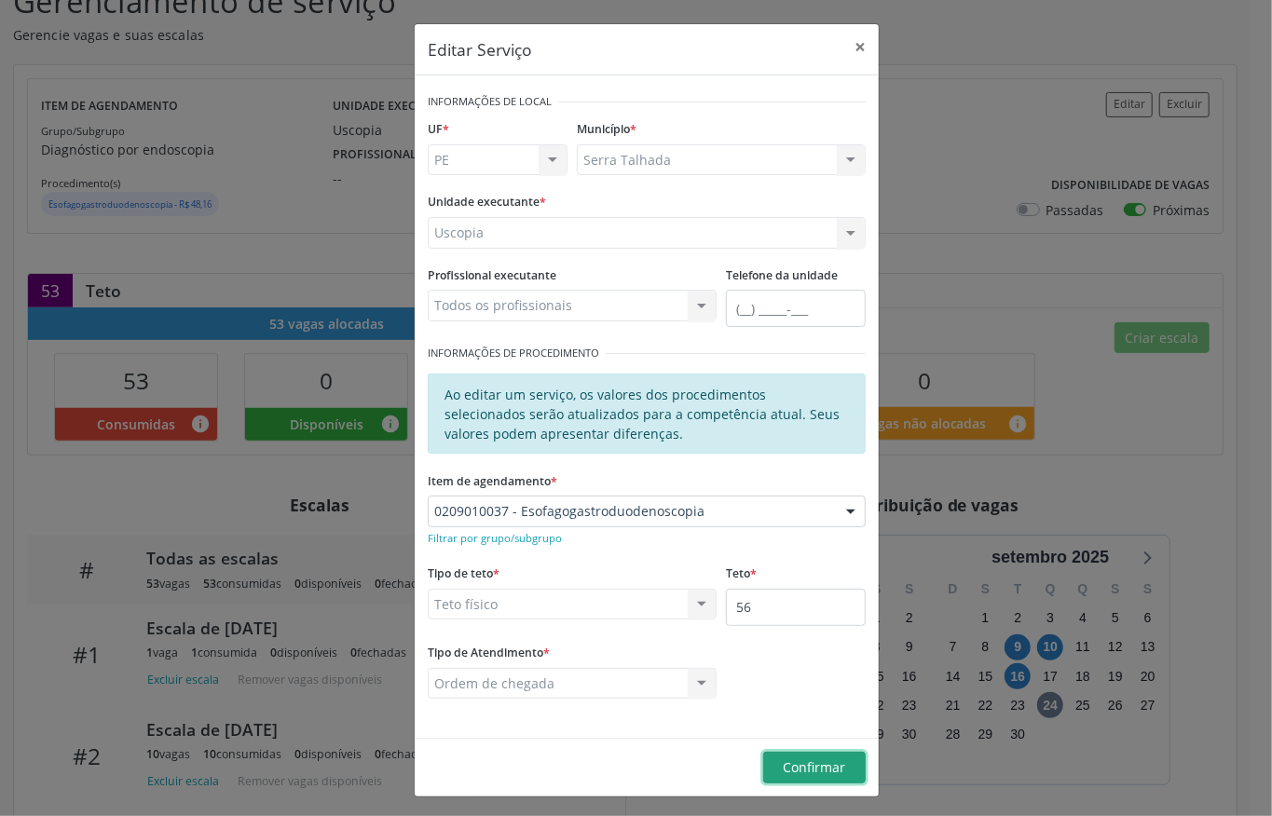
click at [784, 759] on span "Confirmar" at bounding box center [815, 768] width 62 height 18
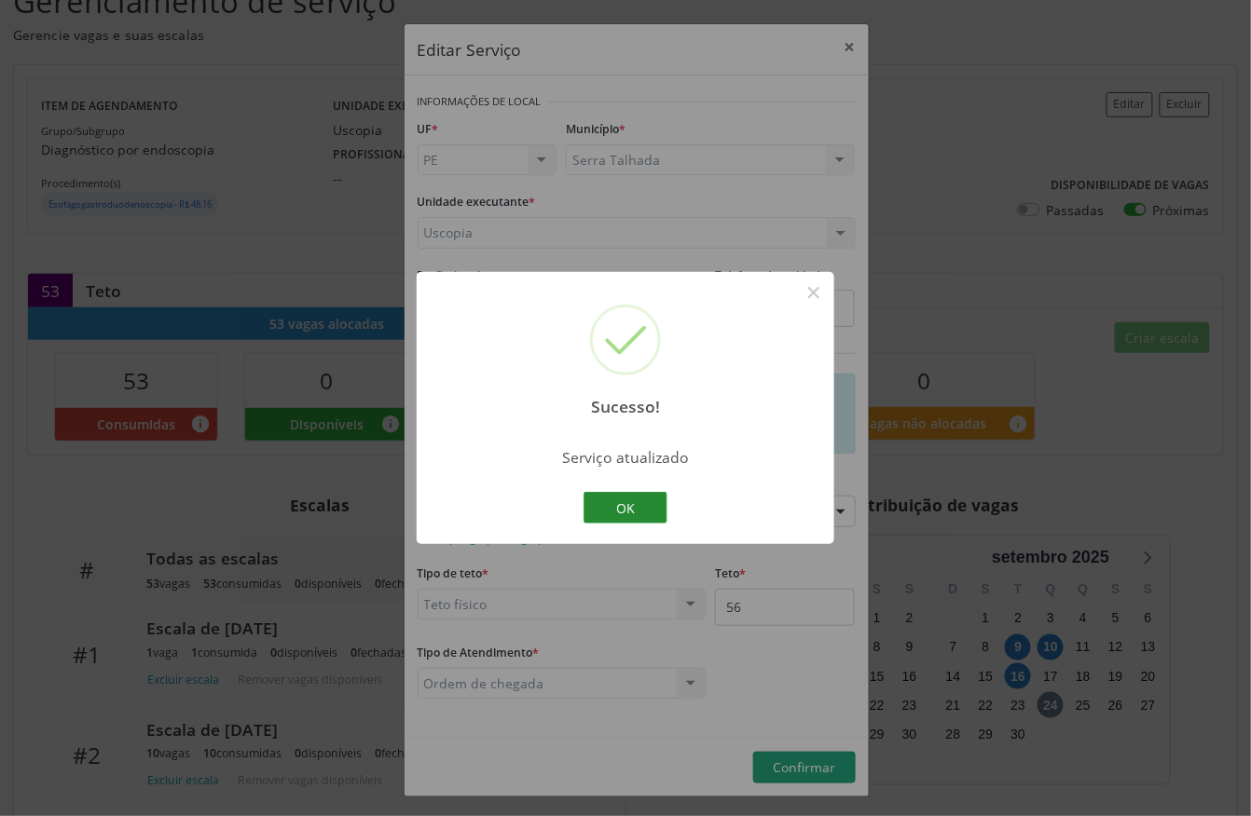
click at [630, 507] on button "OK" at bounding box center [625, 508] width 84 height 32
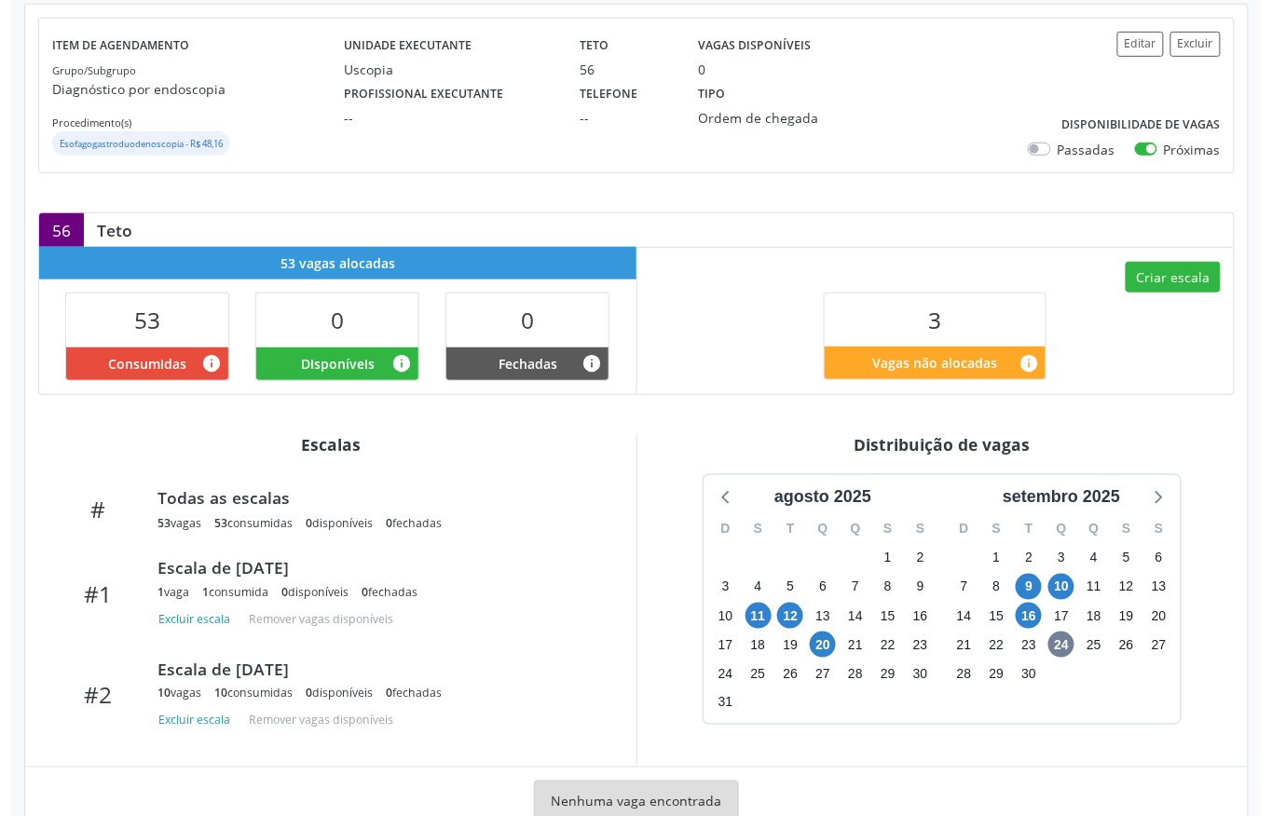
scroll to position [311, 0]
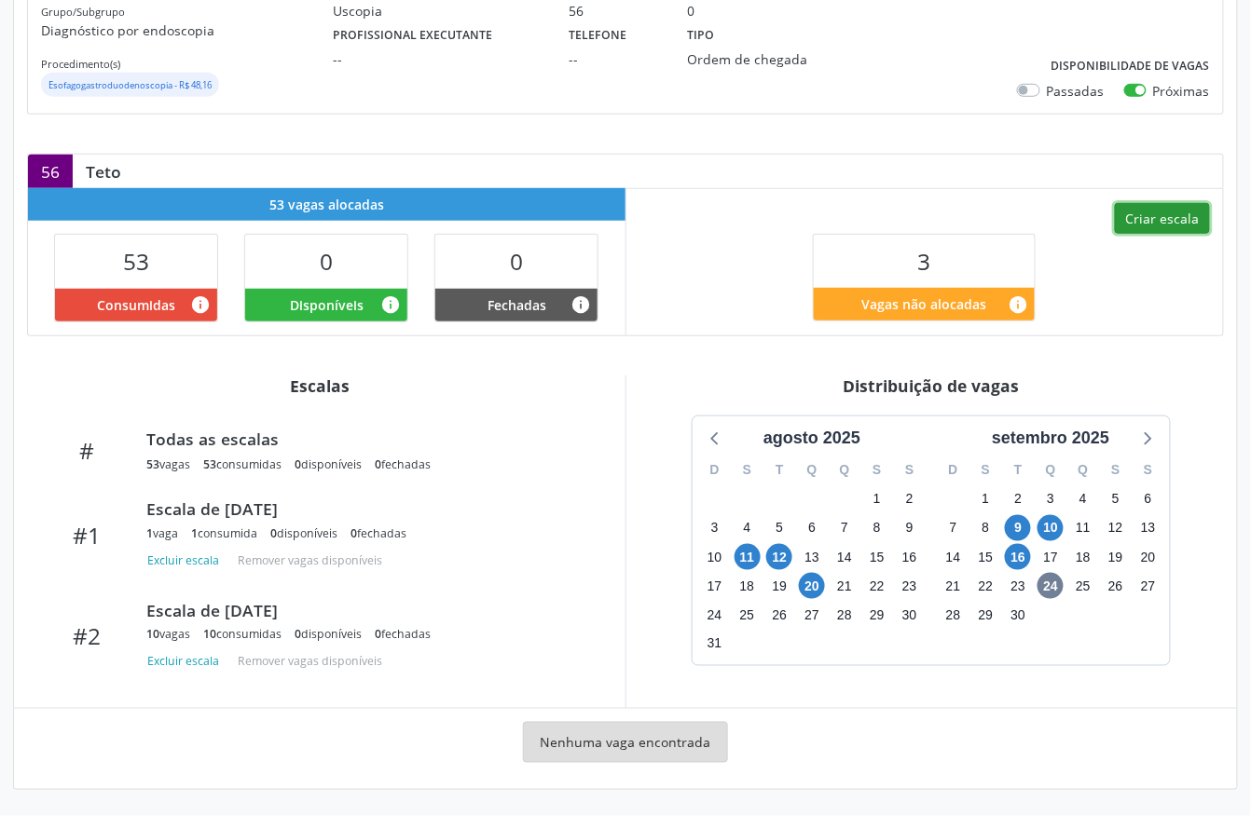
click at [1165, 221] on button "Criar escala" at bounding box center [1162, 219] width 95 height 32
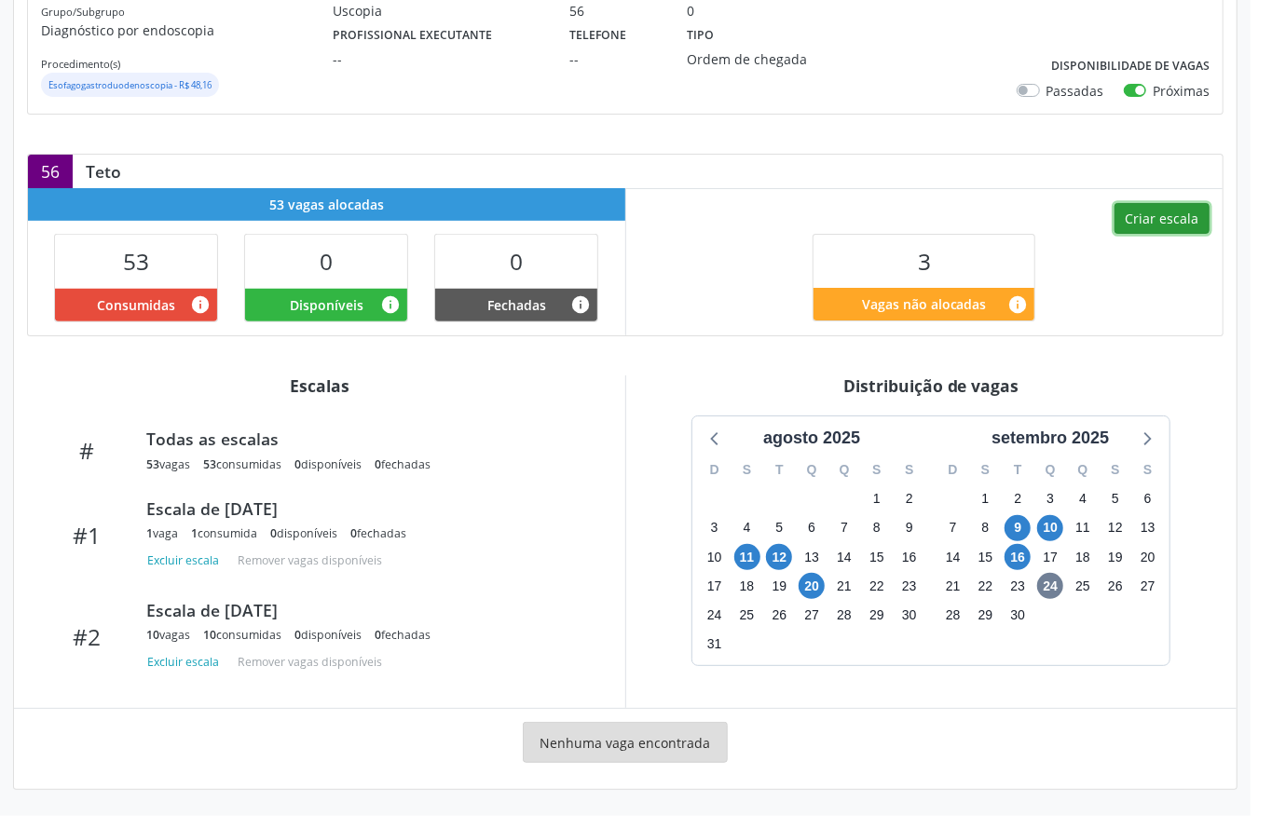
select select "8"
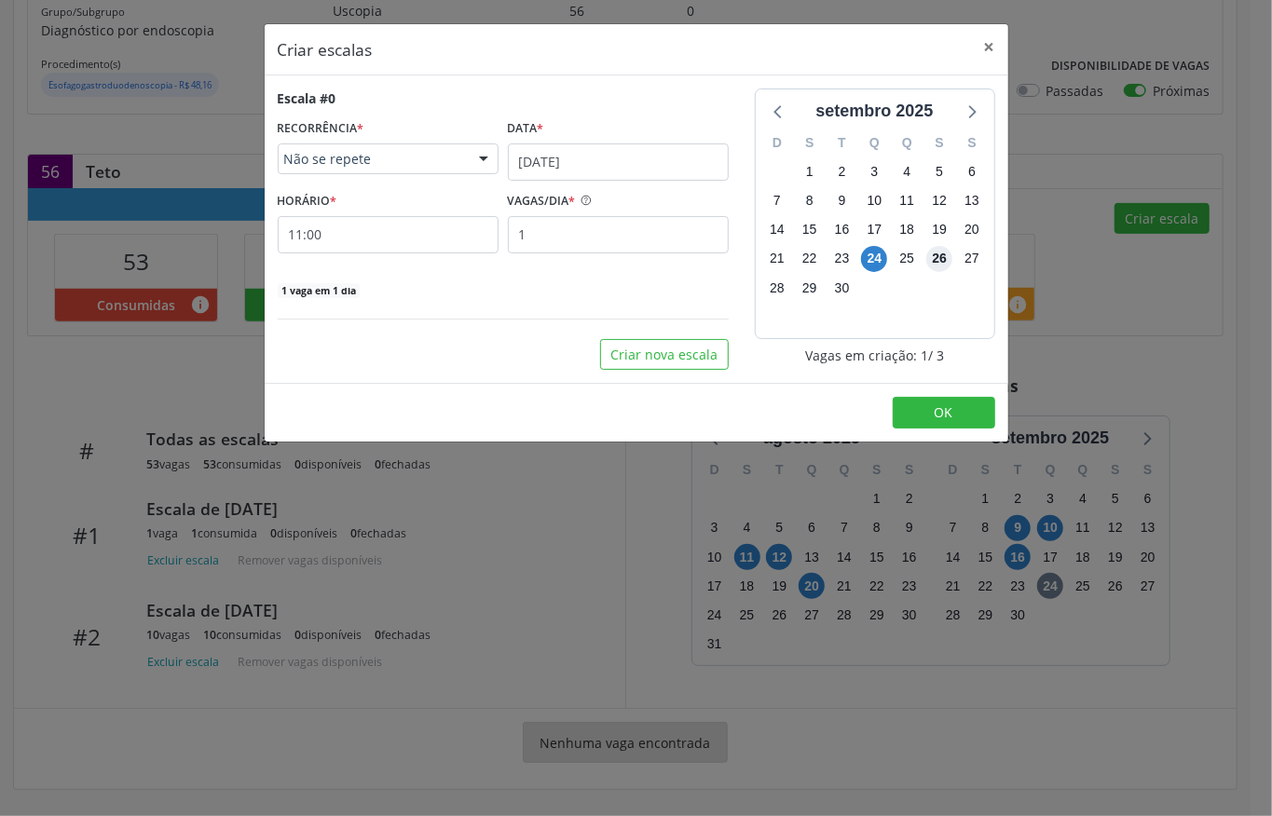
click at [934, 255] on span "26" at bounding box center [939, 259] width 26 height 26
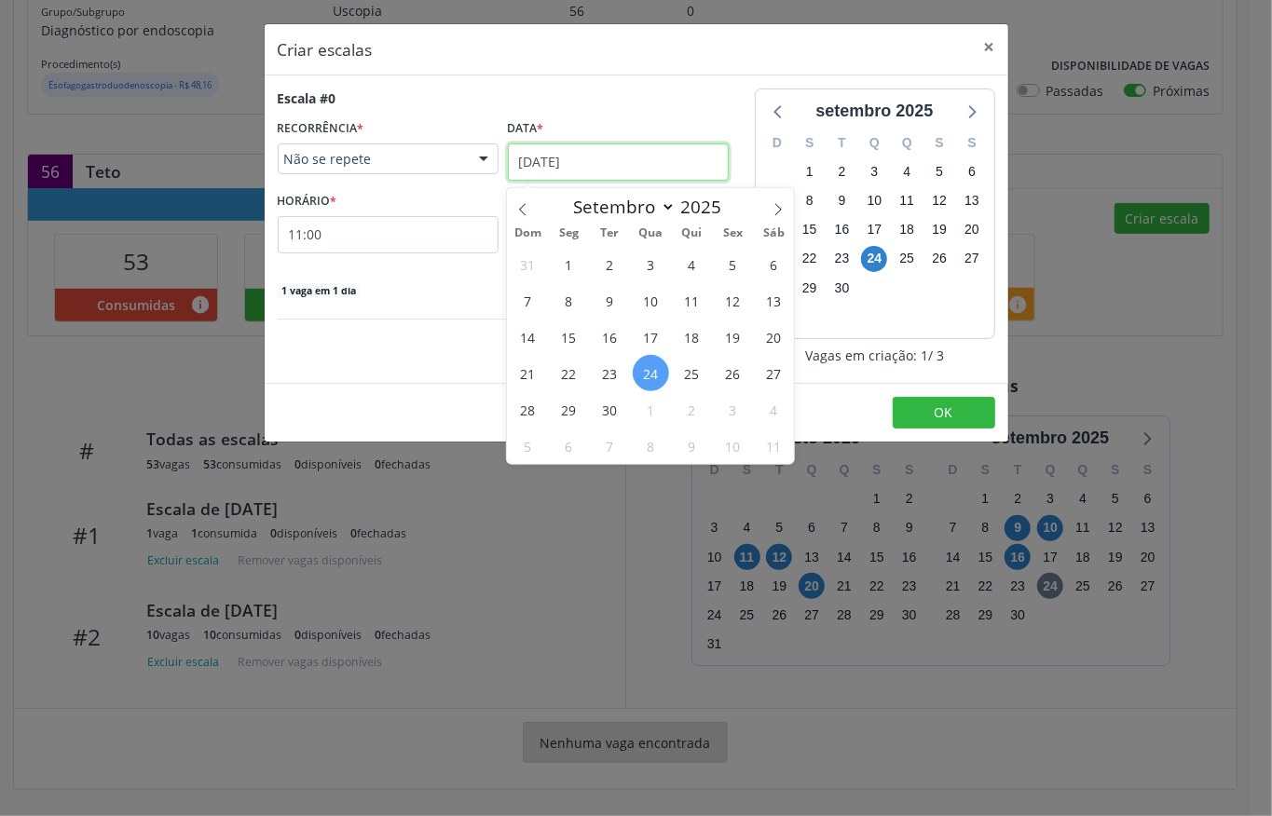
click at [589, 162] on input "24[DATE]" at bounding box center [618, 162] width 221 height 37
click at [732, 362] on span "26" at bounding box center [733, 373] width 36 height 36
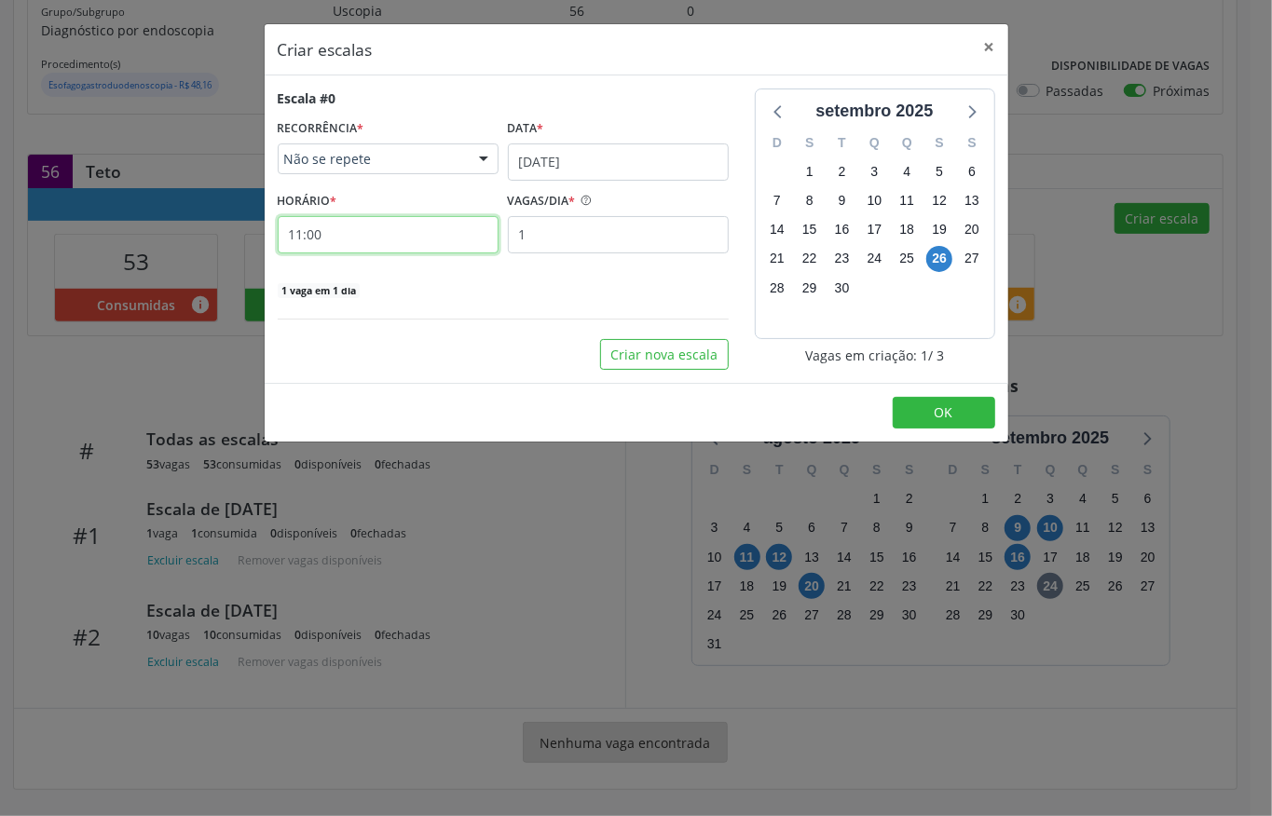
click at [410, 224] on input "11:00" at bounding box center [388, 234] width 221 height 37
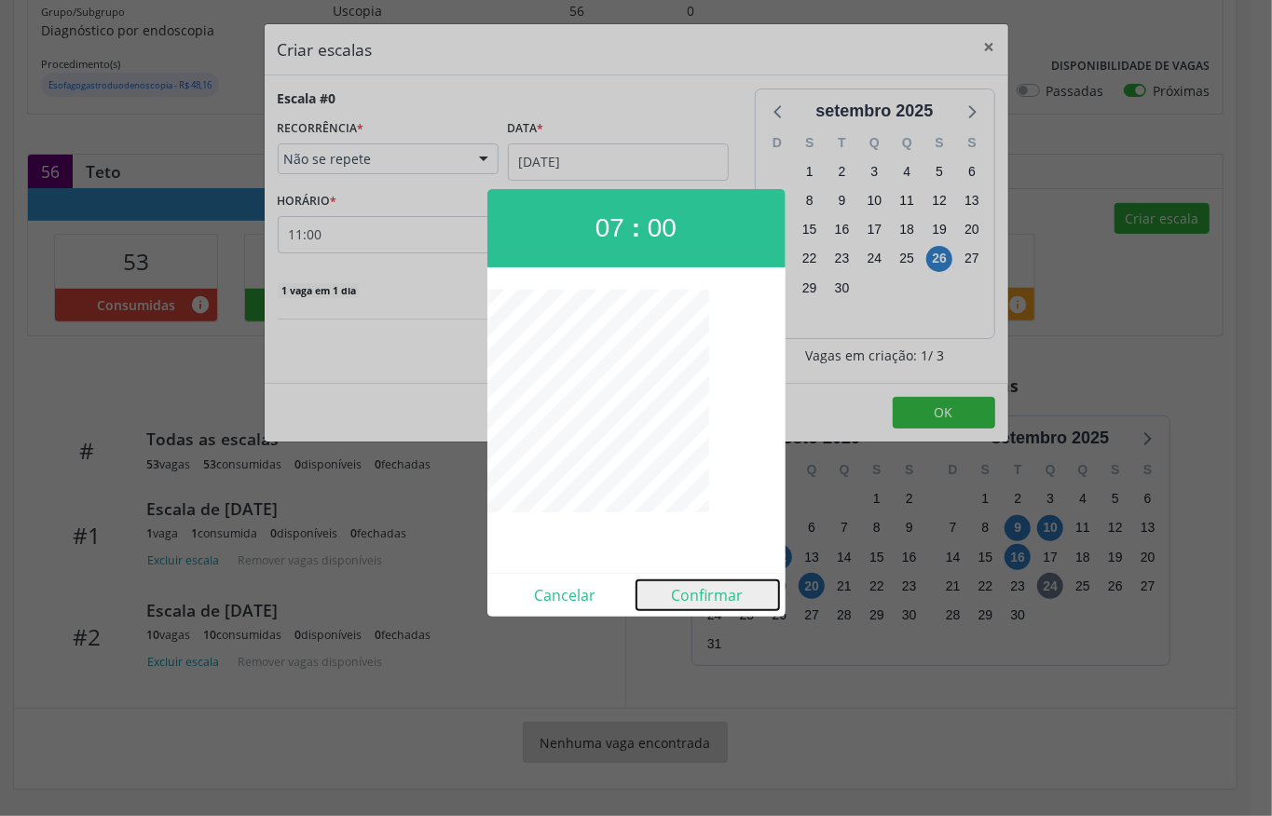
click at [693, 590] on button "Confirmar" at bounding box center [708, 596] width 143 height 30
type input "07:00"
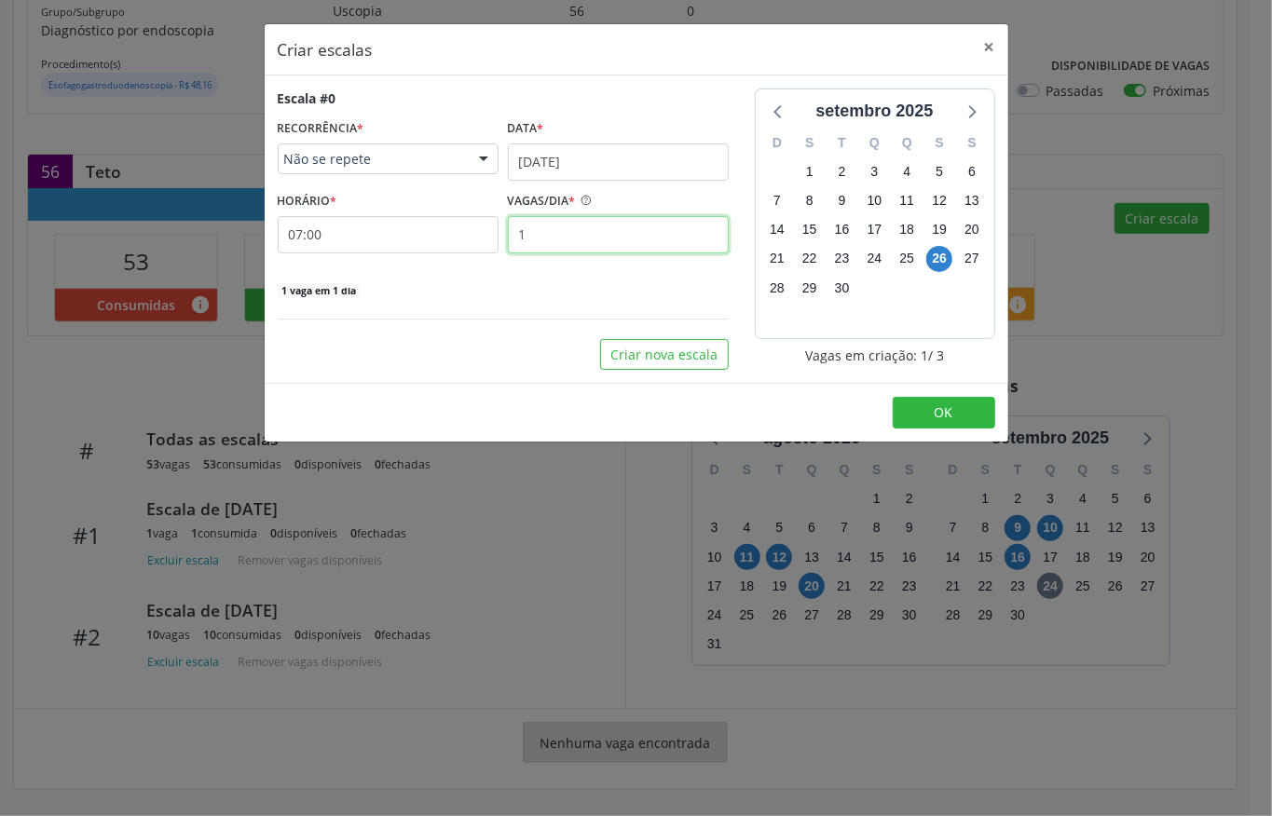
click at [585, 233] on input "1" at bounding box center [618, 234] width 221 height 37
type input "2"
click at [919, 418] on button "OK" at bounding box center [944, 413] width 103 height 32
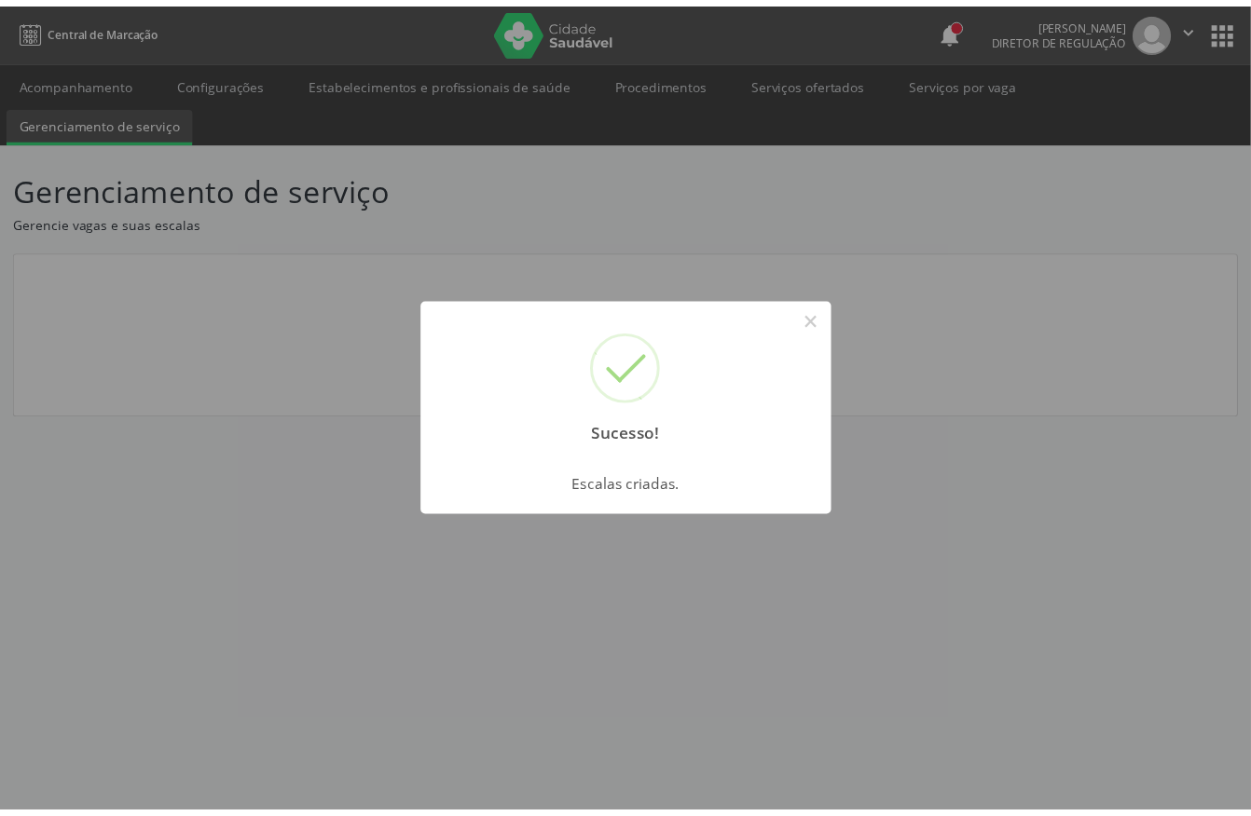
scroll to position [0, 0]
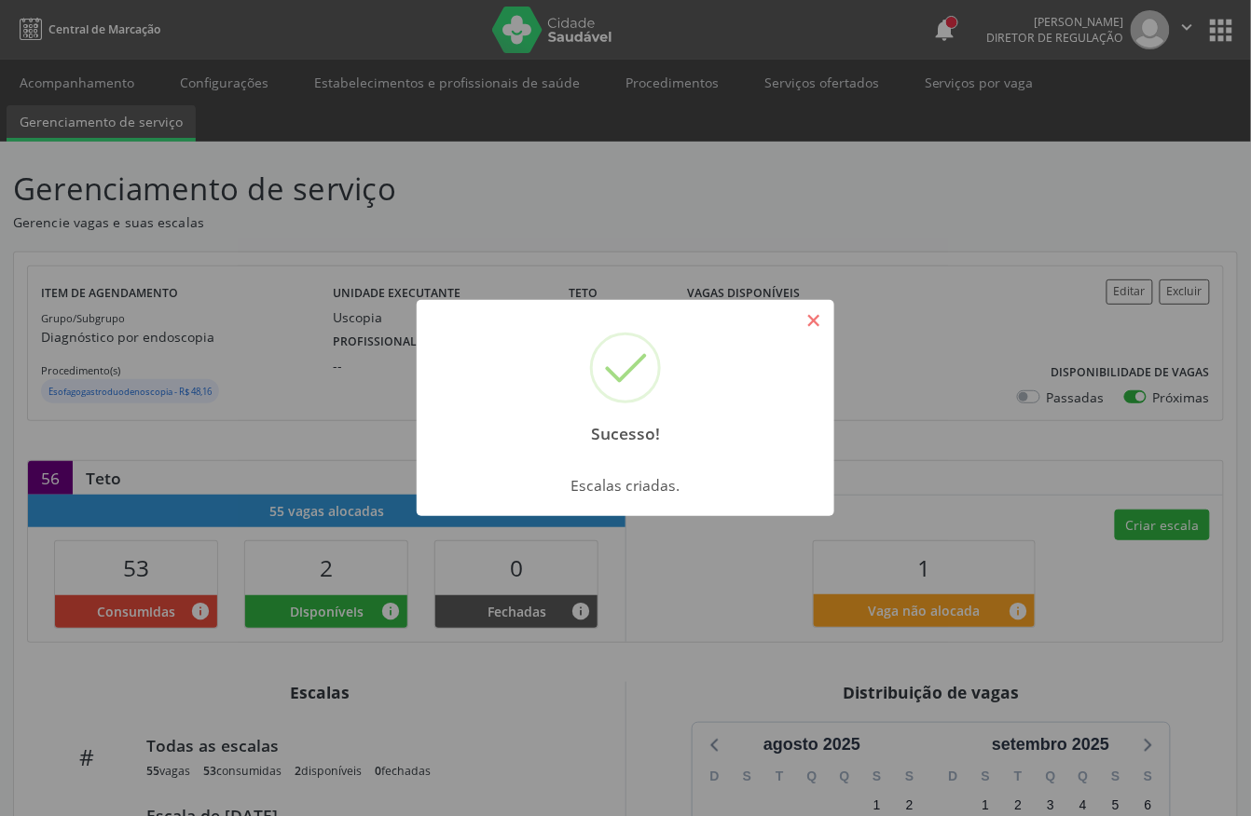
click at [820, 322] on button "×" at bounding box center [814, 321] width 32 height 32
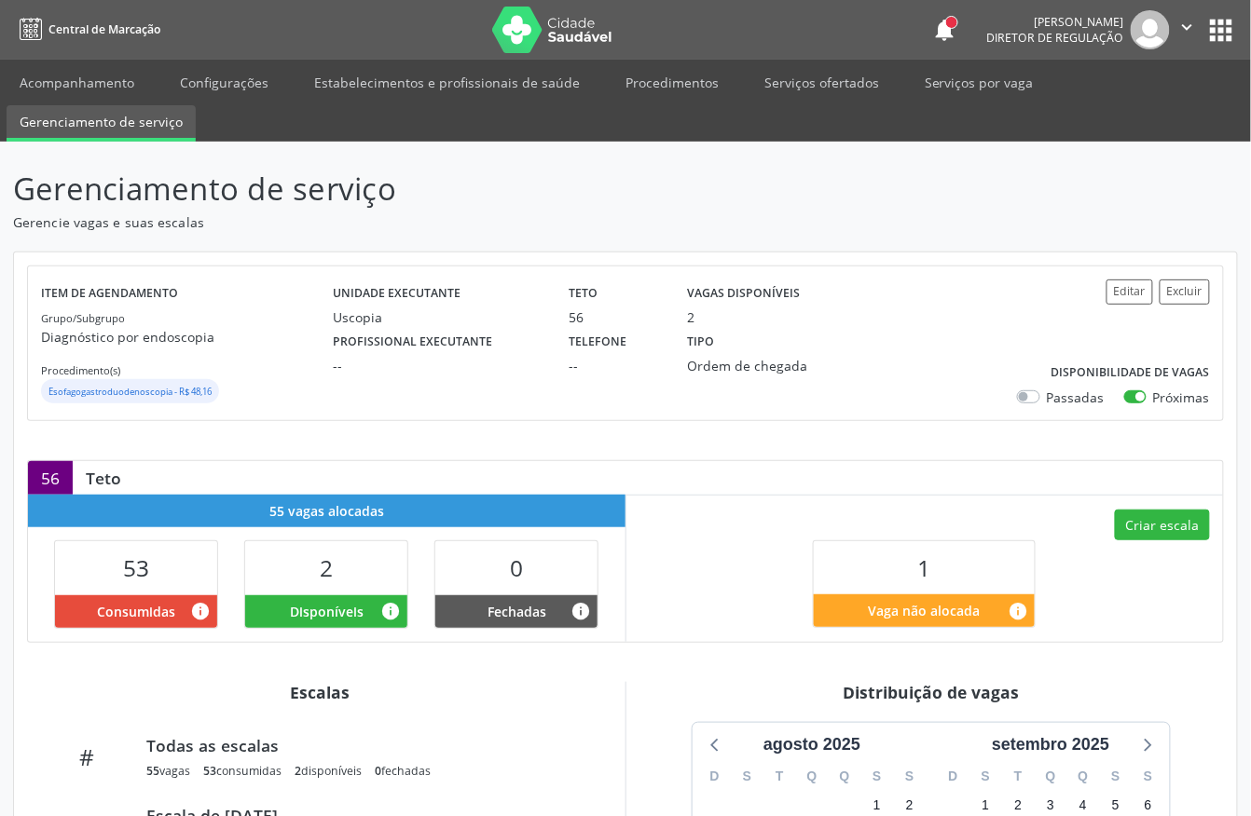
click at [149, 396] on small "Esofagogastroduodenoscopia - R$ 48,16" at bounding box center [129, 392] width 163 height 12
click at [139, 393] on small "Esofagogastroduodenoscopia - R$ 48,16" at bounding box center [129, 392] width 163 height 12
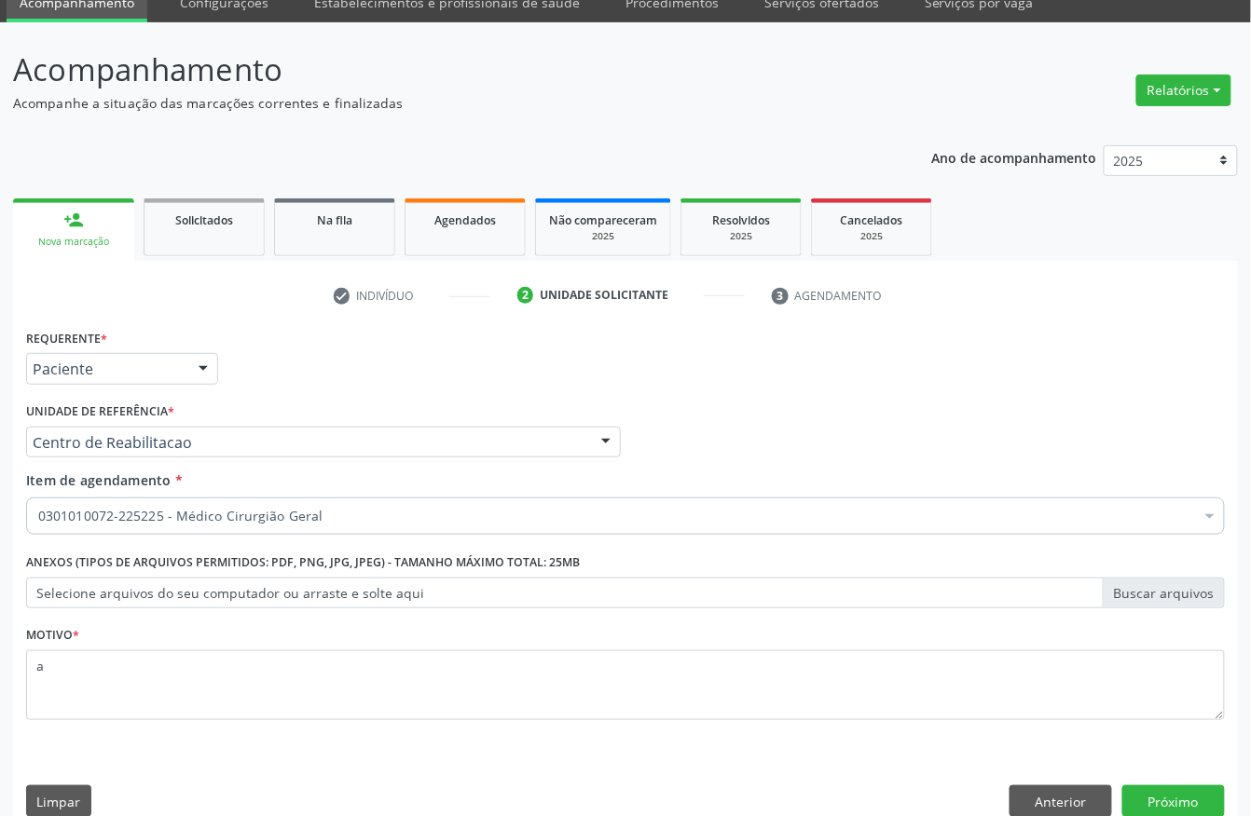
scroll to position [109, 0]
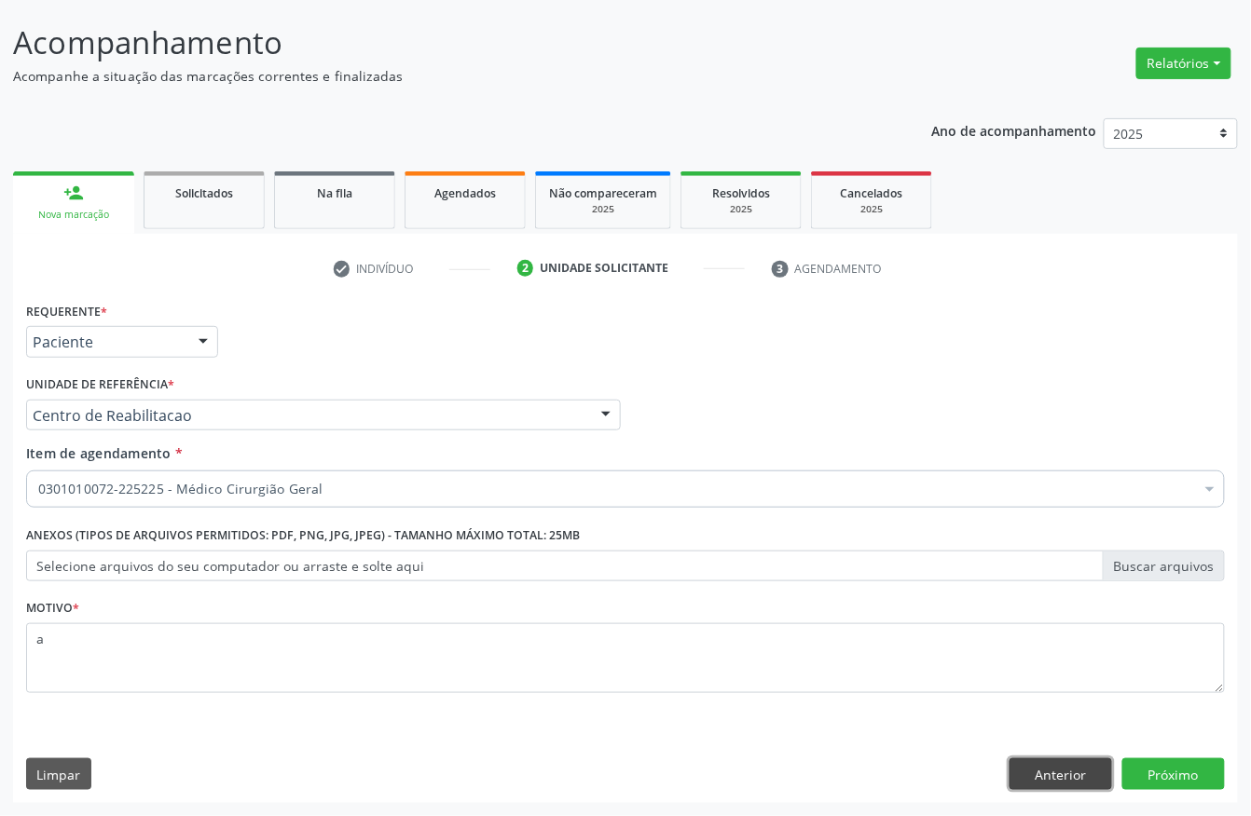
click at [1078, 762] on button "Anterior" at bounding box center [1060, 775] width 103 height 32
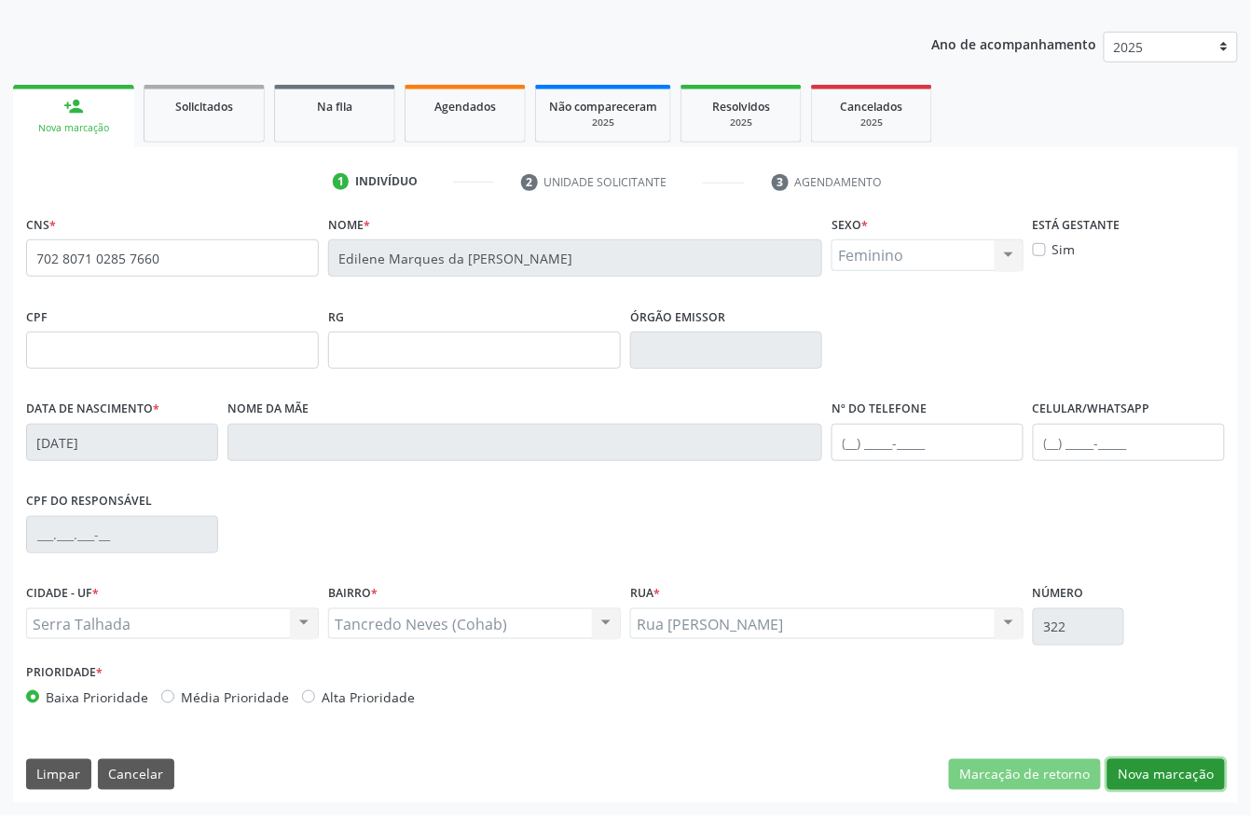
click at [1190, 784] on button "Nova marcação" at bounding box center [1165, 776] width 117 height 32
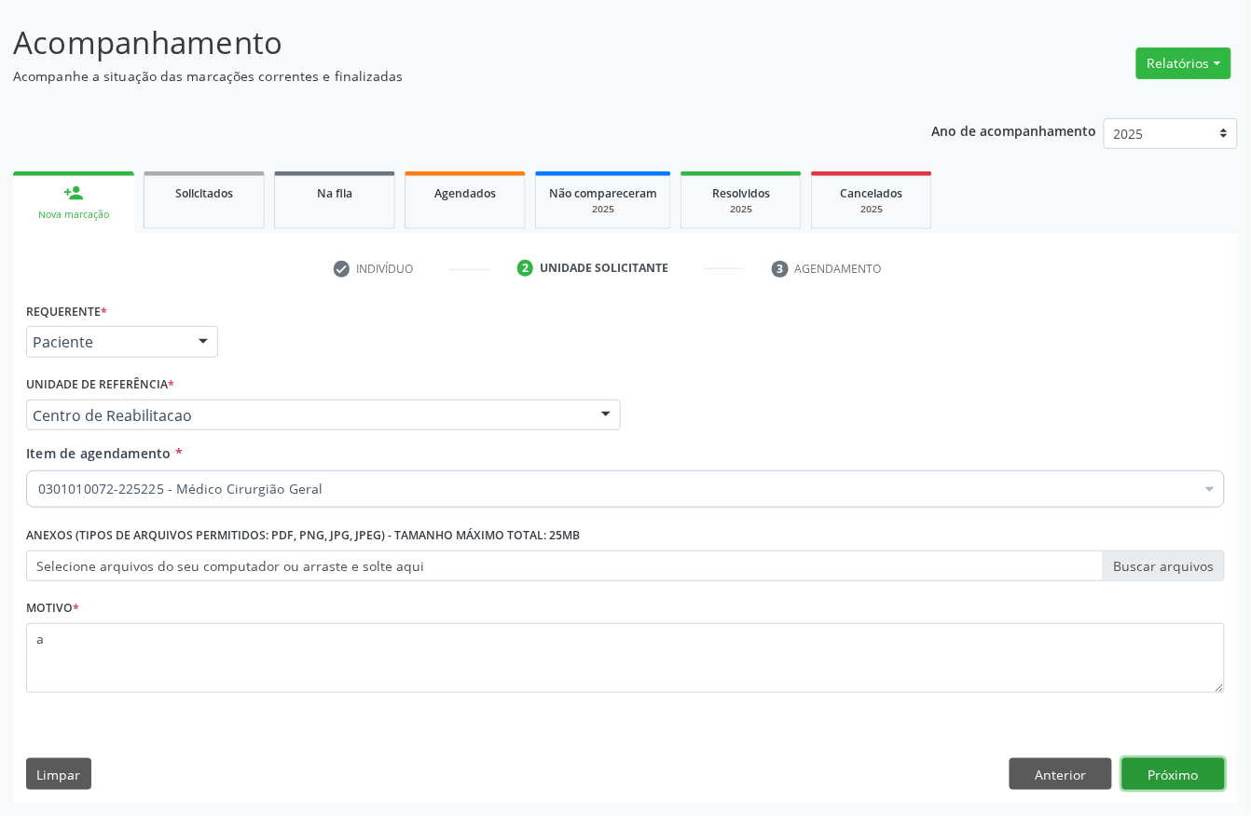
click at [1175, 759] on button "Próximo" at bounding box center [1173, 775] width 103 height 32
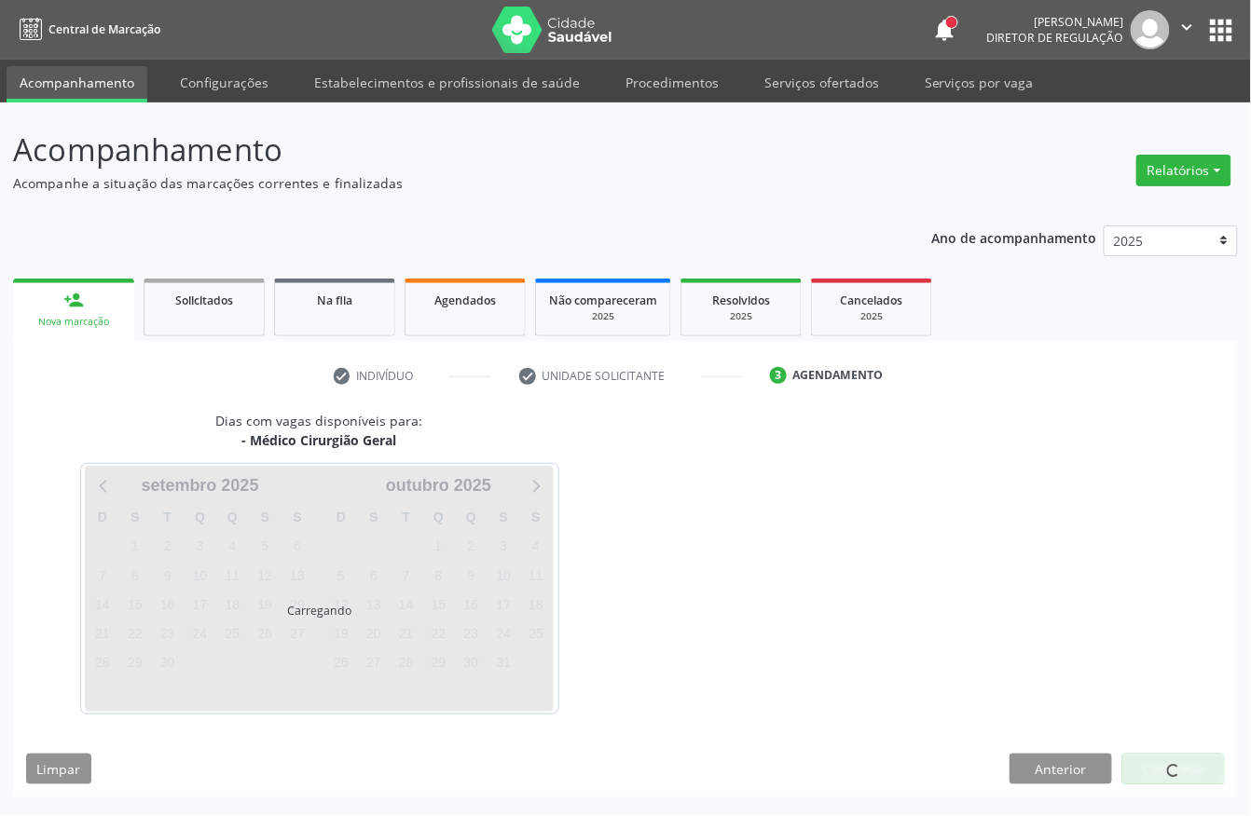
scroll to position [0, 0]
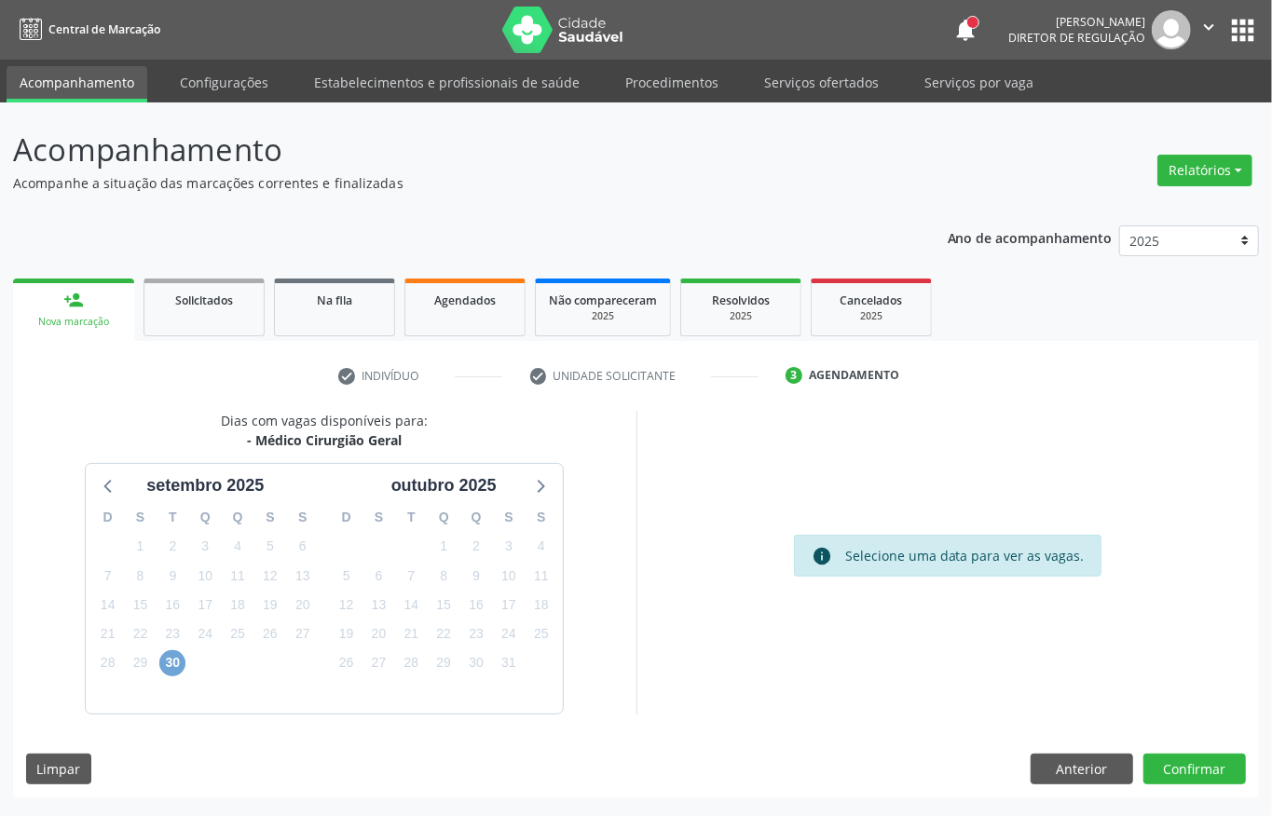
click at [179, 665] on span "30" at bounding box center [172, 664] width 26 height 26
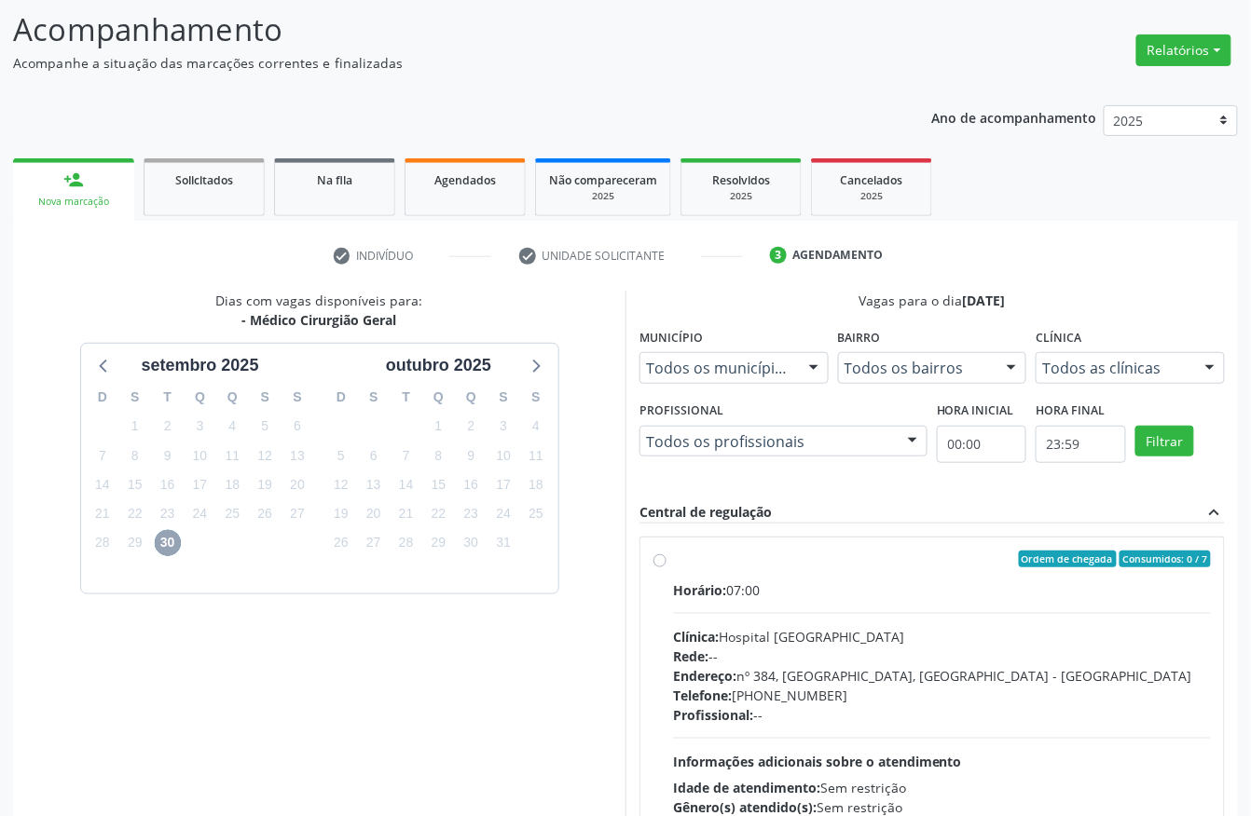
scroll to position [267, 0]
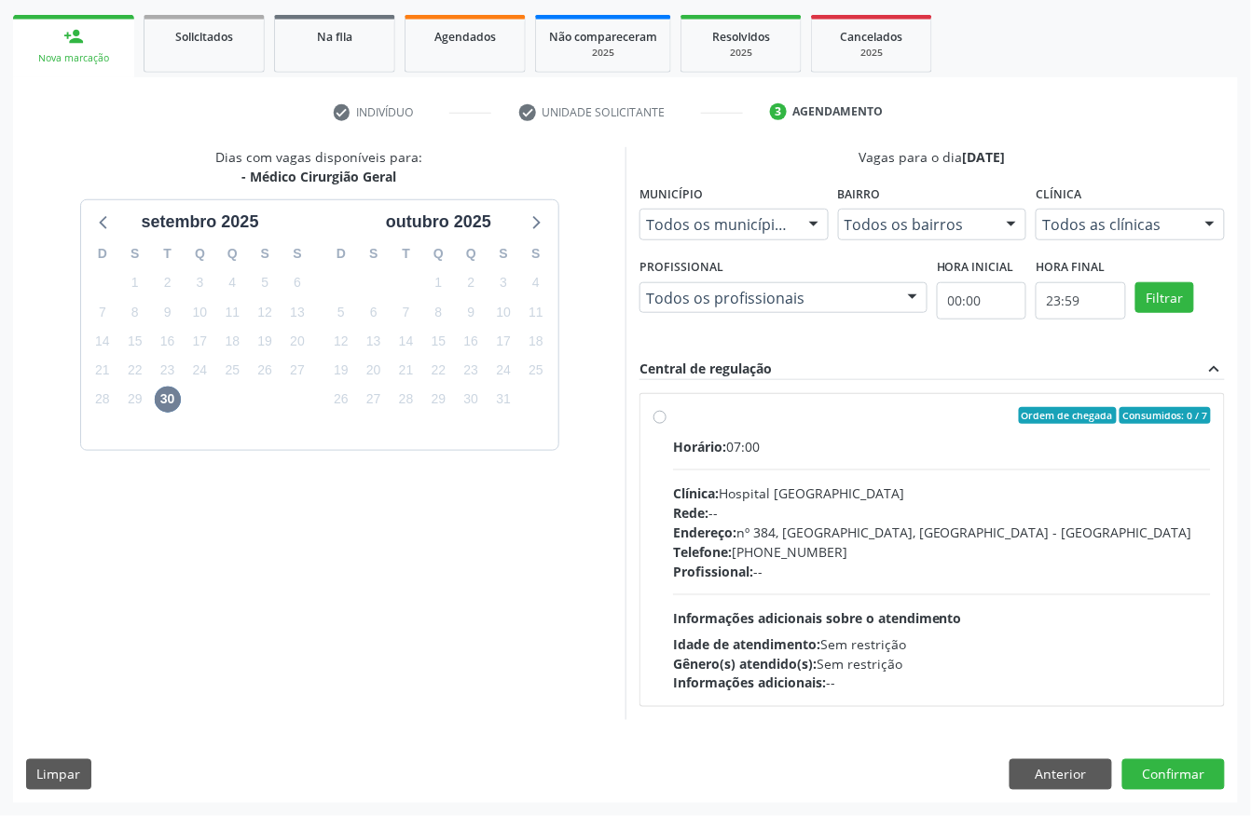
click at [941, 534] on div "Endereço: nº 384, [GEOGRAPHIC_DATA], [GEOGRAPHIC_DATA] - [GEOGRAPHIC_DATA]" at bounding box center [942, 533] width 538 height 20
click at [666, 424] on input "Ordem de chegada Consumidos: 0 / 7 Horário: 07:00 Clínica: Hospital [GEOGRAPHIC…" at bounding box center [659, 415] width 13 height 17
radio input "true"
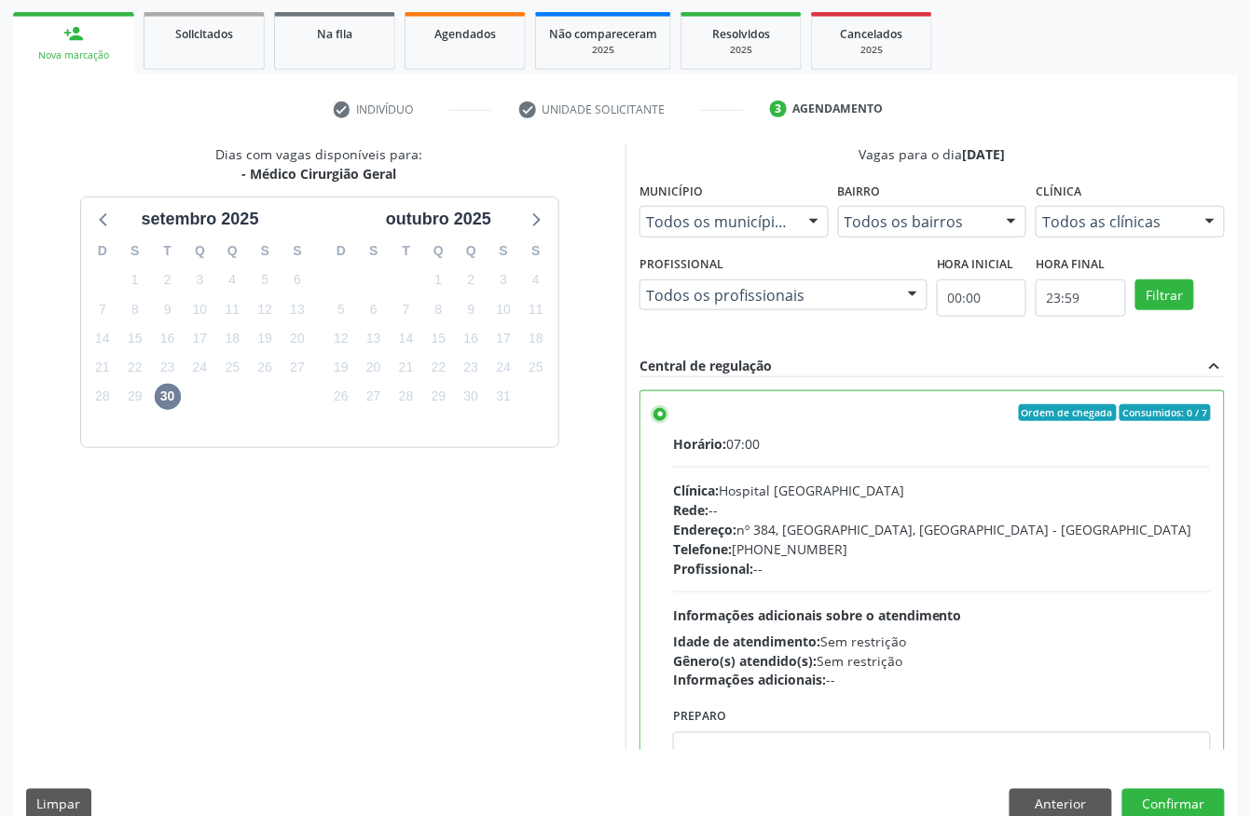
scroll to position [94, 0]
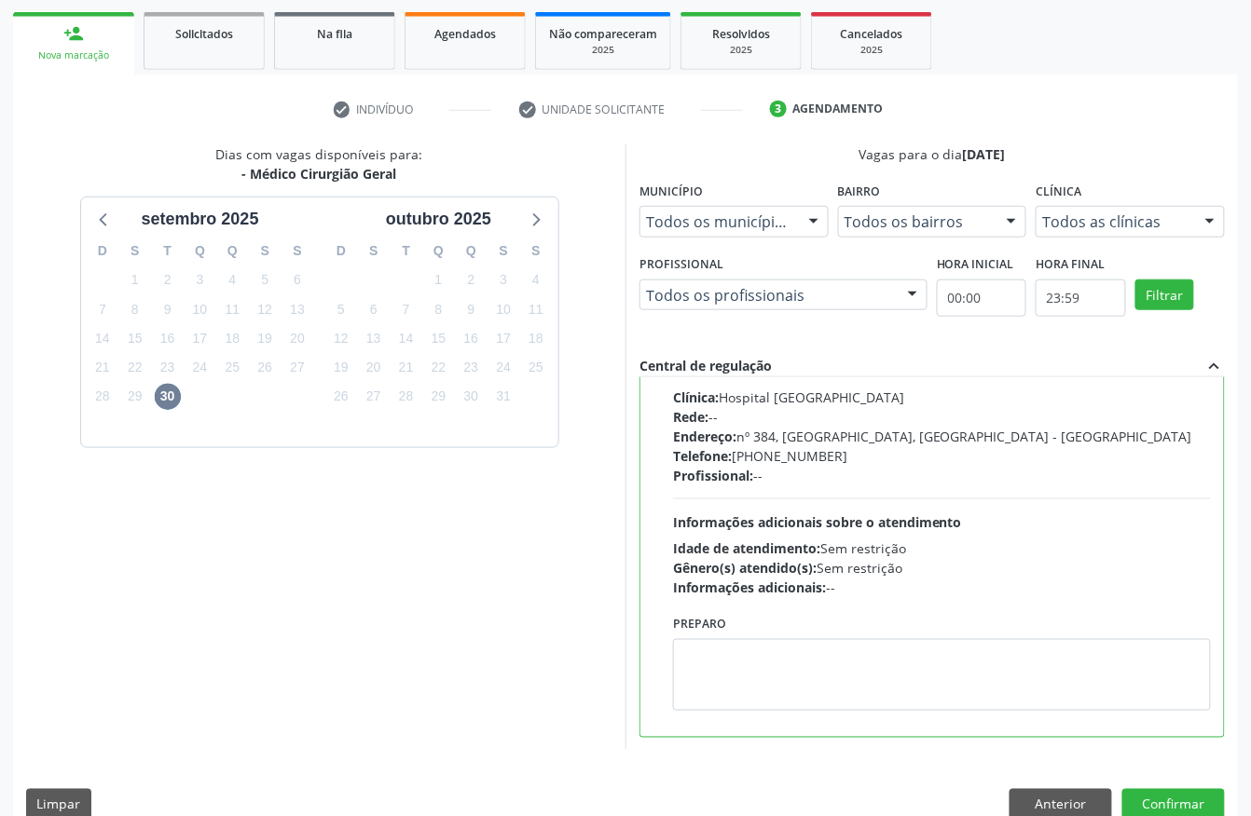
click at [1225, 800] on div "Dias com vagas disponíveis para: - Médico Cirurgião Geral [DATE] D S T Q Q S S …" at bounding box center [625, 488] width 1225 height 689
click at [1187, 800] on button "Confirmar" at bounding box center [1173, 805] width 103 height 32
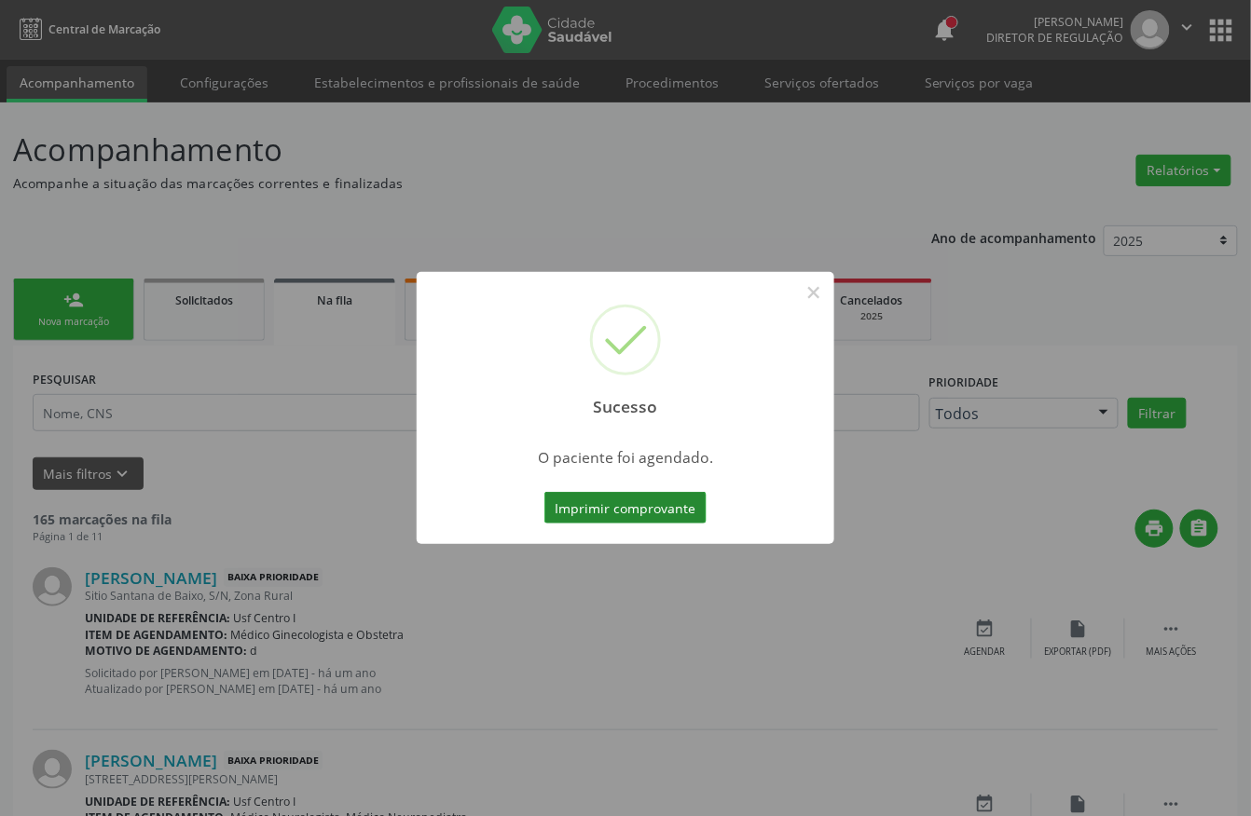
click at [642, 505] on button "Imprimir comprovante" at bounding box center [625, 508] width 162 height 32
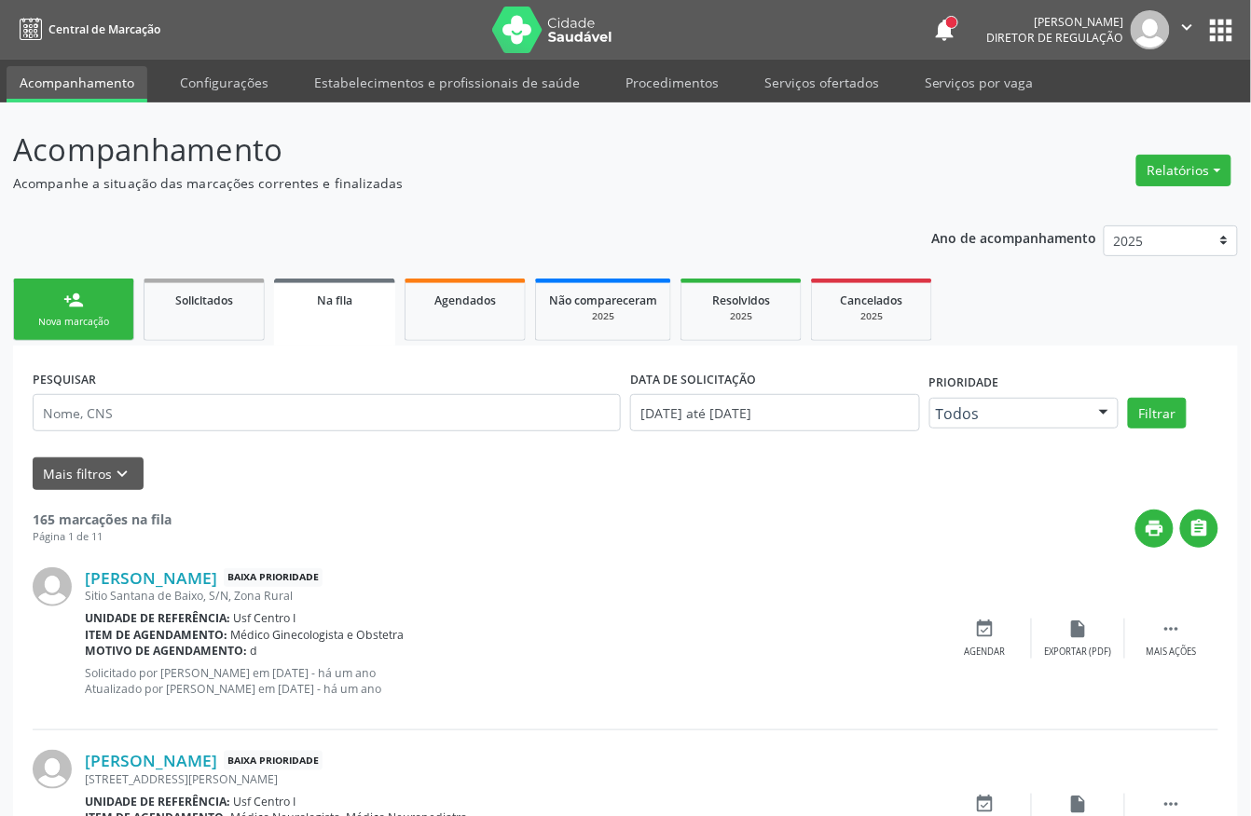
drag, startPoint x: 104, startPoint y: 304, endPoint x: 135, endPoint y: 251, distance: 61.4
click at [104, 306] on link "person_add Nova marcação" at bounding box center [73, 310] width 121 height 62
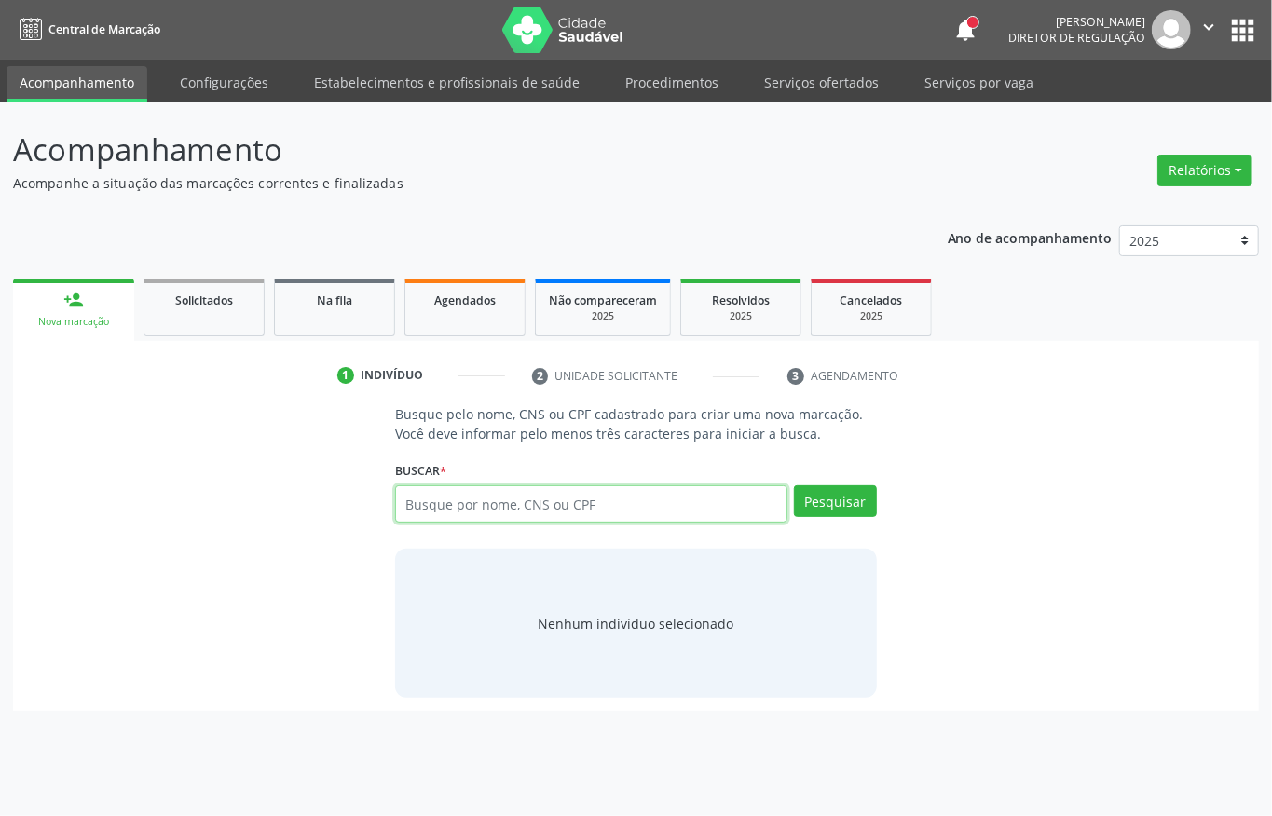
click at [459, 501] on input "text" at bounding box center [591, 504] width 392 height 37
click at [455, 494] on input "text" at bounding box center [591, 504] width 392 height 37
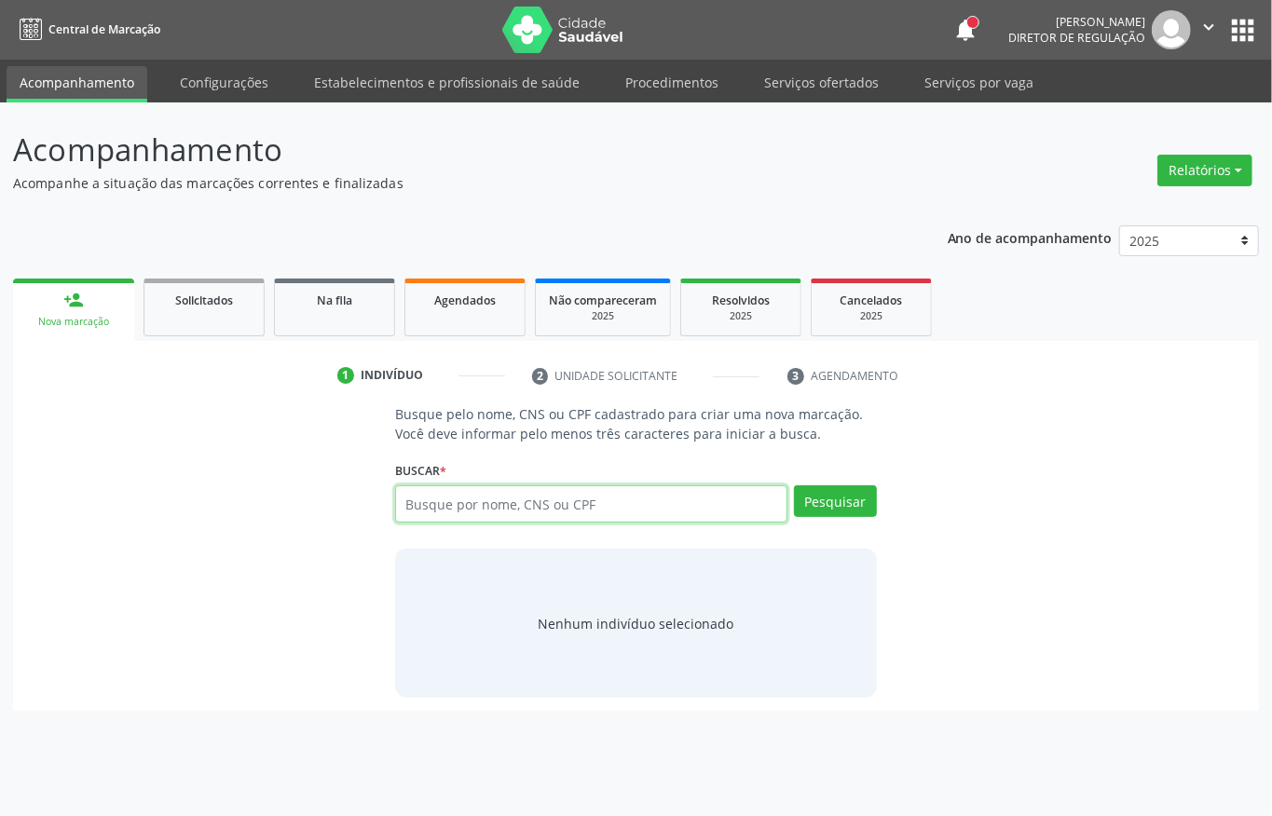
click at [455, 494] on input "text" at bounding box center [591, 504] width 392 height 37
click at [501, 505] on input "text" at bounding box center [591, 504] width 392 height 37
type input "898004806298141"
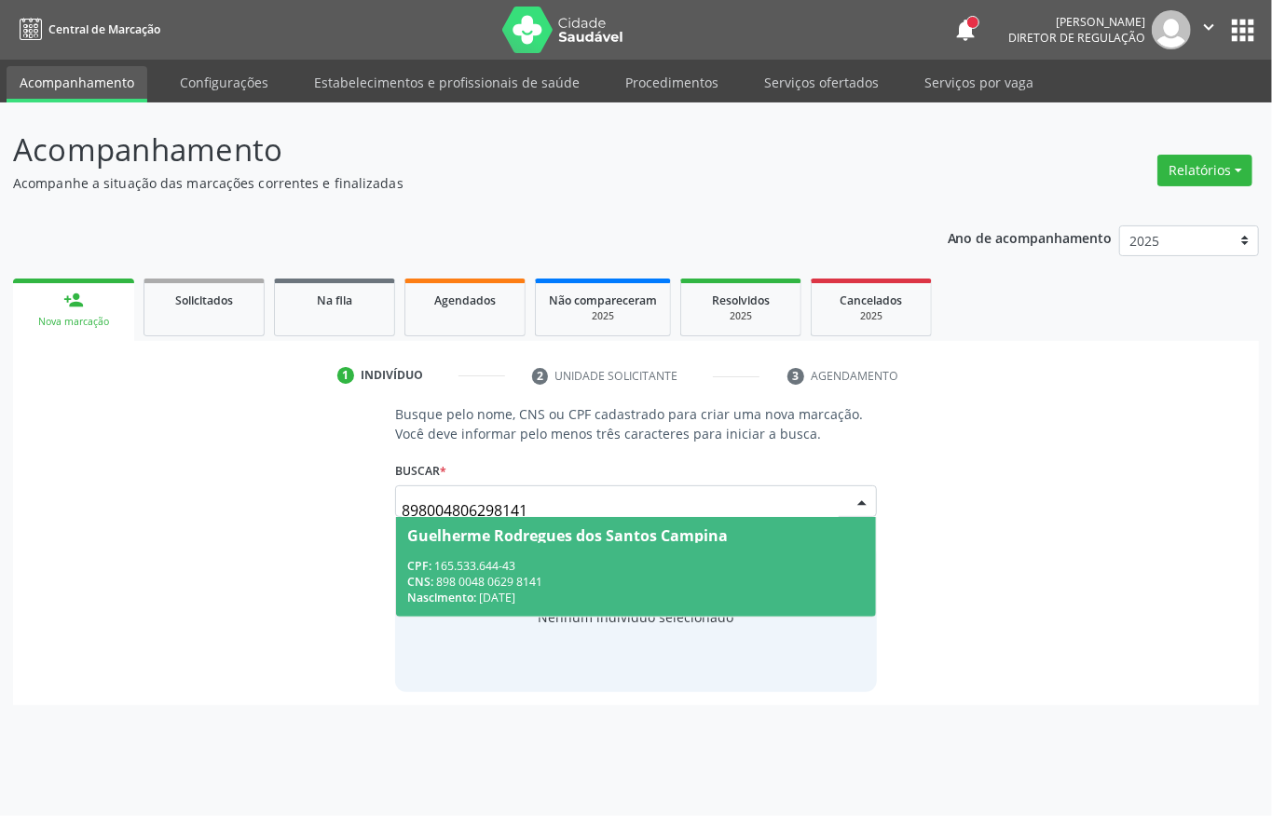
click at [504, 537] on div "Guelherme Rodregues dos Santos Campina" at bounding box center [567, 535] width 321 height 15
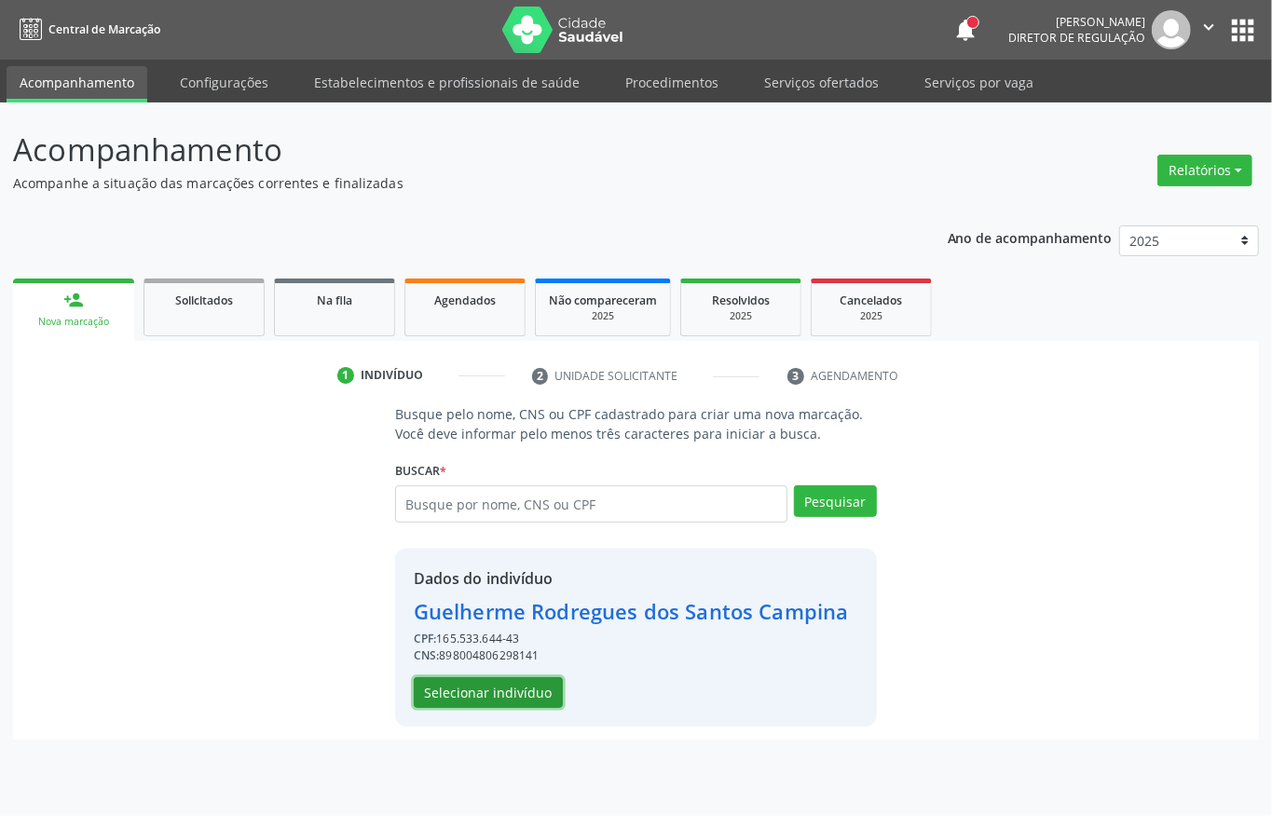
click at [470, 682] on button "Selecionar indivíduo" at bounding box center [488, 694] width 149 height 32
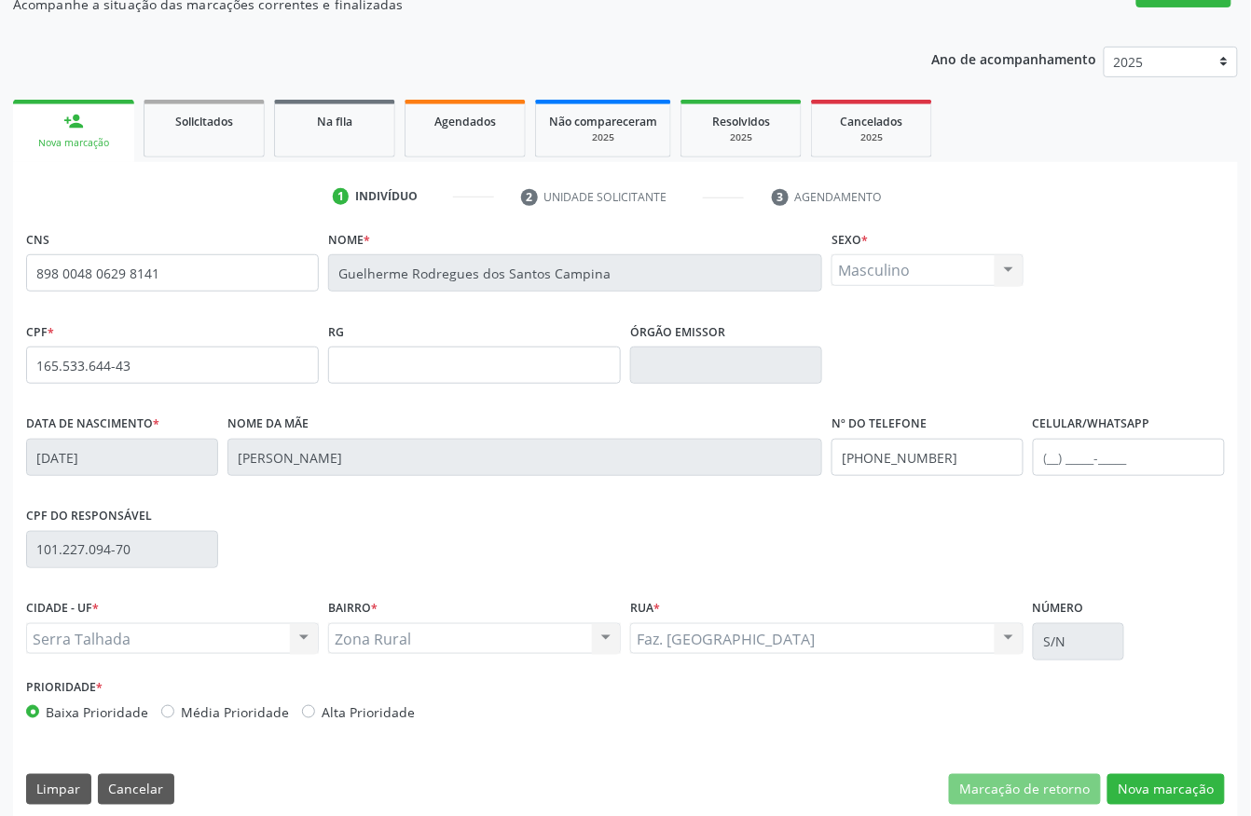
scroll to position [195, 0]
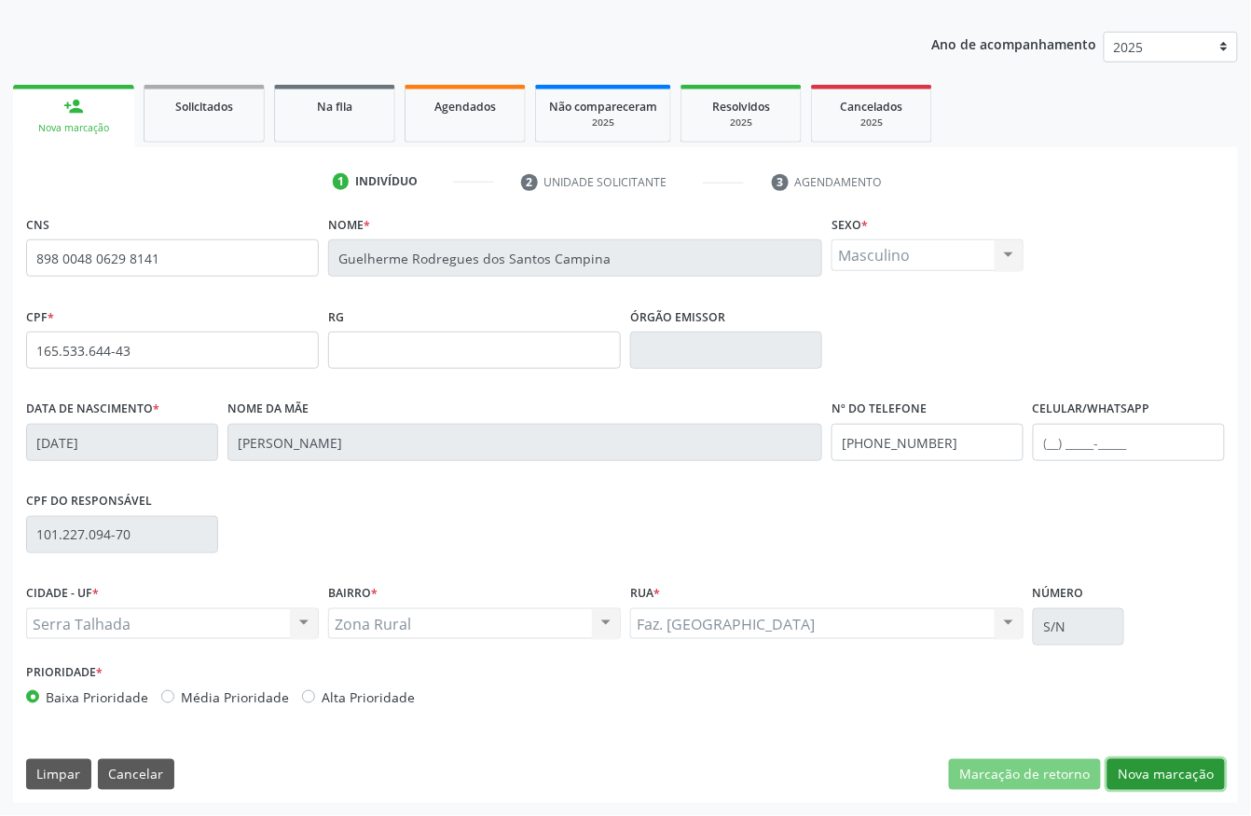
click at [1195, 781] on button "Nova marcação" at bounding box center [1165, 776] width 117 height 32
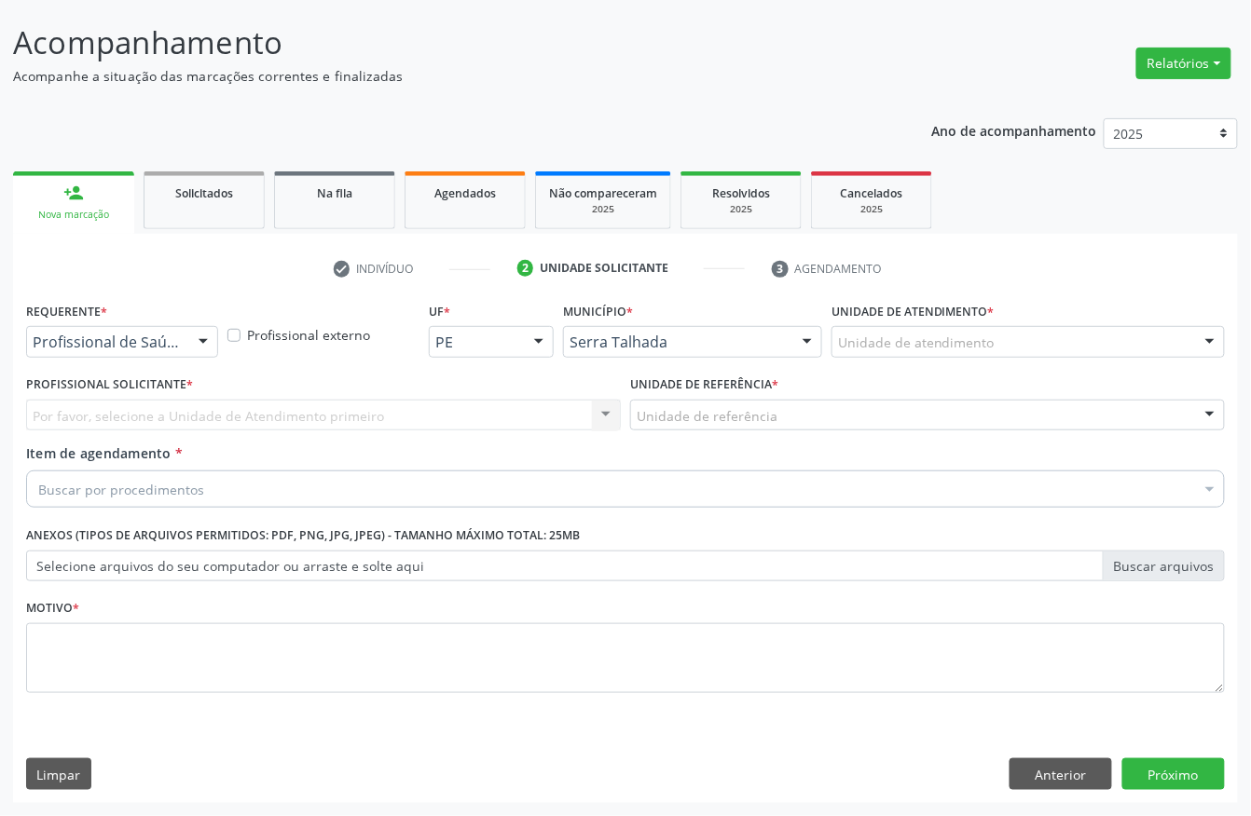
scroll to position [109, 0]
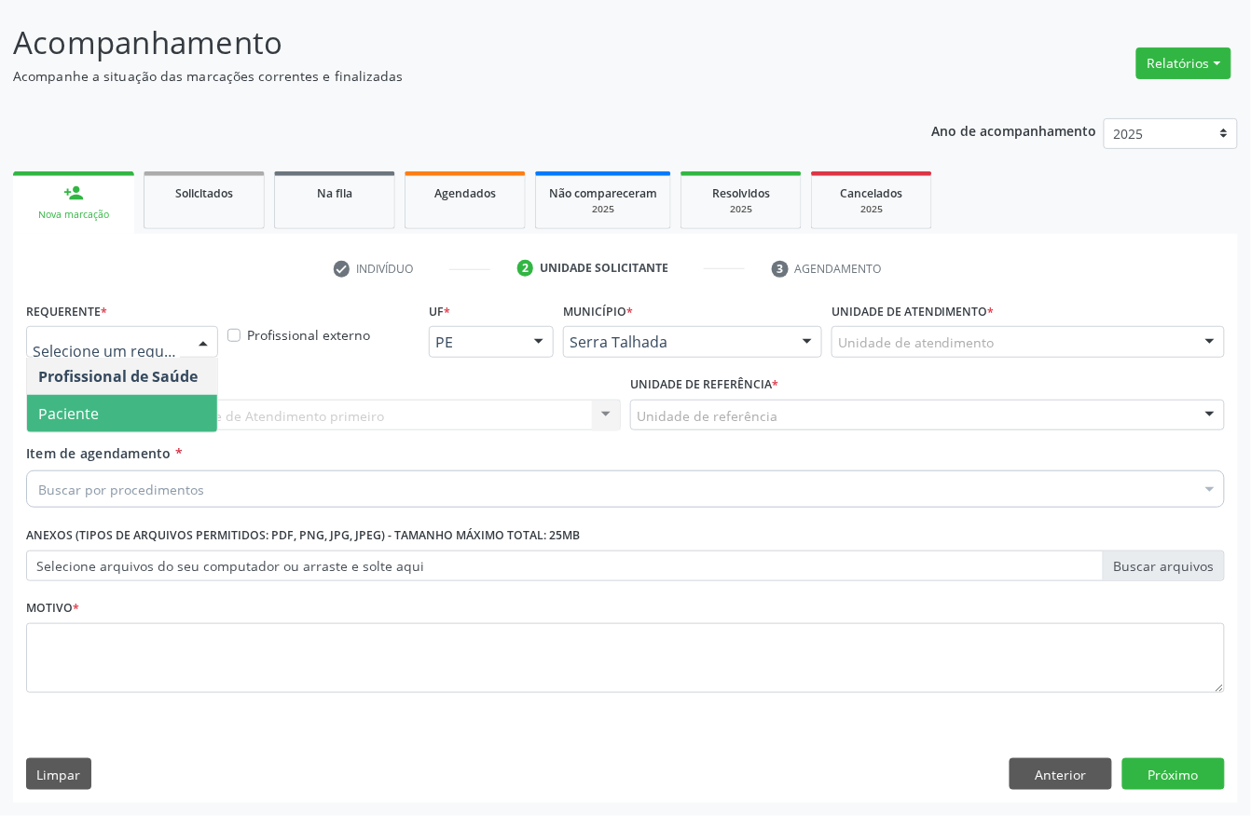
click at [94, 406] on span "Paciente" at bounding box center [68, 414] width 61 height 21
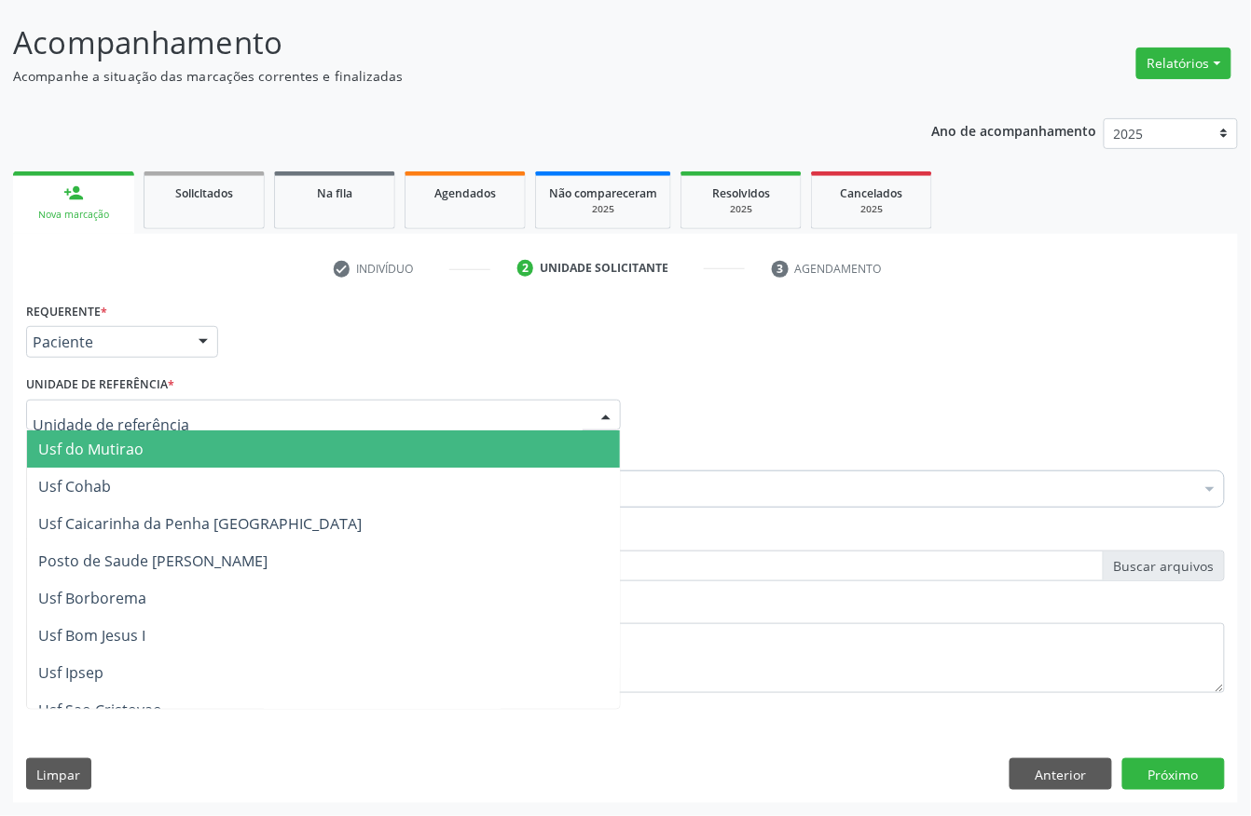
type input "t"
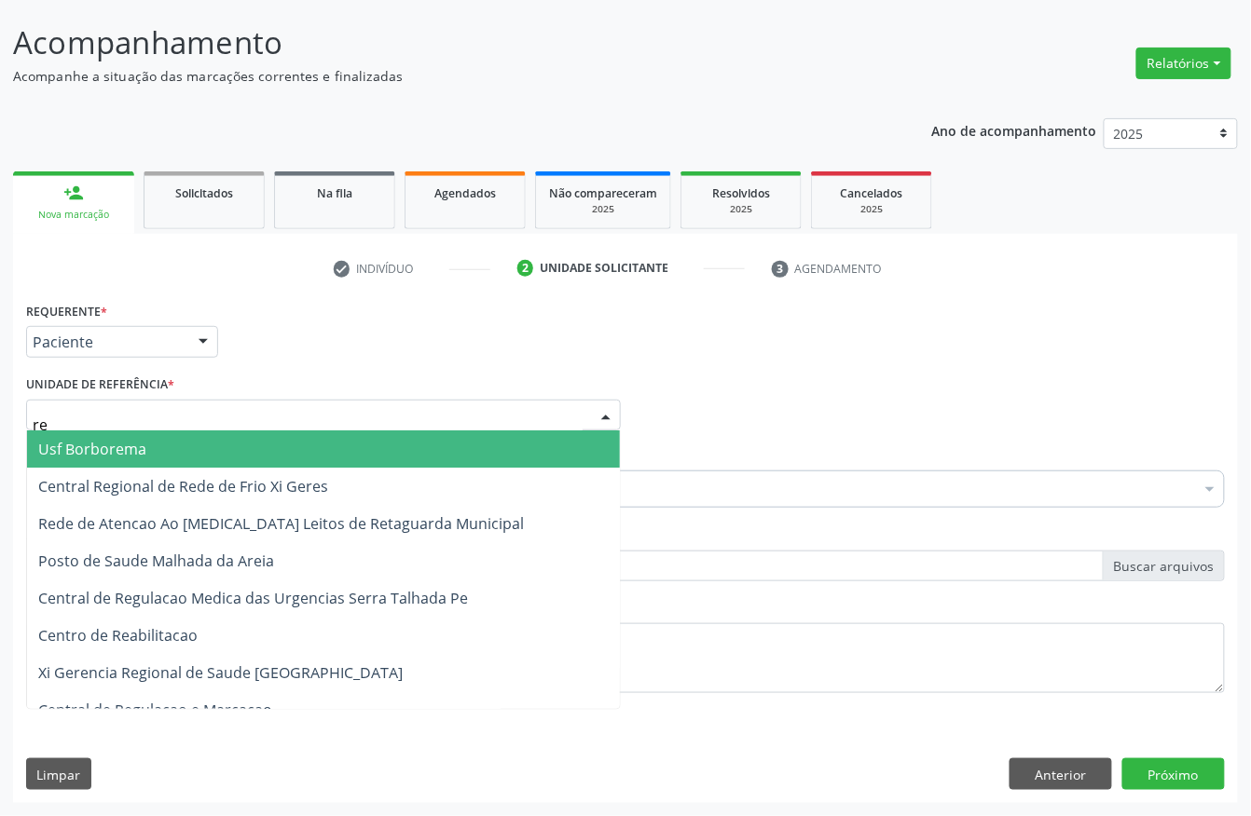
type input "rea"
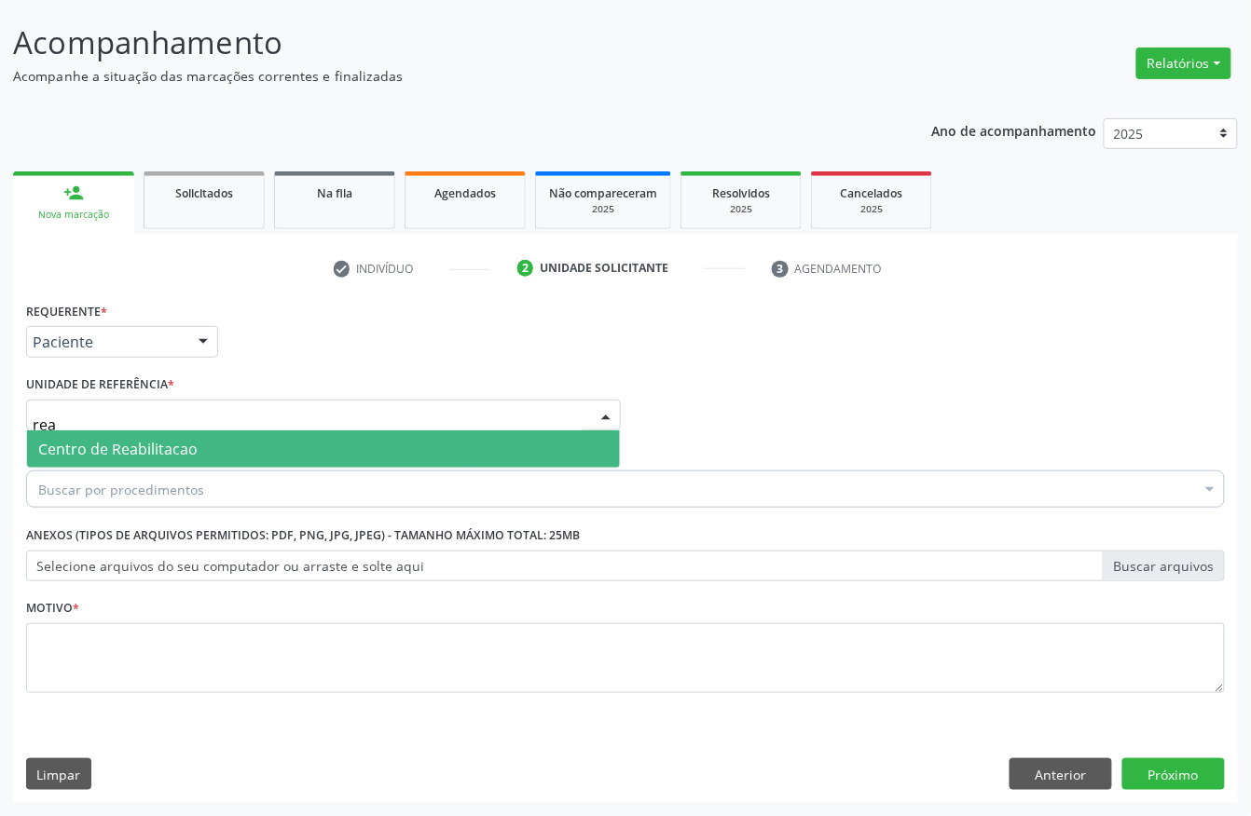
click at [109, 445] on span "Centro de Reabilitacao" at bounding box center [117, 449] width 159 height 21
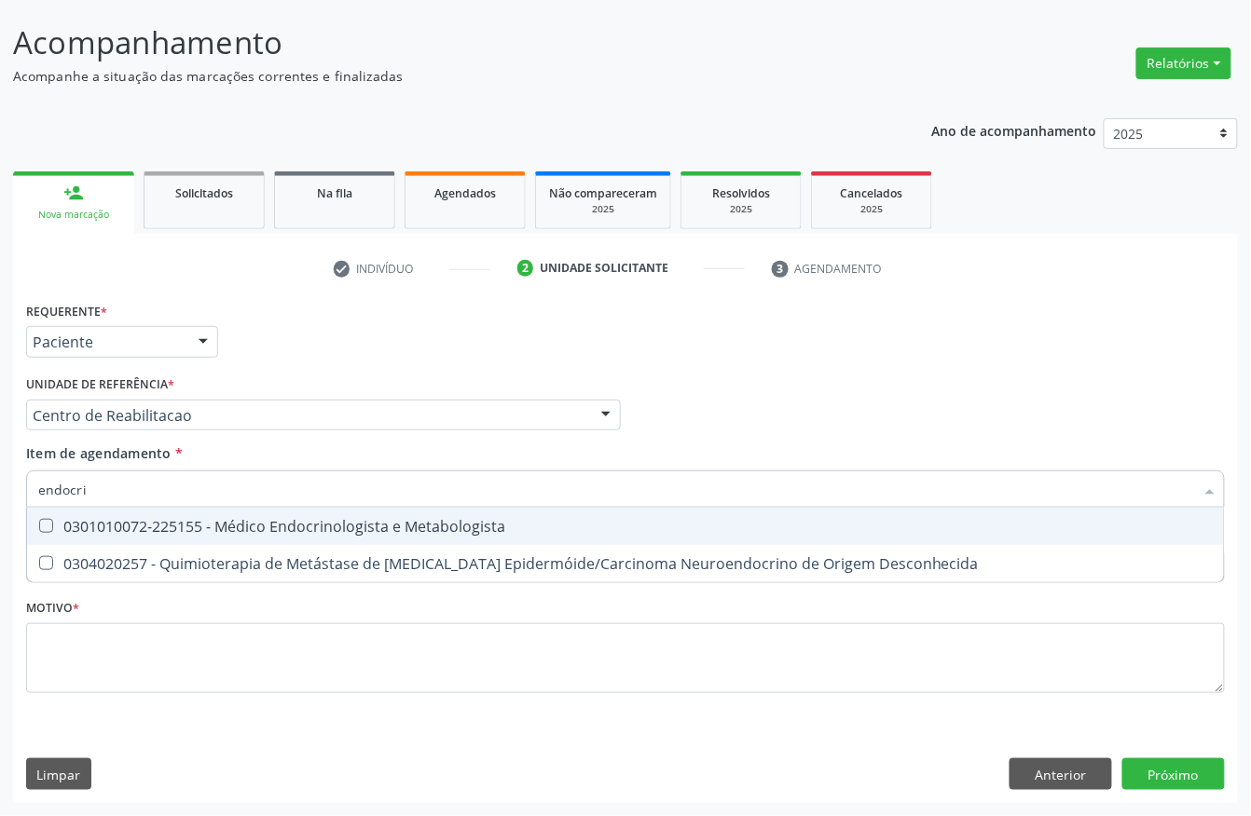
type input "endocrin"
click at [64, 531] on div "0301010072-225155 - Médico Endocrinologista e Metabologista" at bounding box center [625, 526] width 1174 height 15
checkbox Metabologista "true"
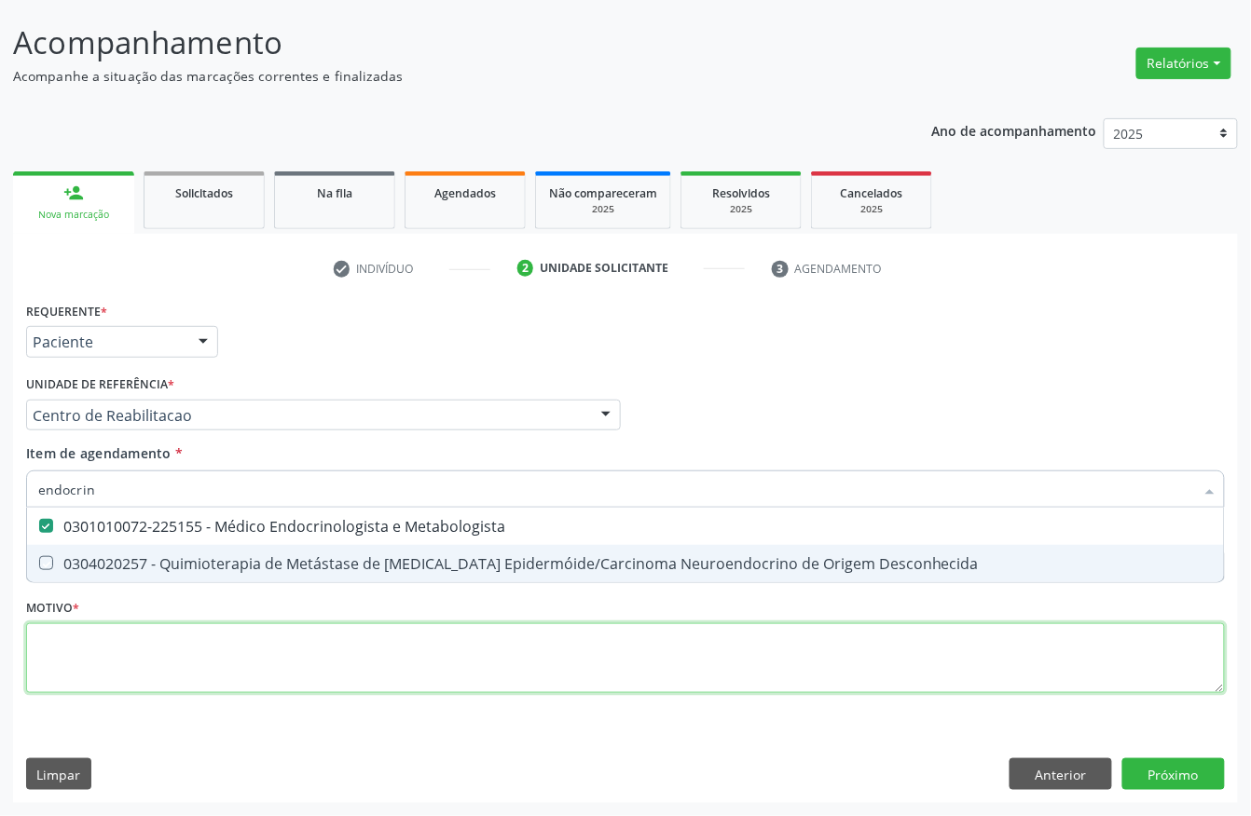
click at [71, 631] on div "Requerente * Paciente Profissional de Saúde Paciente Nenhum resultado encontrad…" at bounding box center [625, 508] width 1199 height 422
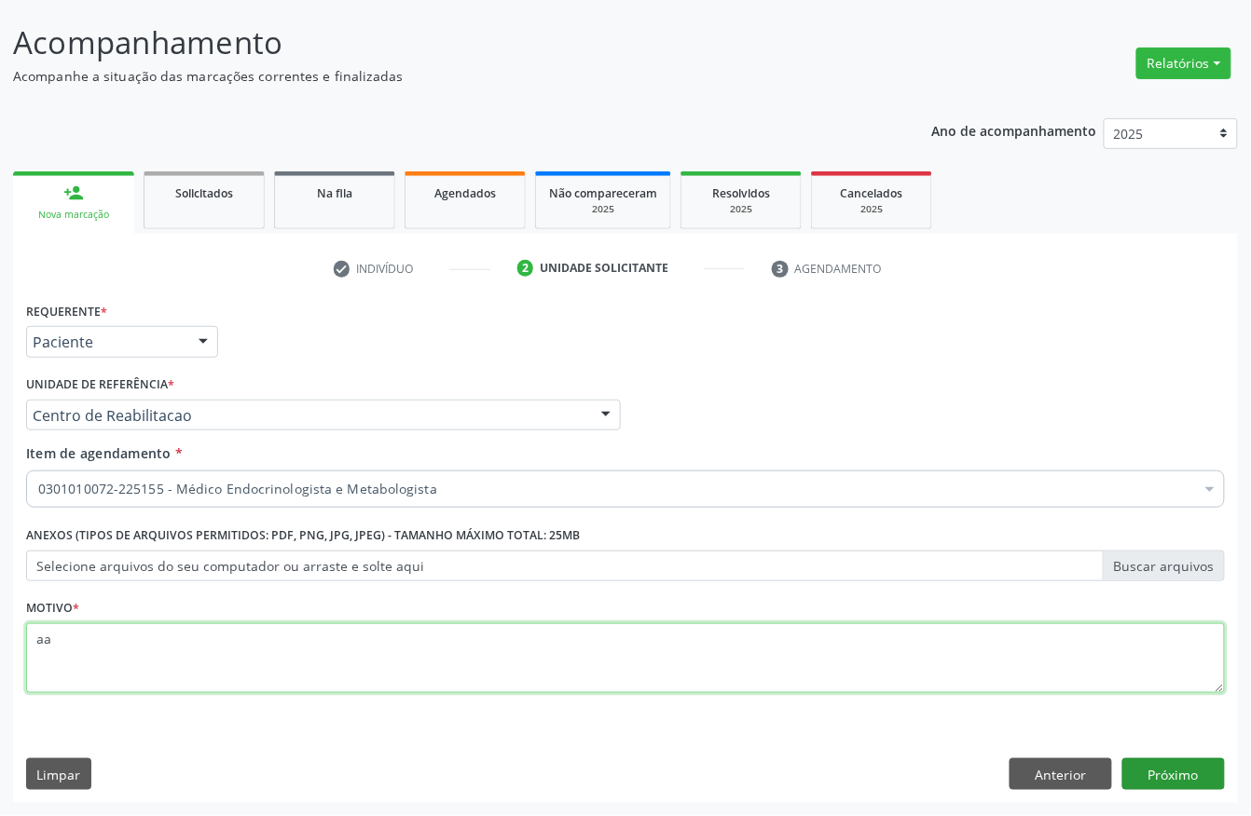
type textarea "aa"
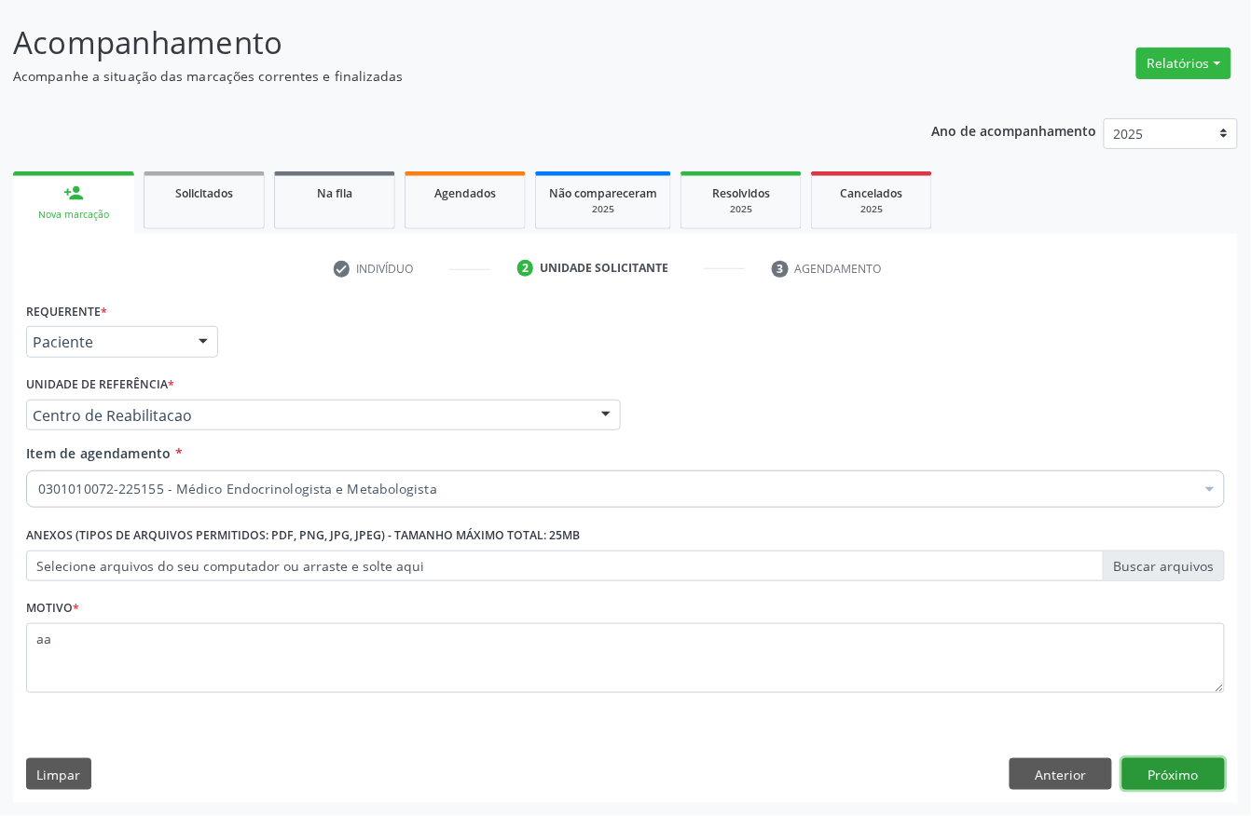
click at [1208, 772] on button "Próximo" at bounding box center [1173, 775] width 103 height 32
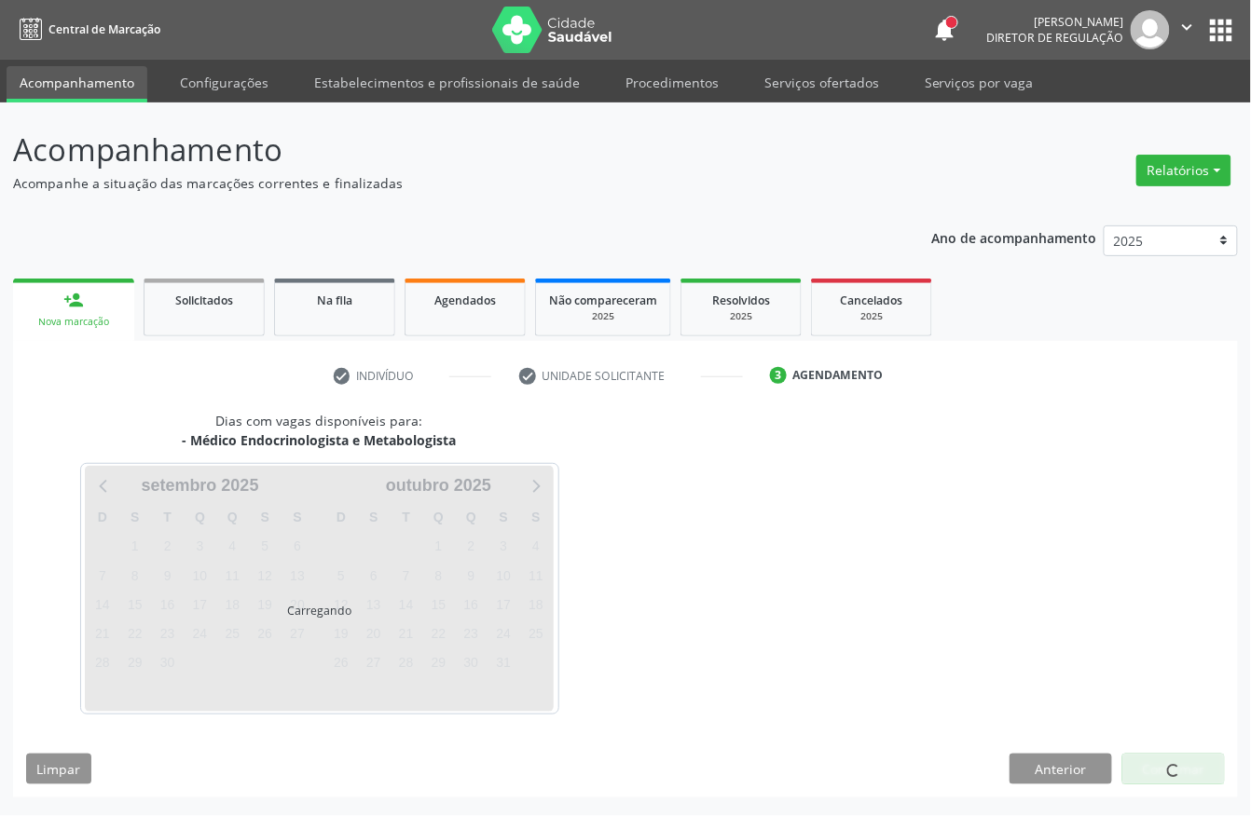
scroll to position [0, 0]
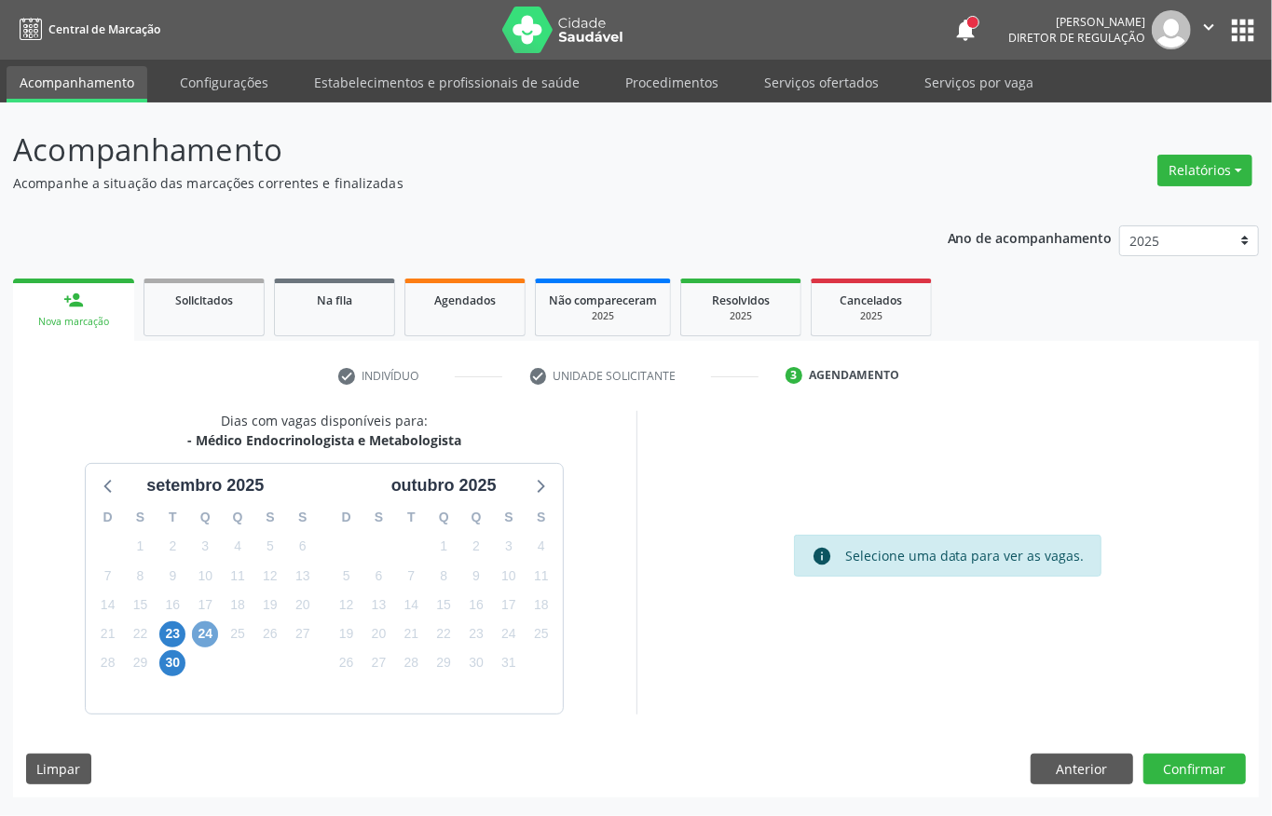
click at [202, 634] on span "24" at bounding box center [205, 635] width 26 height 26
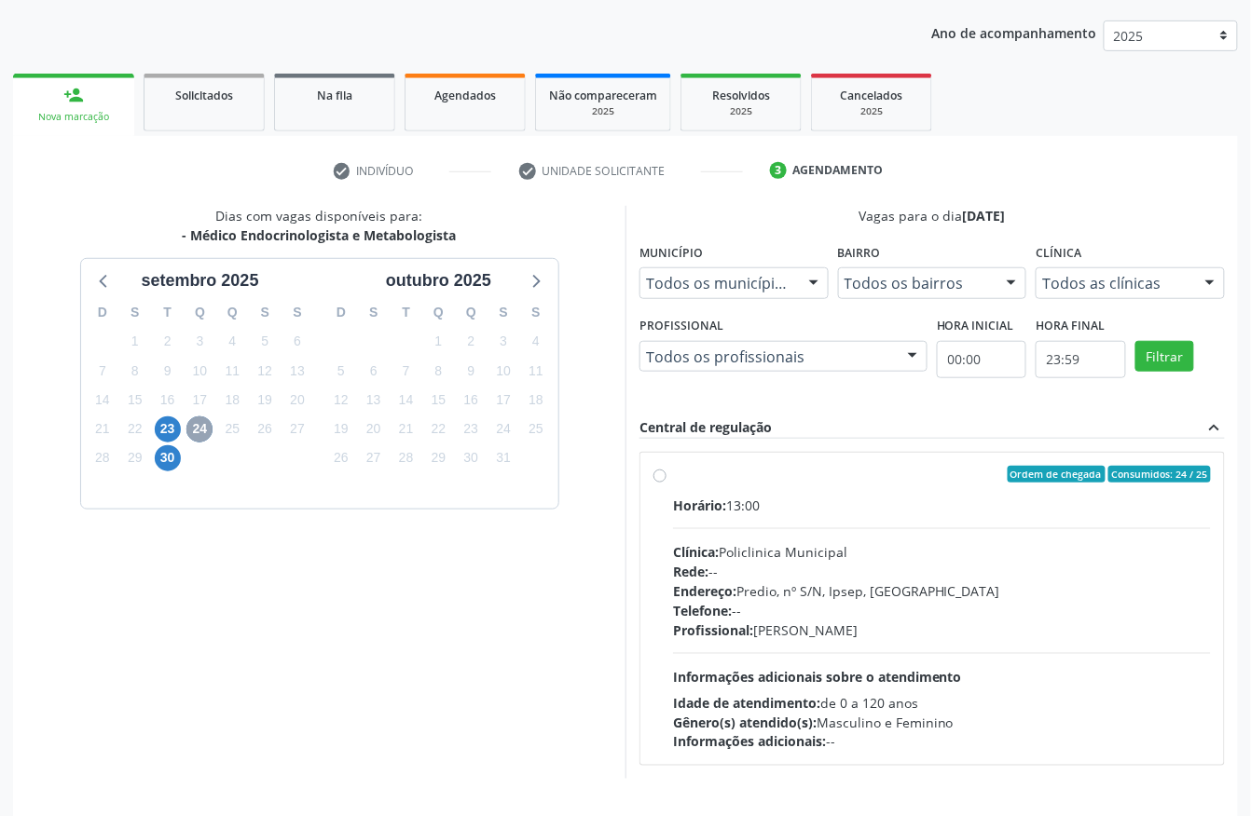
scroll to position [248, 0]
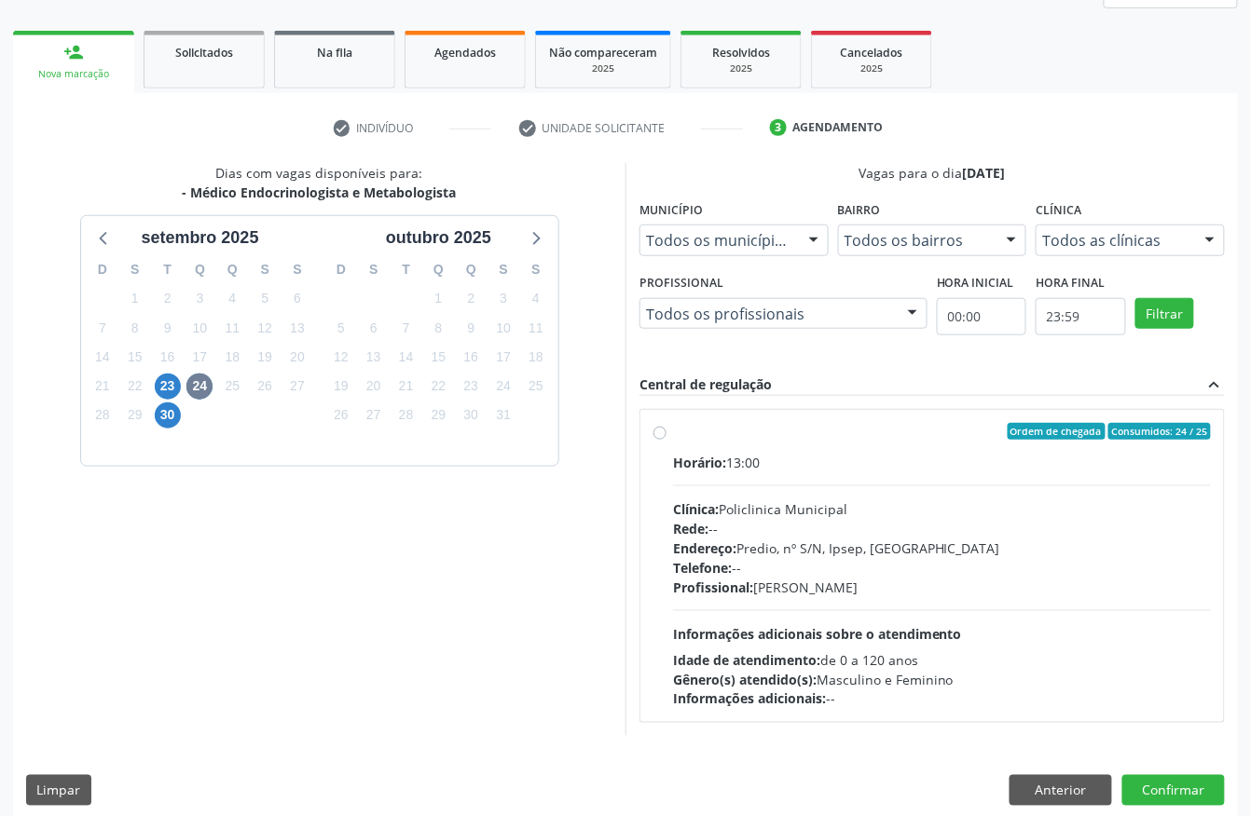
click at [799, 501] on div "Clínica: Policlinica Municipal" at bounding box center [942, 510] width 538 height 20
click at [666, 440] on input "Ordem de chegada Consumidos: 24 / 25 Horário: 13:00 Clínica: Policlinica Munici…" at bounding box center [659, 431] width 13 height 17
radio input "true"
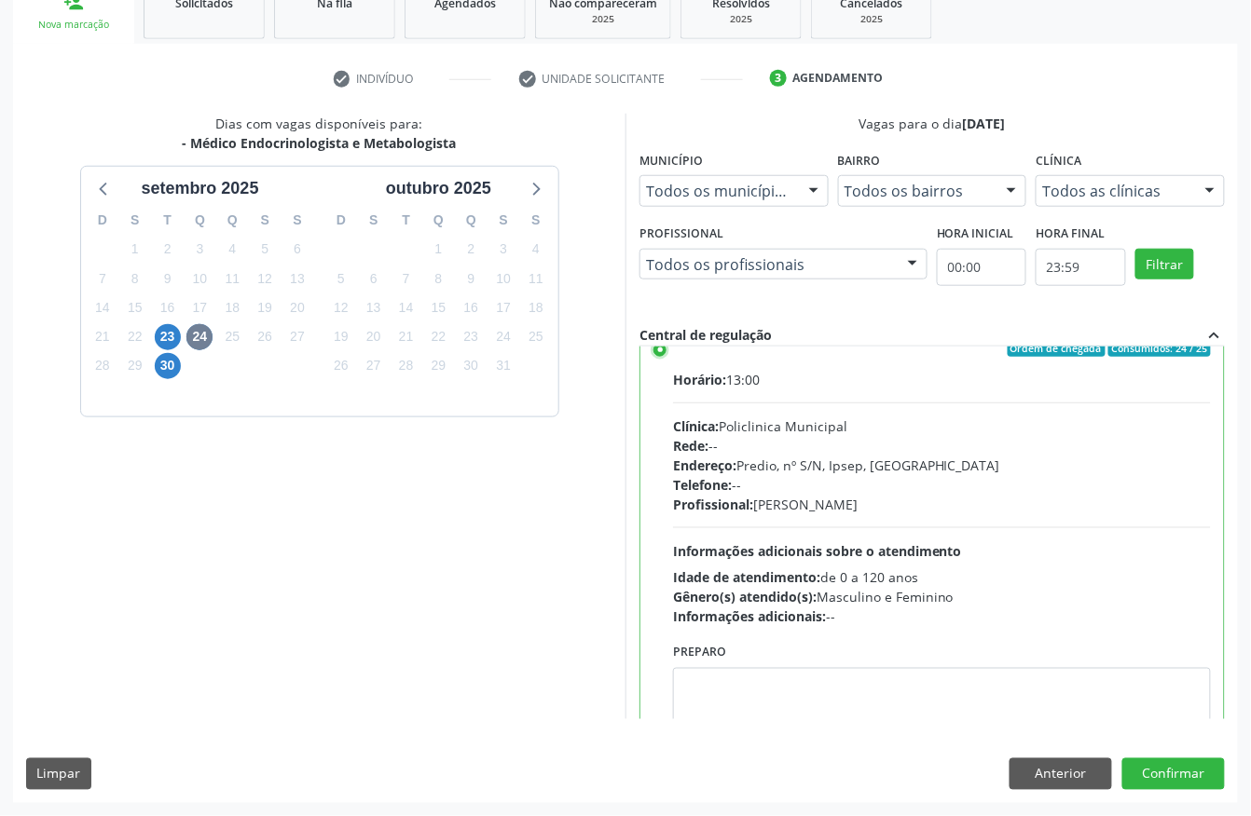
scroll to position [0, 0]
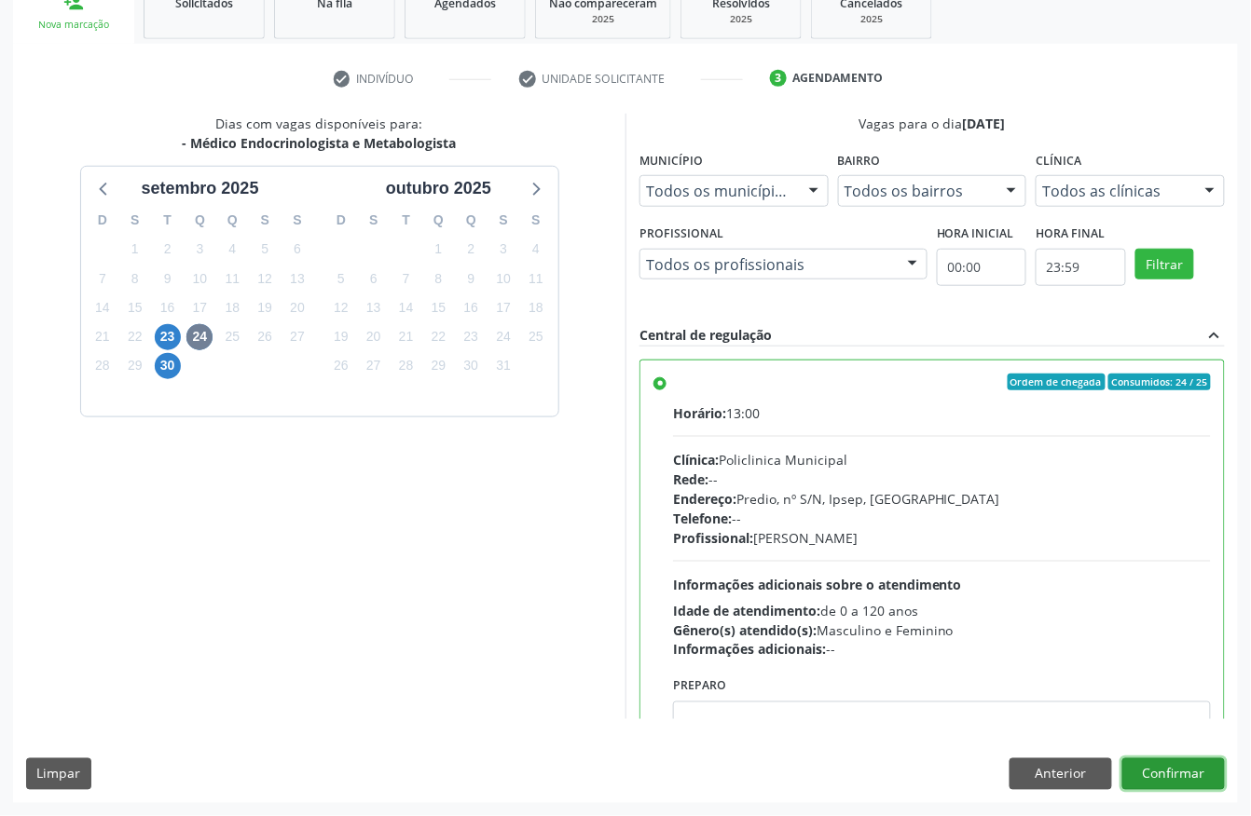
drag, startPoint x: 1191, startPoint y: 779, endPoint x: 1227, endPoint y: 811, distance: 48.2
click at [1191, 779] on button "Confirmar" at bounding box center [1173, 775] width 103 height 32
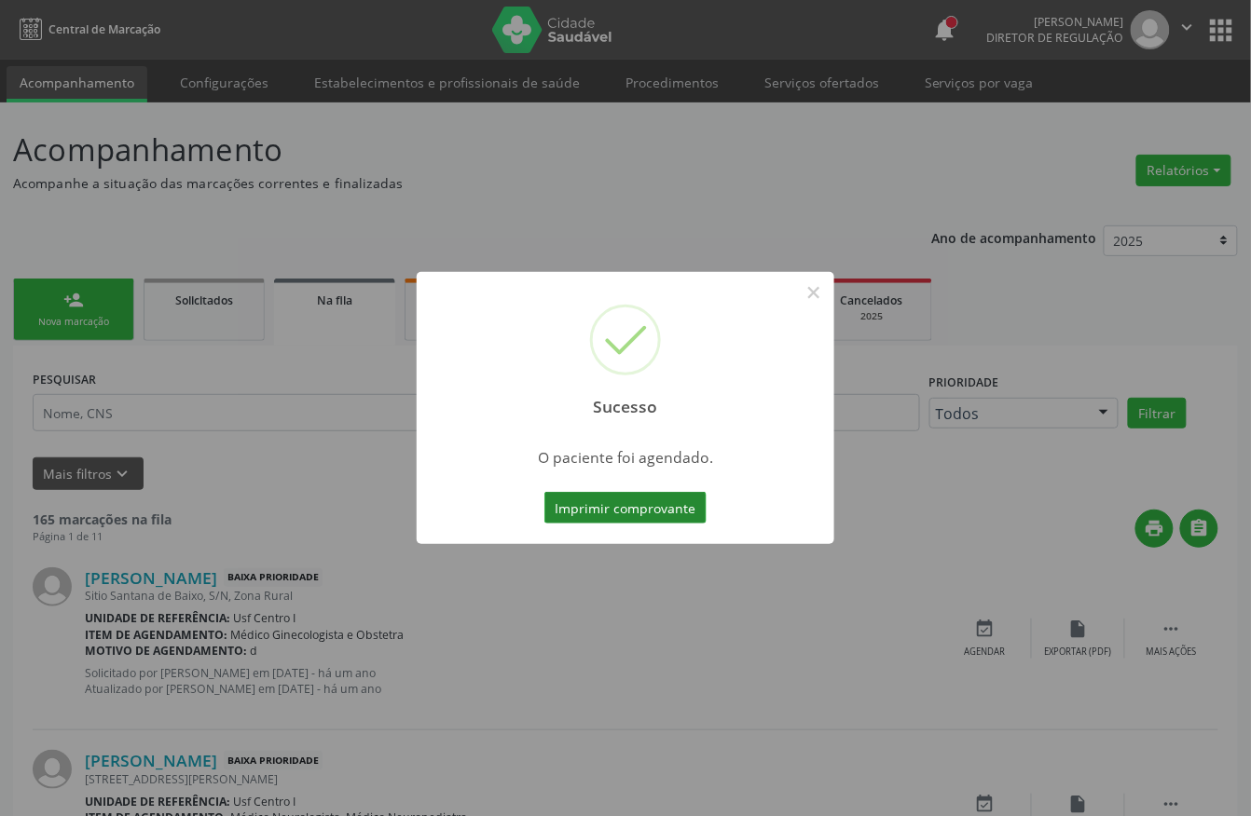
click at [568, 514] on button "Imprimir comprovante" at bounding box center [625, 508] width 162 height 32
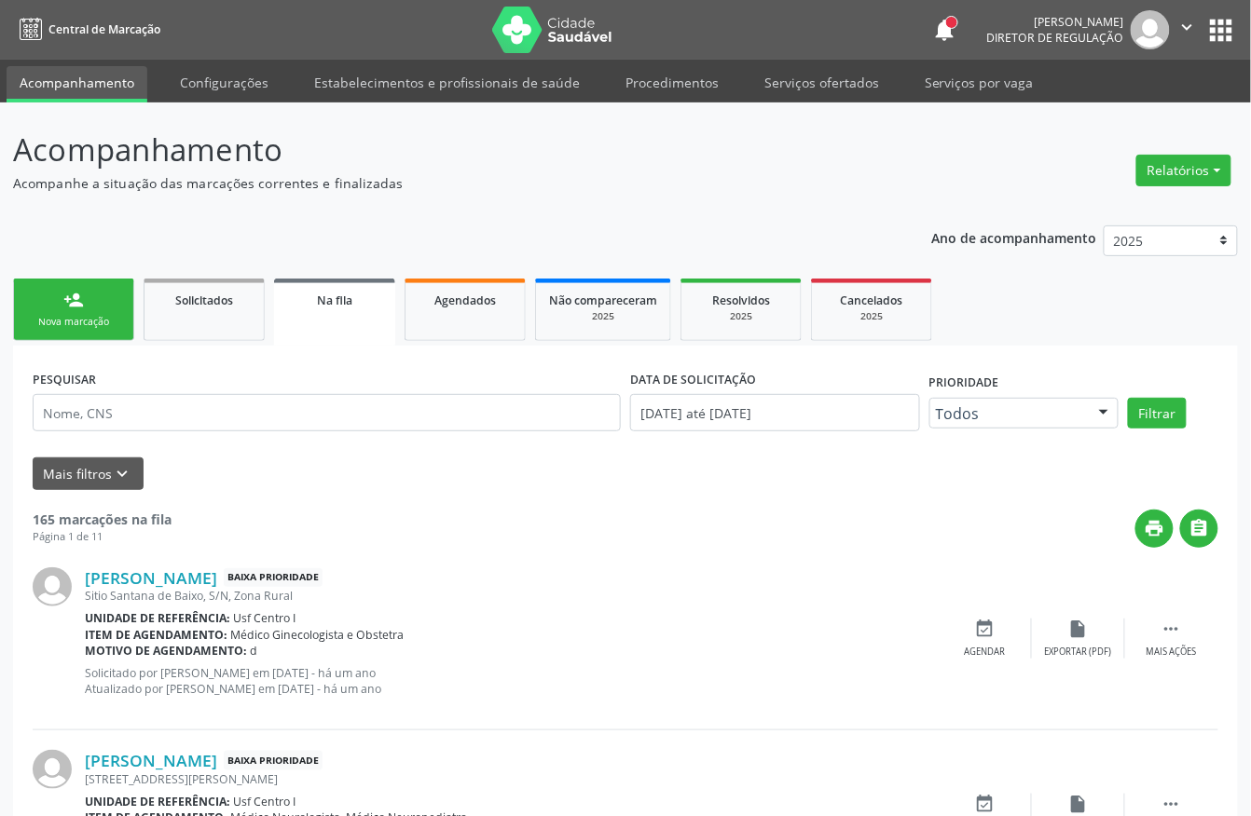
click at [108, 308] on link "person_add Nova marcação" at bounding box center [73, 310] width 121 height 62
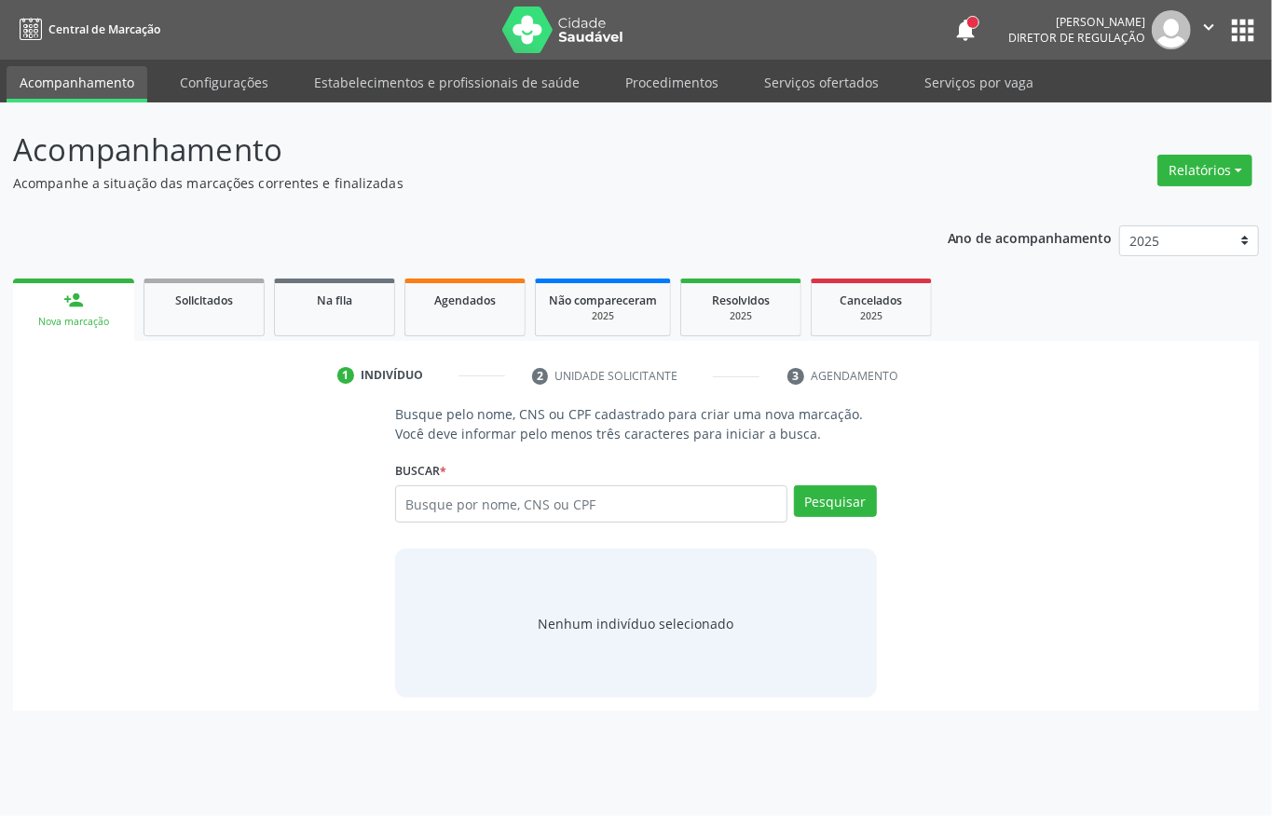
click at [973, 427] on div "Busque pelo nome, CNS ou CPF cadastrado para criar uma nova marcação. Você deve…" at bounding box center [636, 552] width 1220 height 294
click at [519, 501] on input "text" at bounding box center [591, 504] width 392 height 37
type input "898004050262543"
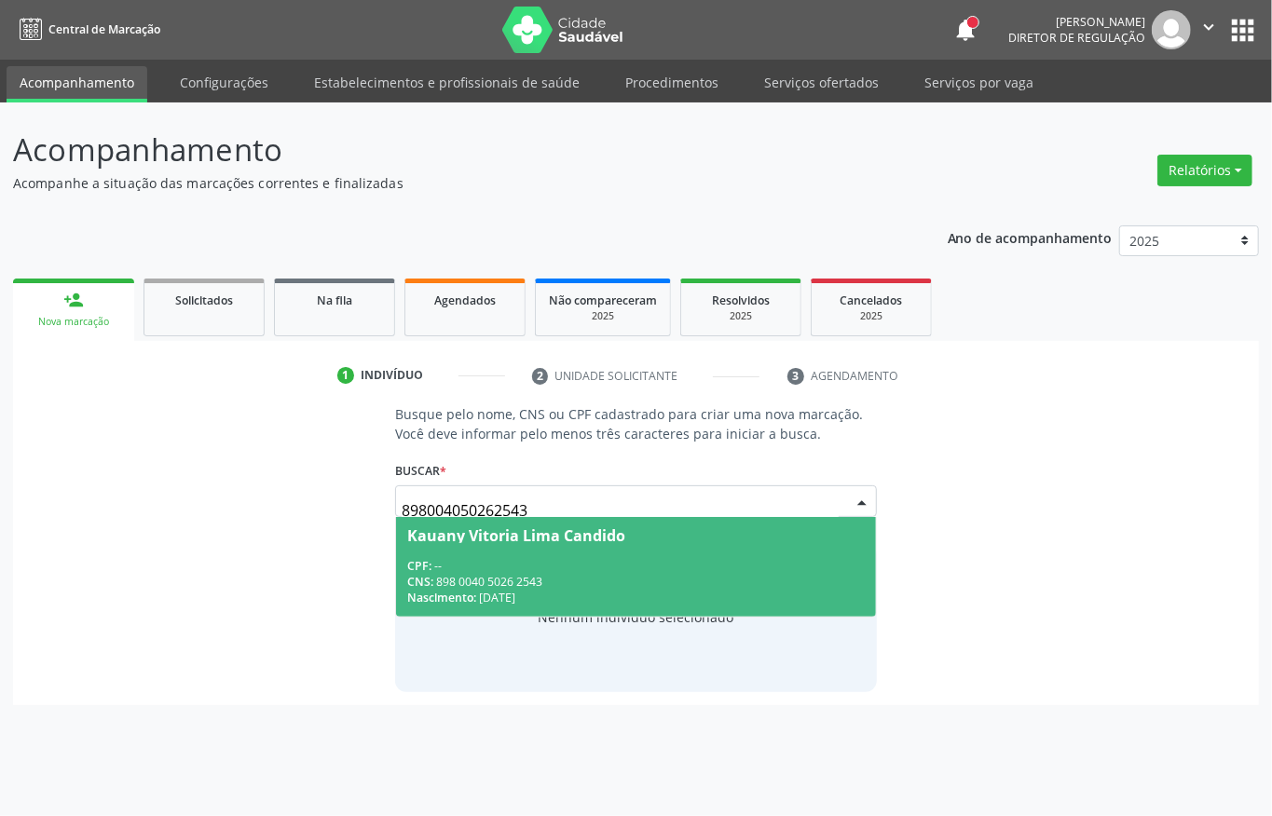
click at [602, 560] on div "CPF: --" at bounding box center [636, 566] width 458 height 16
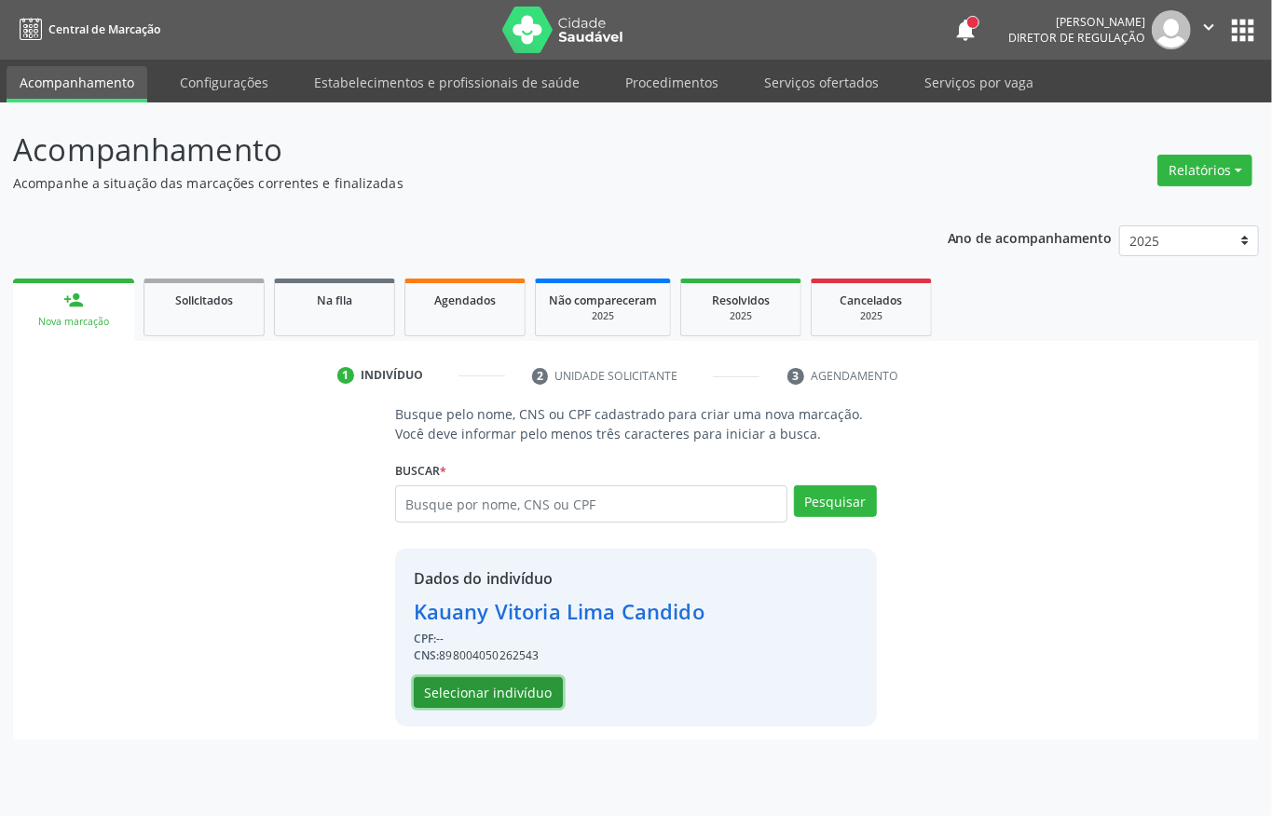
click at [501, 695] on button "Selecionar indivíduo" at bounding box center [488, 694] width 149 height 32
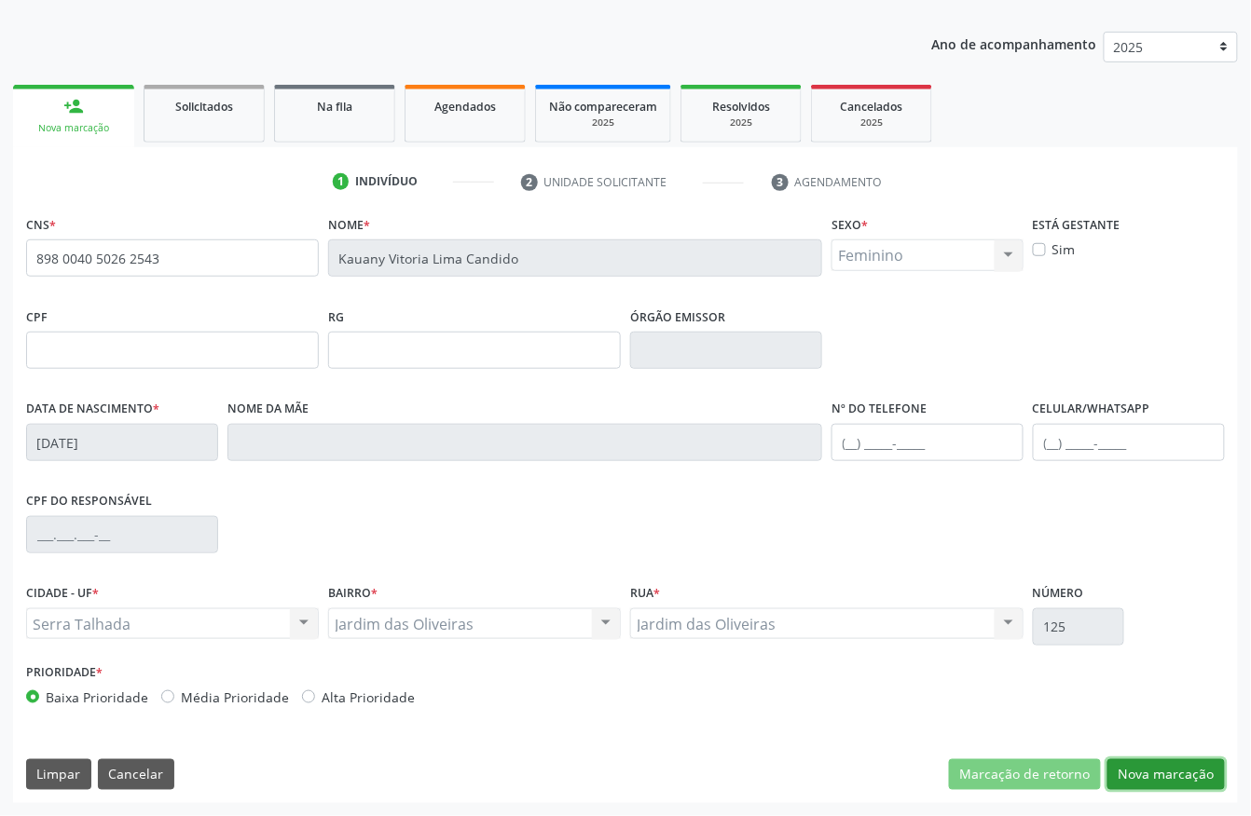
drag, startPoint x: 1182, startPoint y: 775, endPoint x: 1173, endPoint y: 764, distance: 14.6
click at [1182, 775] on button "Nova marcação" at bounding box center [1165, 776] width 117 height 32
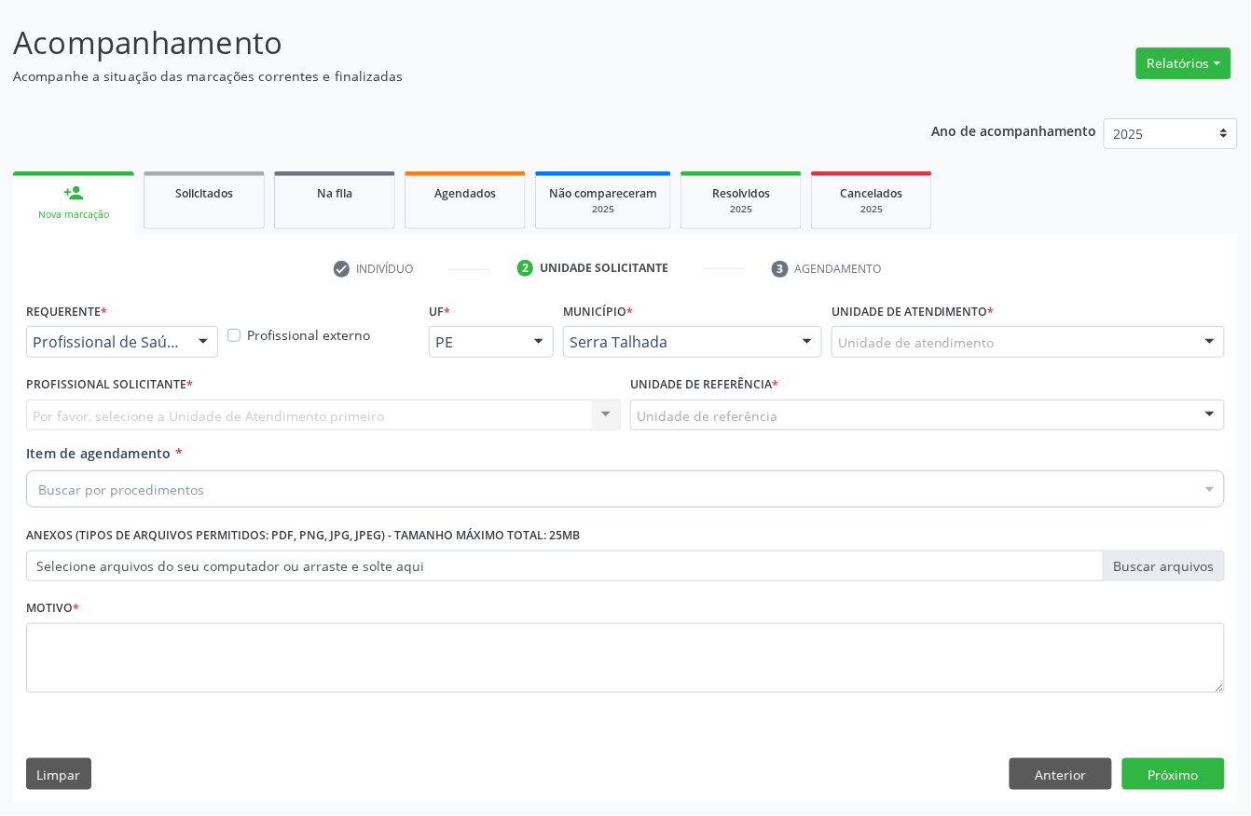
scroll to position [109, 0]
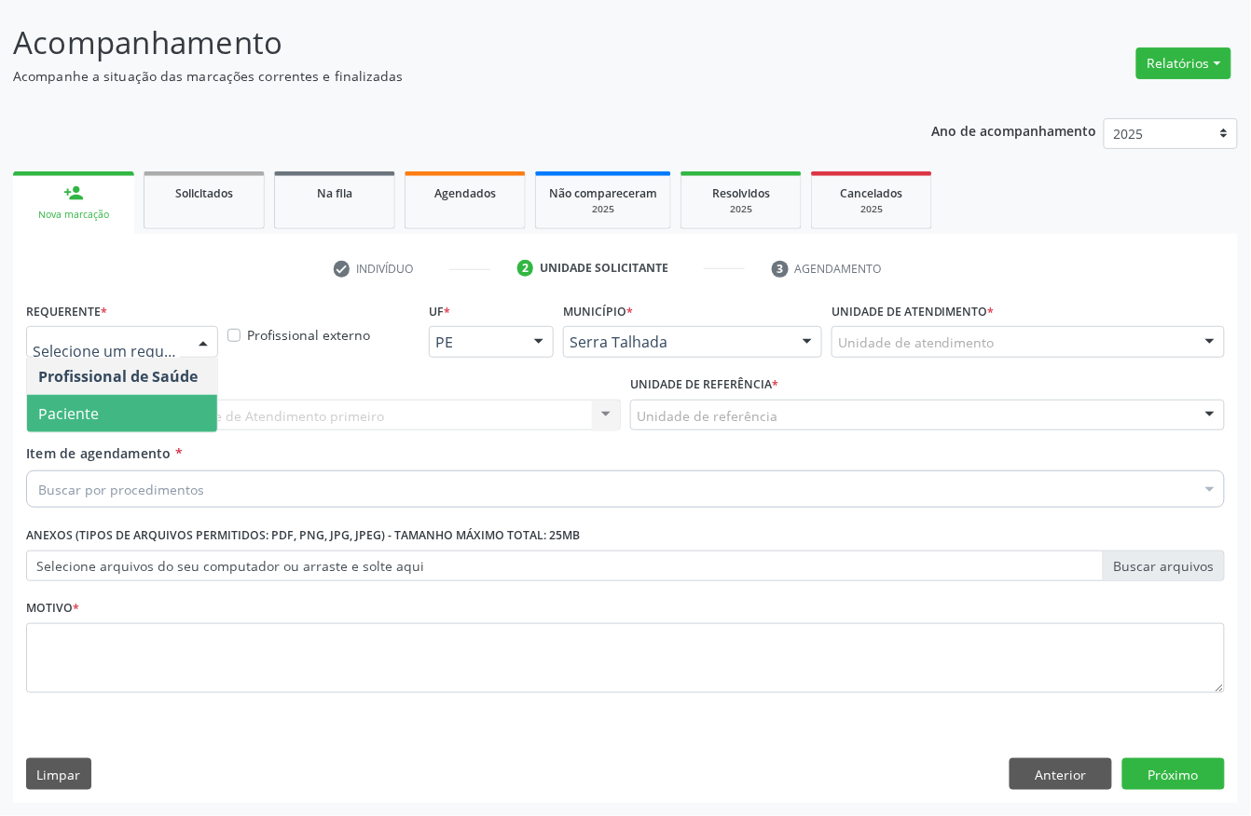
click at [90, 406] on span "Paciente" at bounding box center [68, 414] width 61 height 21
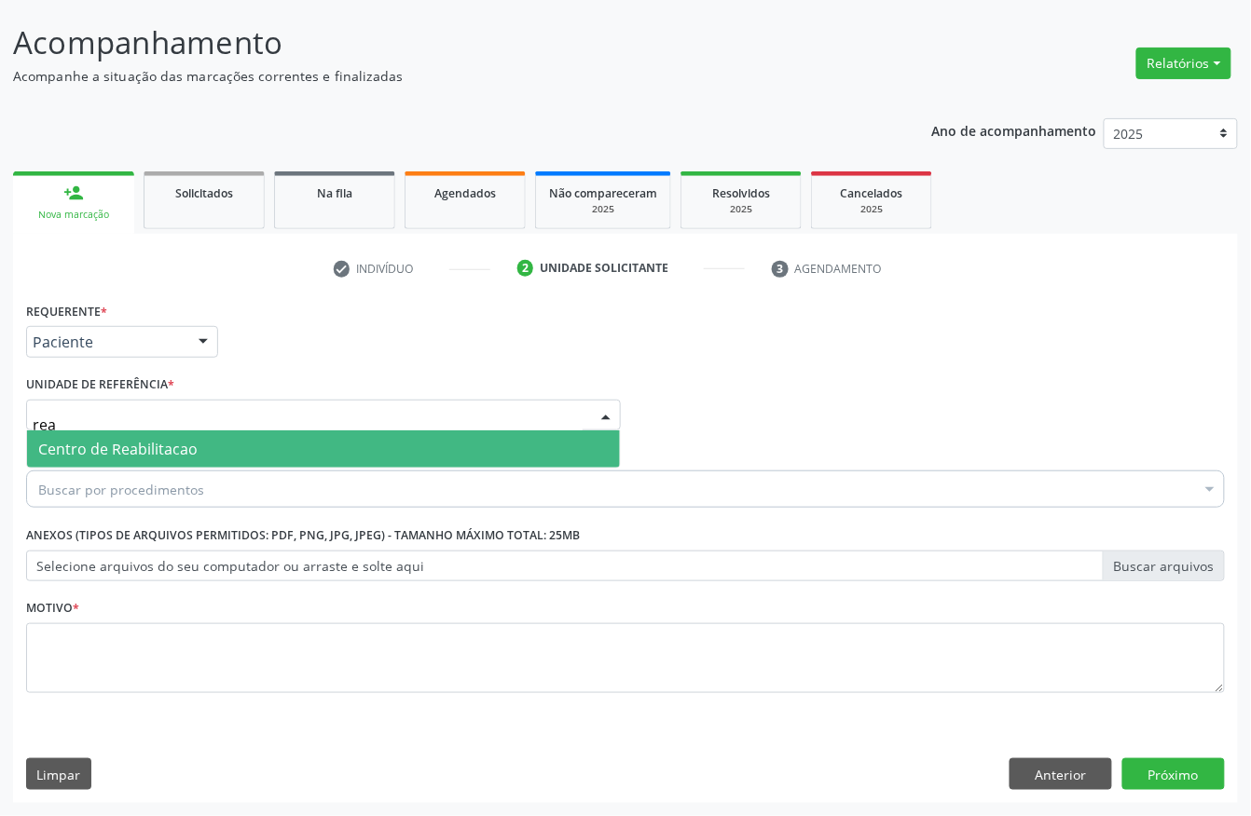
type input "reab"
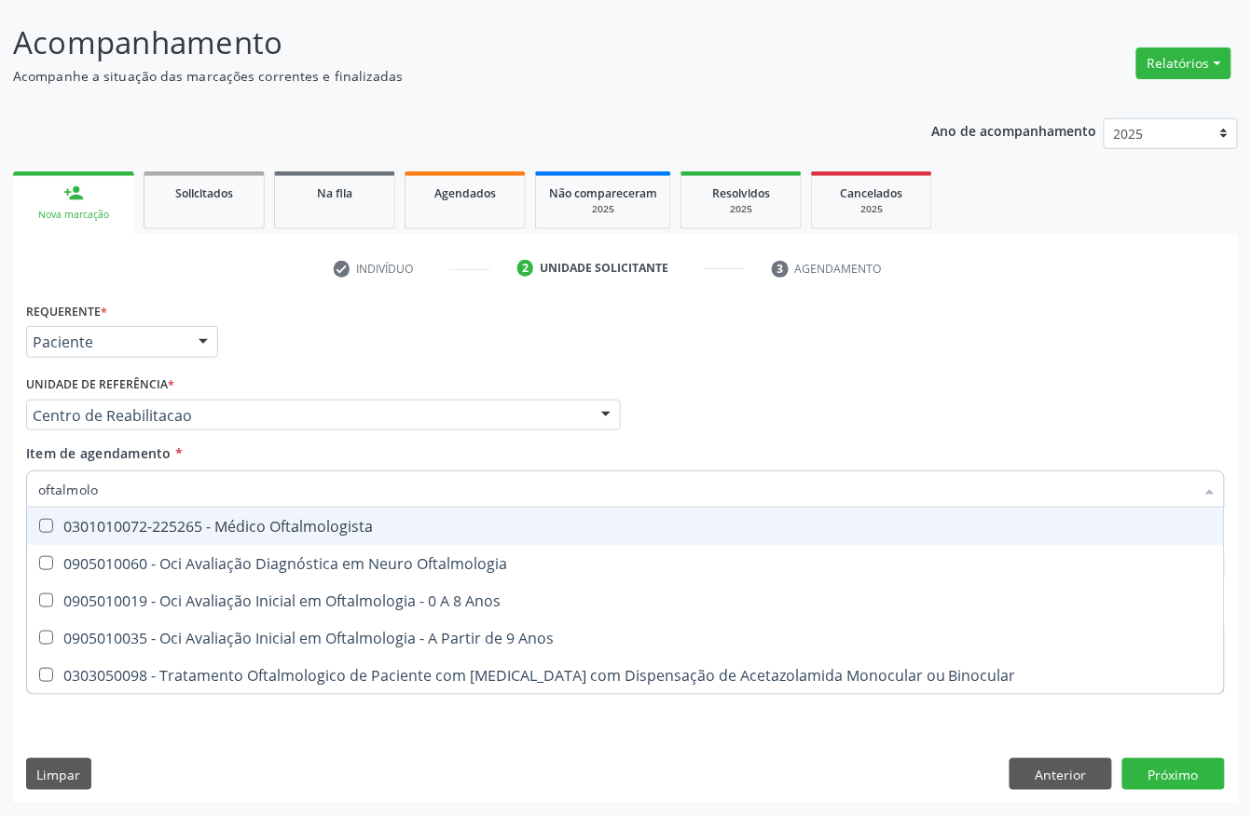
type input "oftalmolog"
click at [117, 524] on div "0301010072-225265 - Médico Oftalmologista" at bounding box center [625, 526] width 1174 height 15
checkbox Oftalmologista "true"
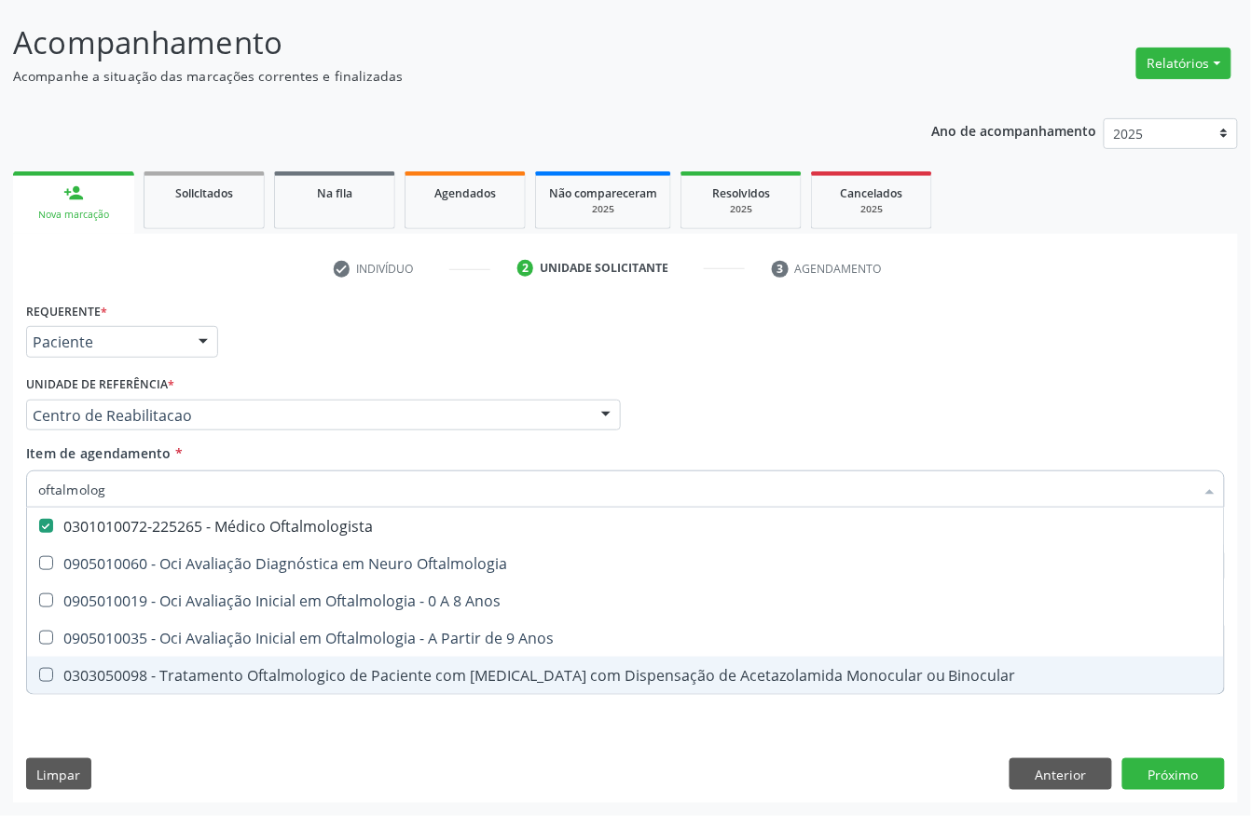
drag, startPoint x: 131, startPoint y: 710, endPoint x: 128, endPoint y: 725, distance: 15.4
click at [131, 710] on div "Requerente * Paciente Profissional de Saúde Paciente Nenhum resultado encontrad…" at bounding box center [625, 508] width 1199 height 422
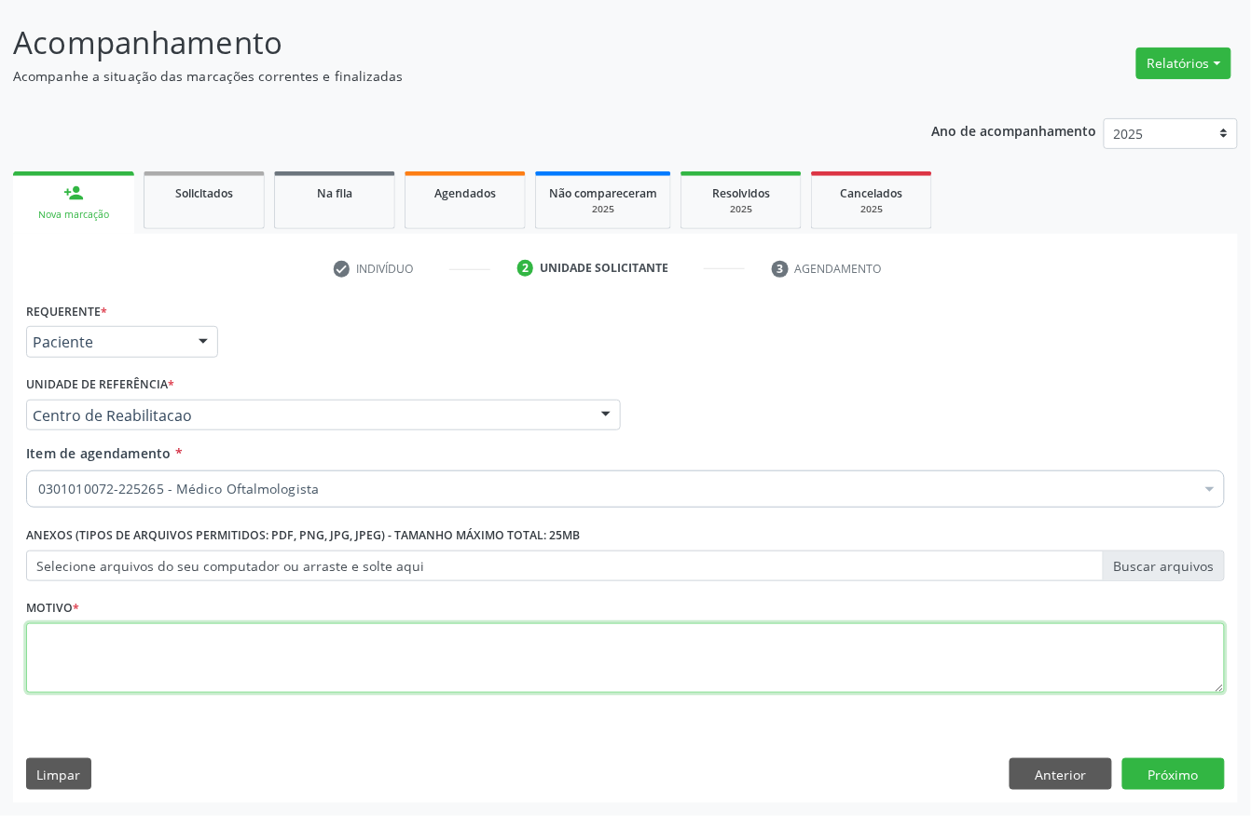
drag, startPoint x: 117, startPoint y: 653, endPoint x: 661, endPoint y: 716, distance: 547.9
click at [117, 653] on textarea at bounding box center [625, 659] width 1199 height 71
type textarea "a"
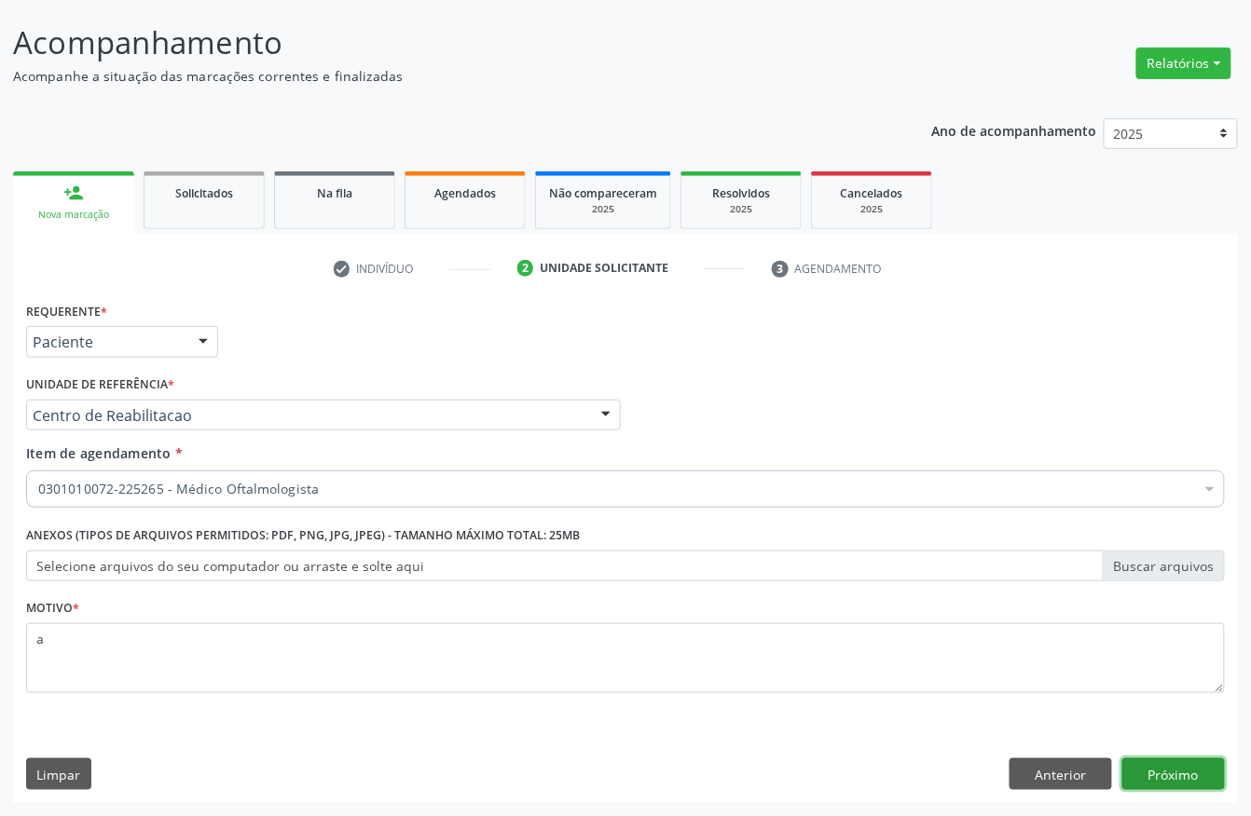
click at [1130, 781] on button "Próximo" at bounding box center [1173, 775] width 103 height 32
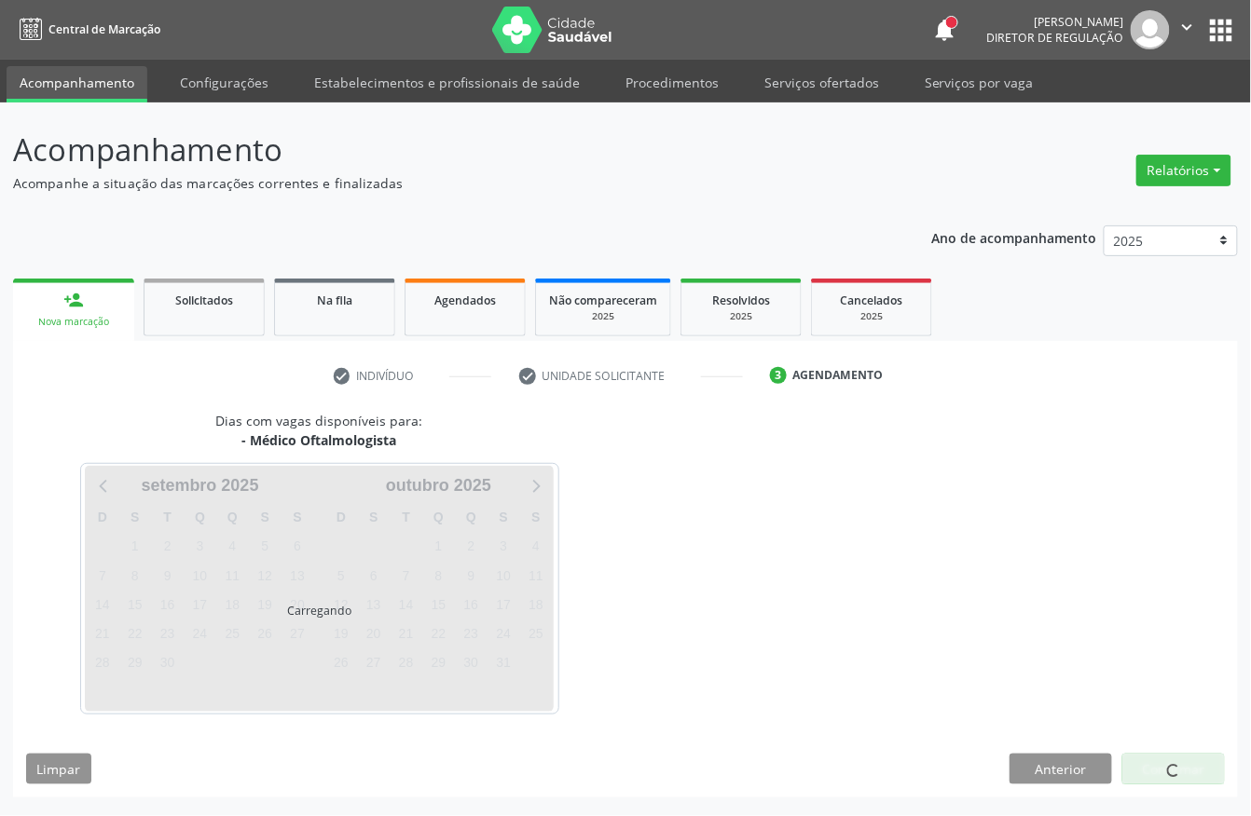
scroll to position [0, 0]
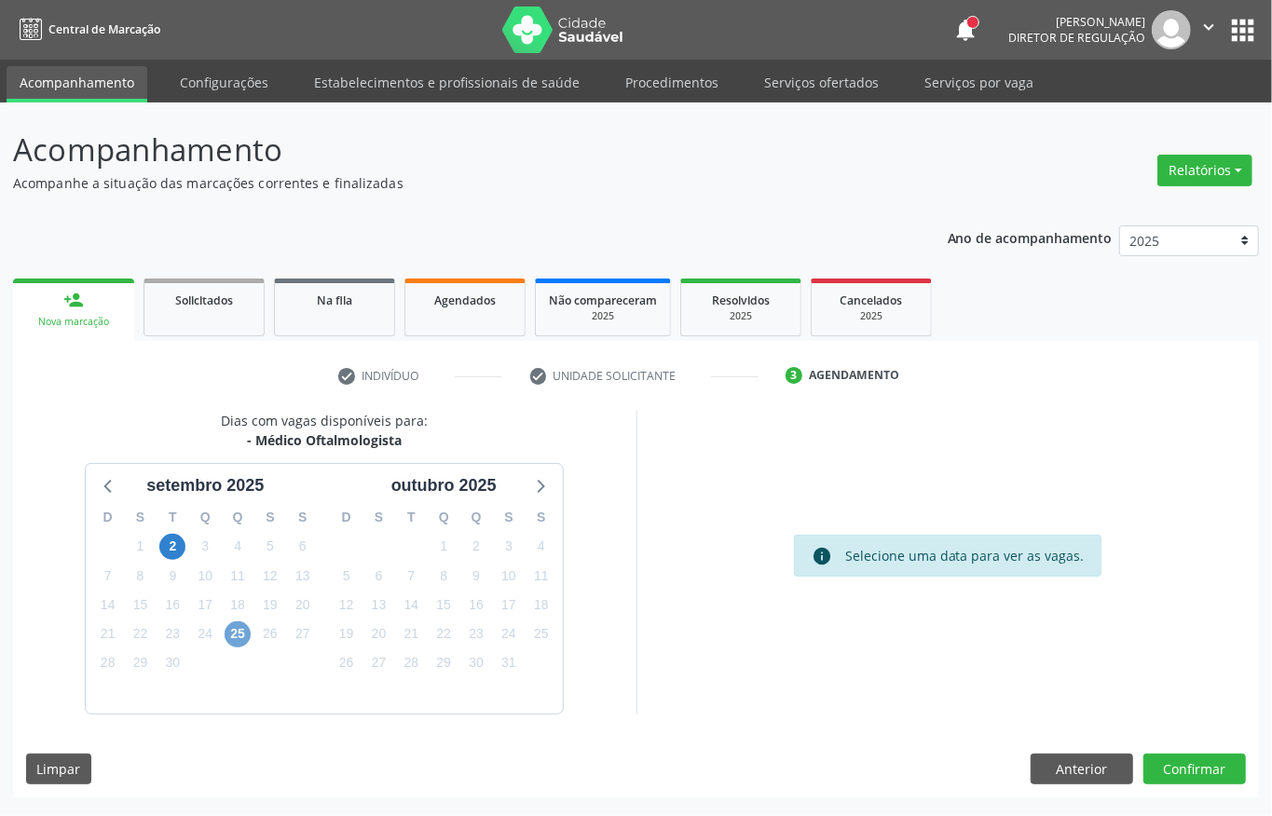
click at [229, 628] on span "25" at bounding box center [238, 635] width 26 height 26
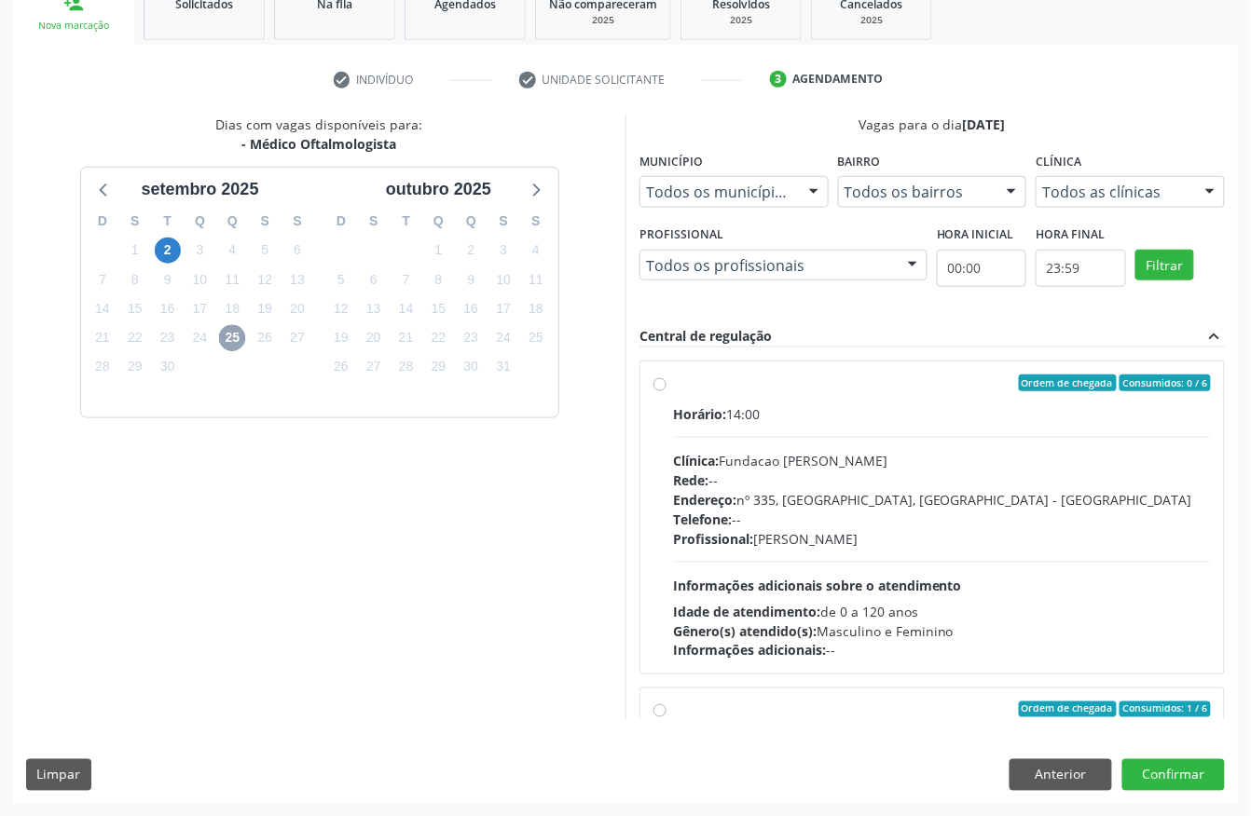
scroll to position [298, 0]
click at [814, 483] on div "Rede: --" at bounding box center [942, 480] width 538 height 20
click at [666, 391] on input "Ordem de chegada Consumidos: 0 / 6 Horário: 14:00 Clínica: Fundacao [PERSON_NAM…" at bounding box center [659, 382] width 13 height 17
radio input "true"
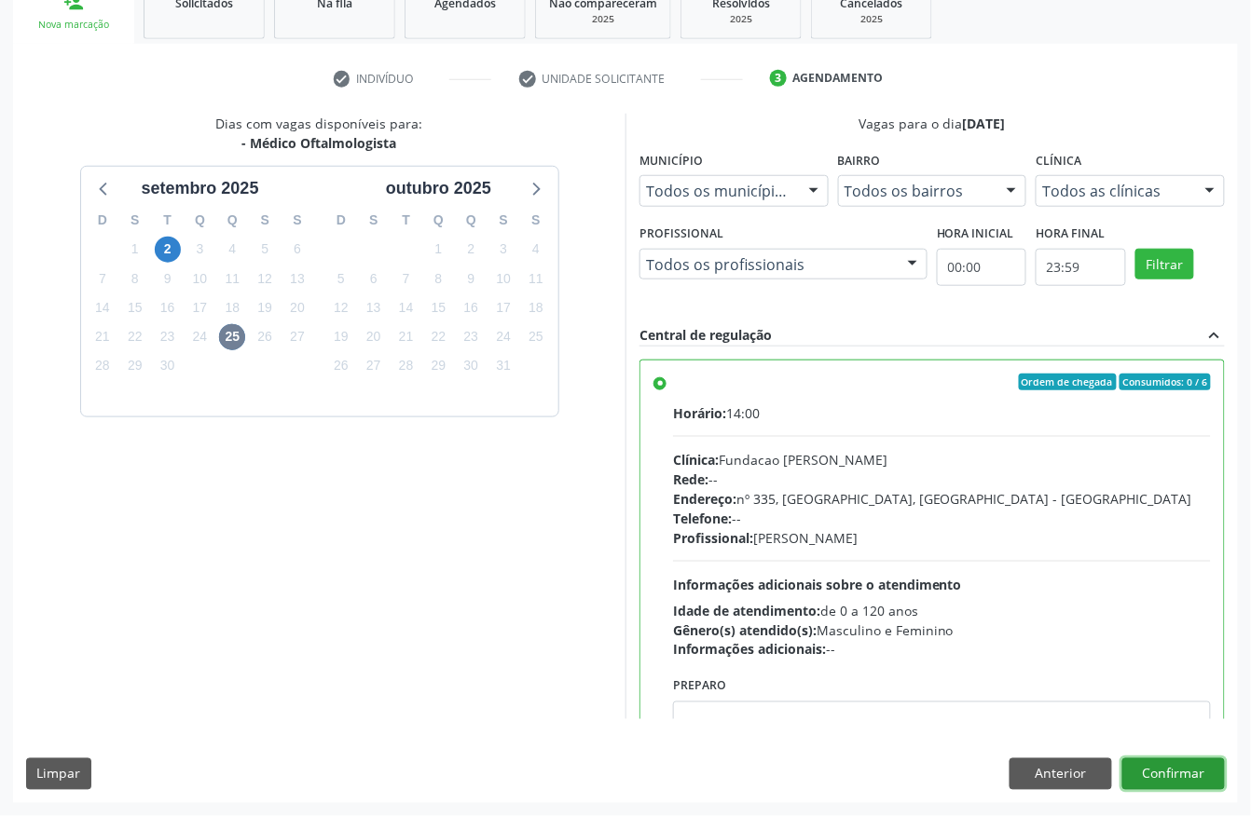
click at [1199, 773] on button "Confirmar" at bounding box center [1173, 775] width 103 height 32
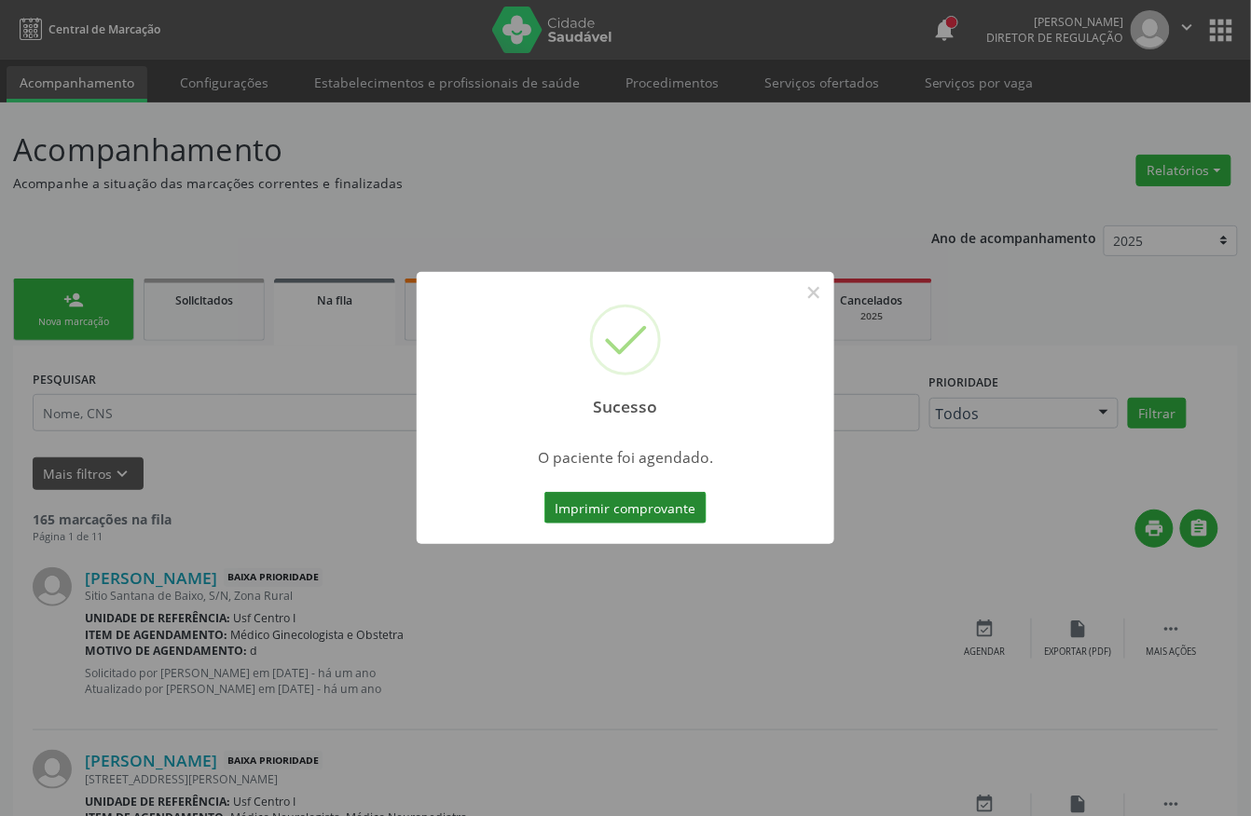
click at [642, 516] on button "Imprimir comprovante" at bounding box center [625, 508] width 162 height 32
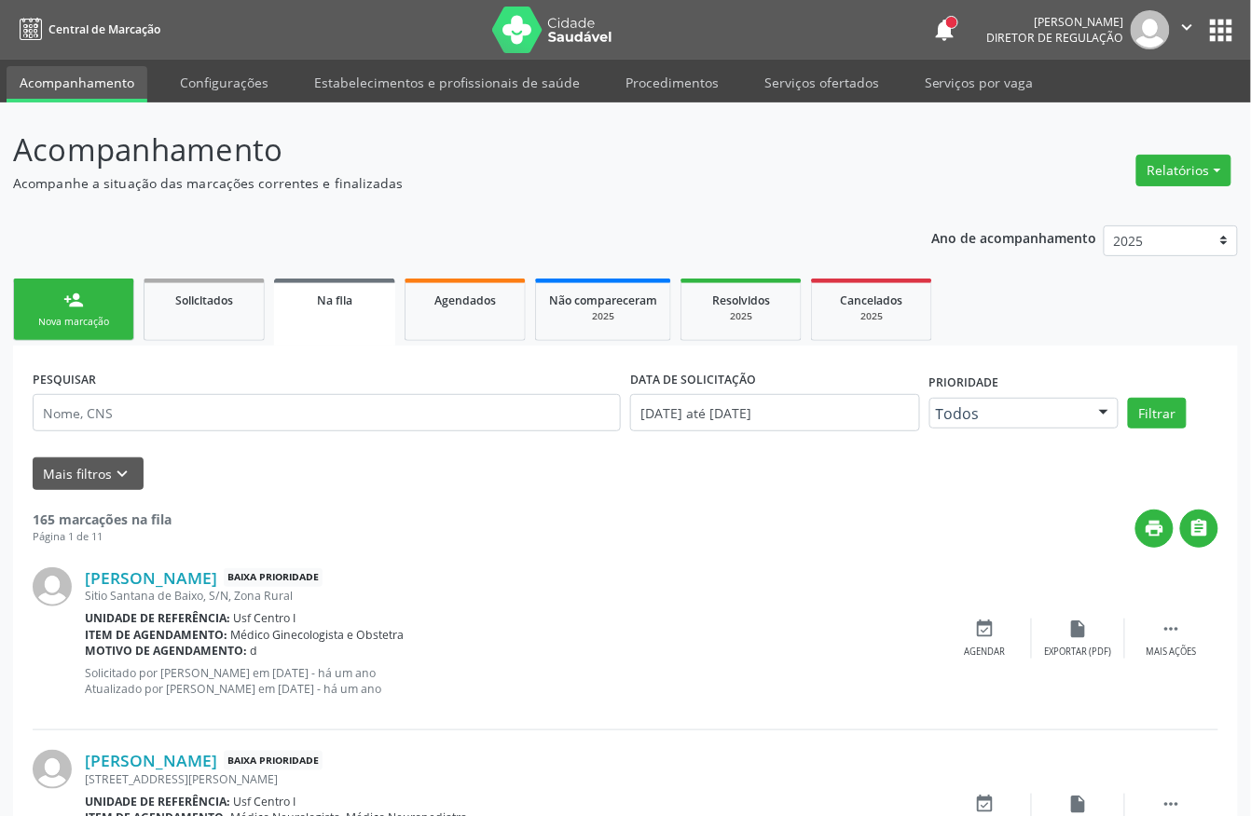
drag, startPoint x: 117, startPoint y: 336, endPoint x: 802, endPoint y: 7, distance: 760.0
click at [117, 336] on link "person_add Nova marcação" at bounding box center [73, 310] width 121 height 62
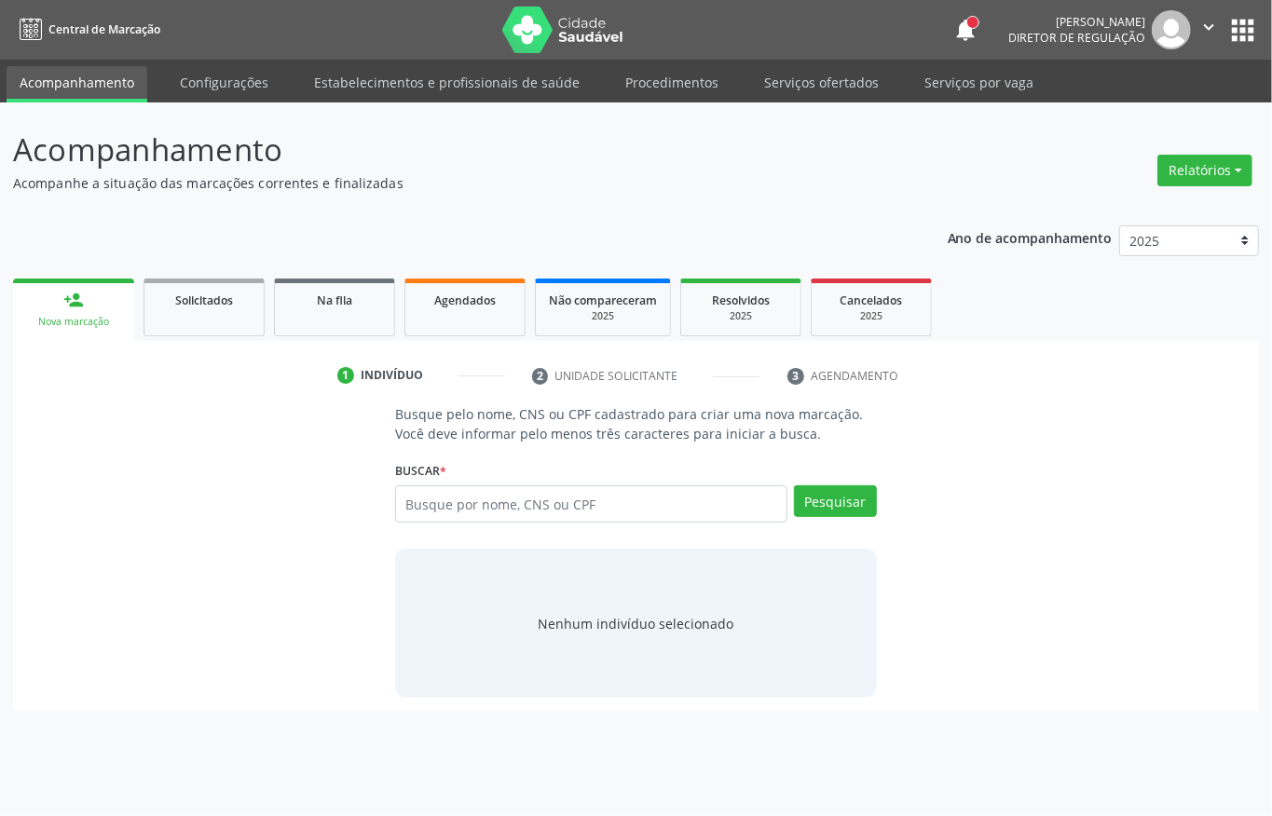
drag, startPoint x: 483, startPoint y: 310, endPoint x: 466, endPoint y: 263, distance: 50.4
click at [483, 310] on link "Agendados" at bounding box center [465, 308] width 121 height 58
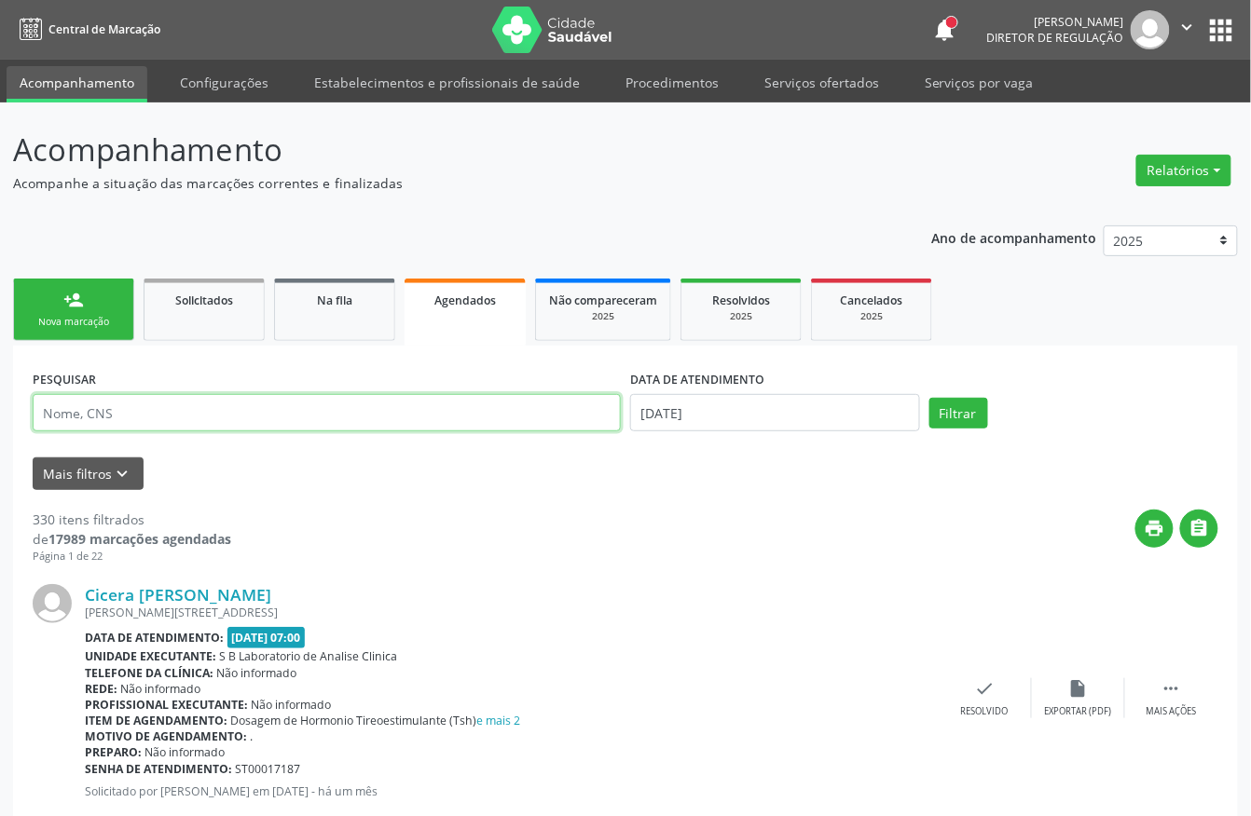
click at [175, 416] on input "text" at bounding box center [327, 412] width 588 height 37
paste input "Sintia"
type input "Sintia"
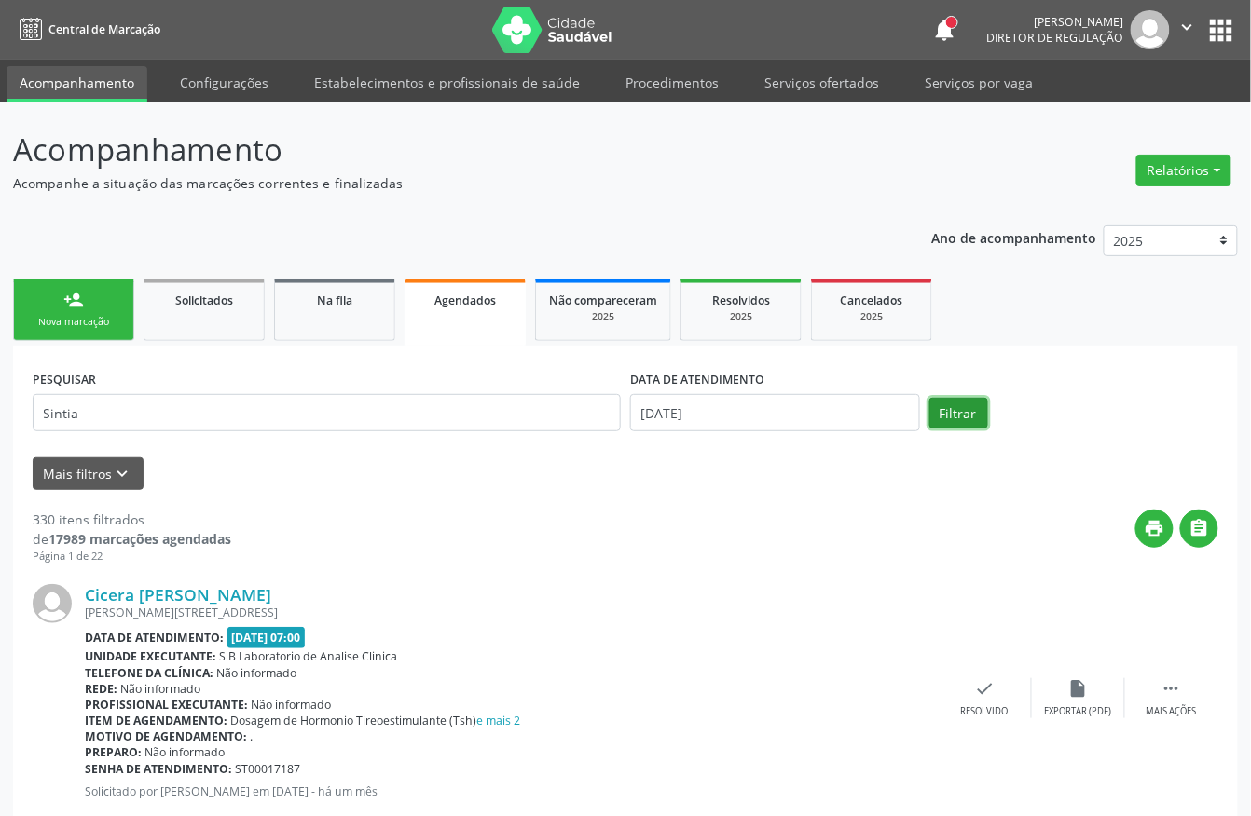
click at [966, 411] on button "Filtrar" at bounding box center [958, 414] width 59 height 32
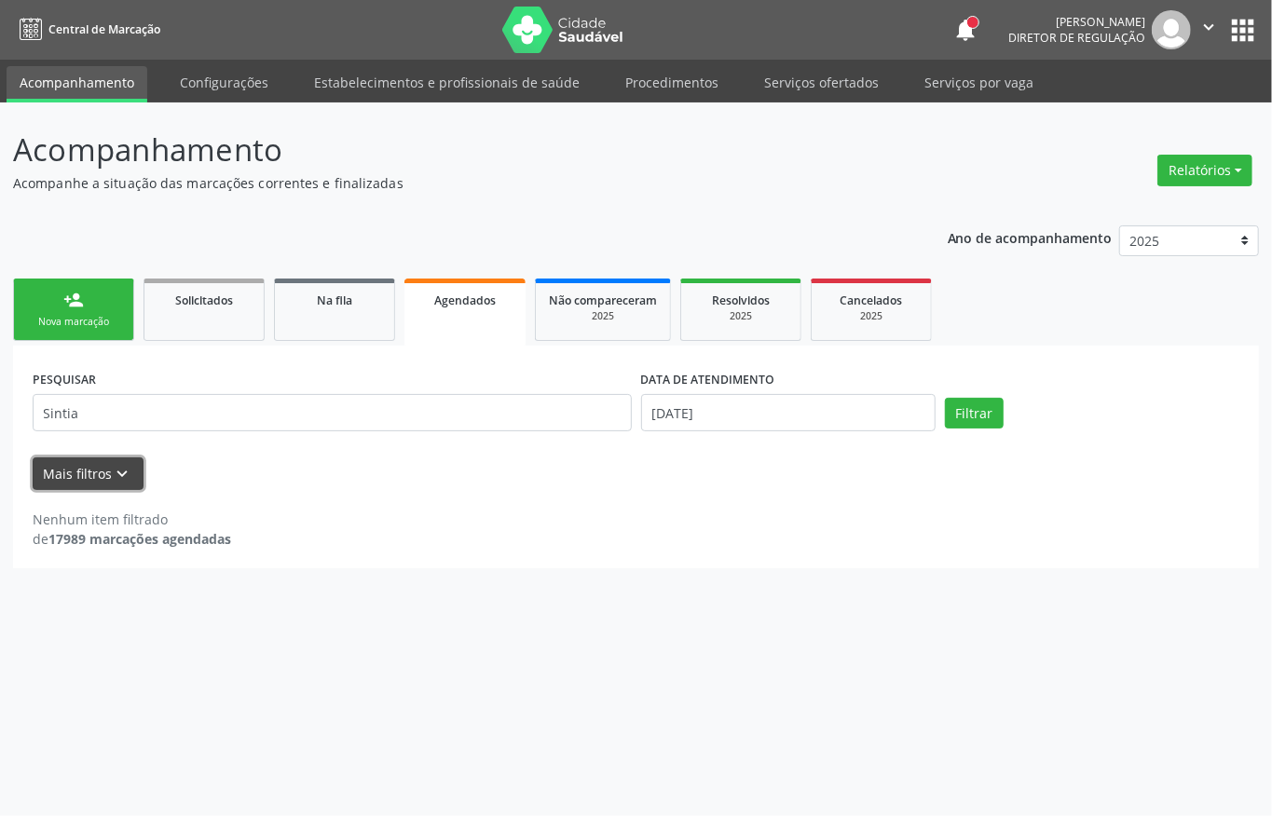
click at [129, 482] on icon "keyboard_arrow_down" at bounding box center [123, 474] width 21 height 21
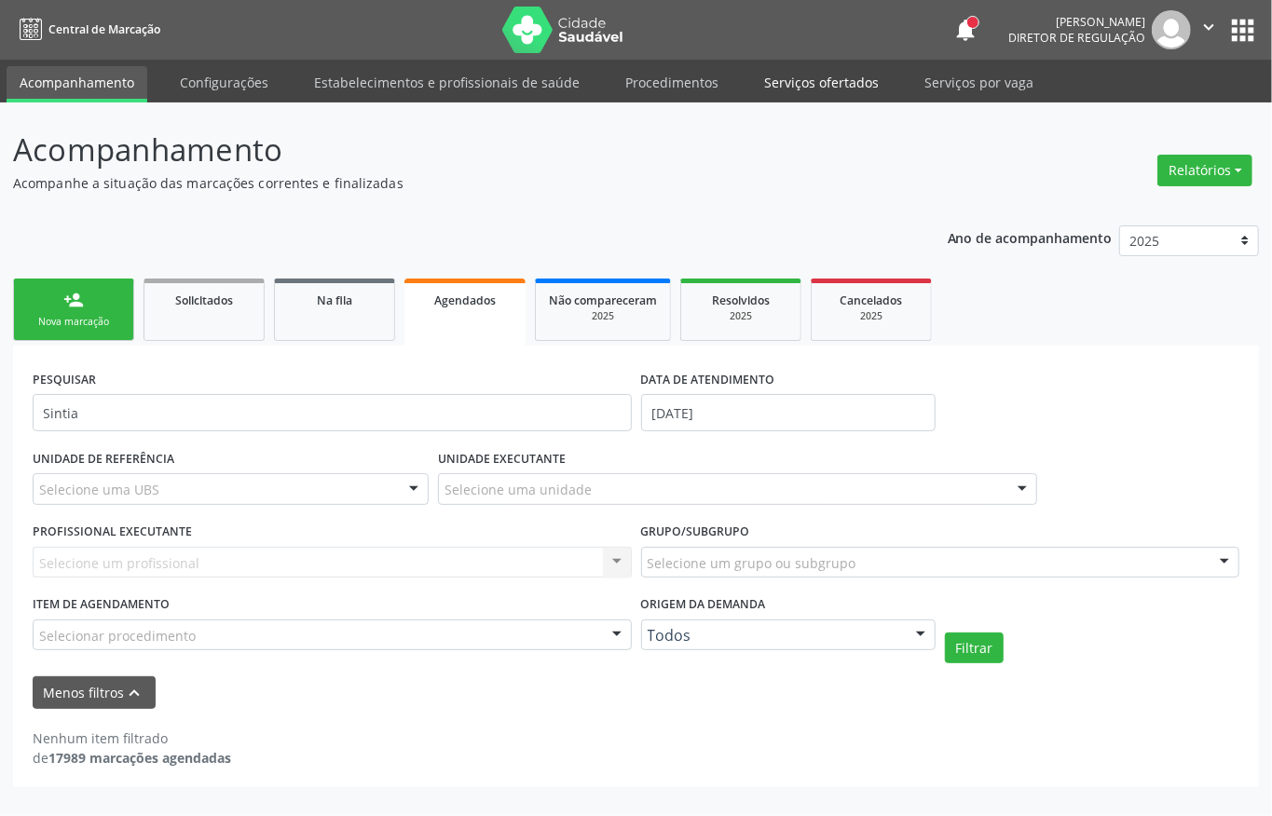
click at [800, 84] on link "Serviços ofertados" at bounding box center [821, 82] width 141 height 33
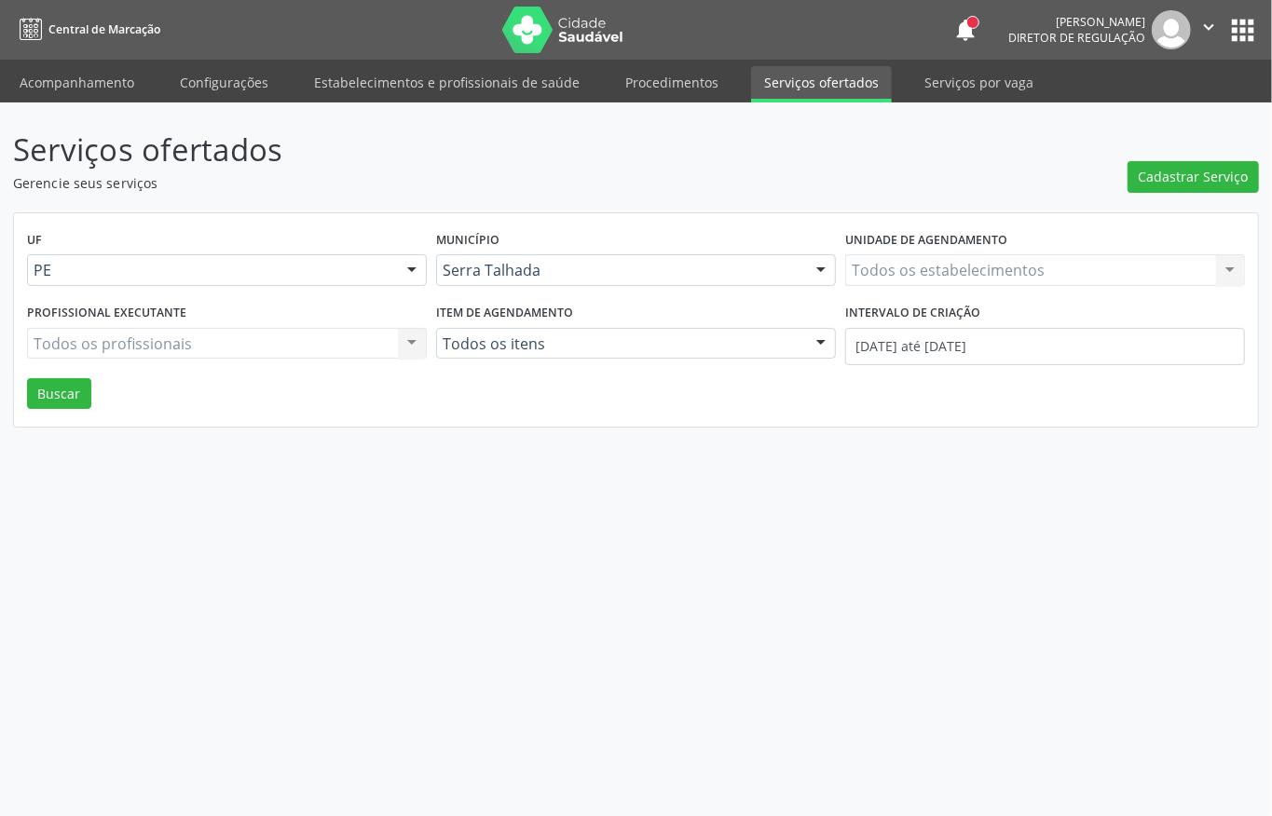
click at [906, 270] on div "Todos os estabelecimentos Todos os estabelecimentos Nenhum resultado encontrado…" at bounding box center [1045, 270] width 400 height 32
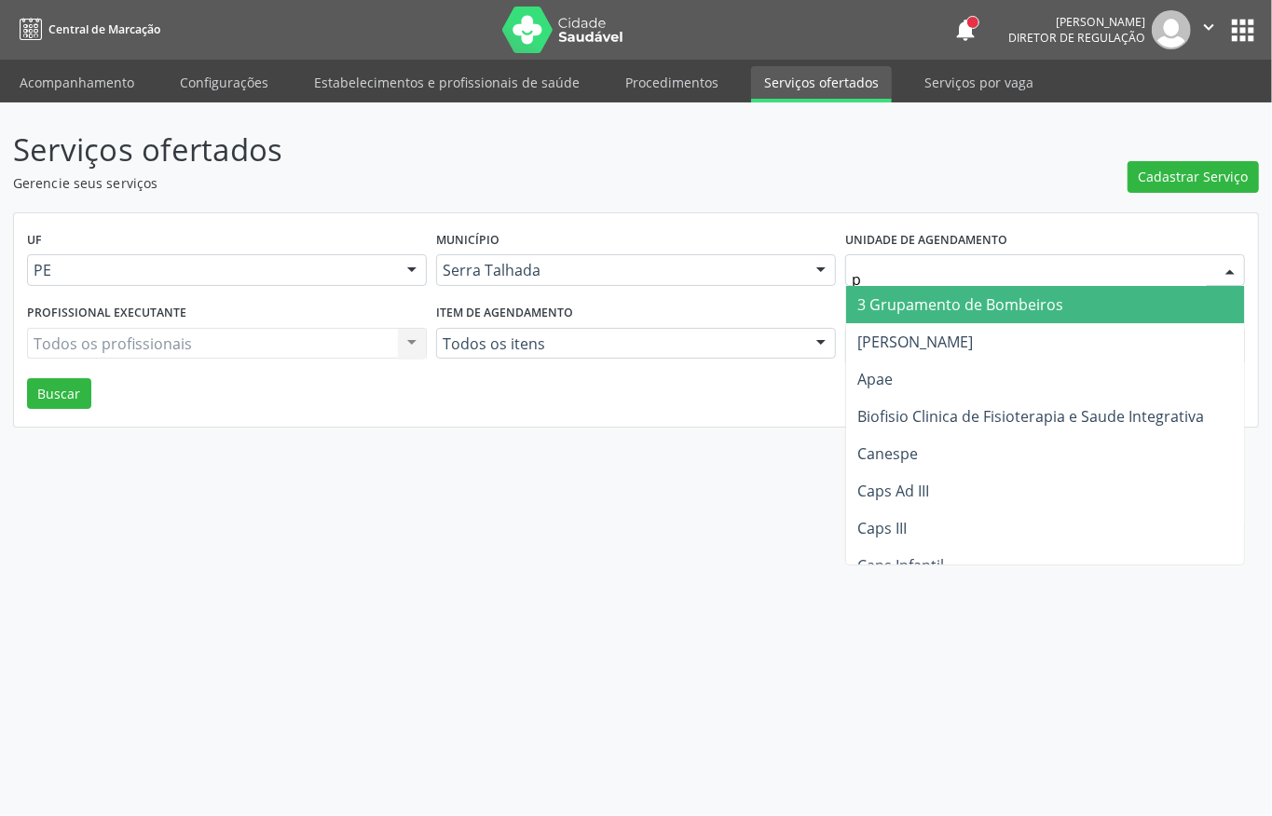
type input "po"
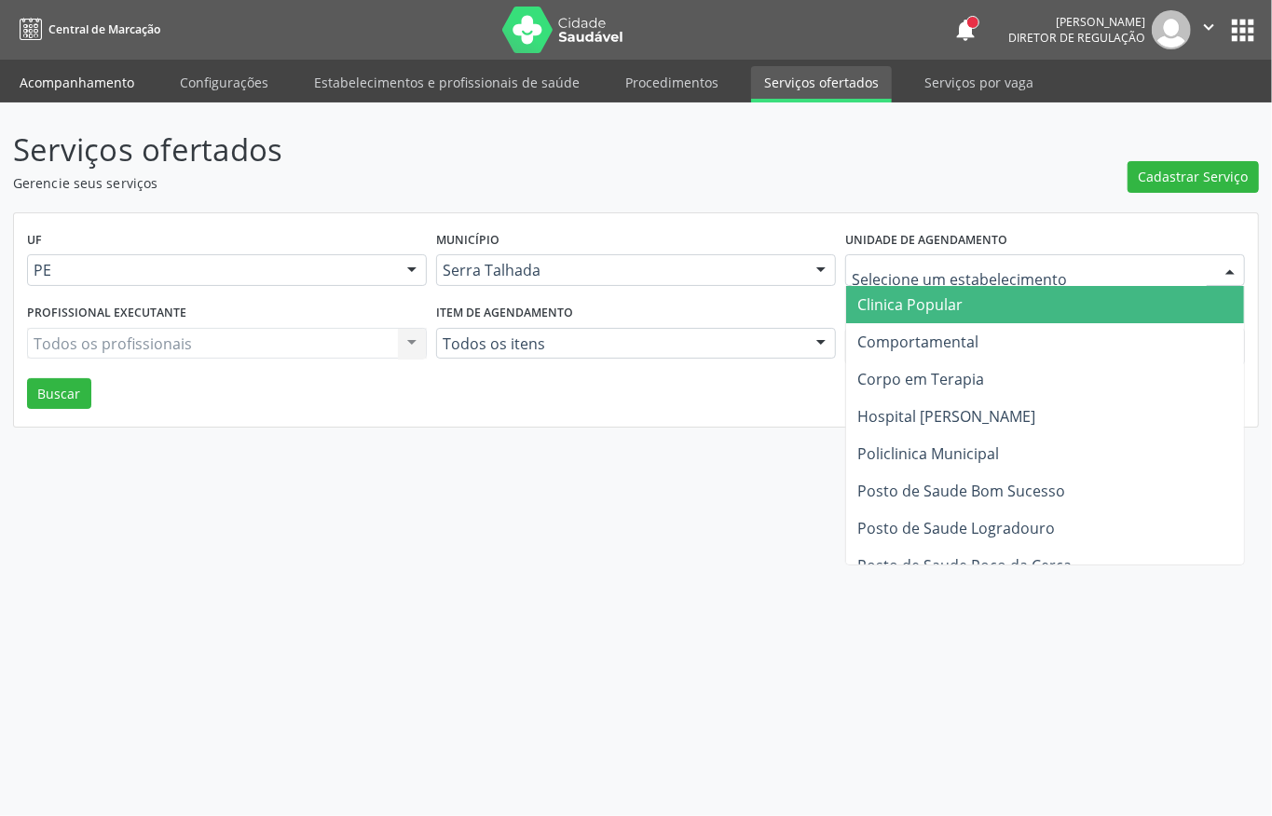
click at [109, 82] on link "Acompanhamento" at bounding box center [77, 82] width 141 height 33
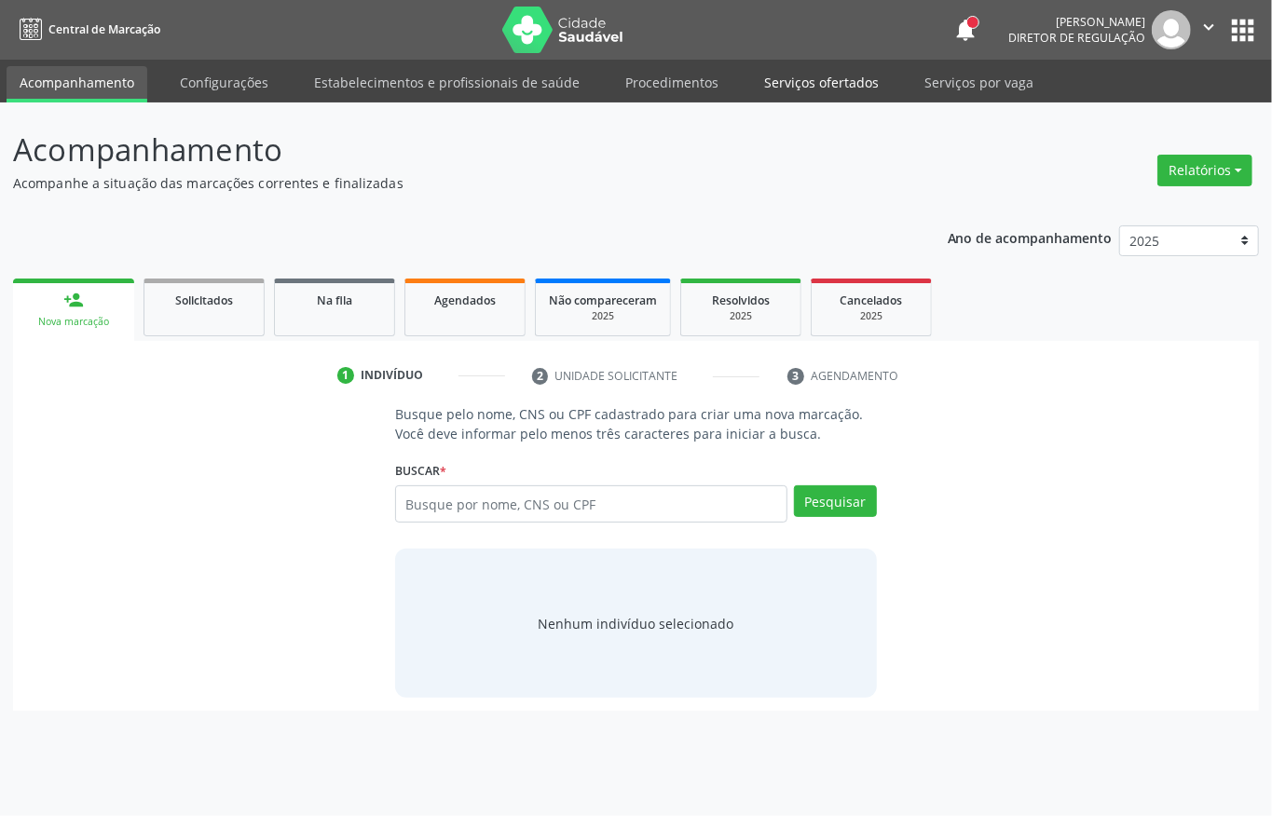
click at [815, 84] on link "Serviços ofertados" at bounding box center [821, 82] width 141 height 33
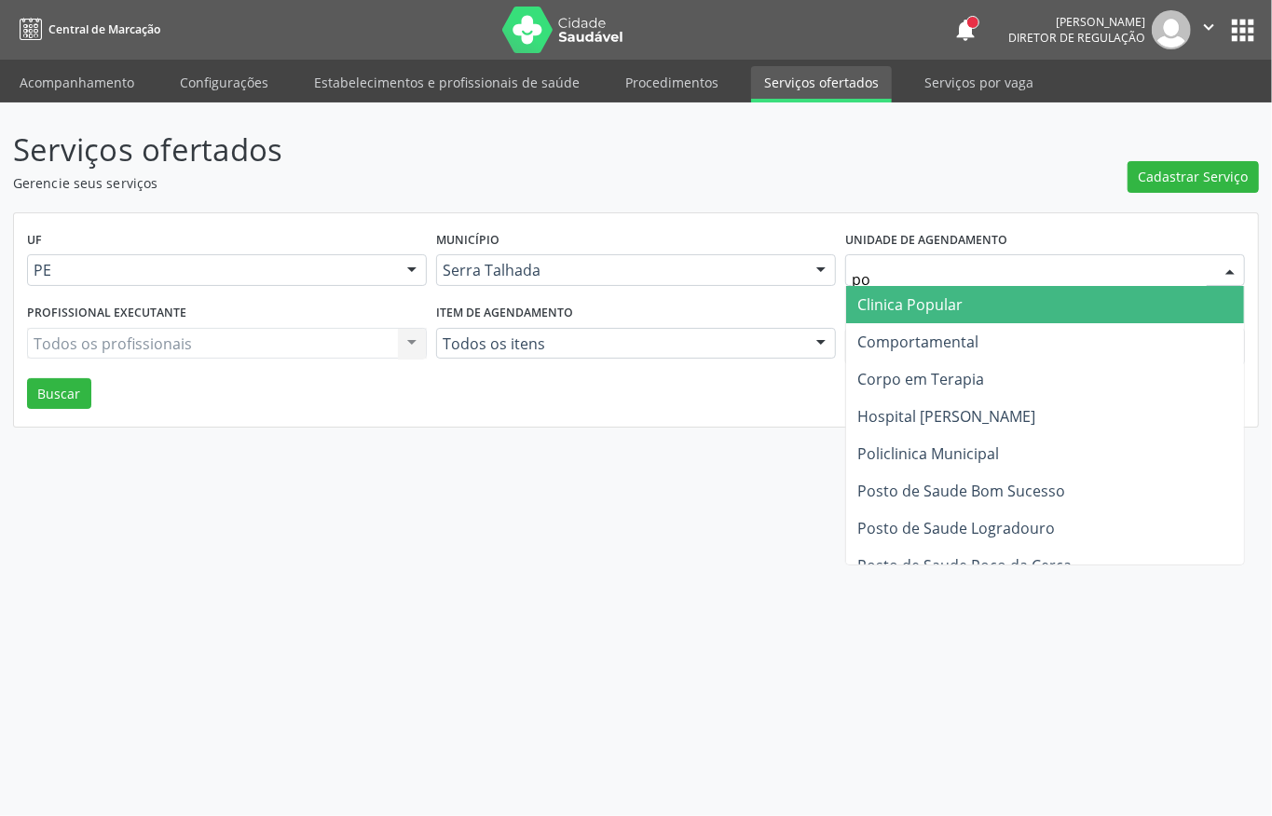
type input "pol"
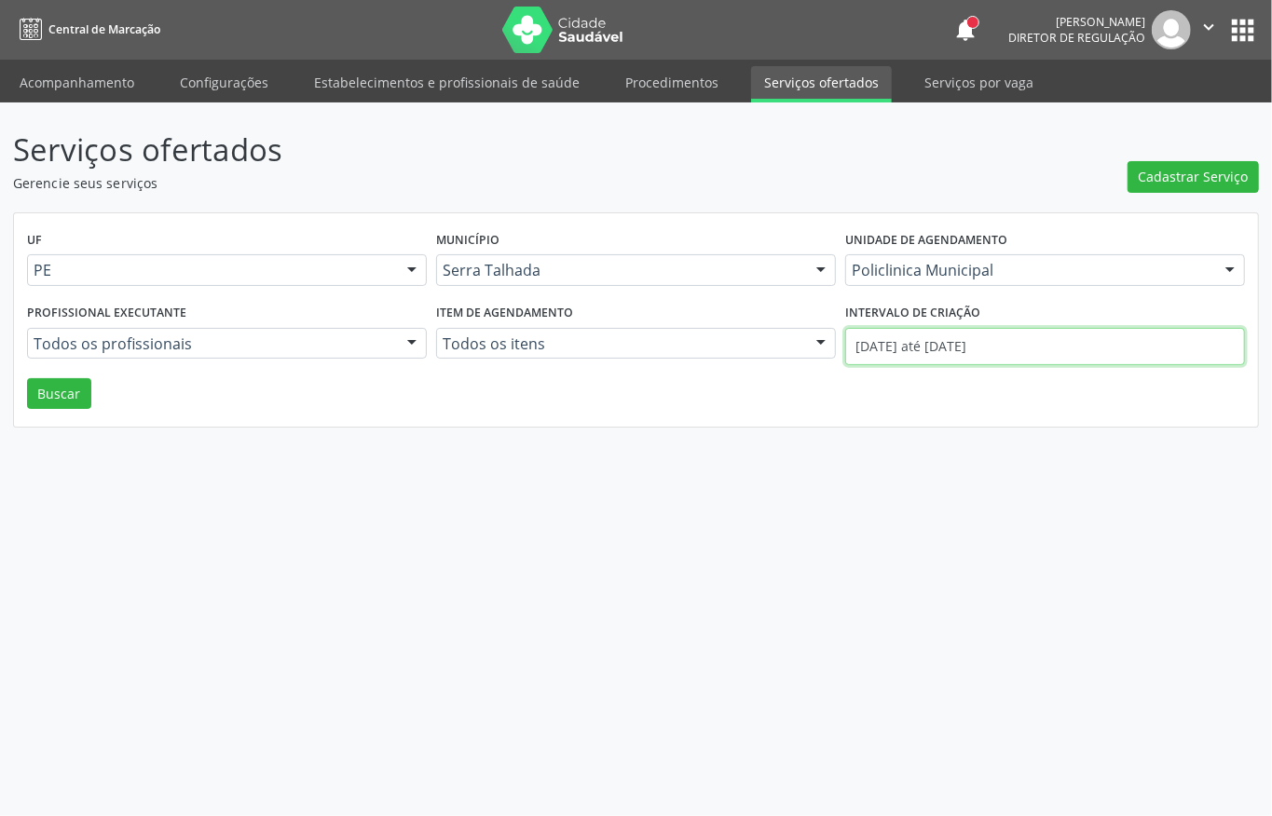
click at [891, 344] on input "[DATE] até [DATE]" at bounding box center [1045, 346] width 400 height 37
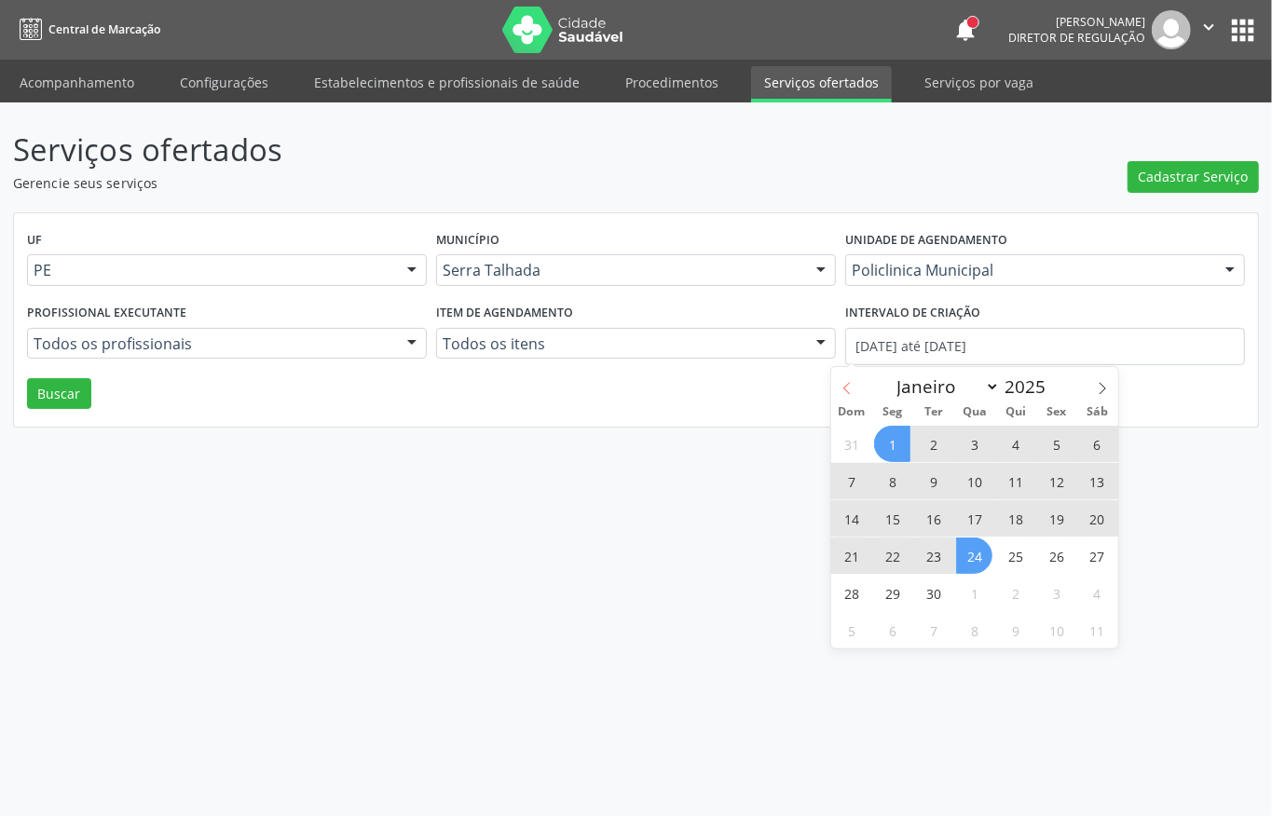
click at [846, 386] on icon at bounding box center [847, 388] width 13 height 13
select select "7"
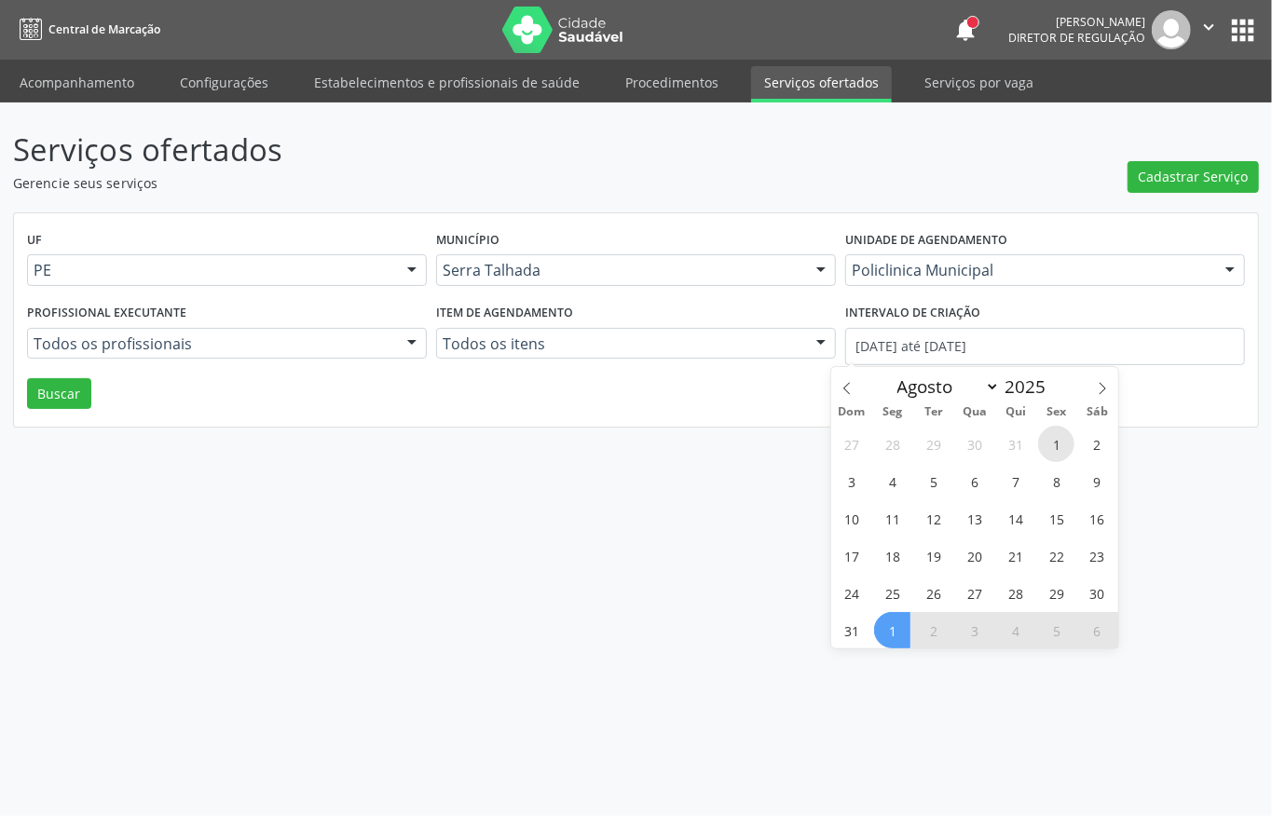
click at [1055, 452] on span "1" at bounding box center [1056, 444] width 36 height 36
type input "[DATE]"
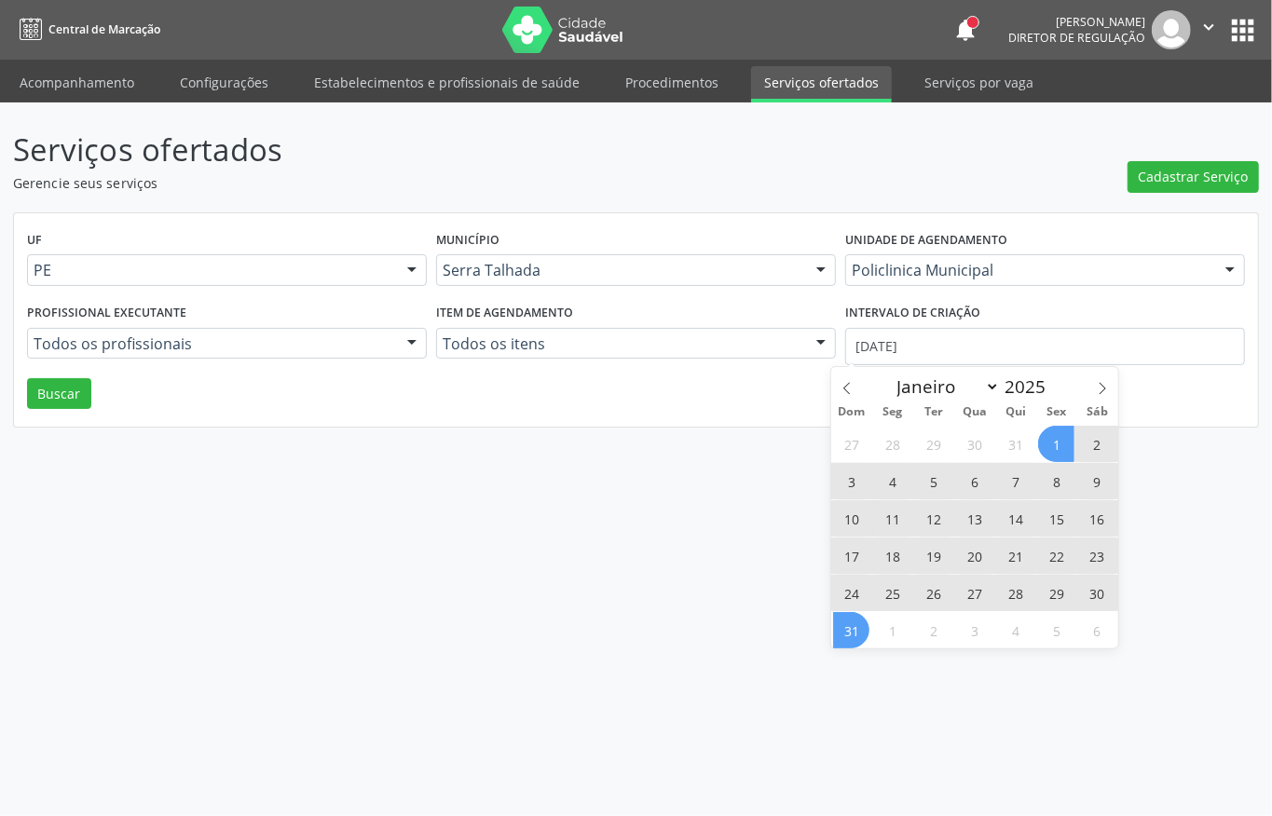
click at [852, 628] on span "31" at bounding box center [851, 630] width 36 height 36
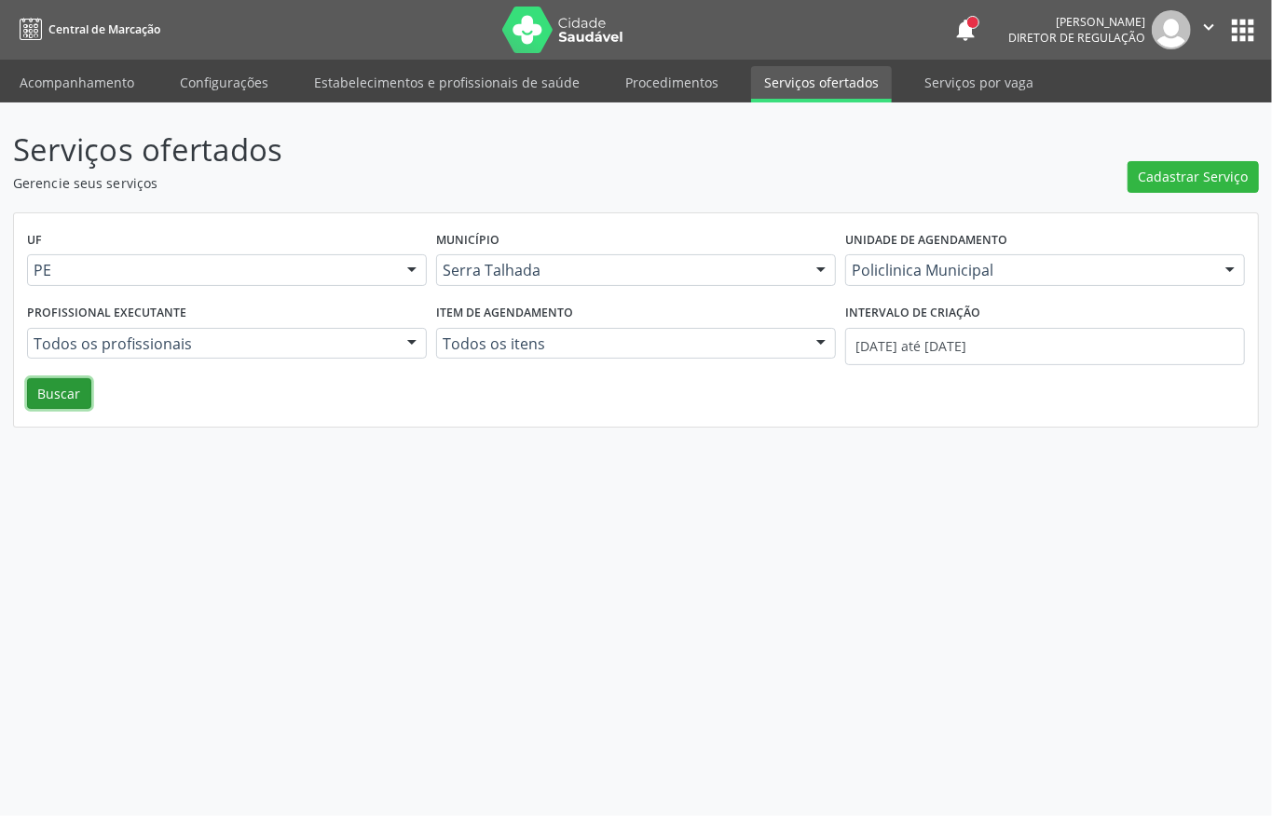
click at [71, 381] on button "Buscar" at bounding box center [59, 394] width 64 height 32
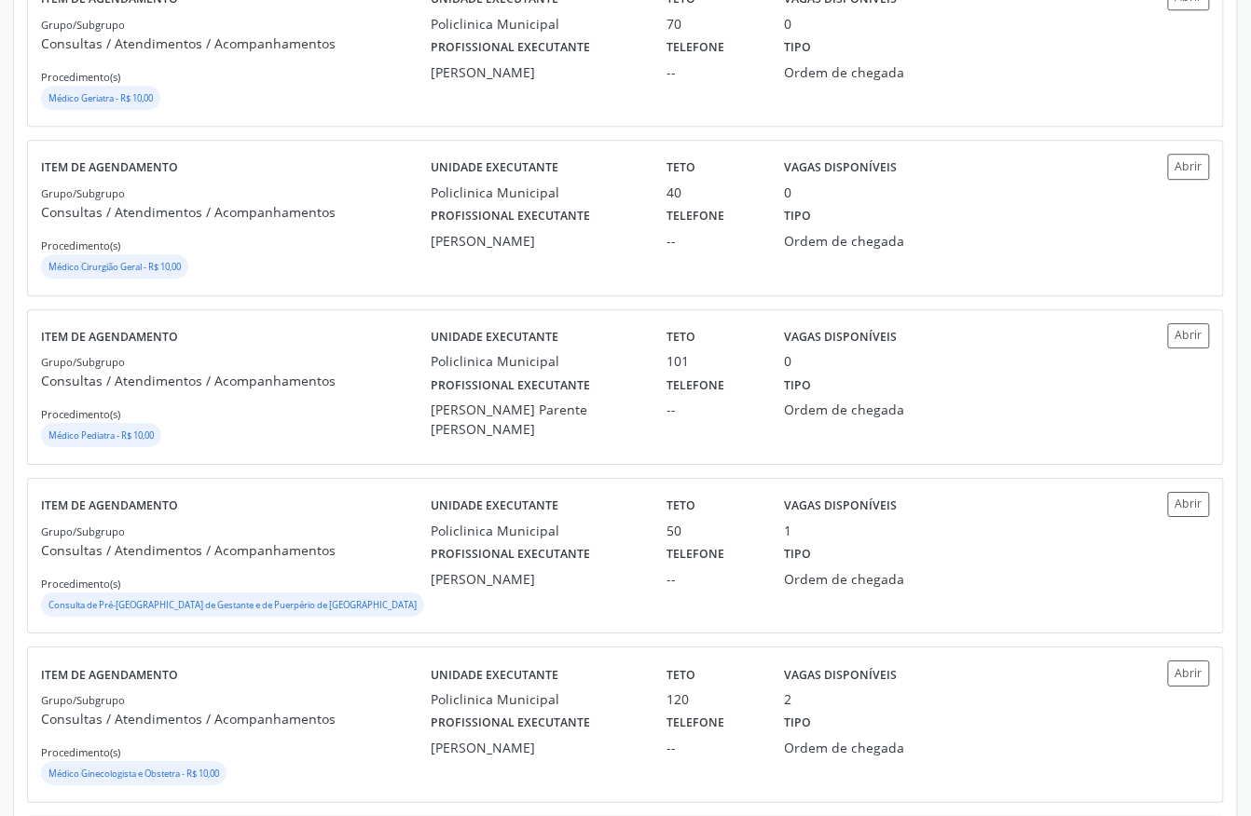
scroll to position [1366, 0]
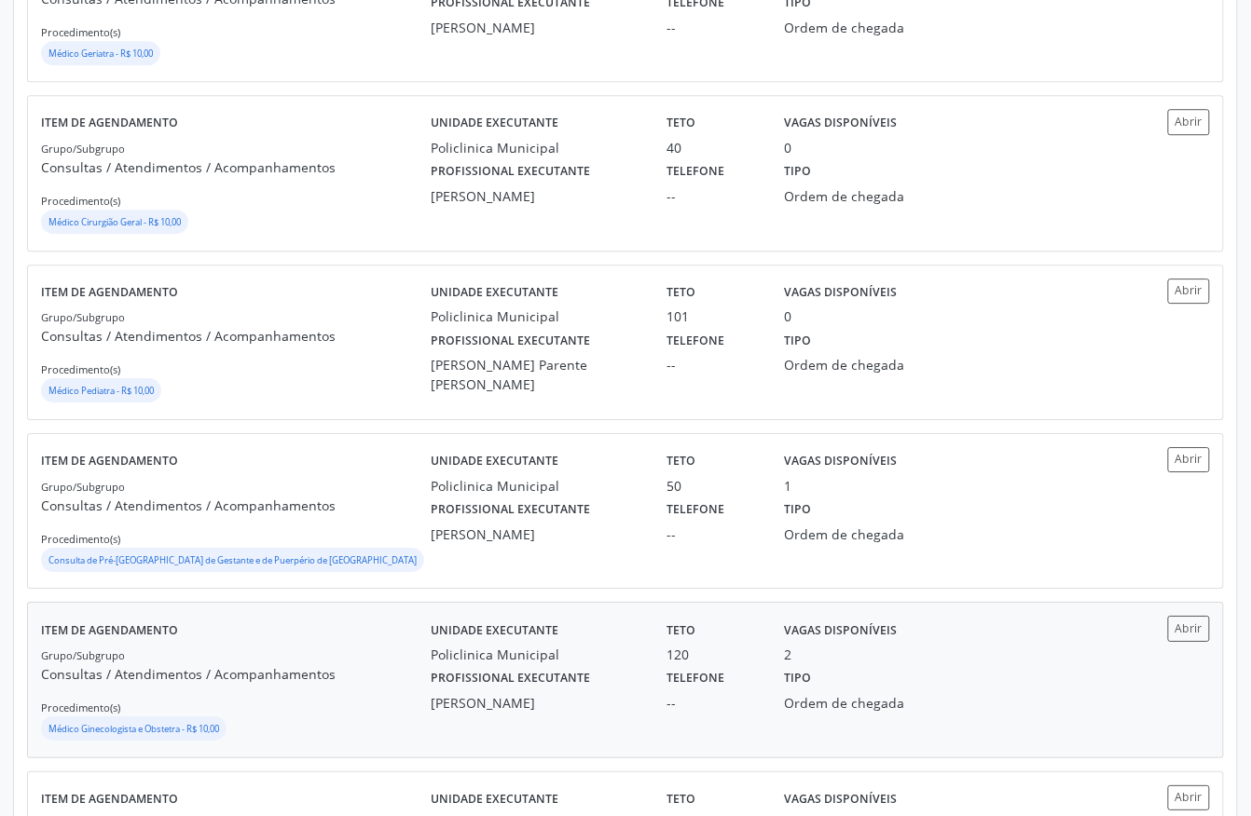
click at [459, 654] on div "Policlinica Municipal" at bounding box center [536, 655] width 210 height 20
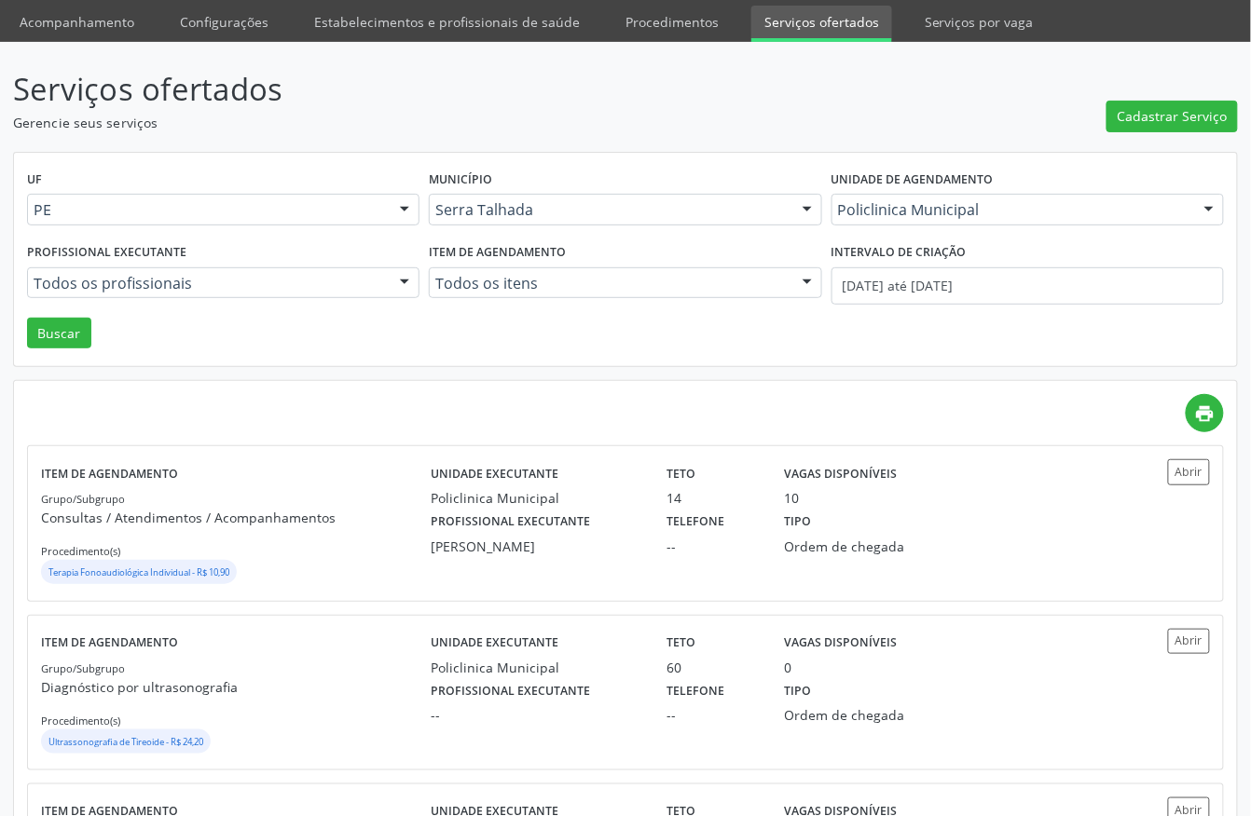
scroll to position [0, 0]
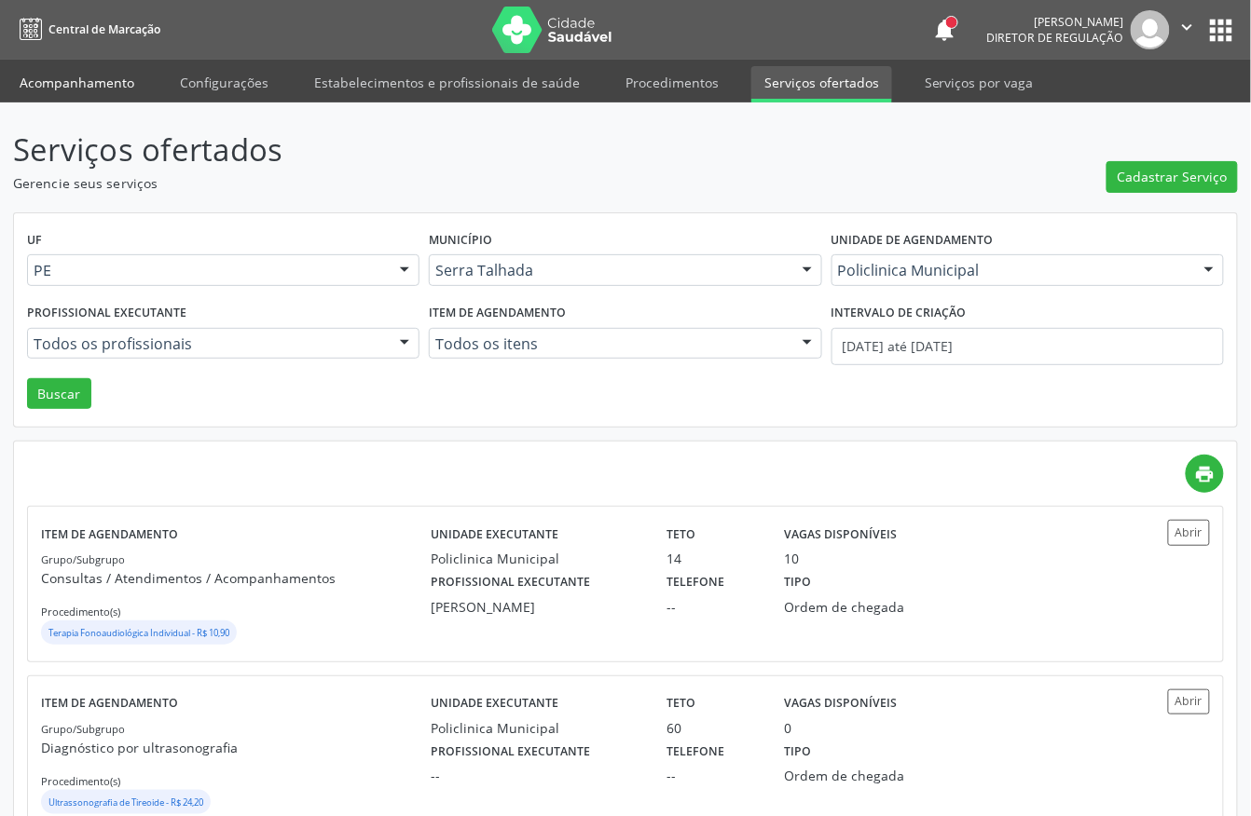
click at [64, 94] on link "Acompanhamento" at bounding box center [77, 82] width 141 height 33
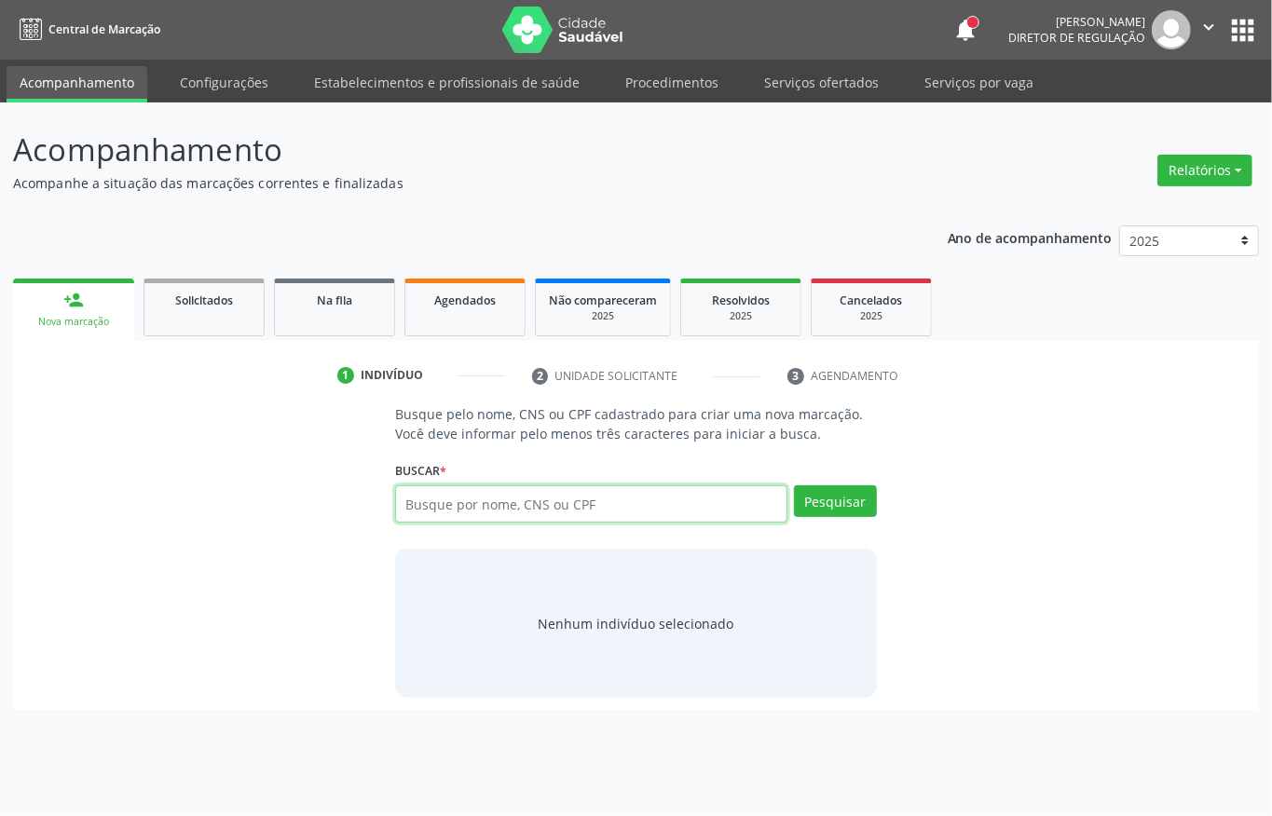
click at [437, 505] on input "text" at bounding box center [591, 504] width 392 height 37
type input "898004126880102"
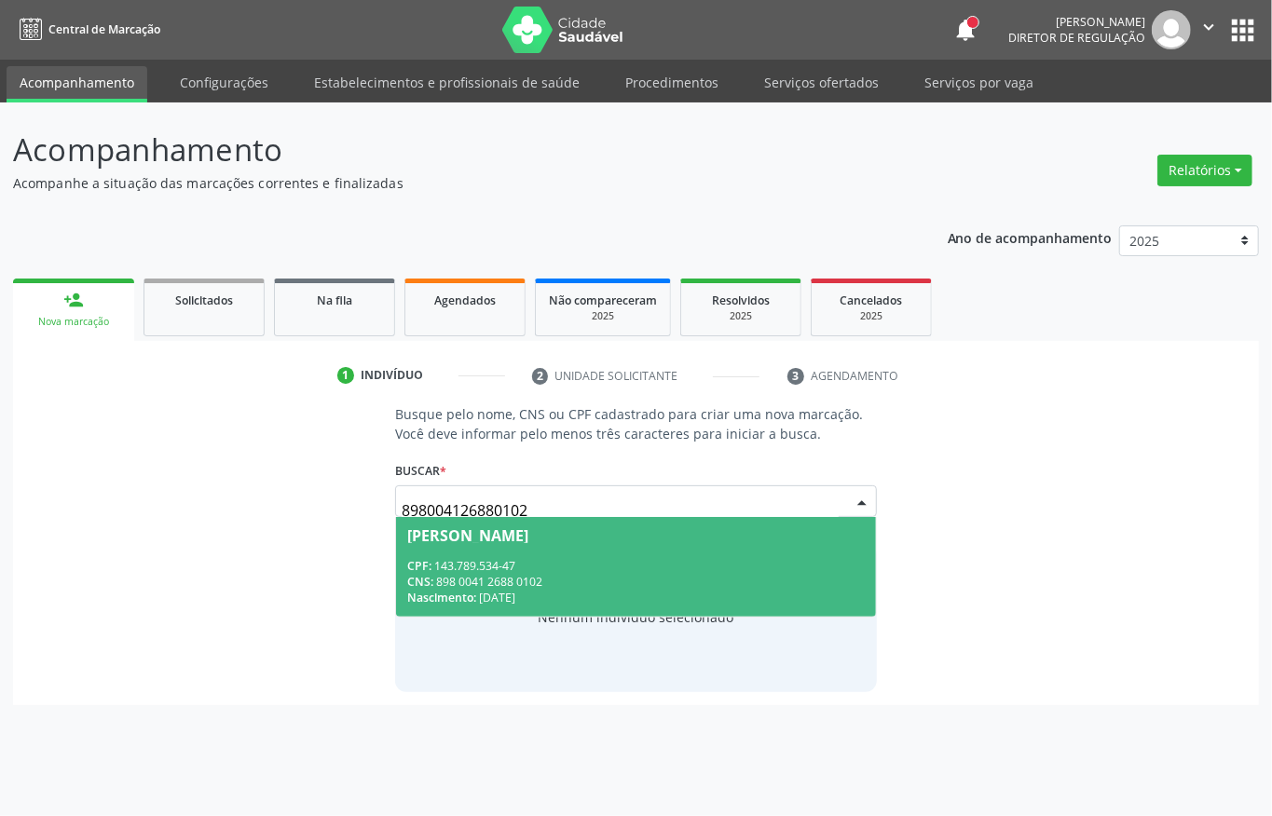
click at [490, 579] on div "CNS: 898 0041 2688 0102" at bounding box center [636, 582] width 458 height 16
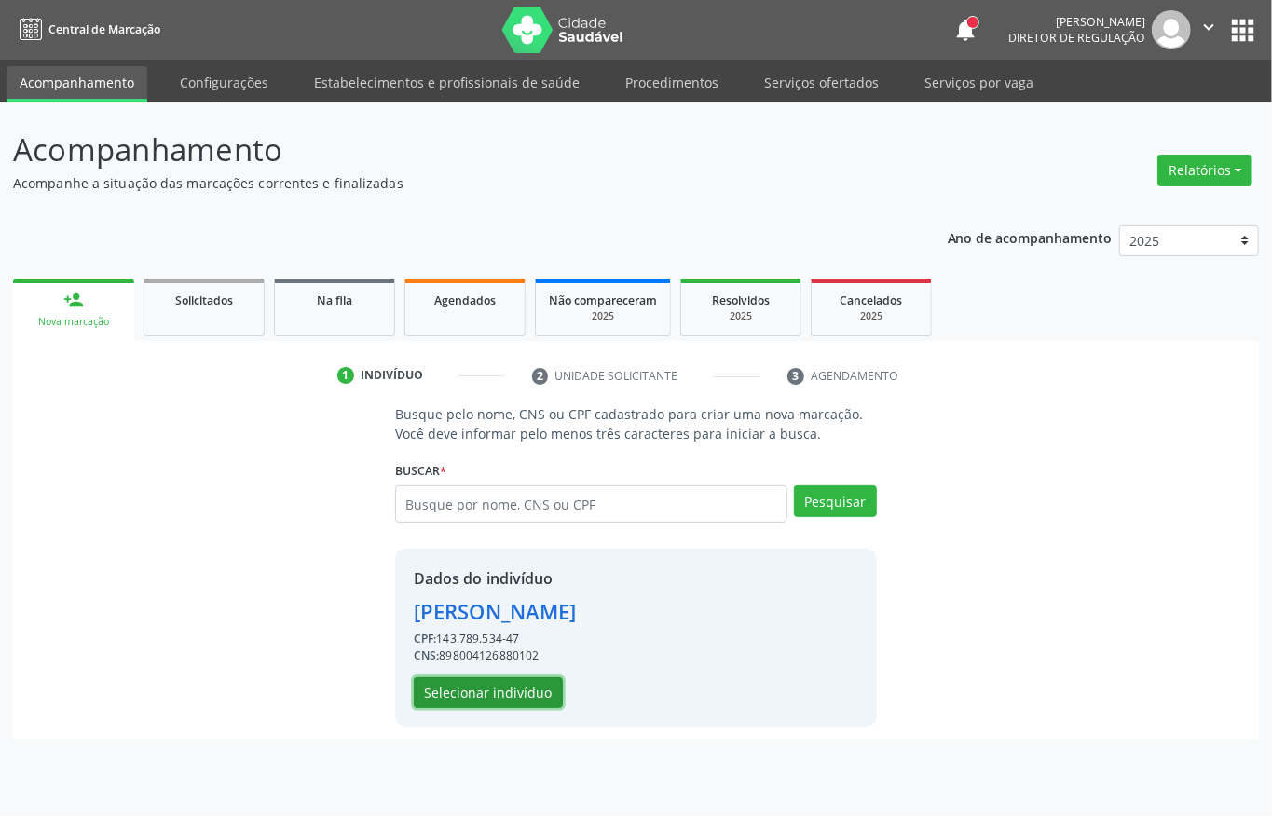
click at [492, 690] on button "Selecionar indivíduo" at bounding box center [488, 694] width 149 height 32
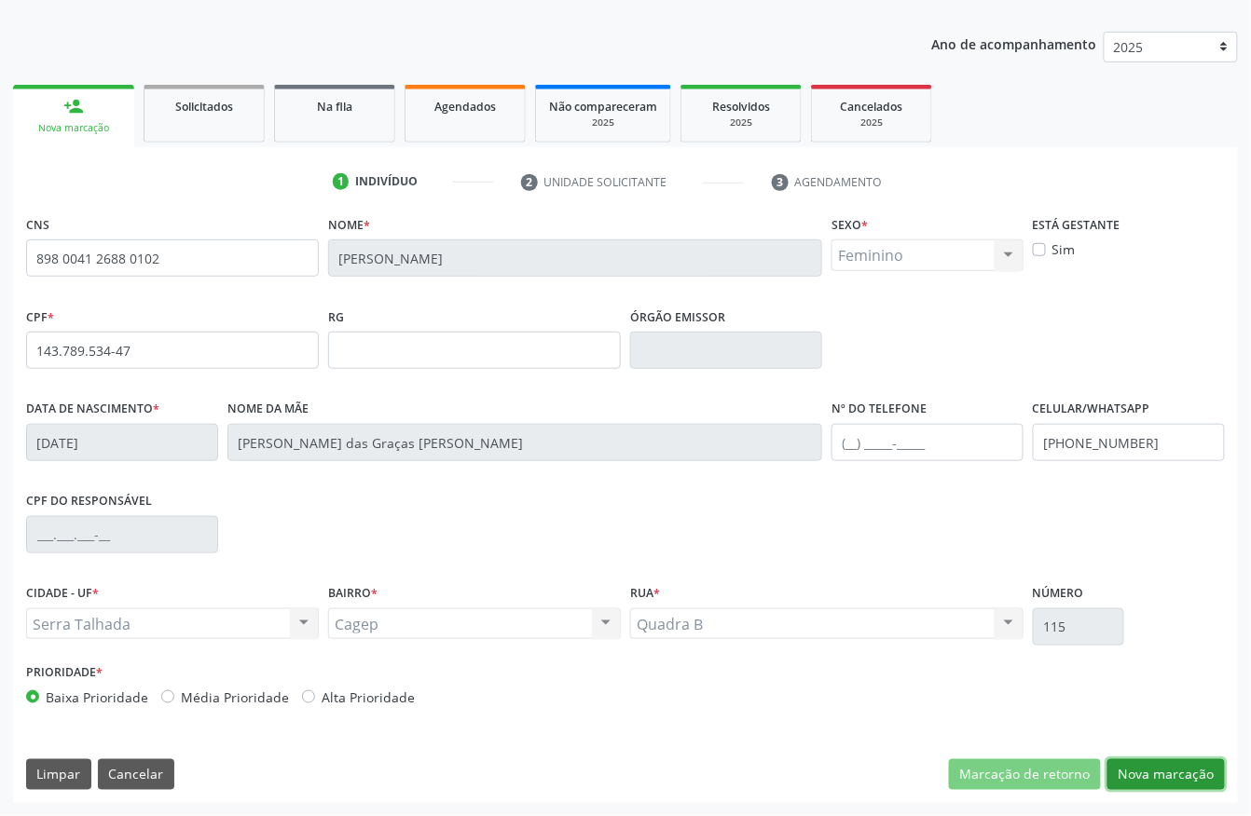
click at [1152, 769] on button "Nova marcação" at bounding box center [1165, 776] width 117 height 32
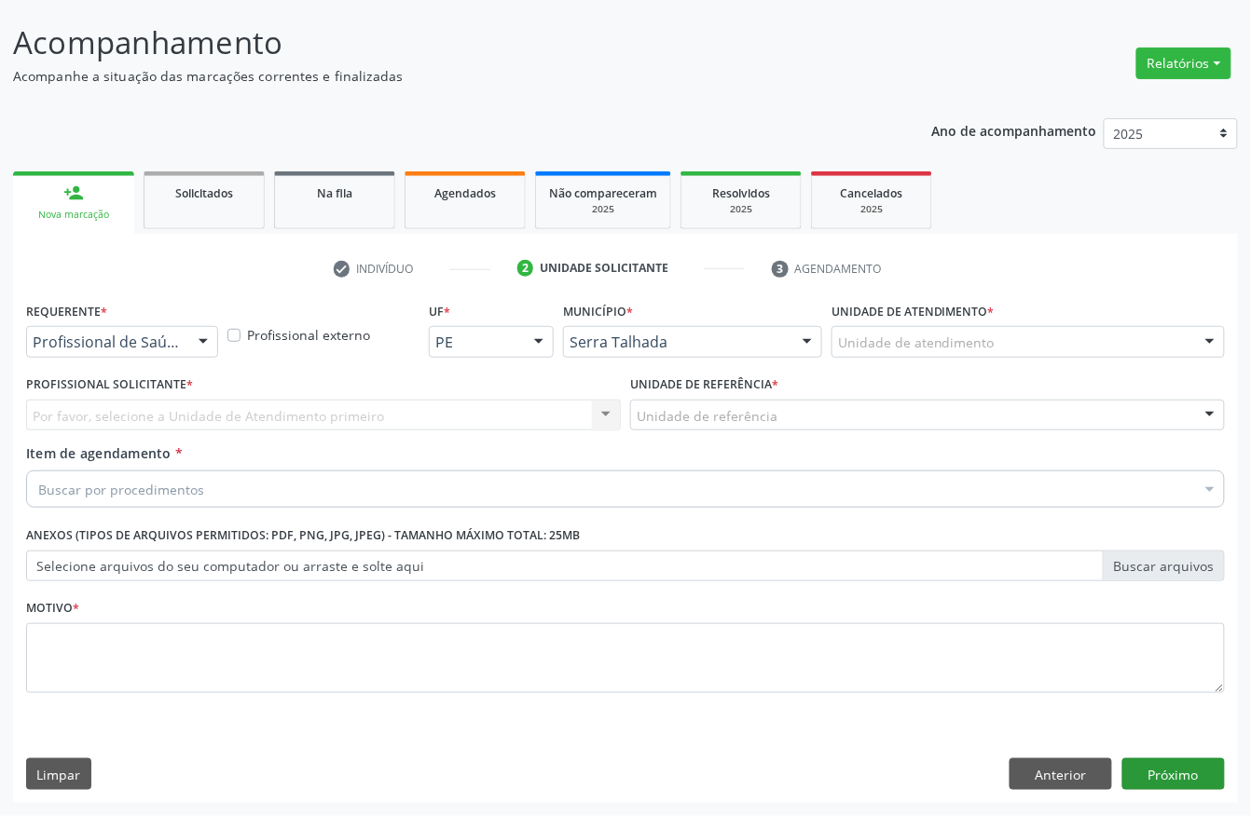
scroll to position [109, 0]
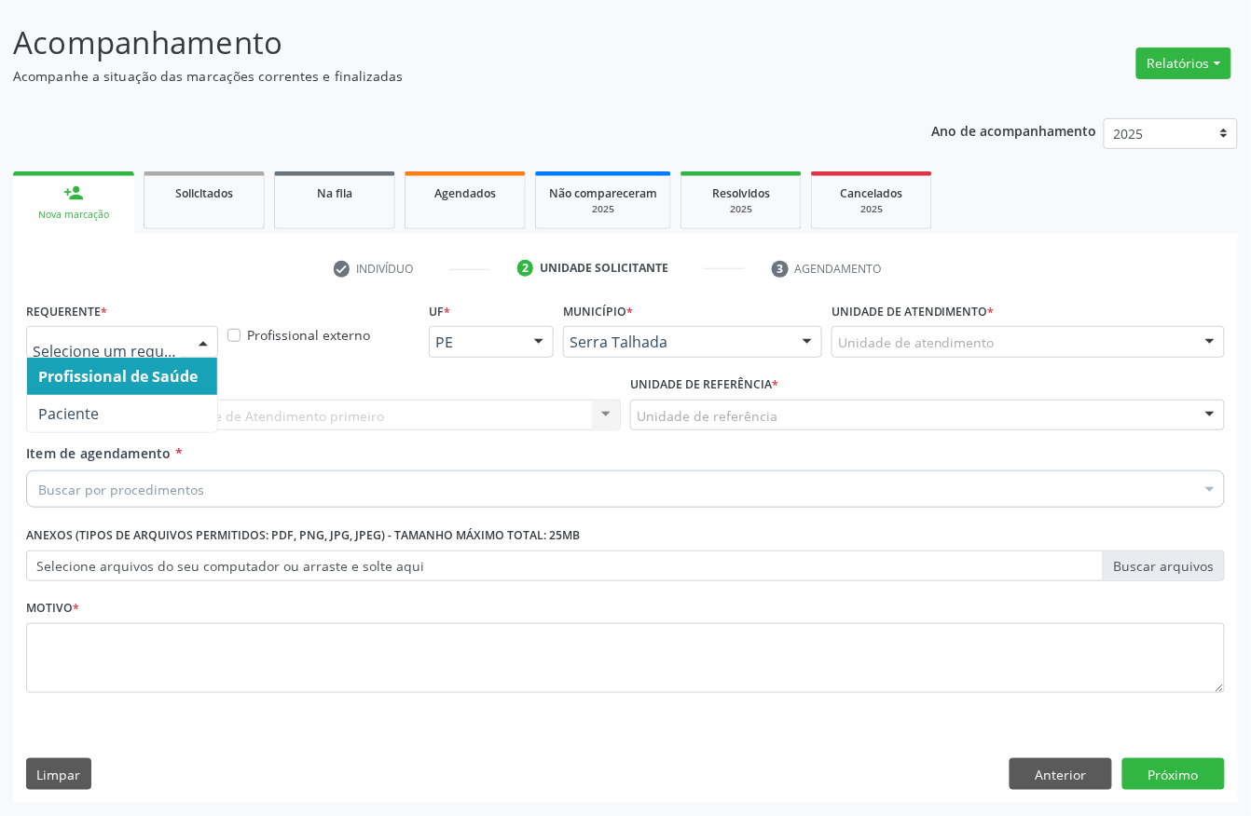
click at [117, 351] on div at bounding box center [122, 342] width 192 height 32
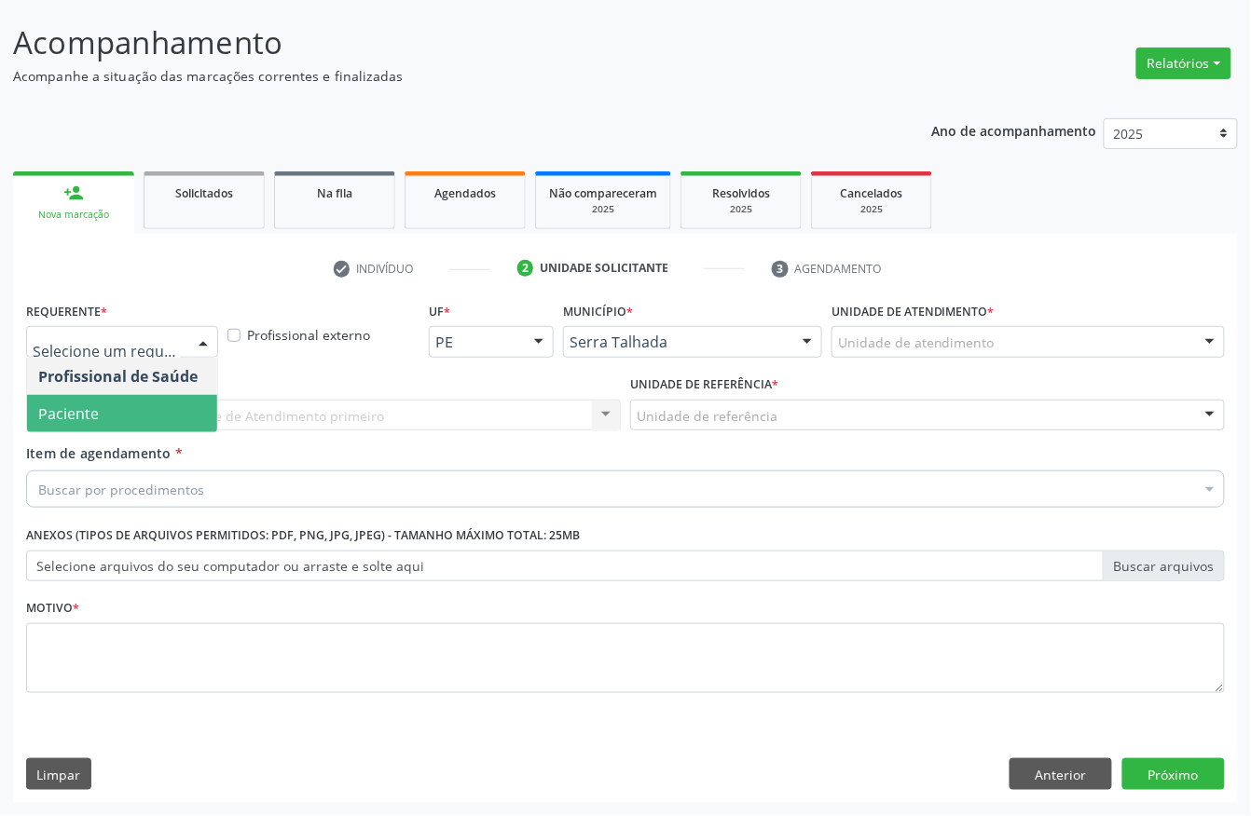
click at [98, 415] on span "Paciente" at bounding box center [122, 413] width 190 height 37
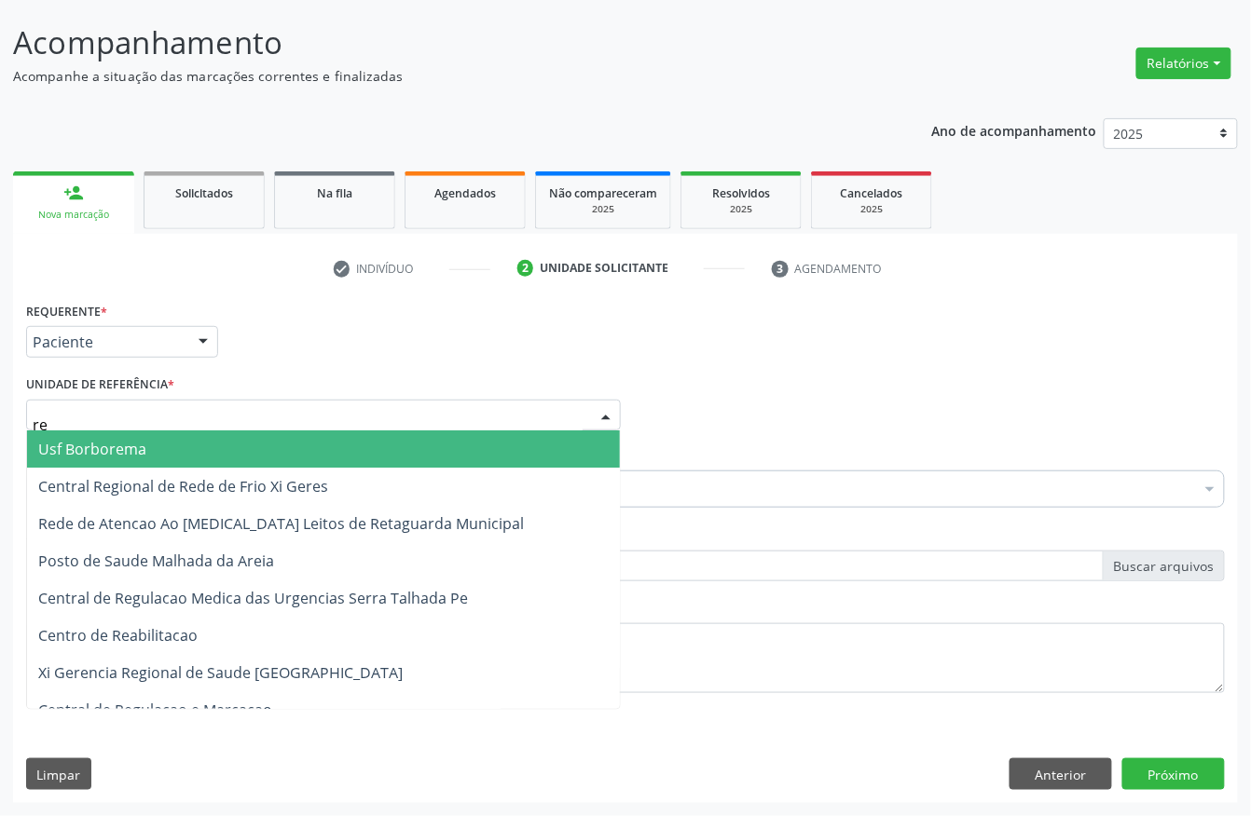
type input "rea"
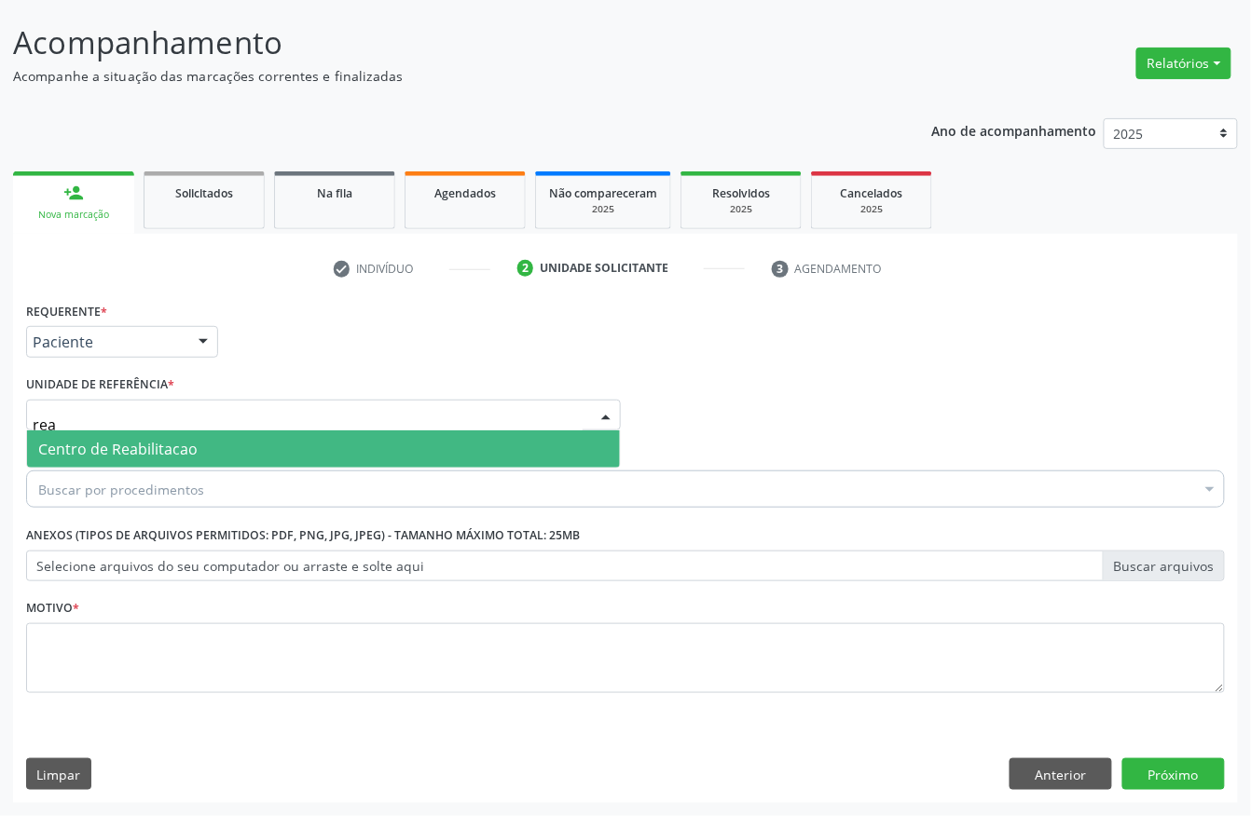
click at [112, 447] on span "Centro de Reabilitacao" at bounding box center [117, 449] width 159 height 21
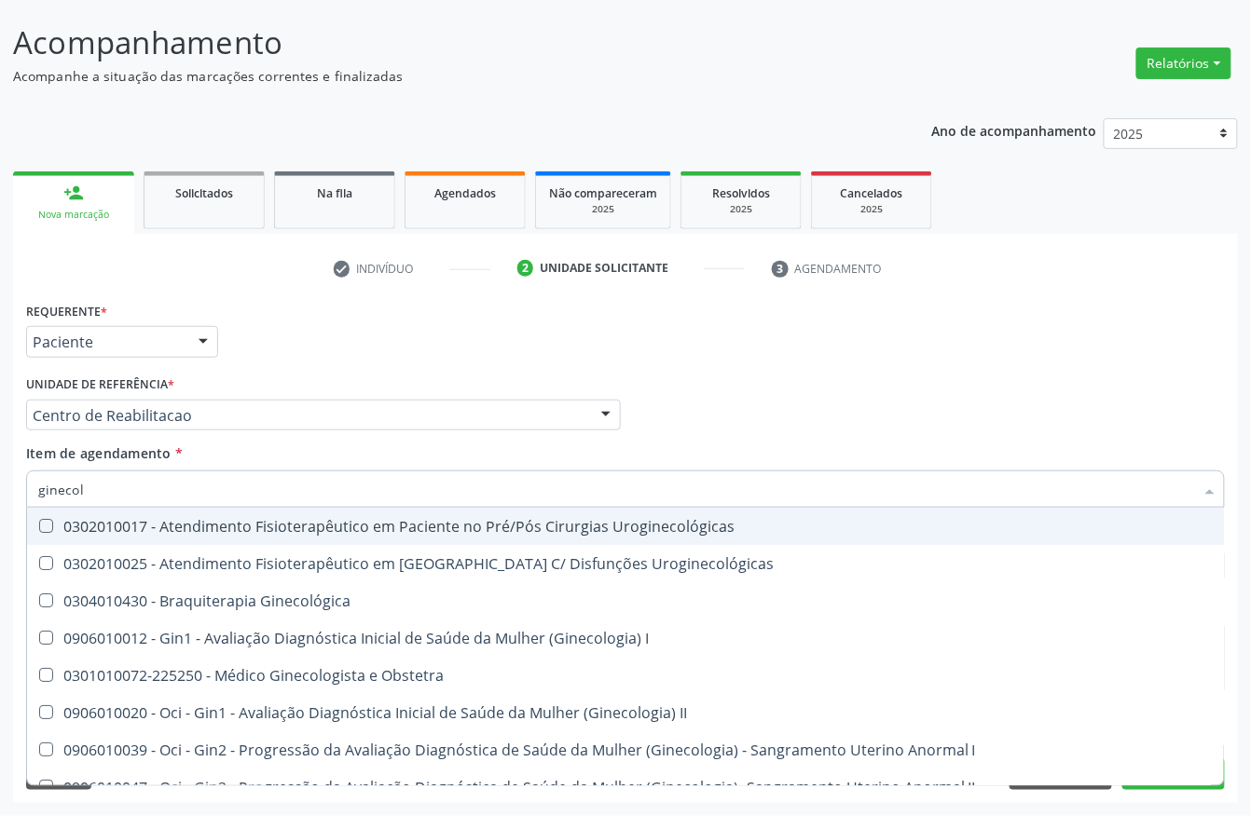
type input "ginecolo"
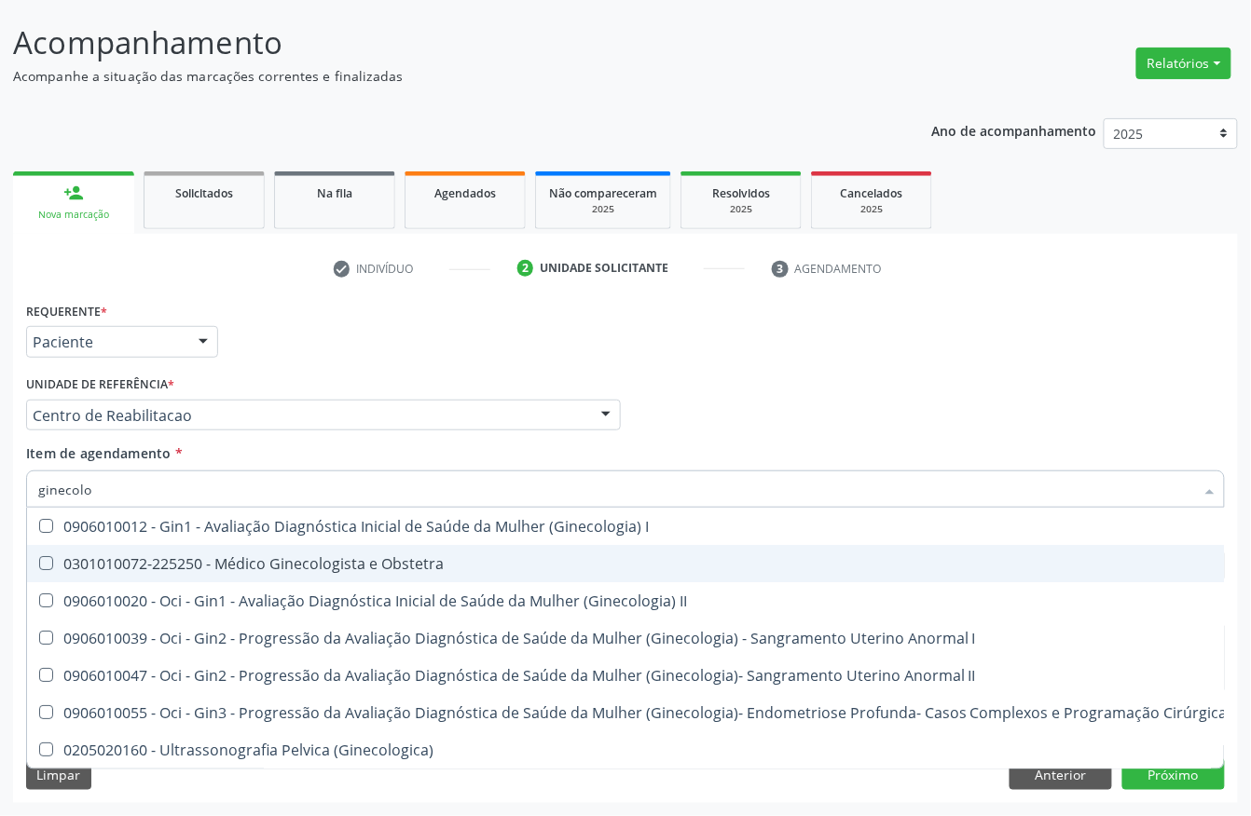
click at [187, 565] on div "0301010072-225250 - Médico Ginecologista e Obstetra" at bounding box center [632, 563] width 1189 height 15
checkbox Obstetra "true"
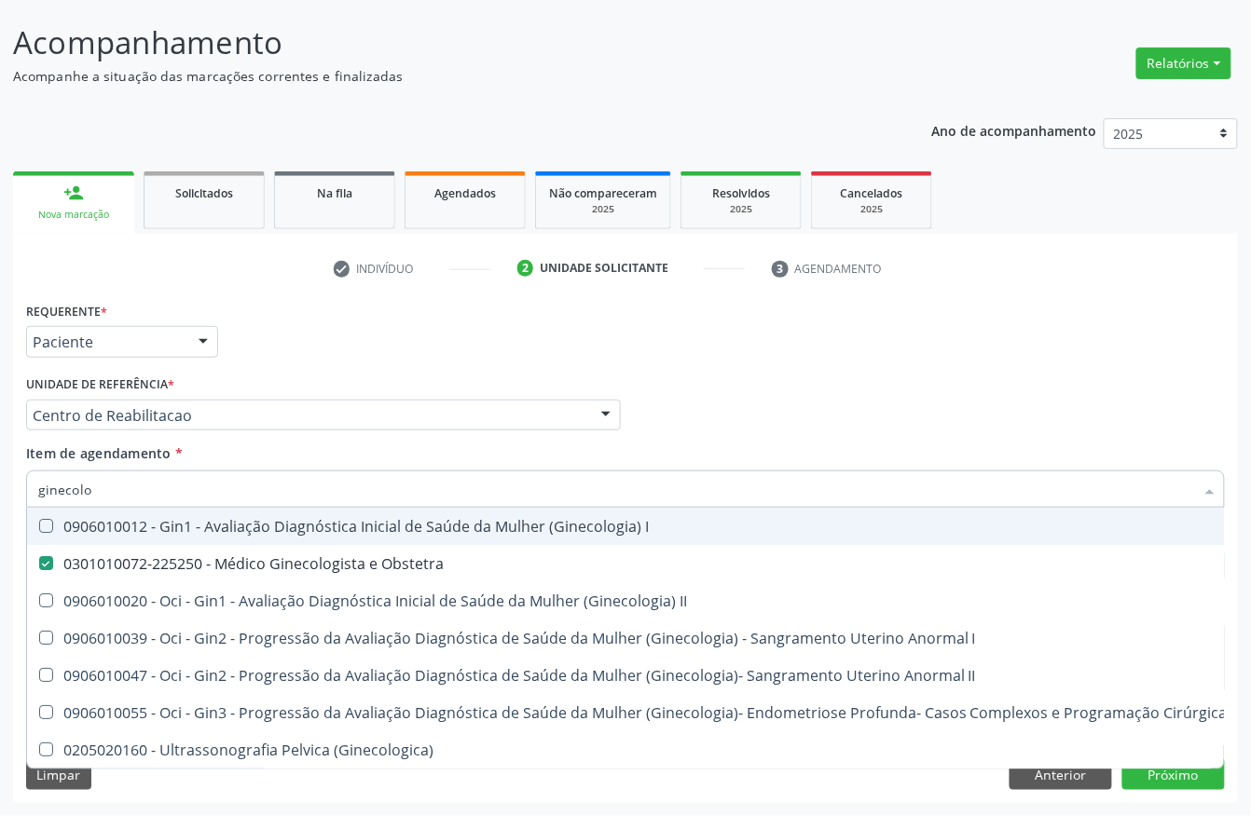
click at [291, 374] on div "Unidade de referência * Centro de Reabilitacao Usf do Mutirao Usf Cohab Usf Cai…" at bounding box center [323, 401] width 595 height 60
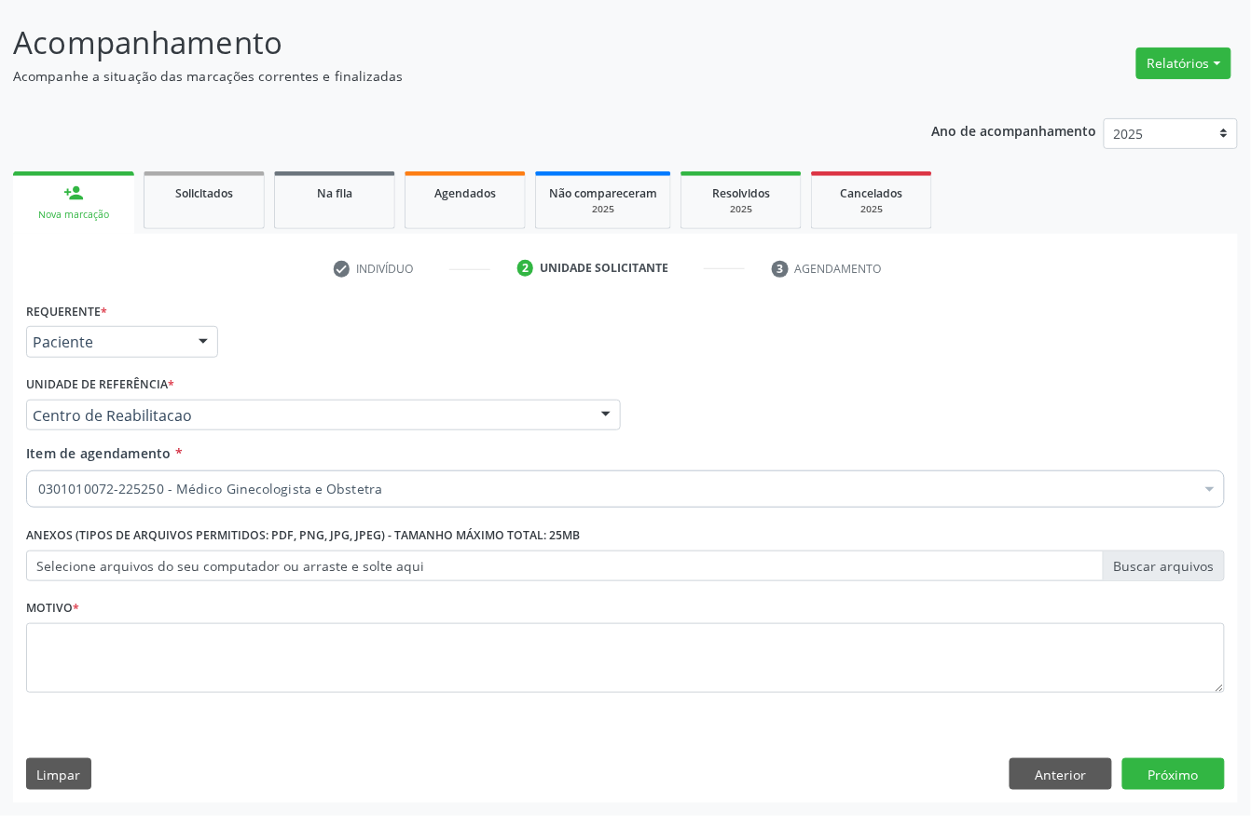
click at [116, 694] on fieldset "Motivo *" at bounding box center [625, 651] width 1199 height 112
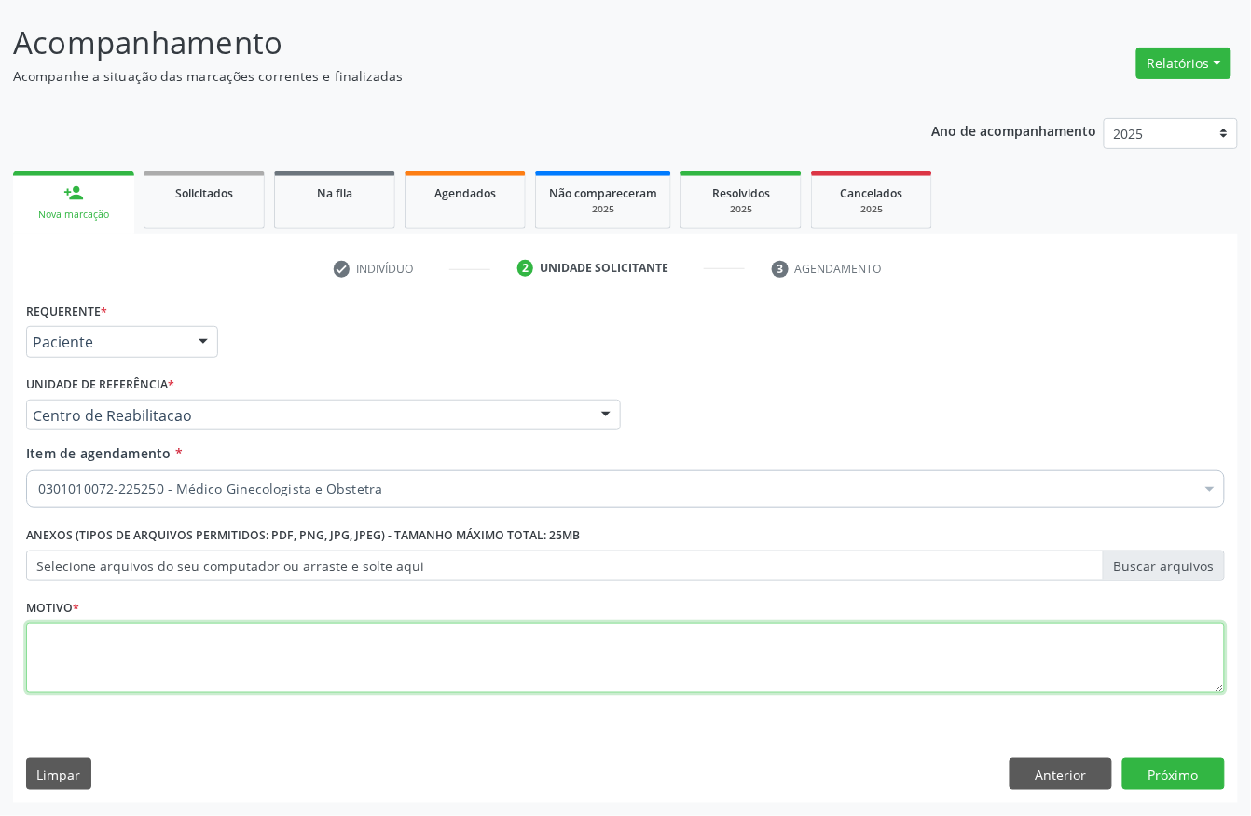
click at [102, 662] on textarea at bounding box center [625, 659] width 1199 height 71
type textarea "z"
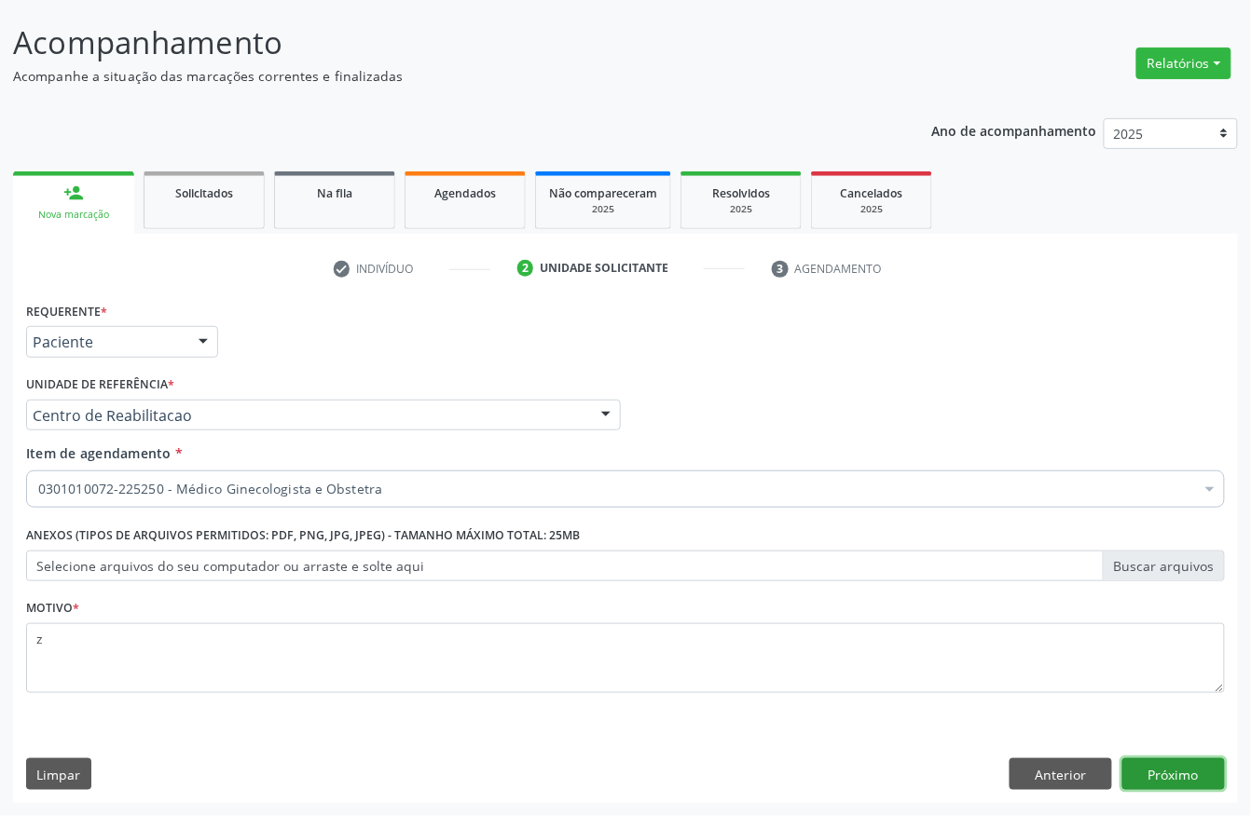
click at [1158, 770] on button "Próximo" at bounding box center [1173, 775] width 103 height 32
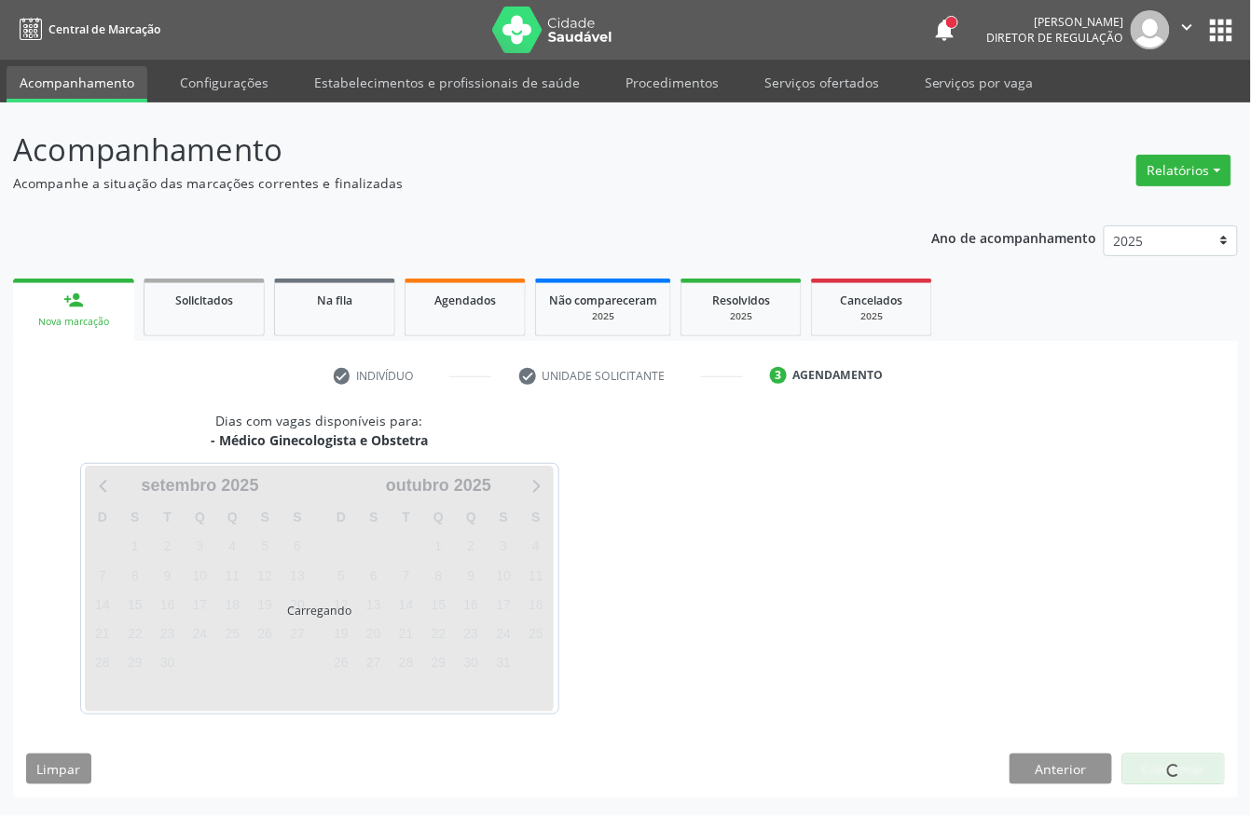
scroll to position [0, 0]
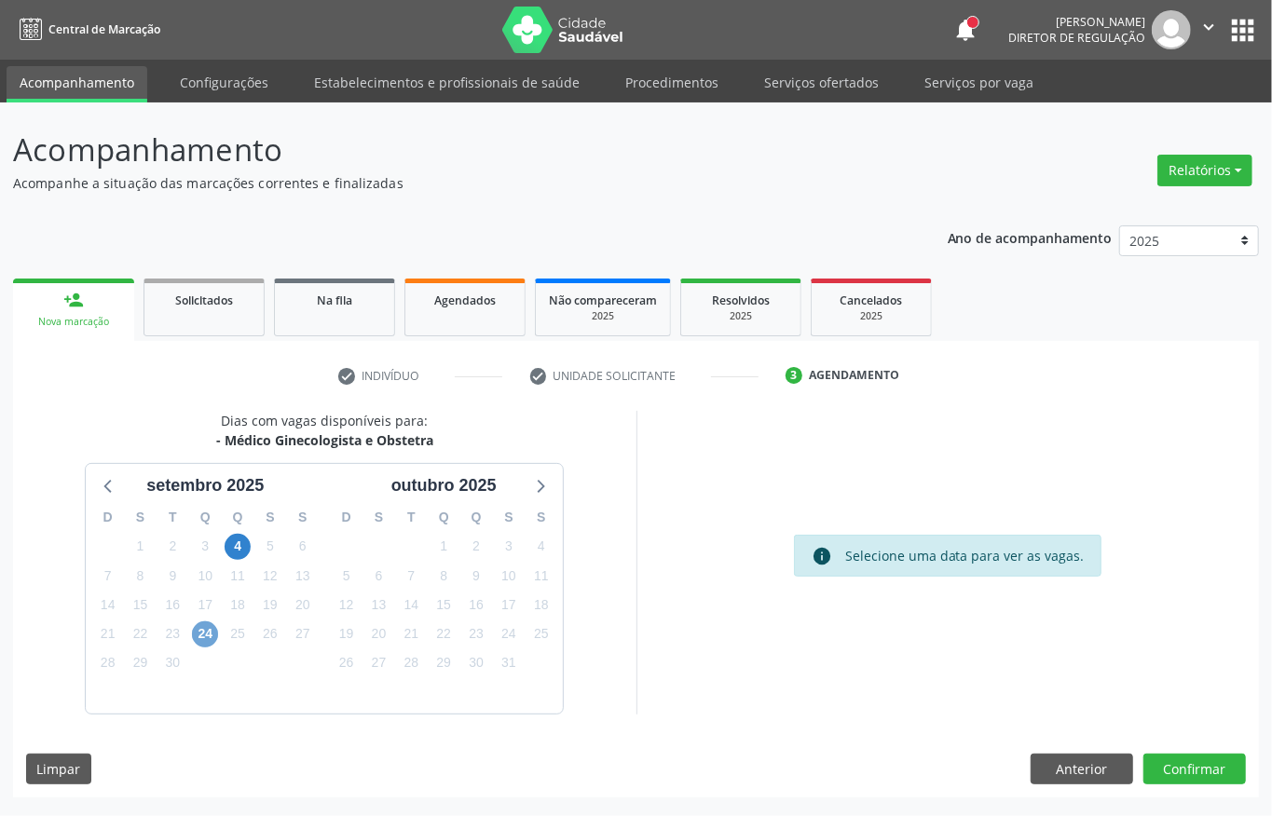
click at [199, 641] on span "24" at bounding box center [205, 635] width 26 height 26
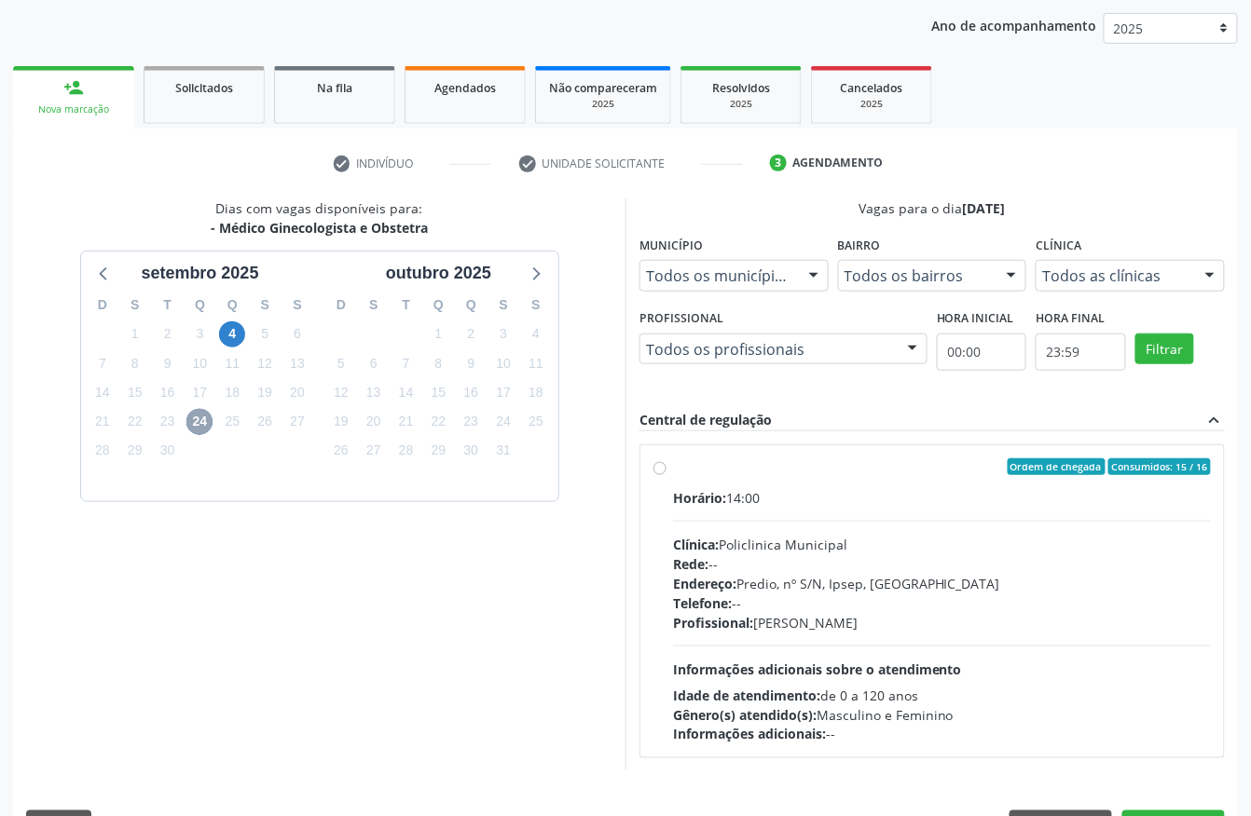
scroll to position [267, 0]
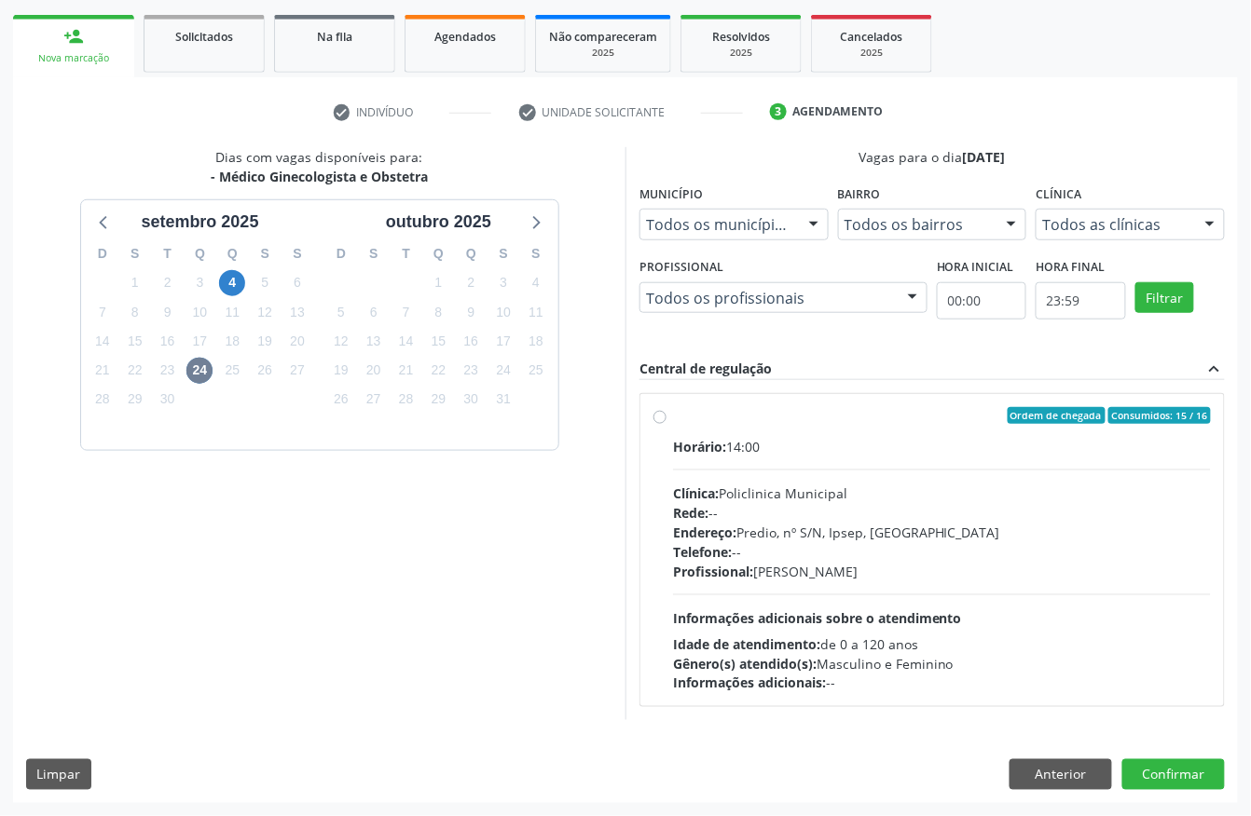
click at [762, 470] on hr at bounding box center [942, 470] width 538 height 1
click at [666, 424] on input "Ordem de chegada Consumidos: 15 / 16 Horário: 14:00 Clínica: Policlinica Munici…" at bounding box center [659, 415] width 13 height 17
radio input "true"
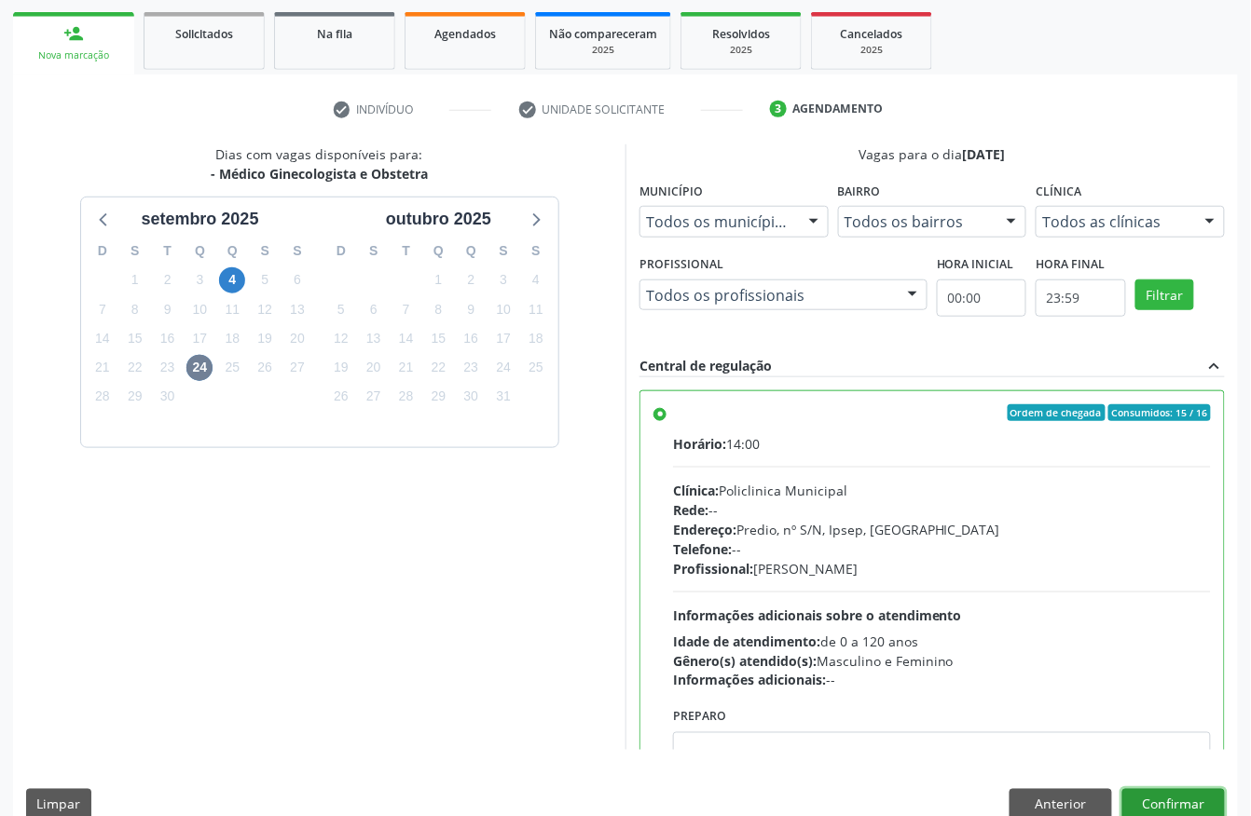
click at [1197, 805] on button "Confirmar" at bounding box center [1173, 805] width 103 height 32
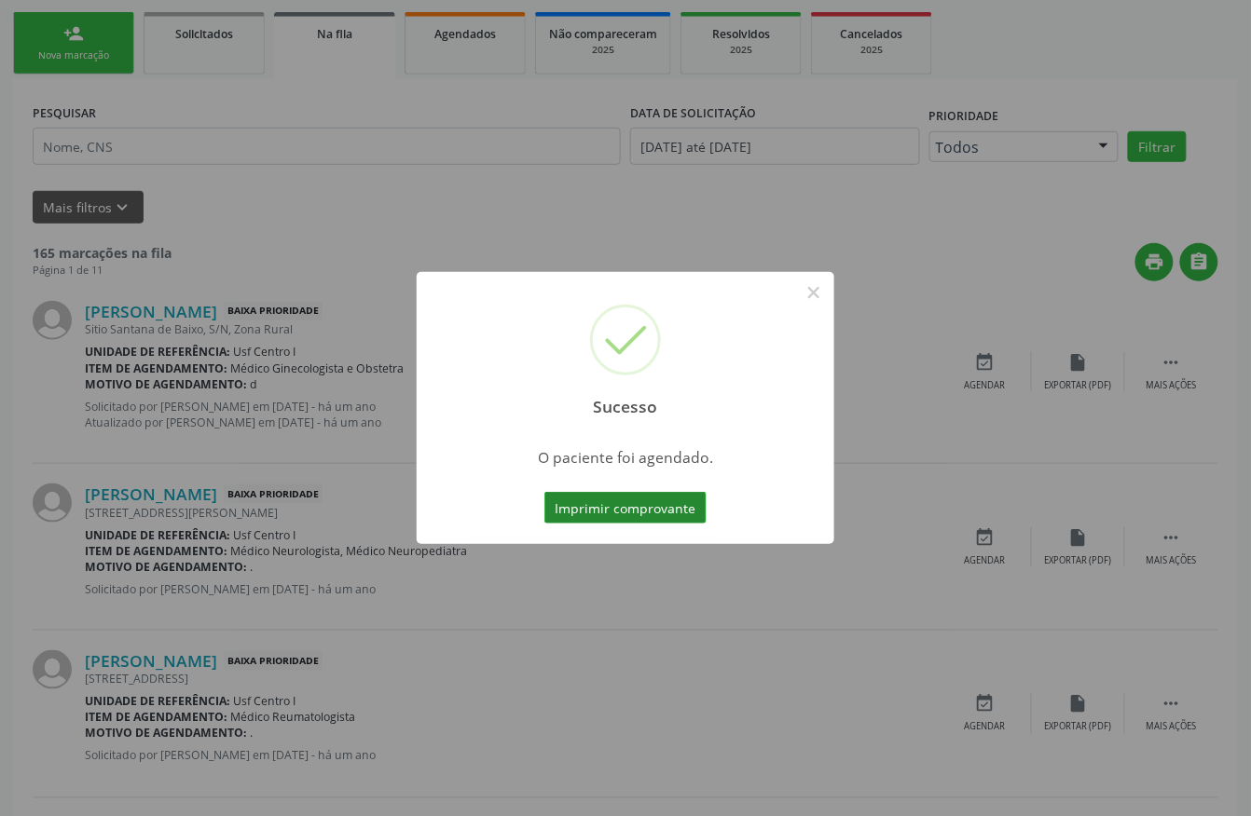
scroll to position [0, 0]
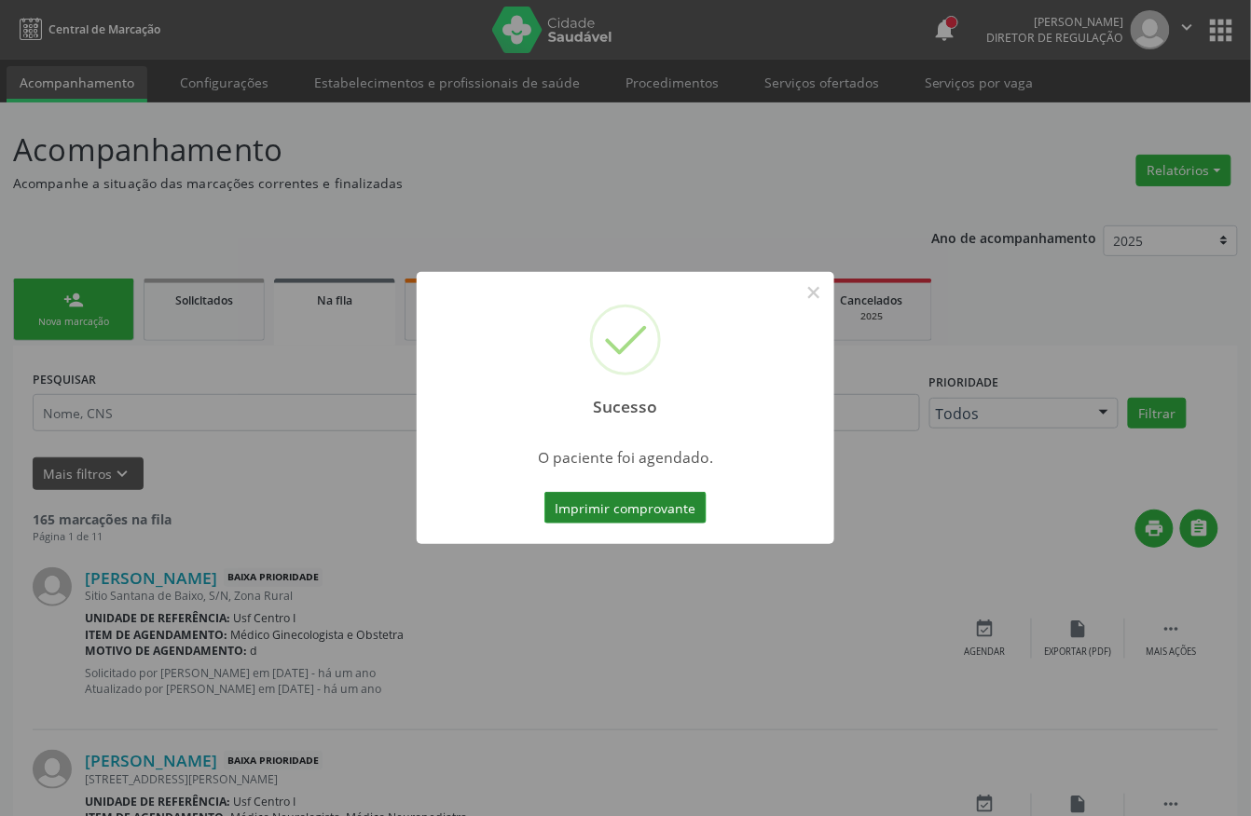
click at [638, 492] on button "Imprimir comprovante" at bounding box center [625, 508] width 162 height 32
